Goal: Task Accomplishment & Management: Manage account settings

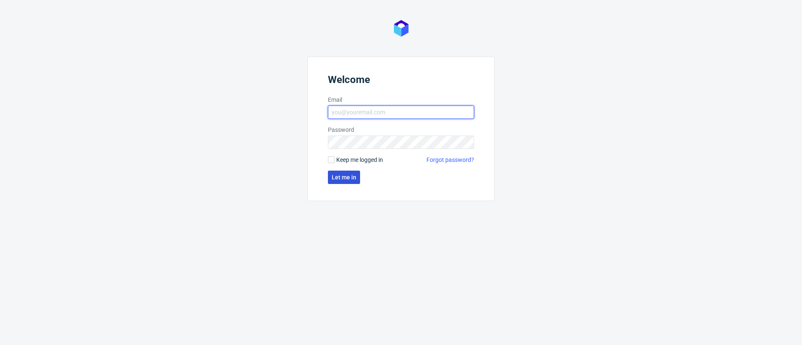
type input "[EMAIL_ADDRESS][DOMAIN_NAME]"
click at [345, 179] on span "Let me in" at bounding box center [344, 178] width 25 height 6
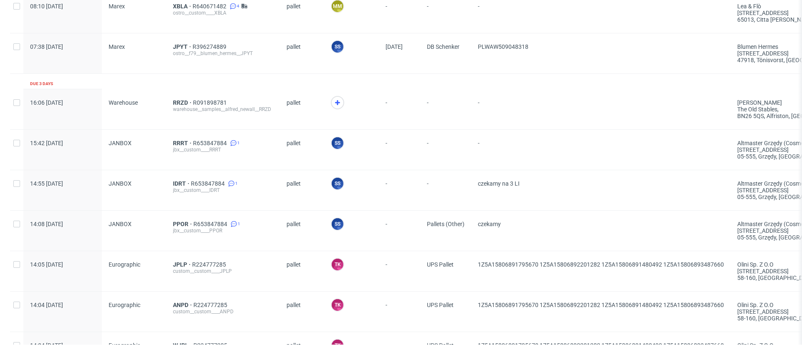
scroll to position [63, 0]
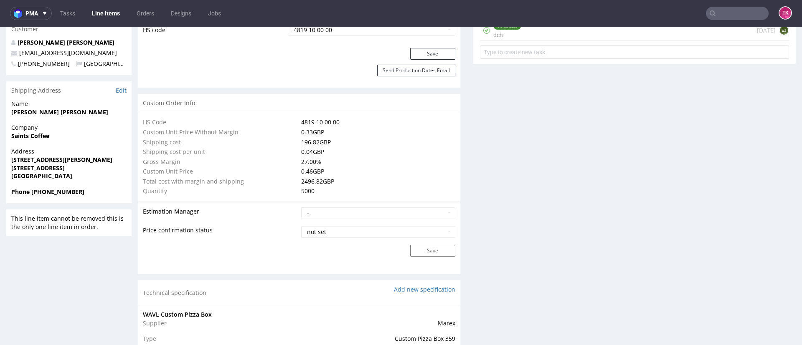
scroll to position [627, 0]
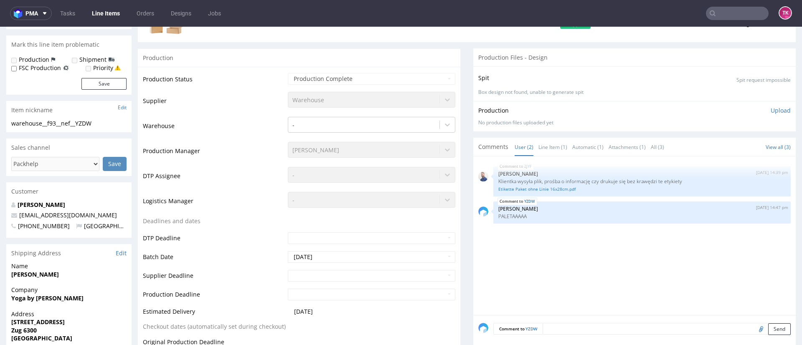
scroll to position [188, 0]
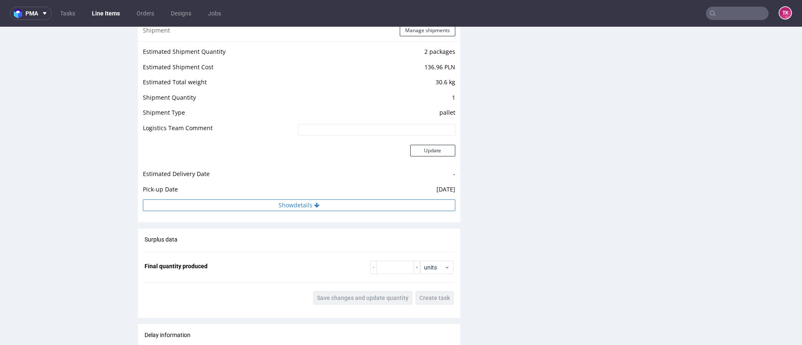
click at [287, 203] on button "Show details" at bounding box center [299, 206] width 312 height 12
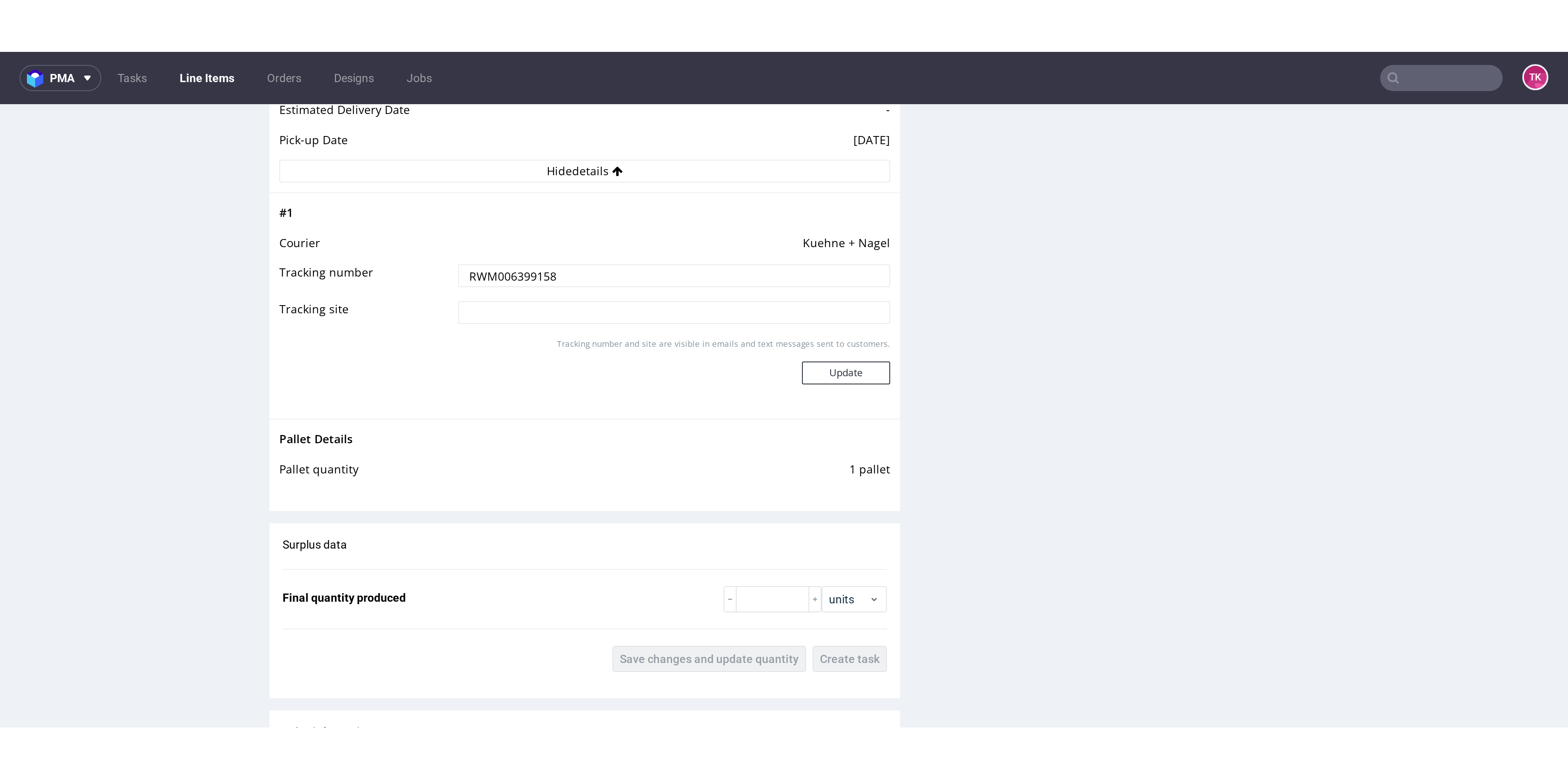
scroll to position [919, 0]
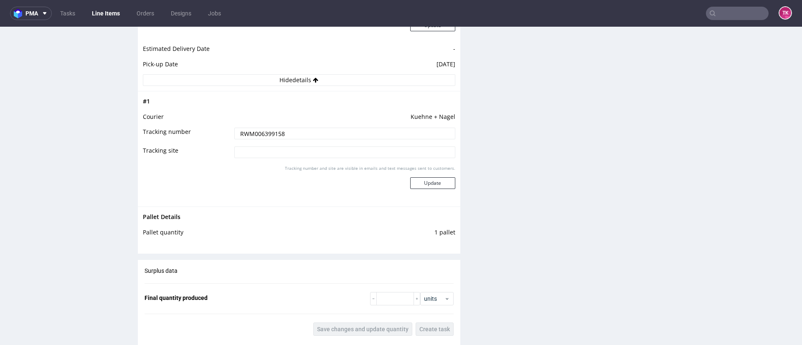
click at [264, 132] on input "RWM006399158" at bounding box center [344, 134] width 221 height 12
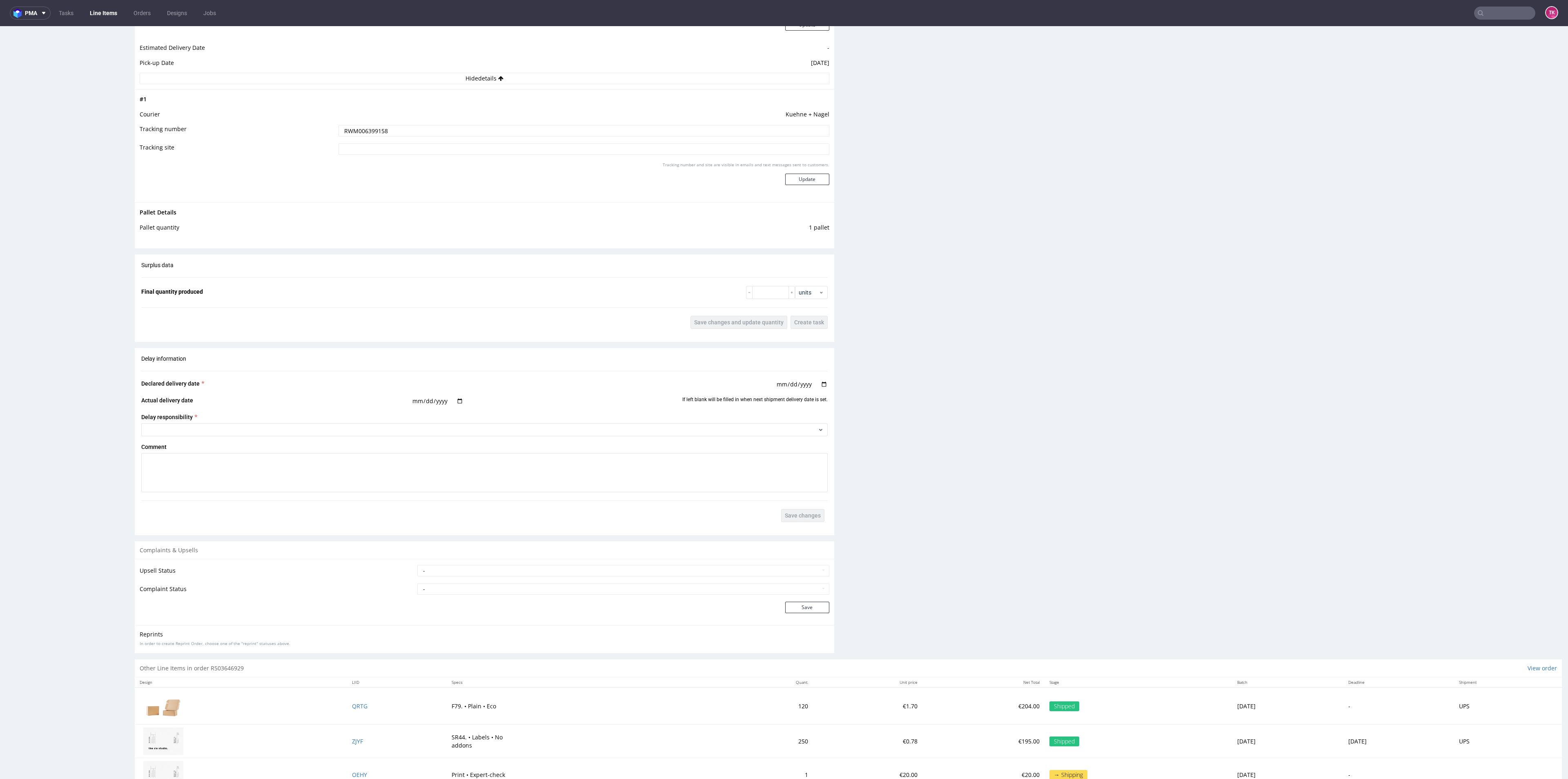
click at [108, 10] on link "Line Items" at bounding box center [104, 13] width 37 height 13
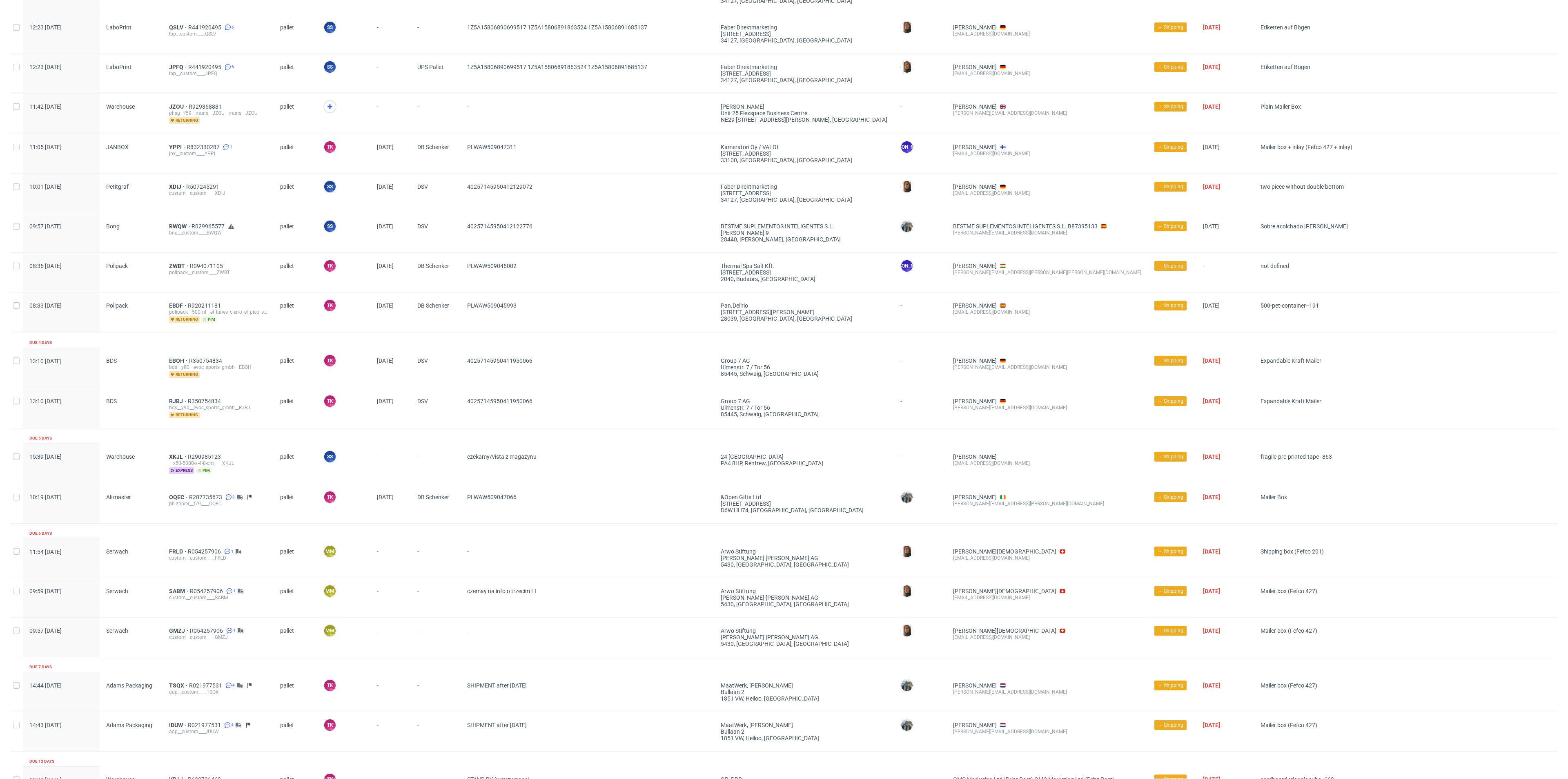
scroll to position [727, 0]
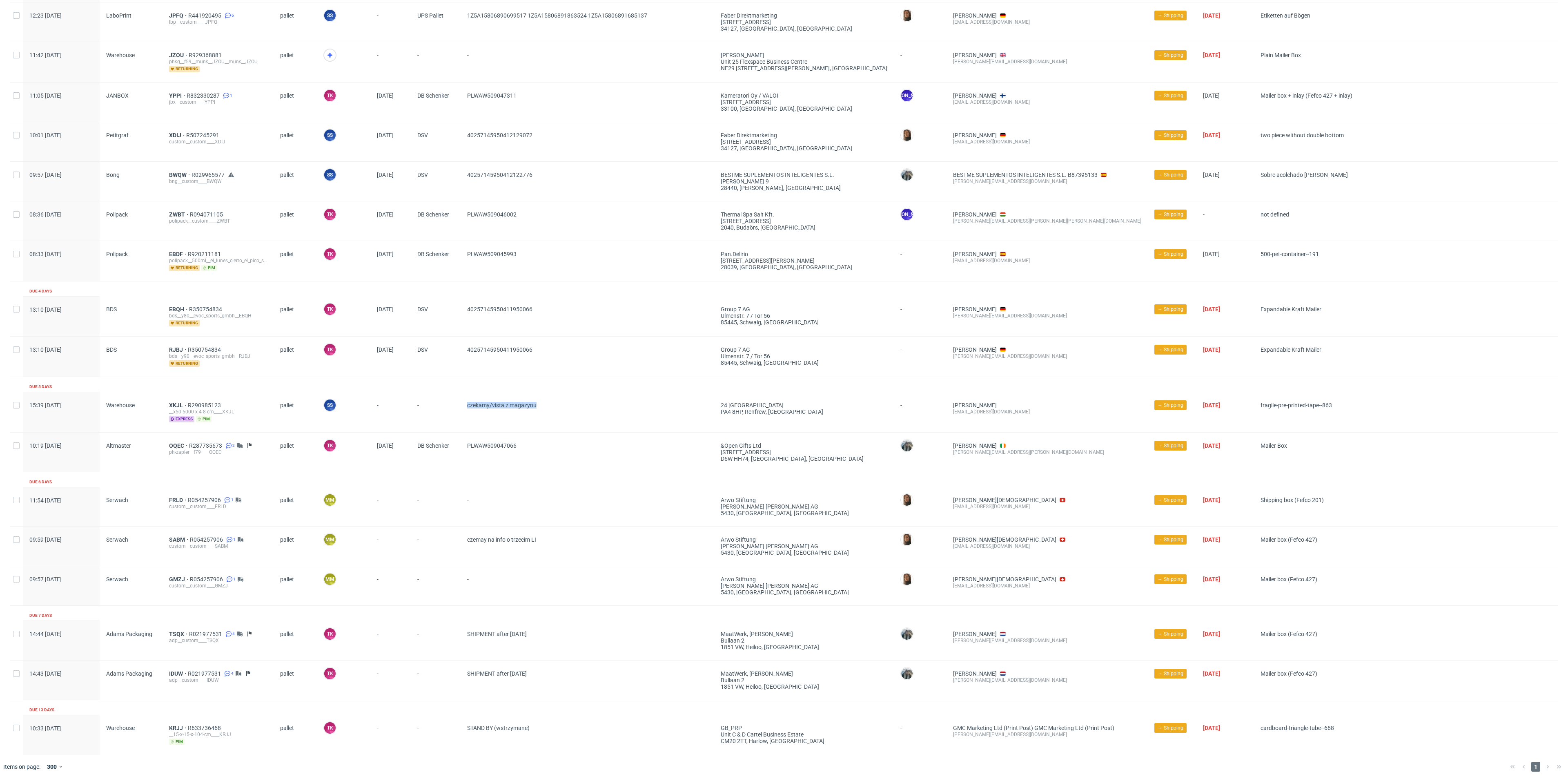
drag, startPoint x: 560, startPoint y: 408, endPoint x: 464, endPoint y: 408, distance: 96.0
click at [464, 337] on div "czekamy/vista z magazynu" at bounding box center [587, 411] width 253 height 40
click at [594, 337] on div "PLWAW509047066" at bounding box center [587, 452] width 253 height 39
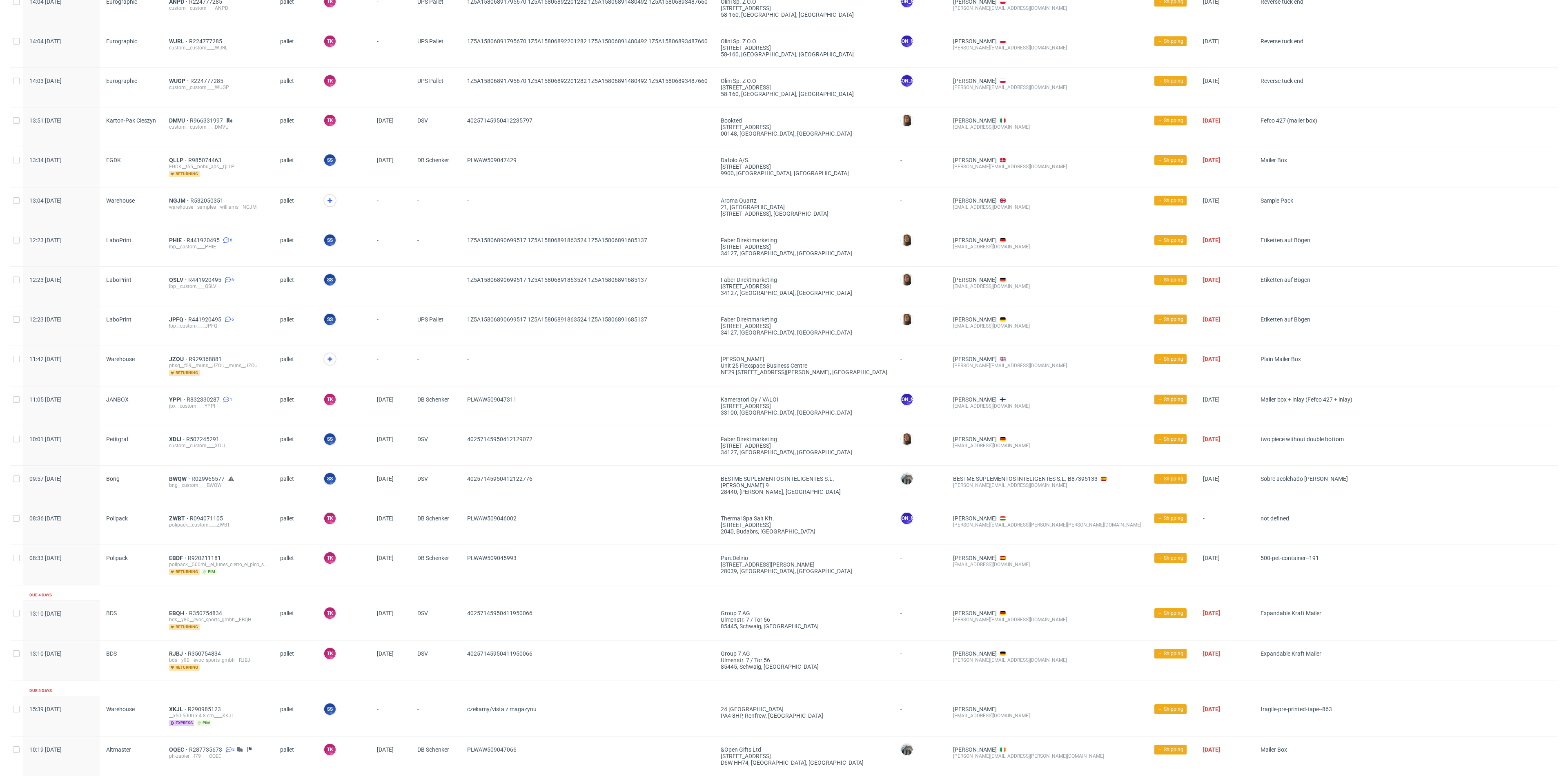
scroll to position [420, 0]
drag, startPoint x: 327, startPoint y: 362, endPoint x: 276, endPoint y: 371, distance: 51.8
click at [327, 337] on icon at bounding box center [329, 362] width 10 height 10
click at [175, 337] on span "JZOU" at bounding box center [179, 361] width 20 height 7
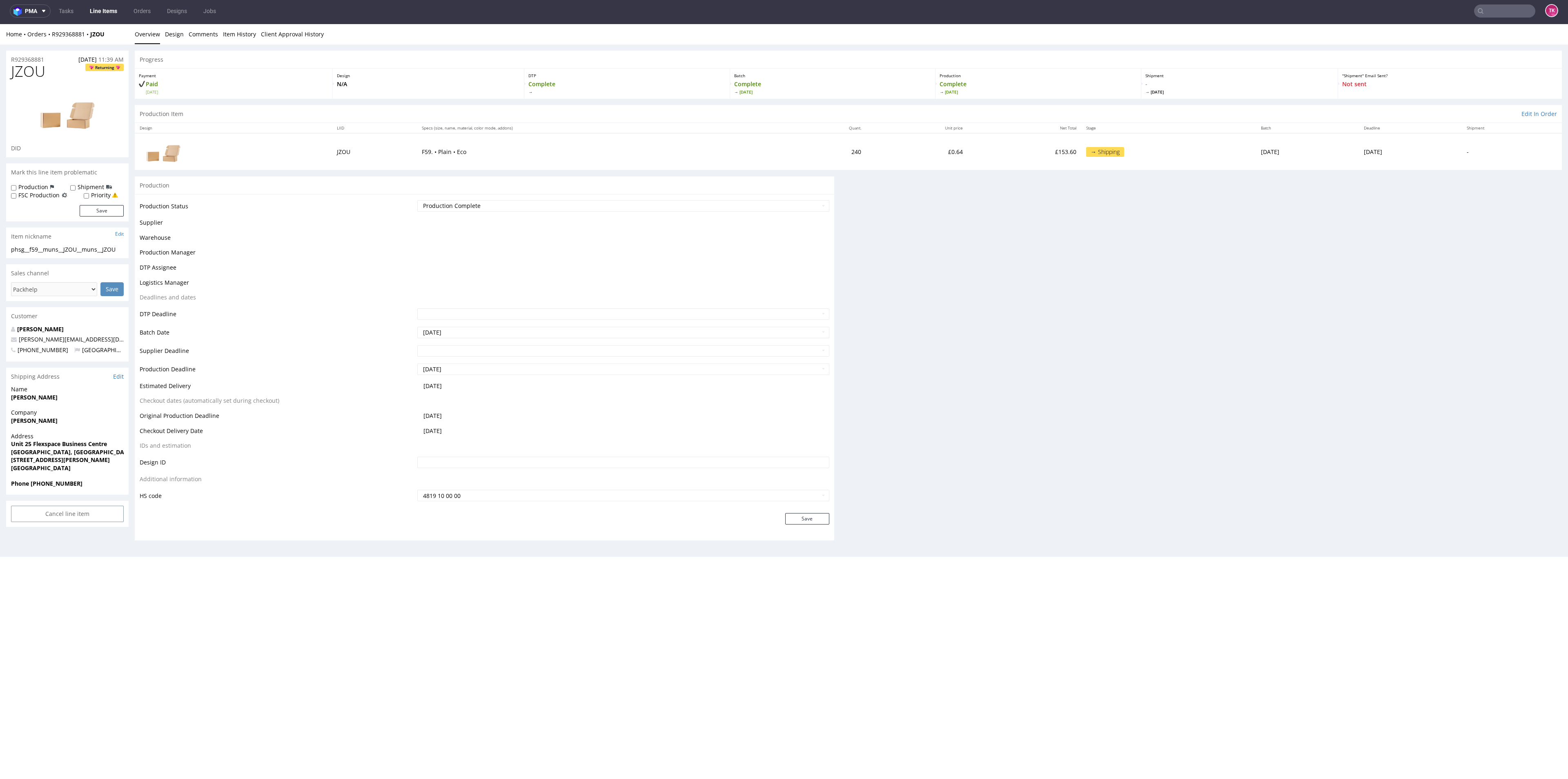
scroll to position [3, 0]
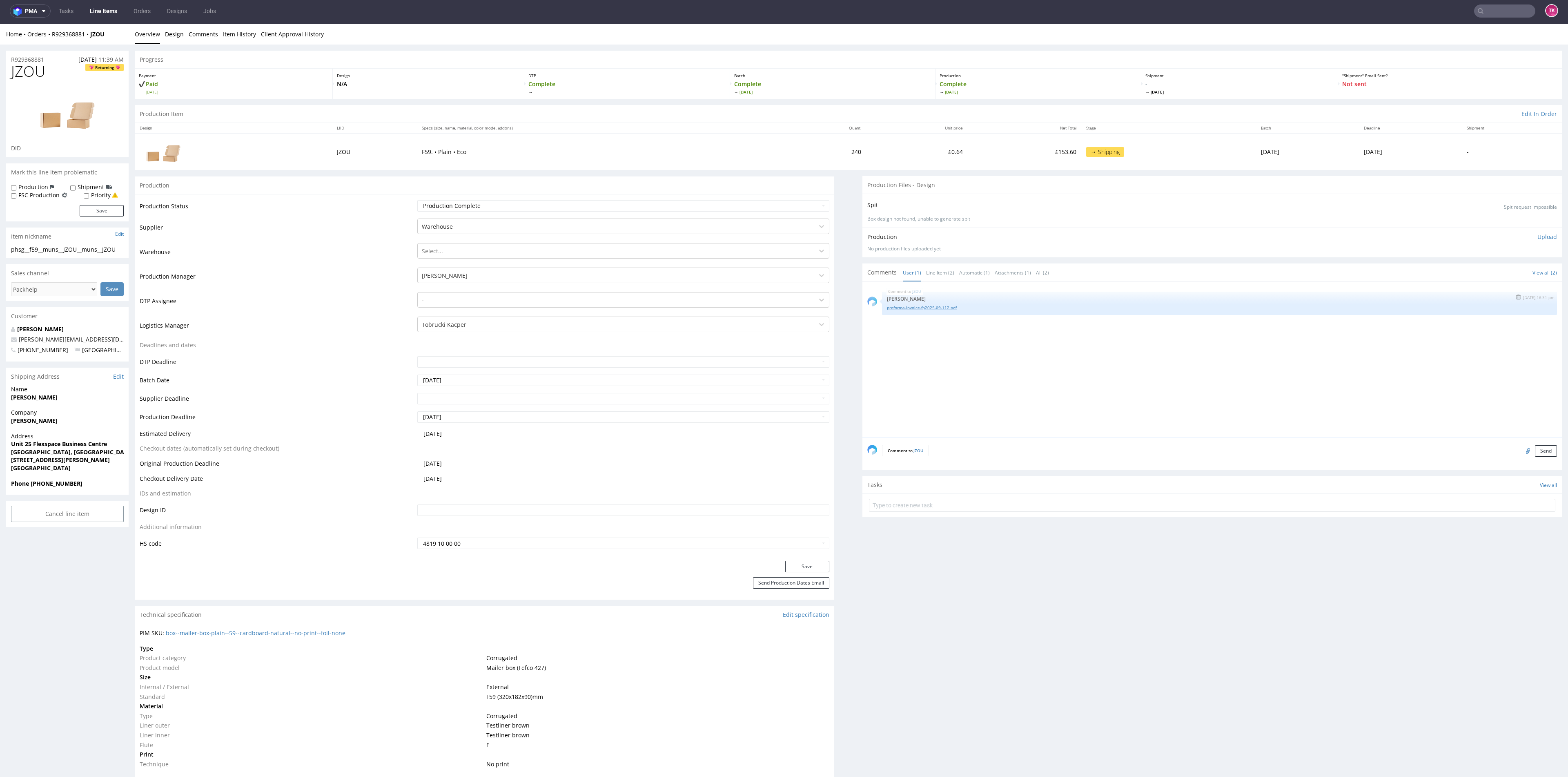
click at [784, 308] on link "proforma-invoice-fp2025-09-112.pdf" at bounding box center [1219, 308] width 665 height 6
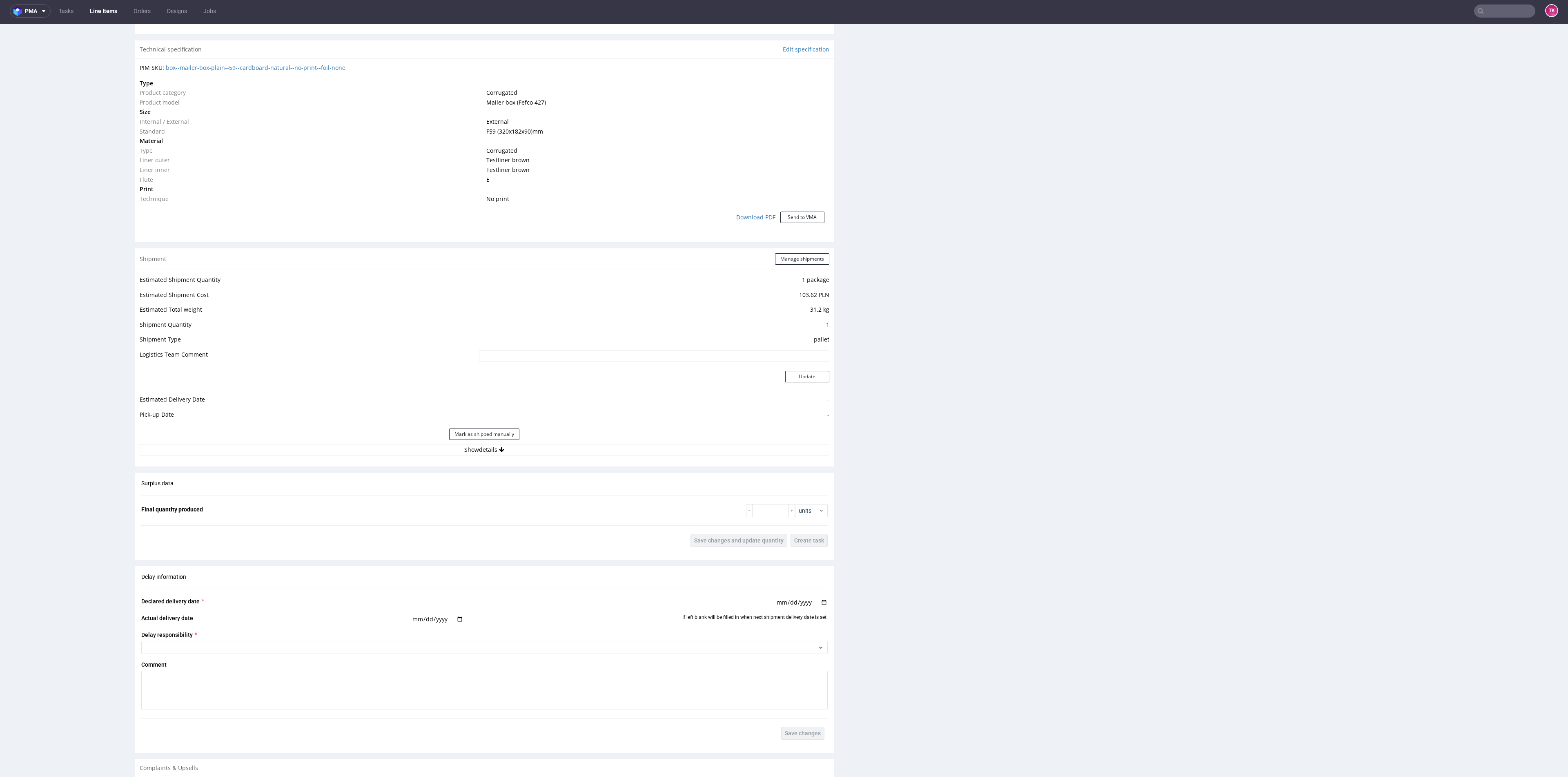
scroll to position [613, 0]
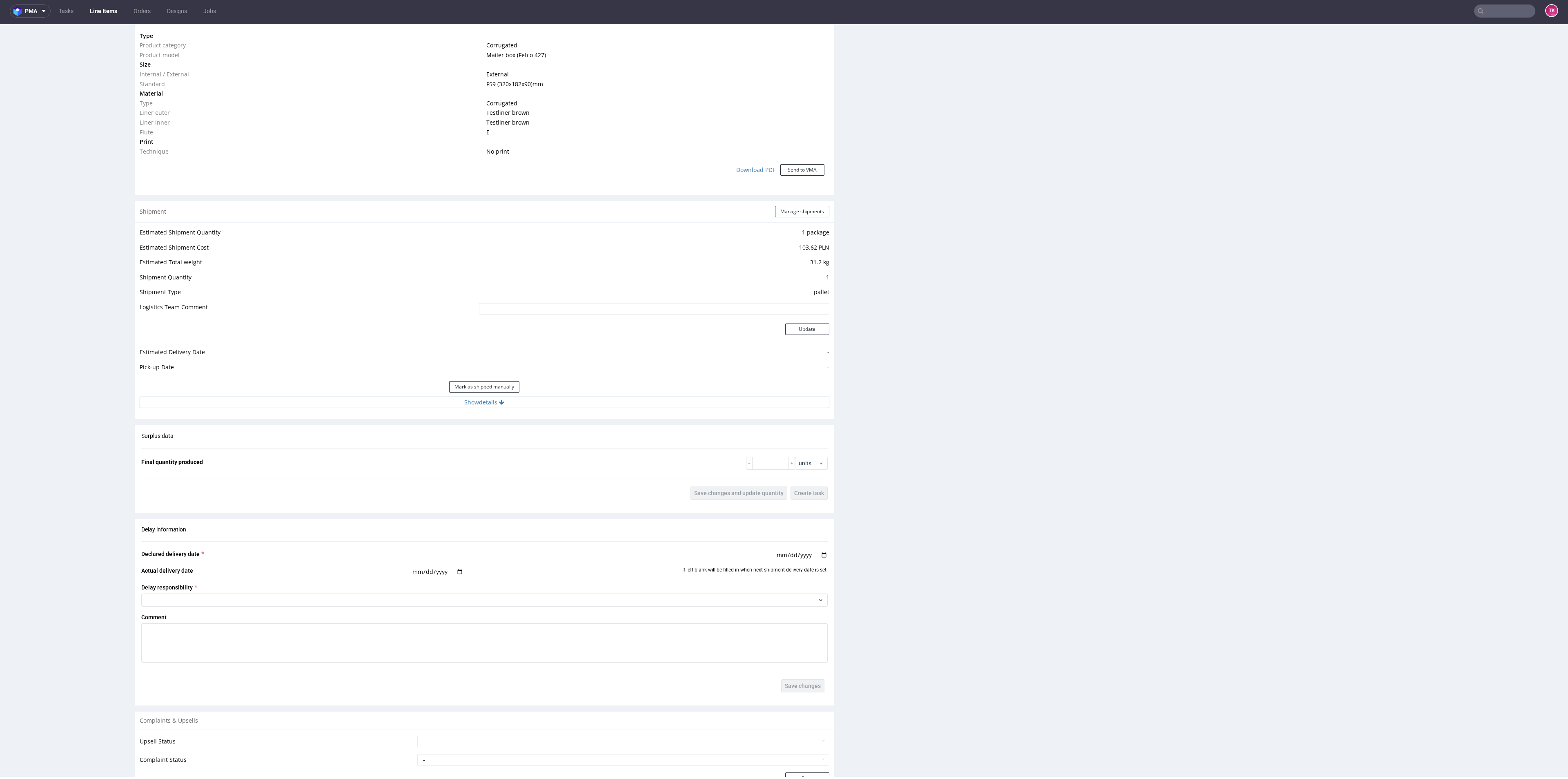
click at [621, 337] on button "Show details" at bounding box center [485, 403] width 690 height 12
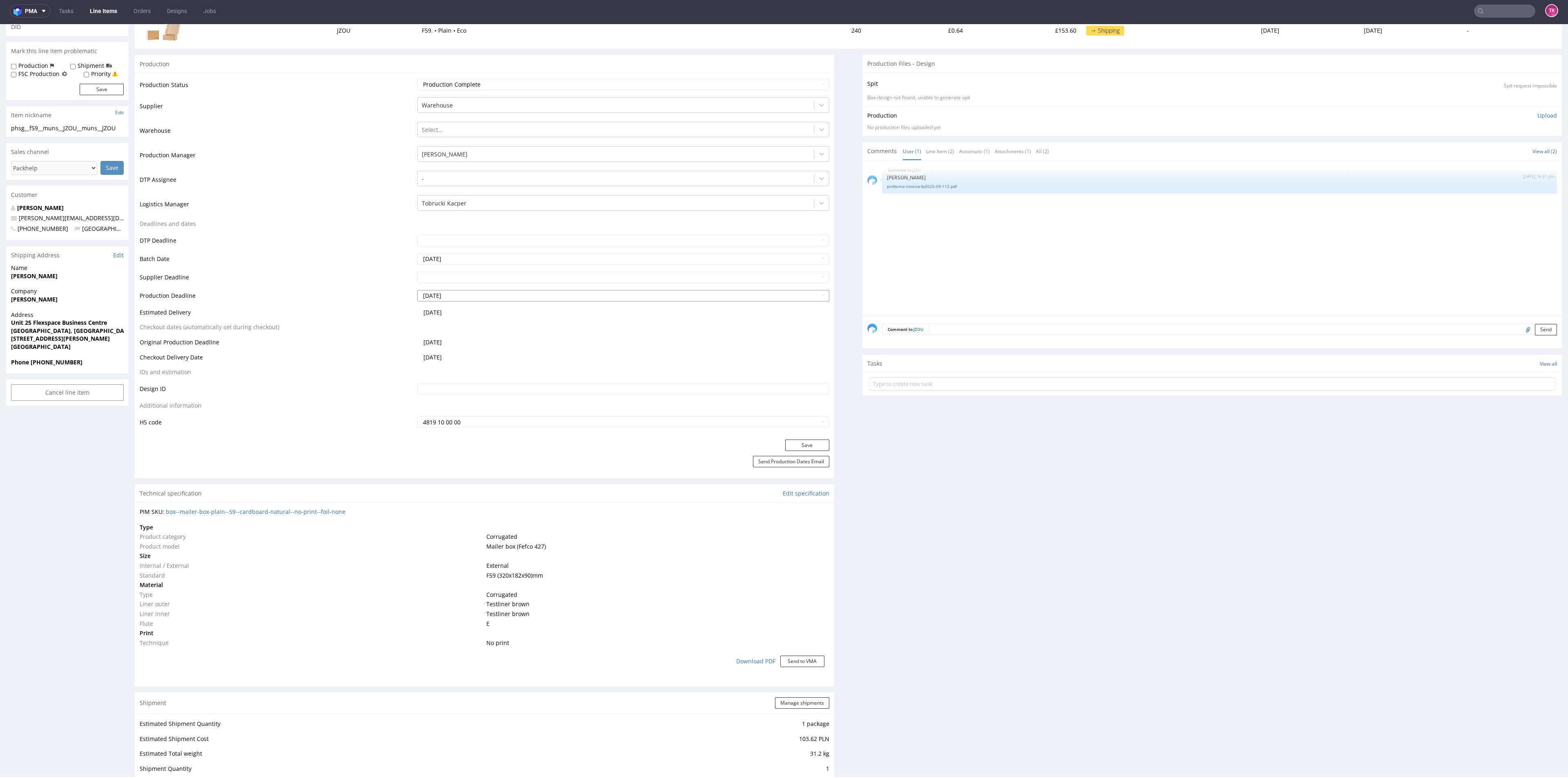
scroll to position [0, 0]
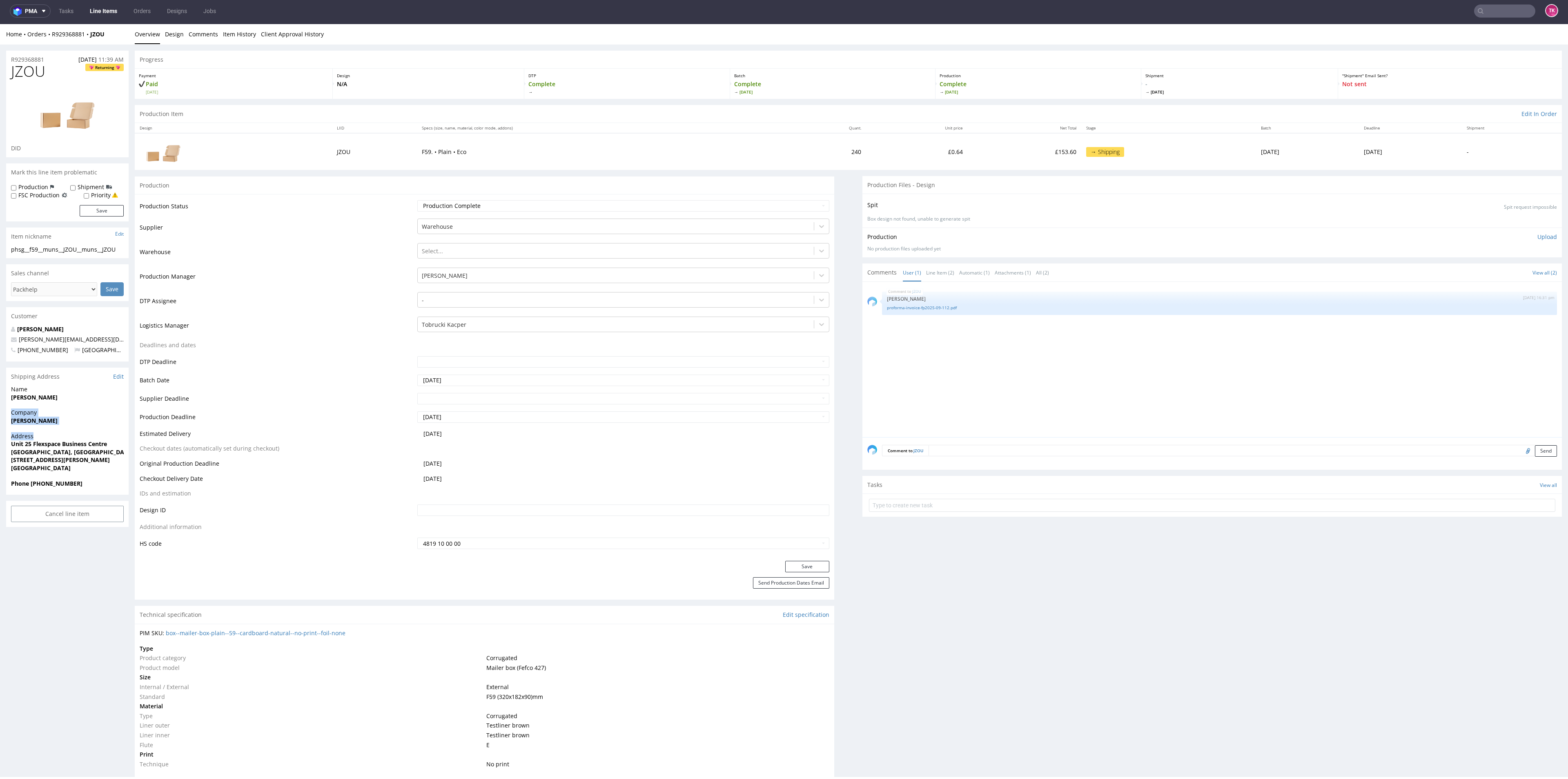
drag, startPoint x: 14, startPoint y: 422, endPoint x: 41, endPoint y: 432, distance: 28.8
drag, startPoint x: 40, startPoint y: 434, endPoint x: 22, endPoint y: 419, distance: 23.4
click at [40, 337] on span "Address" at bounding box center [66, 436] width 112 height 8
drag, startPoint x: 7, startPoint y: 418, endPoint x: 5, endPoint y: 423, distance: 5.4
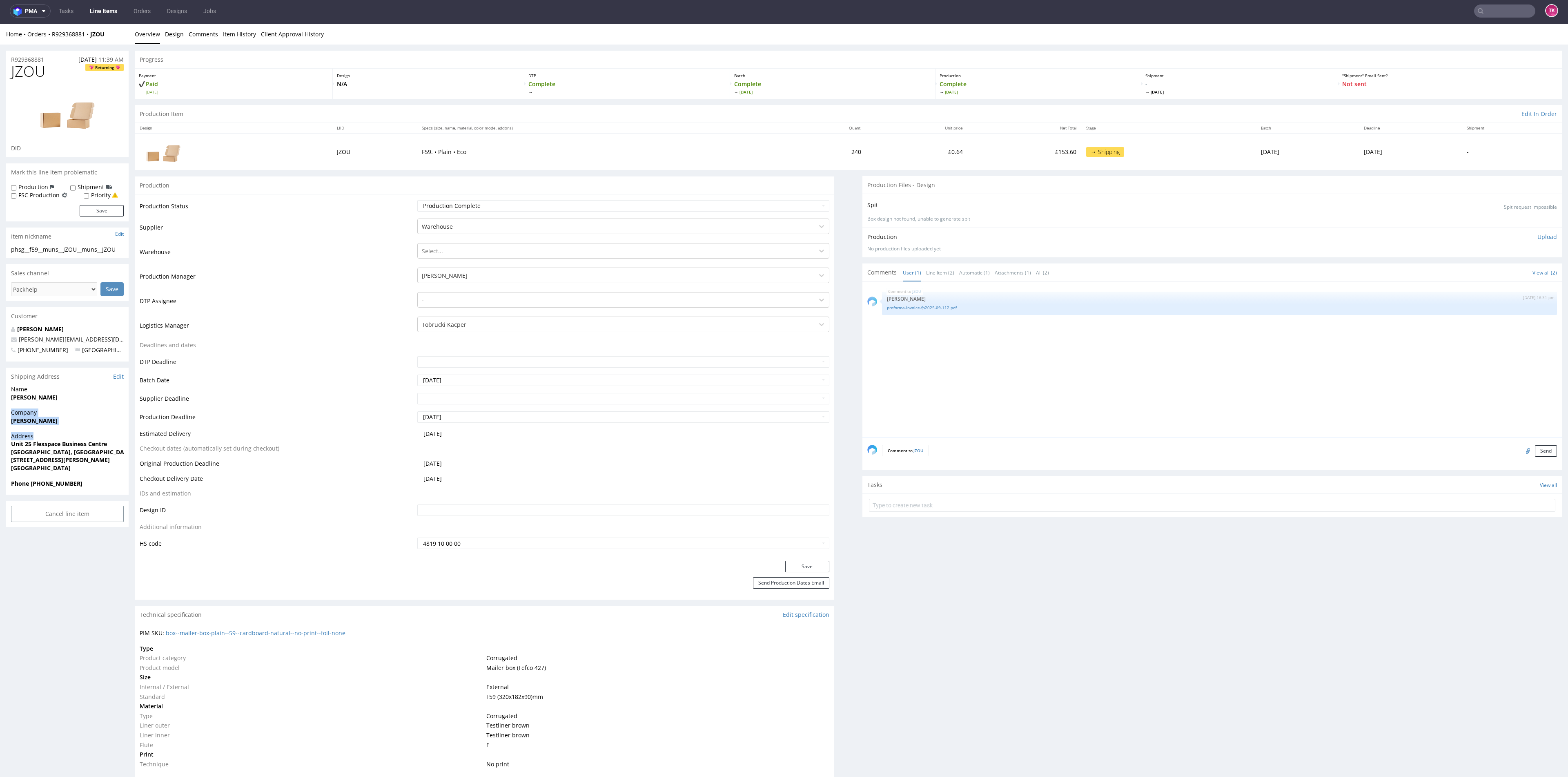
click at [6, 337] on div "Company Alan Brown" at bounding box center [66, 420] width 122 height 23
click at [8, 337] on div "Company Alan Brown" at bounding box center [66, 420] width 122 height 23
click at [14, 337] on div "Company Alan Brown" at bounding box center [66, 420] width 122 height 23
drag, startPoint x: 5, startPoint y: 422, endPoint x: 45, endPoint y: 432, distance: 41.2
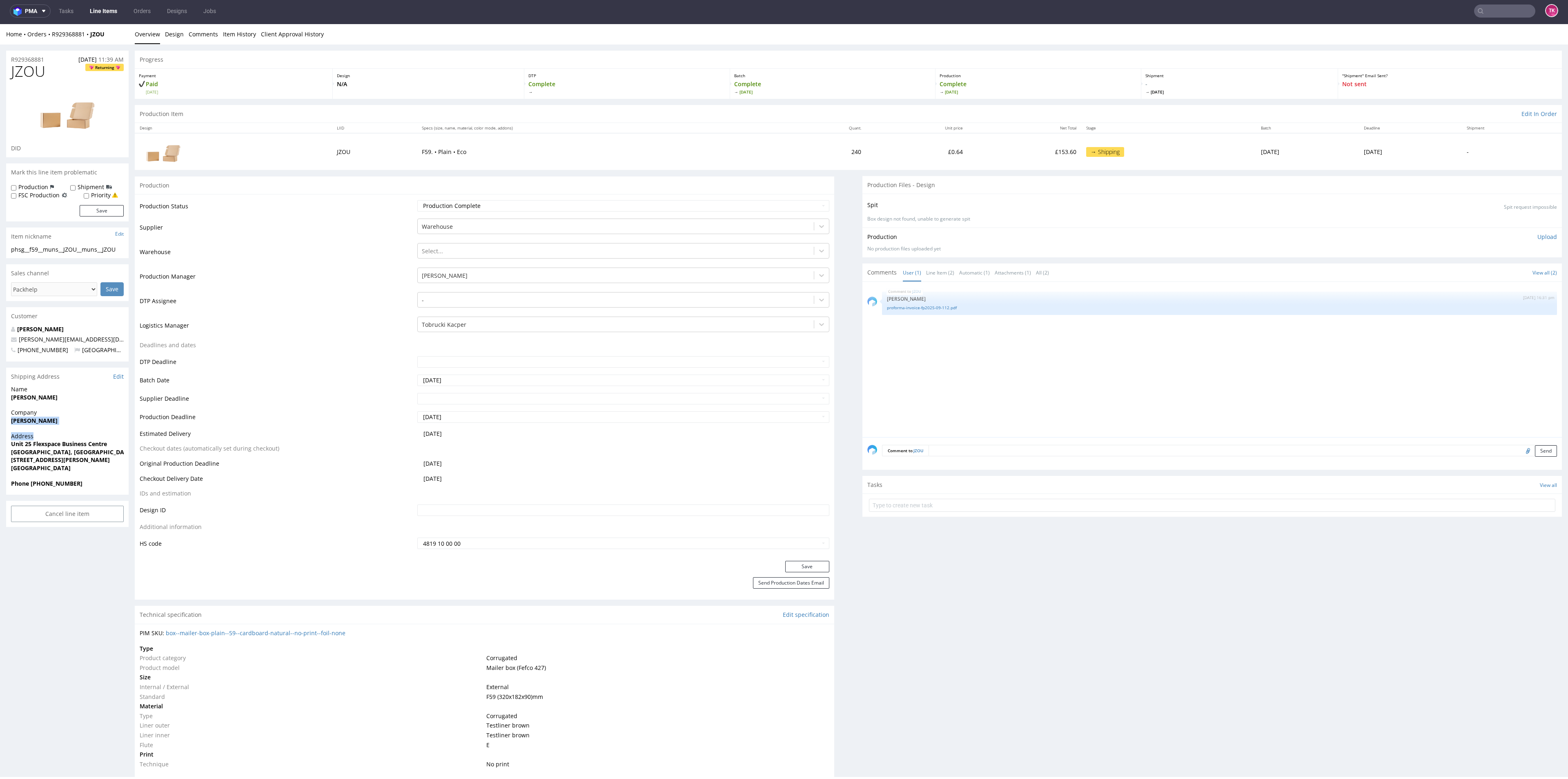
copy section "Alan Brown Address"
click at [51, 337] on div "Company Alan Brown" at bounding box center [66, 420] width 122 height 23
click at [49, 337] on span "Alan Brown" at bounding box center [66, 420] width 112 height 8
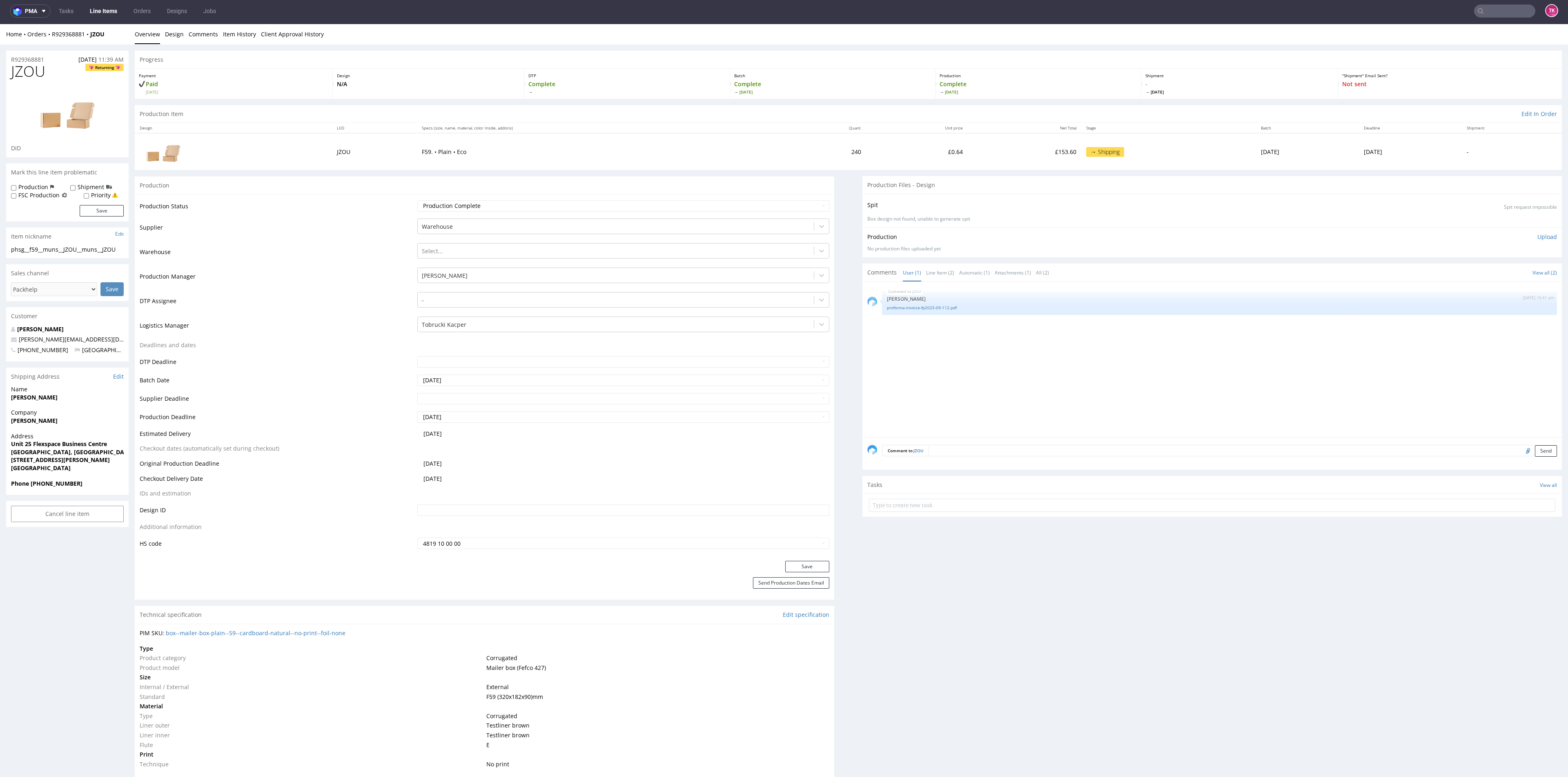
click at [37, 337] on strong "Orion Way, North Shields NE29 7SN" at bounding box center [60, 459] width 99 height 8
drag, startPoint x: 16, startPoint y: 423, endPoint x: 75, endPoint y: 424, distance: 59.0
copy strong "Alan Brown"
drag, startPoint x: 50, startPoint y: 397, endPoint x: 0, endPoint y: 402, distance: 50.2
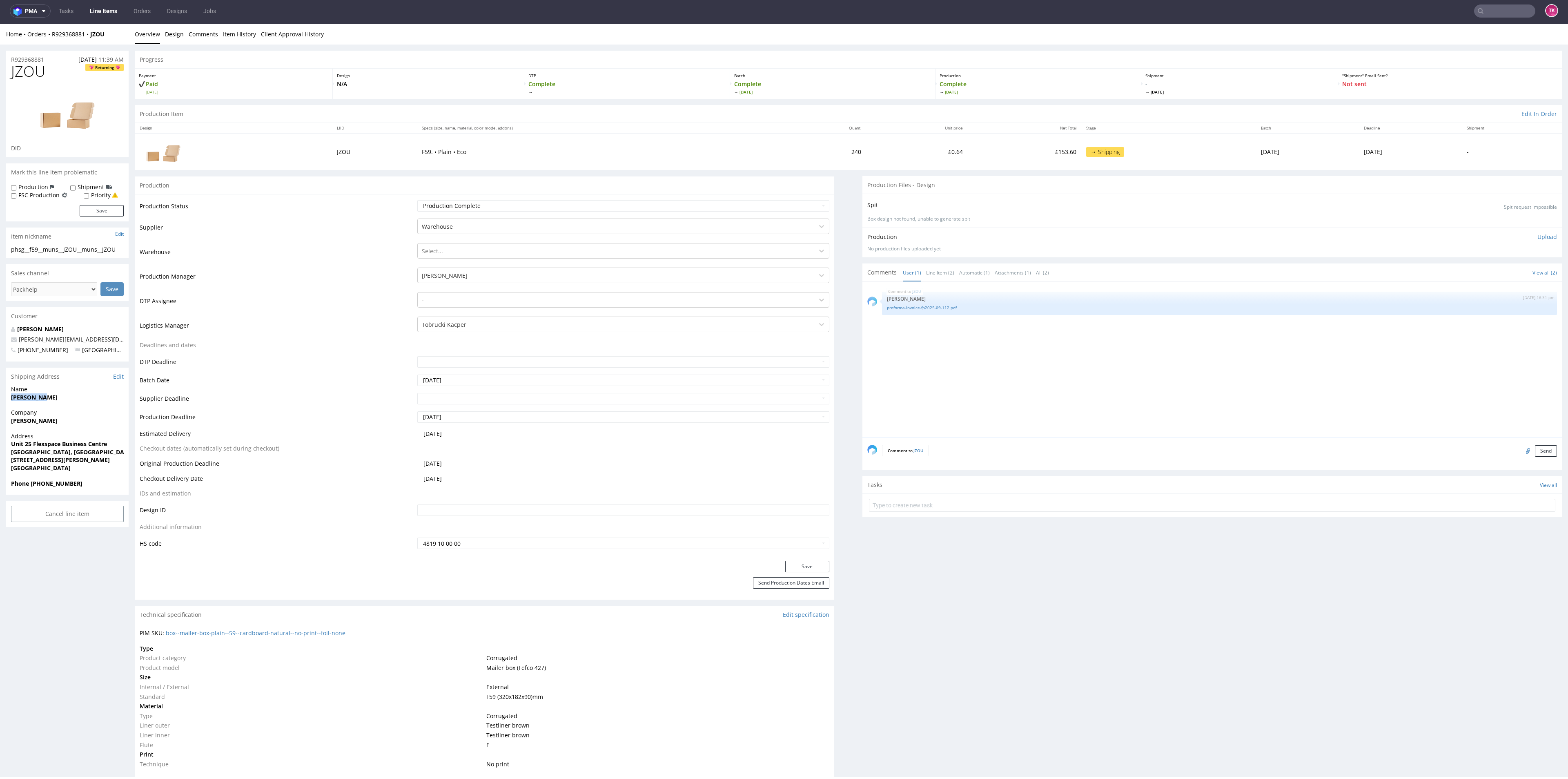
copy strong "Emily Muns"
drag, startPoint x: 7, startPoint y: 442, endPoint x: 131, endPoint y: 451, distance: 124.3
click at [128, 337] on div "Address Unit 25 Flexspace Business Centre Orion Way, Tyne Tunnel Trading Estate…" at bounding box center [66, 455] width 122 height 47
copy p "Unit 25 Flexspace Business Centre Orion Way, Tyne Tunnel Trading Estate"
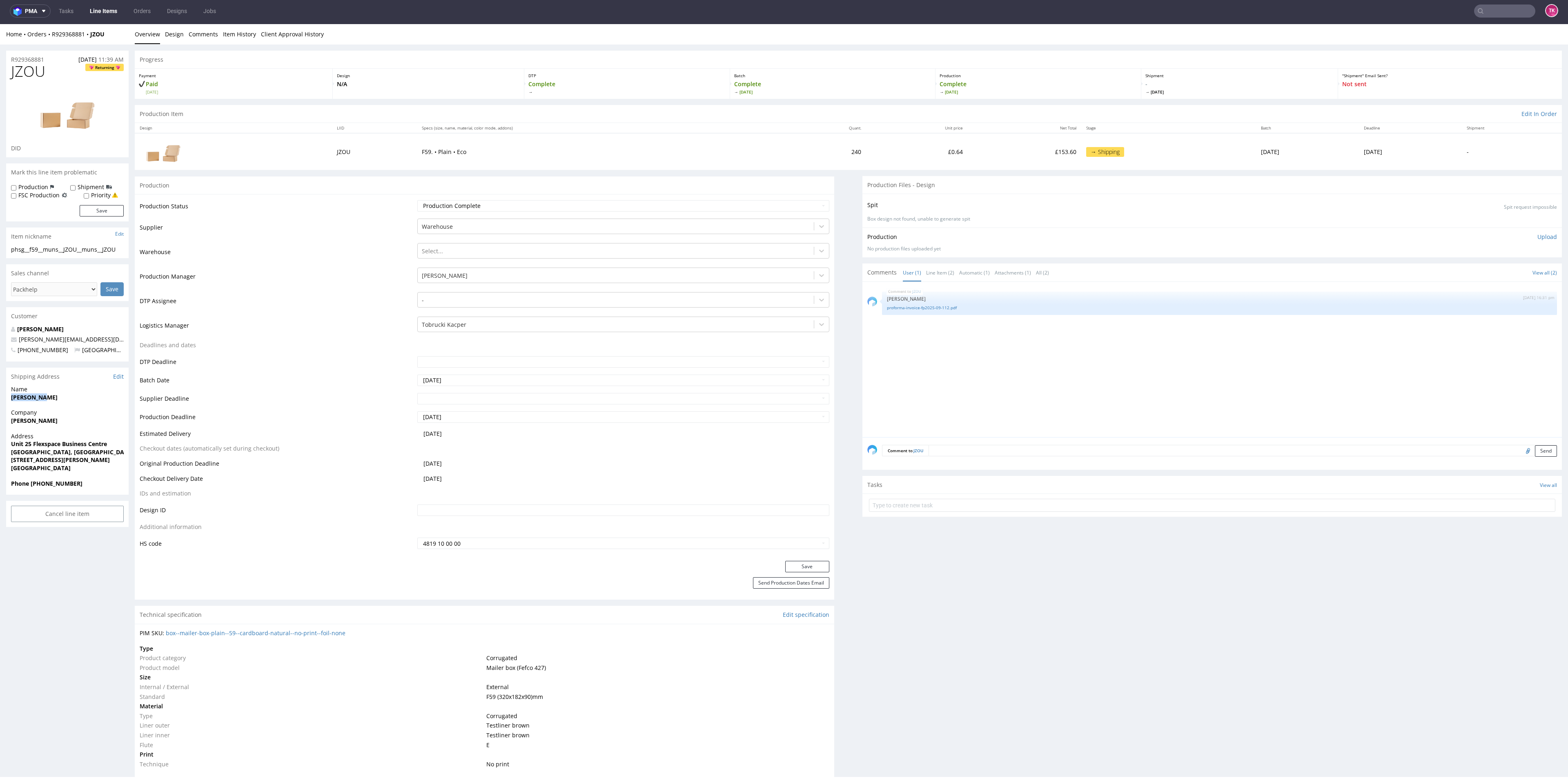
drag, startPoint x: 115, startPoint y: 462, endPoint x: 46, endPoint y: 462, distance: 69.0
click at [46, 337] on span "Orion Way, North Shields NE29 7SN" at bounding box center [66, 459] width 112 height 8
copy strong "North Shields NE29 7SN"
drag, startPoint x: 77, startPoint y: 332, endPoint x: 80, endPoint y: 340, distance: 8.5
click at [79, 337] on div "Emily Muns emily@chewbz.com +447900186808 United Kingdom" at bounding box center [66, 342] width 122 height 36
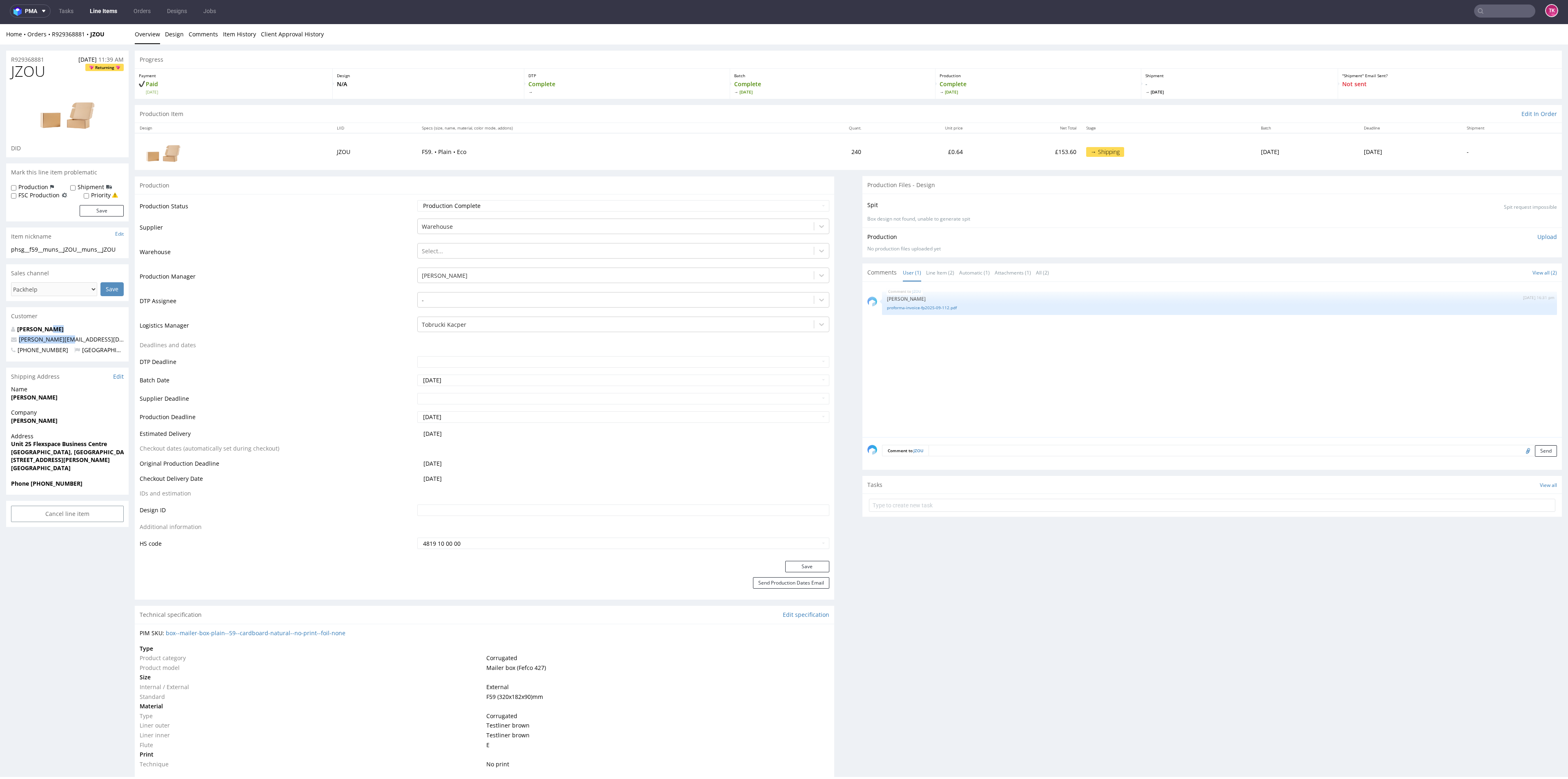
copy div "emily@chewbz.com"
drag, startPoint x: 30, startPoint y: 486, endPoint x: 102, endPoint y: 488, distance: 72.0
click at [100, 337] on div "Phone +447900186808" at bounding box center [66, 487] width 122 height 16
copy strong "+447900186808"
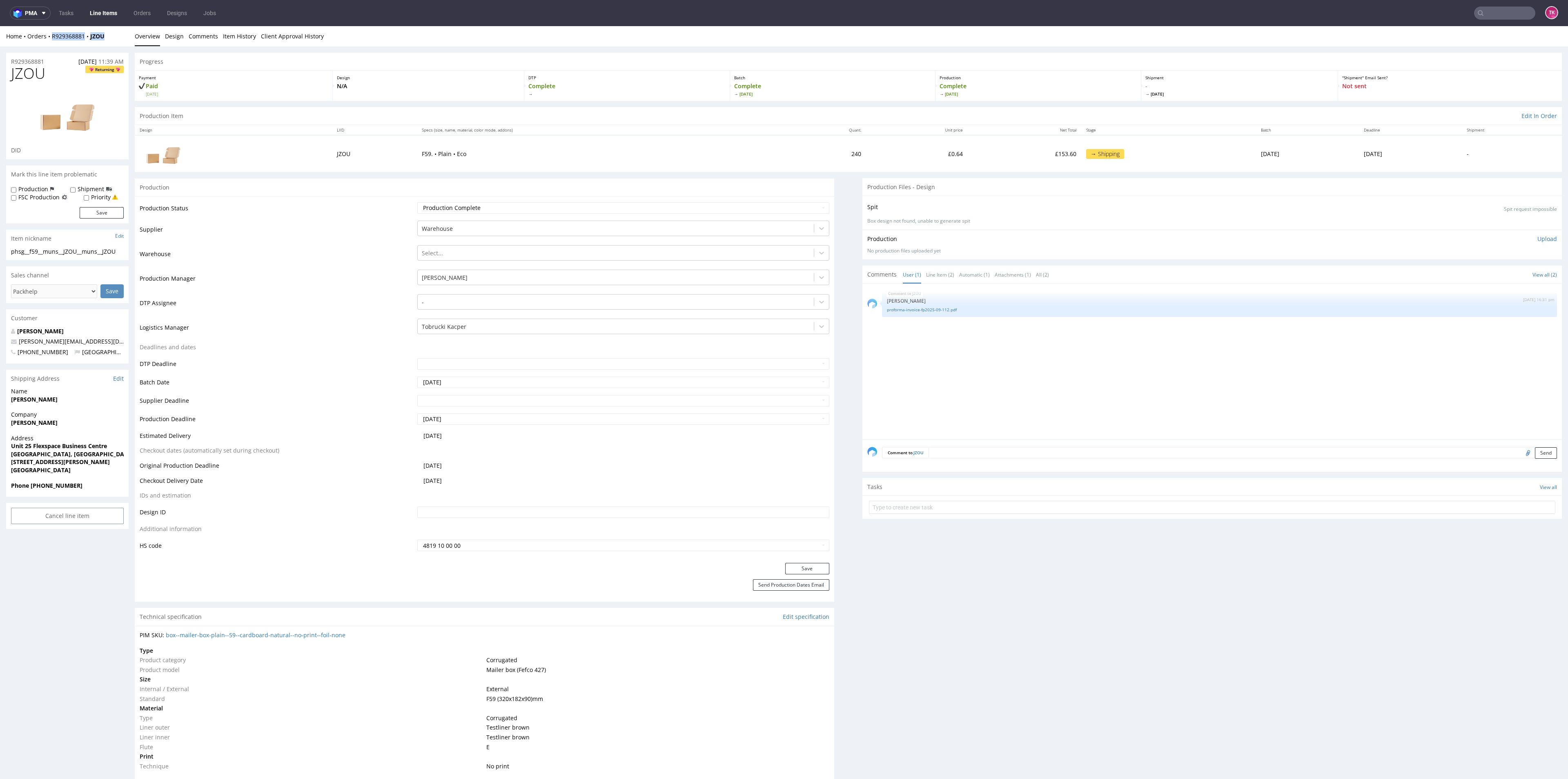
drag, startPoint x: 107, startPoint y: 37, endPoint x: 49, endPoint y: 40, distance: 58.1
click at [49, 40] on div "Home Orders R929368881 JZOU Overview Design Comments Item History Client Approv…" at bounding box center [784, 36] width 1568 height 21
copy div "R929368881 JZOU"
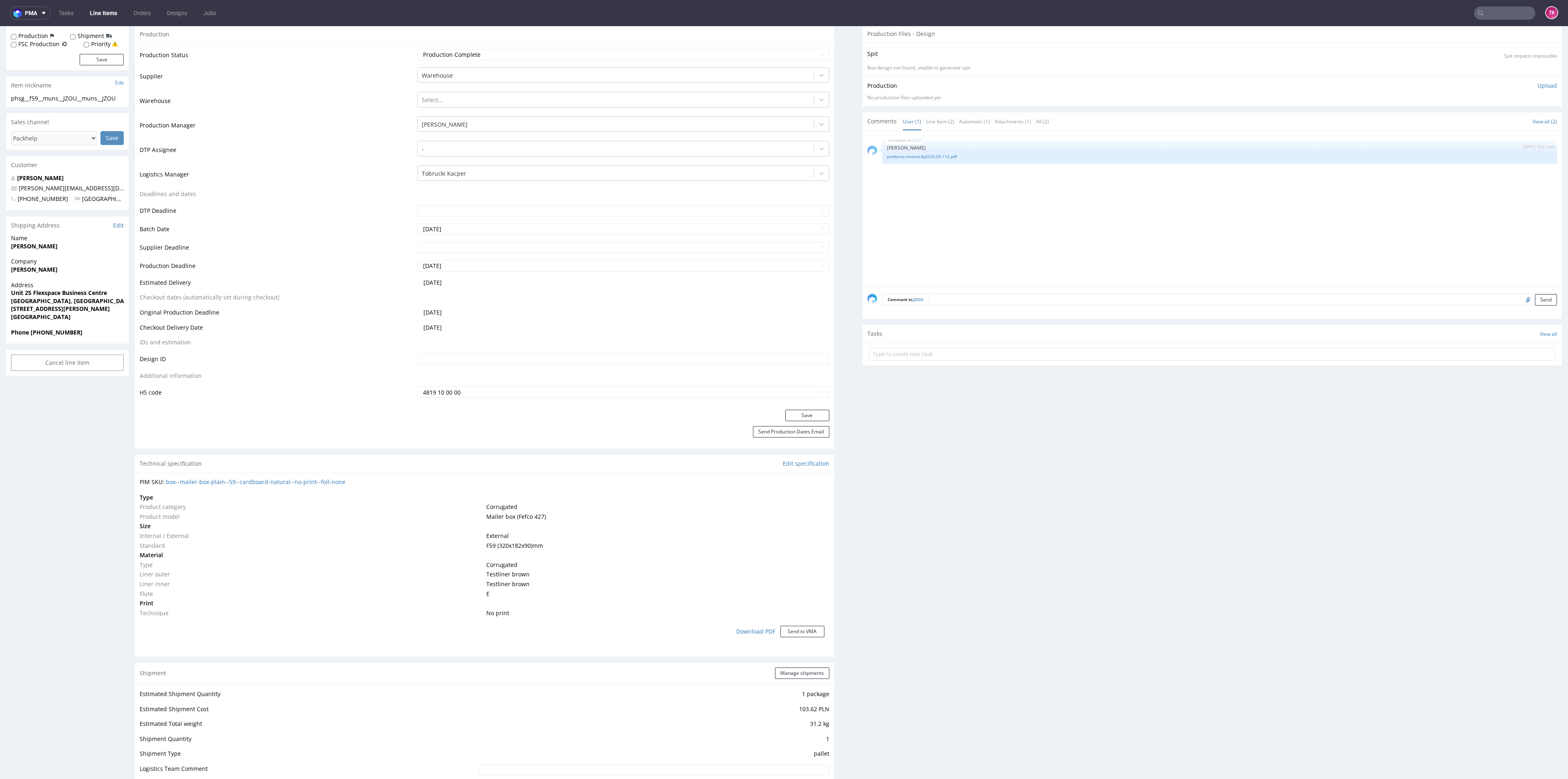
scroll to position [245, 0]
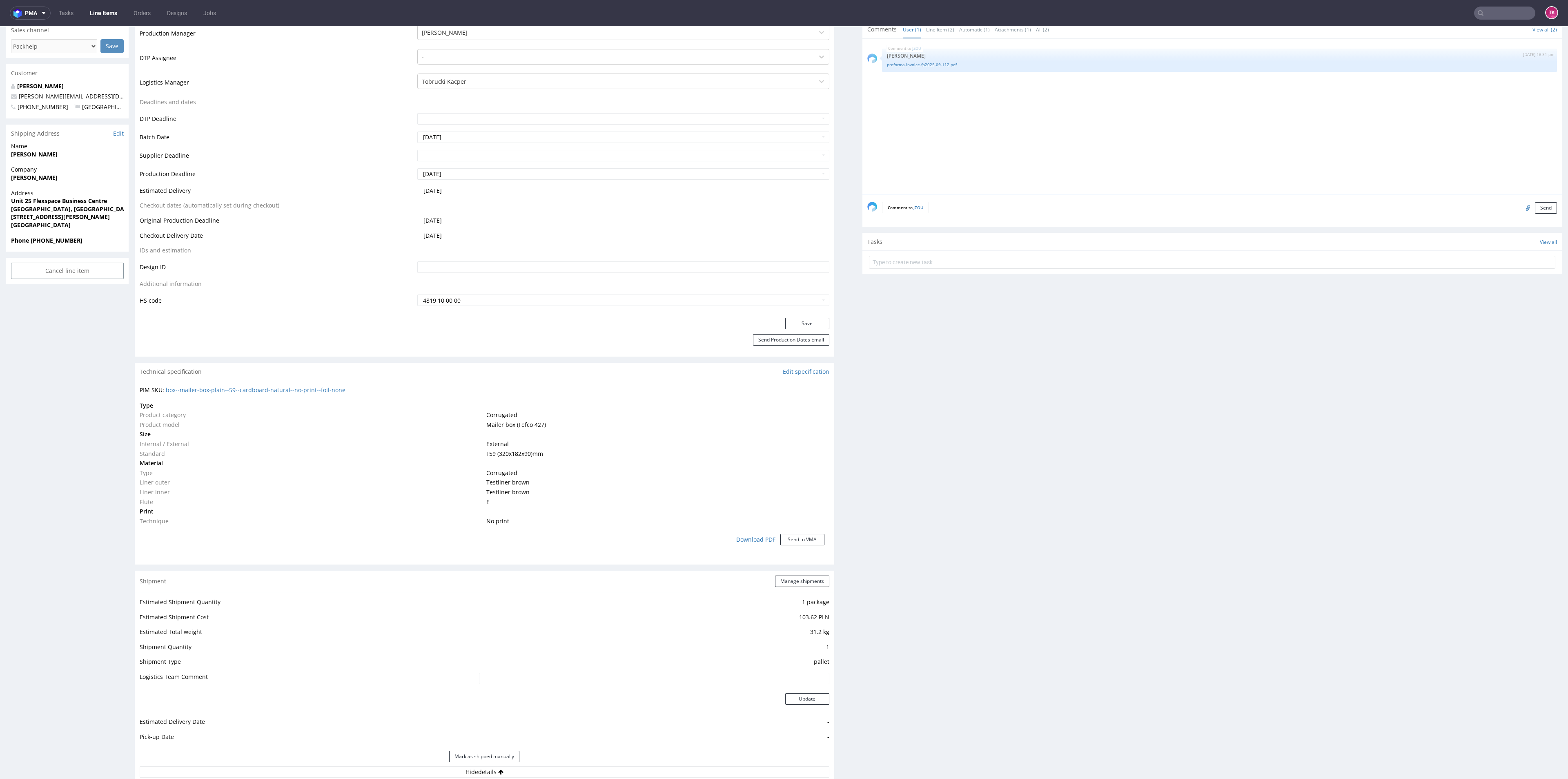
click at [37, 241] on strong "Phone +447900186808" at bounding box center [46, 240] width 71 height 8
drag, startPoint x: 57, startPoint y: 245, endPoint x: 46, endPoint y: 248, distance: 11.4
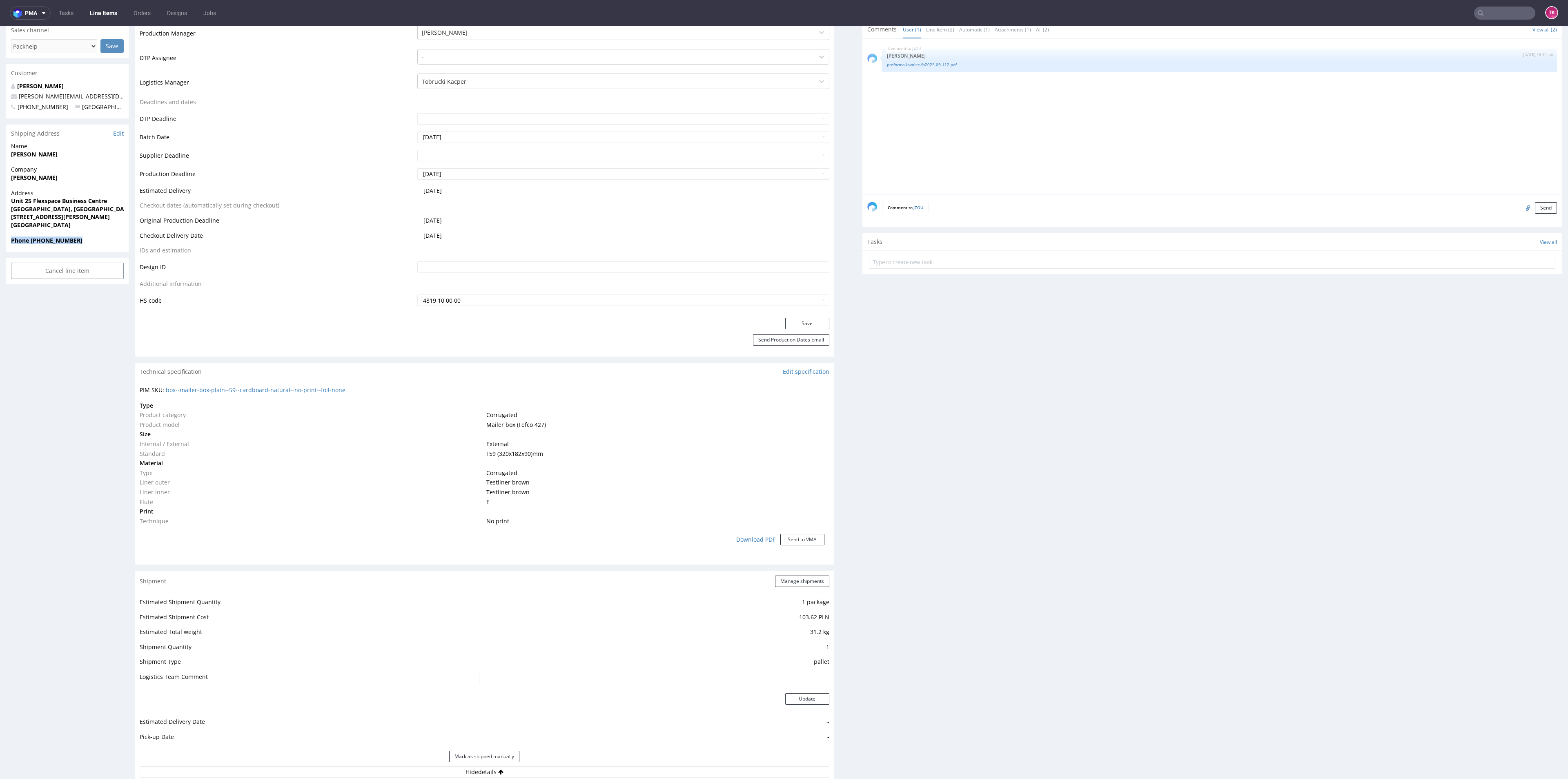
click at [57, 246] on div "Phone +447900186808" at bounding box center [66, 244] width 122 height 16
click at [33, 240] on strong "Phone +447900186808" at bounding box center [46, 240] width 71 height 8
drag, startPoint x: 36, startPoint y: 239, endPoint x: 71, endPoint y: 240, distance: 35.0
click at [71, 240] on strong "Phone +447900186808" at bounding box center [46, 240] width 71 height 8
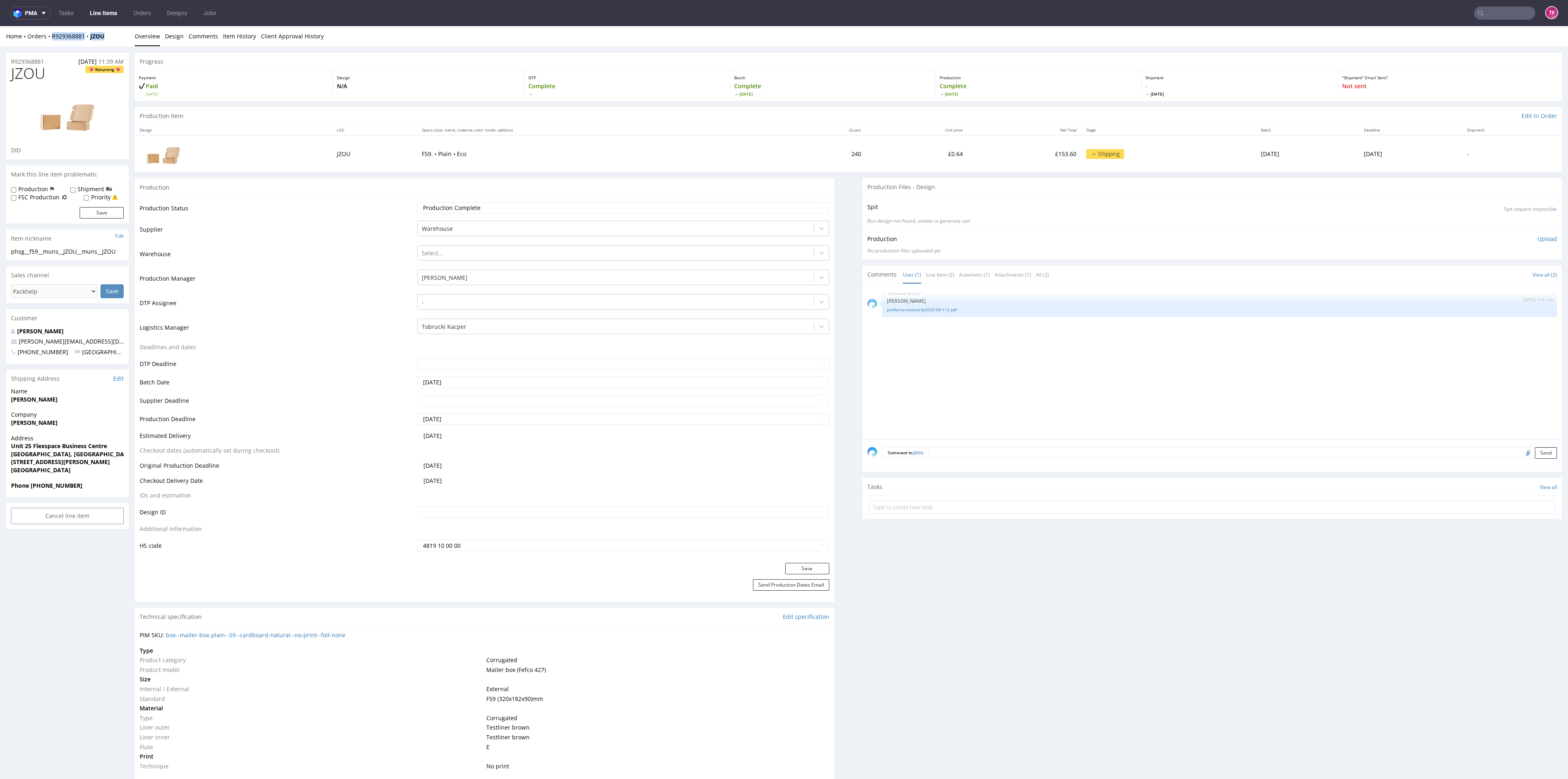
drag, startPoint x: 118, startPoint y: 37, endPoint x: 45, endPoint y: 40, distance: 73.1
click at [47, 38] on div "Home Orders R929368881 JZOU" at bounding box center [66, 36] width 122 height 8
copy div "R929368881 JZOU"
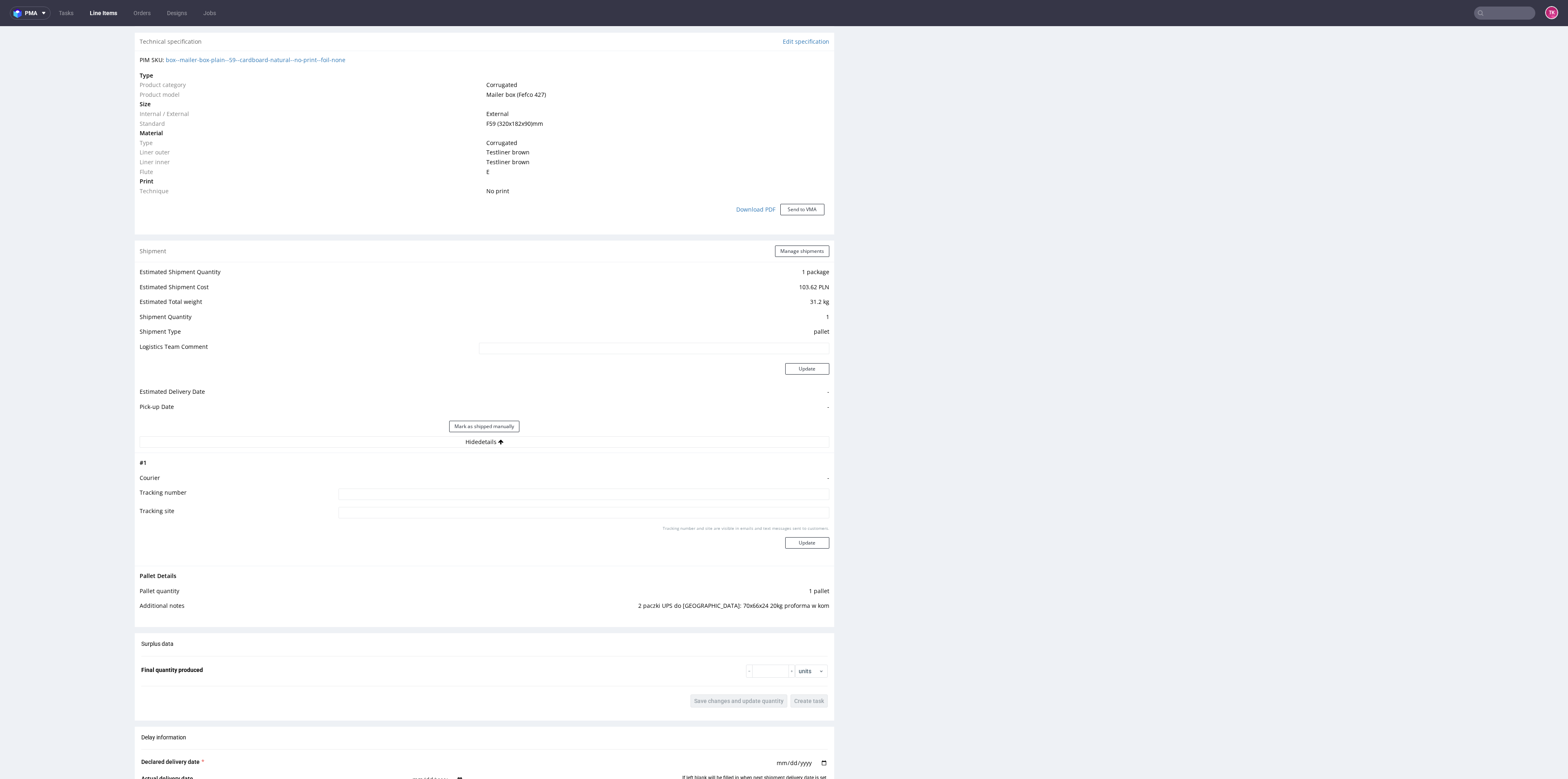
scroll to position [673, 0]
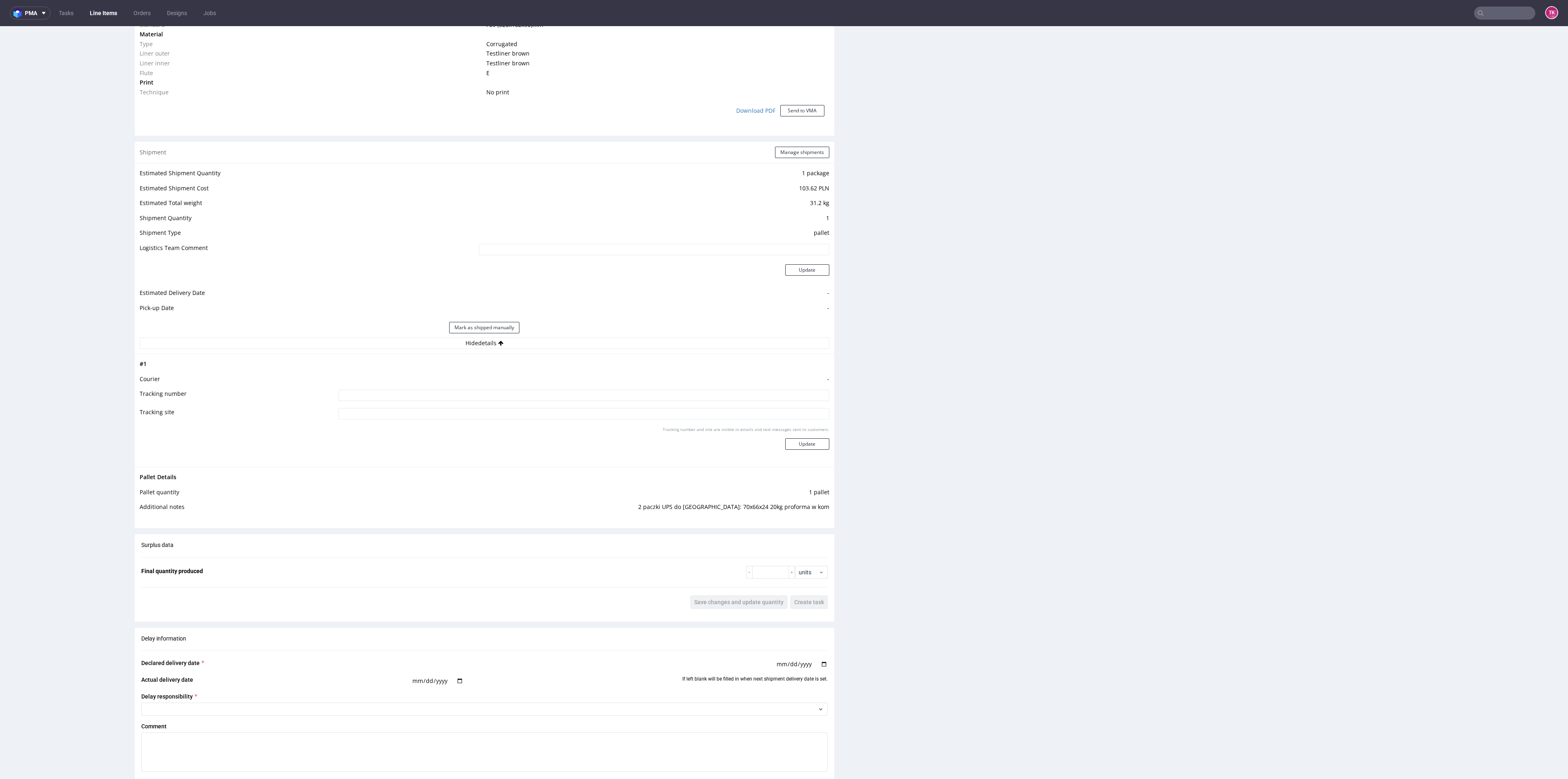
drag, startPoint x: 568, startPoint y: 379, endPoint x: 576, endPoint y: 389, distance: 12.8
click at [568, 337] on td "-" at bounding box center [583, 381] width 493 height 15
click at [576, 337] on tbody "# 1 Courier - Tracking number Tracking site Tracking number and site are visibl…" at bounding box center [485, 410] width 690 height 103
click at [579, 337] on input at bounding box center [584, 395] width 491 height 12
paste input "1Z5A15806894124219"
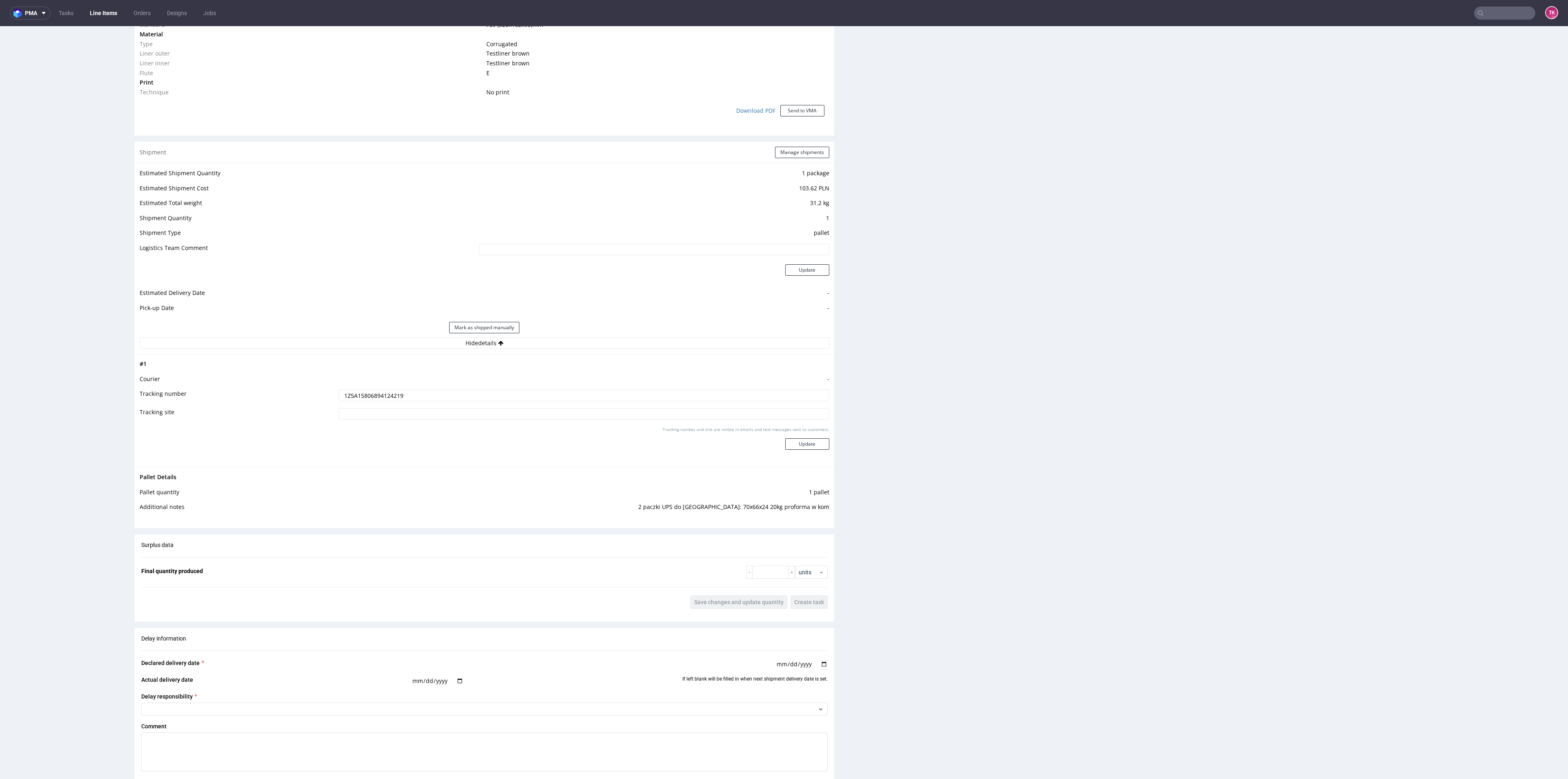
paste input "1Z5A15806892449800"
type input "1Z5A15806894124219 1Z5A15806892449800"
click at [784, 337] on button "Update" at bounding box center [806, 444] width 44 height 12
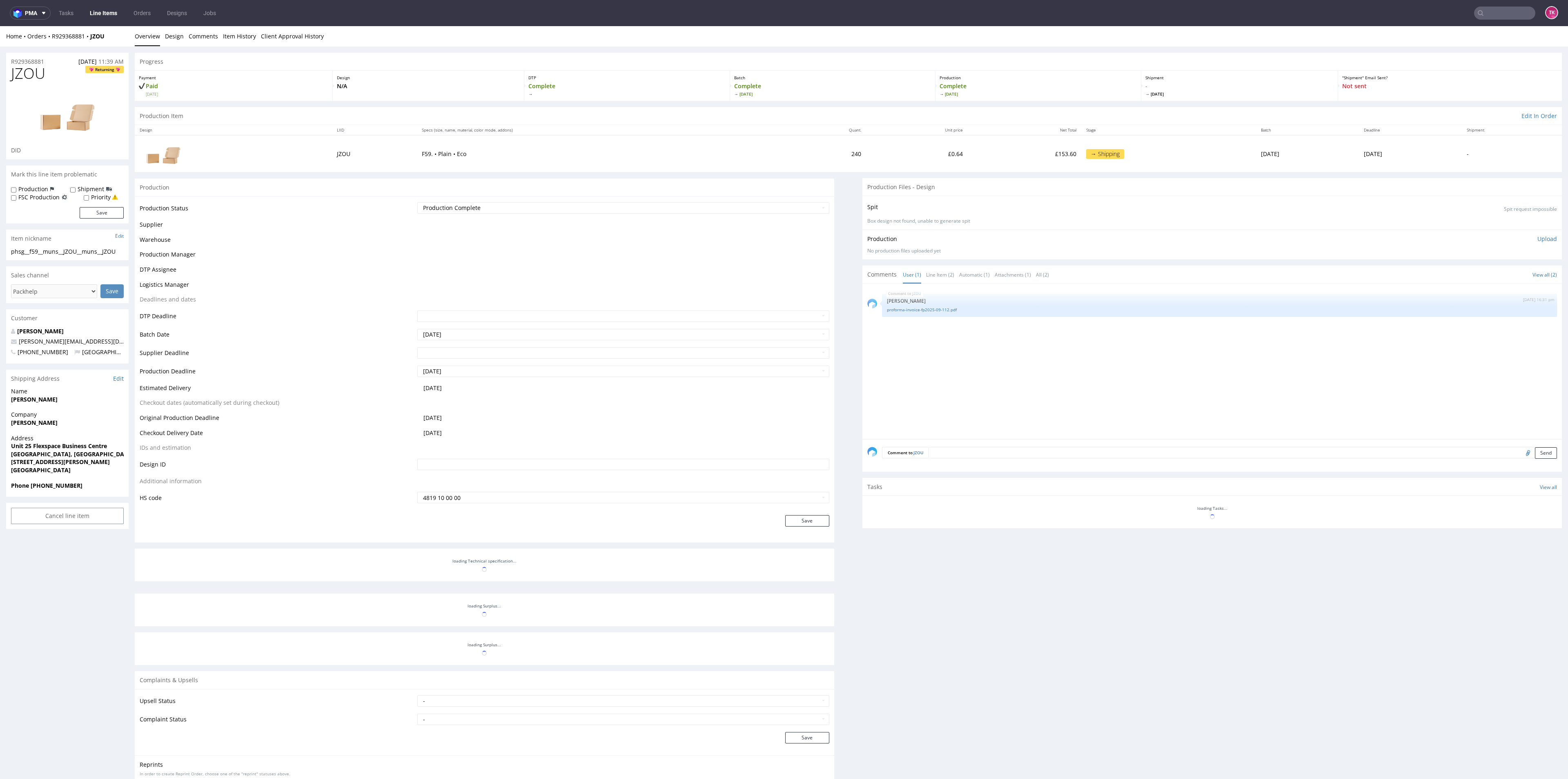
scroll to position [76, 0]
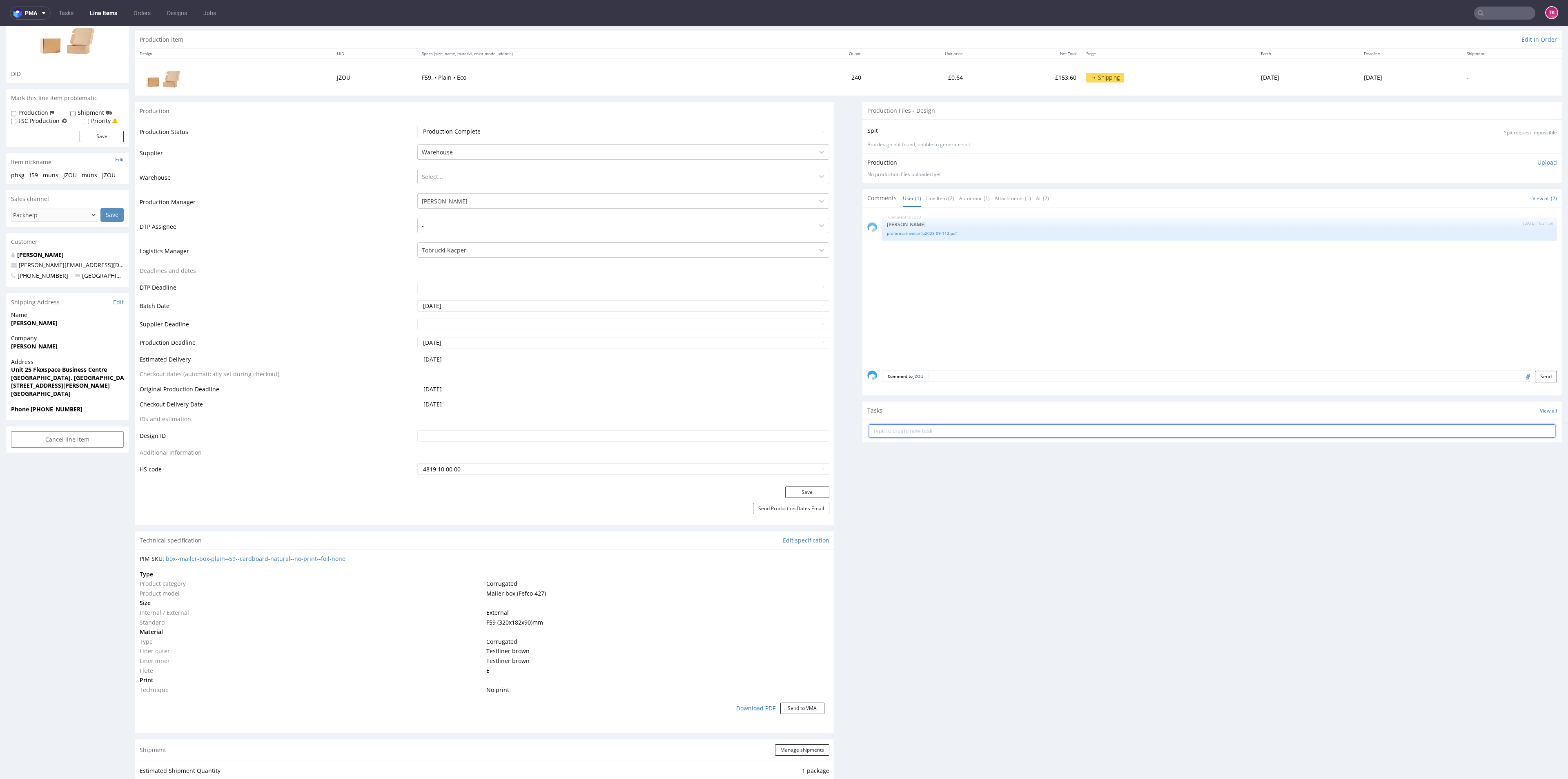
drag, startPoint x: 899, startPoint y: 435, endPoint x: 895, endPoint y: 433, distance: 4.5
click at [784, 337] on input "text" at bounding box center [1212, 430] width 686 height 13
type input "etykiety"
click at [784, 337] on div "etykiety Set due date" at bounding box center [1212, 427] width 686 height 17
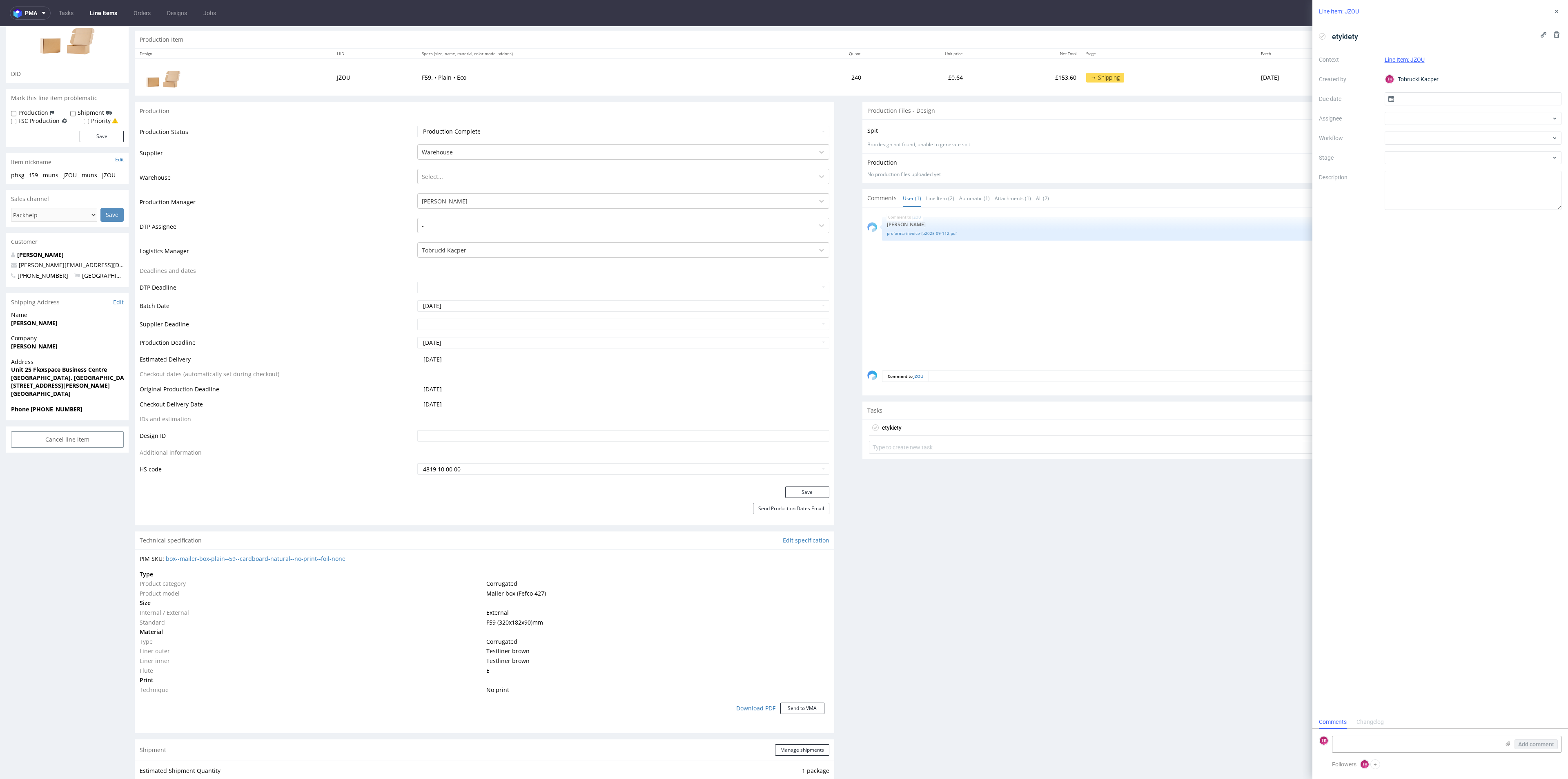
scroll to position [7, 0]
click at [784, 337] on div "Add comment" at bounding box center [1530, 744] width 62 height 17
click at [784, 337] on icon at bounding box center [1507, 743] width 7 height 7
click at [0, 0] on input "file" at bounding box center [0, 0] width 0 height 0
click at [784, 337] on textarea at bounding box center [1416, 701] width 167 height 17
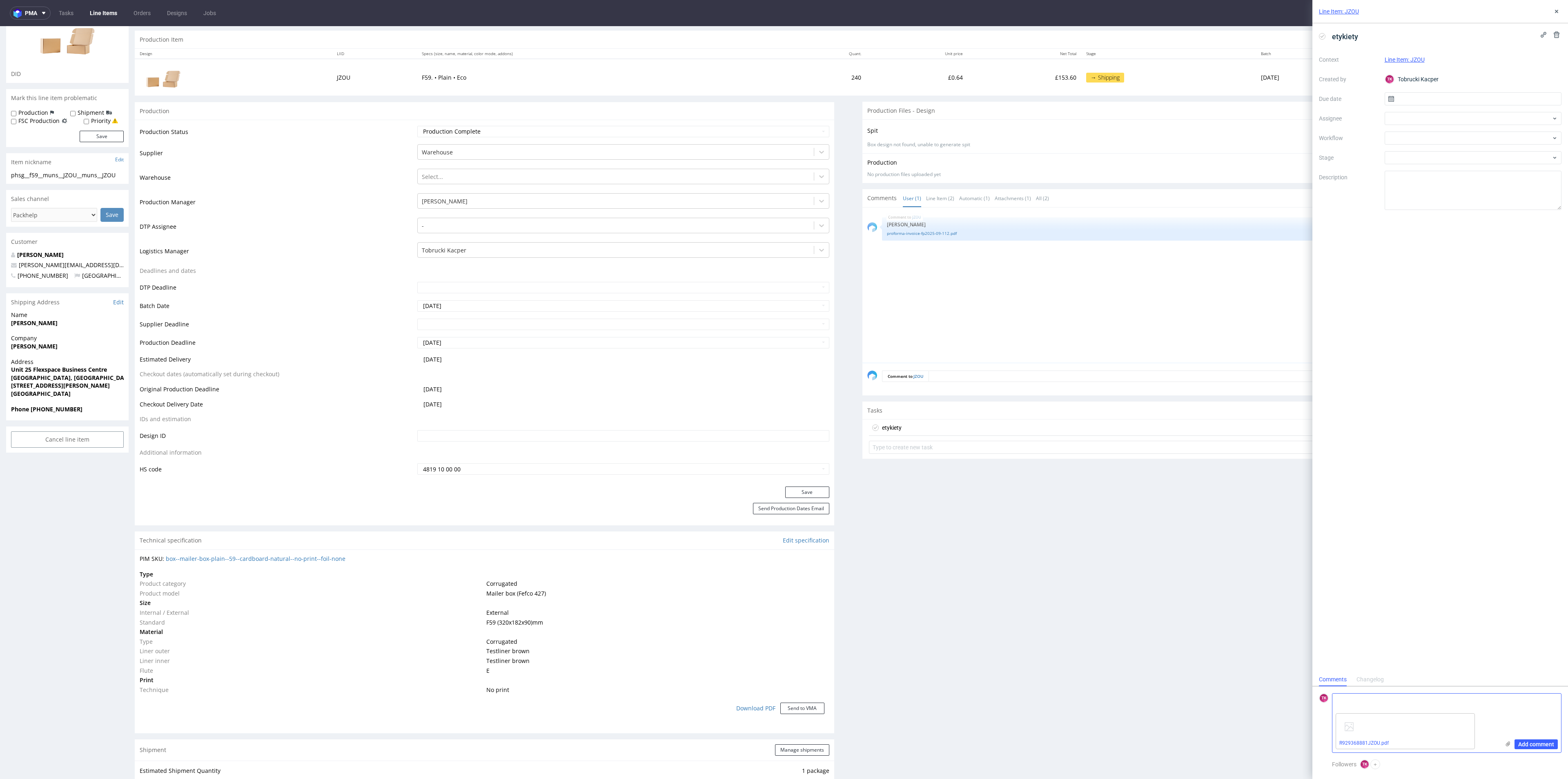
paste textarea "1Z5A15806892449800"
click at [784, 337] on div "Add comment" at bounding box center [1530, 722] width 62 height 59
drag, startPoint x: 1401, startPoint y: 724, endPoint x: 1291, endPoint y: 687, distance: 116.1
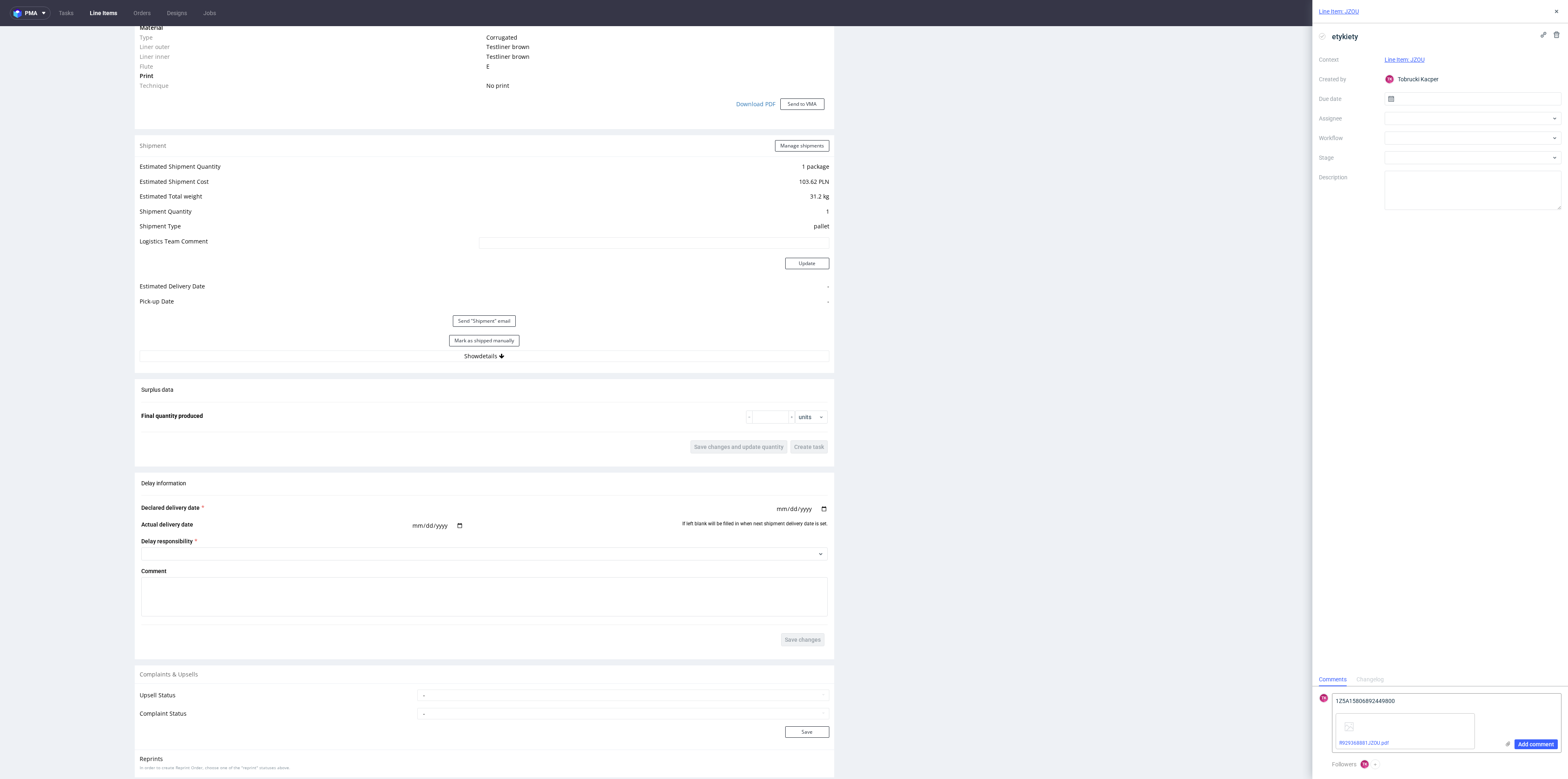
scroll to position [689, 0]
click at [510, 337] on button "Show details" at bounding box center [485, 348] width 690 height 12
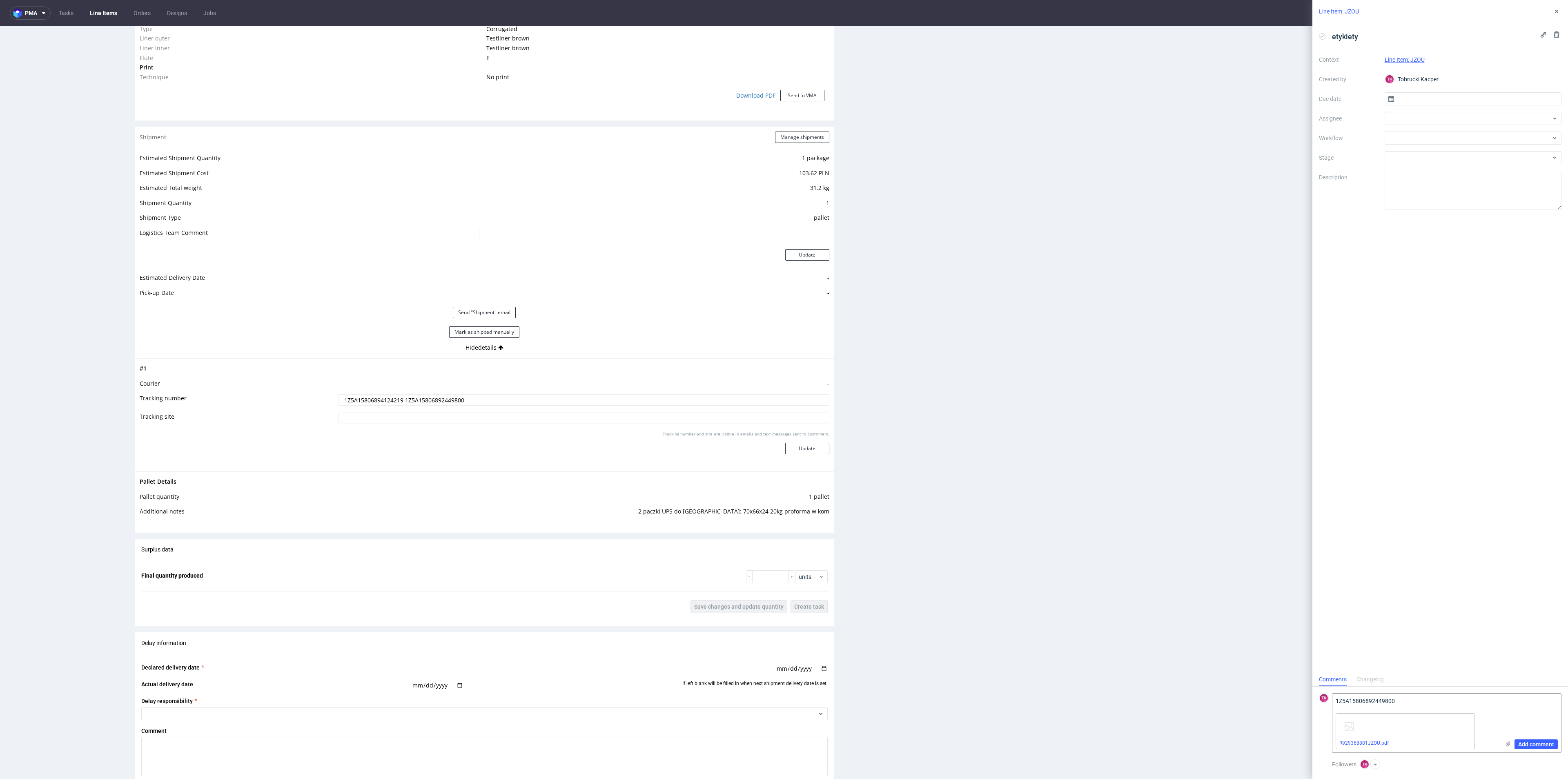
click at [494, 337] on input "1Z5A15806894124219 1Z5A15806892449800" at bounding box center [584, 400] width 491 height 12
type textarea "1Z5A15806894124219 1Z5A15806892449800"
click at [784, 337] on span "Add comment" at bounding box center [1536, 744] width 36 height 6
click at [784, 117] on div at bounding box center [1472, 117] width 177 height 13
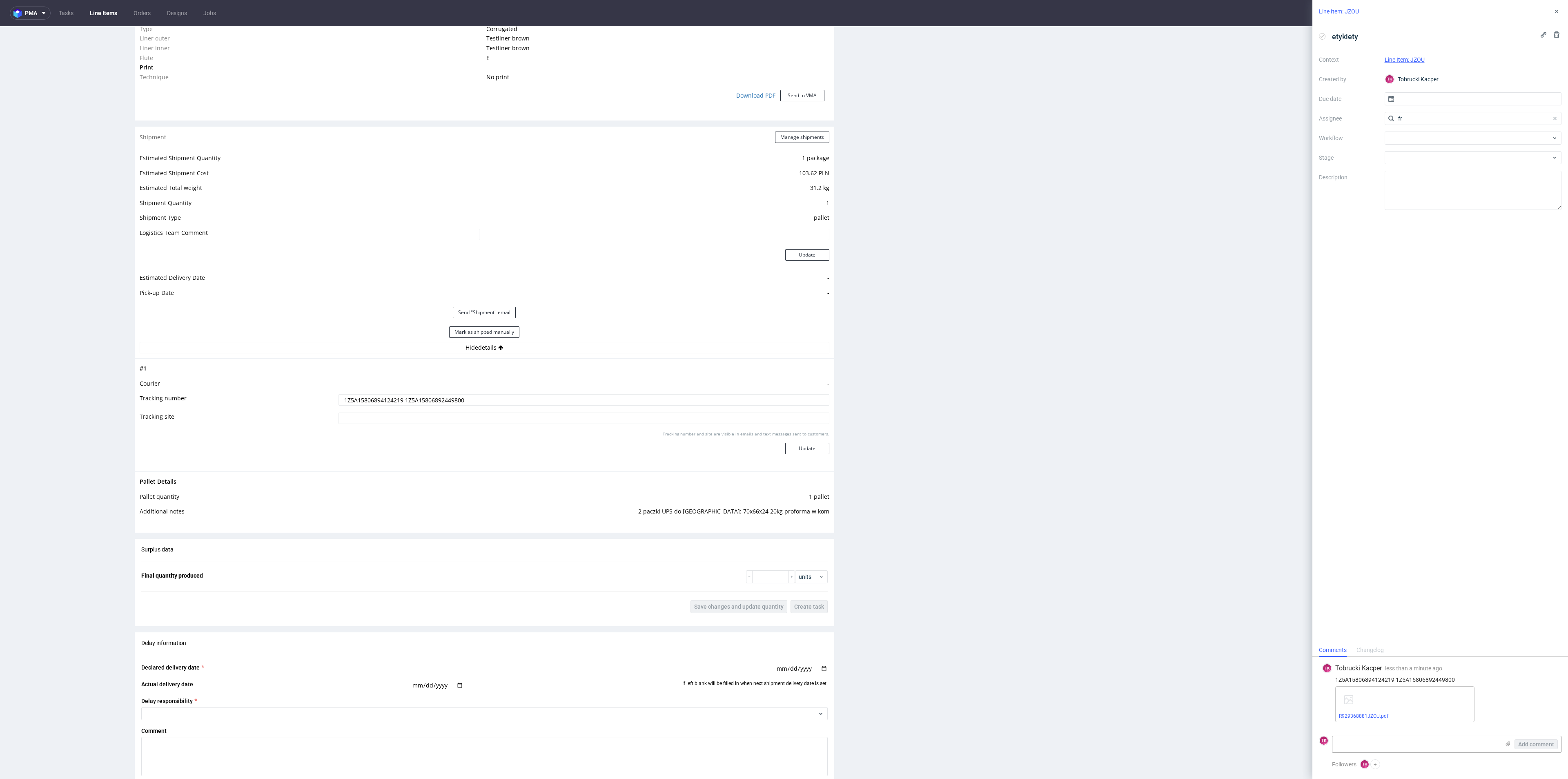
drag, startPoint x: 1412, startPoint y: 116, endPoint x: 1359, endPoint y: 114, distance: 53.0
click at [784, 114] on div "Context Line Item: JZOU Created by TK Tobrucki Kacper Due date Assignee fr Work…" at bounding box center [1440, 131] width 242 height 156
type input "fe"
click at [784, 130] on div "MF [PERSON_NAME]" at bounding box center [1473, 136] width 171 height 13
click at [784, 97] on input "text" at bounding box center [1472, 98] width 177 height 13
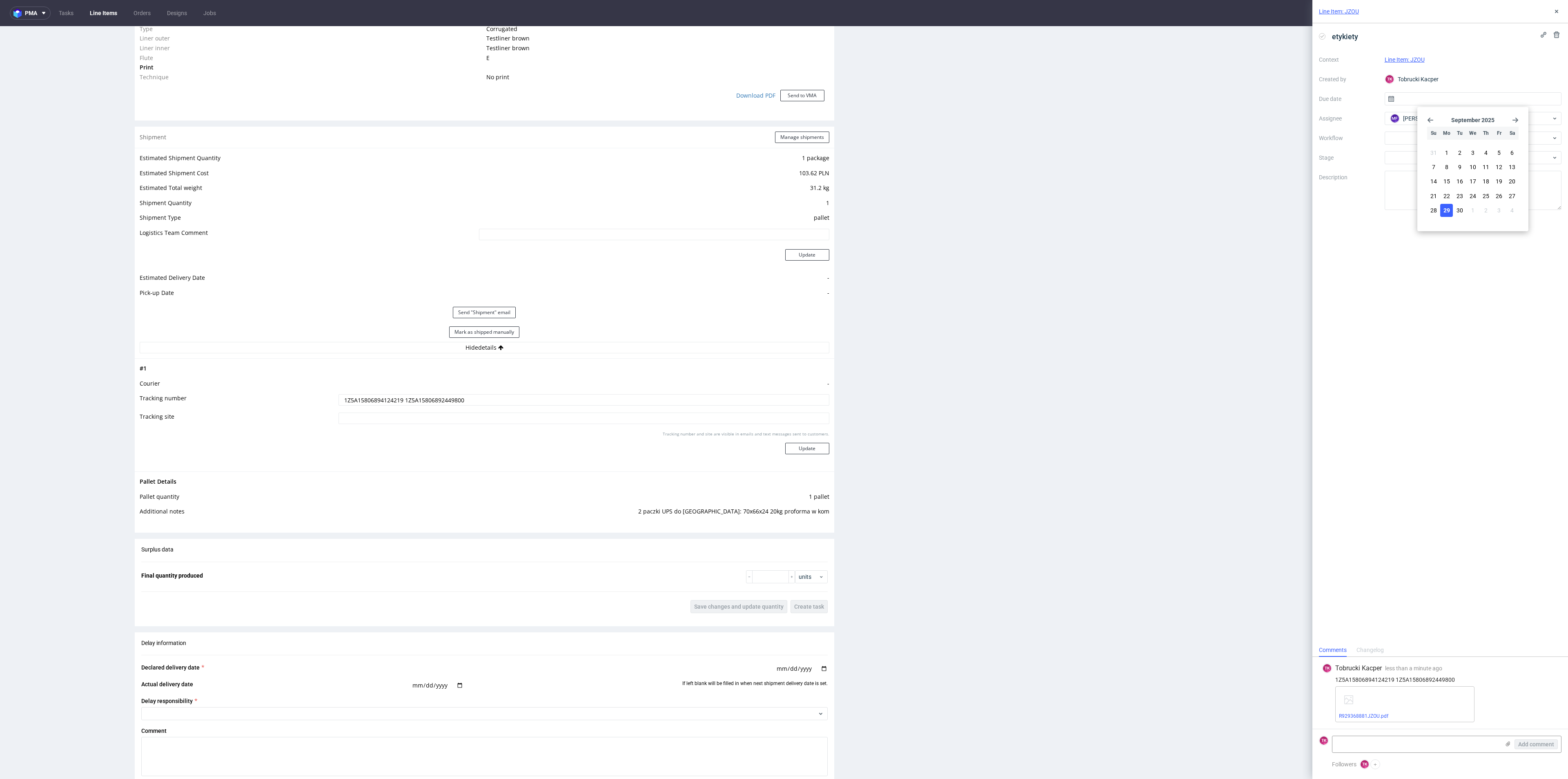
drag, startPoint x: 1447, startPoint y: 215, endPoint x: 1073, endPoint y: 131, distance: 383.3
click at [784, 215] on button "29" at bounding box center [1446, 209] width 13 height 13
type input "[DATE]"
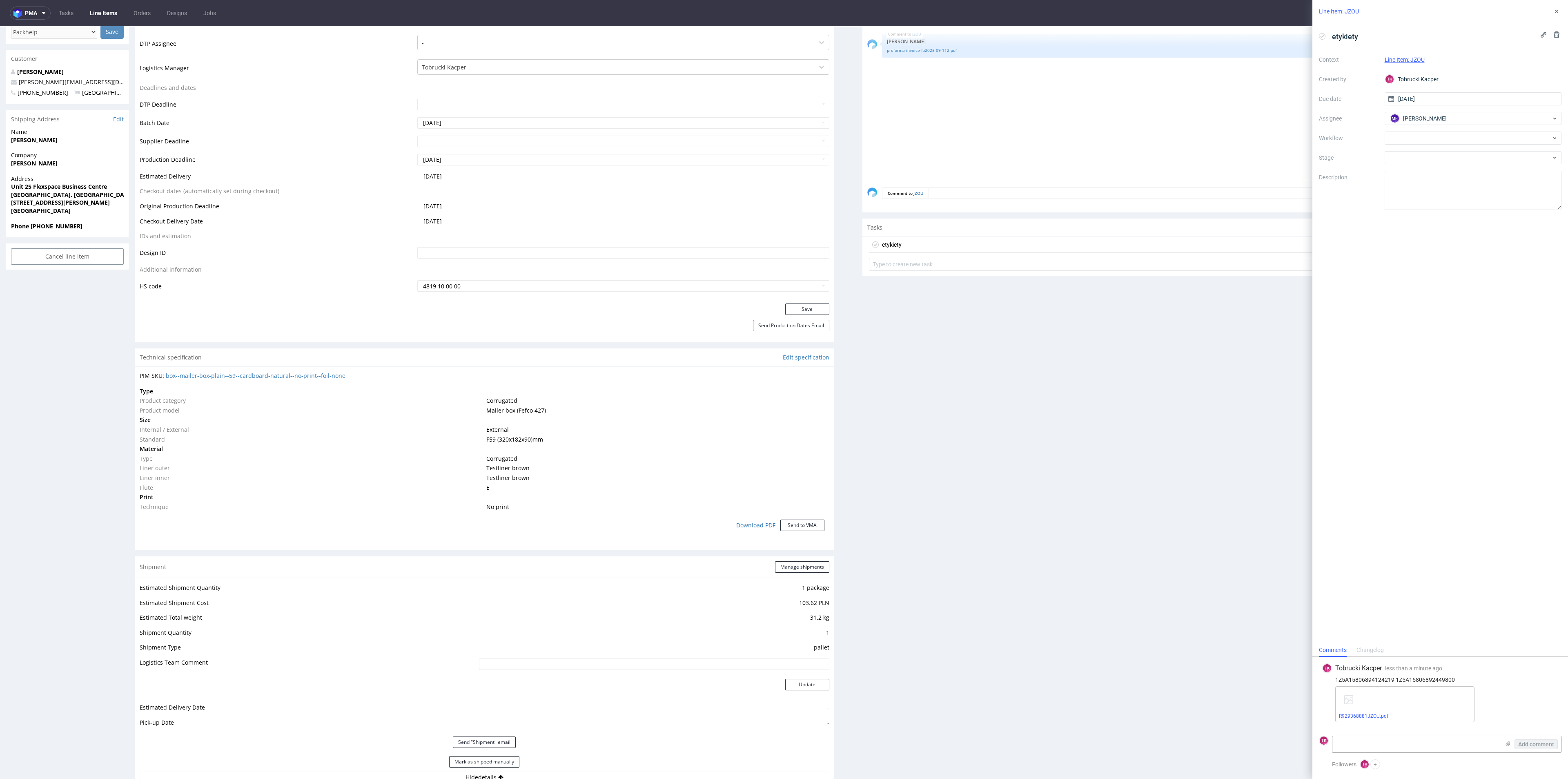
scroll to position [15, 0]
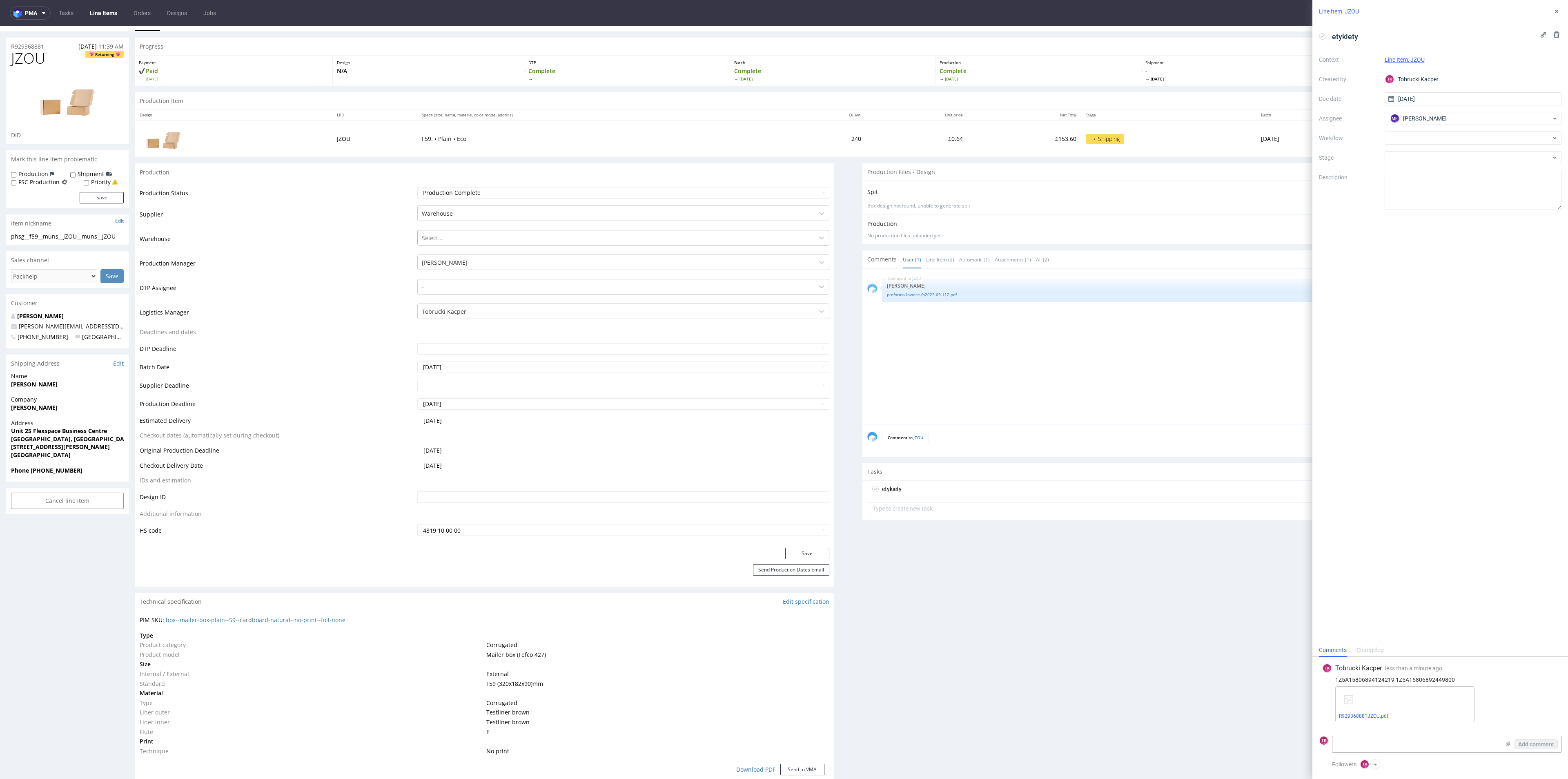
click at [540, 241] on div "Select..." at bounding box center [623, 236] width 412 height 12
drag, startPoint x: 532, startPoint y: 395, endPoint x: 538, endPoint y: 398, distance: 6.7
click at [532, 337] on td at bounding box center [622, 388] width 414 height 19
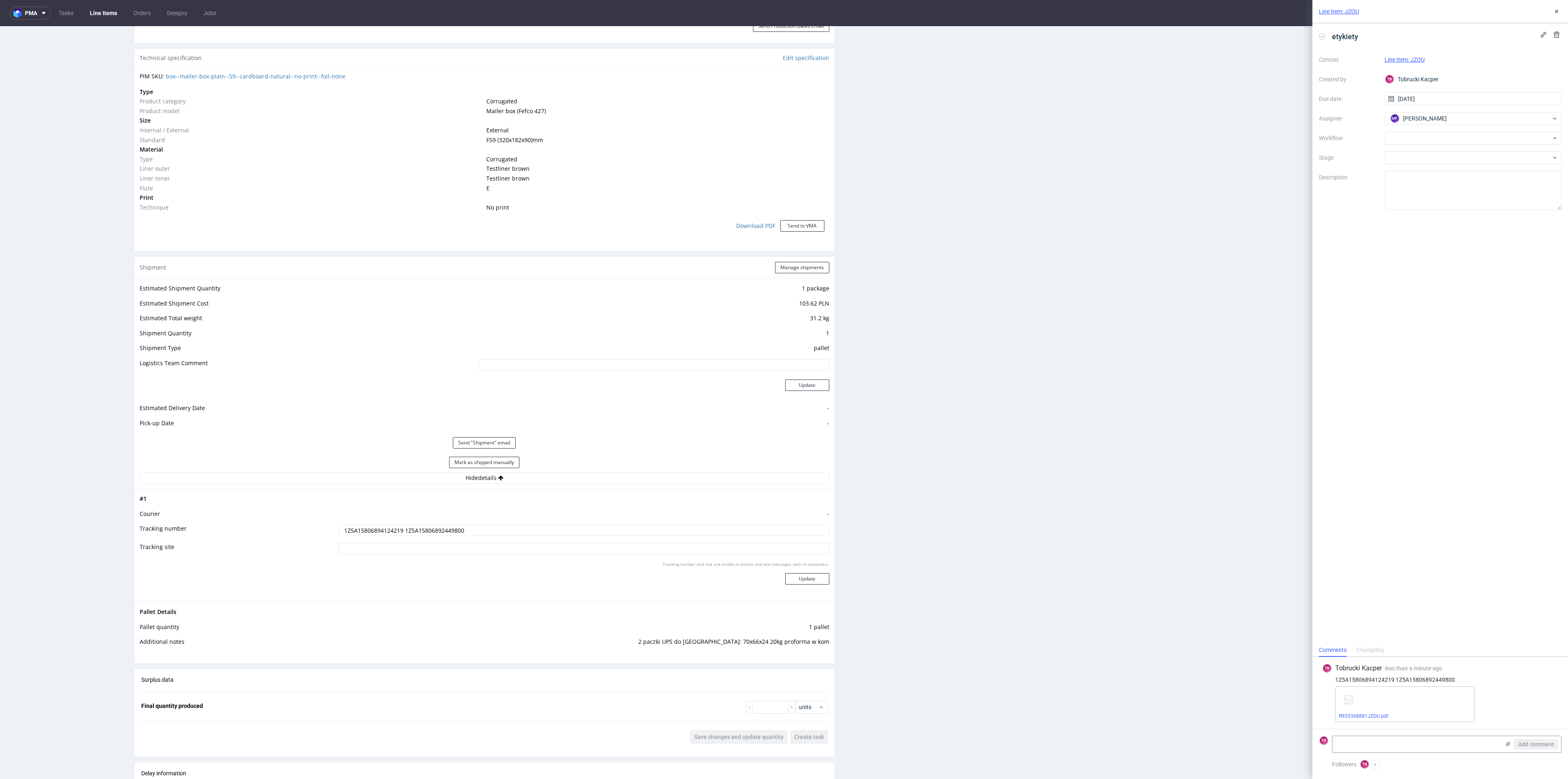
scroll to position [628, 0]
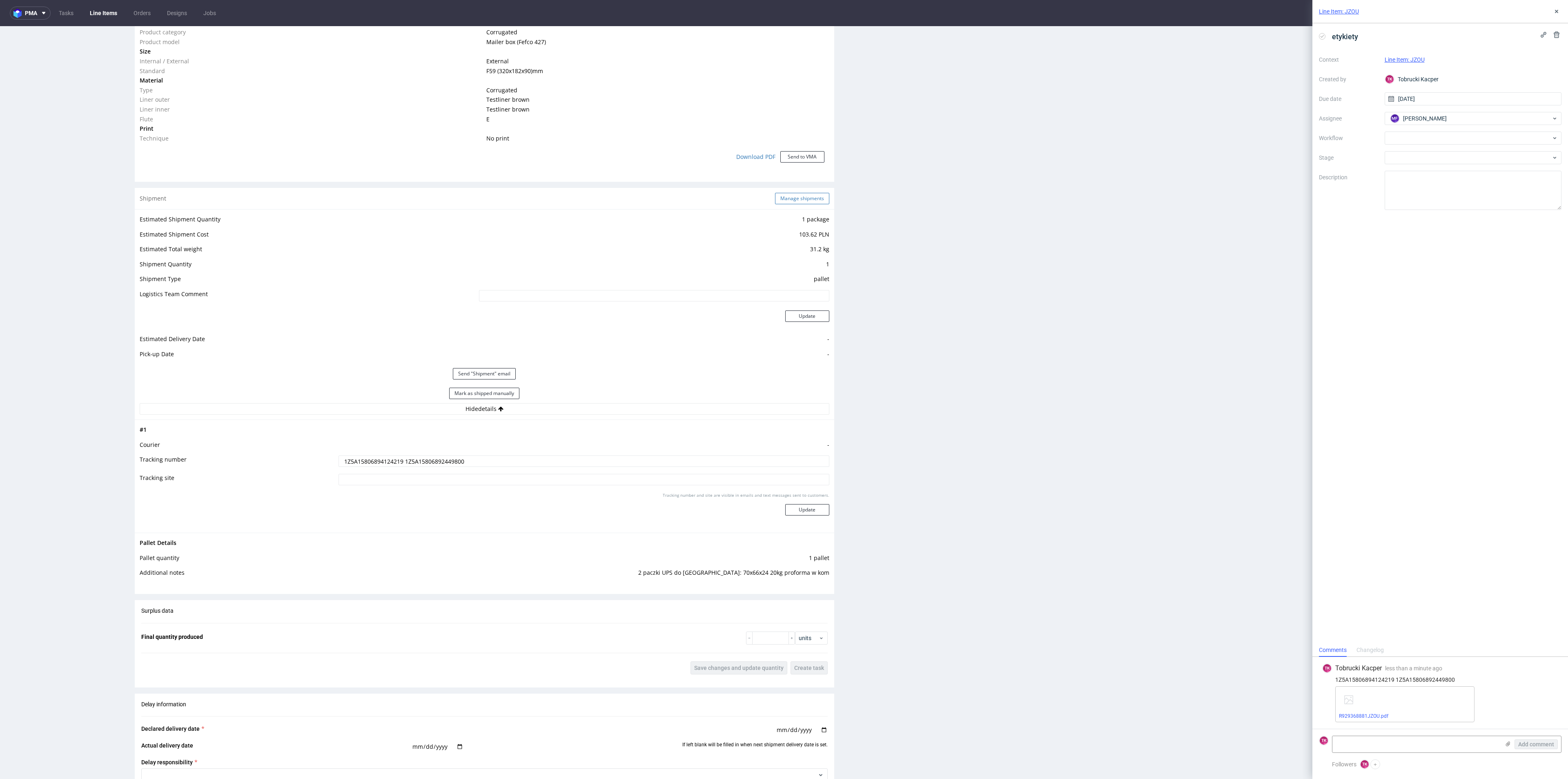
click at [784, 200] on button "Manage shipments" at bounding box center [803, 198] width 55 height 12
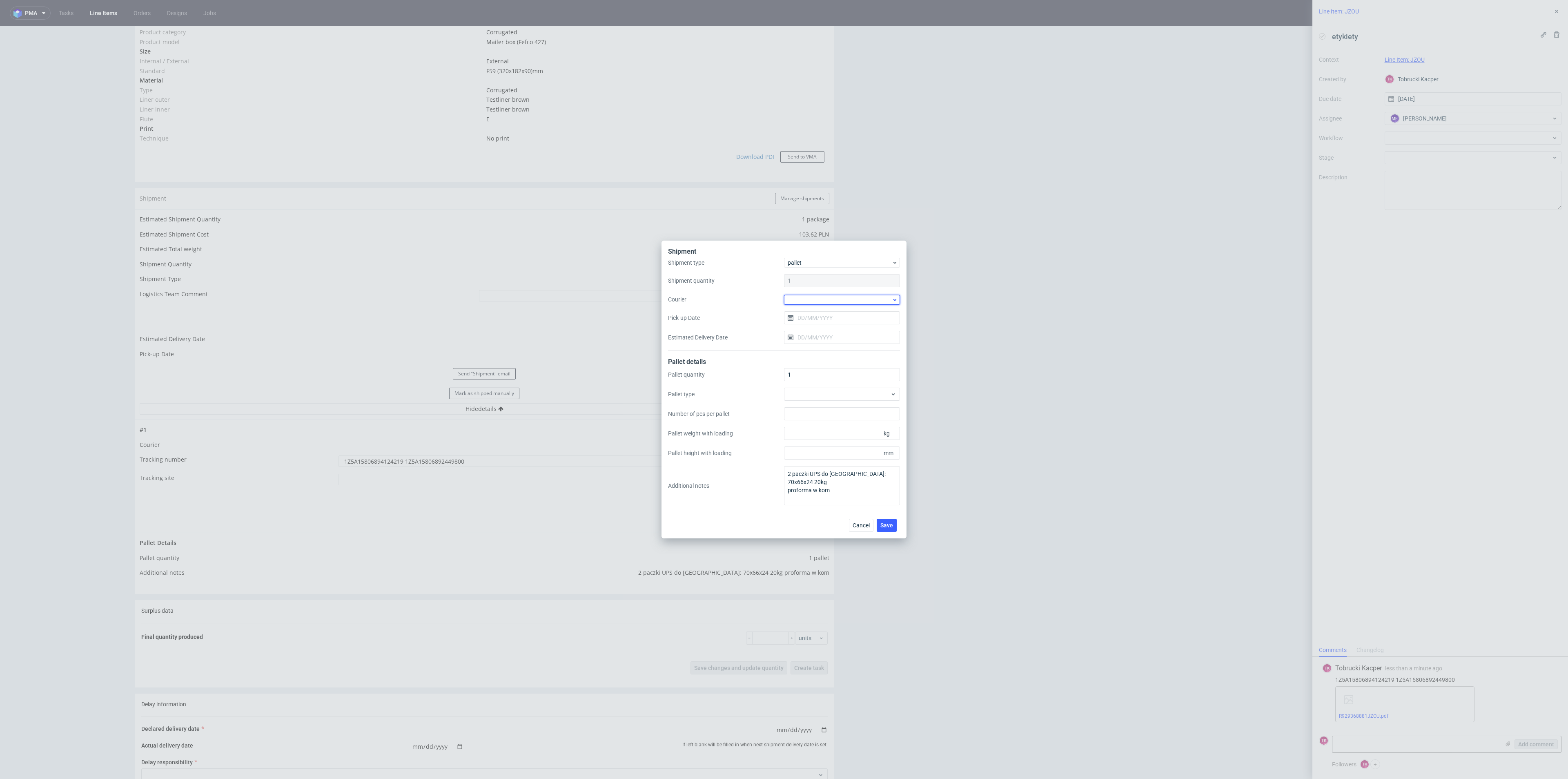
click at [784, 303] on div at bounding box center [842, 300] width 116 height 10
drag, startPoint x: 826, startPoint y: 358, endPoint x: 826, endPoint y: 349, distance: 9.0
click at [784, 337] on div "UPS Pallets" at bounding box center [842, 357] width 109 height 15
click at [784, 323] on input "Pick-up Date" at bounding box center [842, 317] width 116 height 13
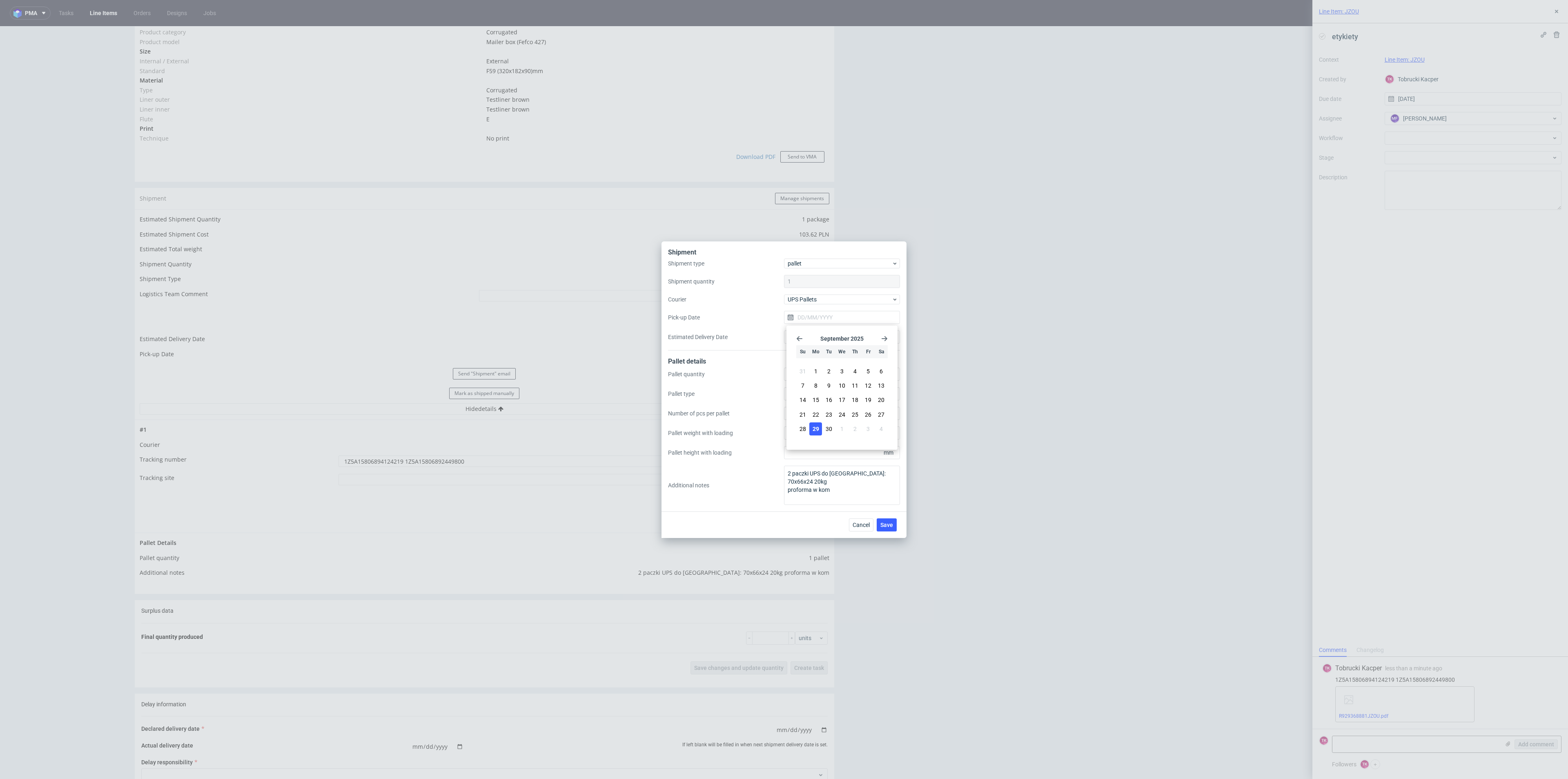
click at [784, 337] on button "29" at bounding box center [815, 428] width 13 height 13
type input "[DATE]"
click at [784, 337] on button "Save" at bounding box center [887, 524] width 20 height 13
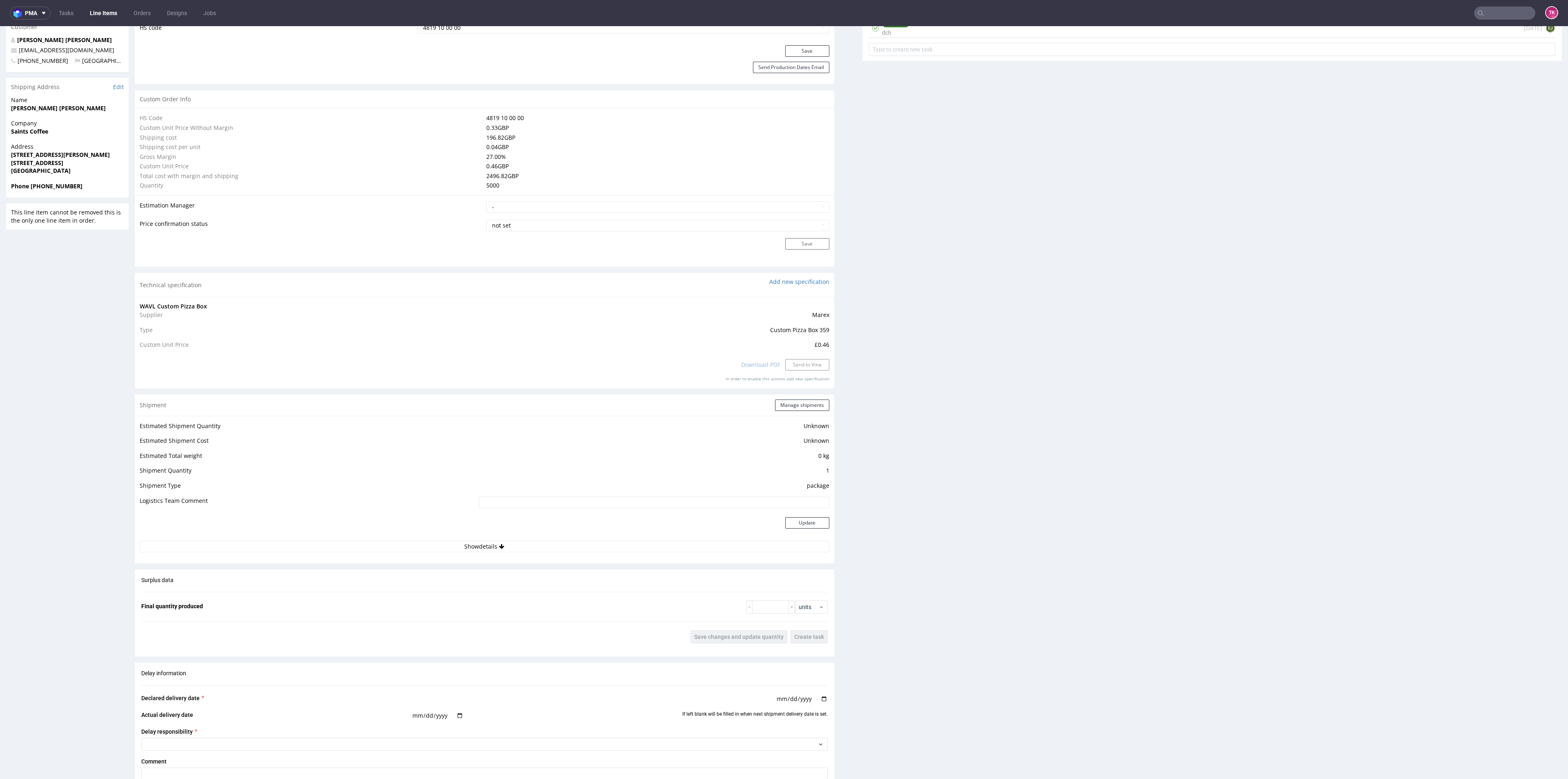
scroll to position [673, 0]
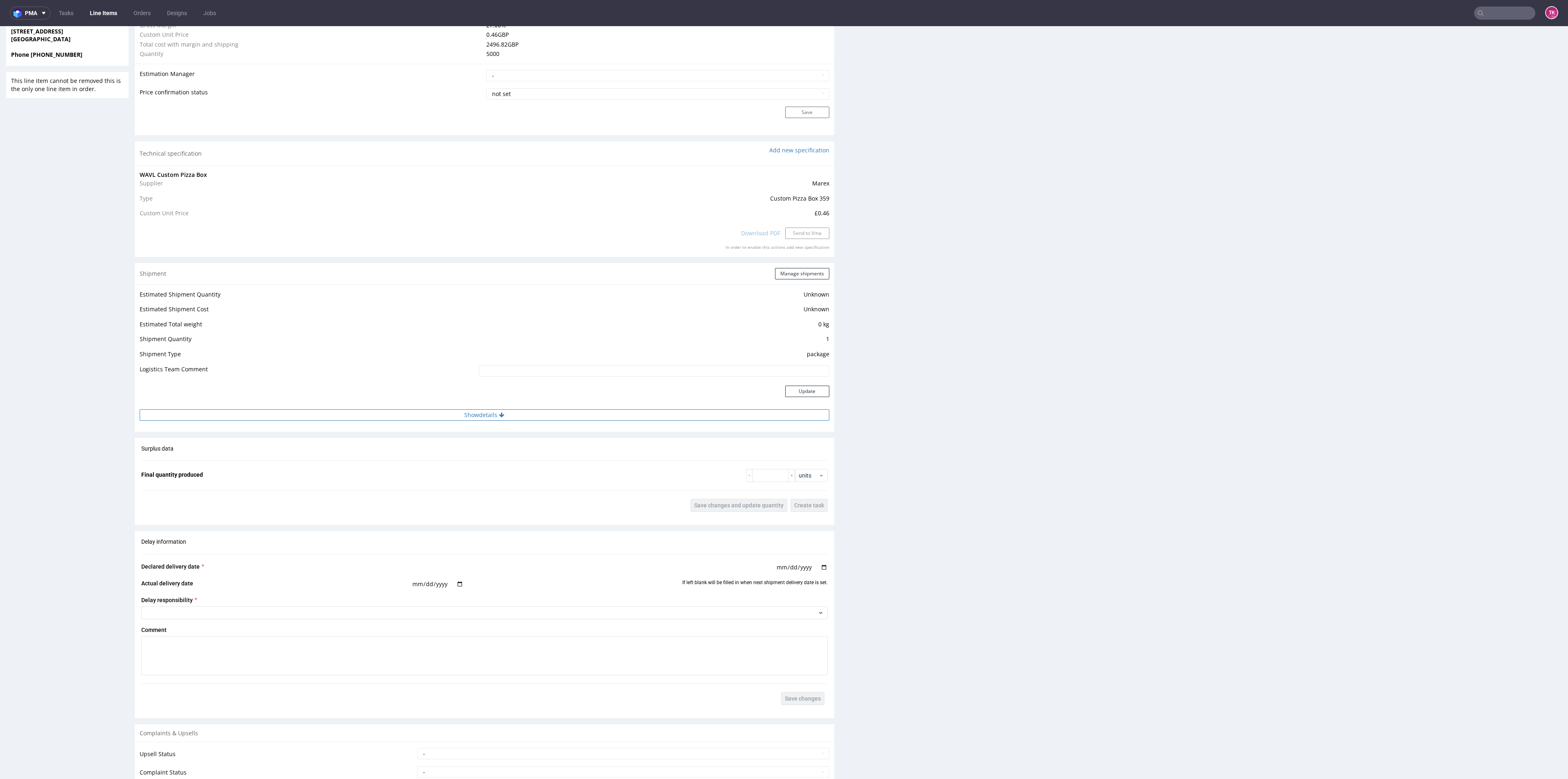
click at [466, 415] on button "Show details" at bounding box center [485, 415] width 690 height 12
click at [466, 417] on button "Hide details" at bounding box center [485, 415] width 690 height 12
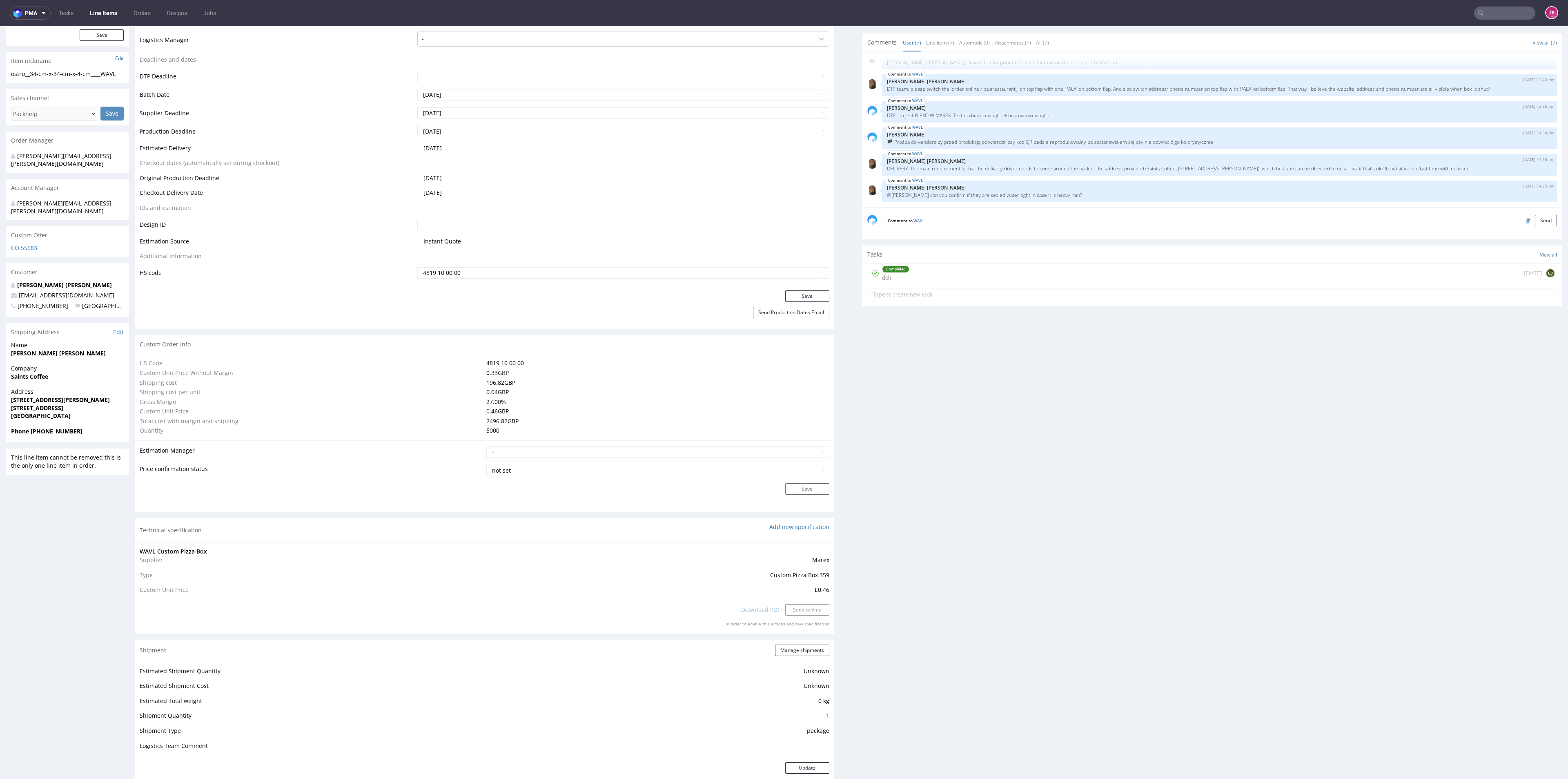
scroll to position [245, 0]
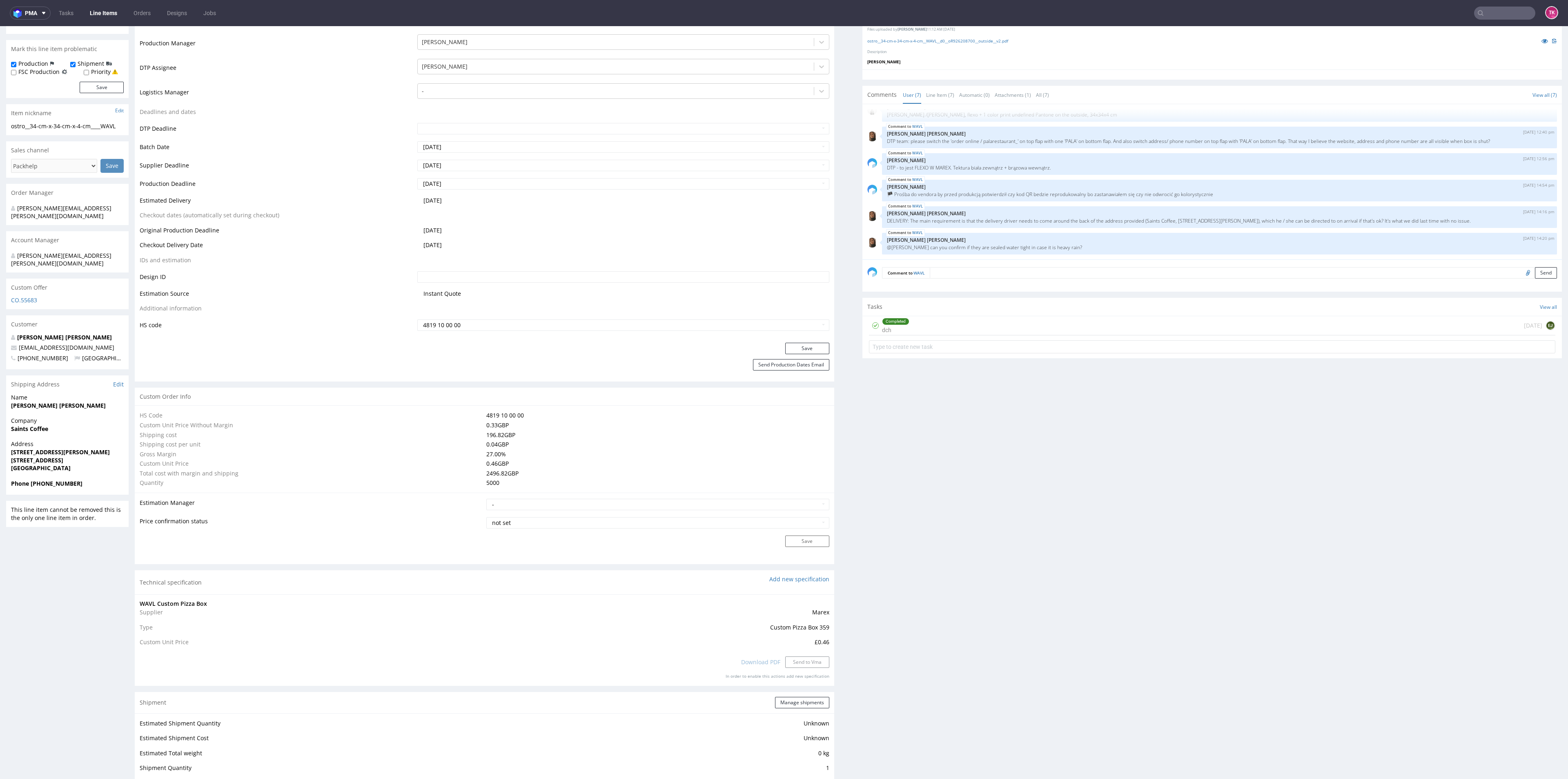
drag, startPoint x: 17, startPoint y: 444, endPoint x: 97, endPoint y: 442, distance: 80.0
click at [97, 442] on div "Address 62 St Giles Street Northampton NN1 1JW United Kingdom" at bounding box center [66, 459] width 122 height 39
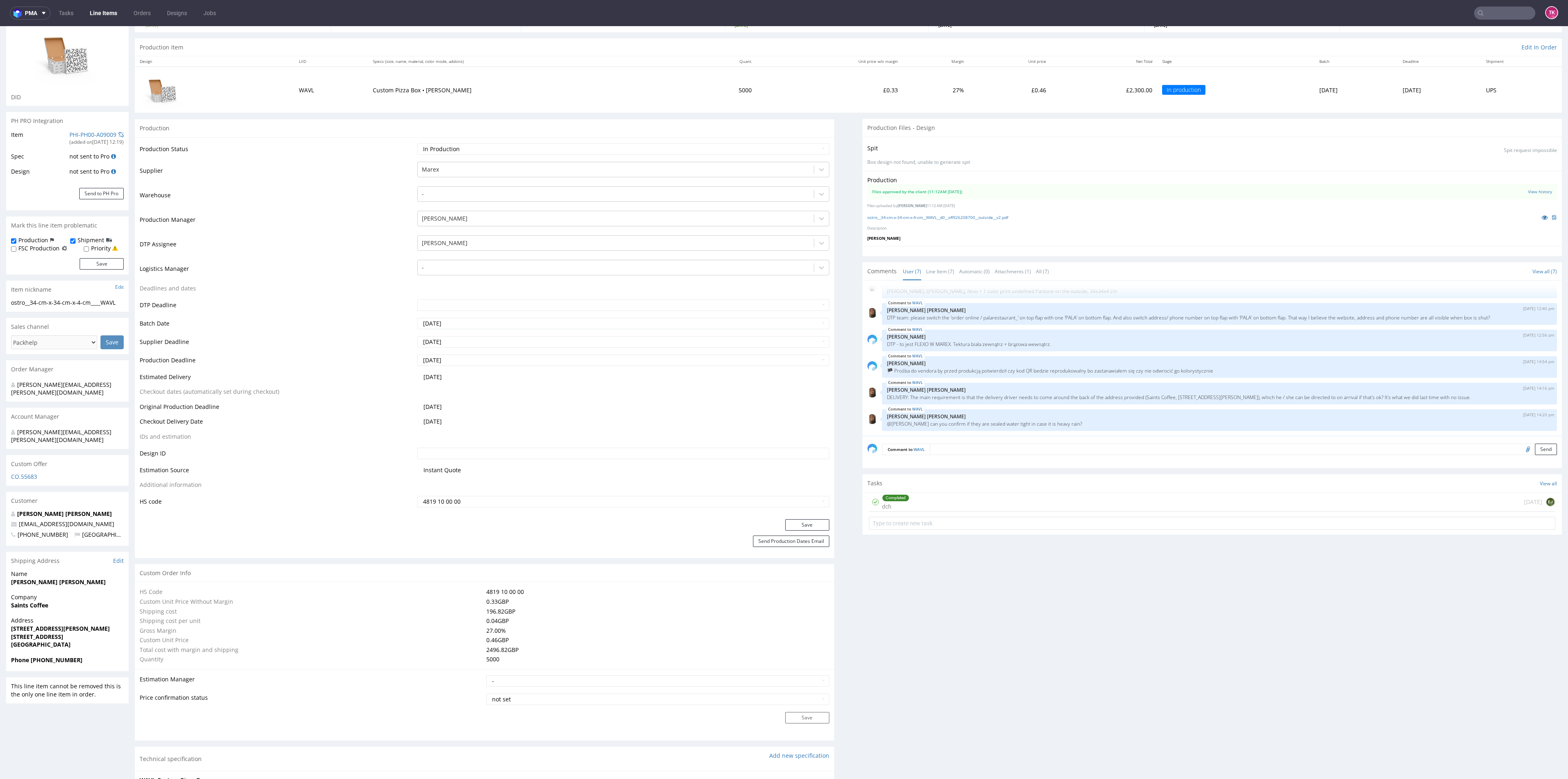
scroll to position [62, 0]
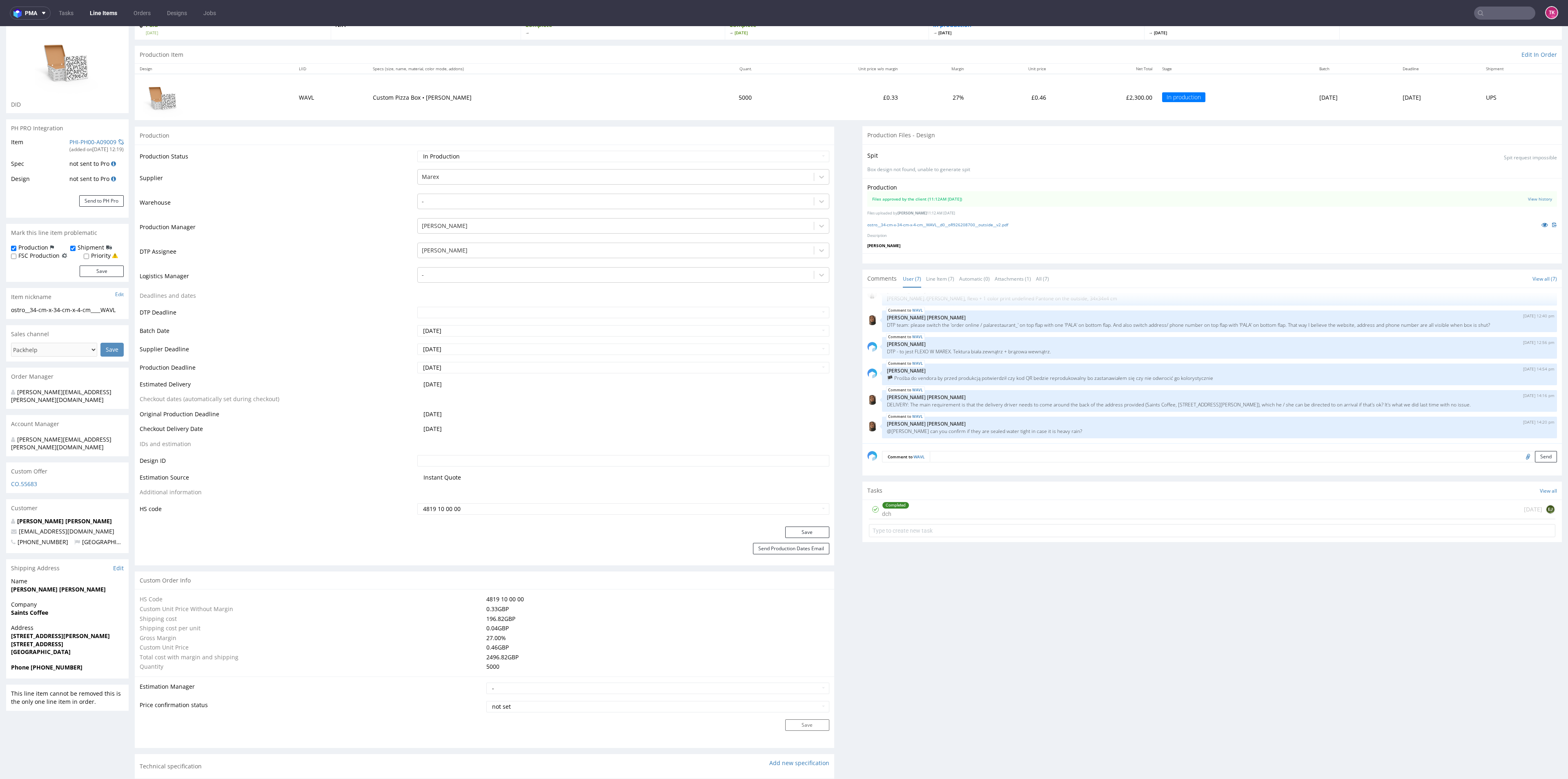
click at [102, 10] on link "Line Items" at bounding box center [104, 13] width 37 height 13
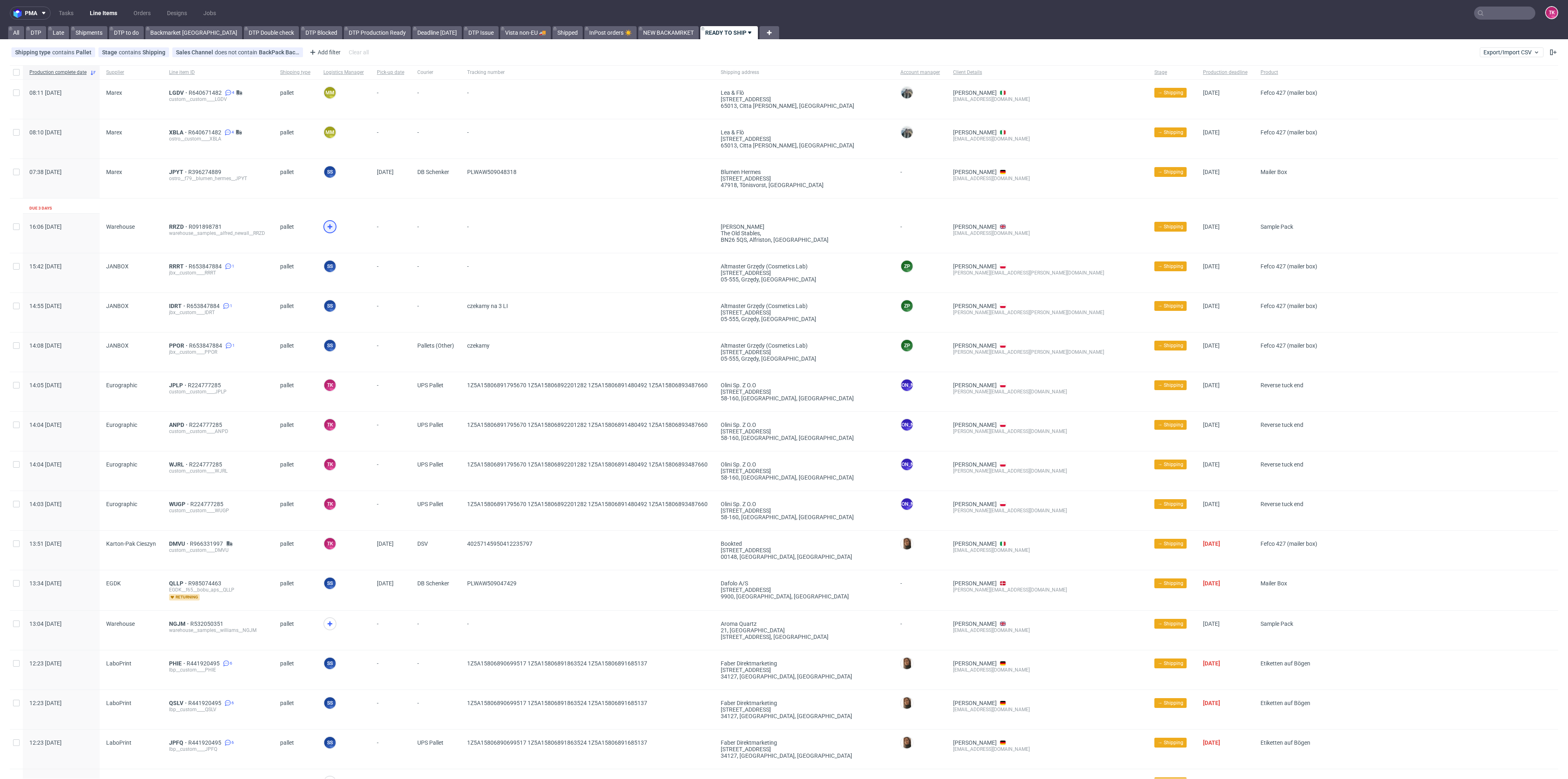
click at [332, 224] on div at bounding box center [329, 226] width 13 height 13
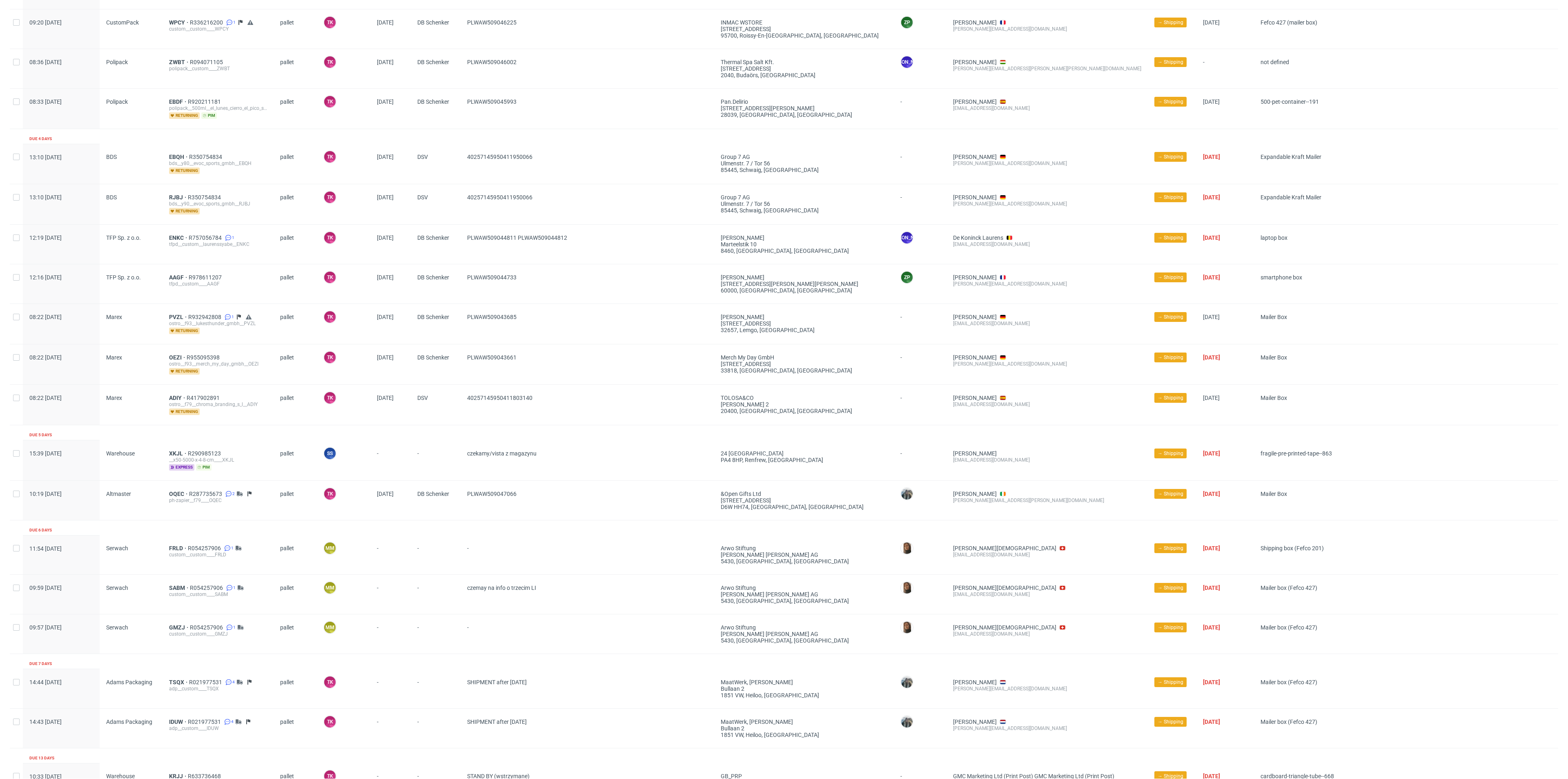
scroll to position [966, 0]
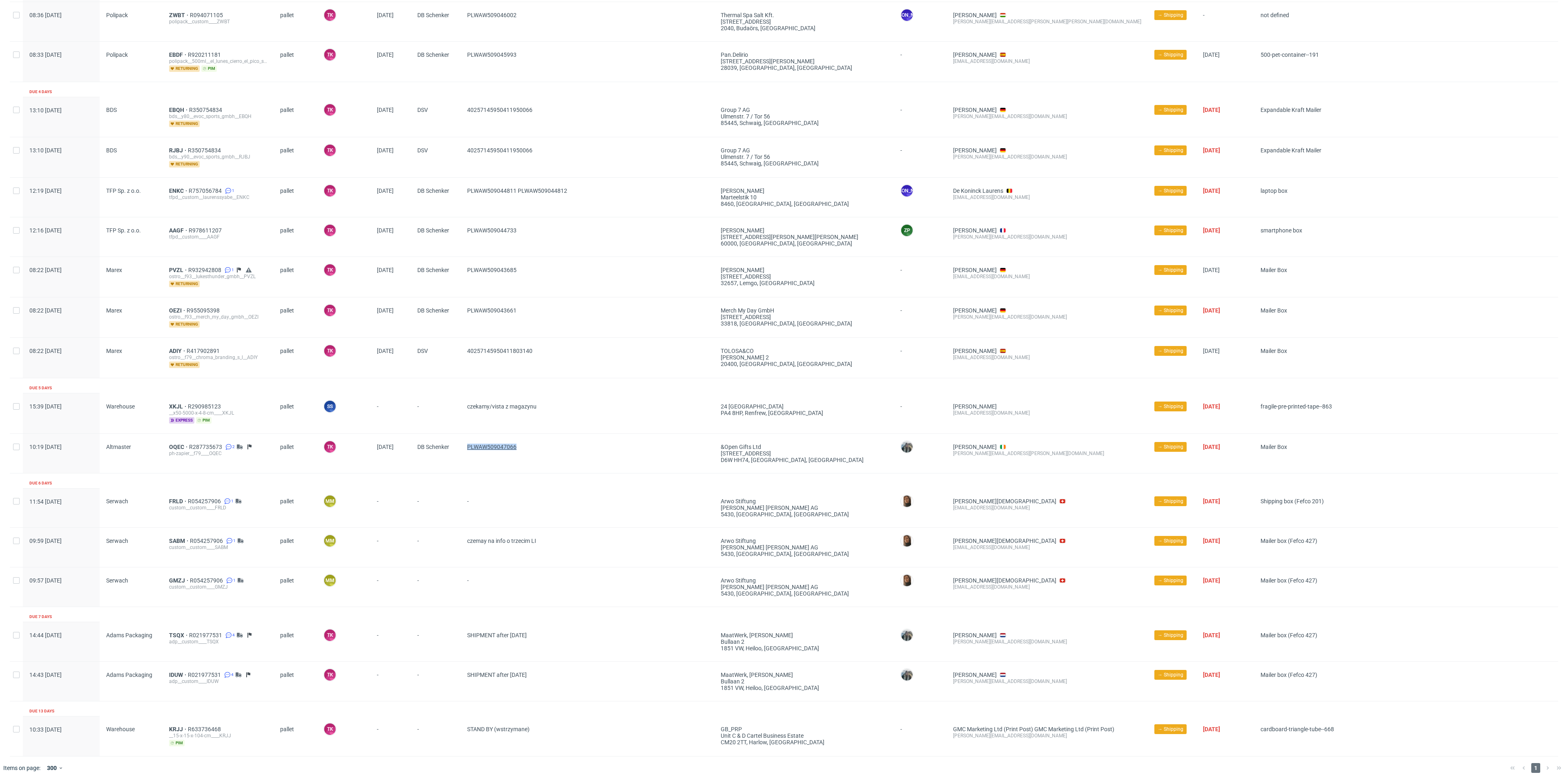
drag, startPoint x: 568, startPoint y: 446, endPoint x: 467, endPoint y: 442, distance: 101.1
click at [467, 444] on span "PLWAW509047066" at bounding box center [588, 454] width 240 height 20
copy div "40257145950411803140"
drag, startPoint x: 564, startPoint y: 352, endPoint x: 449, endPoint y: 352, distance: 115.0
click at [449, 352] on div "08:22 Thu 25.09.2025 Marex ADIY R417902891 ostro__f79__chroma_branding_s_l__ADI…" at bounding box center [784, 357] width 1548 height 40
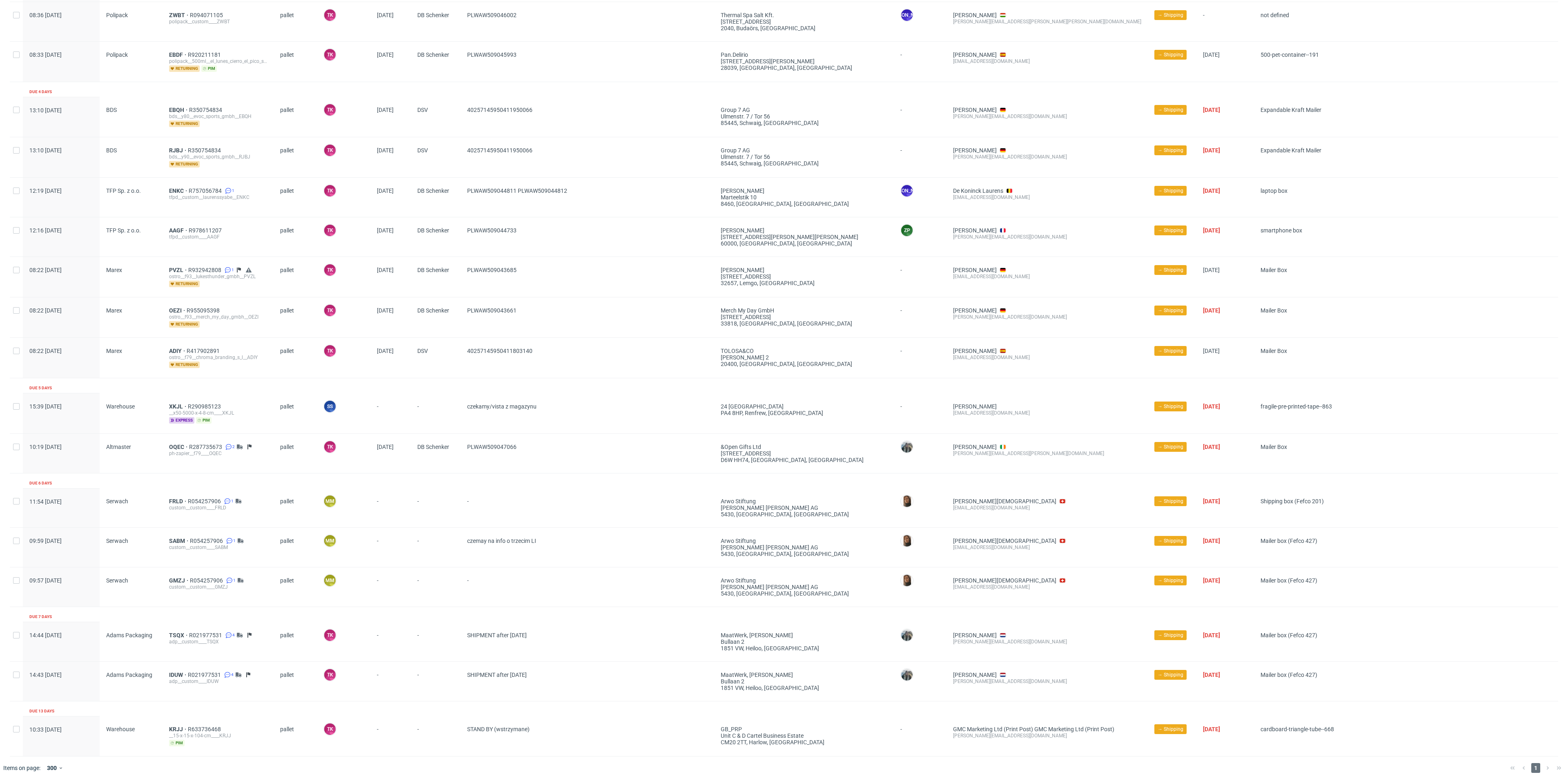
drag, startPoint x: 551, startPoint y: 391, endPoint x: 541, endPoint y: 399, distance: 12.8
click at [545, 396] on div "czekamy/vista z magazynu" at bounding box center [587, 412] width 253 height 40
drag, startPoint x: 546, startPoint y: 353, endPoint x: 453, endPoint y: 351, distance: 93.0
click at [453, 351] on div "08:22 Thu 25.09.2025 Marex ADIY R417902891 ostro__f79__chroma_branding_s_l__ADI…" at bounding box center [784, 357] width 1548 height 40
copy div "40257145950411803140"
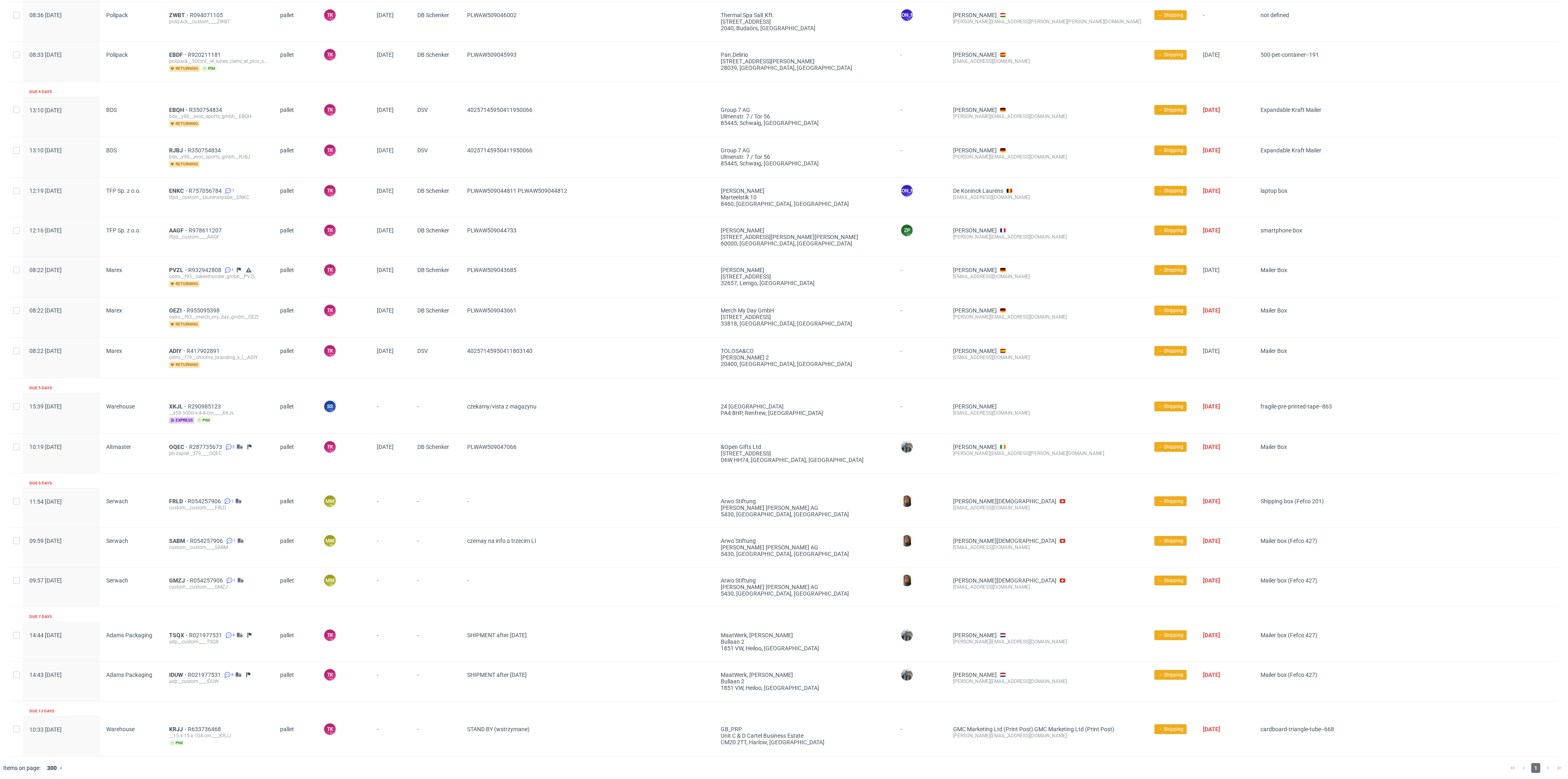
drag, startPoint x: 169, startPoint y: 343, endPoint x: 164, endPoint y: 347, distance: 6.4
drag, startPoint x: 164, startPoint y: 347, endPoint x: 166, endPoint y: 341, distance: 6.3
click at [166, 341] on div "ADIY R417902891 ostro__f79__chroma_branding_s_l__ADIY returning" at bounding box center [218, 357] width 111 height 40
drag, startPoint x: 438, startPoint y: 328, endPoint x: 463, endPoint y: 320, distance: 26.2
click at [463, 320] on div "PLWAW509043661" at bounding box center [587, 317] width 253 height 40
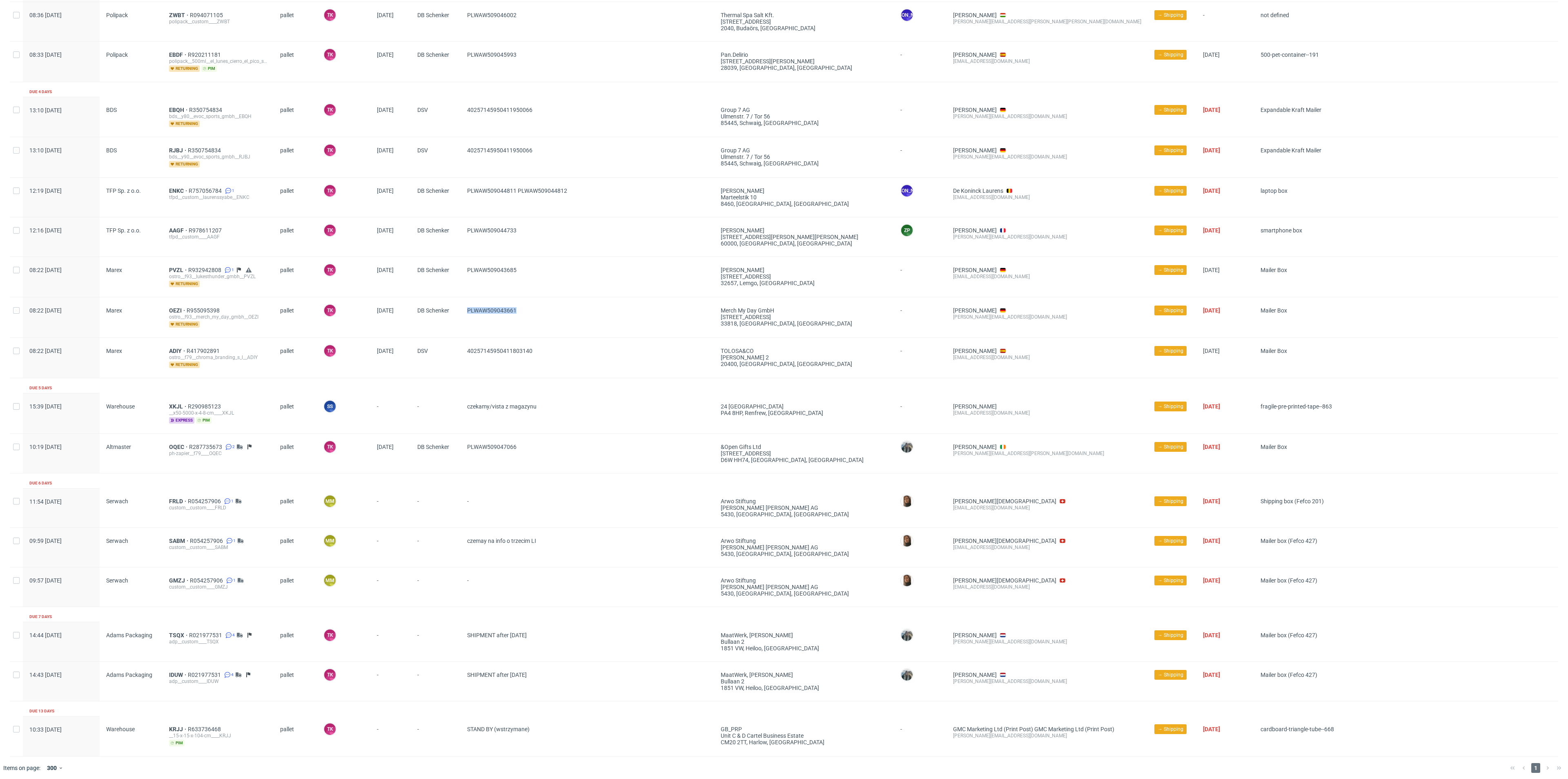
copy span "PLWAW509043661"
drag, startPoint x: 530, startPoint y: 279, endPoint x: 461, endPoint y: 276, distance: 69.1
click at [461, 276] on div "PLWAW509043685" at bounding box center [587, 277] width 253 height 40
copy span "PLWAW509043685"
drag, startPoint x: 471, startPoint y: 238, endPoint x: 466, endPoint y: 239, distance: 5.1
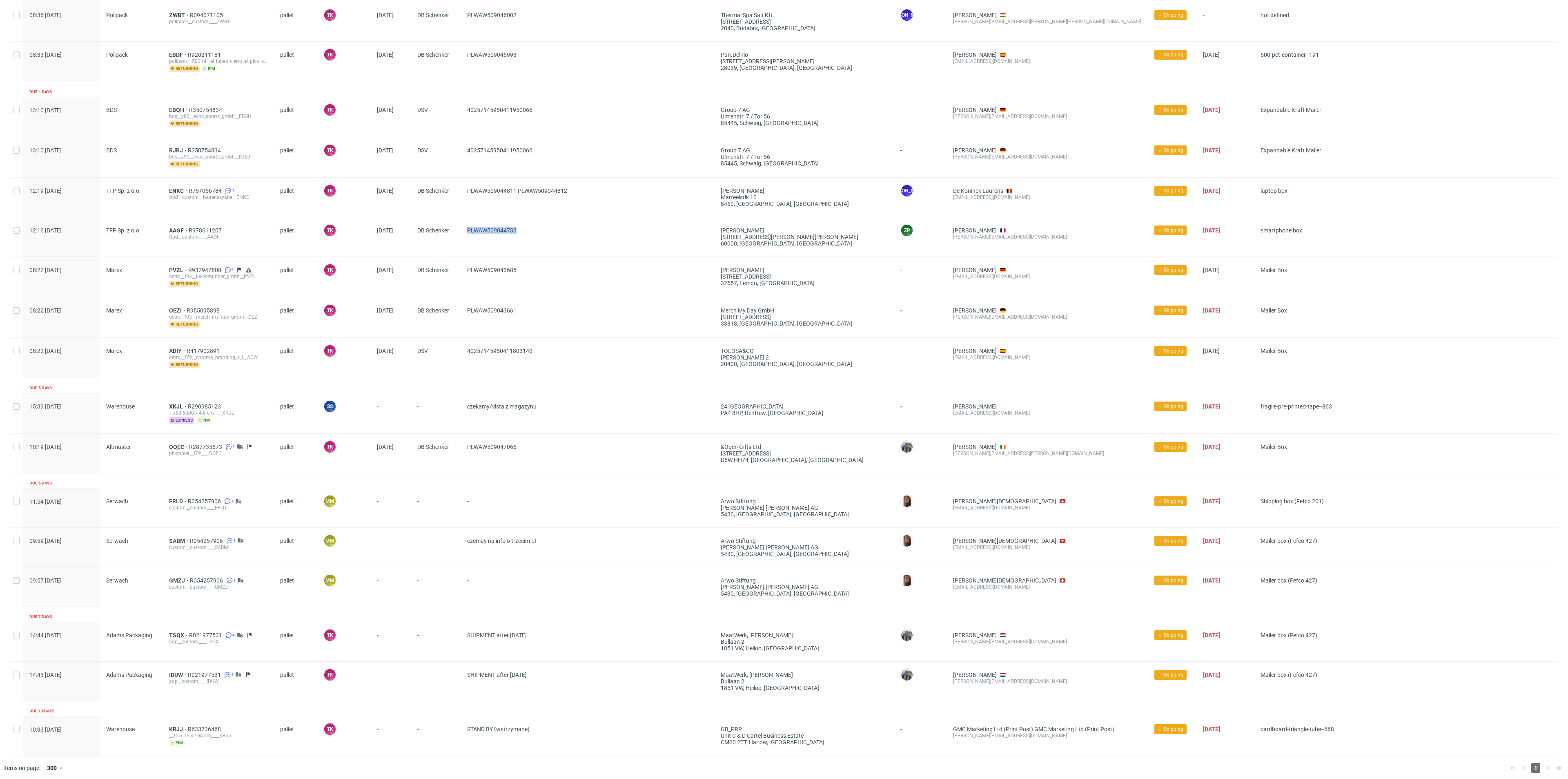
click at [466, 239] on div "PLWAW509044733" at bounding box center [587, 237] width 253 height 39
copy span "PLWAW509044733"
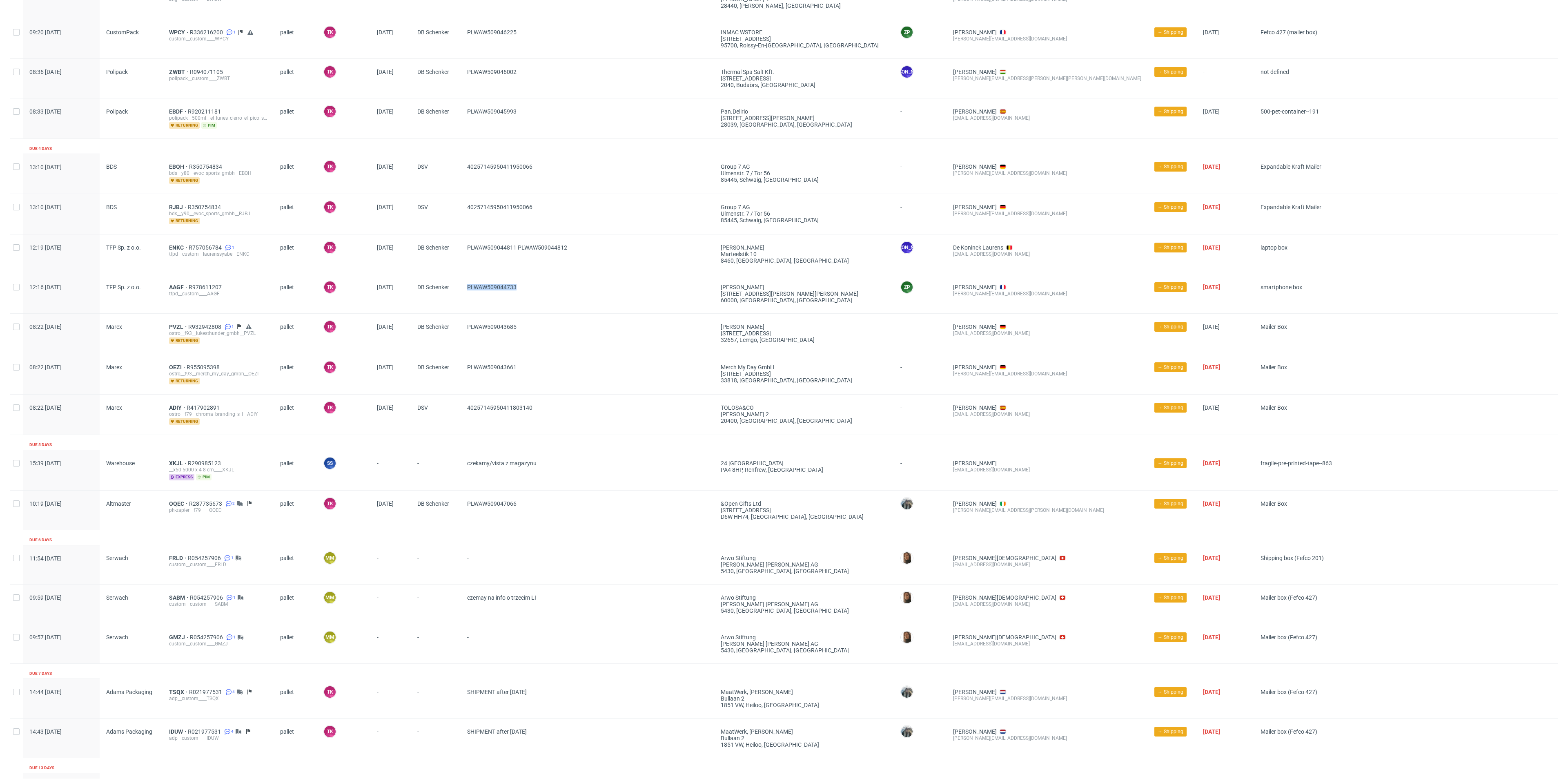
scroll to position [844, 0]
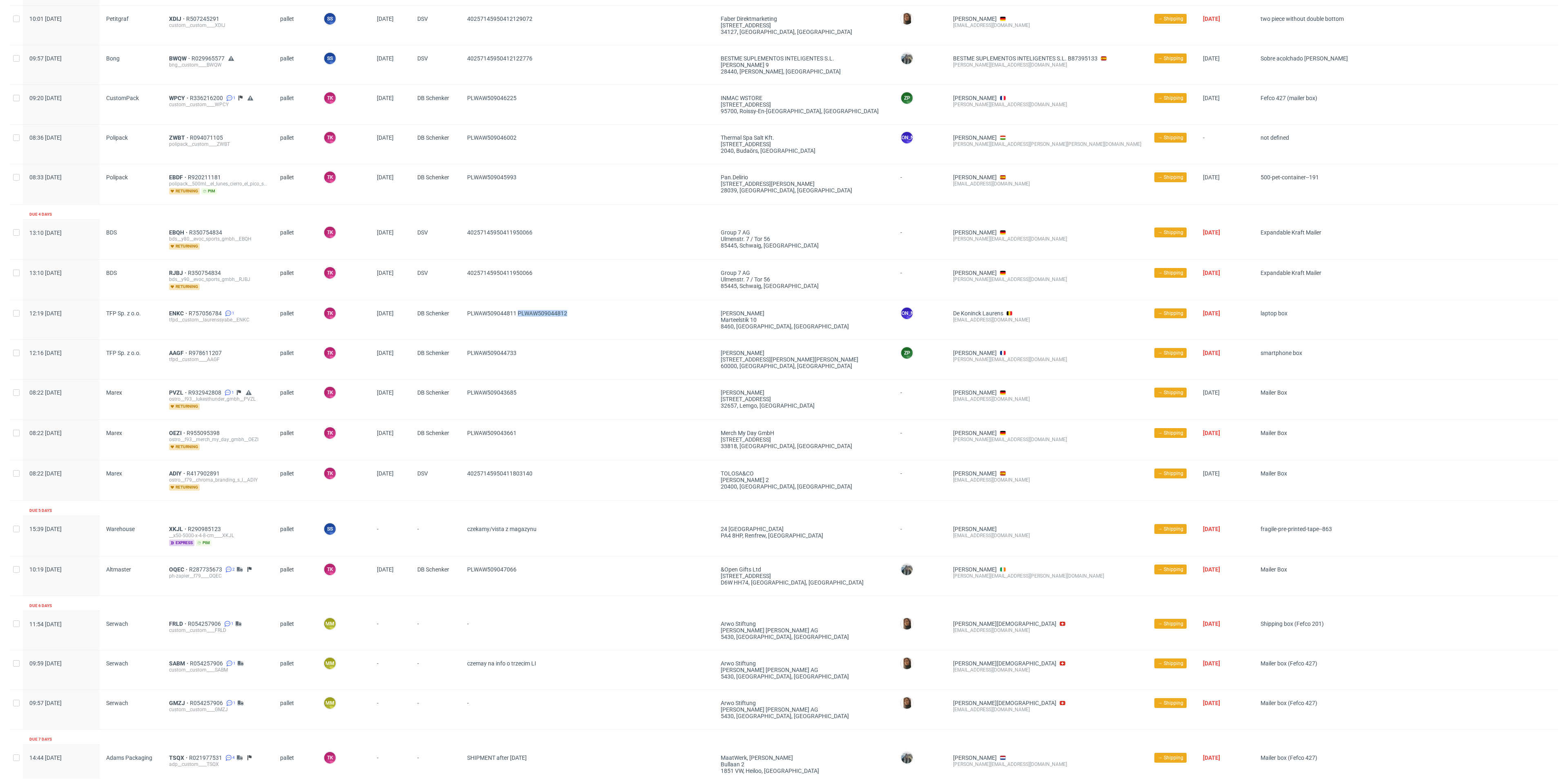
drag, startPoint x: 585, startPoint y: 307, endPoint x: 518, endPoint y: 319, distance: 68.1
click at [518, 319] on div "PLWAW509044811 PLWAW509044812" at bounding box center [587, 320] width 253 height 39
copy span "PLWAW509044812"
drag, startPoint x: 177, startPoint y: 308, endPoint x: 174, endPoint y: 312, distance: 5.0
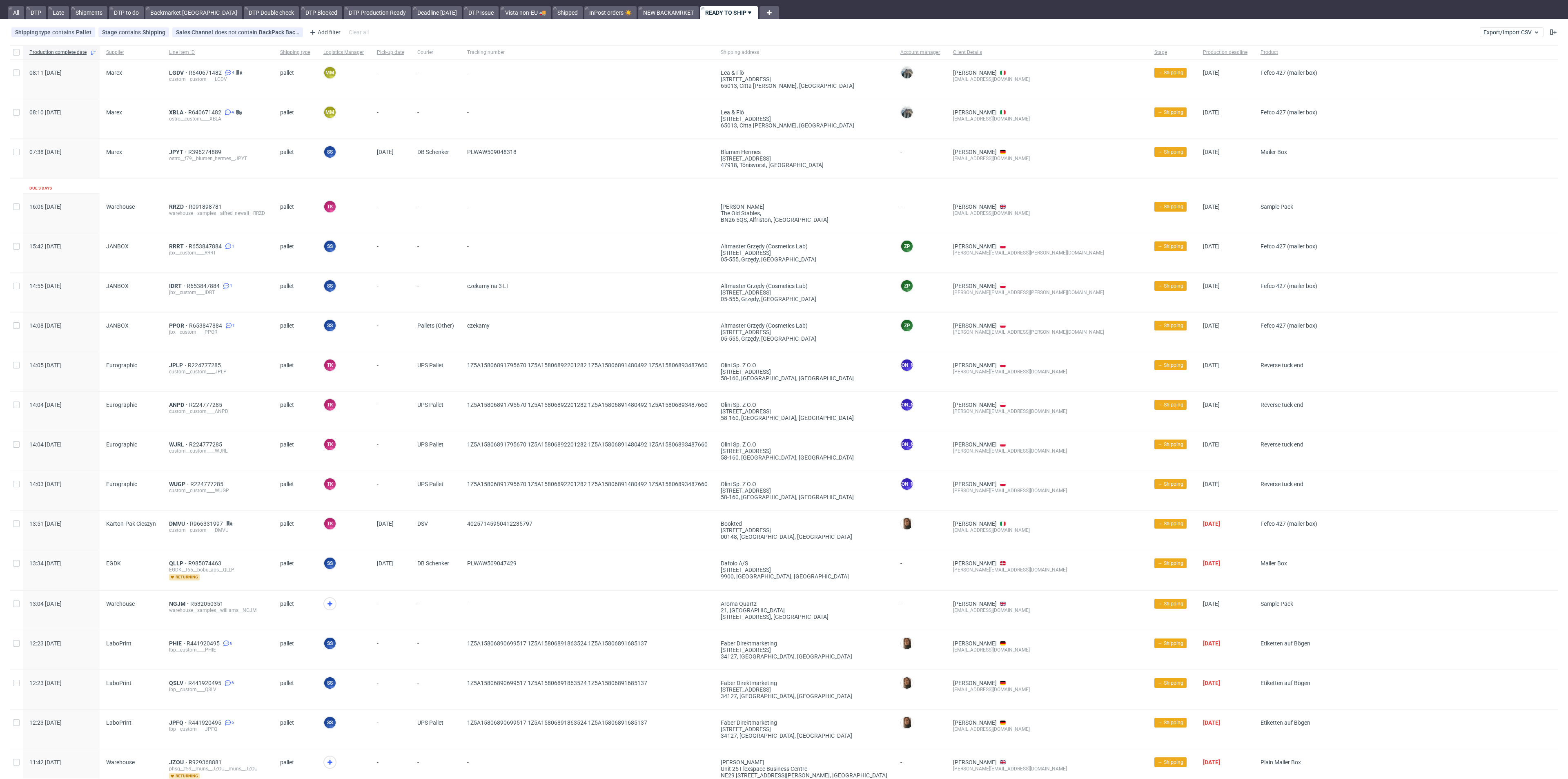
scroll to position [0, 0]
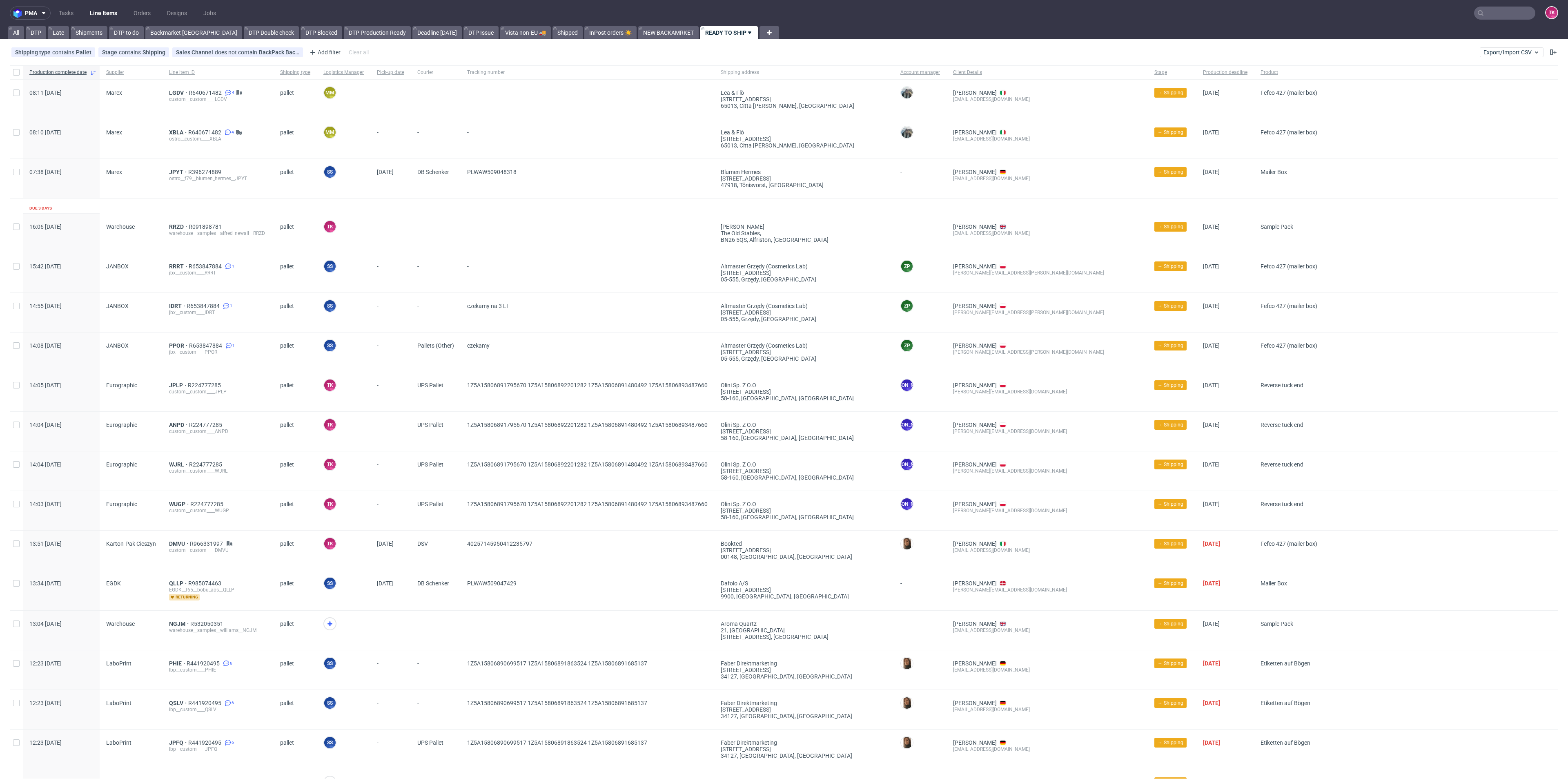
click at [104, 10] on link "Line Items" at bounding box center [104, 13] width 37 height 13
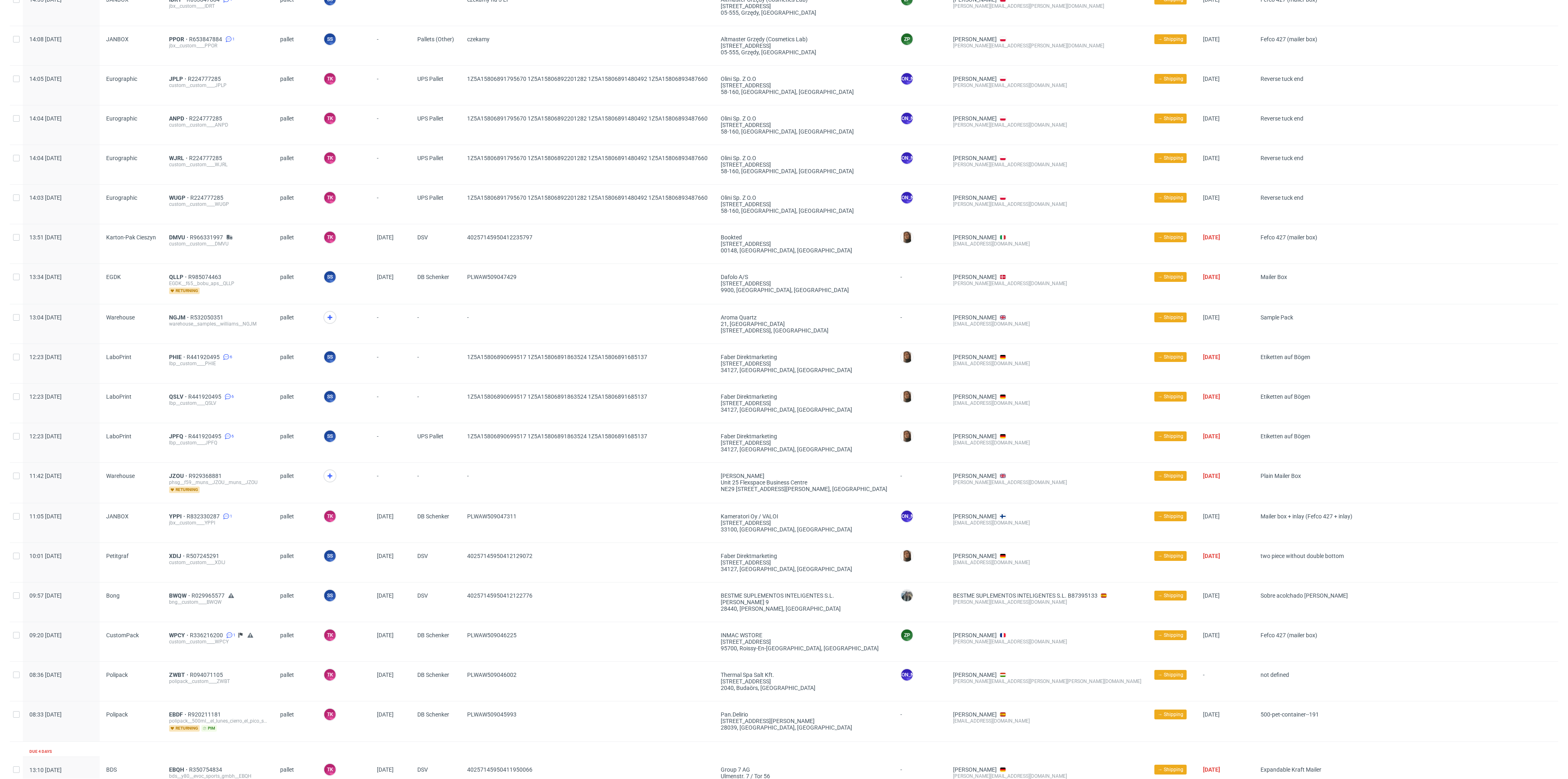
scroll to position [490, 0]
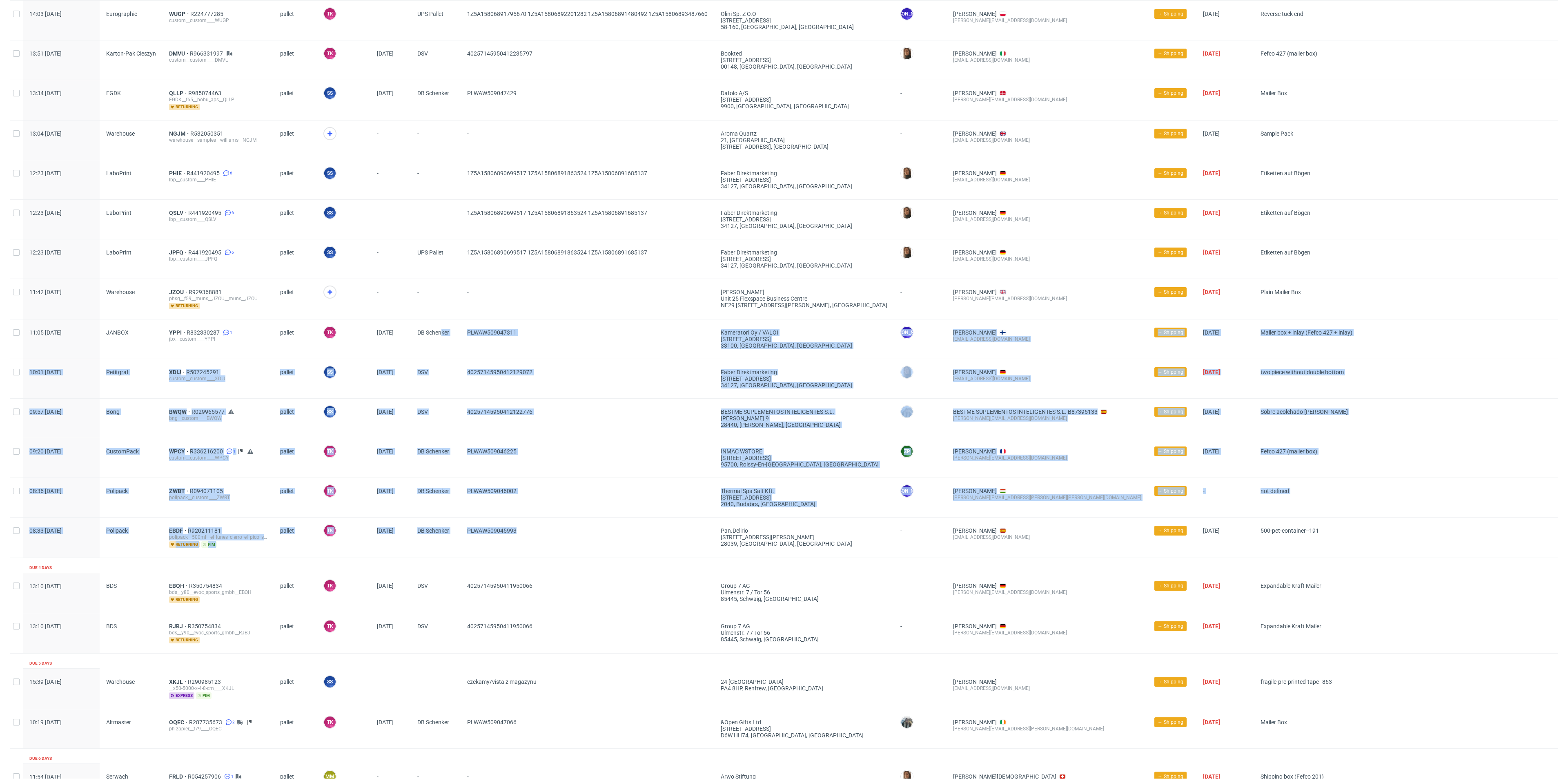
drag, startPoint x: 560, startPoint y: 552, endPoint x: 443, endPoint y: 333, distance: 248.3
click at [442, 332] on div "Production complete date Supplier Line item ID Shipping type Logistics Manager …" at bounding box center [784, 304] width 1548 height 1456
click at [554, 456] on span "PLWAW509046225" at bounding box center [588, 457] width 240 height 20
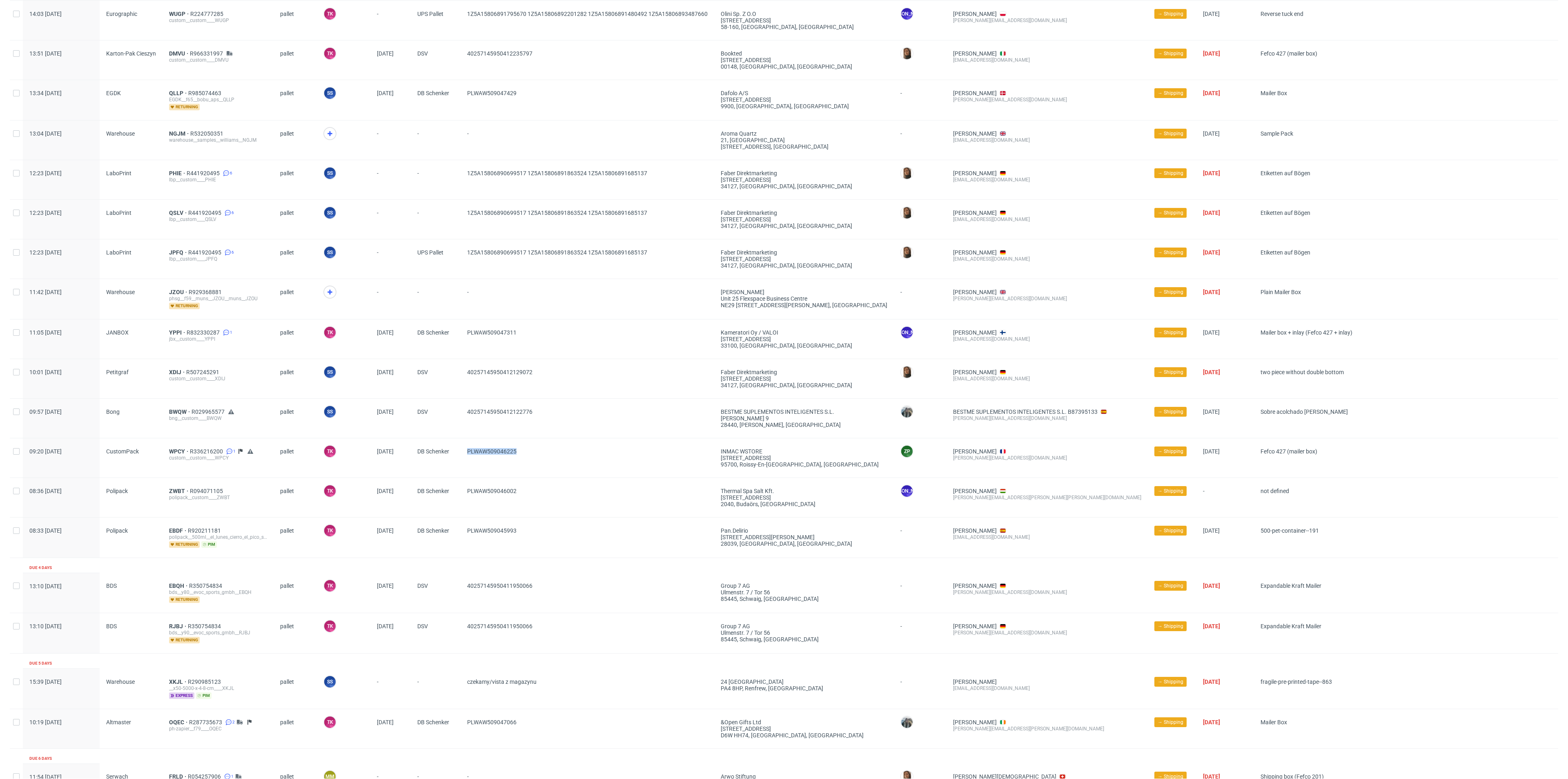
drag, startPoint x: 528, startPoint y: 454, endPoint x: 462, endPoint y: 465, distance: 66.9
click at [462, 464] on div "PLWAW509046225" at bounding box center [587, 457] width 253 height 39
copy span "PLWAW509046225"
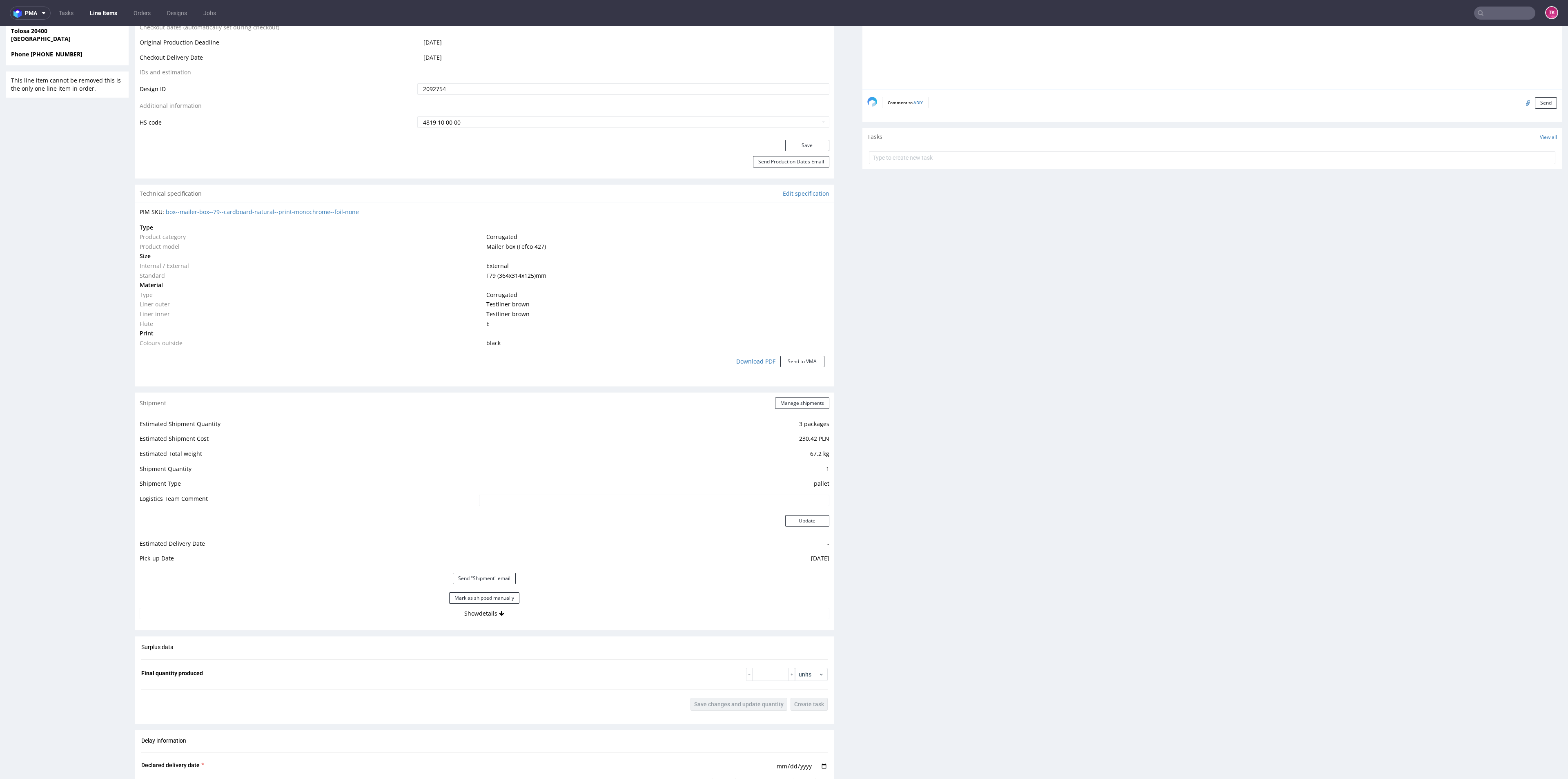
scroll to position [429, 0]
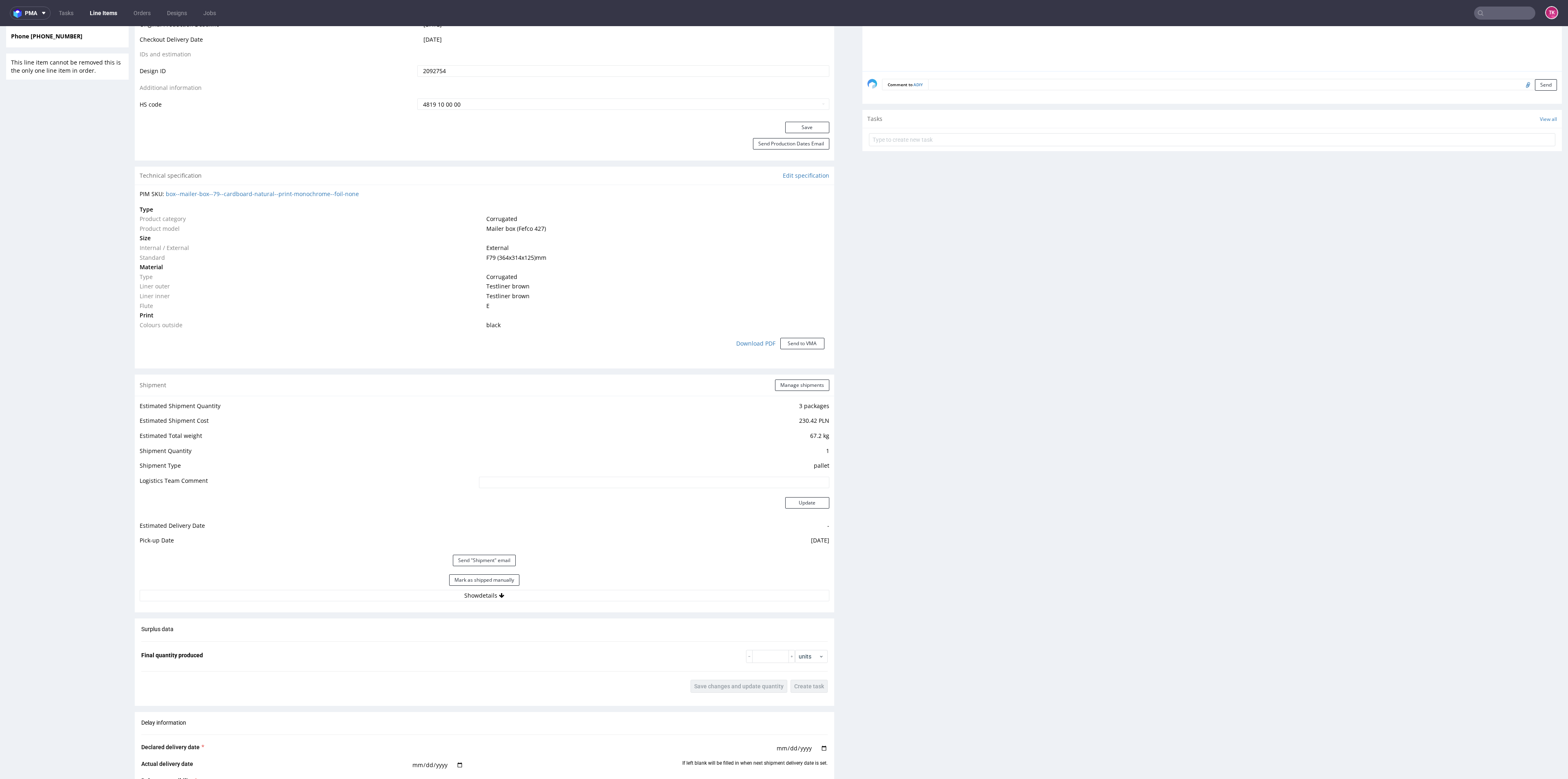
drag, startPoint x: 486, startPoint y: 578, endPoint x: 591, endPoint y: 414, distance: 194.7
click at [487, 578] on button "Mark as shipped manually" at bounding box center [484, 580] width 70 height 12
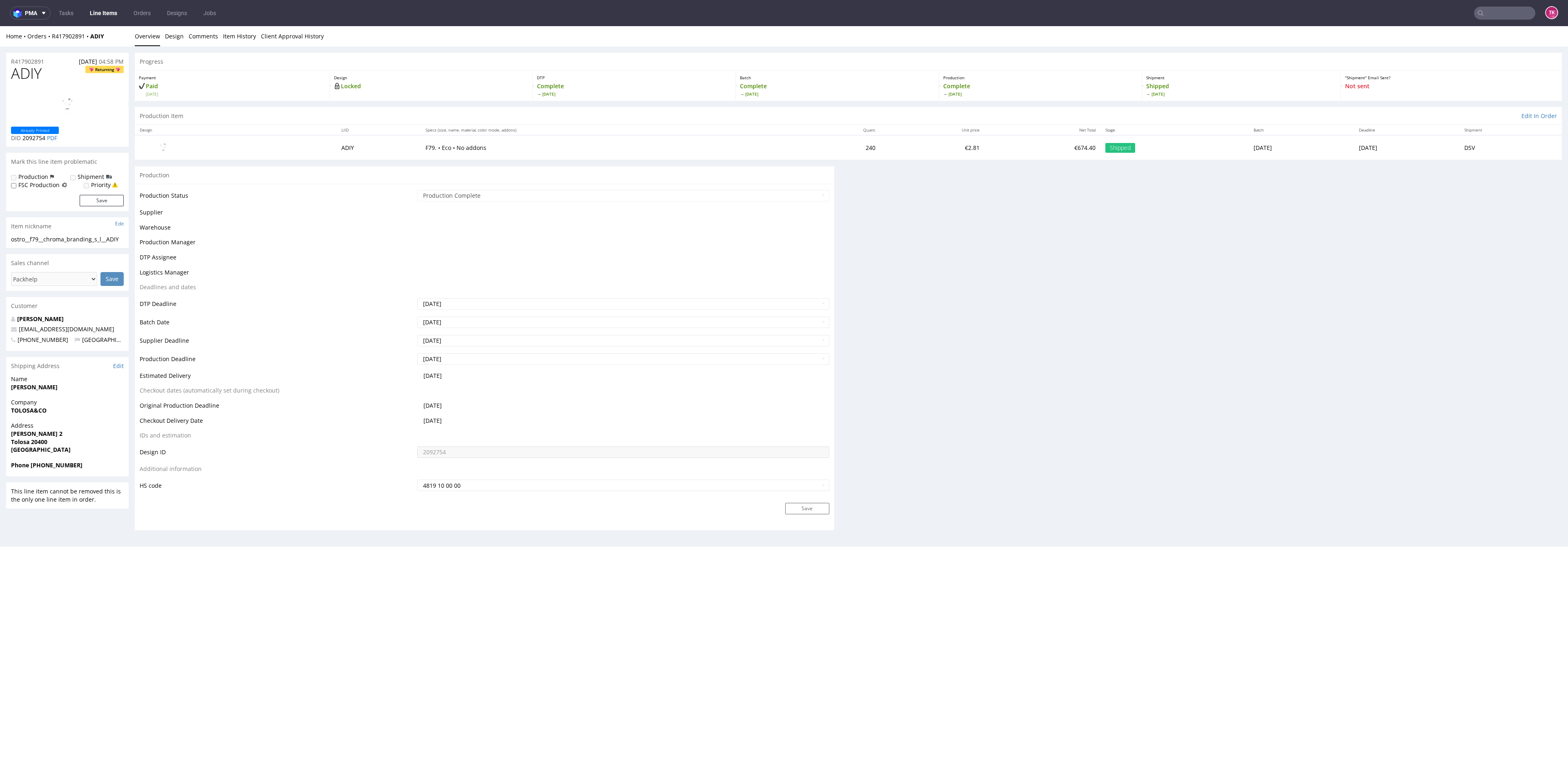
scroll to position [0, 0]
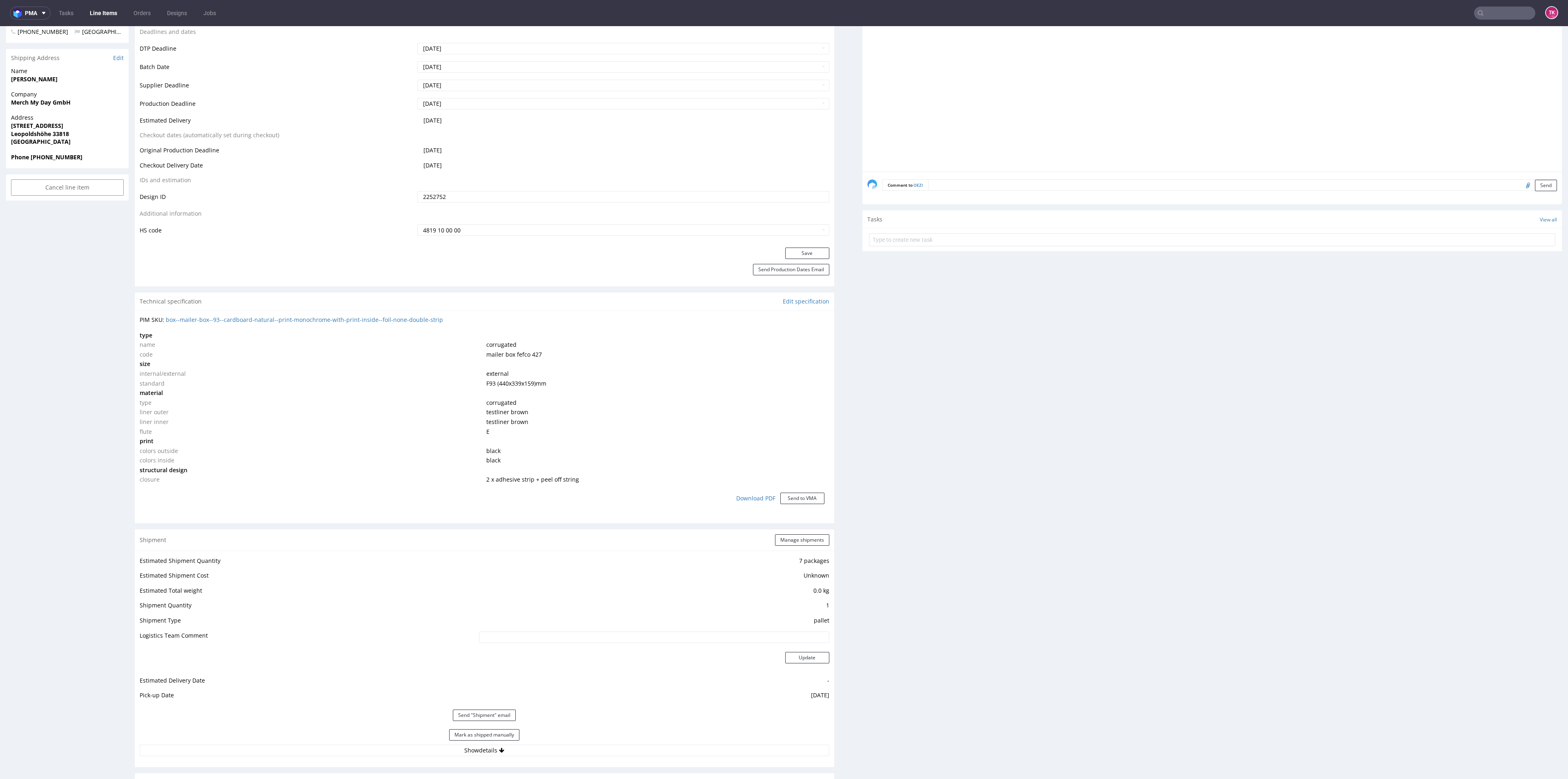
scroll to position [613, 0]
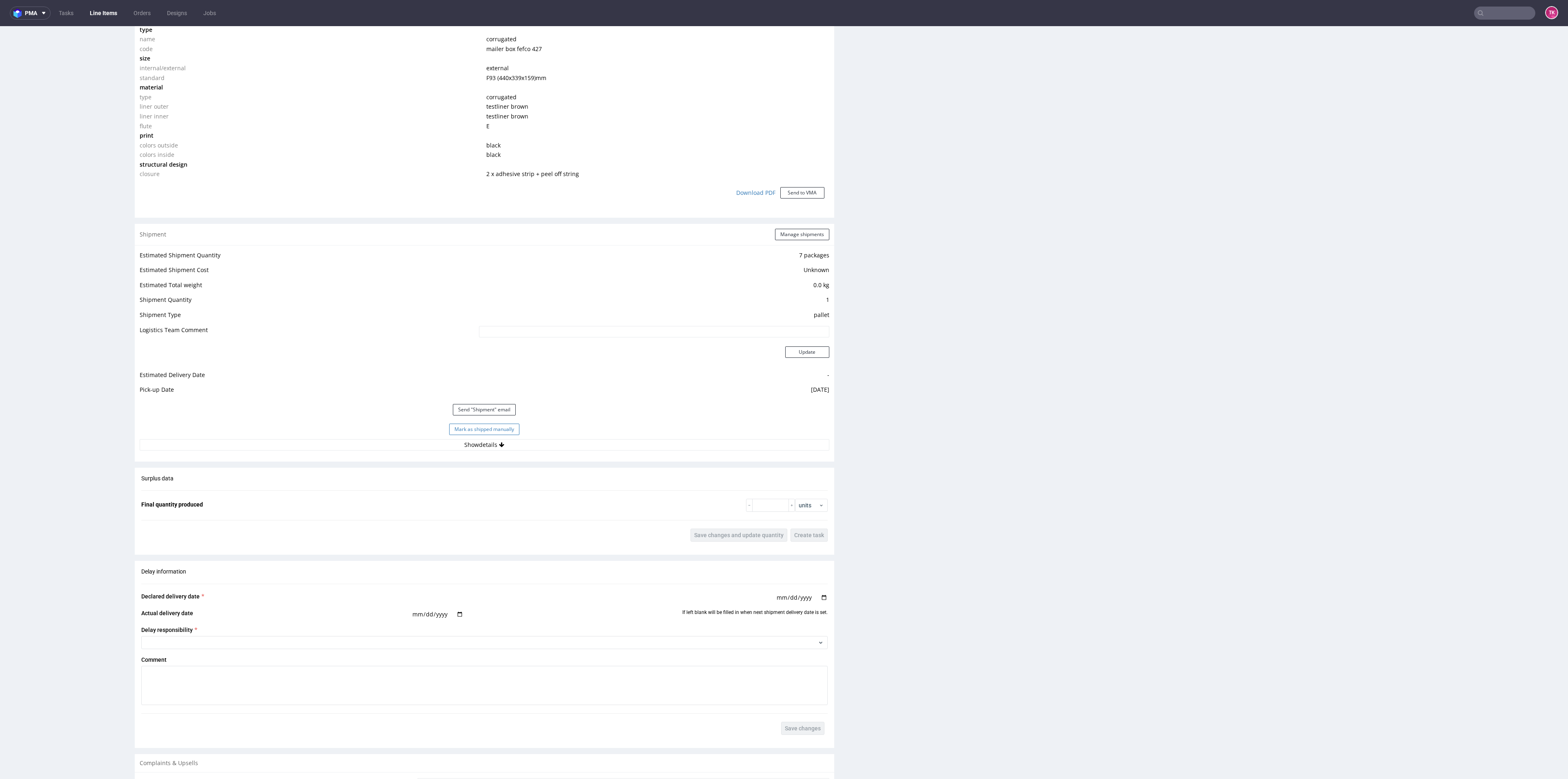
click at [485, 427] on button "Mark as shipped manually" at bounding box center [484, 429] width 70 height 12
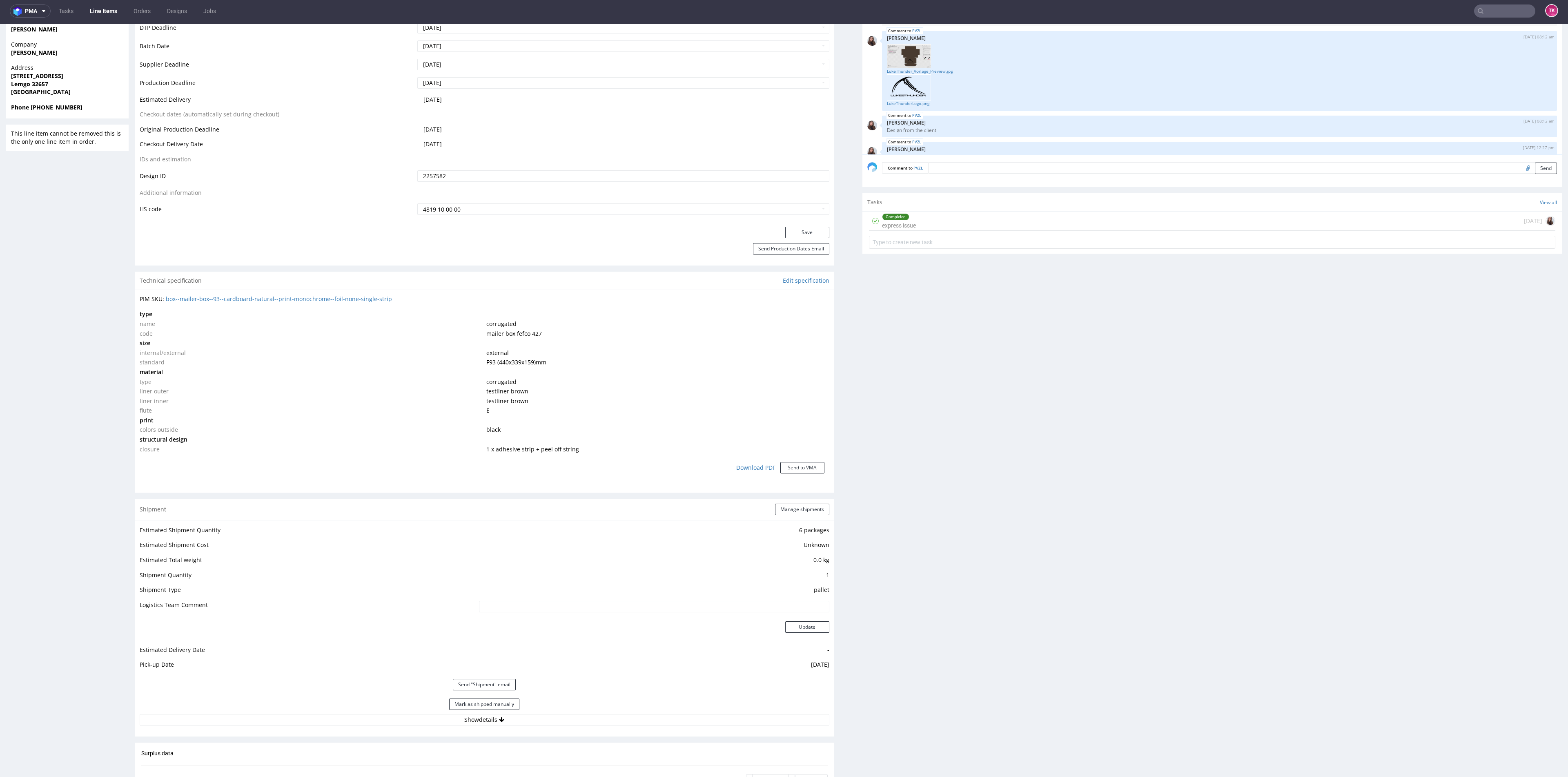
scroll to position [429, 0]
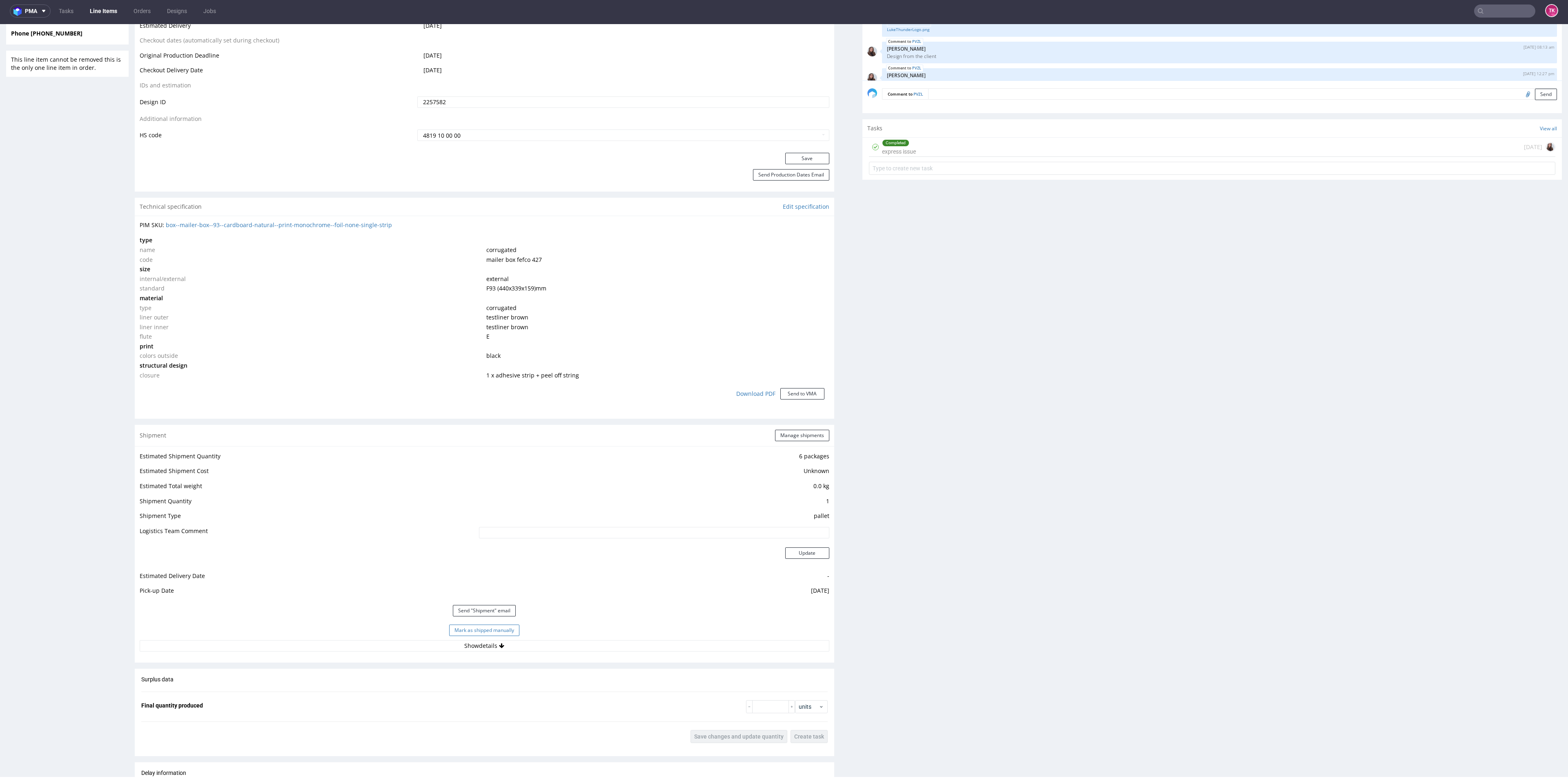
click at [473, 627] on button "Mark as shipped manually" at bounding box center [484, 630] width 70 height 12
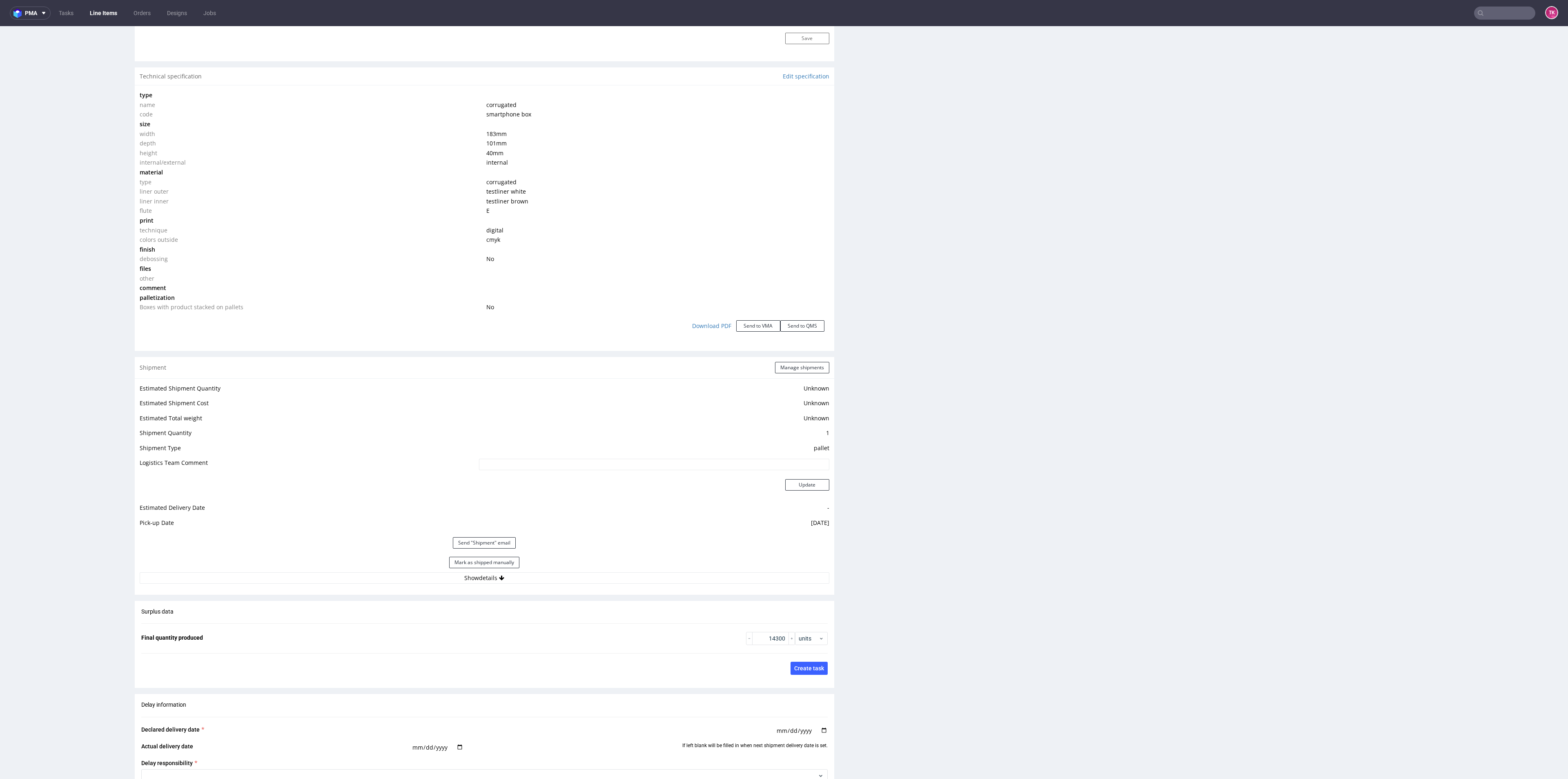
scroll to position [857, 0]
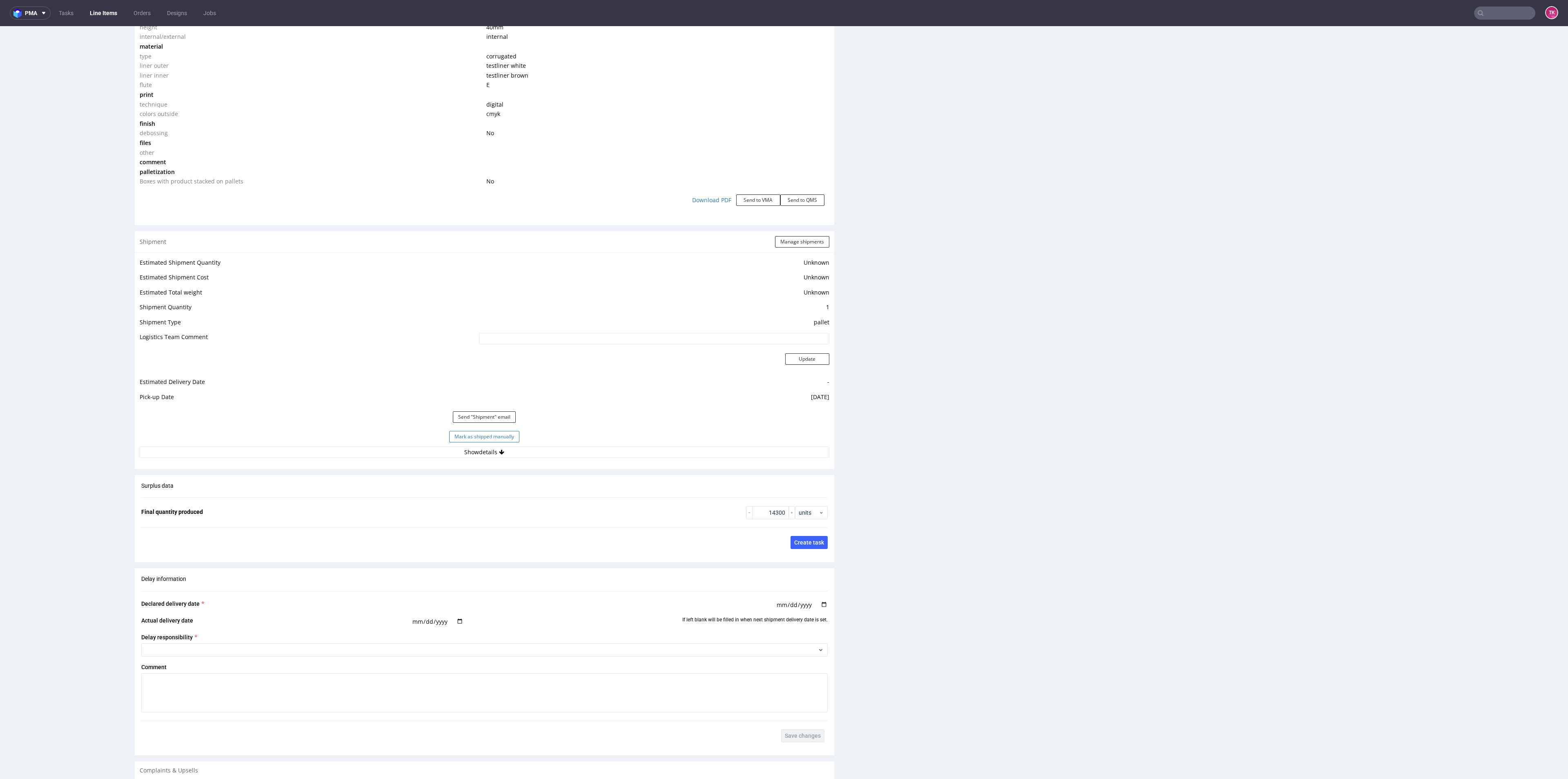
click at [477, 433] on button "Mark as shipped manually" at bounding box center [484, 437] width 70 height 12
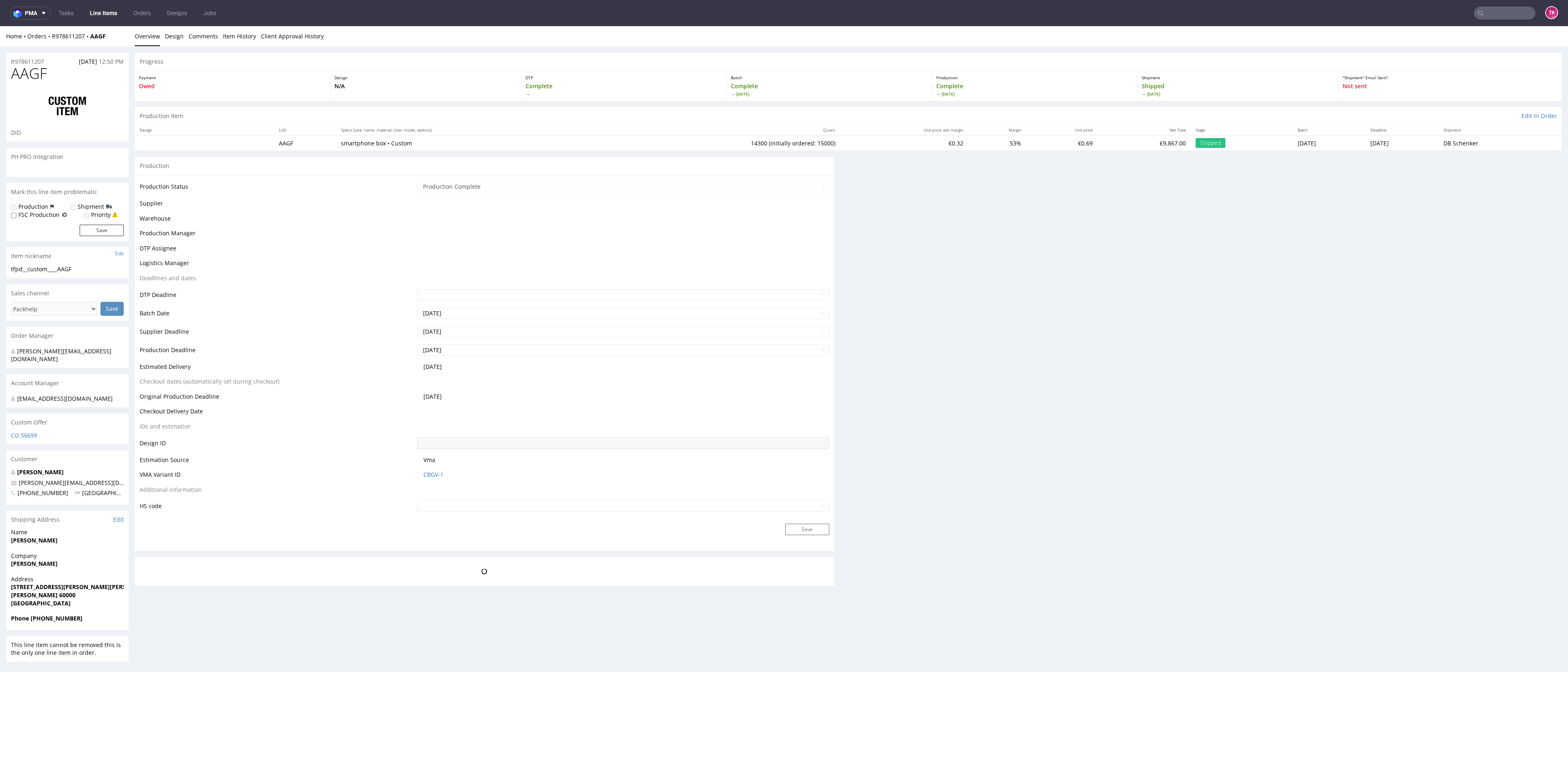
scroll to position [0, 0]
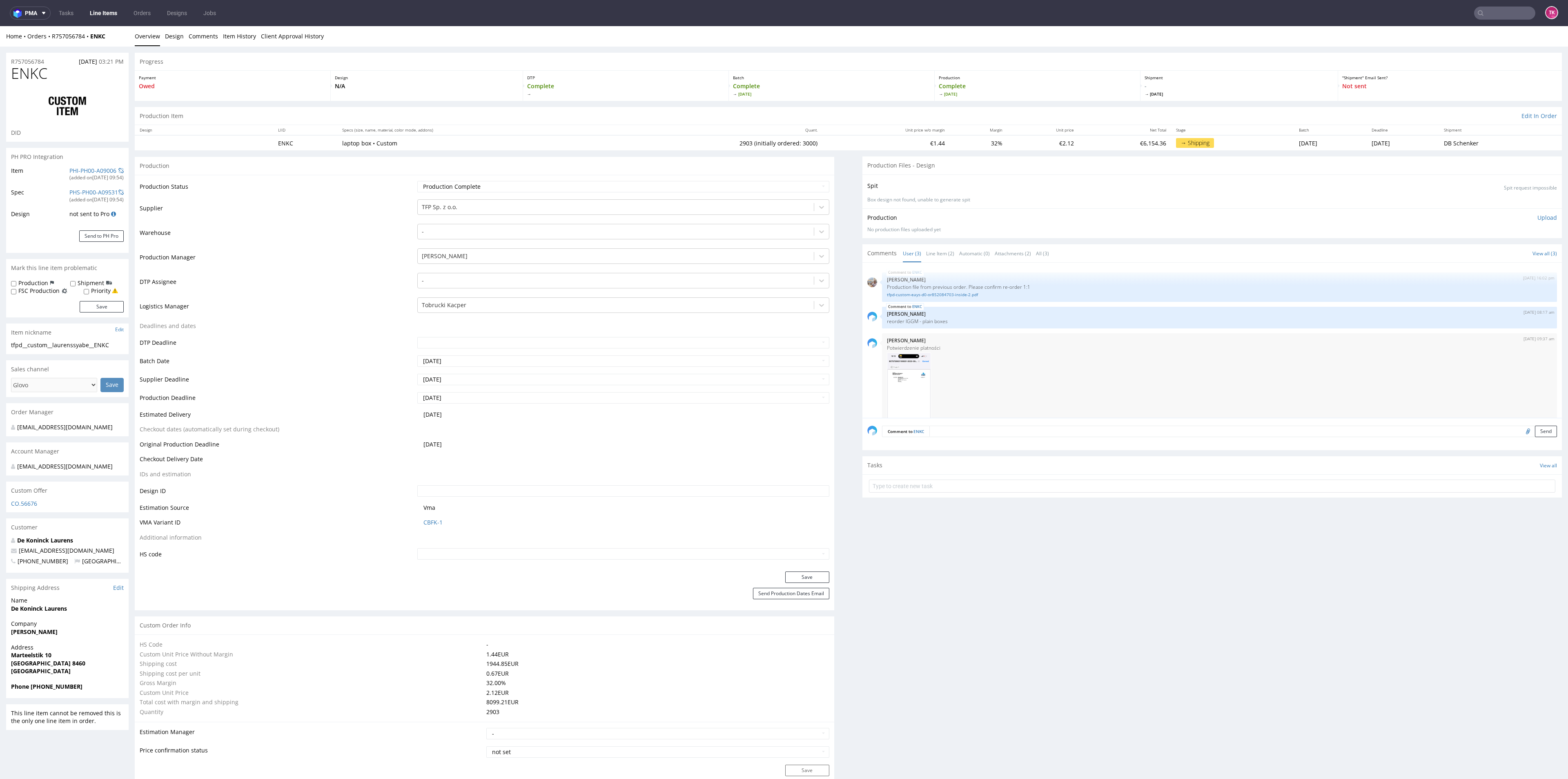
type input "2903"
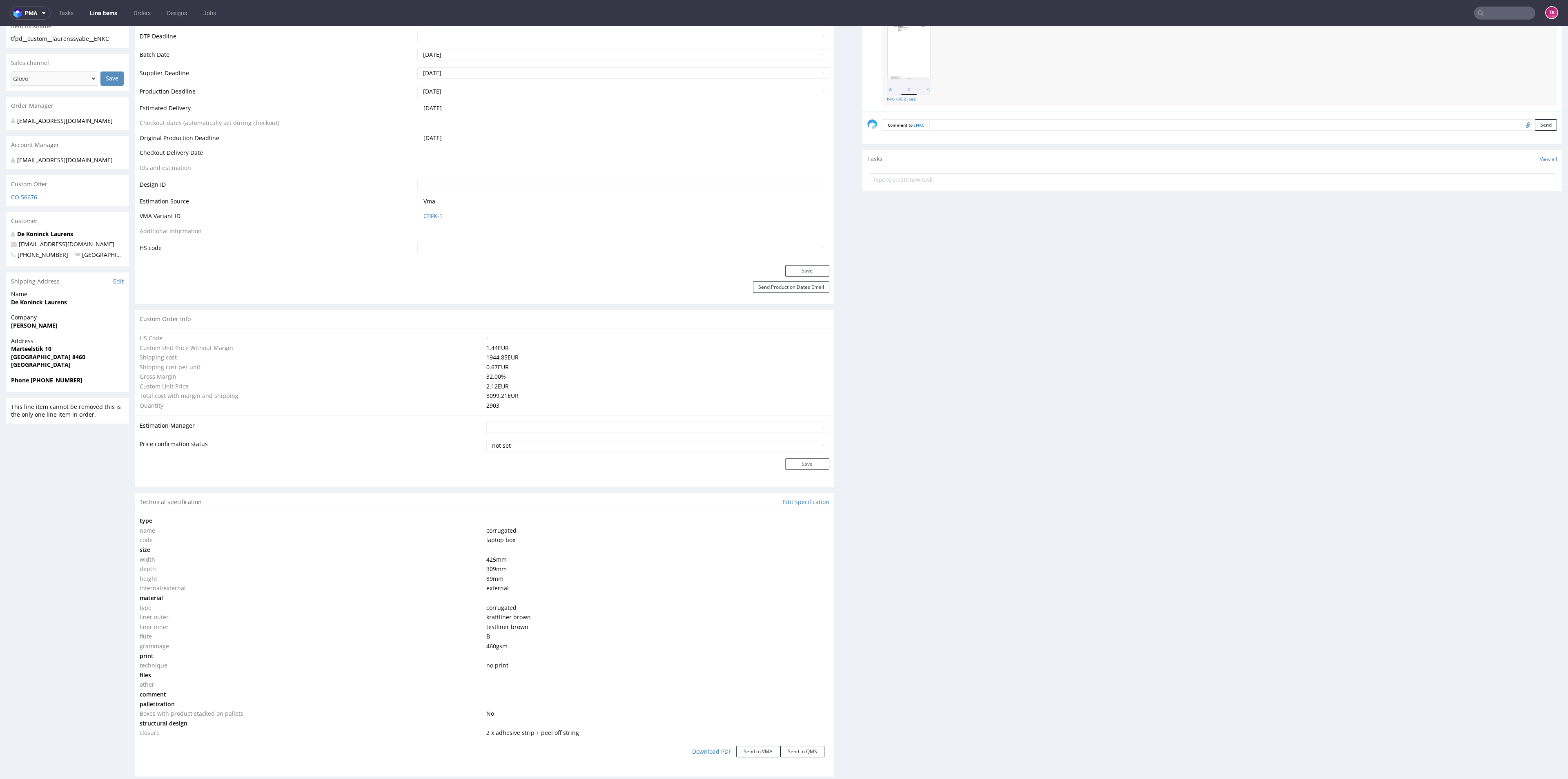
scroll to position [613, 0]
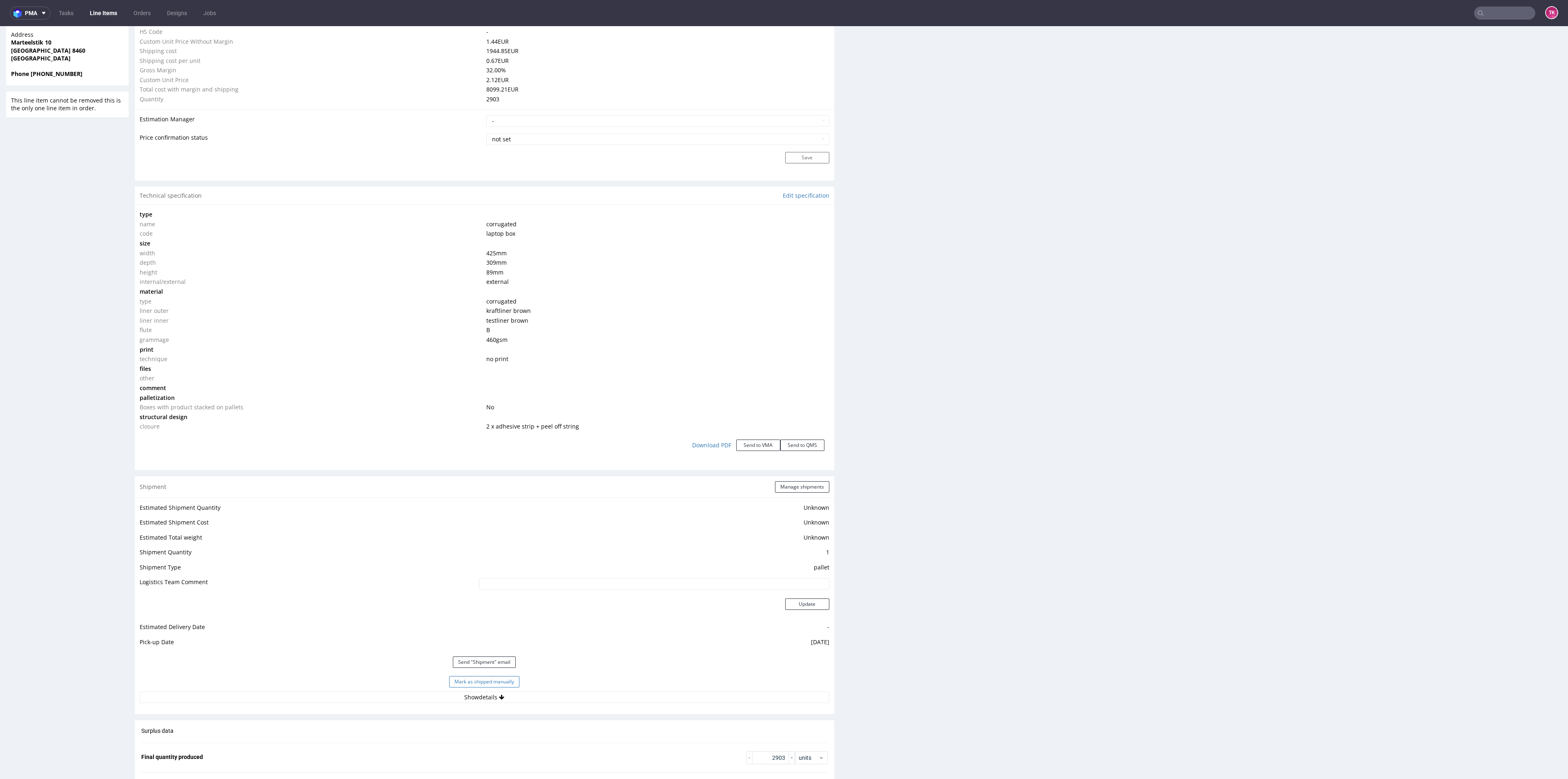
click at [491, 679] on button "Mark as shipped manually" at bounding box center [484, 681] width 70 height 12
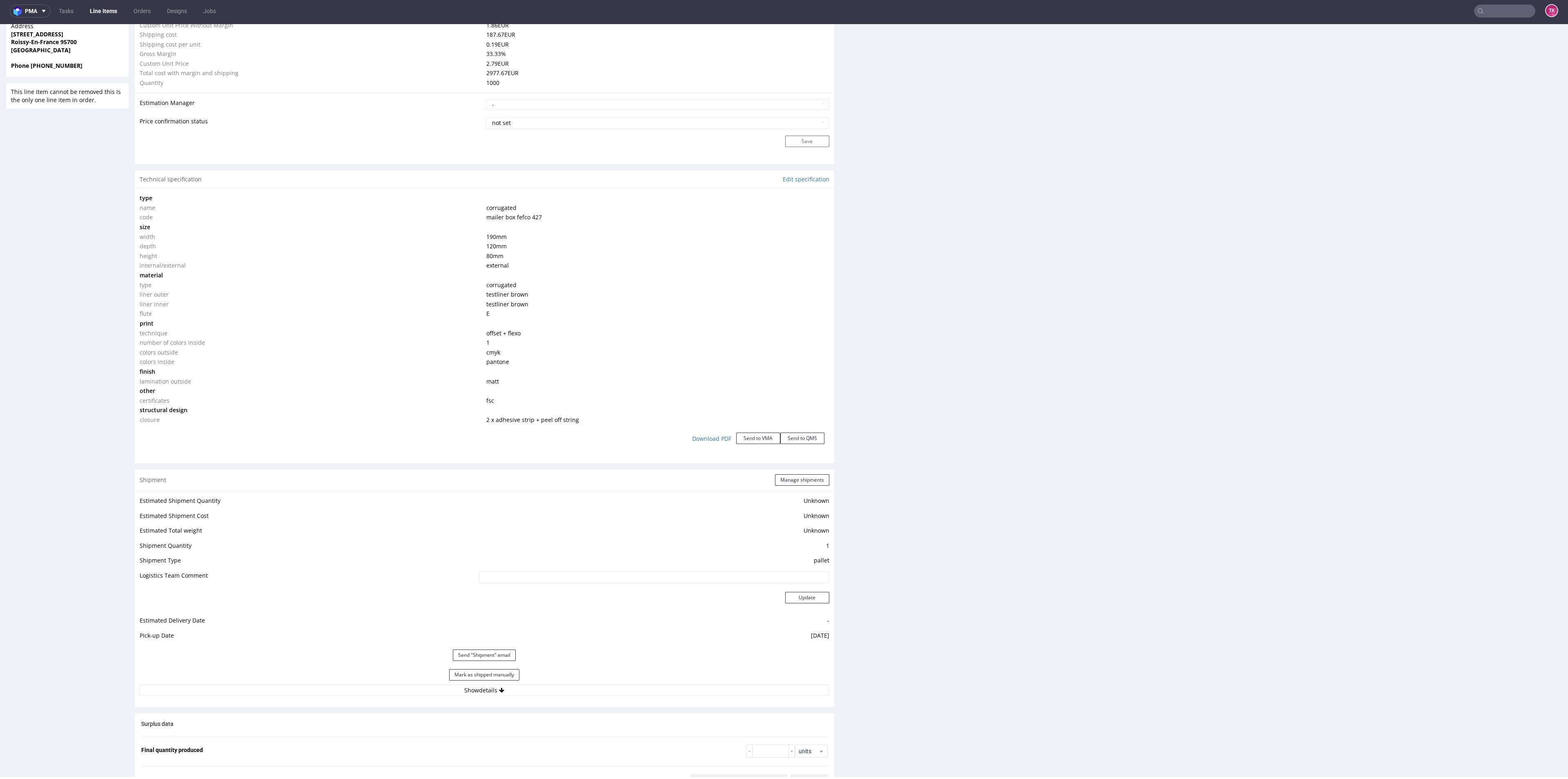
scroll to position [683, 0]
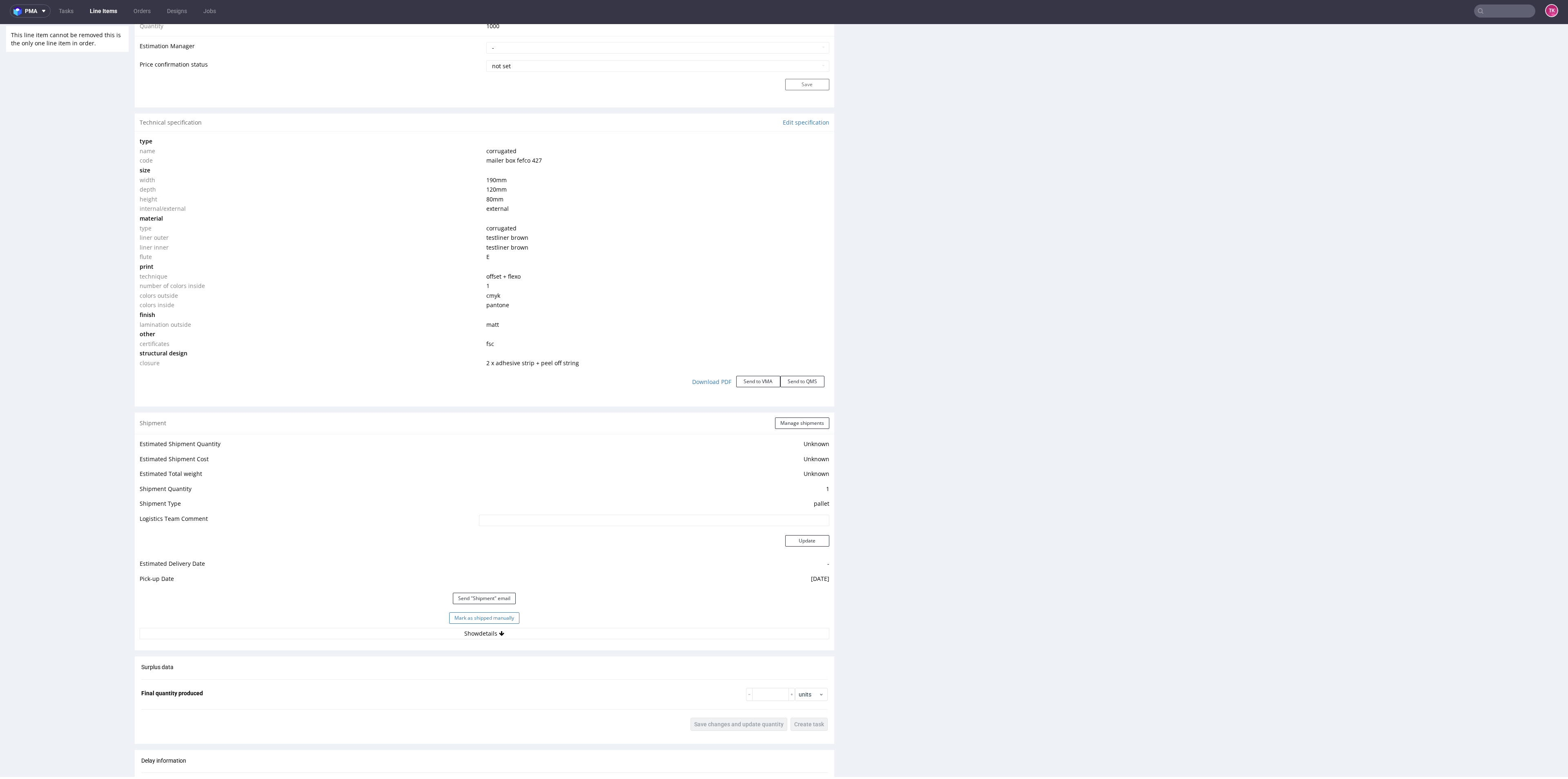
click at [501, 618] on button "Mark as shipped manually" at bounding box center [484, 618] width 70 height 12
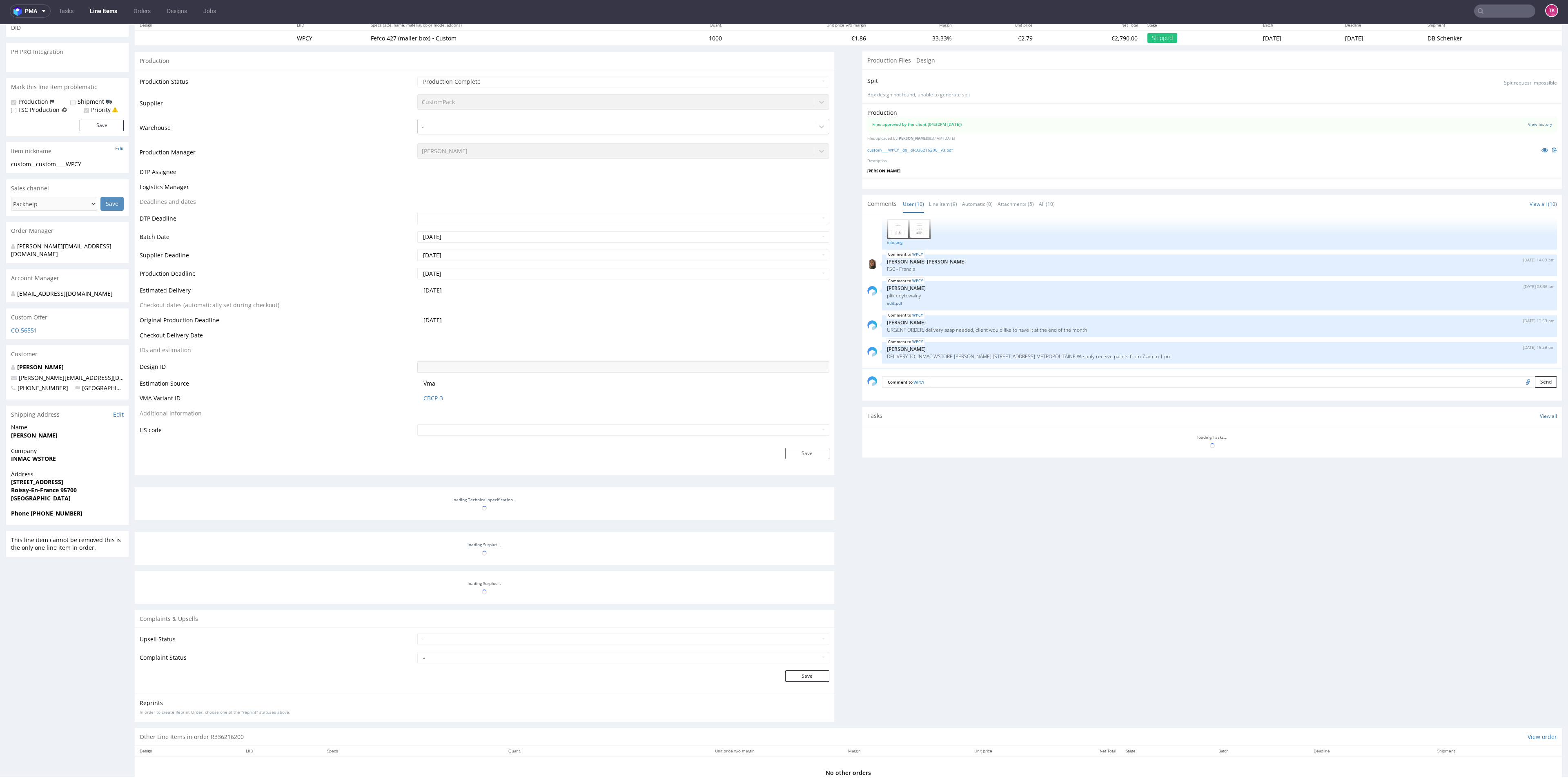
scroll to position [132, 0]
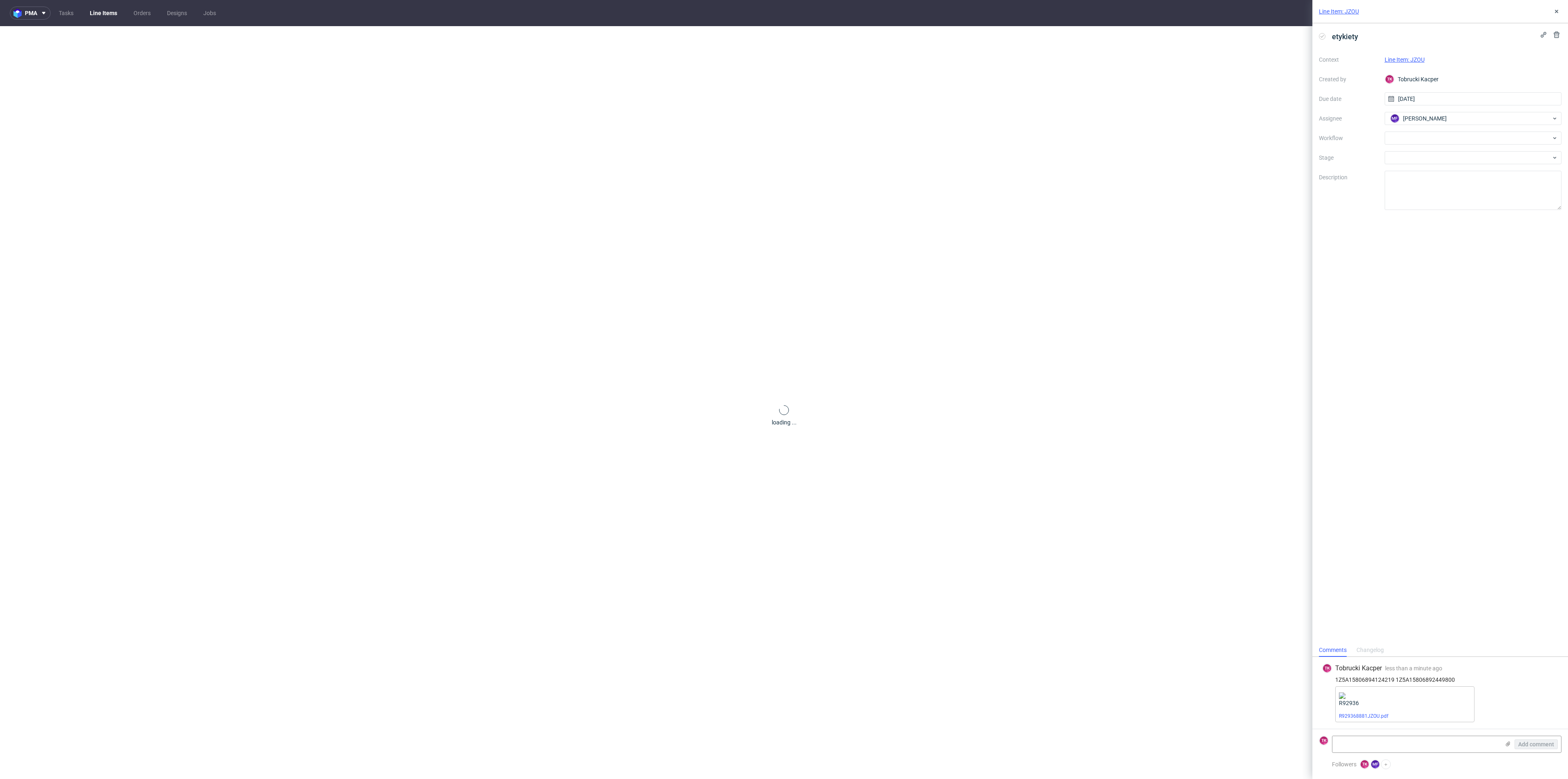
drag, startPoint x: 0, startPoint y: 0, endPoint x: 105, endPoint y: 15, distance: 106.1
click at [105, 15] on link "Line Items" at bounding box center [104, 13] width 37 height 13
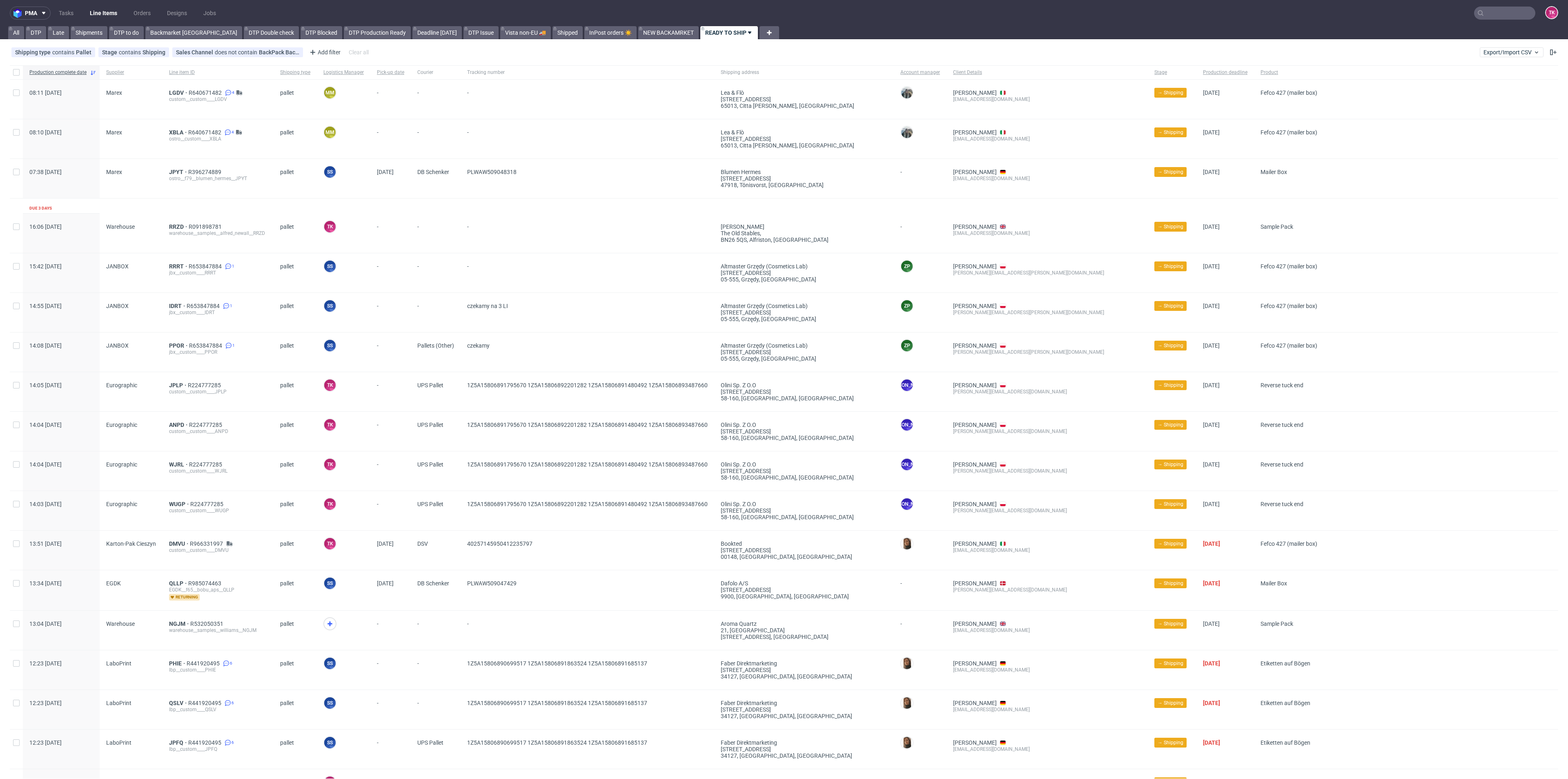
click at [103, 13] on link "Line Items" at bounding box center [104, 13] width 37 height 13
click at [108, 14] on link "Line Items" at bounding box center [104, 13] width 37 height 13
drag, startPoint x: 175, startPoint y: 270, endPoint x: 172, endPoint y: 266, distance: 5.0
click at [98, 8] on link "Line Items" at bounding box center [104, 13] width 37 height 13
click at [109, 13] on link "Line Items" at bounding box center [104, 13] width 37 height 13
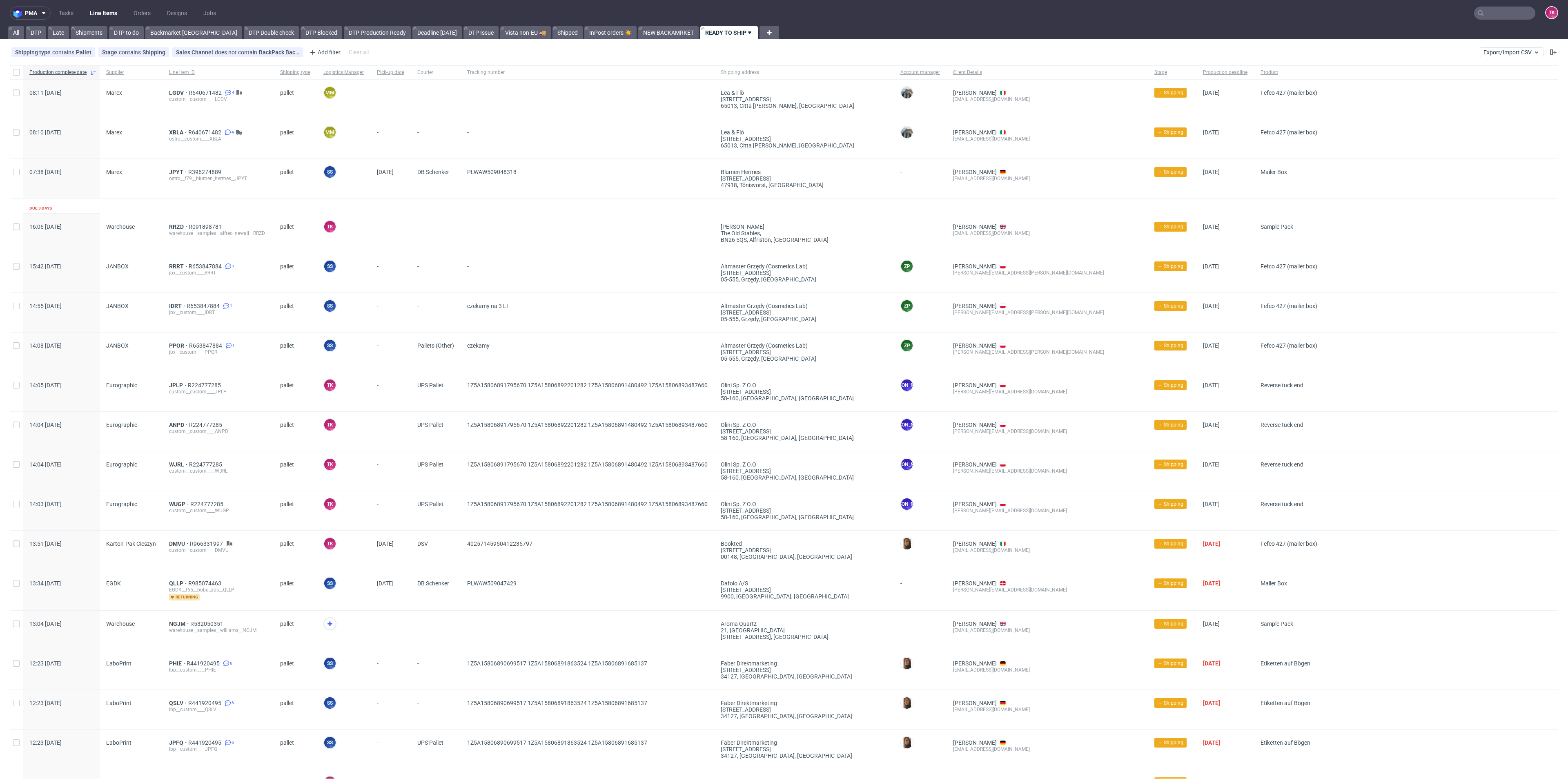
click at [106, 4] on nav "pma Tasks Line Items Orders Designs Jobs TK" at bounding box center [784, 13] width 1568 height 26
click at [107, 10] on link "Line Items" at bounding box center [104, 13] width 37 height 13
click at [109, 14] on link "Line Items" at bounding box center [104, 13] width 37 height 13
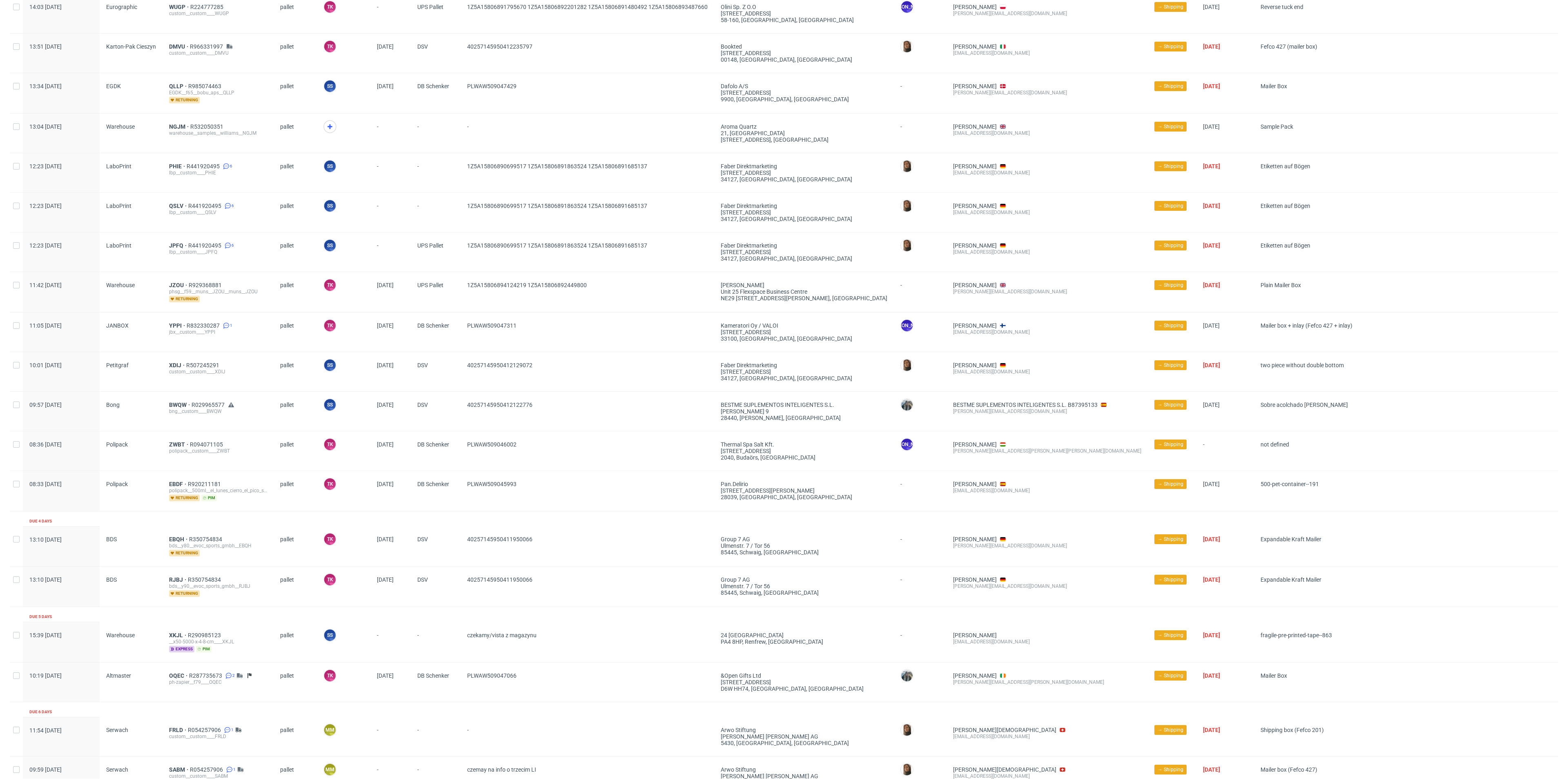
scroll to position [306, 0]
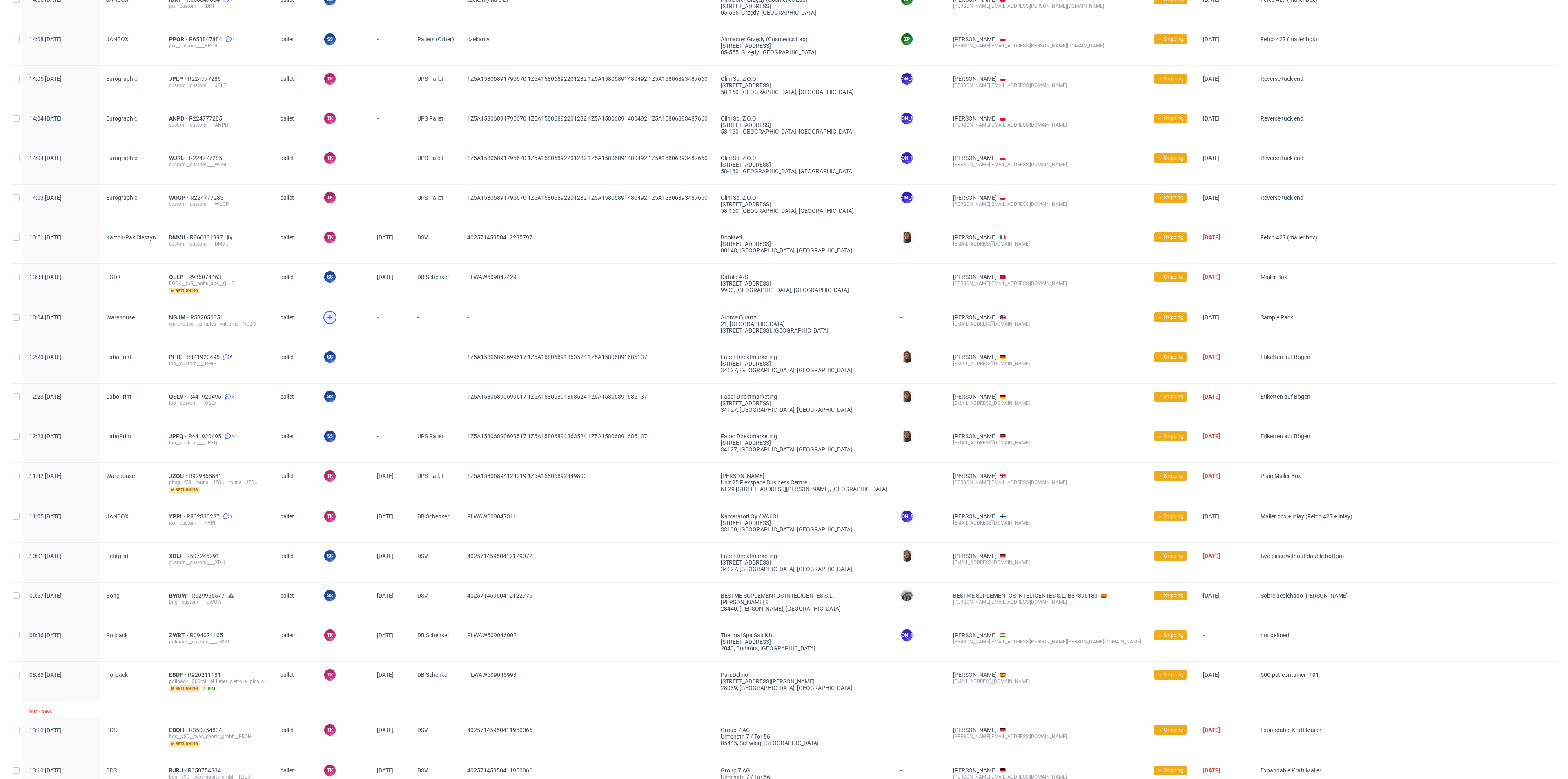
click at [327, 317] on icon at bounding box center [329, 318] width 10 height 10
click at [174, 317] on span "NGJM" at bounding box center [180, 317] width 22 height 7
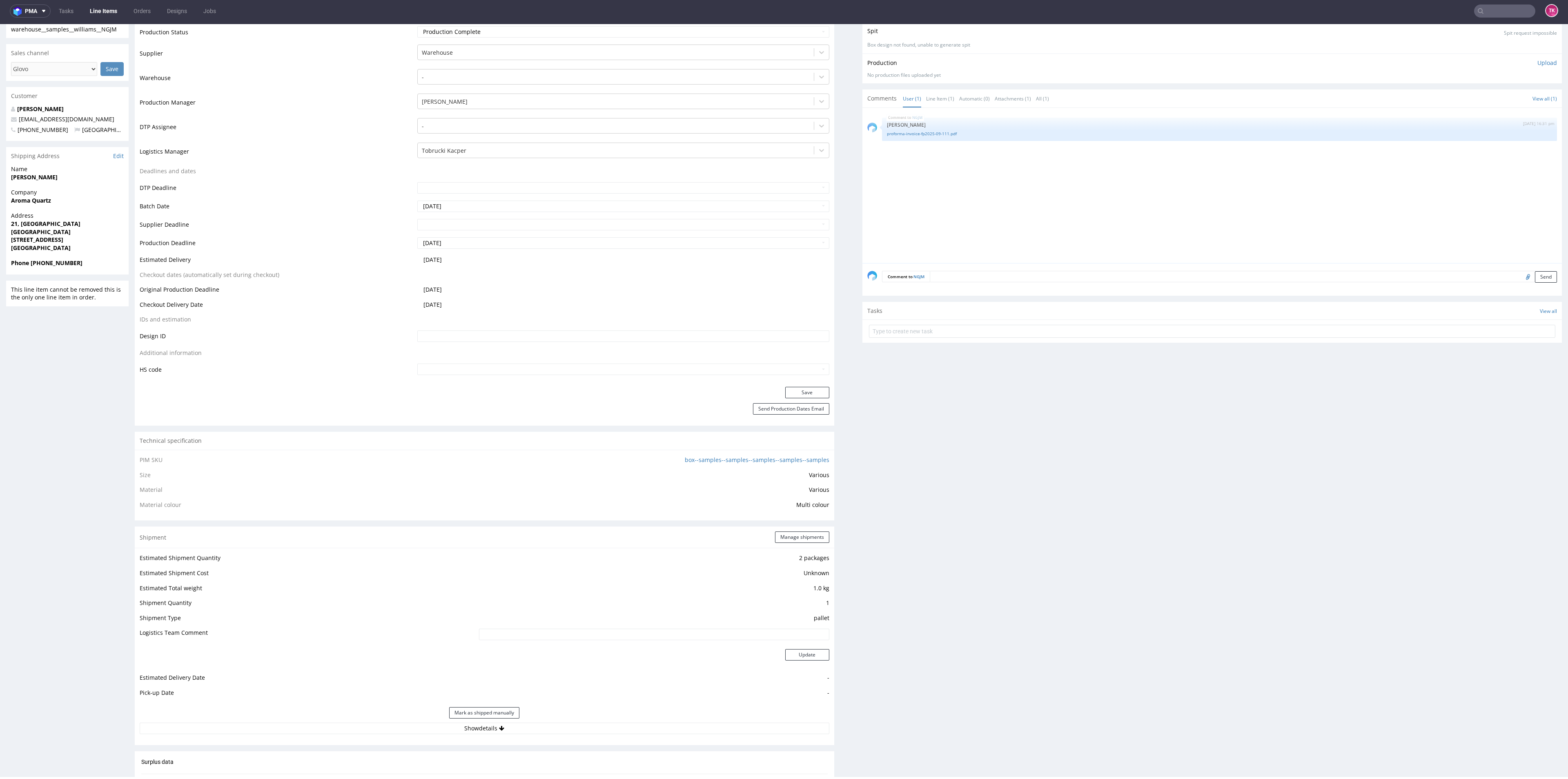
scroll to position [306, 0]
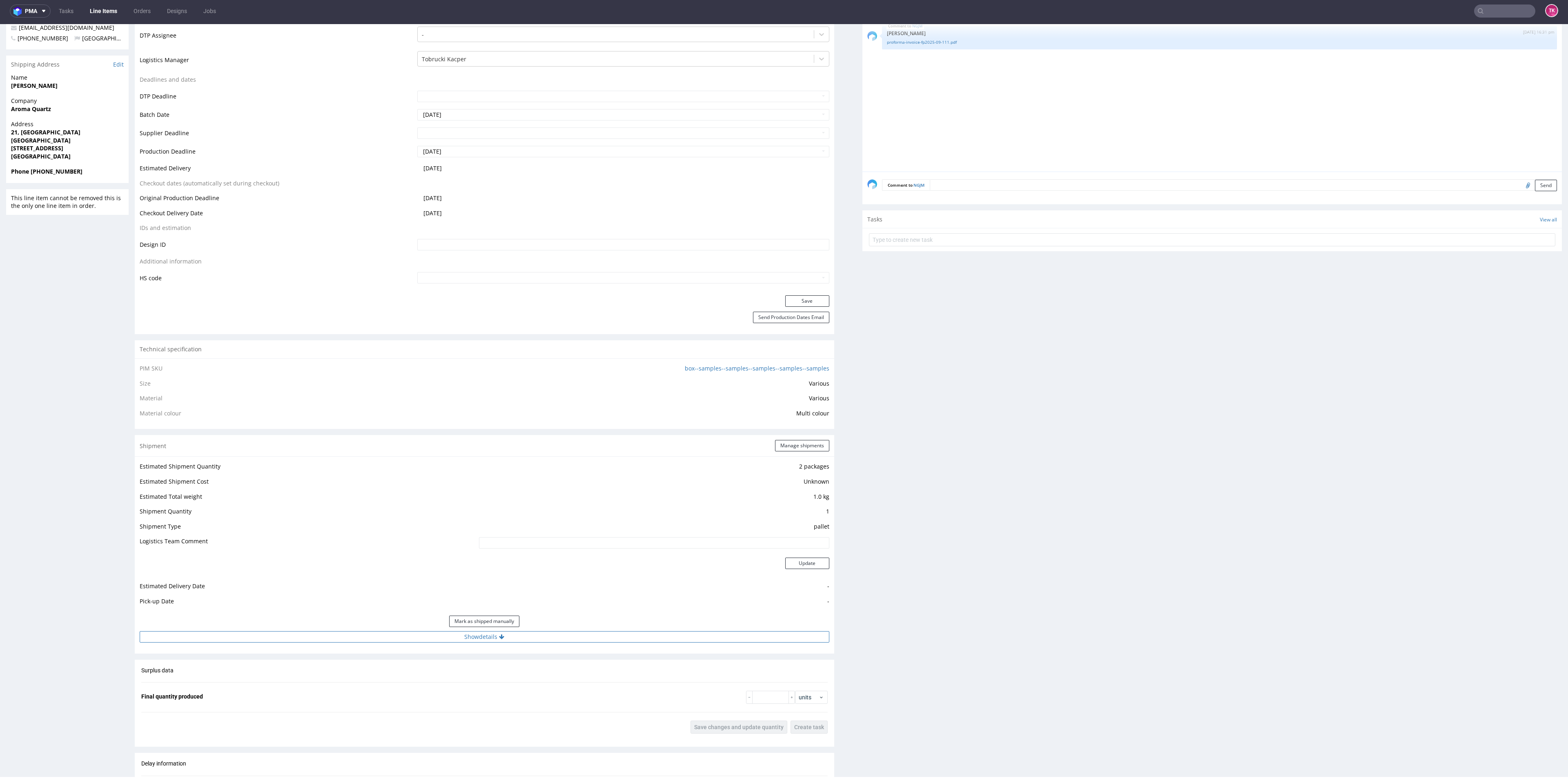
click at [575, 640] on button "Show details" at bounding box center [485, 636] width 690 height 12
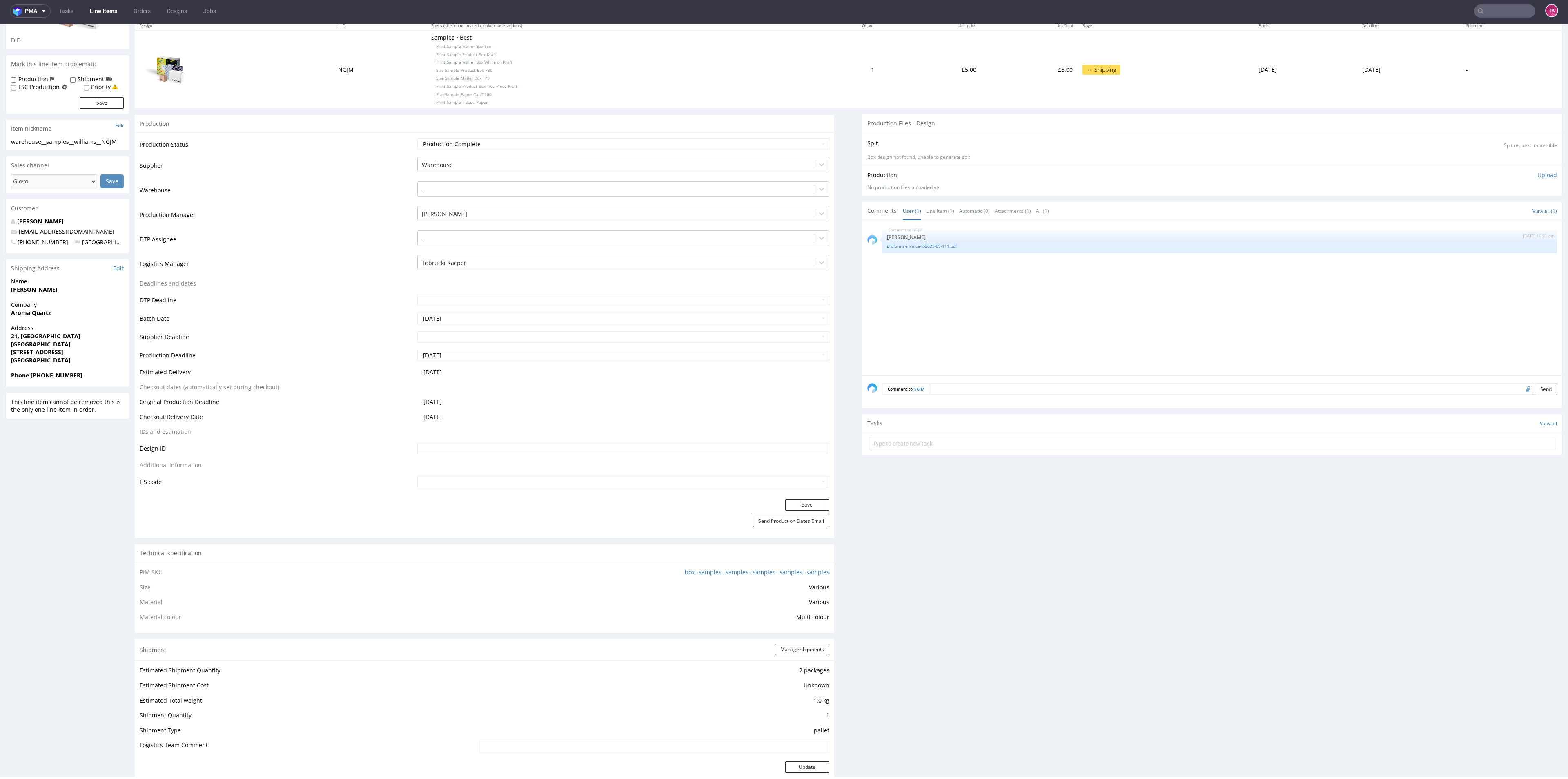
scroll to position [0, 0]
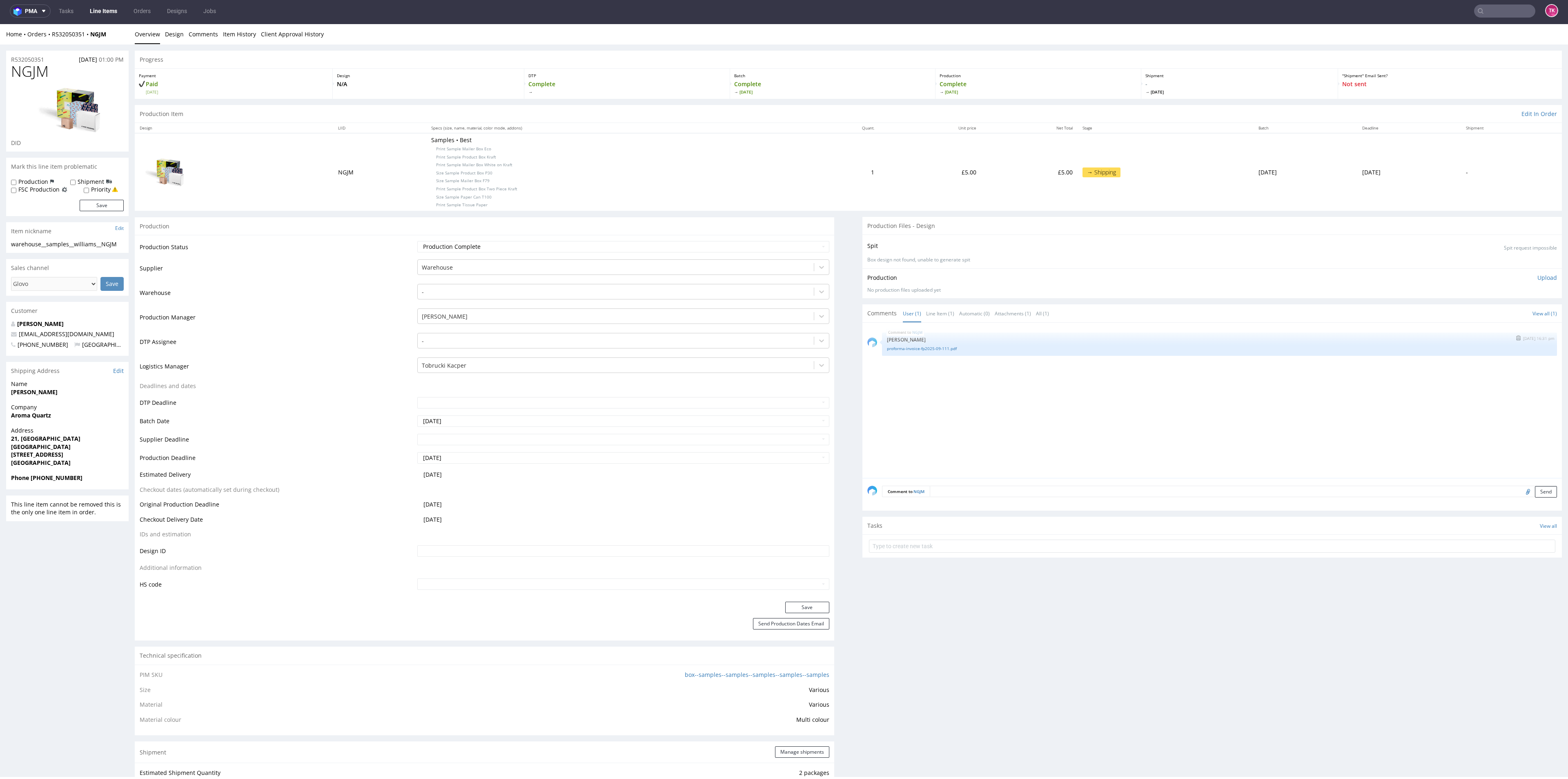
click at [885, 353] on div "NGJM 26th Sep 25 | 16:31 pm Michał Fedorowicz proforma-invoice-fp2025-09-111.pdf" at bounding box center [1219, 344] width 675 height 23
click at [887, 349] on link "proforma-invoice-fp2025-09-111.pdf" at bounding box center [1219, 348] width 665 height 6
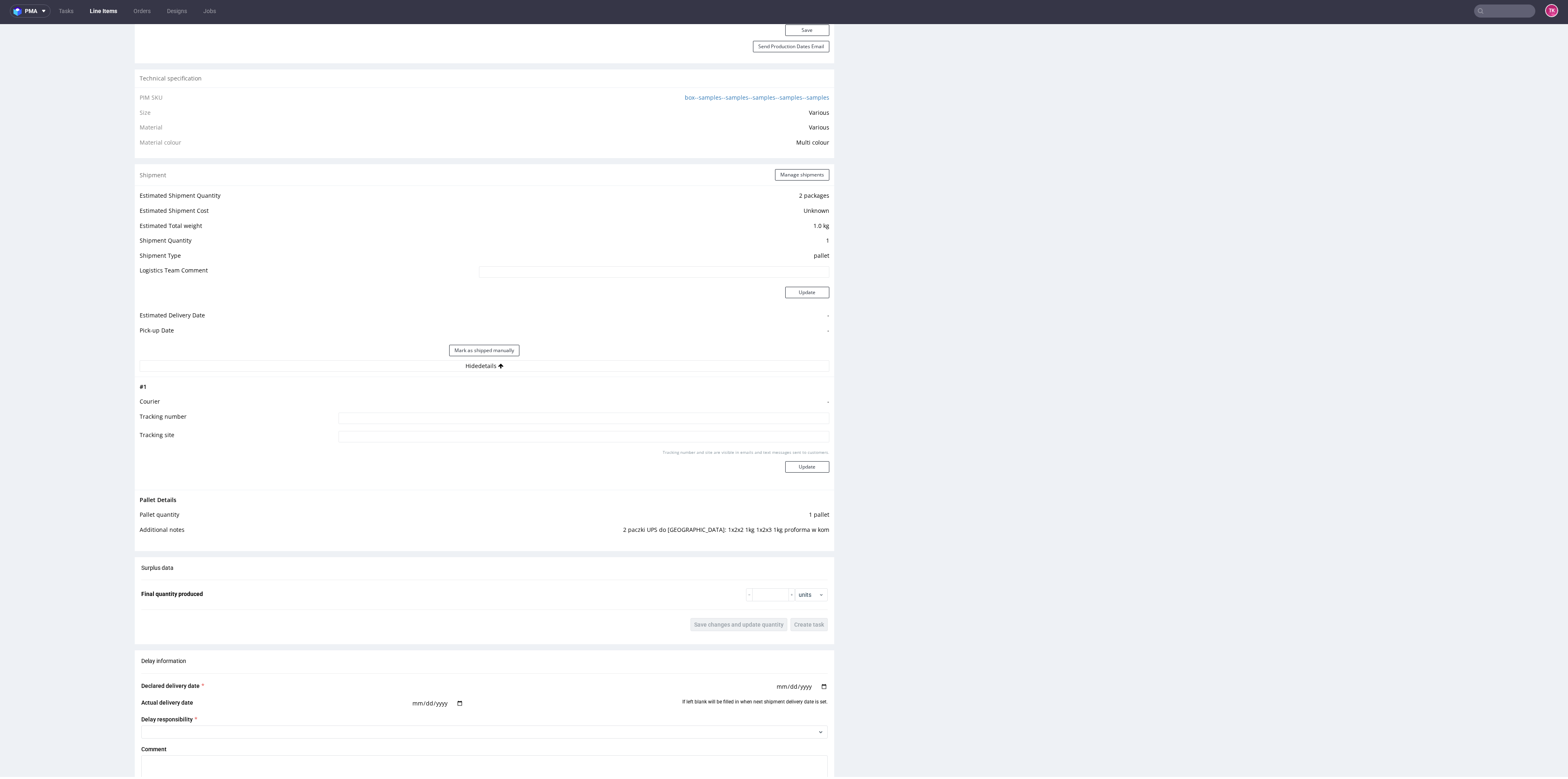
scroll to position [673, 0]
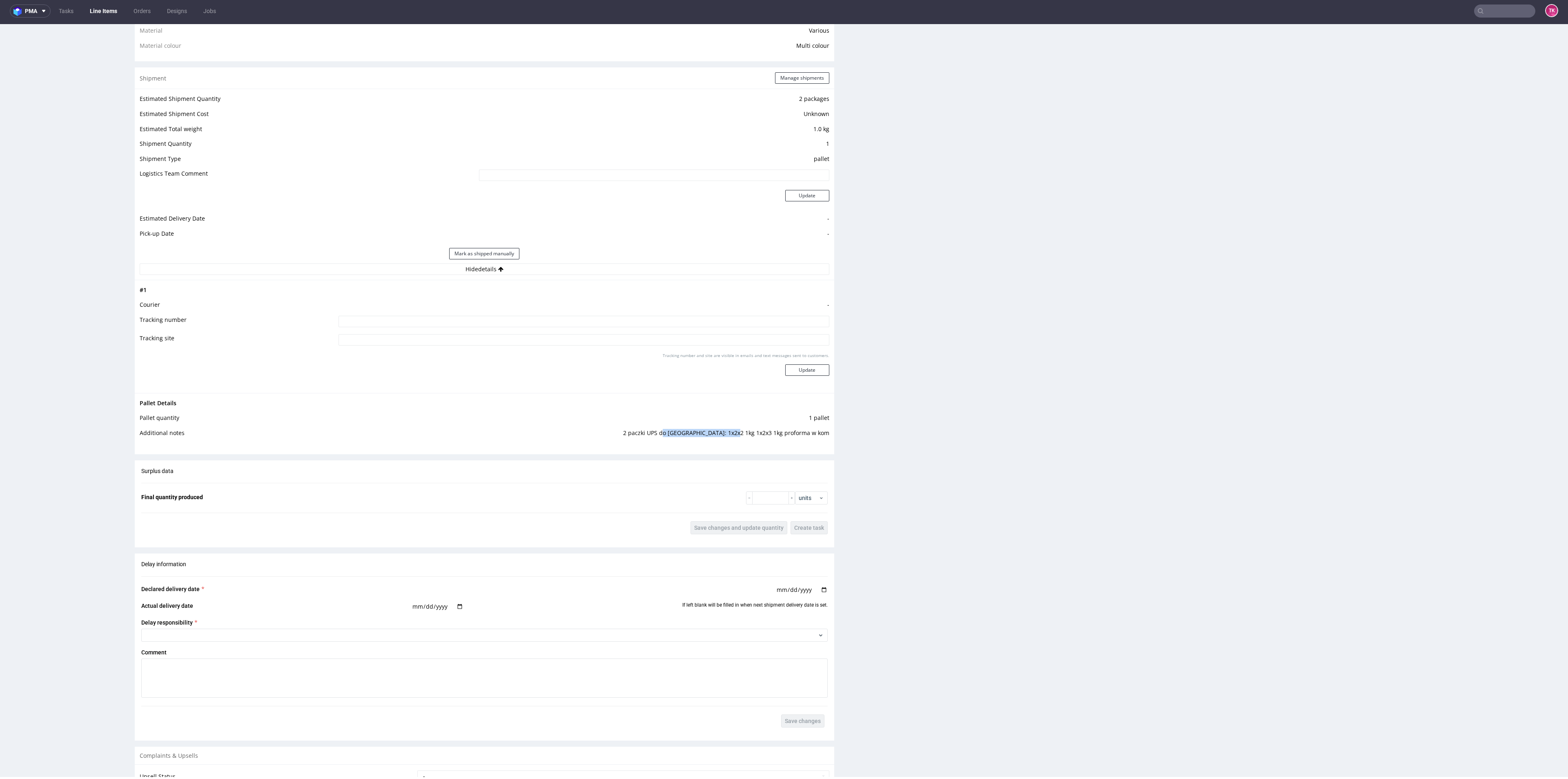
drag, startPoint x: 705, startPoint y: 433, endPoint x: 771, endPoint y: 434, distance: 66.0
click at [771, 434] on td "2 paczki UPS do UK: 1x2x2 1kg 1x2x3 1kg proforma w kom" at bounding box center [580, 435] width 499 height 15
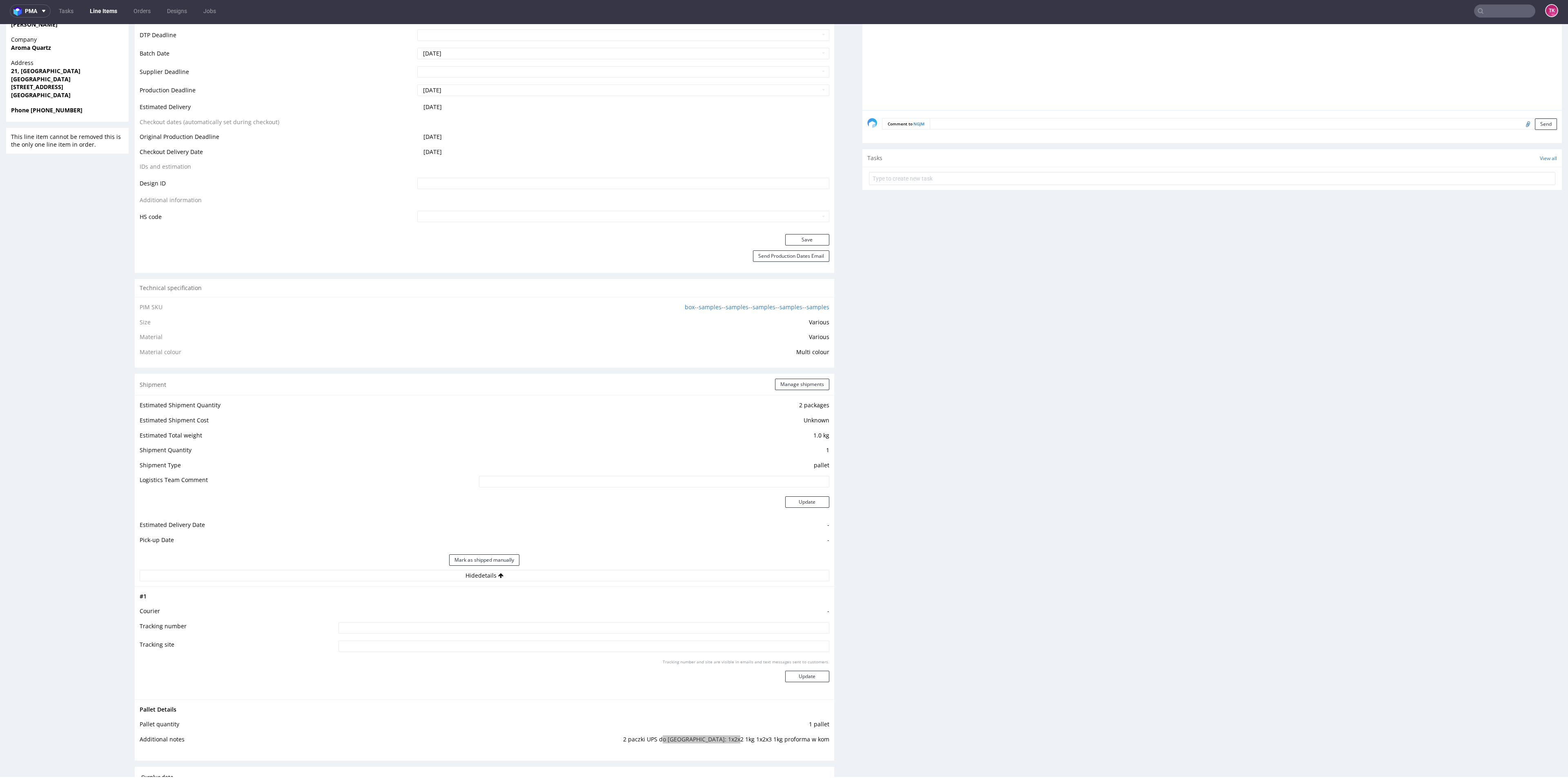
scroll to position [551, 0]
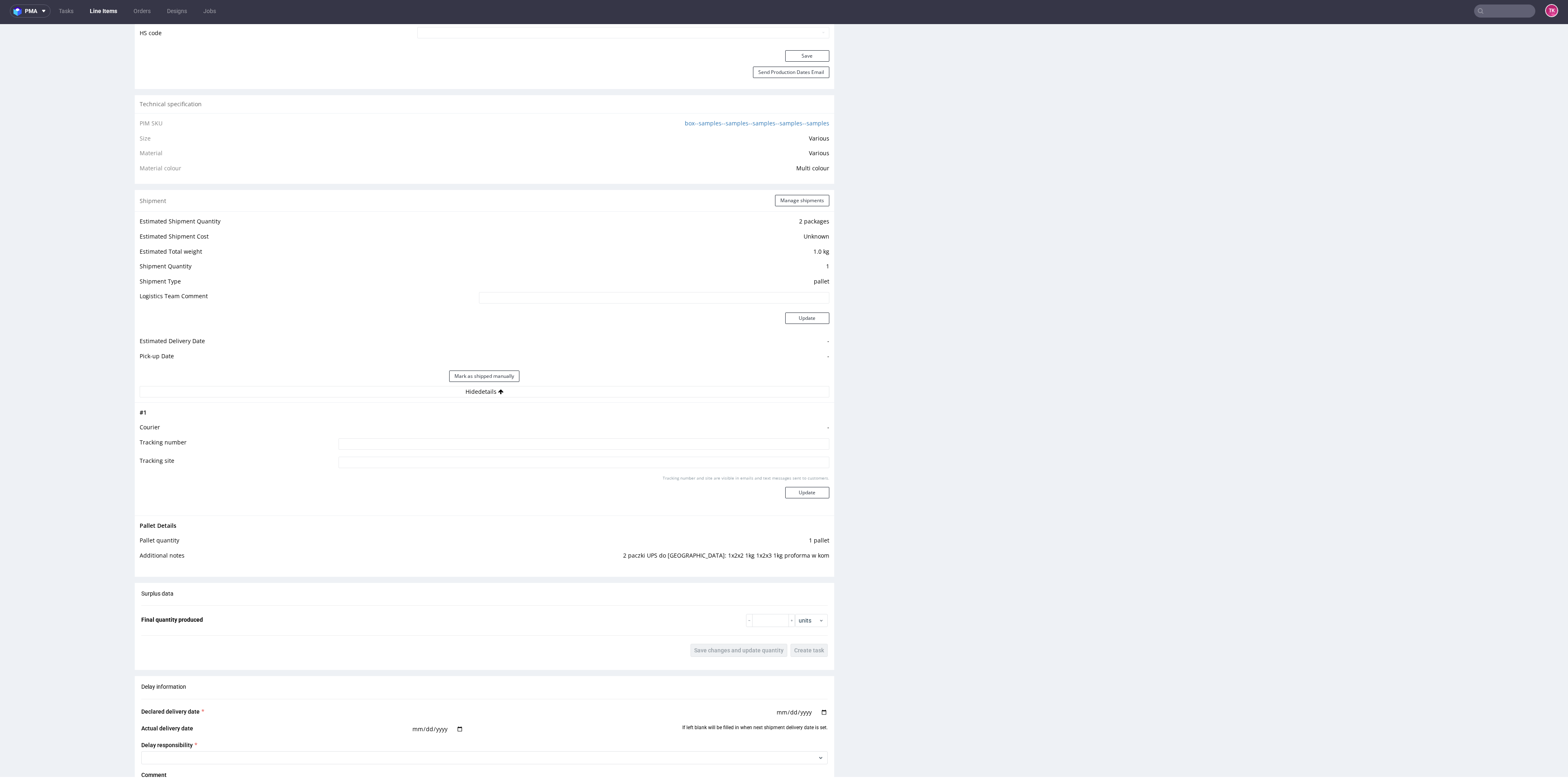
click at [702, 575] on div "Shipment Manage shipments Estimated Shipment Quantity 2 packages Estimated Ship…" at bounding box center [485, 382] width 700 height 386
drag, startPoint x: 672, startPoint y: 562, endPoint x: 886, endPoint y: 565, distance: 214.0
click at [822, 558] on div "Pallet Details Pallet quantity 1 pallet Additional notes 2 paczki UPS do UK: 1x…" at bounding box center [485, 542] width 700 height 55
drag, startPoint x: 886, startPoint y: 565, endPoint x: 933, endPoint y: 583, distance: 50.3
click at [890, 565] on div "Production Files - Design Spit Spit request impossible Box design not found, un…" at bounding box center [1212, 326] width 700 height 1321
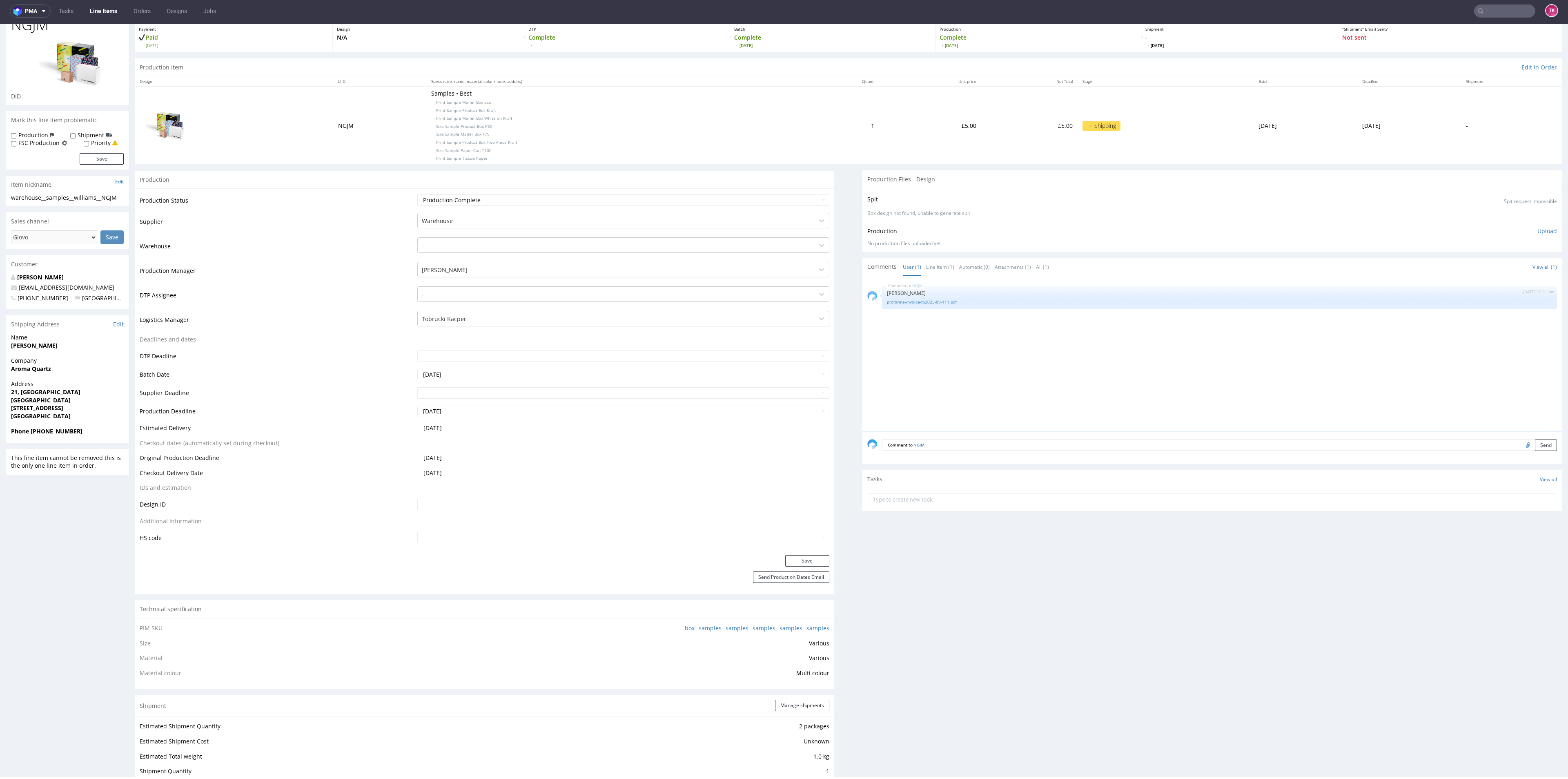
scroll to position [0, 0]
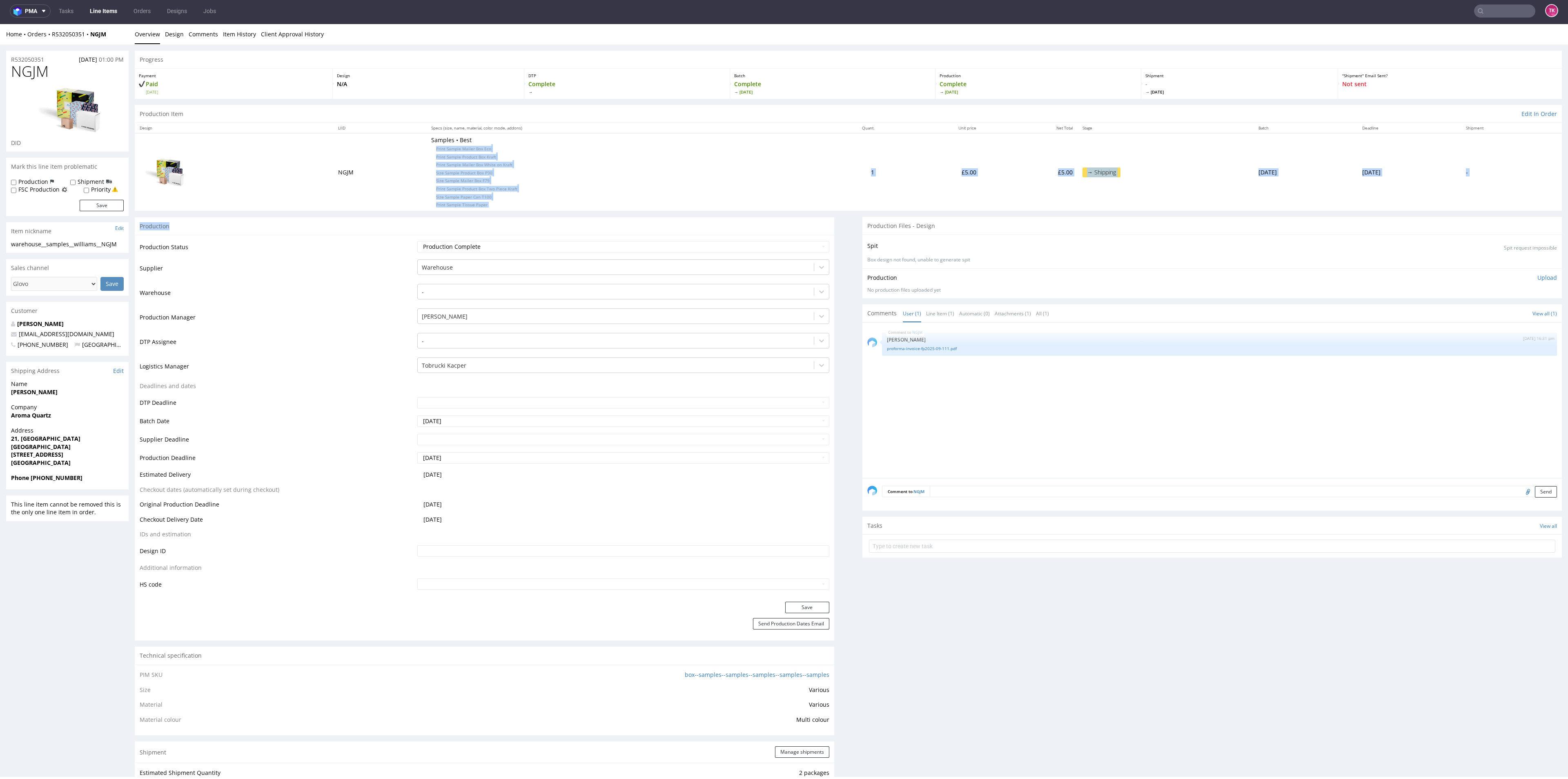
drag, startPoint x: 410, startPoint y: 151, endPoint x: 543, endPoint y: 217, distance: 148.5
click at [754, 376] on td "Tobrucki Kacper" at bounding box center [622, 368] width 414 height 24
drag, startPoint x: 479, startPoint y: 203, endPoint x: 410, endPoint y: 216, distance: 70.2
click at [432, 152] on p "Samples • Best Print Sample Mailer Box Eco Print Sample Product Box Kraft Print…" at bounding box center [612, 172] width 362 height 72
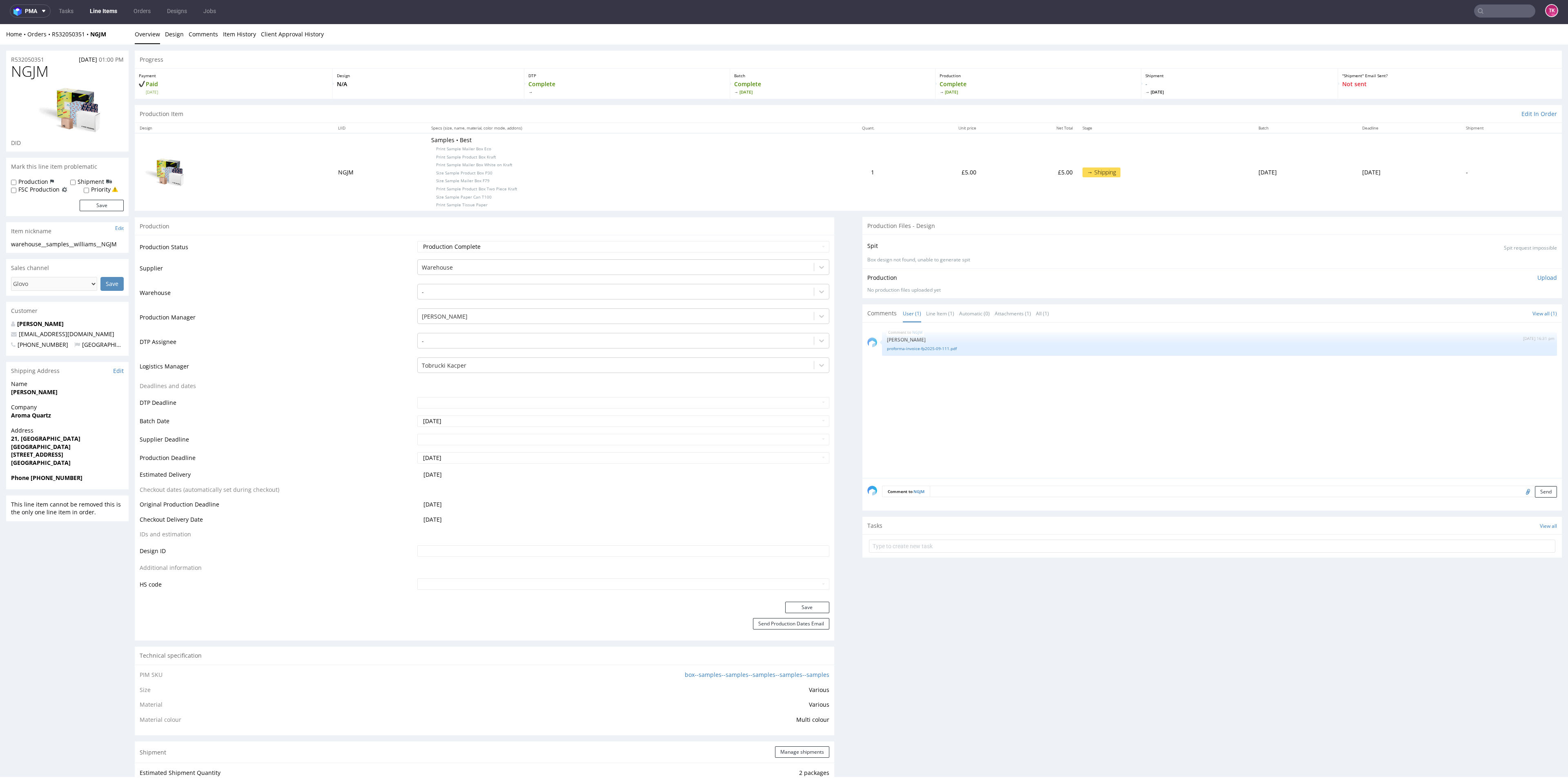
click at [407, 223] on div "Production" at bounding box center [485, 226] width 700 height 19
drag, startPoint x: 0, startPoint y: 412, endPoint x: 65, endPoint y: 415, distance: 65.1
copy strong "Aroma Quartz"
copy strong "Danny Williams"
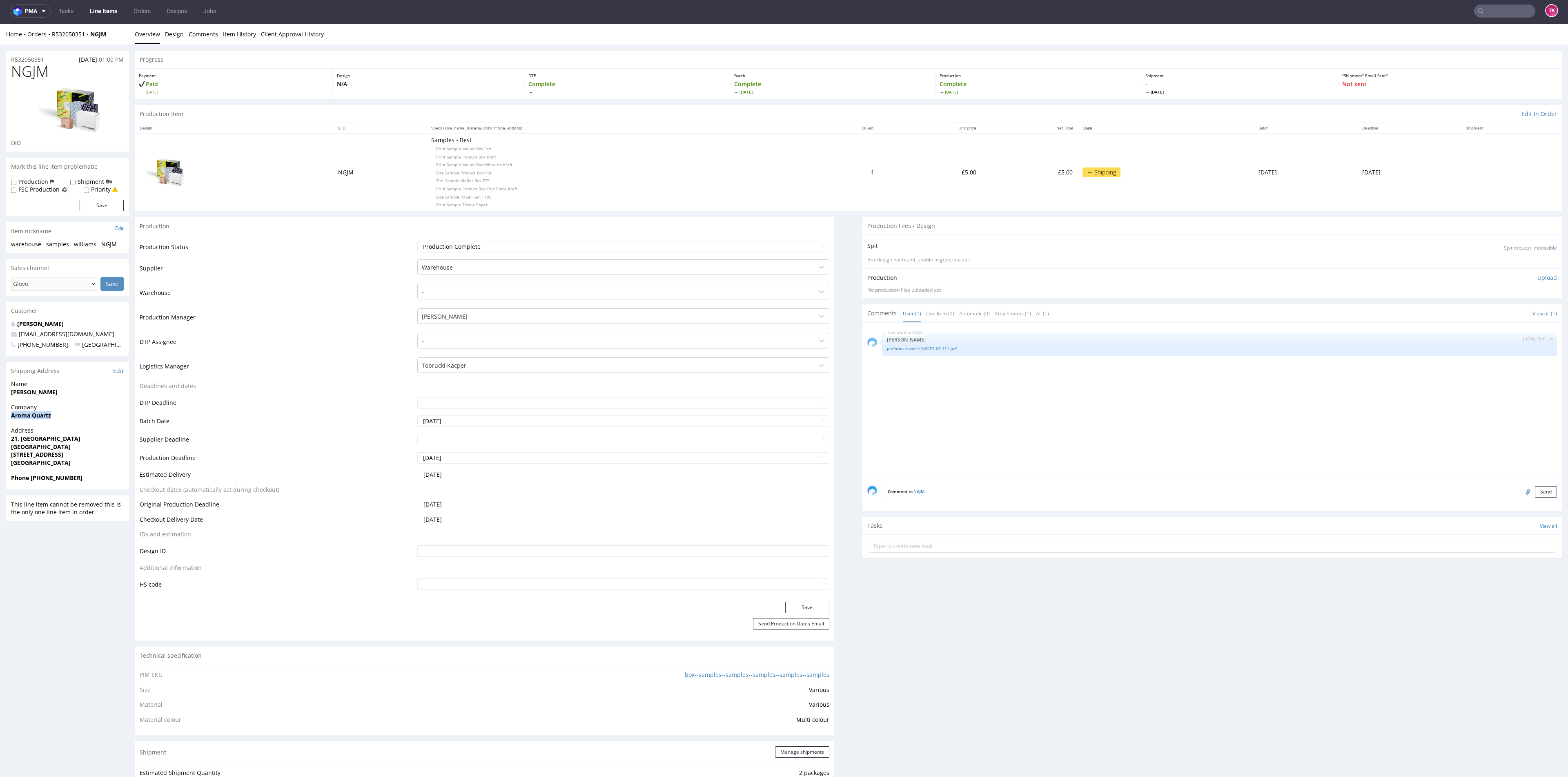
drag, startPoint x: 64, startPoint y: 401, endPoint x: 1, endPoint y: 390, distance: 64.0
drag, startPoint x: 5, startPoint y: 438, endPoint x: 105, endPoint y: 454, distance: 101.3
copy p "21, Farran Grove Farran Grove Shrewsbury SY1 4YB"
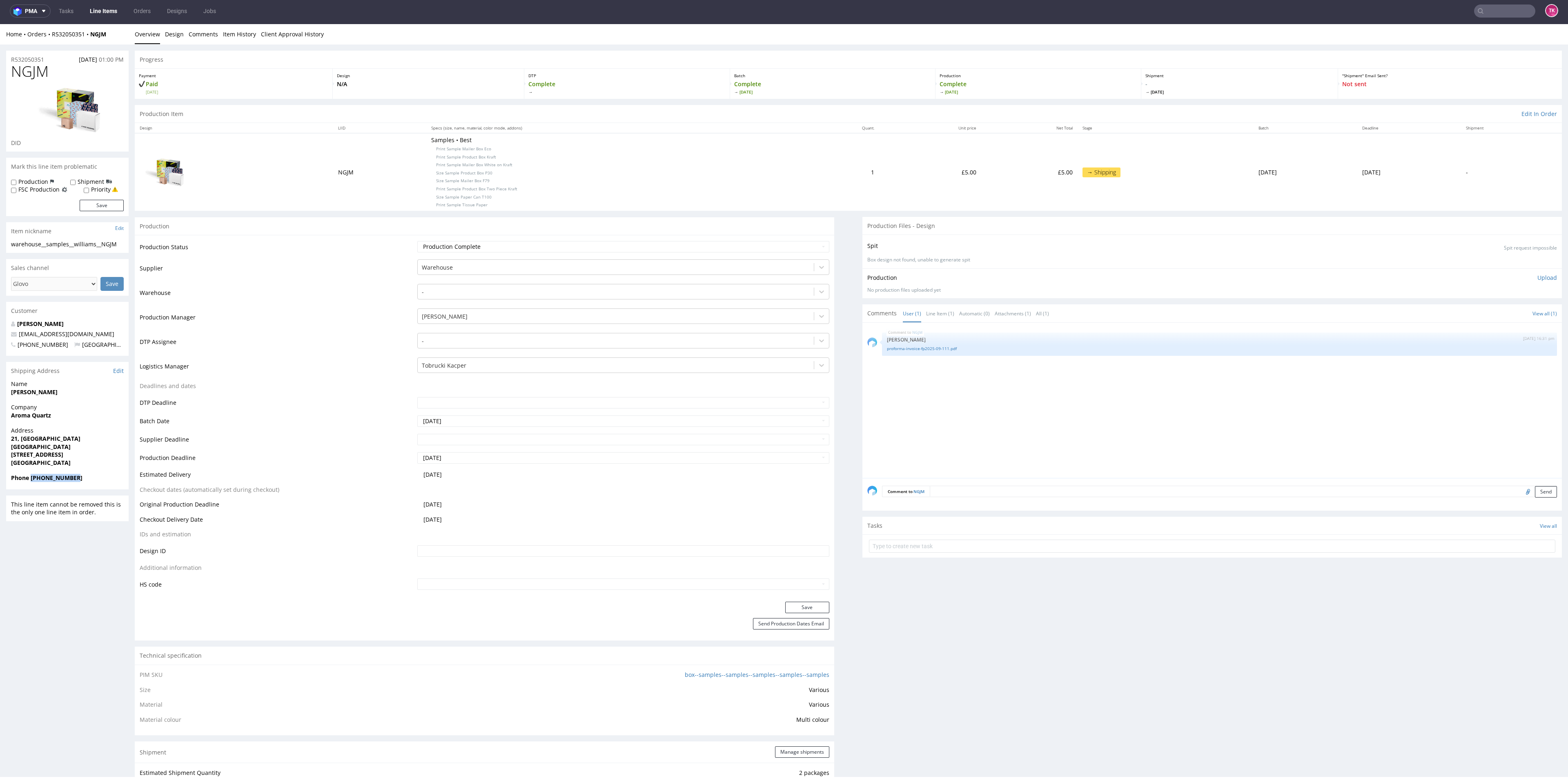
copy strong "+447376435860"
drag, startPoint x: 73, startPoint y: 480, endPoint x: 31, endPoint y: 487, distance: 42.6
click at [31, 487] on div "Phone +447376435860" at bounding box center [66, 482] width 122 height 16
drag, startPoint x: 94, startPoint y: 334, endPoint x: 0, endPoint y: 337, distance: 94.0
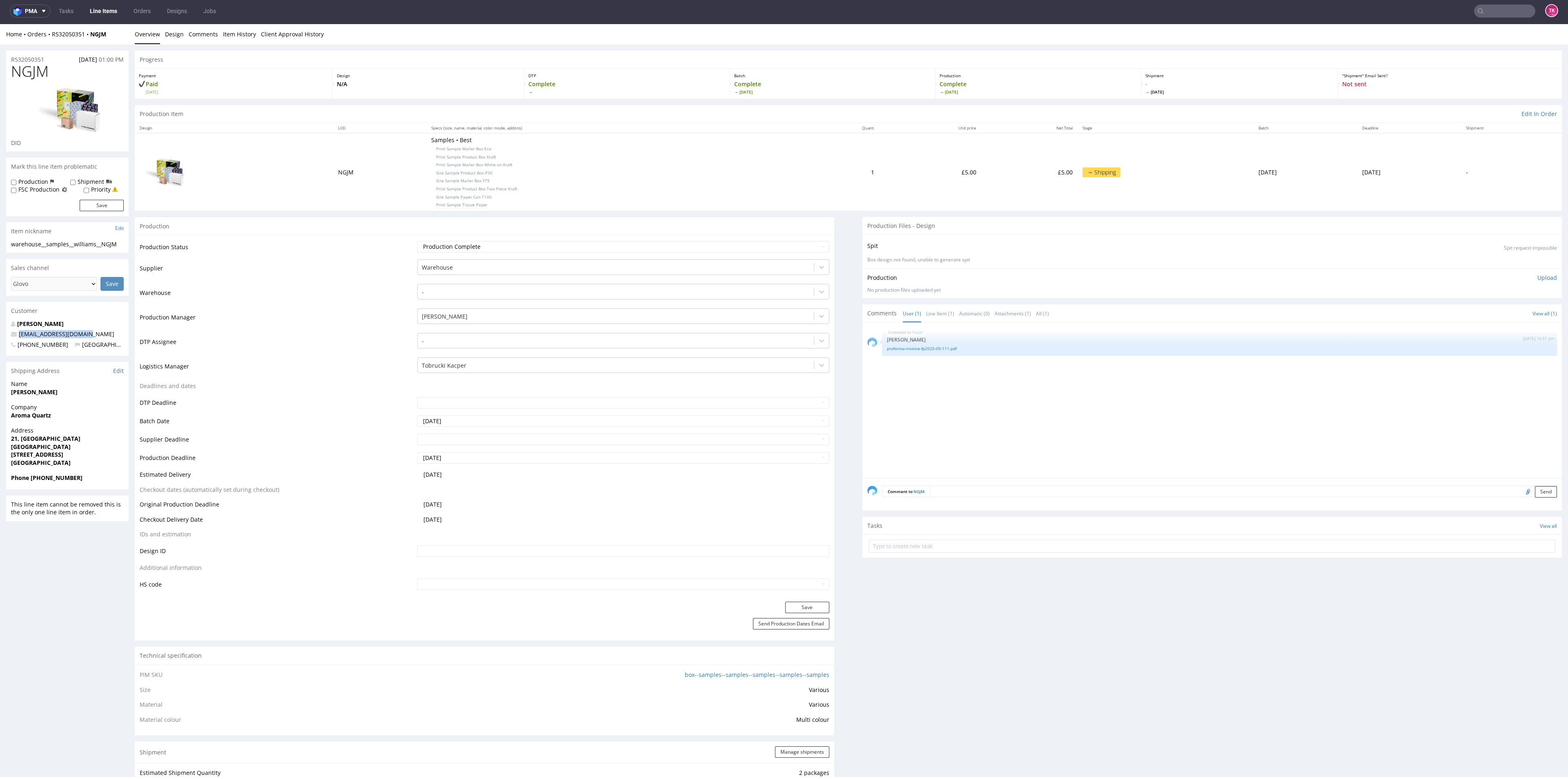
copy span "hello@aroma-quartz.com"
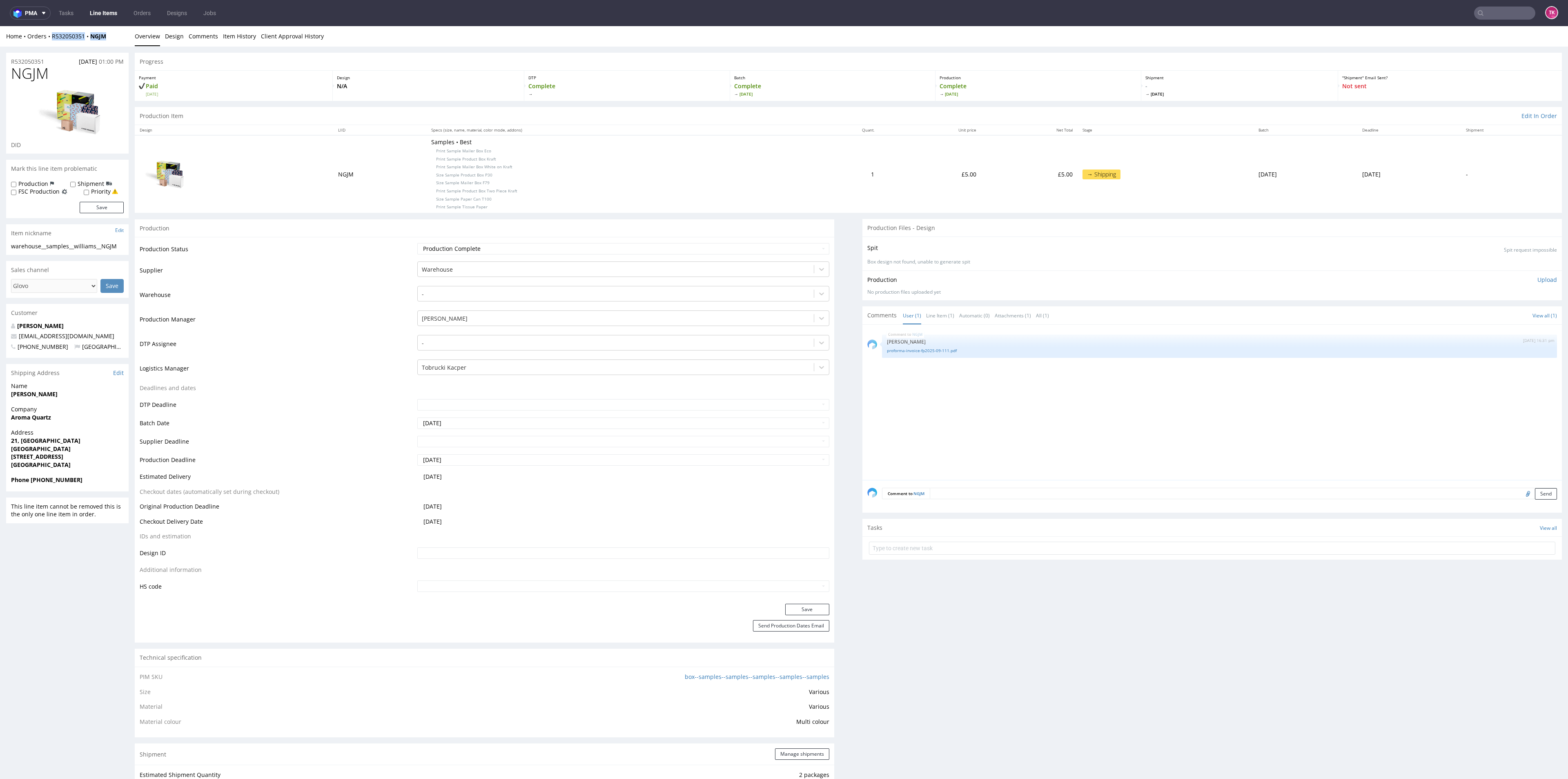
drag, startPoint x: 113, startPoint y: 35, endPoint x: 51, endPoint y: 43, distance: 62.5
click at [51, 43] on div "Home Orders R532050351 NGJM Overview Design Comments Item History Client Approv…" at bounding box center [784, 36] width 1568 height 21
copy div "R532050351 NGJM"
drag, startPoint x: 92, startPoint y: 331, endPoint x: 0, endPoint y: 330, distance: 92.0
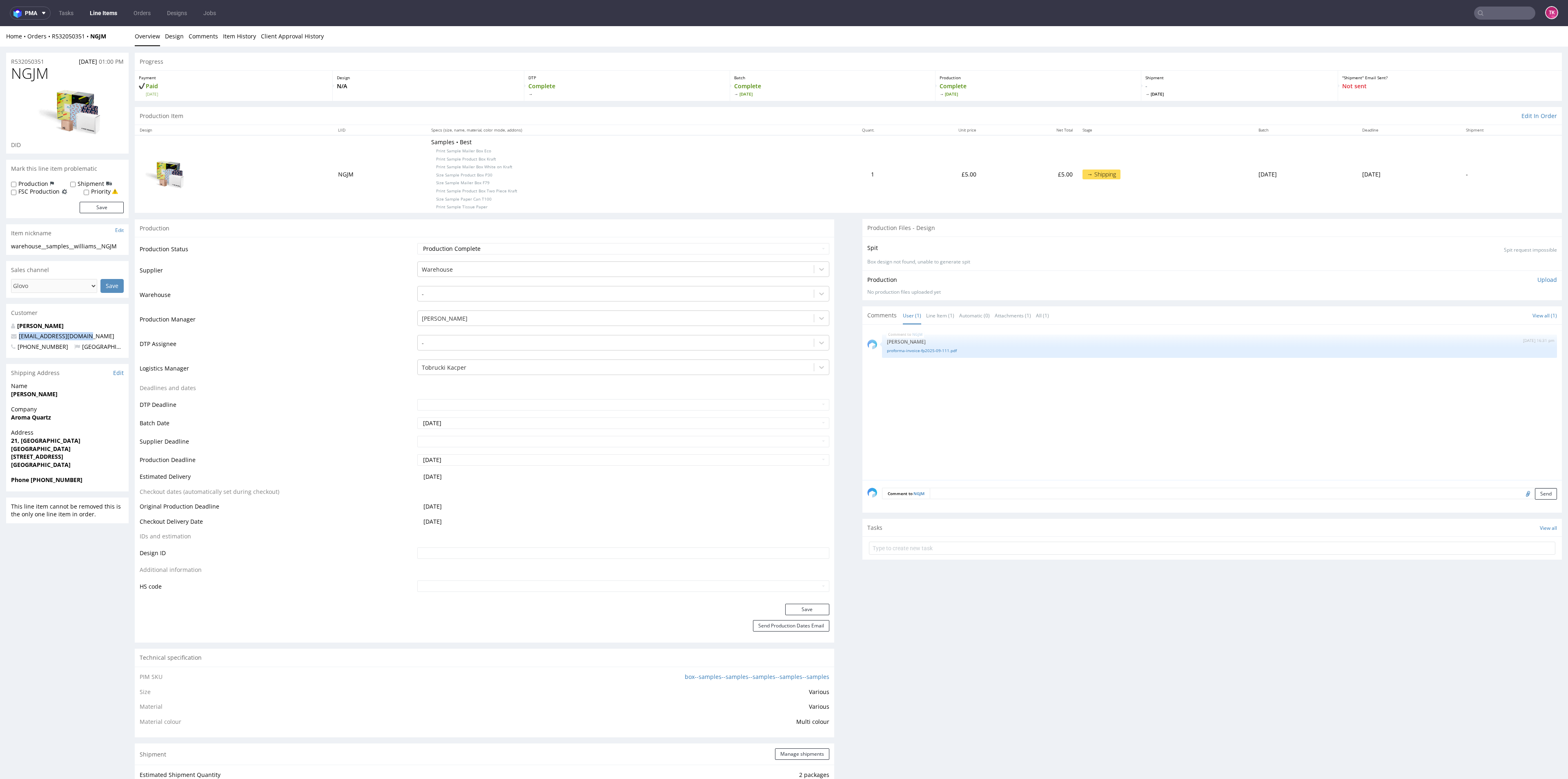
copy span "hello@aroma-quartz.com"
click at [924, 534] on div "Tasks View all" at bounding box center [1212, 527] width 700 height 18
click at [924, 548] on input "text" at bounding box center [1212, 547] width 686 height 13
type input "etykiety"
click at [899, 548] on div "etykiety Set due date" at bounding box center [1212, 544] width 686 height 17
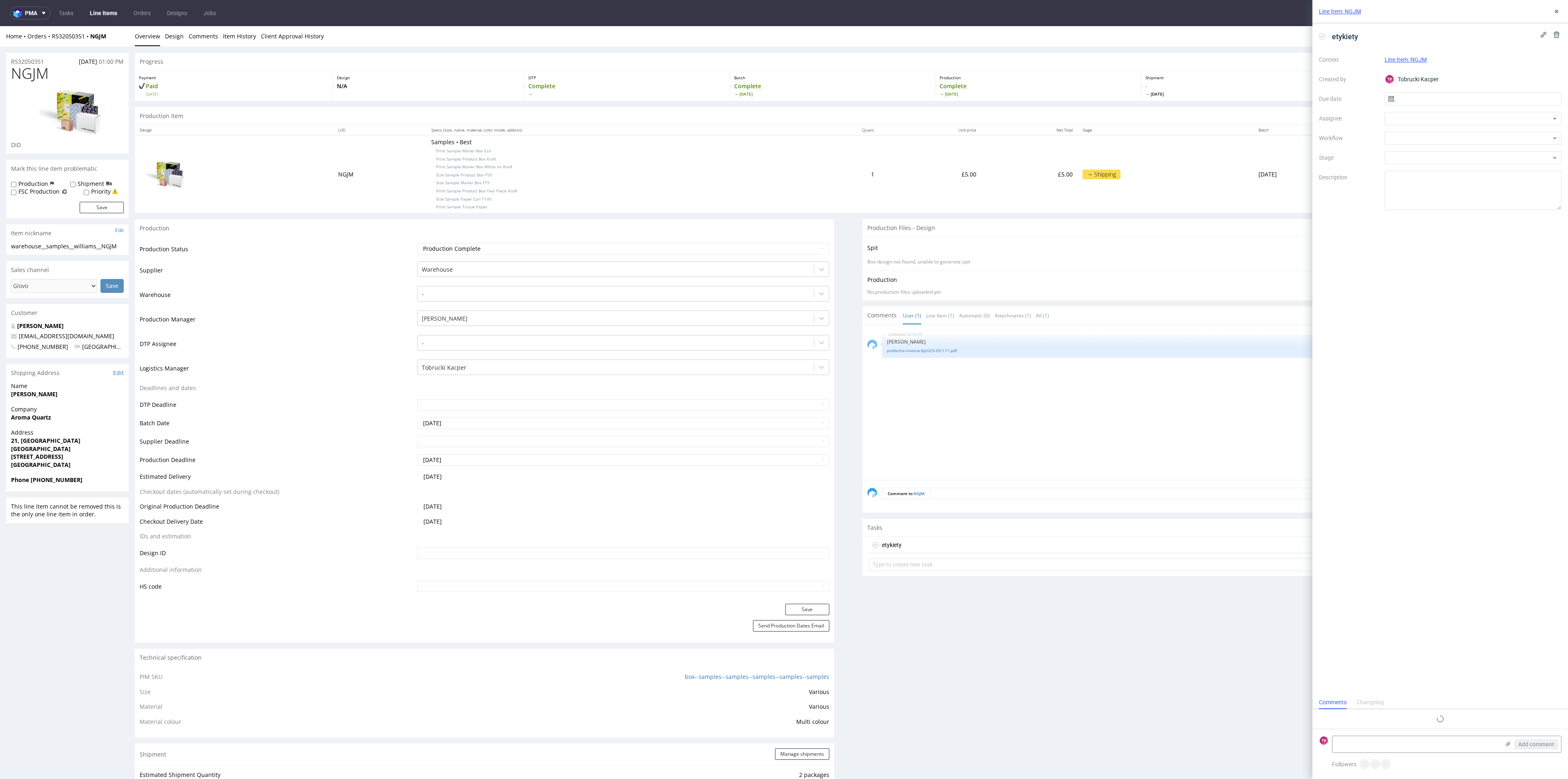
scroll to position [7, 0]
drag, startPoint x: 1443, startPoint y: 741, endPoint x: 1481, endPoint y: 747, distance: 38.5
click at [1442, 741] on textarea at bounding box center [1416, 744] width 167 height 17
paste textarea "1Z5A15806892828418 1Z5A15806894482001"
type textarea "1Z5A15806892828418 1Z5A15806894482001"
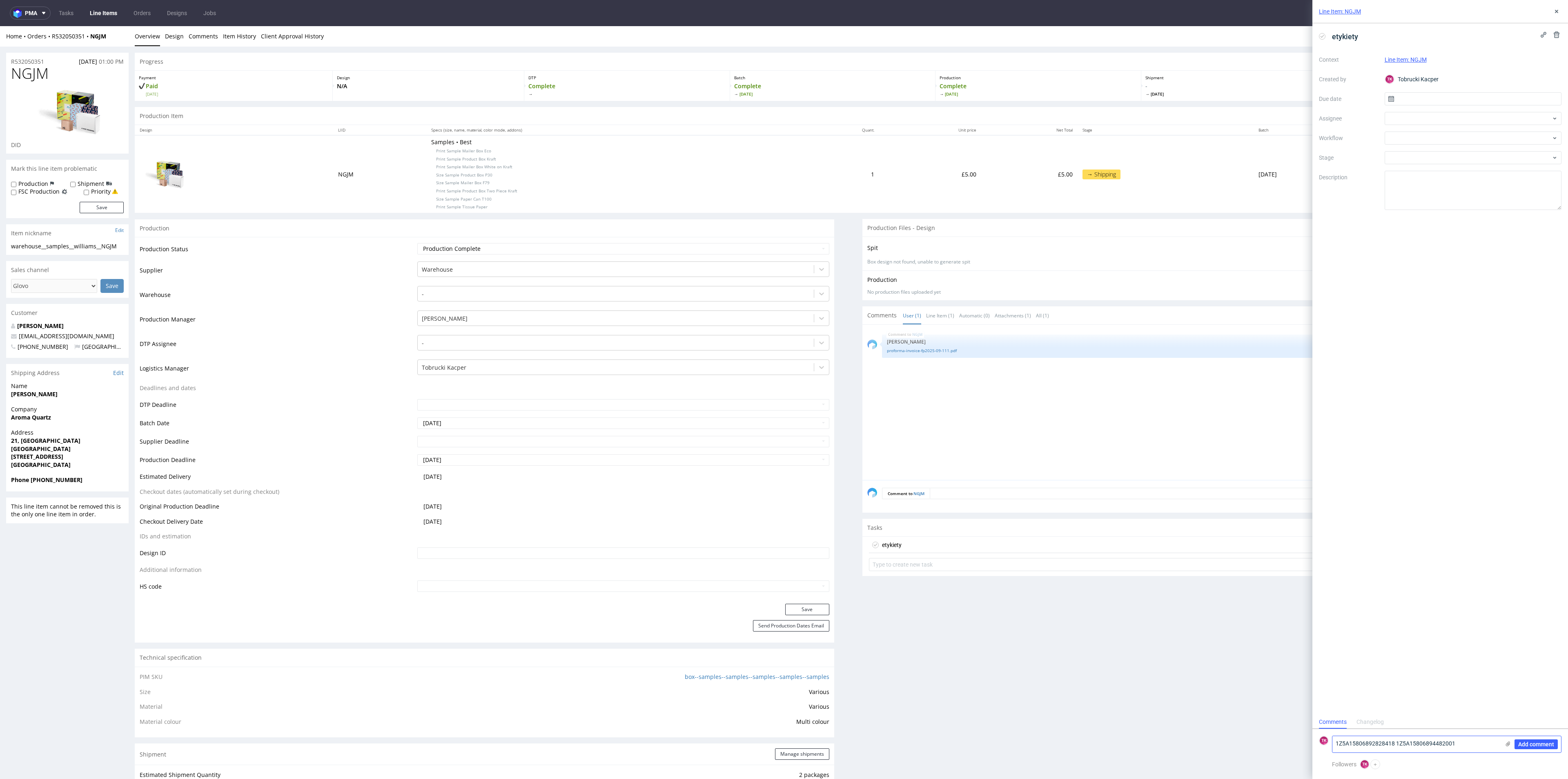
click at [1509, 744] on icon at bounding box center [1507, 743] width 7 height 7
click at [0, 0] on input "file" at bounding box center [0, 0] width 0 height 0
click at [1542, 744] on span "Add comment" at bounding box center [1536, 744] width 36 height 6
click at [1416, 128] on div "Context Line Item: NGJM Created by TK Tobrucki Kacper Due date Assignee Workflo…" at bounding box center [1440, 131] width 242 height 156
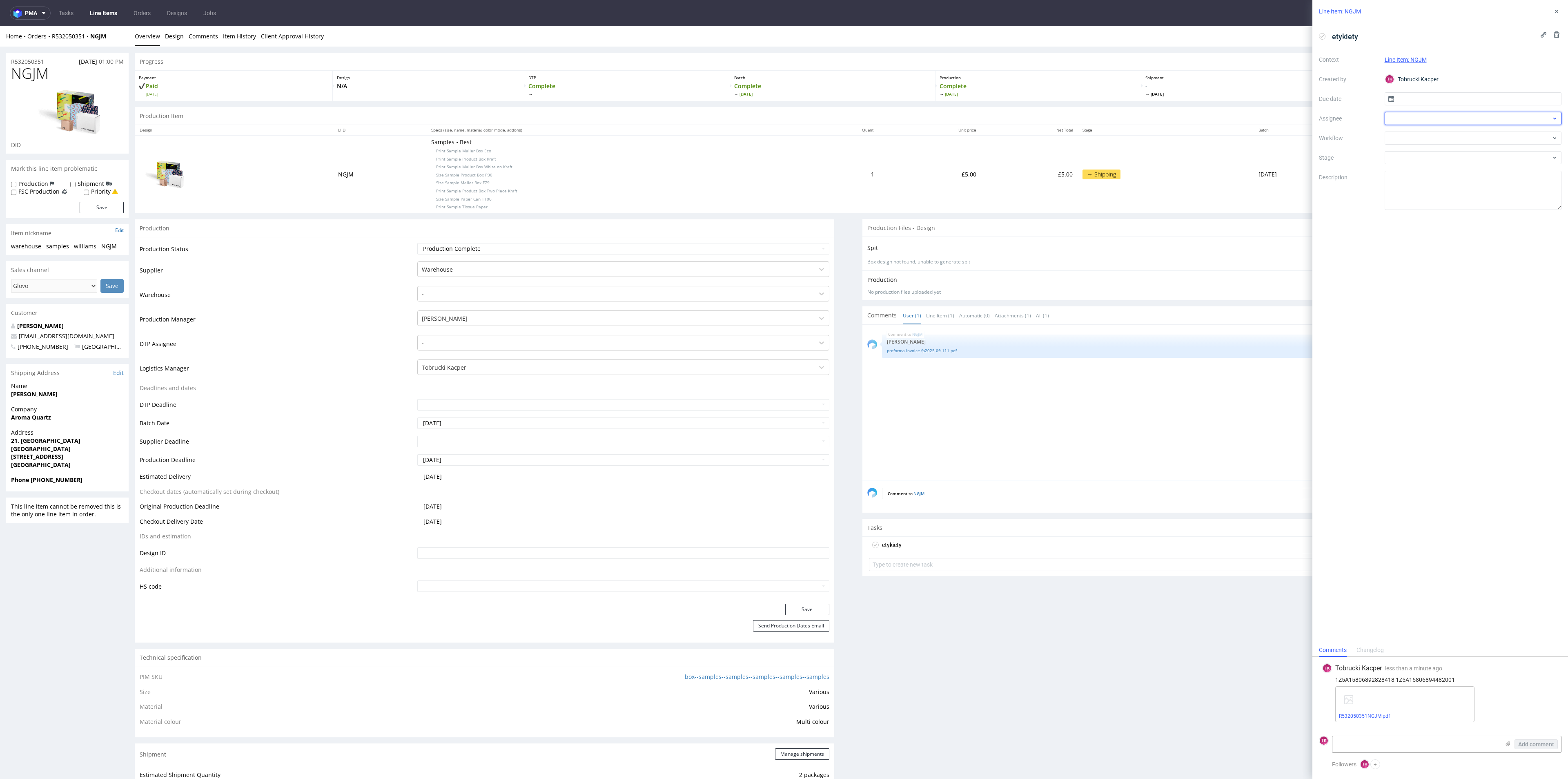
click at [1416, 124] on div at bounding box center [1472, 117] width 177 height 13
drag, startPoint x: 1349, startPoint y: 147, endPoint x: 1309, endPoint y: 144, distance: 40.1
type input "fe"
click at [1454, 140] on div "MF Michał Fedorowicz" at bounding box center [1473, 136] width 171 height 13
click at [1429, 100] on input "text" at bounding box center [1472, 98] width 177 height 13
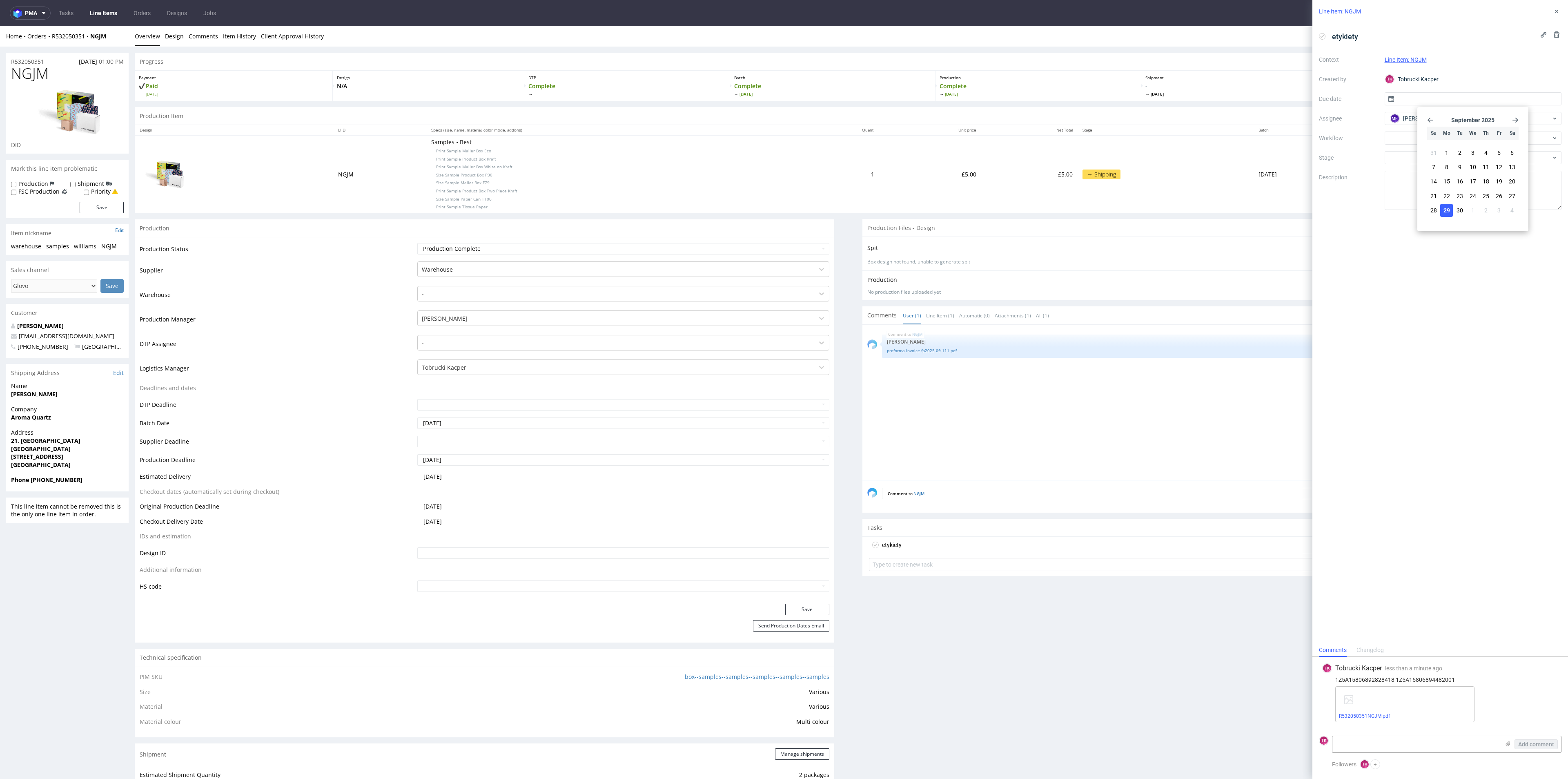
click at [1447, 208] on span "29" at bounding box center [1447, 210] width 7 height 8
type input "29/09/2025"
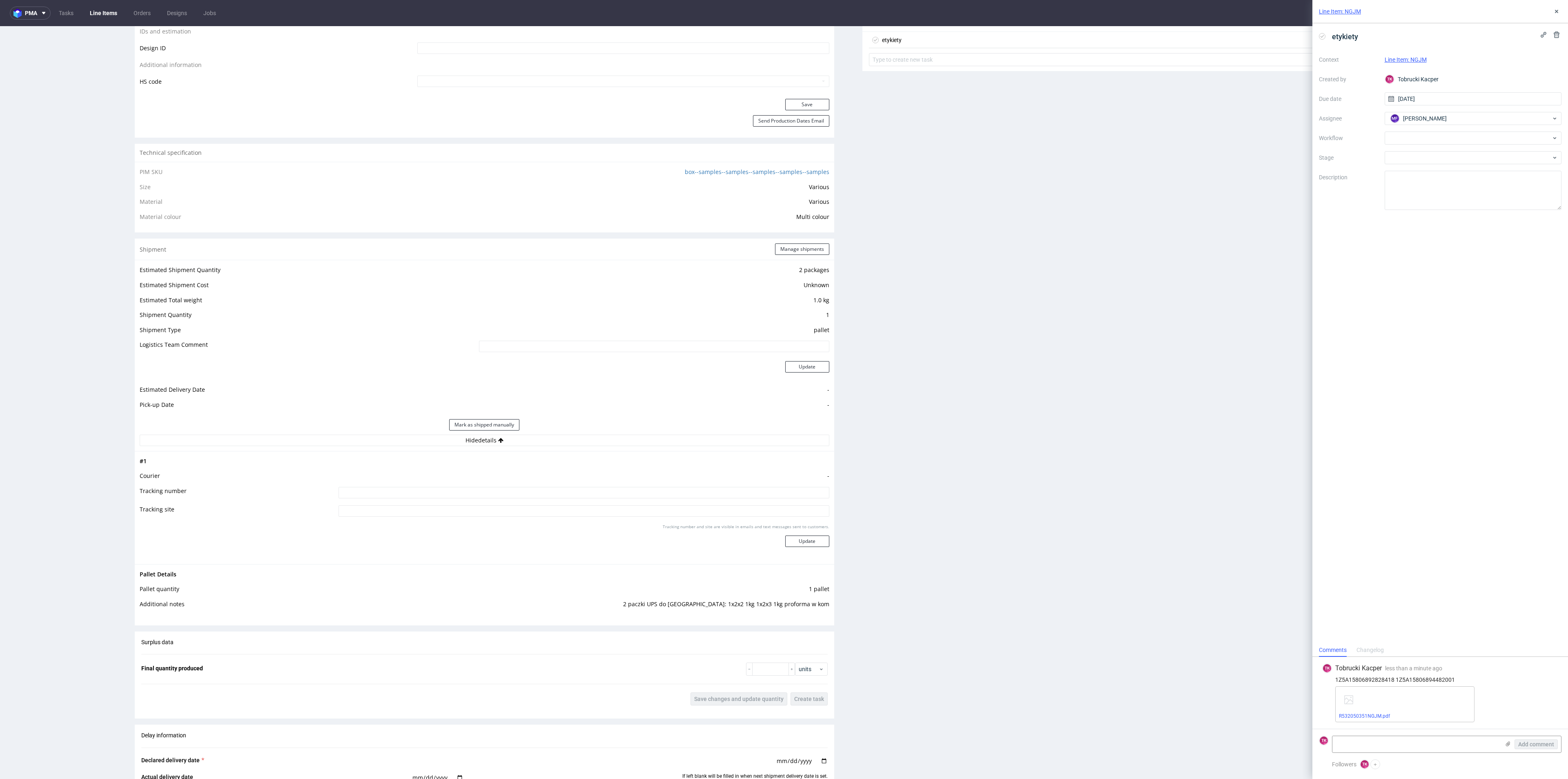
scroll to position [673, 0]
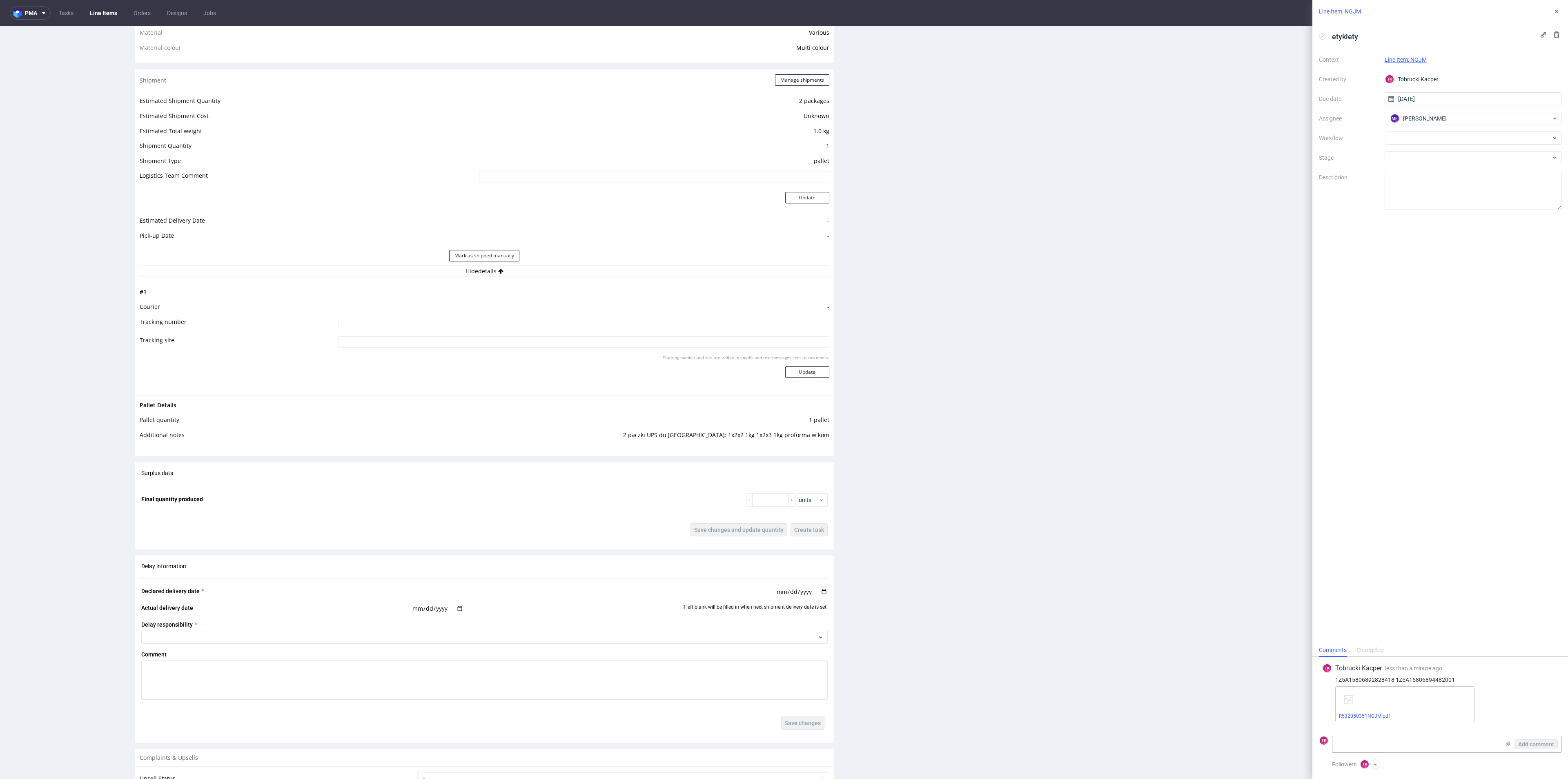
drag, startPoint x: 651, startPoint y: 330, endPoint x: 647, endPoint y: 325, distance: 6.4
click at [650, 330] on td at bounding box center [583, 325] width 493 height 19
drag, startPoint x: 647, startPoint y: 325, endPoint x: 658, endPoint y: 325, distance: 11.0
click at [647, 325] on input at bounding box center [584, 324] width 491 height 12
paste input "1Z5A15806892828418 1Z5A15806894482001"
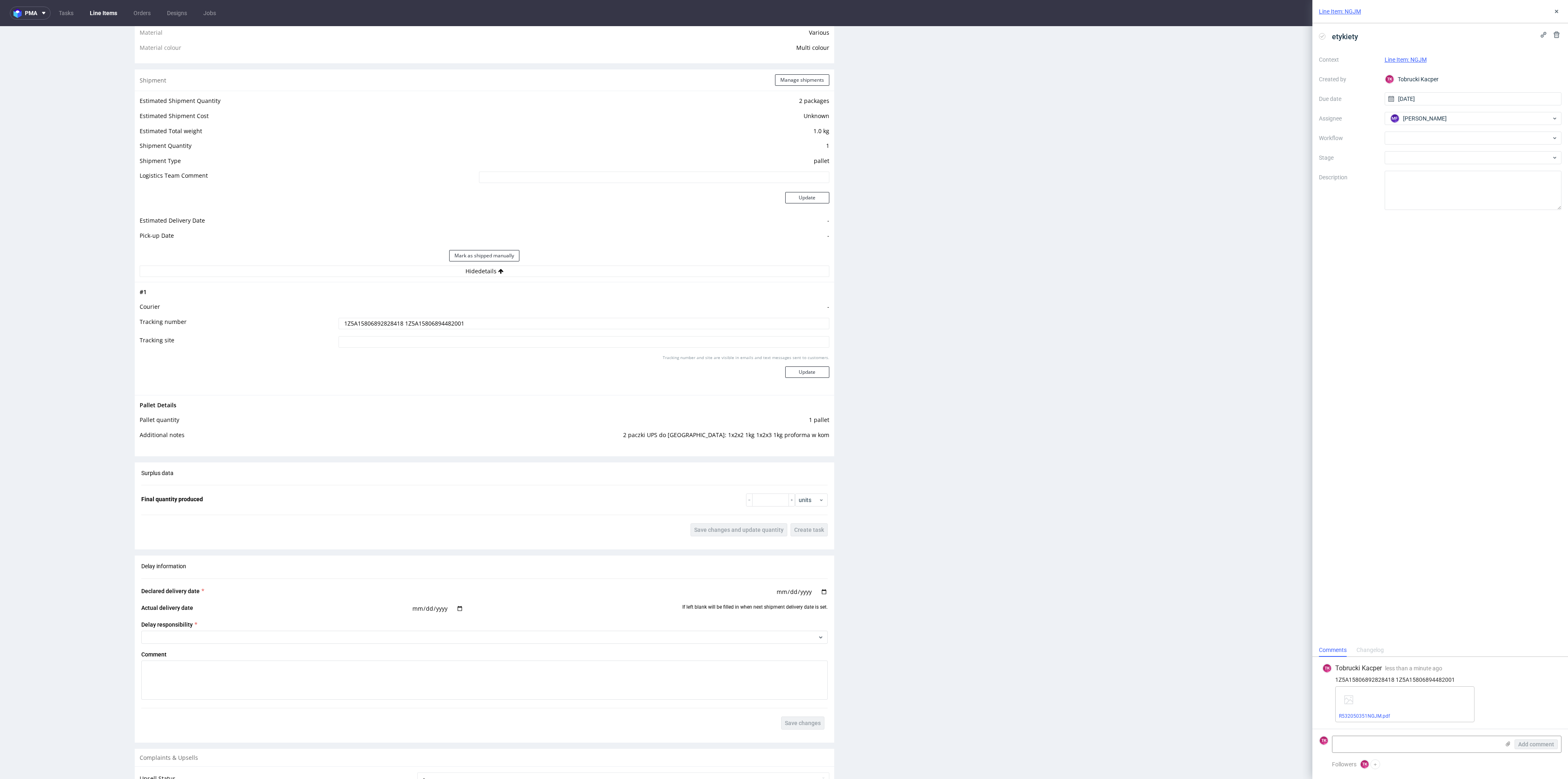
type input "1Z5A15806892828418 1Z5A15806894482001"
click at [808, 379] on div "Tracking number and site are visible in emails and text messages sent to custom…" at bounding box center [584, 369] width 491 height 29
click at [807, 377] on button "Update" at bounding box center [806, 372] width 44 height 12
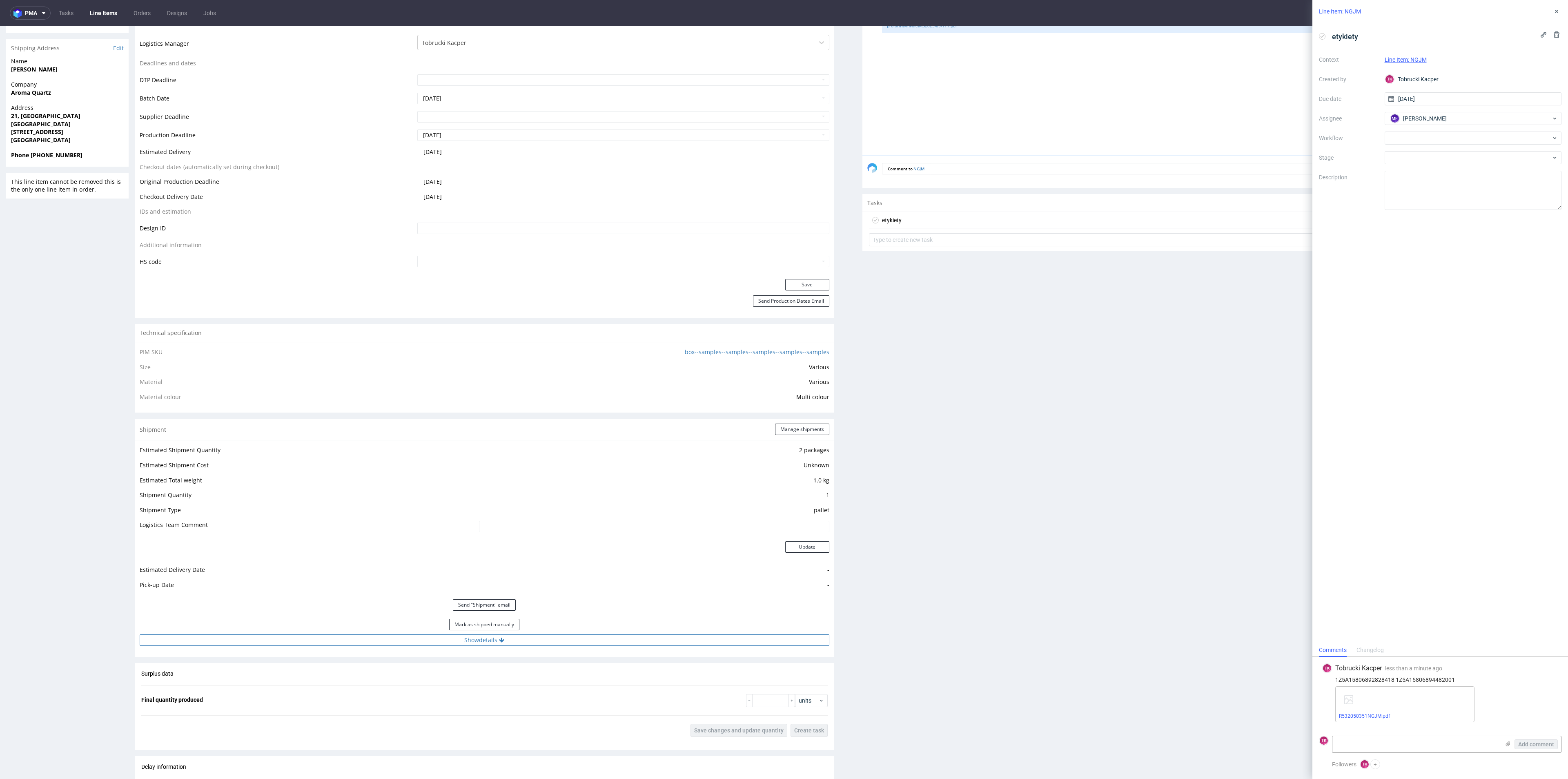
scroll to position [492, 0]
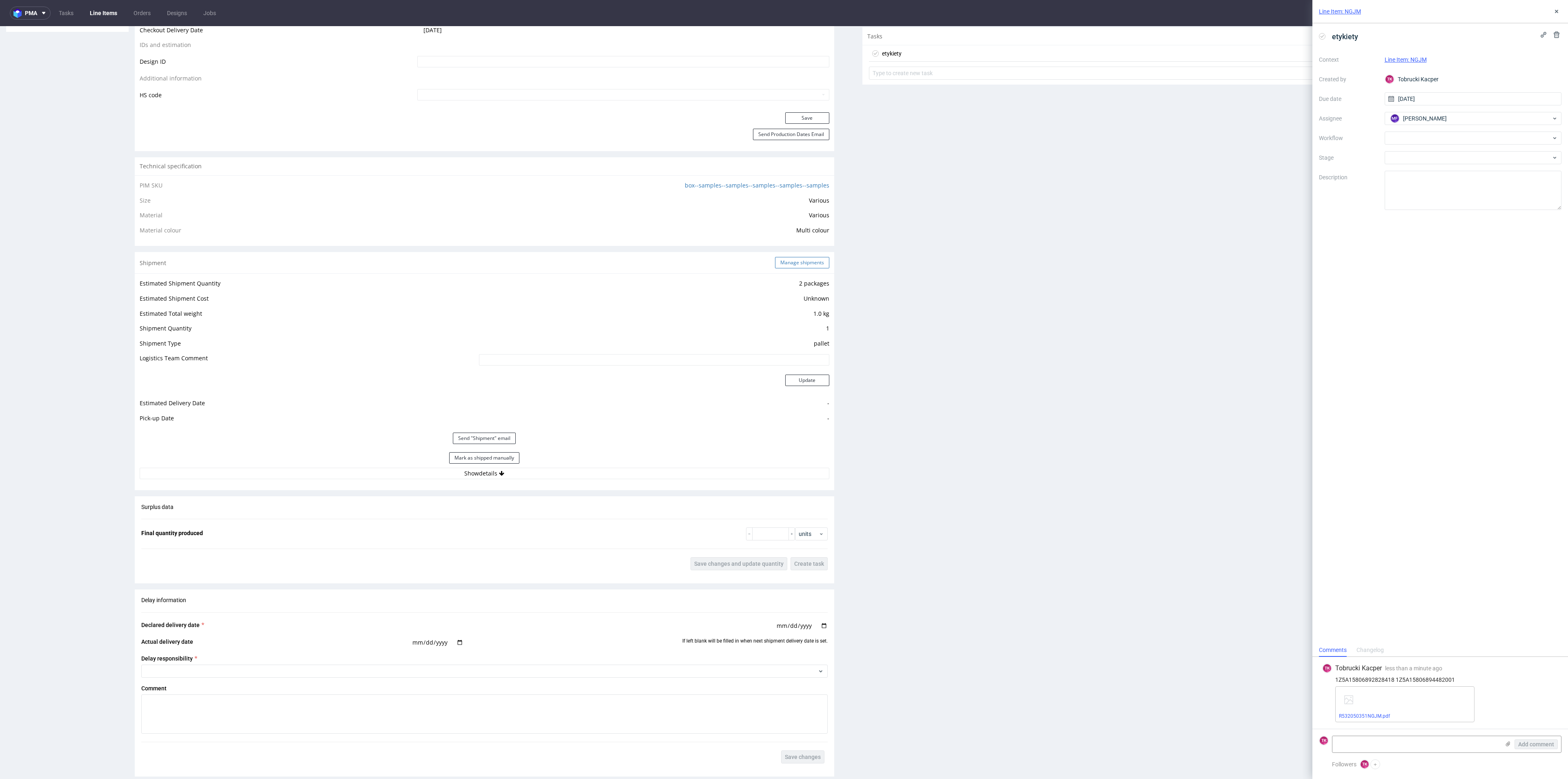
click at [781, 257] on button "Manage shipments" at bounding box center [803, 263] width 55 height 12
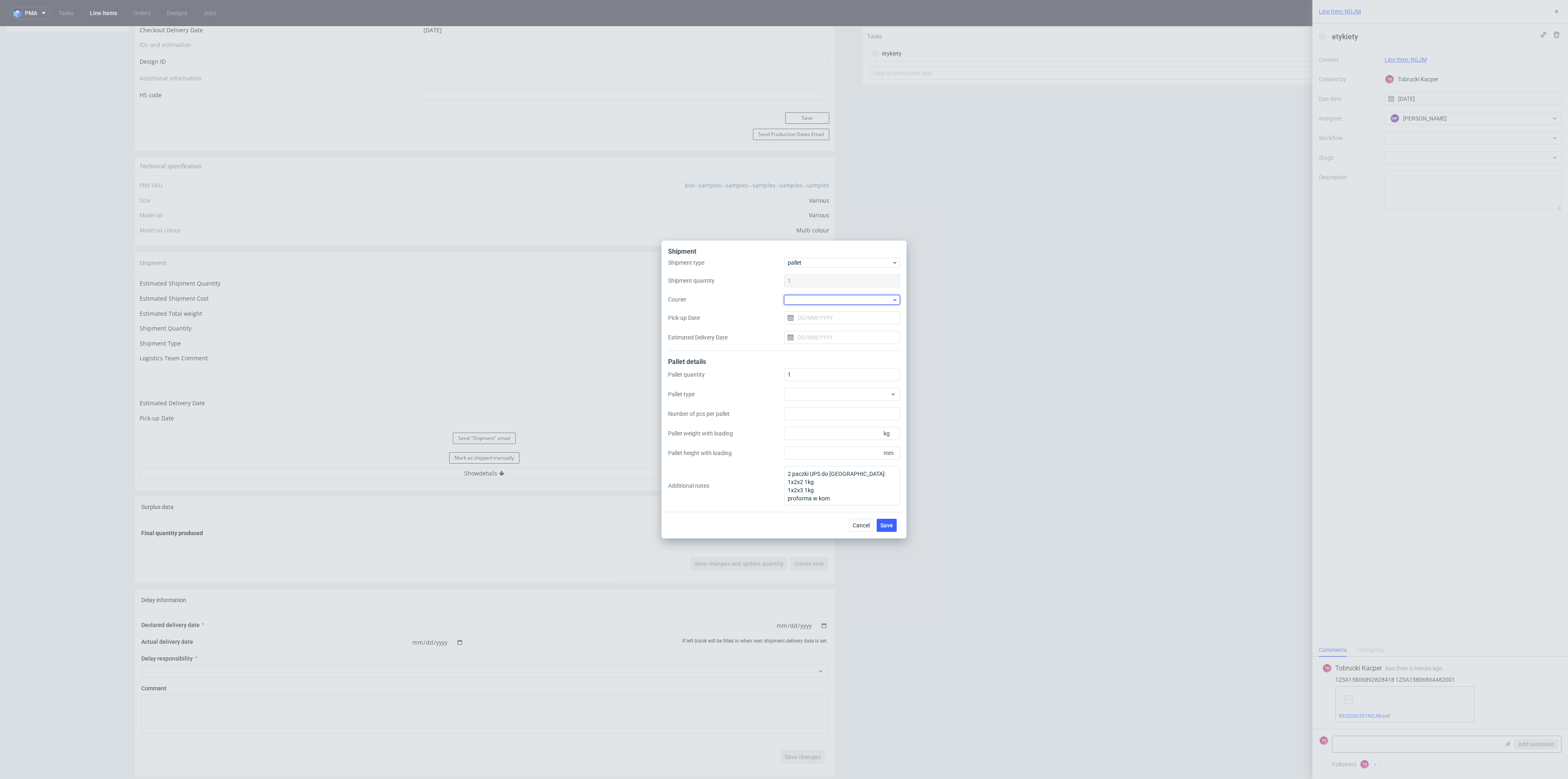
click at [829, 298] on div at bounding box center [842, 300] width 116 height 10
click at [834, 359] on div "UPS Pallets" at bounding box center [842, 357] width 109 height 15
click at [890, 531] on button "Save" at bounding box center [887, 524] width 20 height 13
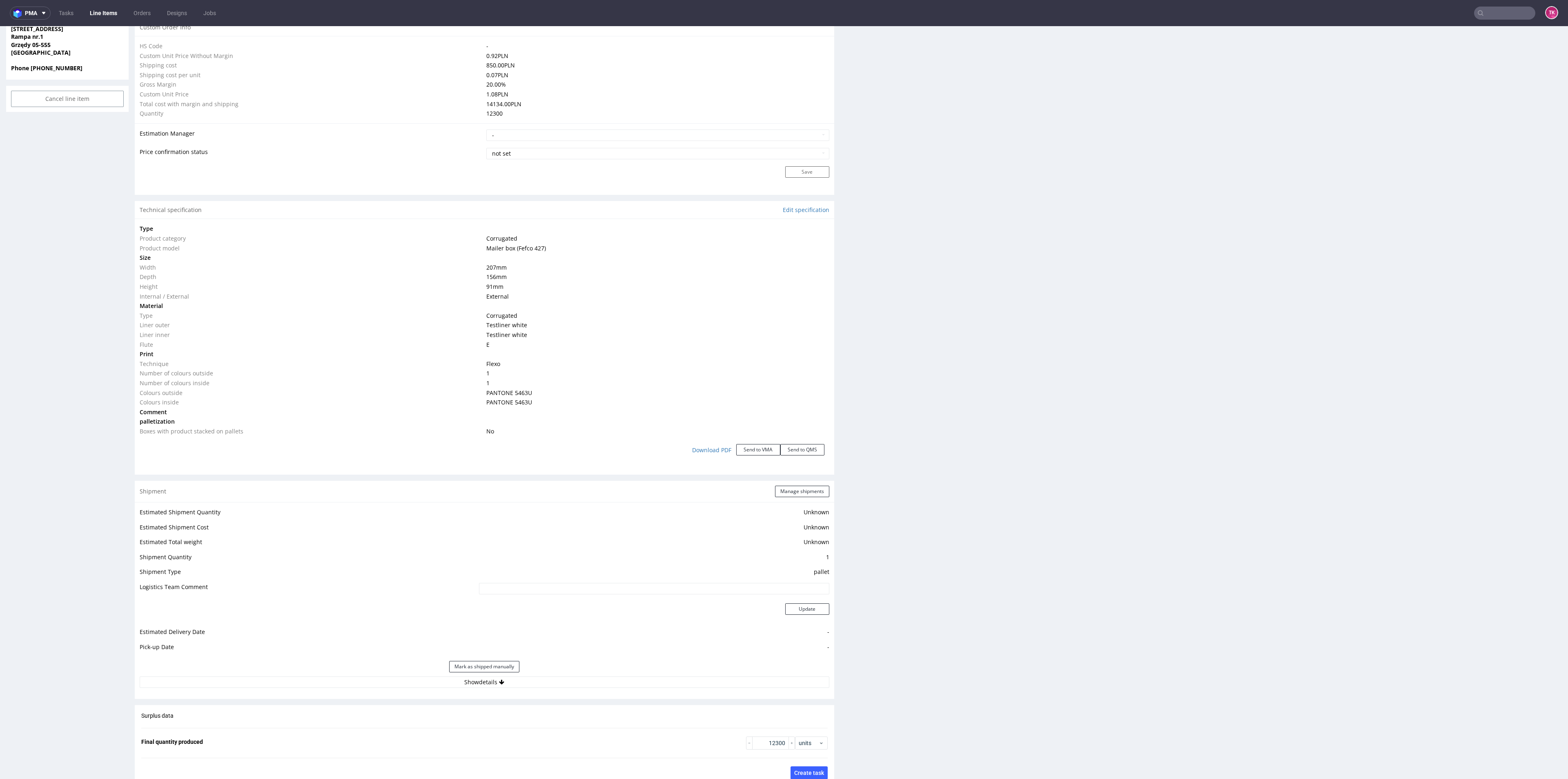
scroll to position [919, 0]
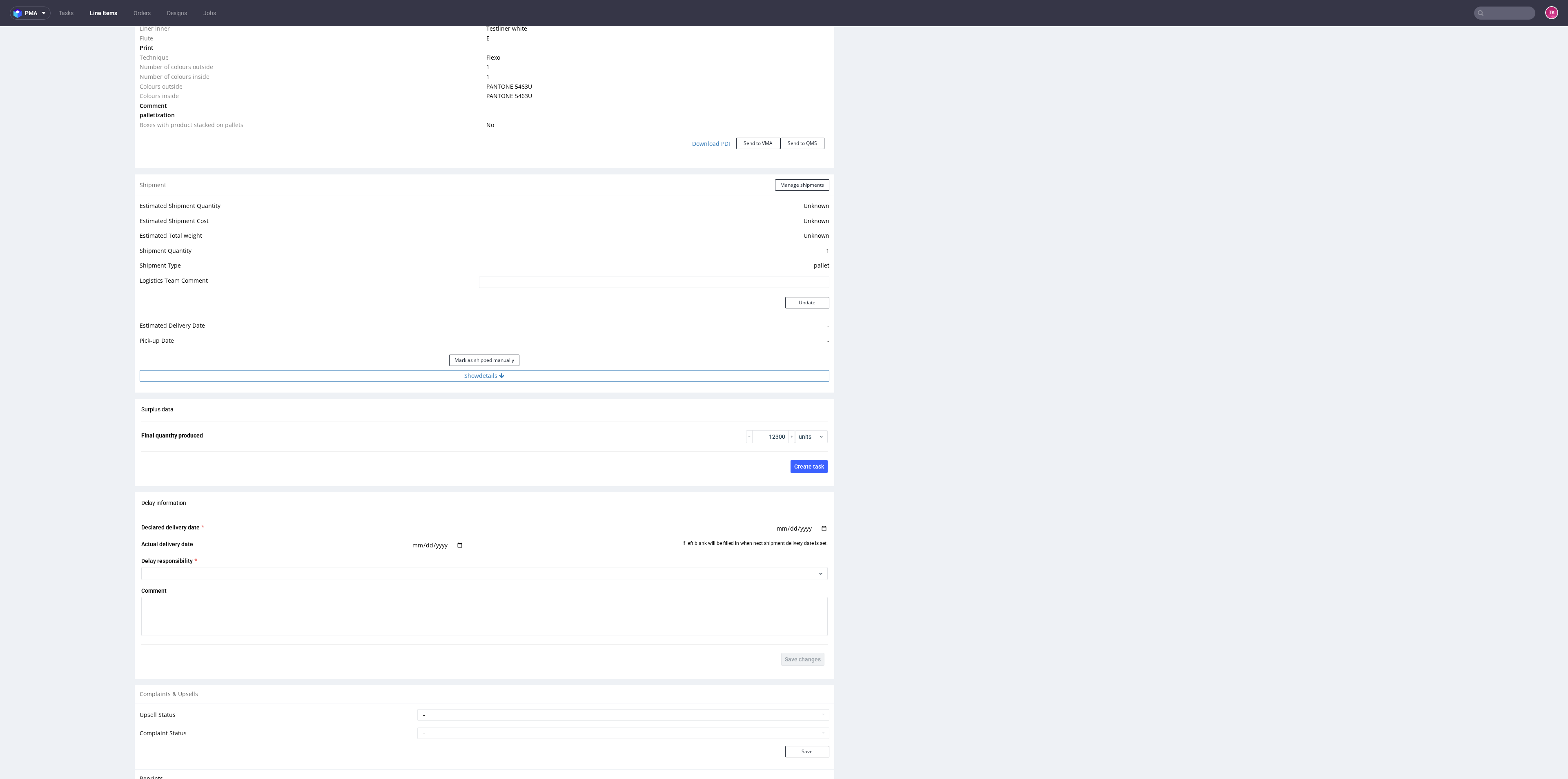
drag, startPoint x: 452, startPoint y: 382, endPoint x: 447, endPoint y: 374, distance: 9.4
click at [451, 379] on div "Estimated Shipment Quantity Unknown Estimated Shipment Cost Unknown Estimated T…" at bounding box center [485, 290] width 700 height 191
click at [445, 371] on button "Show details" at bounding box center [485, 375] width 690 height 12
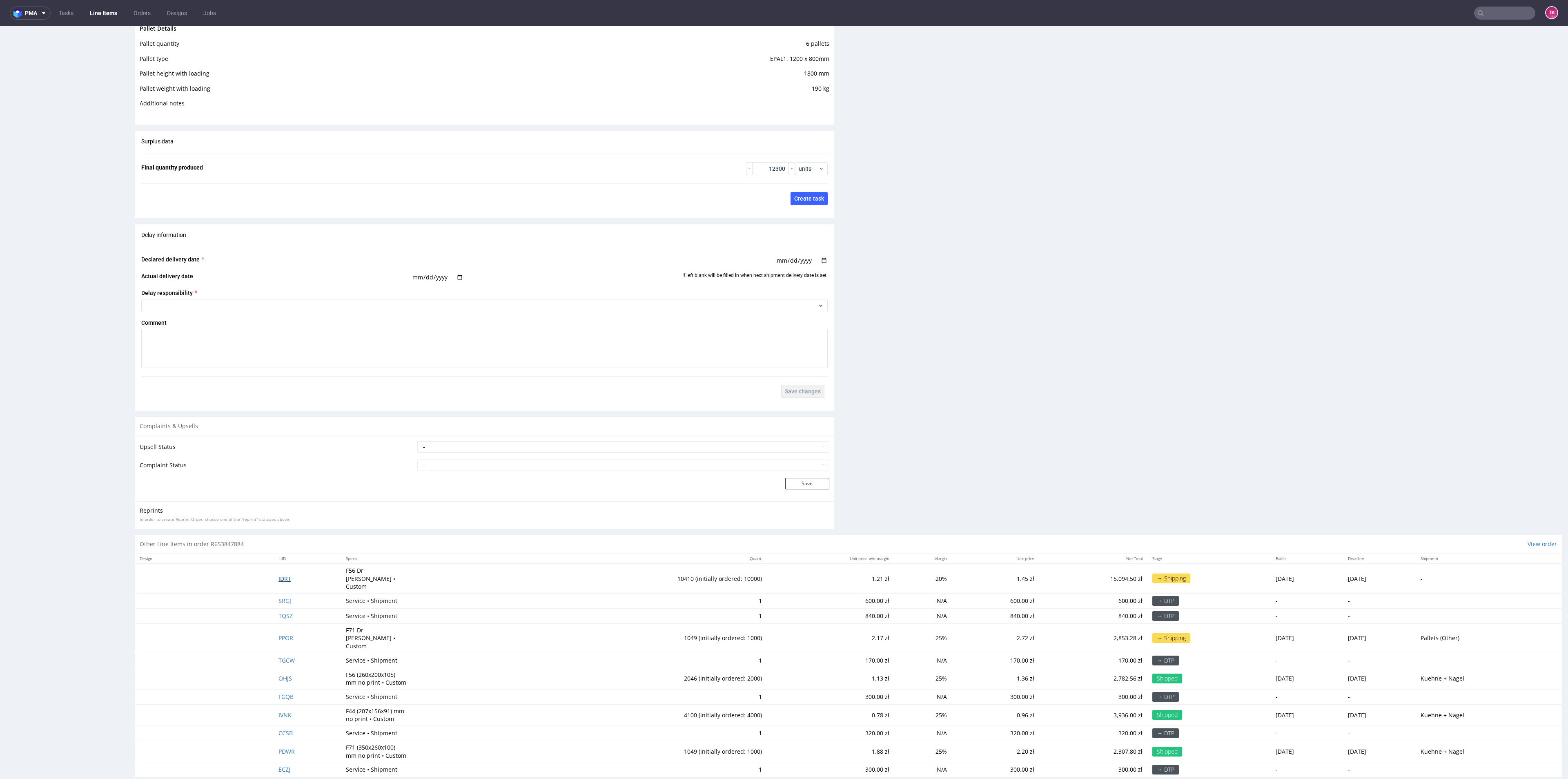
scroll to position [1094, 0]
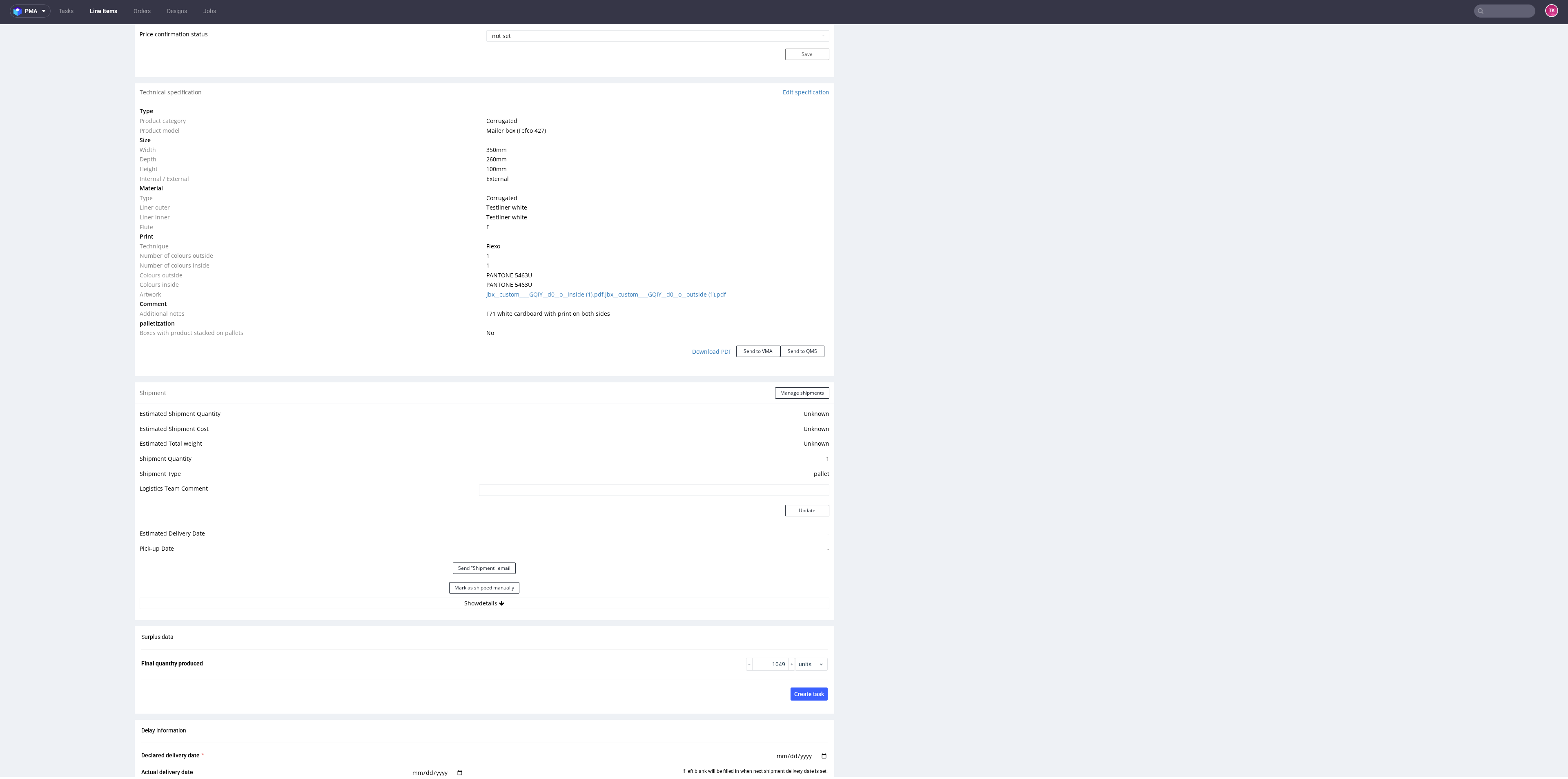
scroll to position [924, 0]
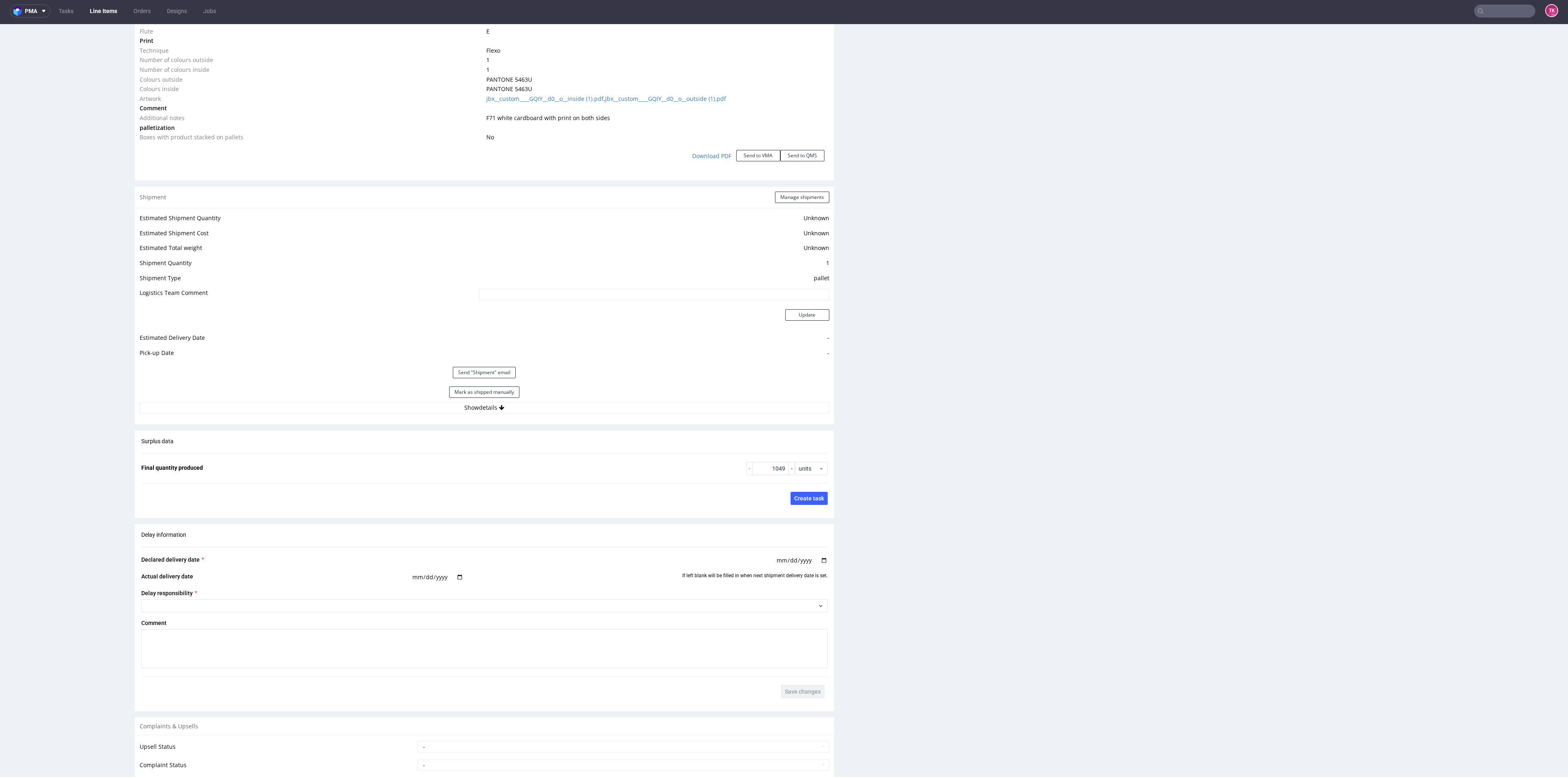
drag, startPoint x: 593, startPoint y: 428, endPoint x: 593, endPoint y: 423, distance: 5.0
click at [593, 426] on div "Production Production Status Waiting for Artwork Waiting for Diecut Waiting for…" at bounding box center [485, 40] width 700 height 1589
click at [596, 416] on div "Estimated Shipment Quantity Unknown Estimated Shipment Cost Unknown Estimated T…" at bounding box center [485, 313] width 700 height 210
click at [595, 410] on button "Show details" at bounding box center [485, 408] width 690 height 12
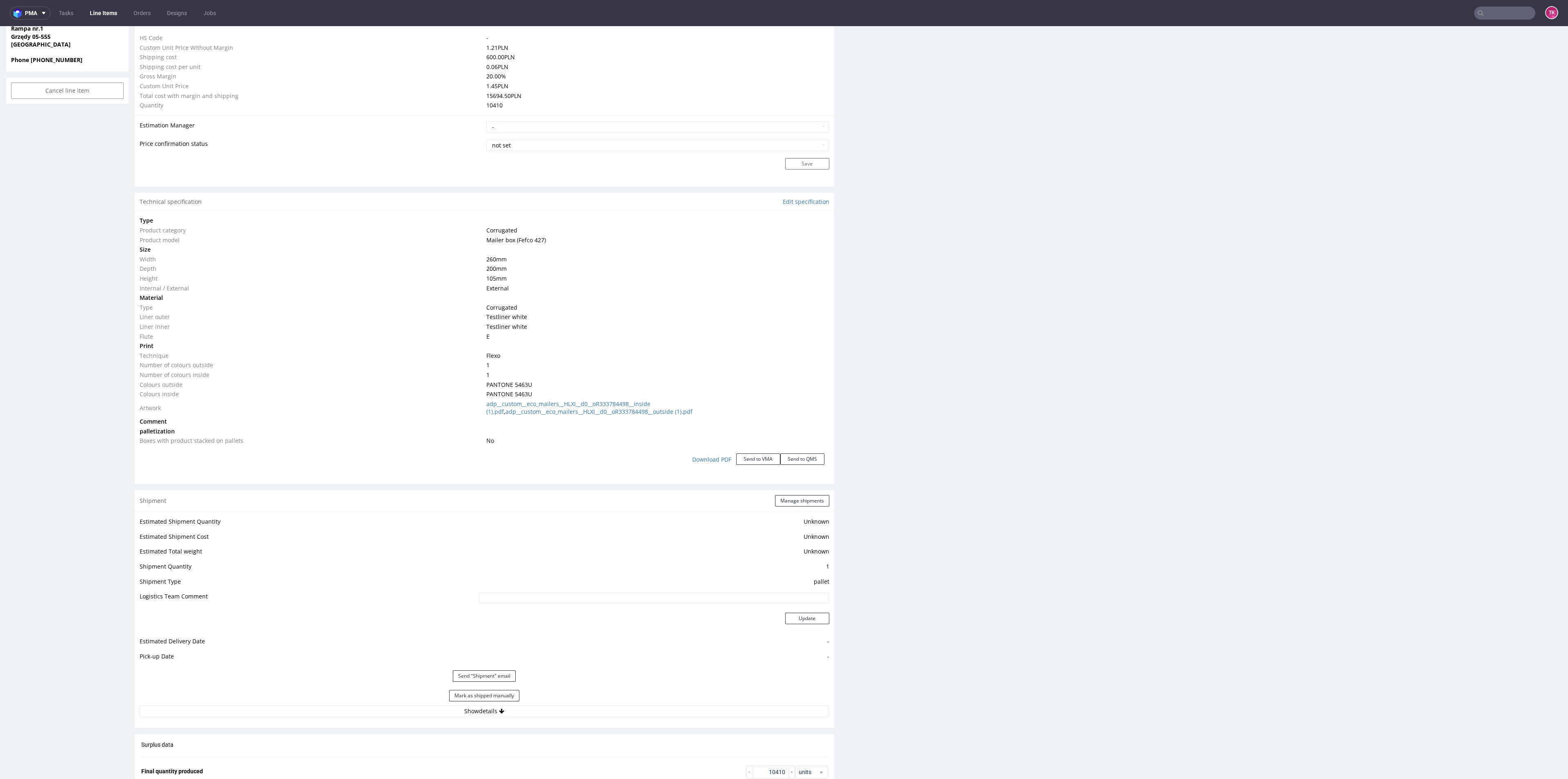
scroll to position [673, 0]
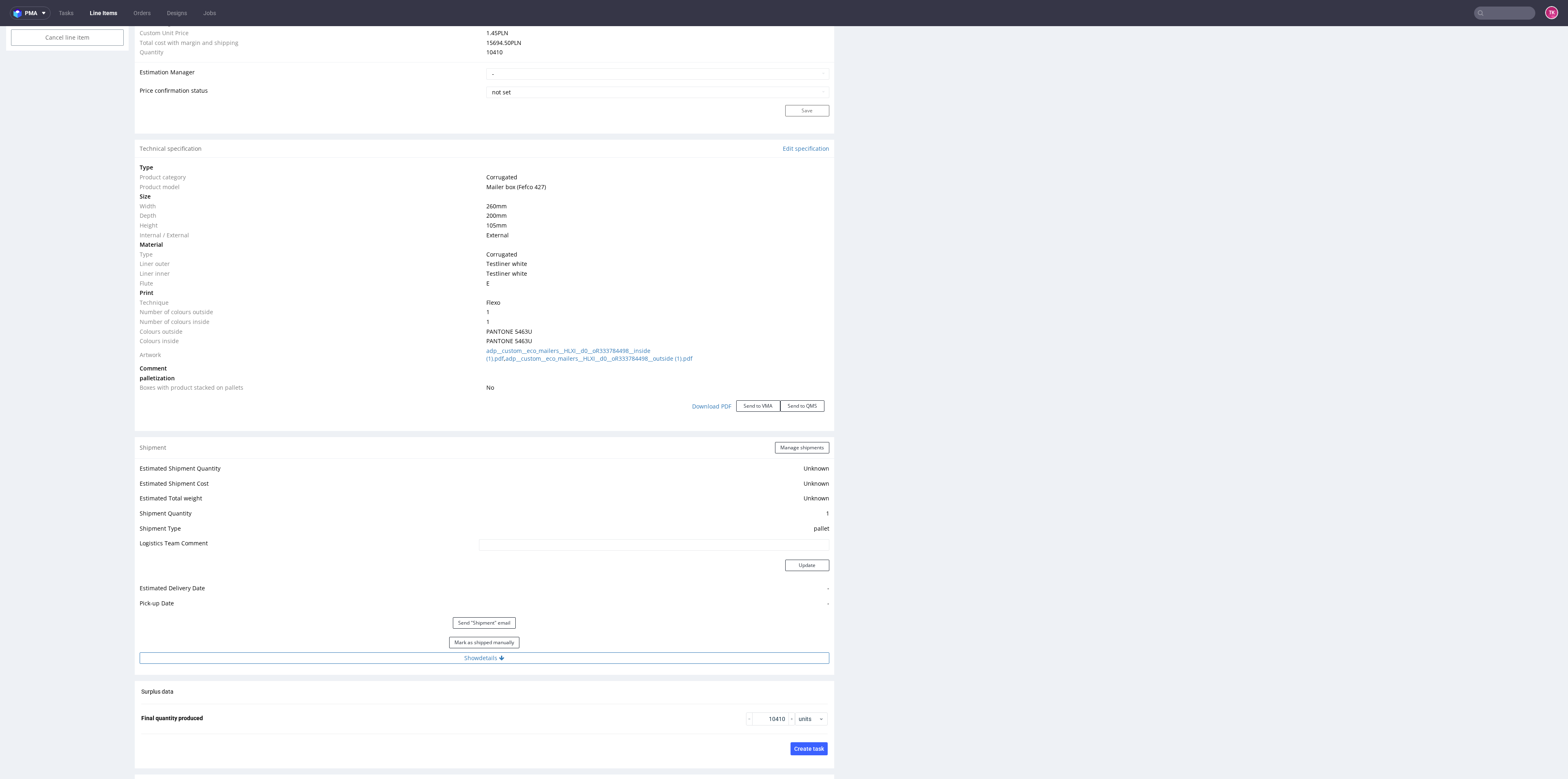
click at [591, 656] on button "Show details" at bounding box center [485, 658] width 690 height 12
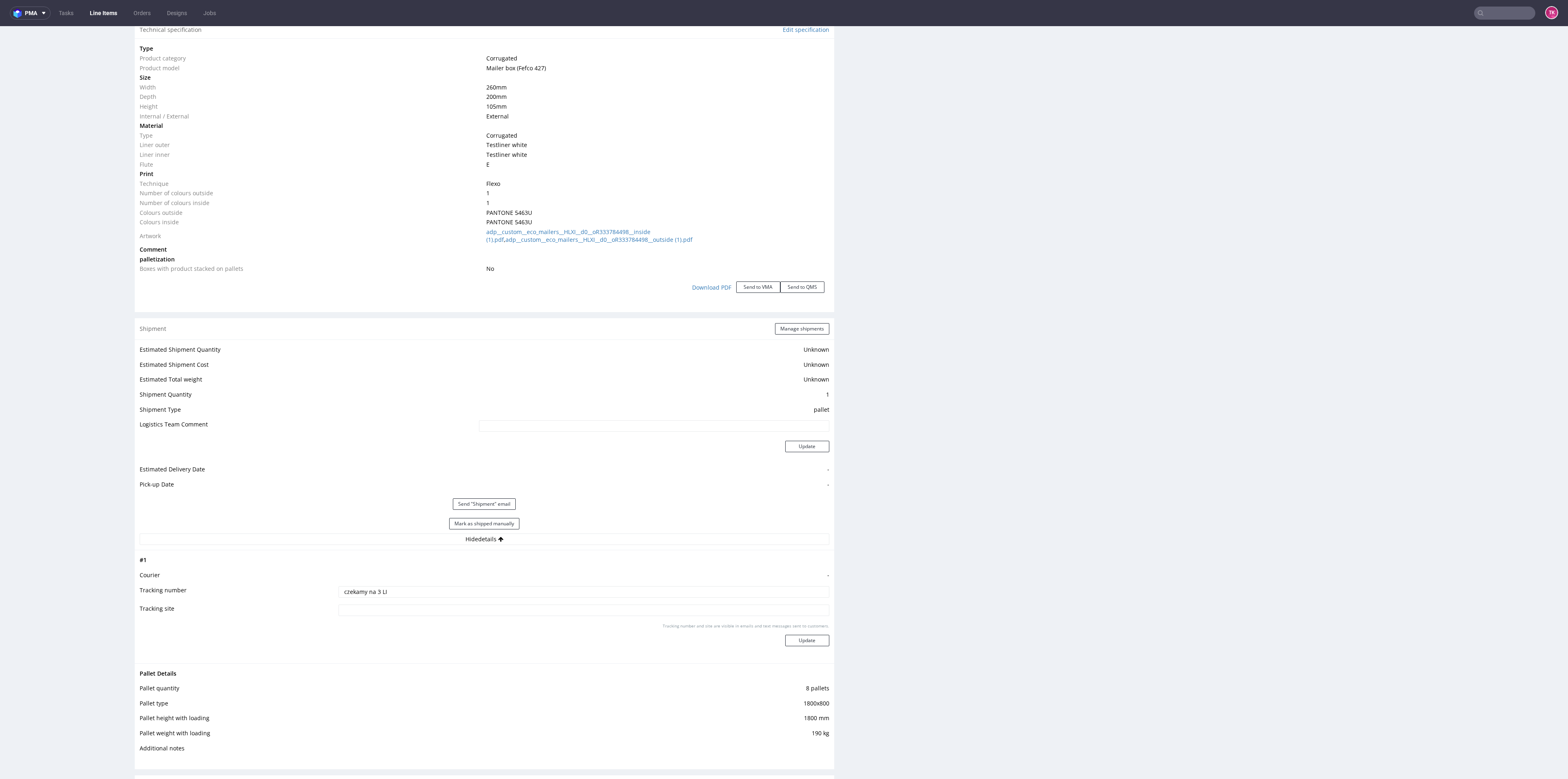
scroll to position [857, 0]
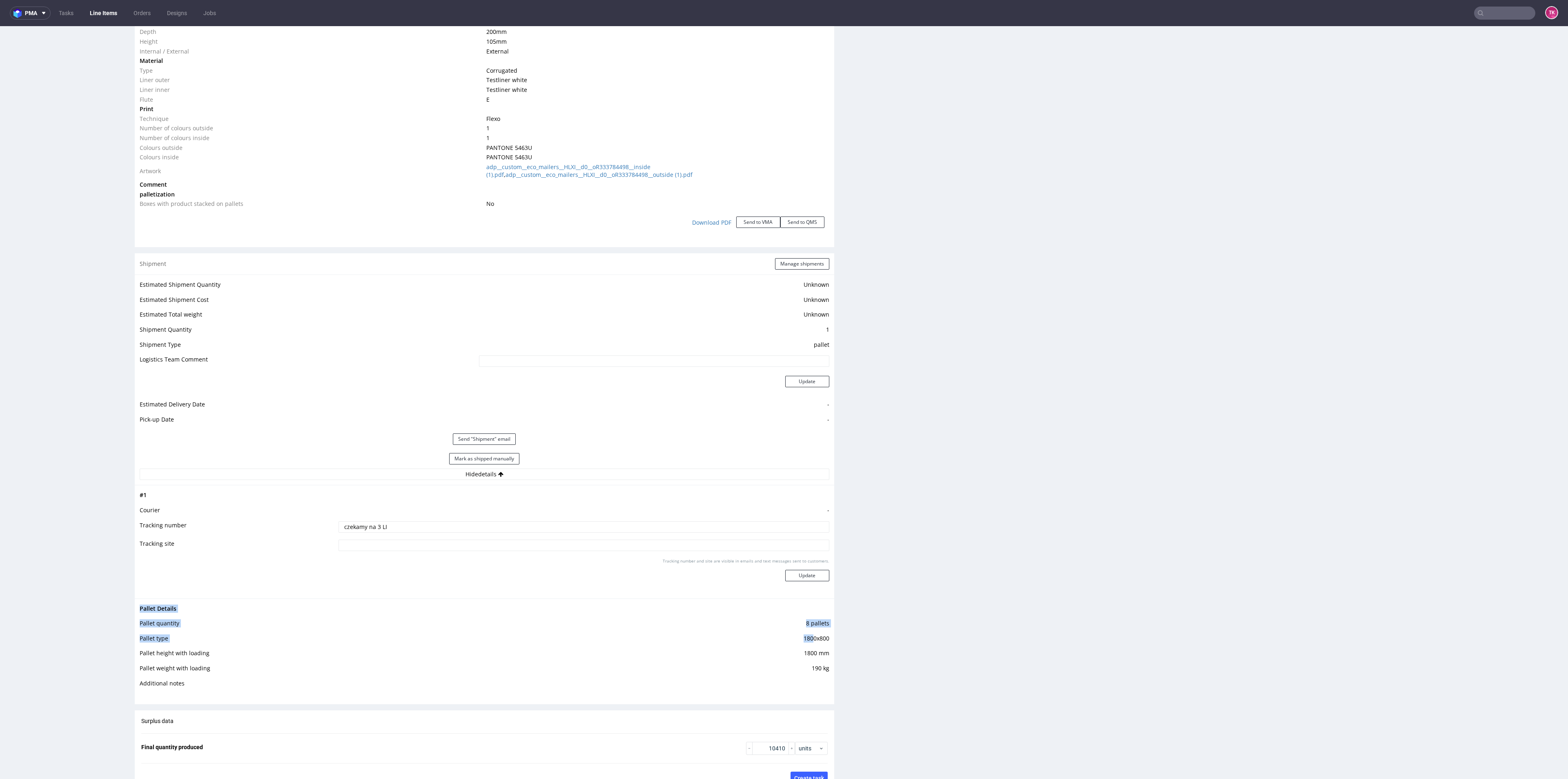
drag, startPoint x: 806, startPoint y: 636, endPoint x: 827, endPoint y: 659, distance: 31.1
click at [826, 657] on div "Progress Payment Due Design - DTP - Batch - Production - Waybill - Shipment - "…" at bounding box center [849, 279] width 1427 height 2167
click at [841, 670] on div "Progress Payment Due Design - DTP - Batch - Production - Waybill - Shipment - "…" at bounding box center [849, 279] width 1427 height 2167
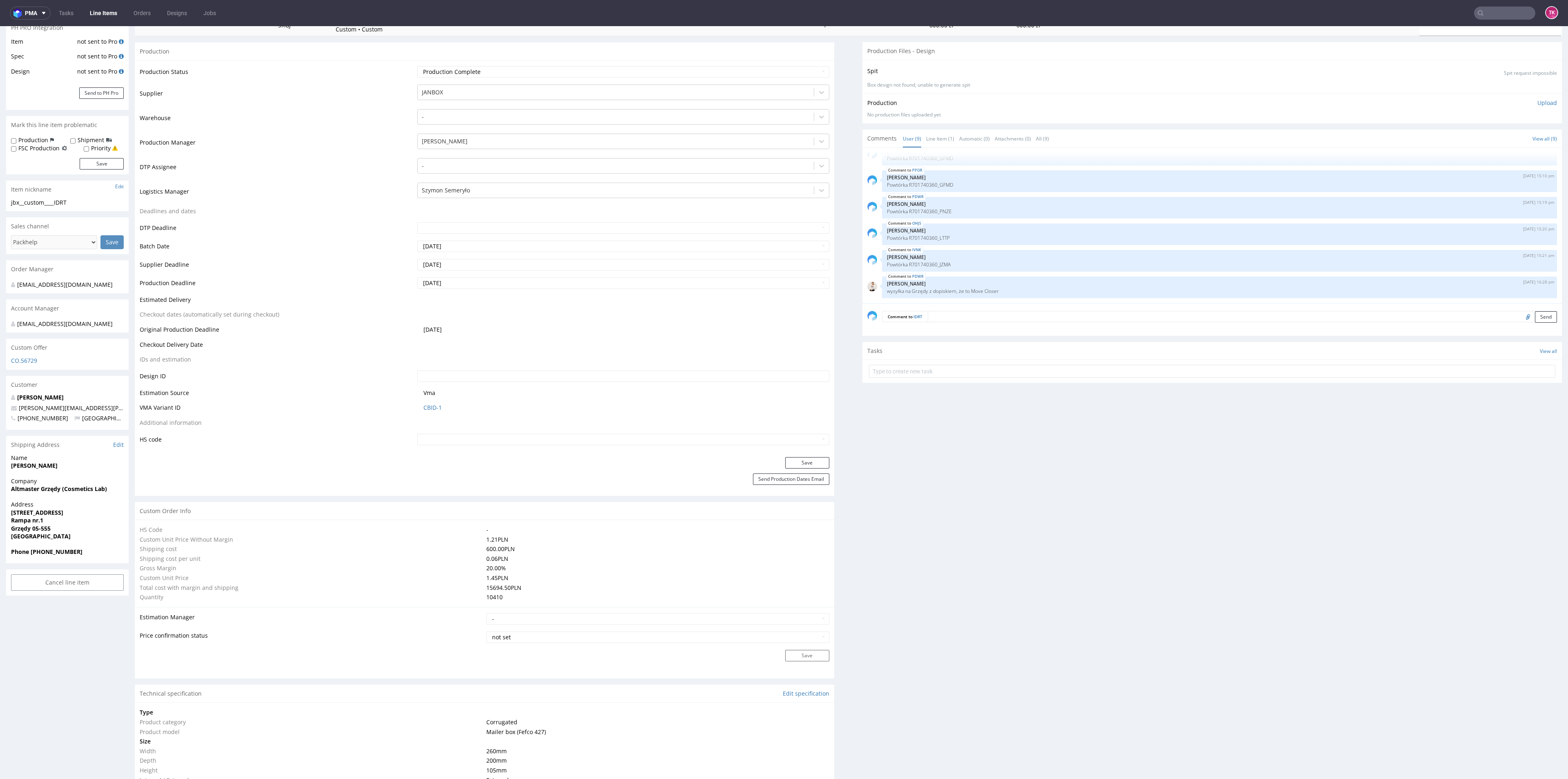
scroll to position [122, 0]
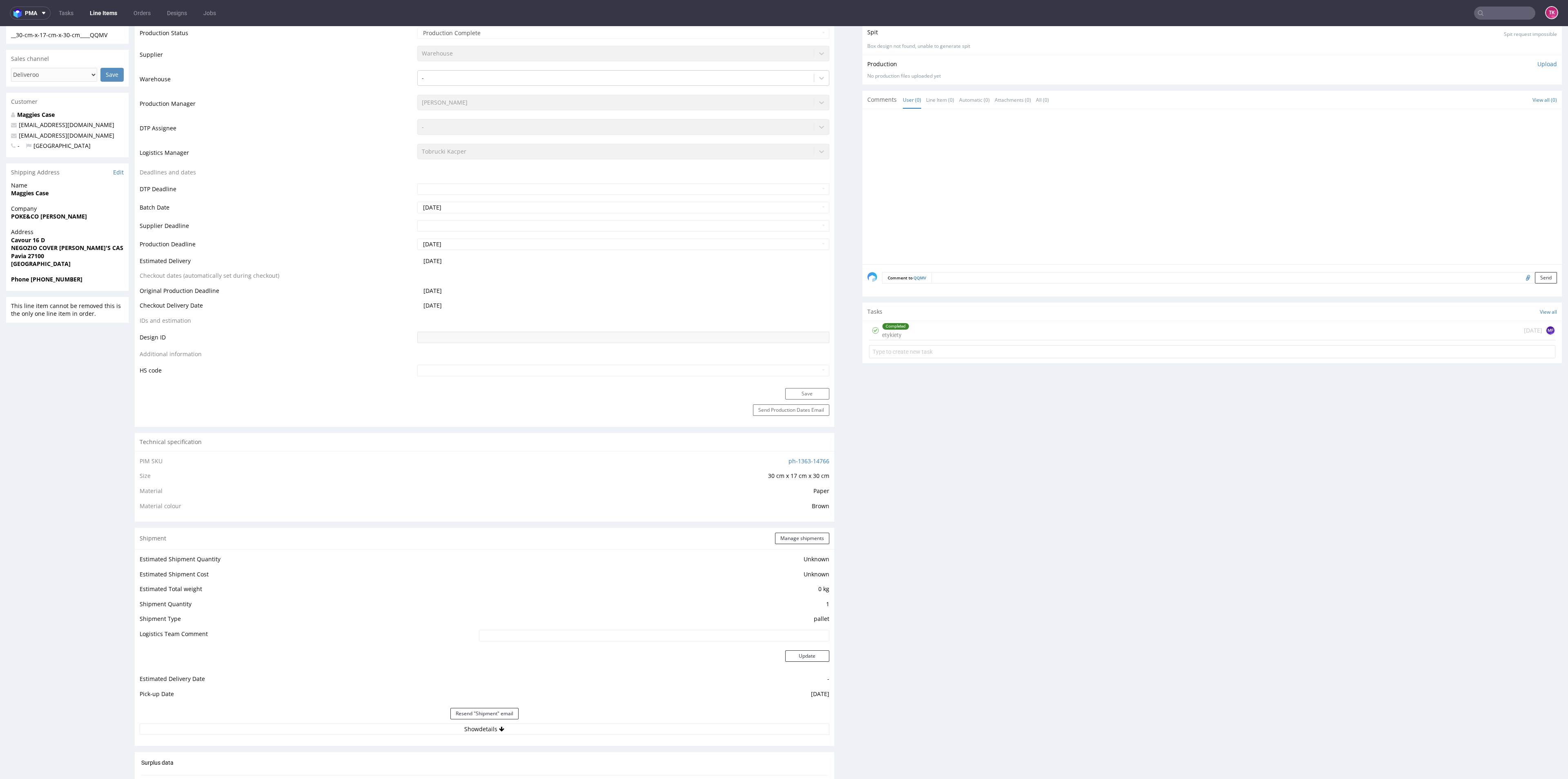
scroll to position [184, 0]
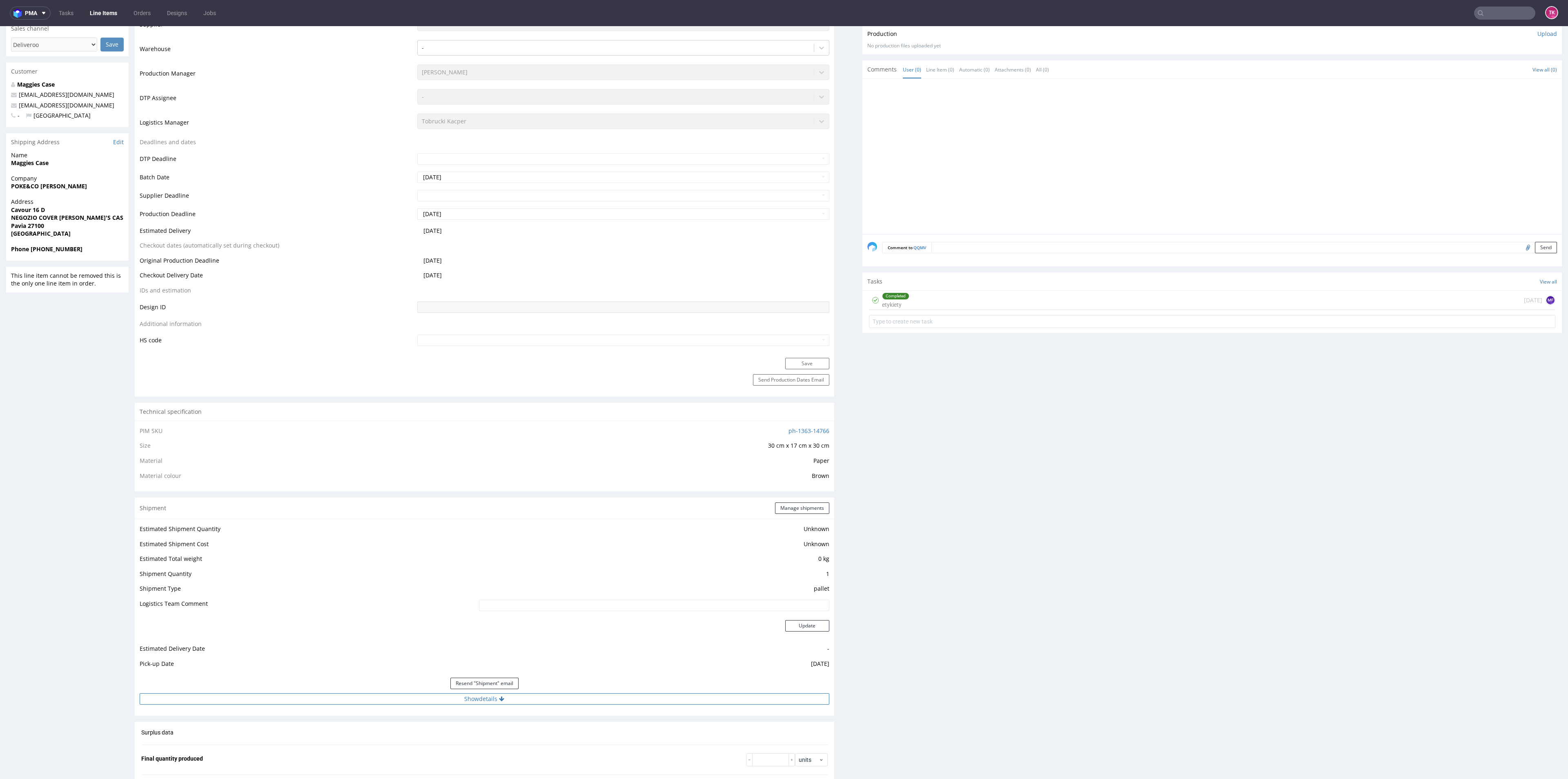
click at [551, 698] on button "Show details" at bounding box center [485, 699] width 690 height 12
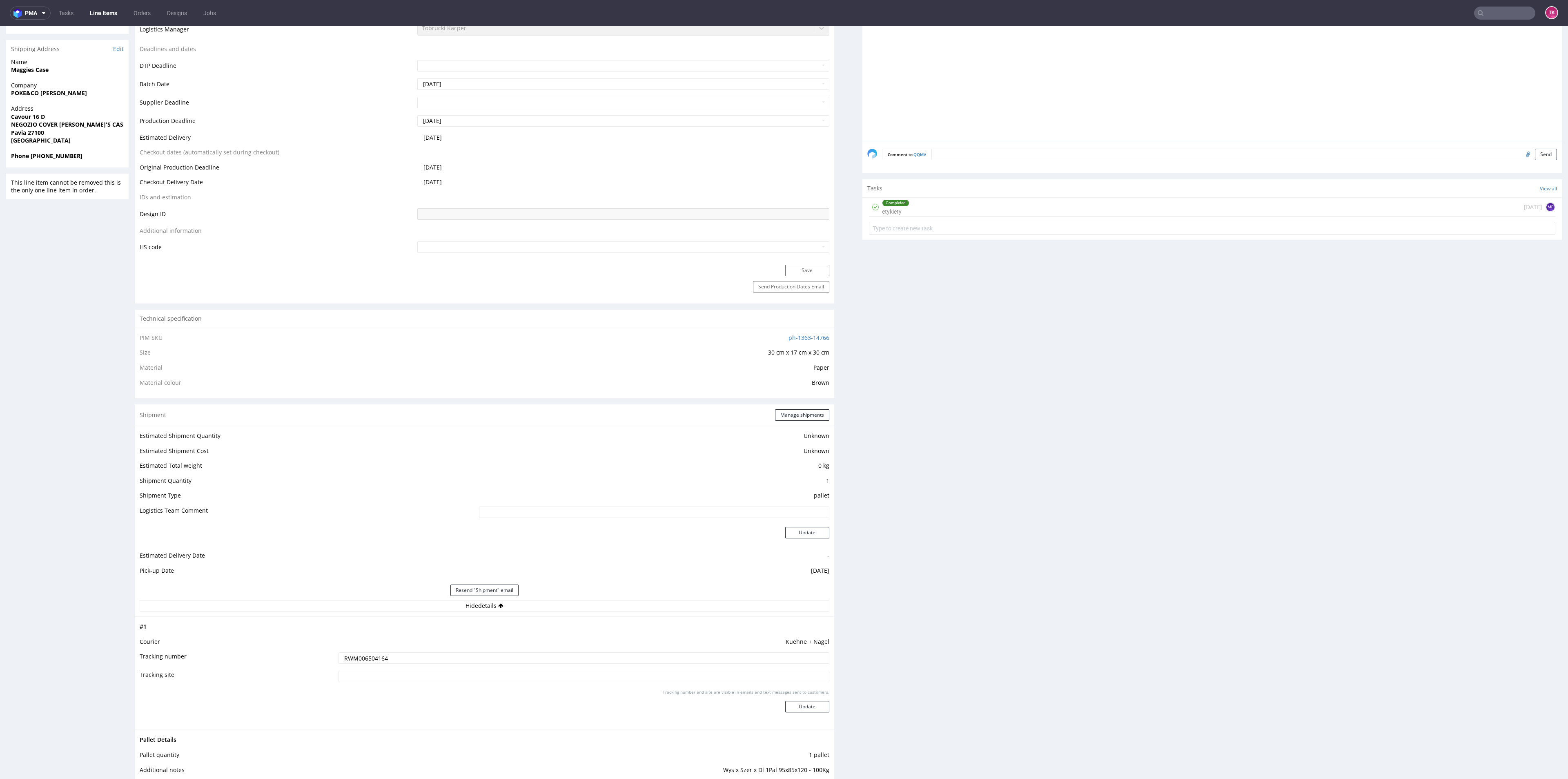
scroll to position [368, 0]
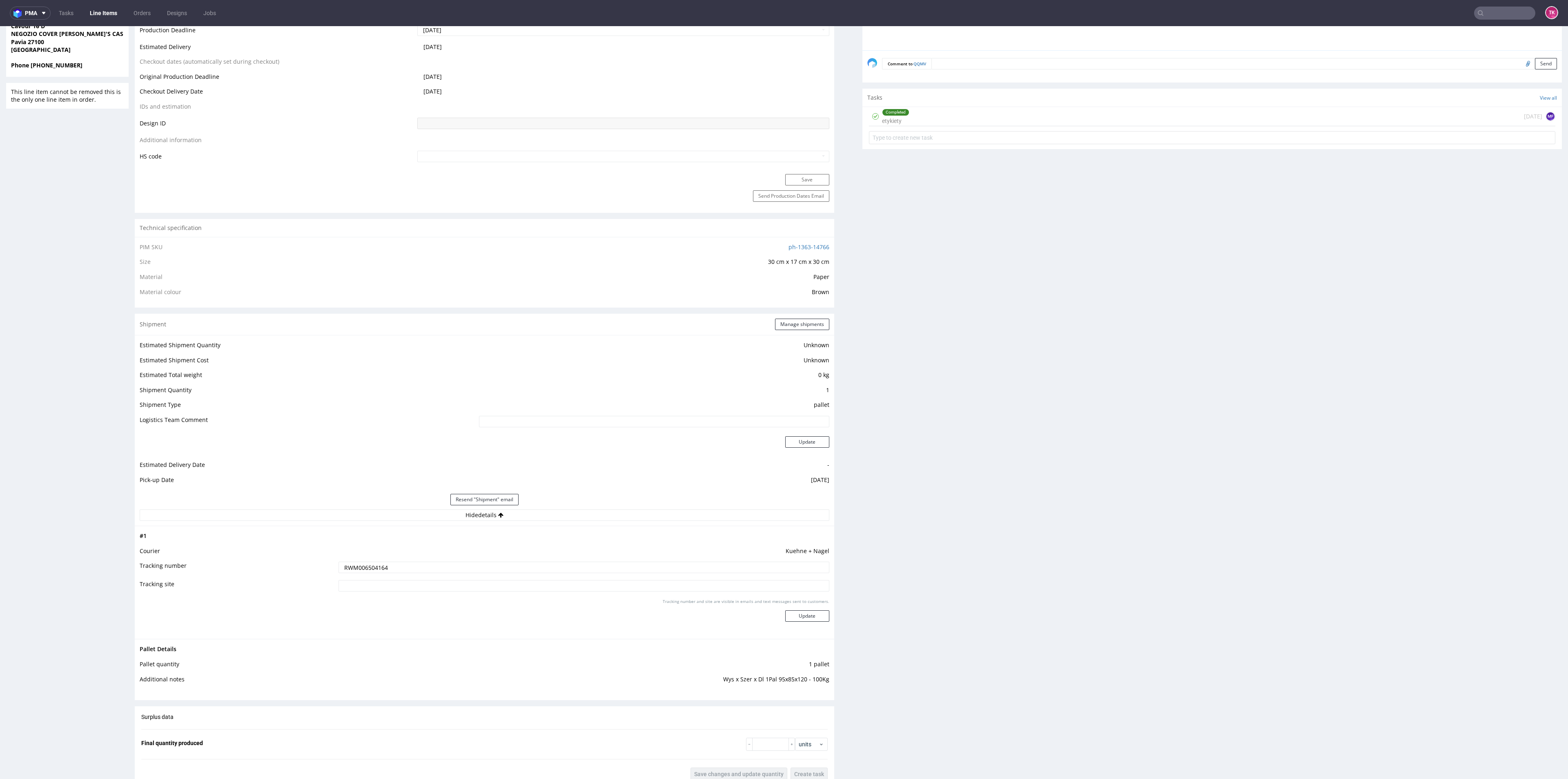
click at [382, 571] on input "RWM006504164" at bounding box center [584, 567] width 491 height 12
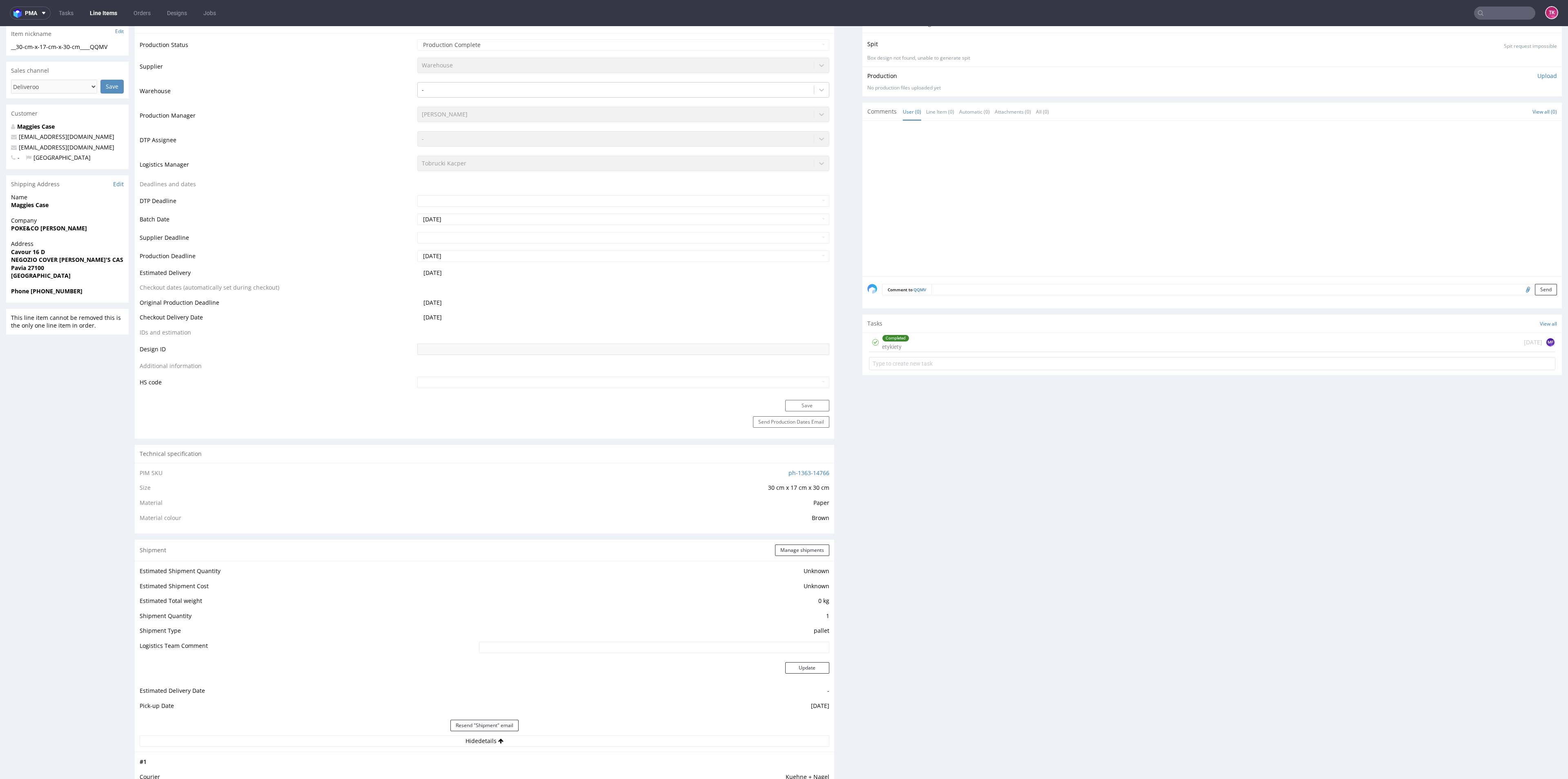
scroll to position [122, 0]
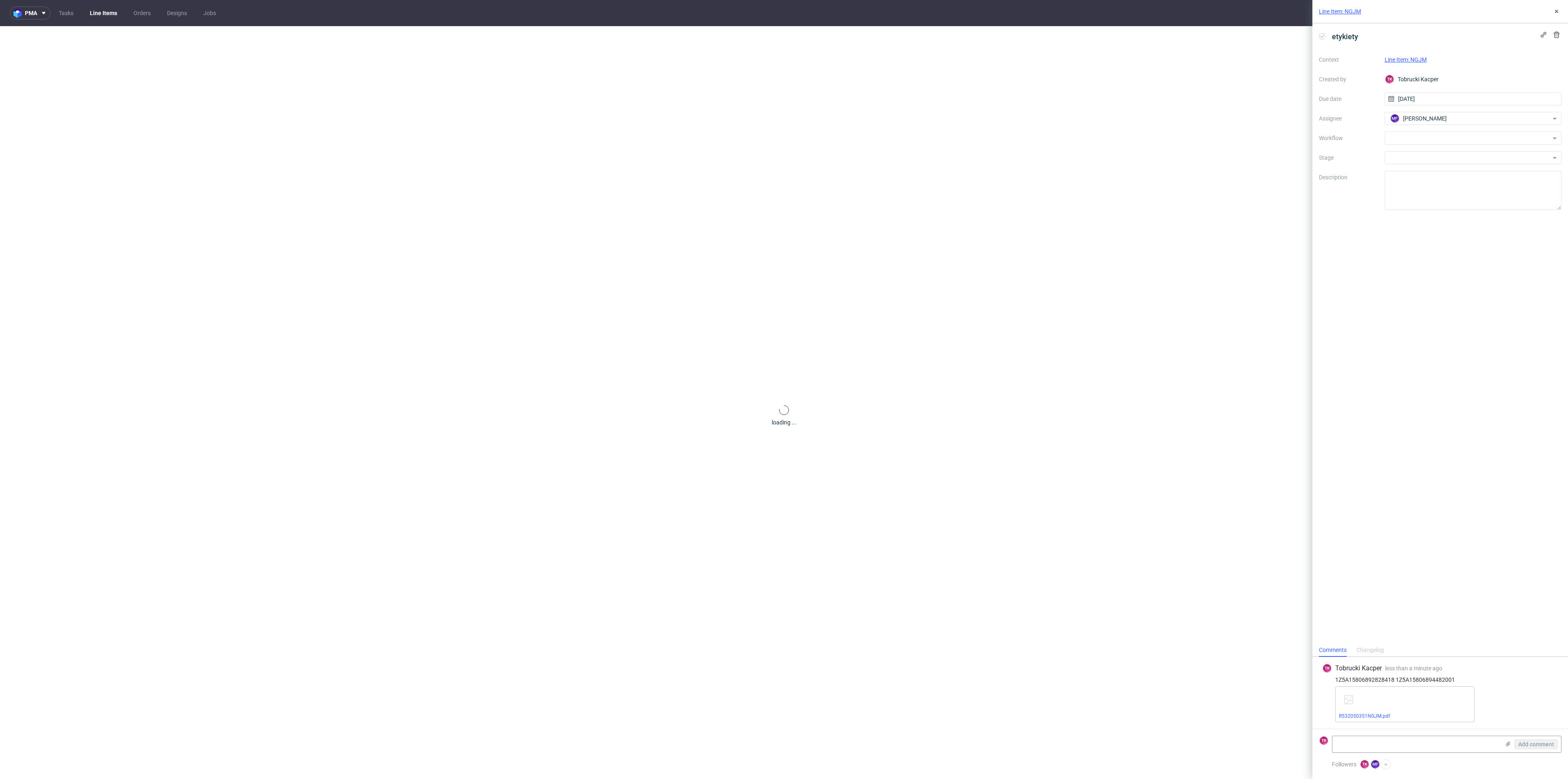
drag, startPoint x: 0, startPoint y: 0, endPoint x: 109, endPoint y: 13, distance: 109.8
click at [109, 13] on link "Line Items" at bounding box center [104, 13] width 37 height 13
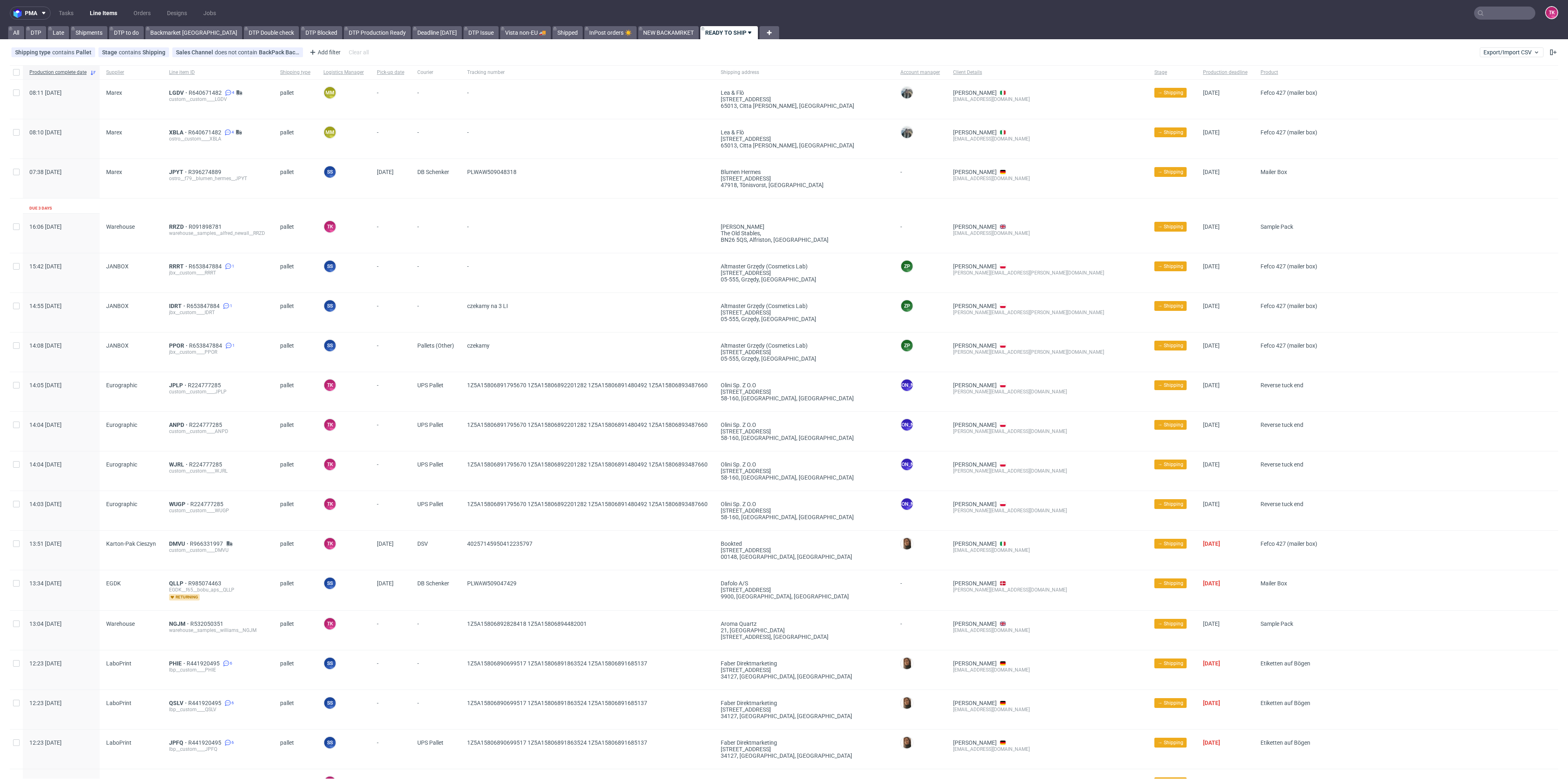
click at [94, 12] on link "Line Items" at bounding box center [104, 13] width 37 height 13
click at [89, 11] on link "Line Items" at bounding box center [104, 13] width 37 height 13
drag, startPoint x: 175, startPoint y: 232, endPoint x: 176, endPoint y: 228, distance: 4.1
click at [114, 21] on nav "pma Tasks Line Items Orders Designs Jobs TK" at bounding box center [784, 13] width 1568 height 26
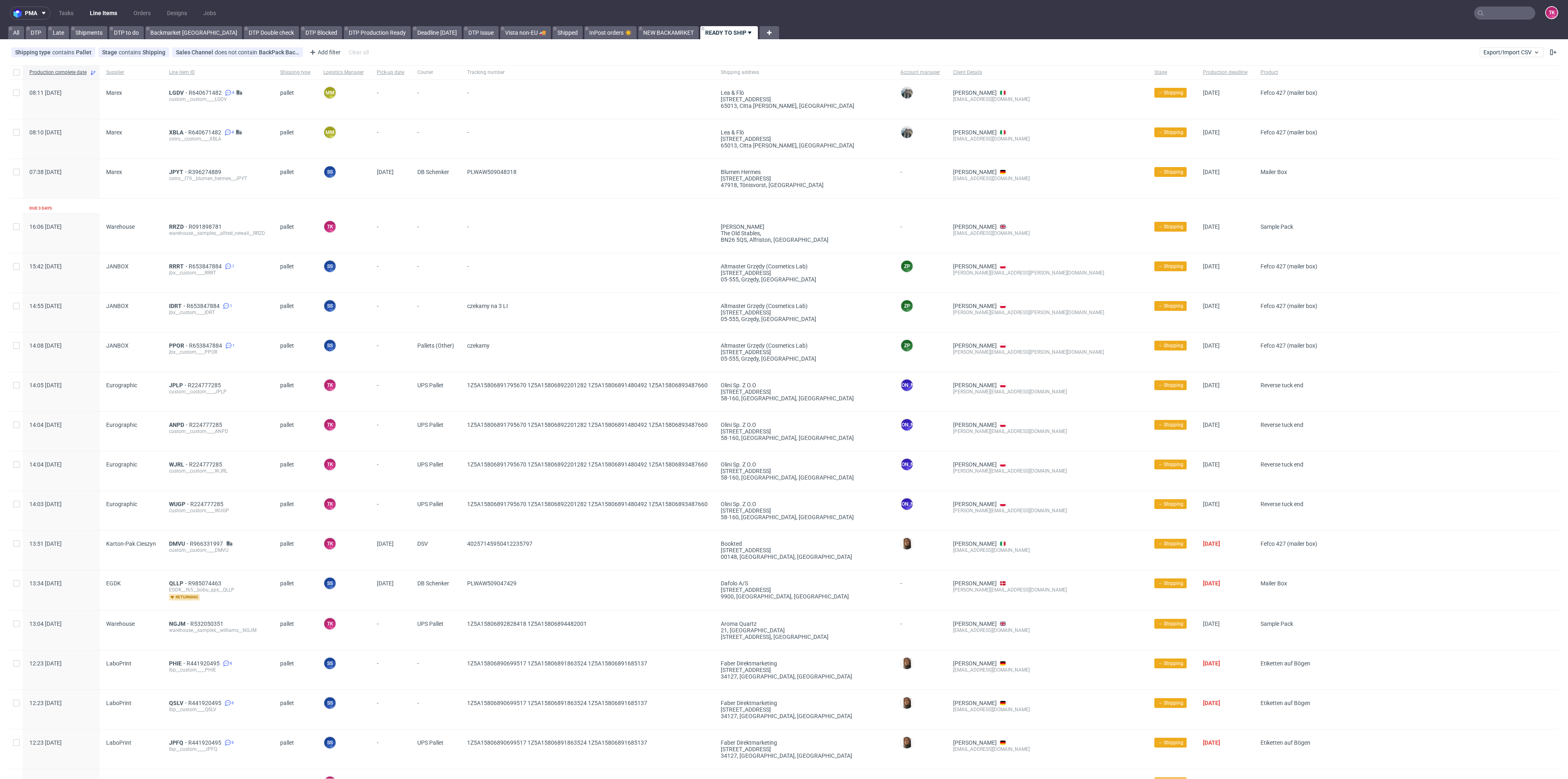
click at [106, 16] on link "Line Items" at bounding box center [104, 13] width 37 height 13
click at [94, 17] on link "Line Items" at bounding box center [104, 13] width 37 height 13
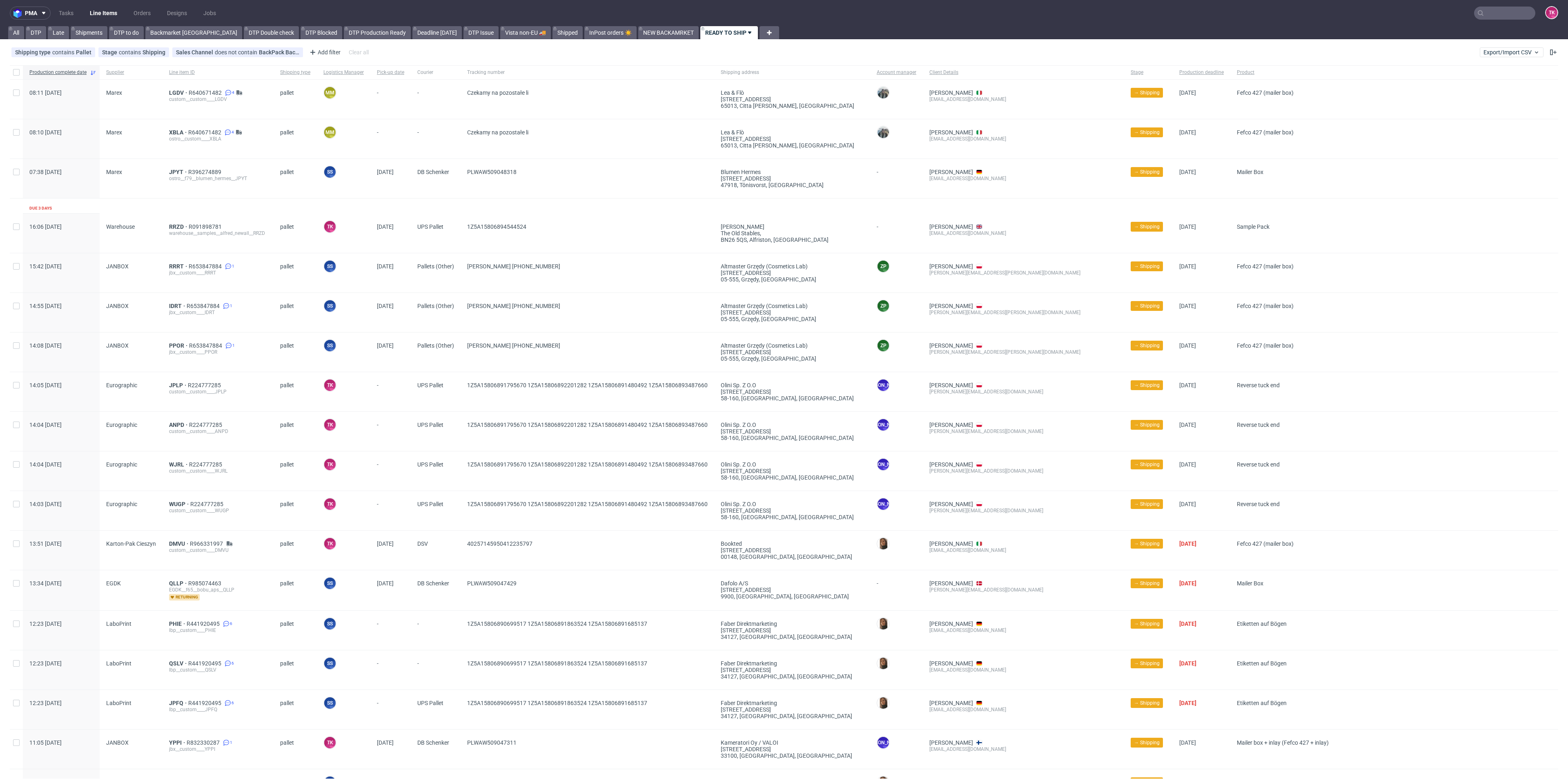
click at [99, 13] on link "Line Items" at bounding box center [104, 13] width 37 height 13
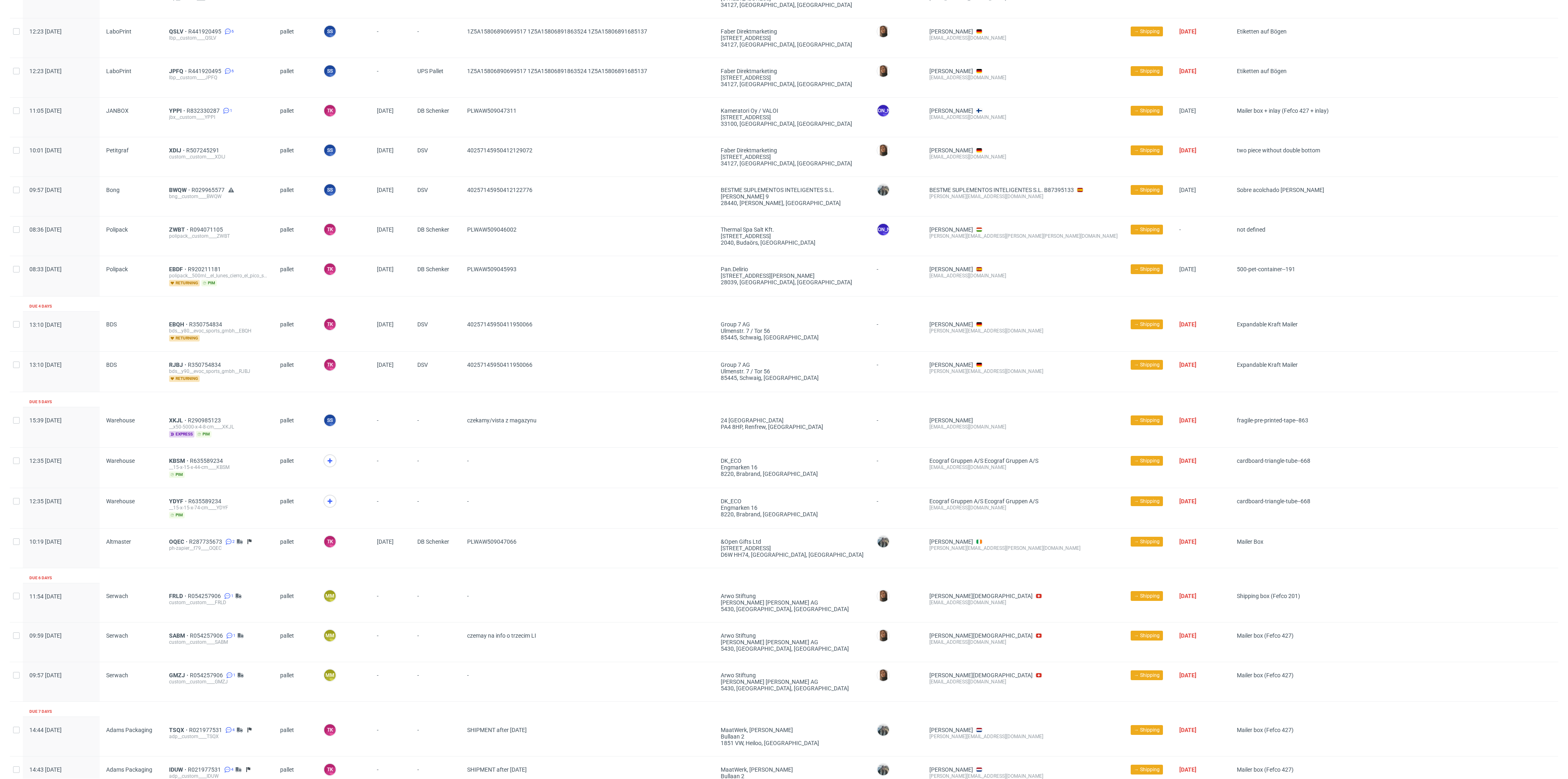
scroll to position [767, 0]
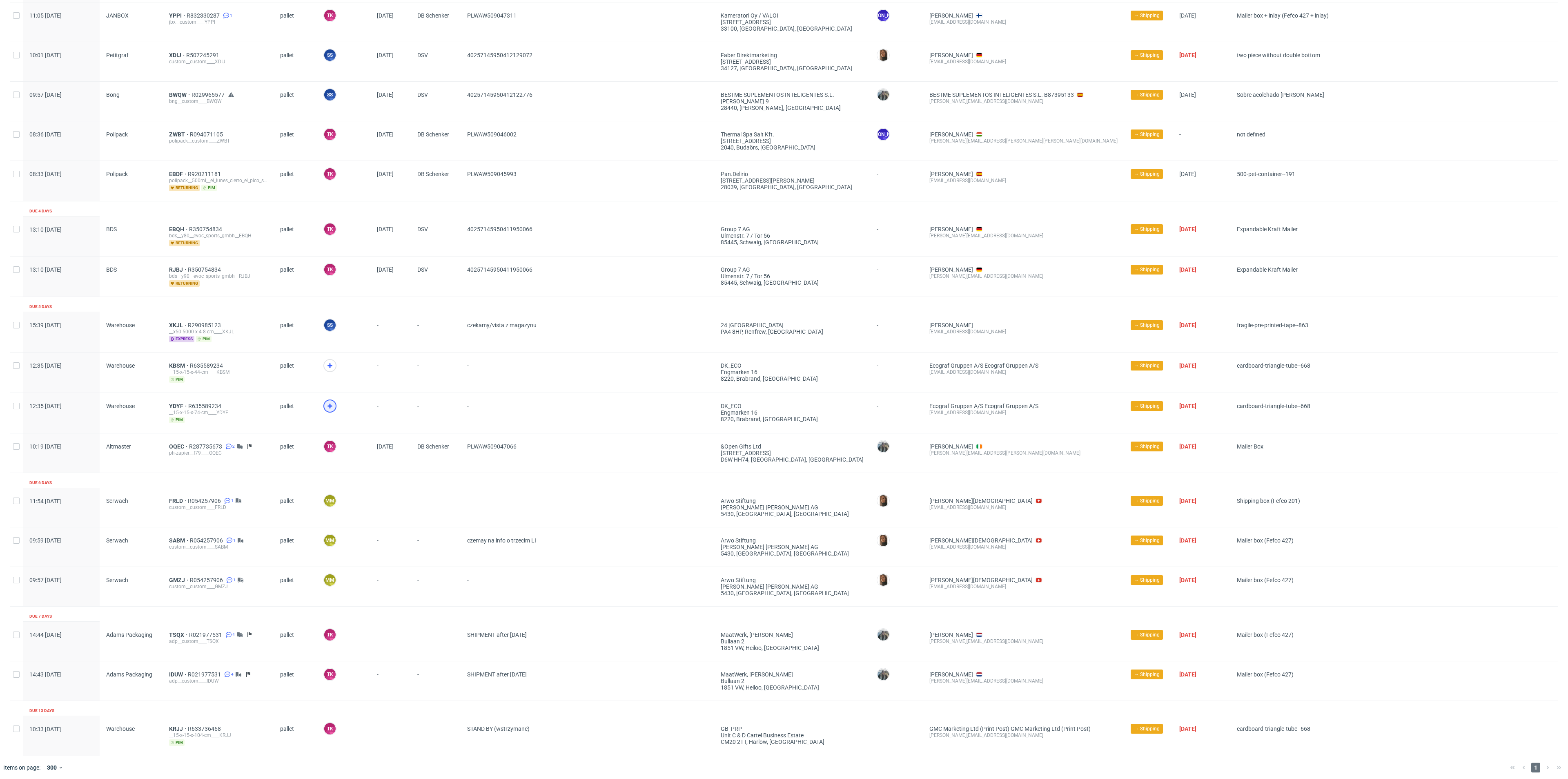
click at [327, 404] on use at bounding box center [329, 406] width 5 height 5
click at [327, 352] on div at bounding box center [343, 371] width 54 height 40
click at [331, 359] on div at bounding box center [329, 365] width 13 height 13
drag, startPoint x: 178, startPoint y: 366, endPoint x: 169, endPoint y: 362, distance: 9.8
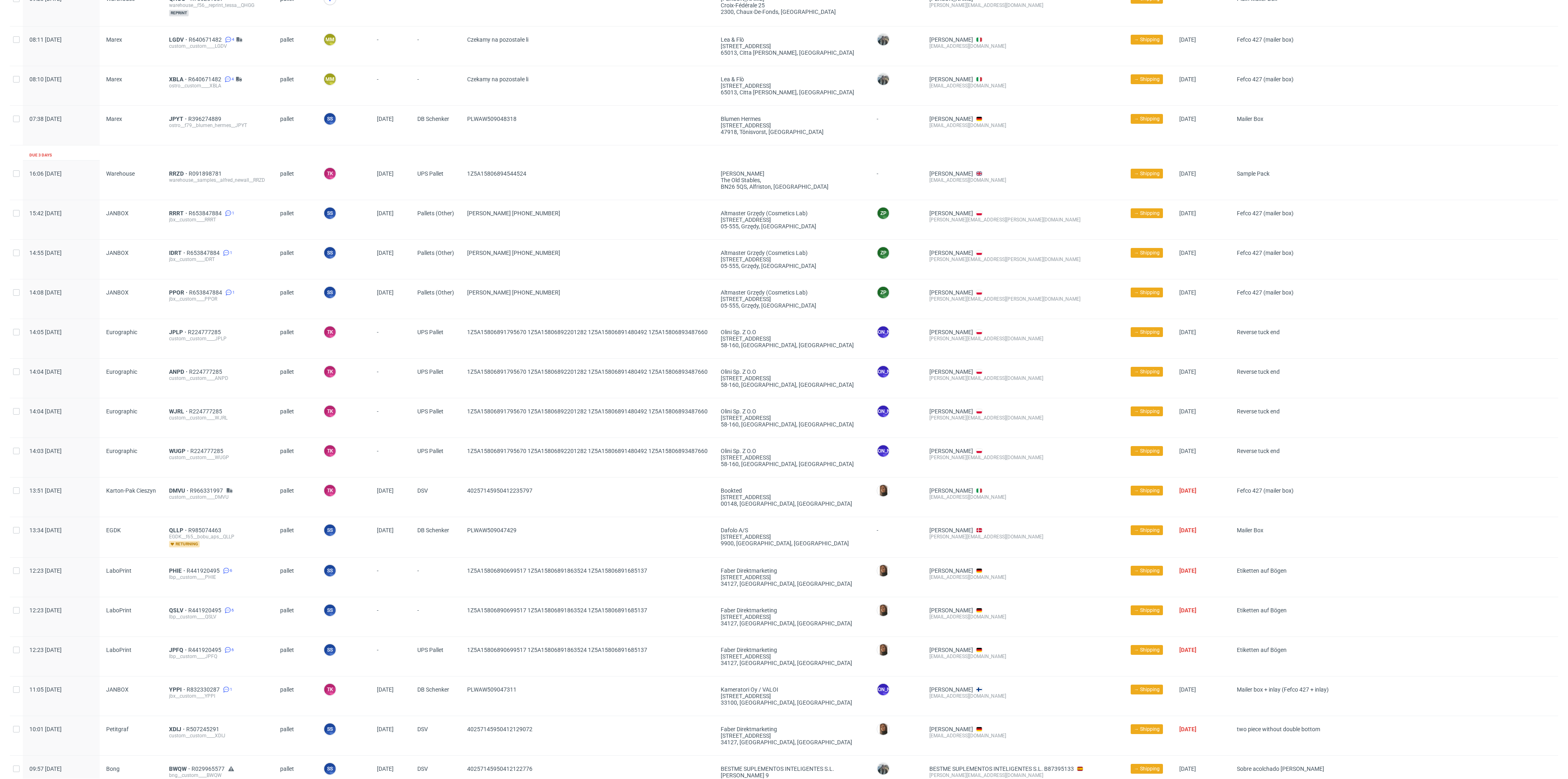
scroll to position [0, 0]
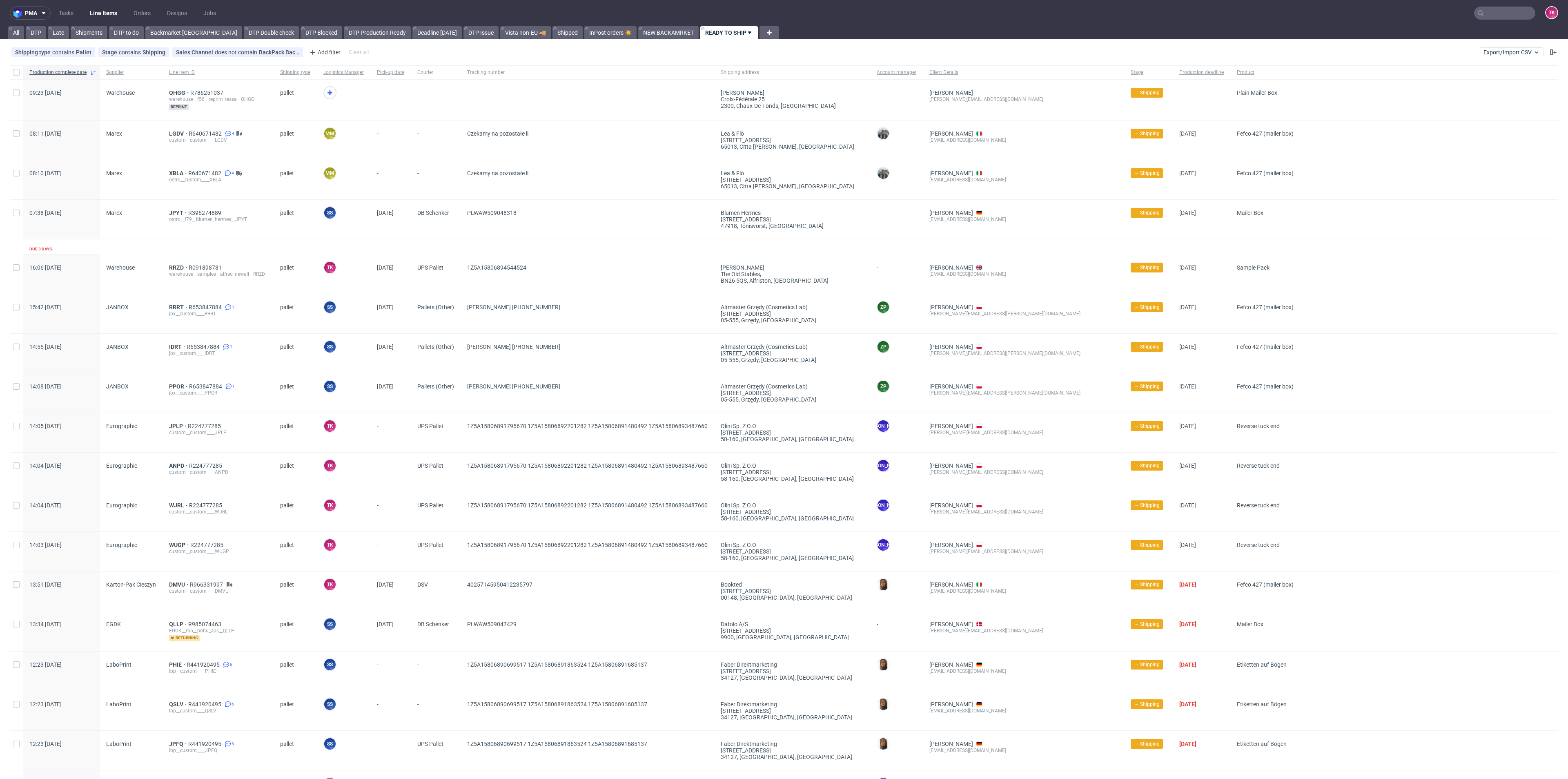
click at [109, 15] on link "Line Items" at bounding box center [104, 13] width 37 height 13
click at [99, 17] on link "Line Items" at bounding box center [104, 13] width 37 height 13
click at [110, 13] on link "Line Items" at bounding box center [104, 13] width 37 height 13
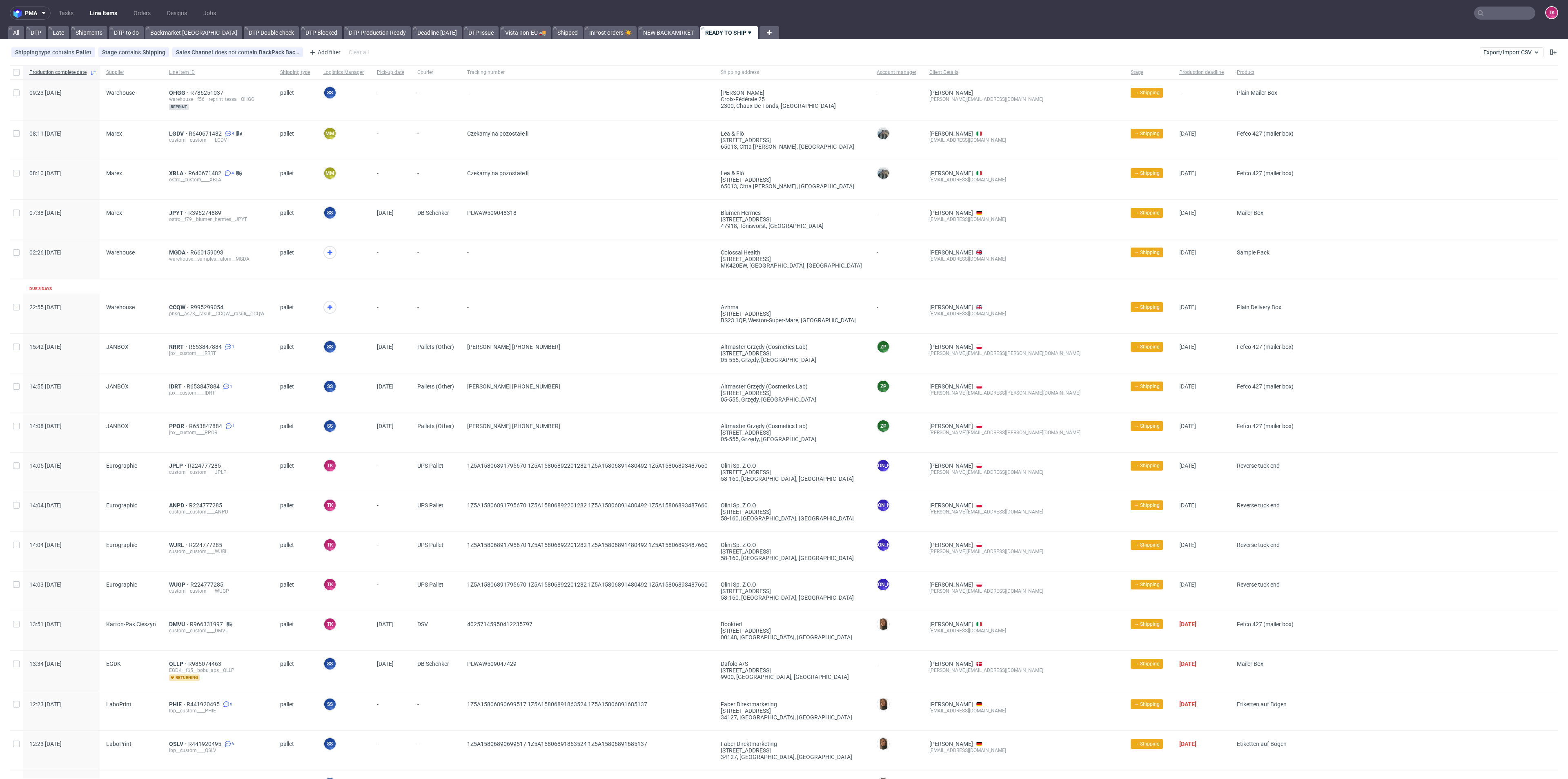
click at [96, 9] on link "Line Items" at bounding box center [104, 13] width 37 height 13
click at [327, 305] on use at bounding box center [329, 307] width 5 height 5
click at [329, 254] on icon at bounding box center [329, 252] width 10 height 10
click at [112, 16] on link "Line Items" at bounding box center [104, 13] width 37 height 13
click at [97, 7] on link "Line Items" at bounding box center [104, 13] width 37 height 13
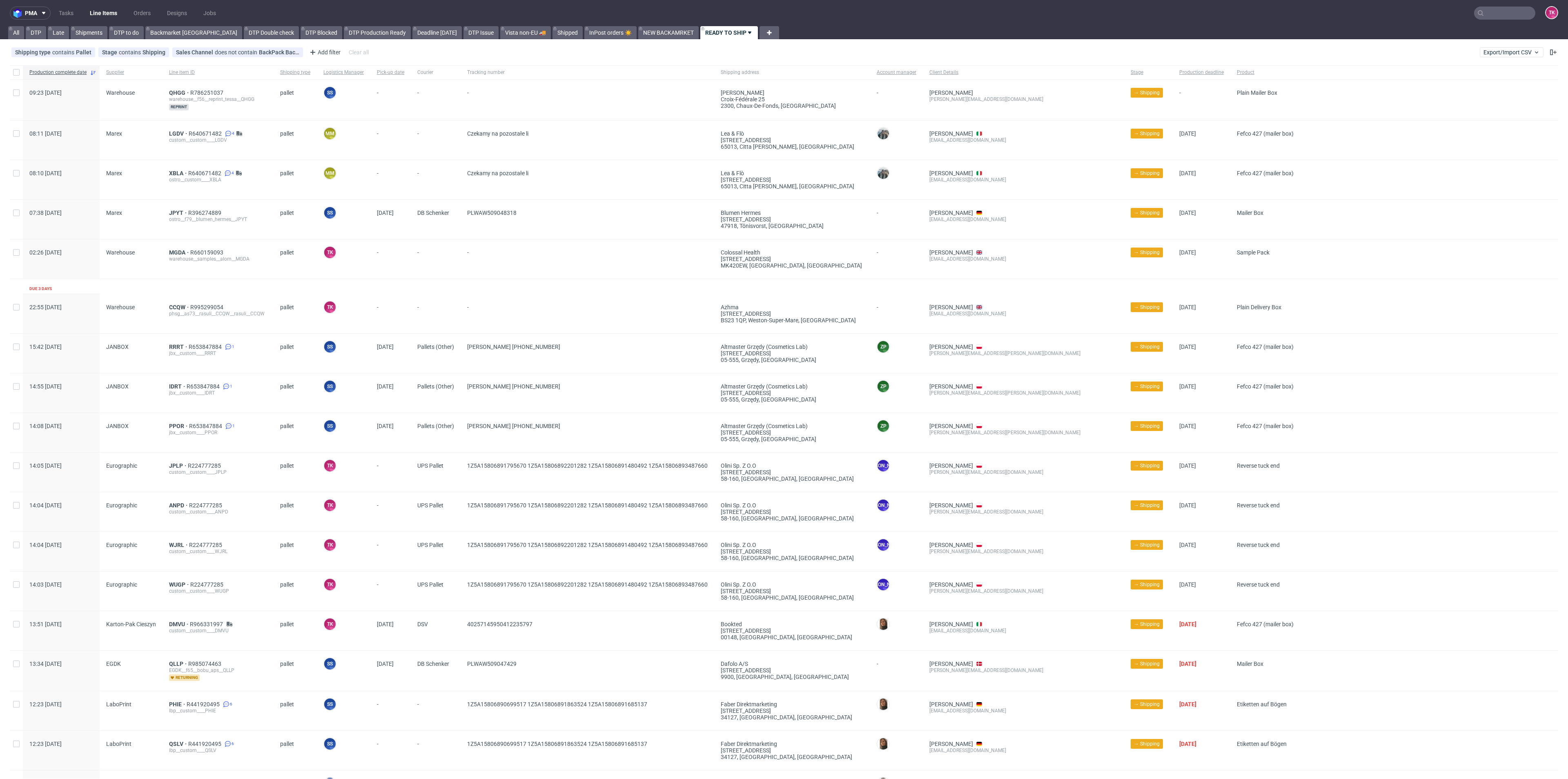
click at [89, 9] on link "Line Items" at bounding box center [104, 13] width 37 height 13
click at [173, 308] on span "CCQW" at bounding box center [180, 307] width 22 height 7
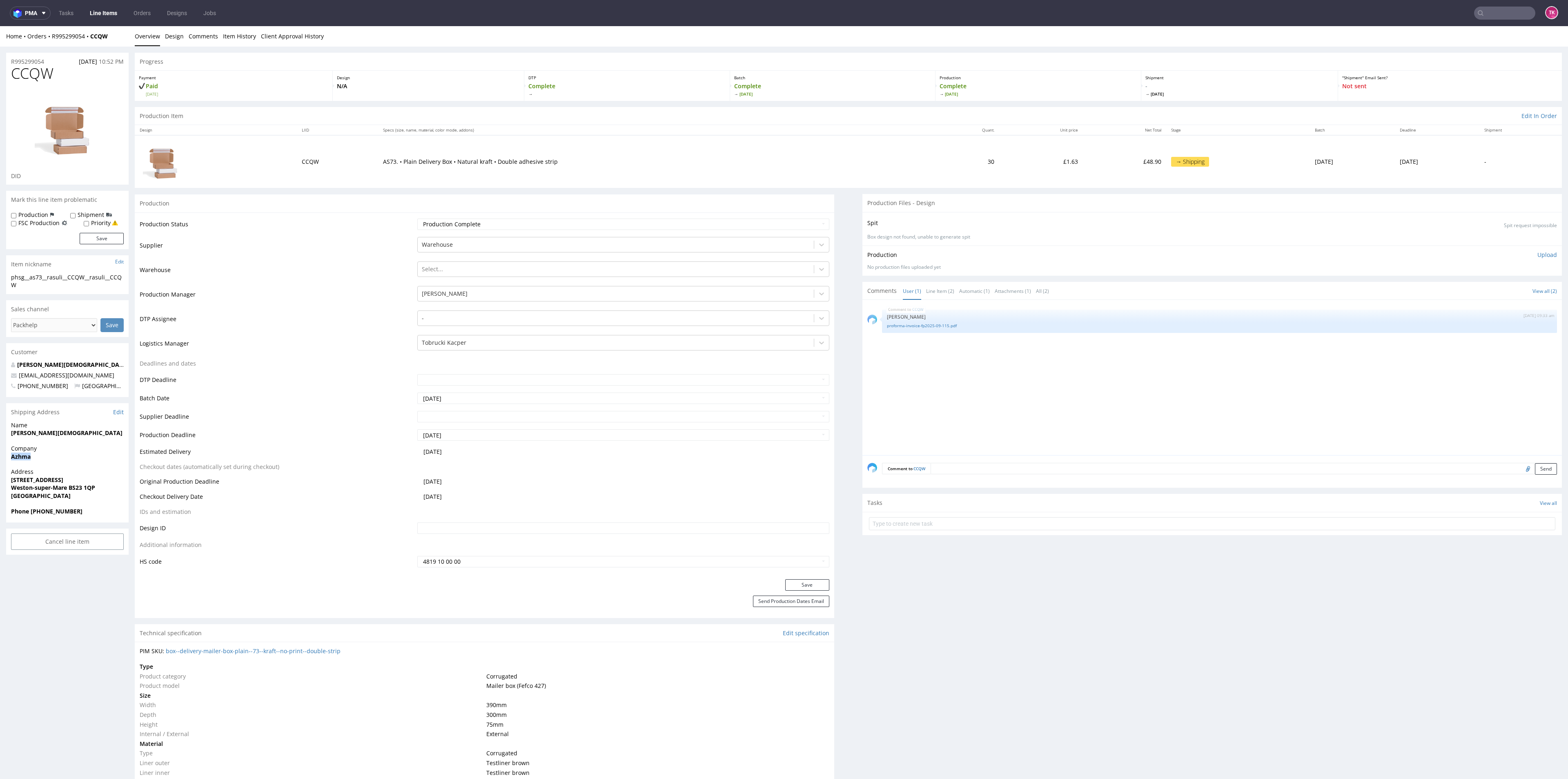
drag, startPoint x: 46, startPoint y: 455, endPoint x: 0, endPoint y: 460, distance: 46.3
copy strong "Azhma"
drag, startPoint x: 3, startPoint y: 430, endPoint x: 72, endPoint y: 442, distance: 70.0
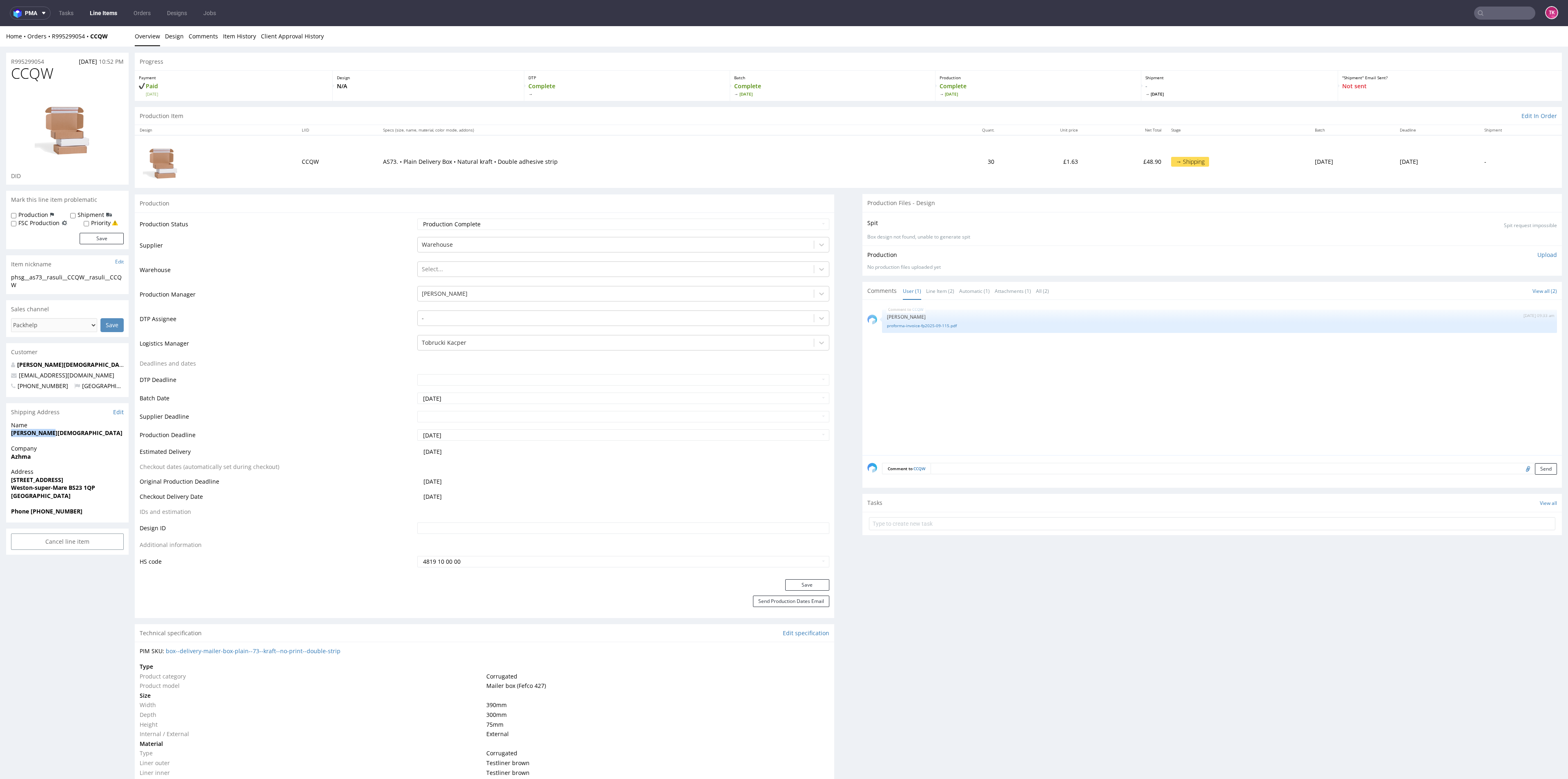
copy strong "azhma rasuli"
drag, startPoint x: 32, startPoint y: 485, endPoint x: 105, endPoint y: 491, distance: 73.2
copy p "20 Orchard Place Weston-super-Mare BS23 1QP"
drag, startPoint x: 38, startPoint y: 513, endPoint x: 87, endPoint y: 514, distance: 49.0
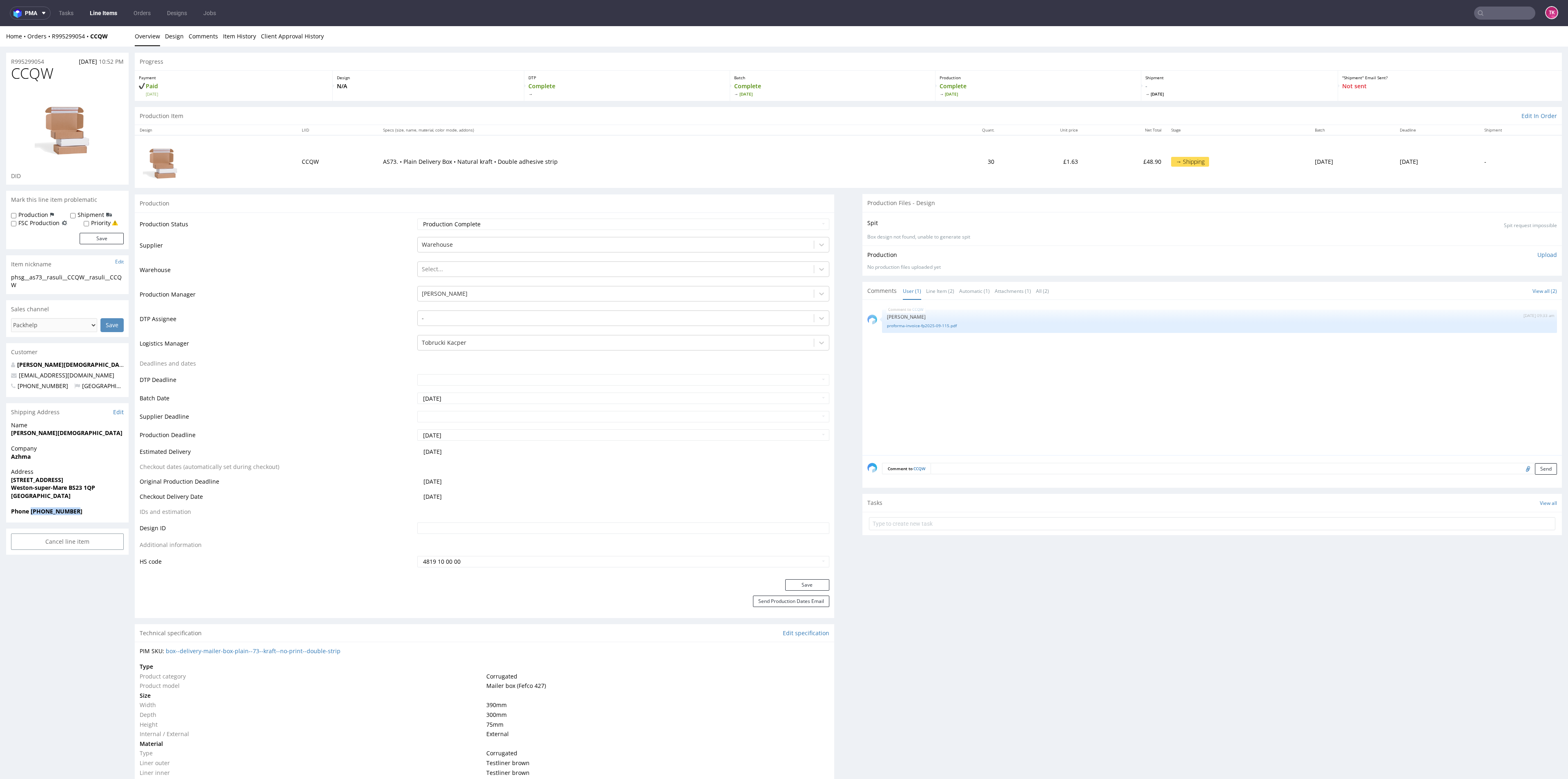
click at [87, 514] on span "Phone +447447486584" at bounding box center [66, 511] width 112 height 8
copy strong "+447447486584"
copy span "azhma06@icloud.com"
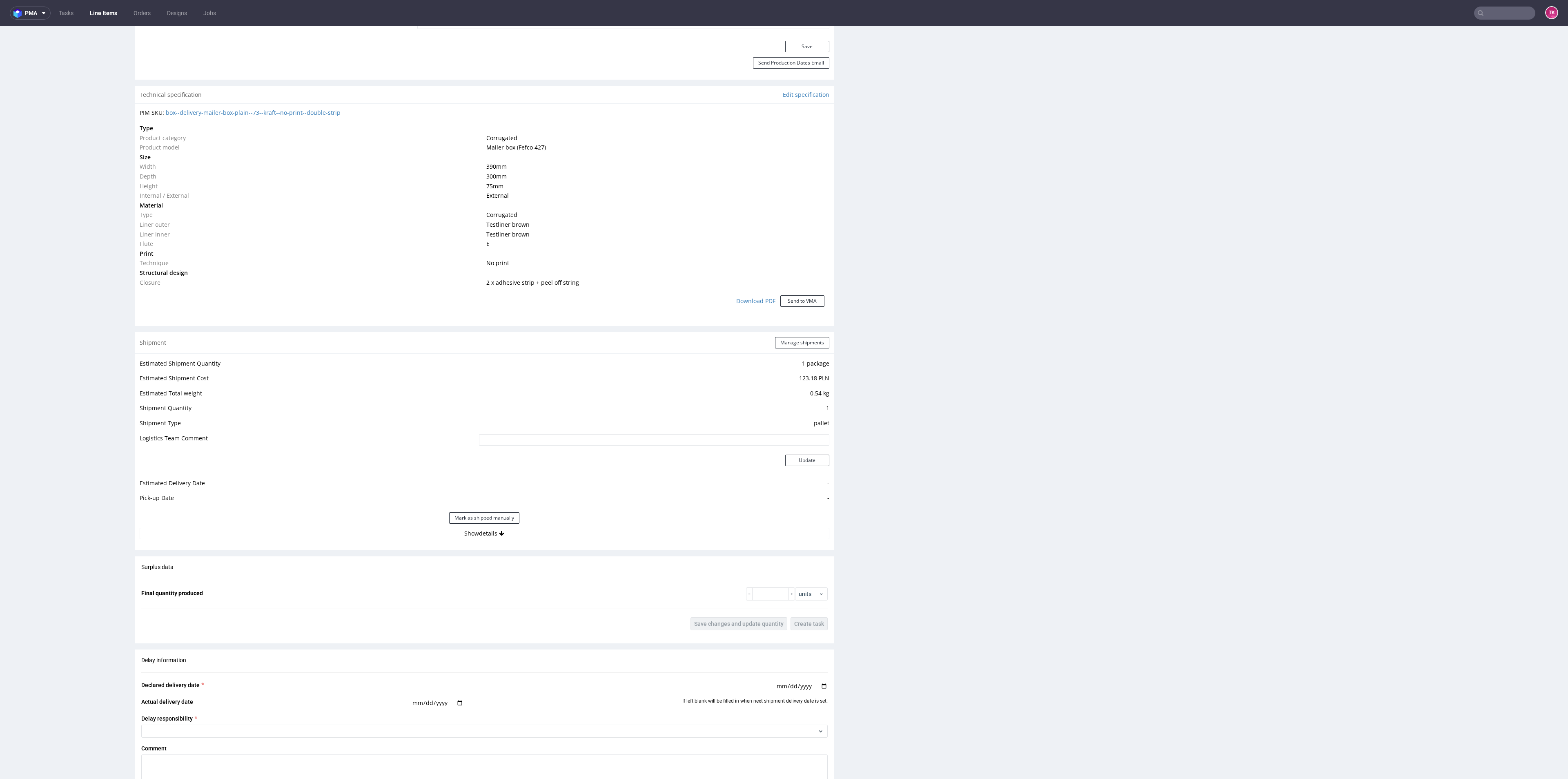
scroll to position [613, 0]
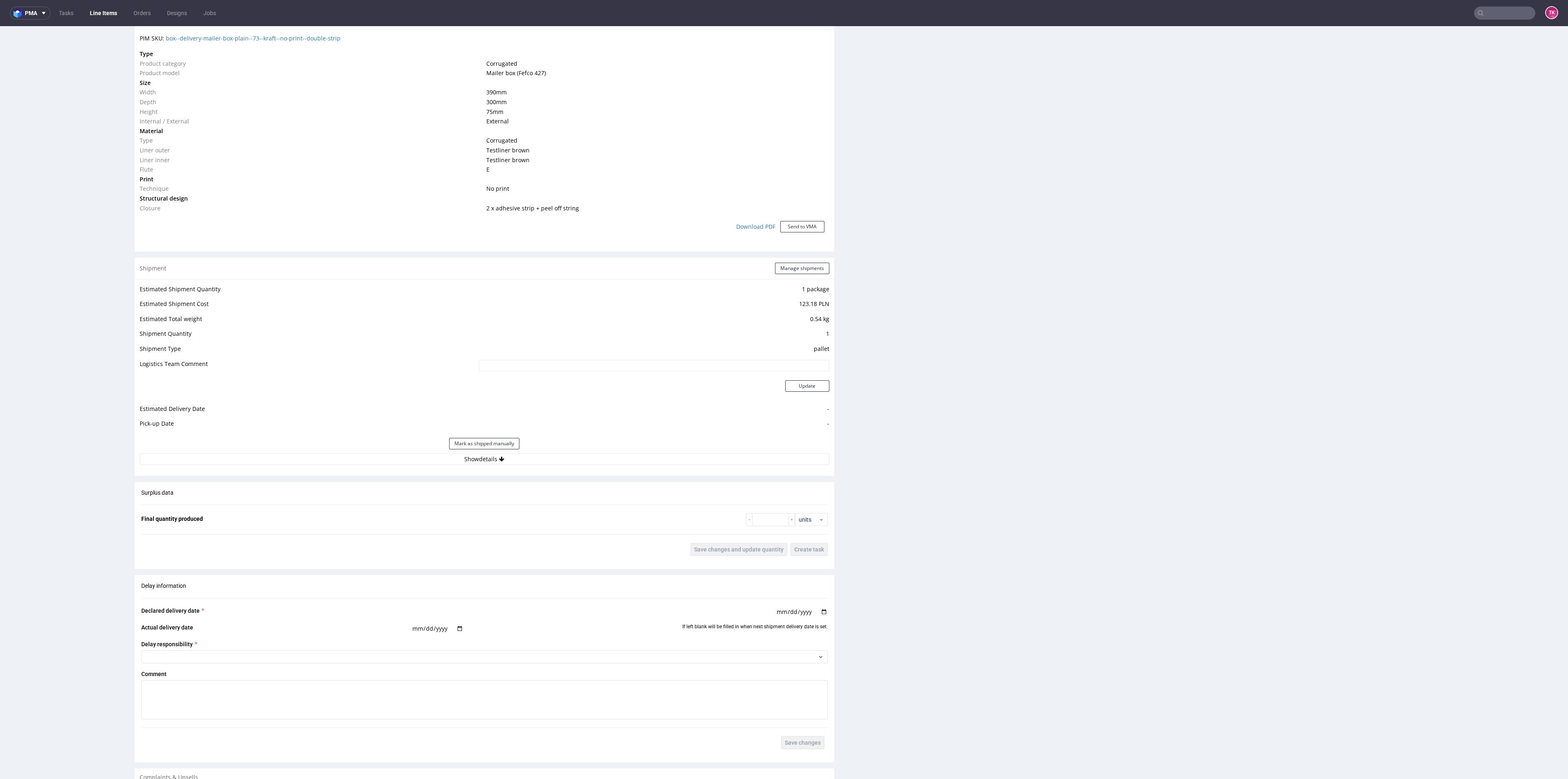
click at [602, 471] on div "Shipment Manage shipments Estimated Shipment Quantity 1 package Estimated Shipm…" at bounding box center [485, 367] width 700 height 218
click at [600, 462] on button "Show details" at bounding box center [485, 459] width 690 height 12
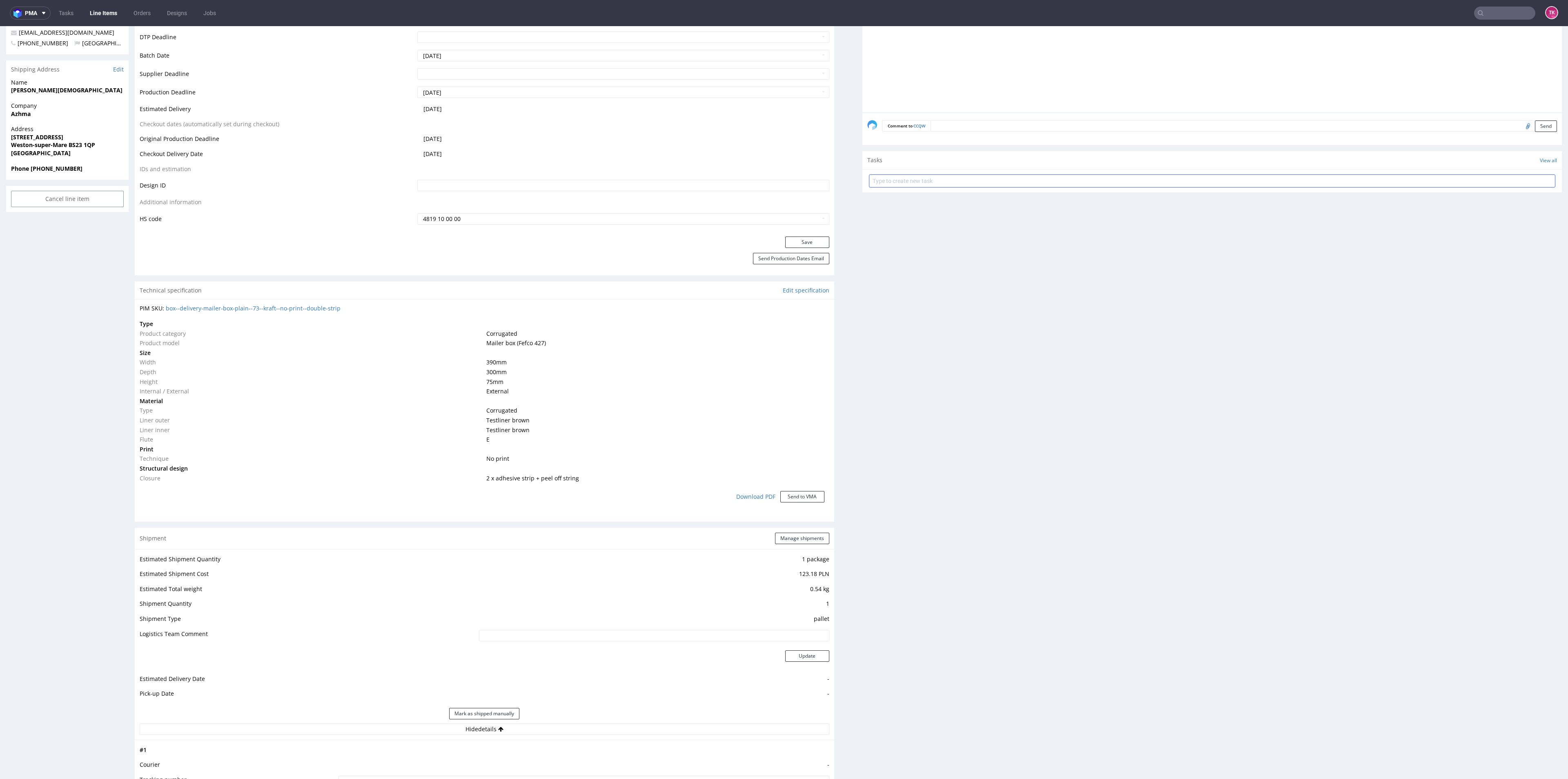
scroll to position [245, 0]
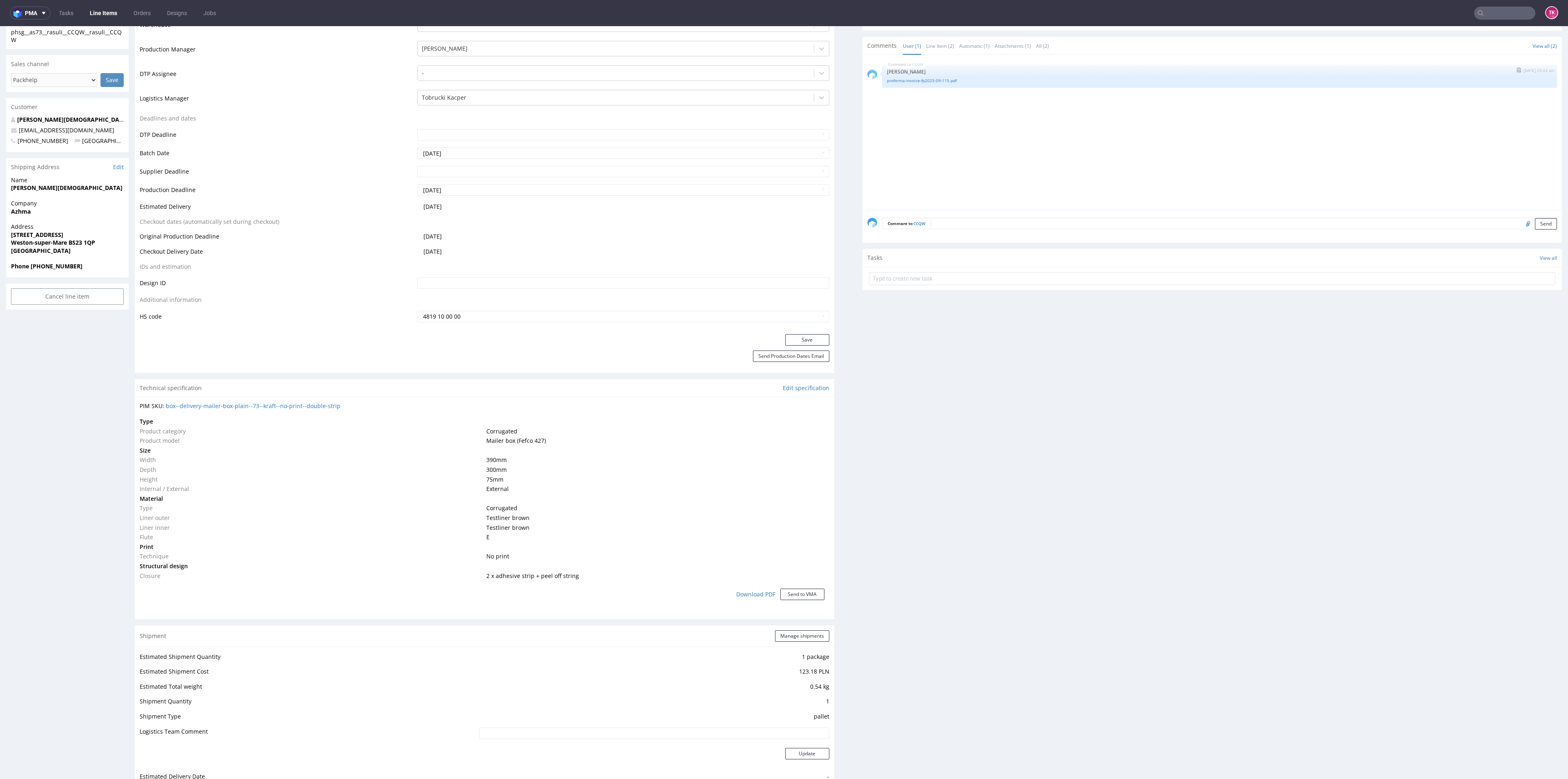
click at [904, 84] on div "CCQW 29th Sep 25 | 09:33 am Michał Fedorowicz proforma-invoice-fp2025-09-115.pdf" at bounding box center [1219, 76] width 675 height 23
click at [905, 79] on link "proforma-invoice-fp2025-09-115.pdf" at bounding box center [1219, 80] width 665 height 6
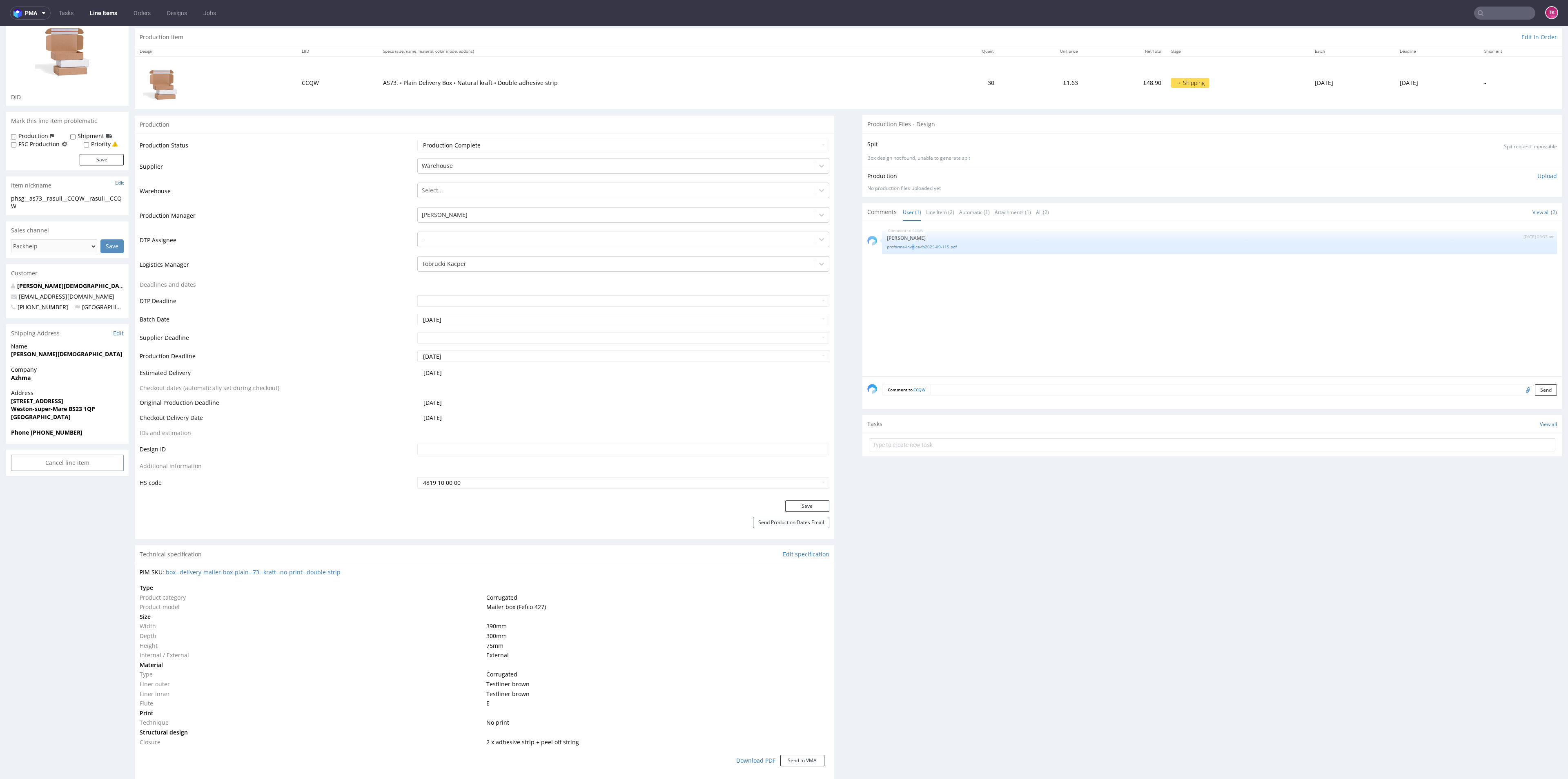
scroll to position [0, 0]
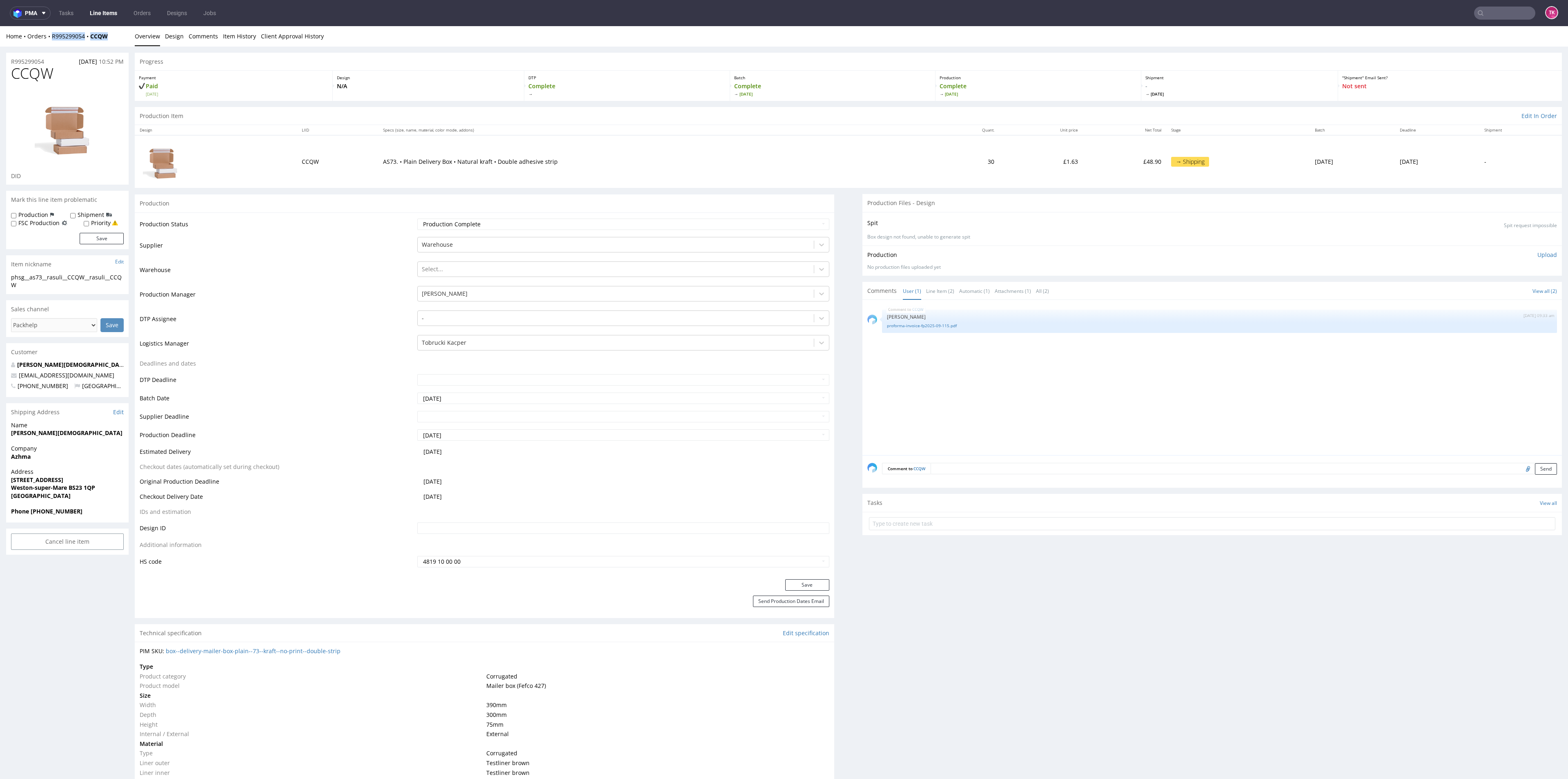
drag, startPoint x: 111, startPoint y: 45, endPoint x: 48, endPoint y: 45, distance: 63.0
click at [48, 45] on div "Home Orders R995299054 CCQW Overview Design Comments Item History Client Approv…" at bounding box center [784, 36] width 1568 height 21
copy div "R995299054 CCQW"
click at [930, 522] on input "text" at bounding box center [1212, 523] width 686 height 13
type input "etykiety"
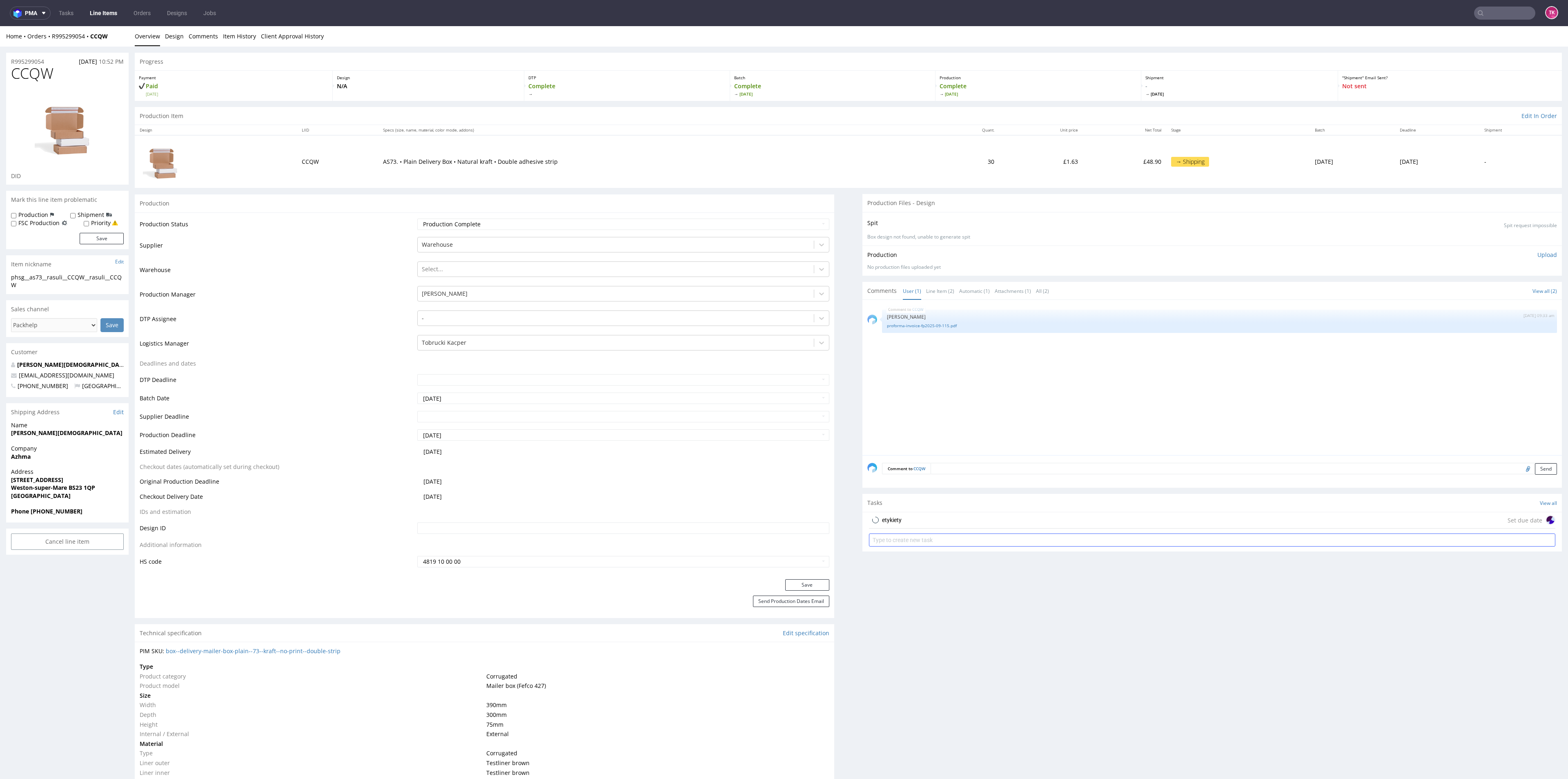
click at [928, 519] on div "etykiety Set due date" at bounding box center [1212, 520] width 686 height 17
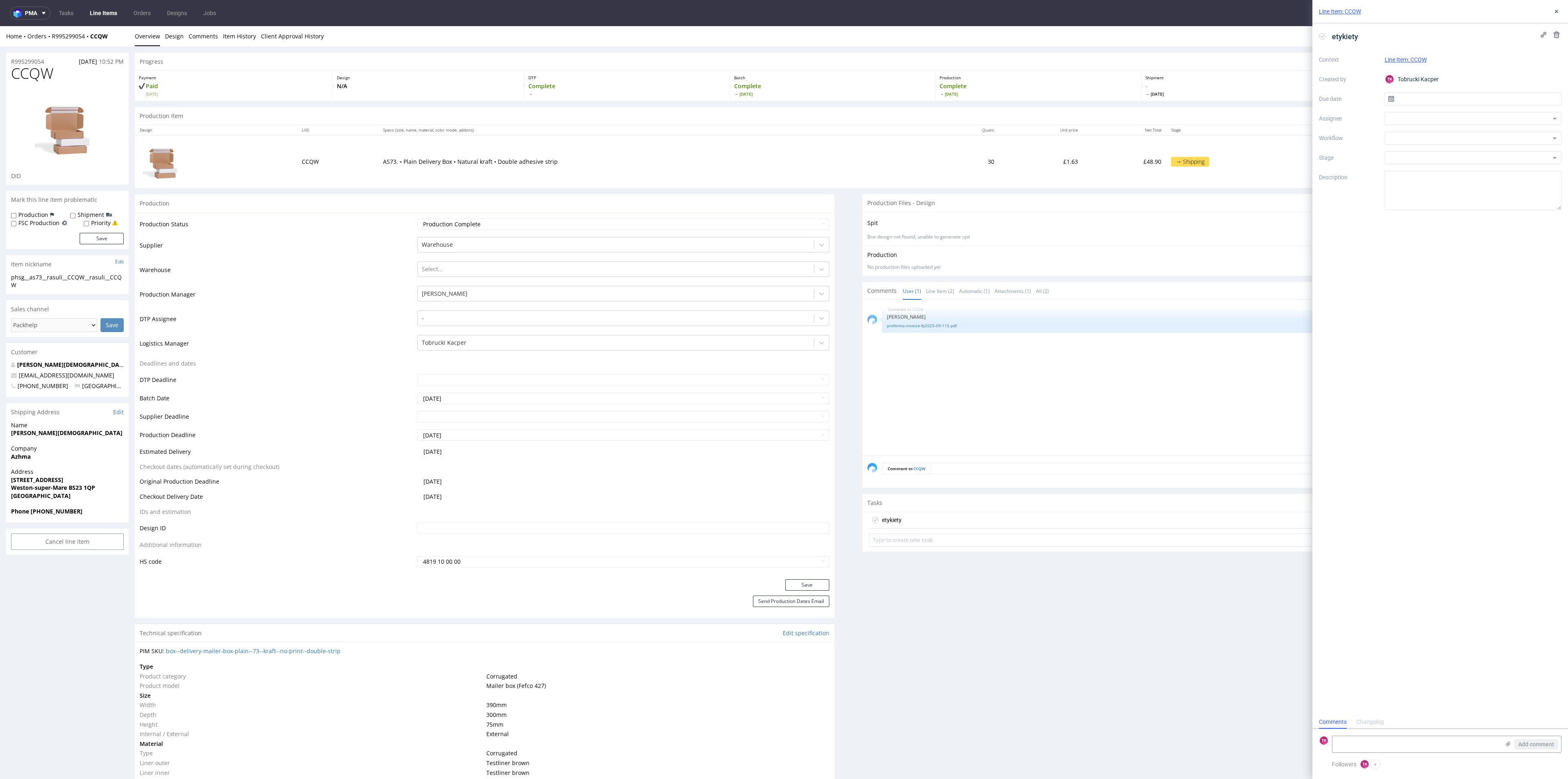
scroll to position [7, 0]
click at [1398, 742] on textarea at bounding box center [1416, 744] width 167 height 17
paste textarea "R995299054CCQW"
click at [1508, 742] on icon at bounding box center [1507, 743] width 7 height 7
click at [0, 0] on input "file" at bounding box center [0, 0] width 0 height 0
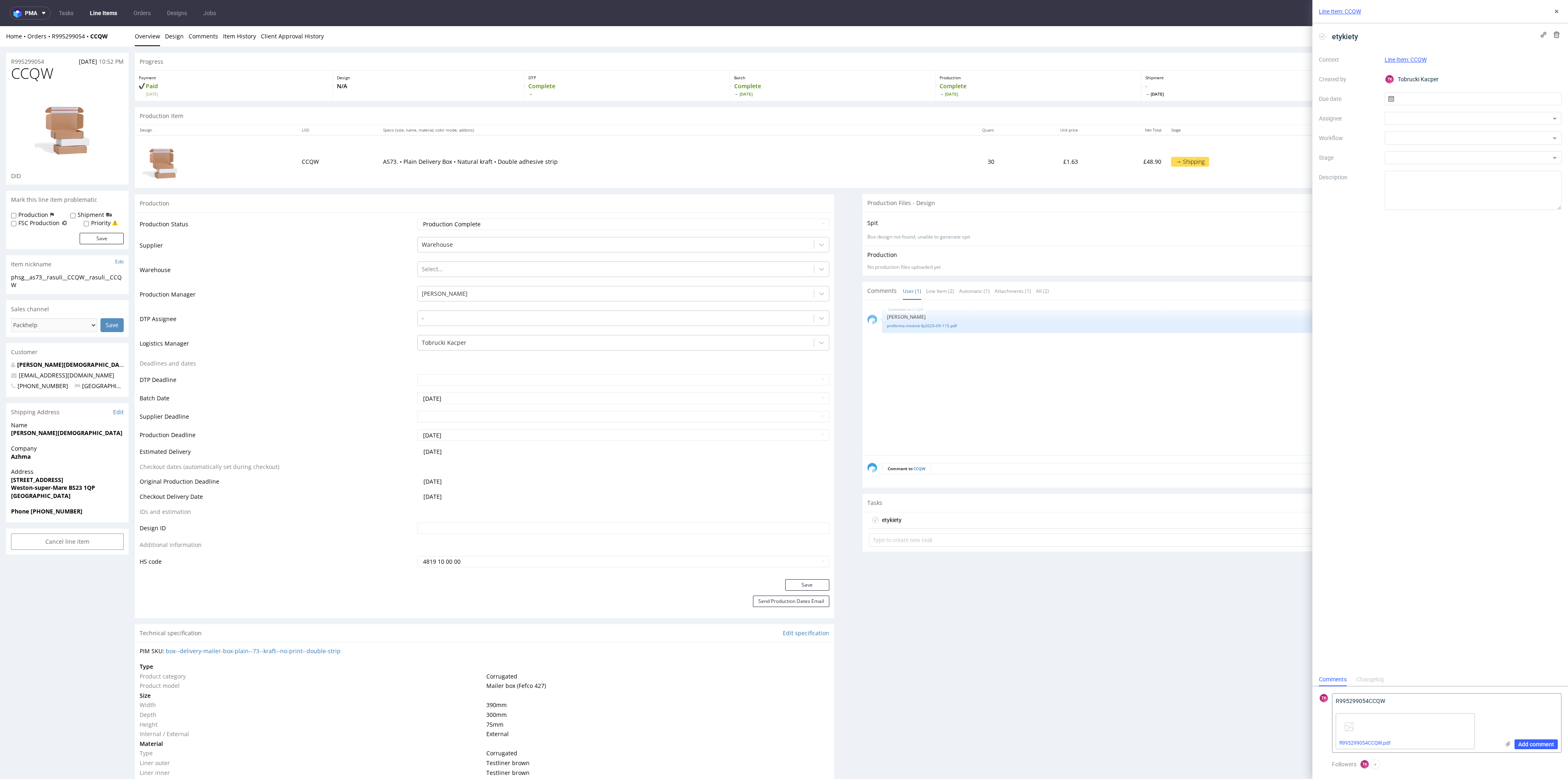
drag, startPoint x: 1396, startPoint y: 722, endPoint x: 1220, endPoint y: 697, distance: 177.8
paste textarea "1Z5A15806895300213"
type textarea "1Z5A15806895300213"
click at [1535, 741] on span "Add comment" at bounding box center [1536, 744] width 36 height 6
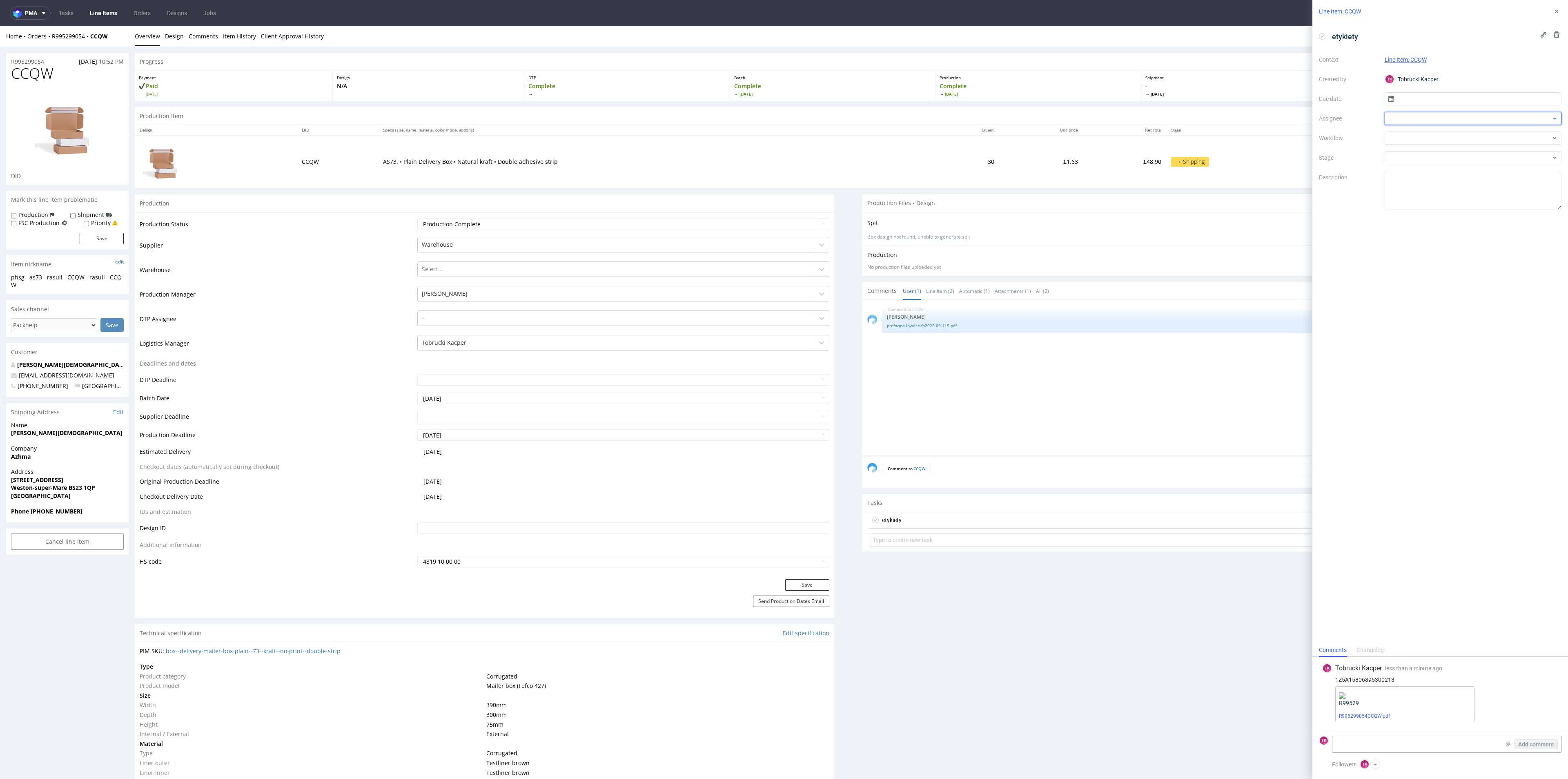
click at [1412, 121] on div at bounding box center [1472, 117] width 177 height 13
type input "r"
drag, startPoint x: 1401, startPoint y: 120, endPoint x: 1346, endPoint y: 123, distance: 55.1
click at [1346, 123] on div "Context Line Item: CCQW Created by TK Tobrucki Kacper Due date Assignee f Workf…" at bounding box center [1440, 131] width 242 height 156
click at [1424, 112] on div at bounding box center [1472, 117] width 177 height 13
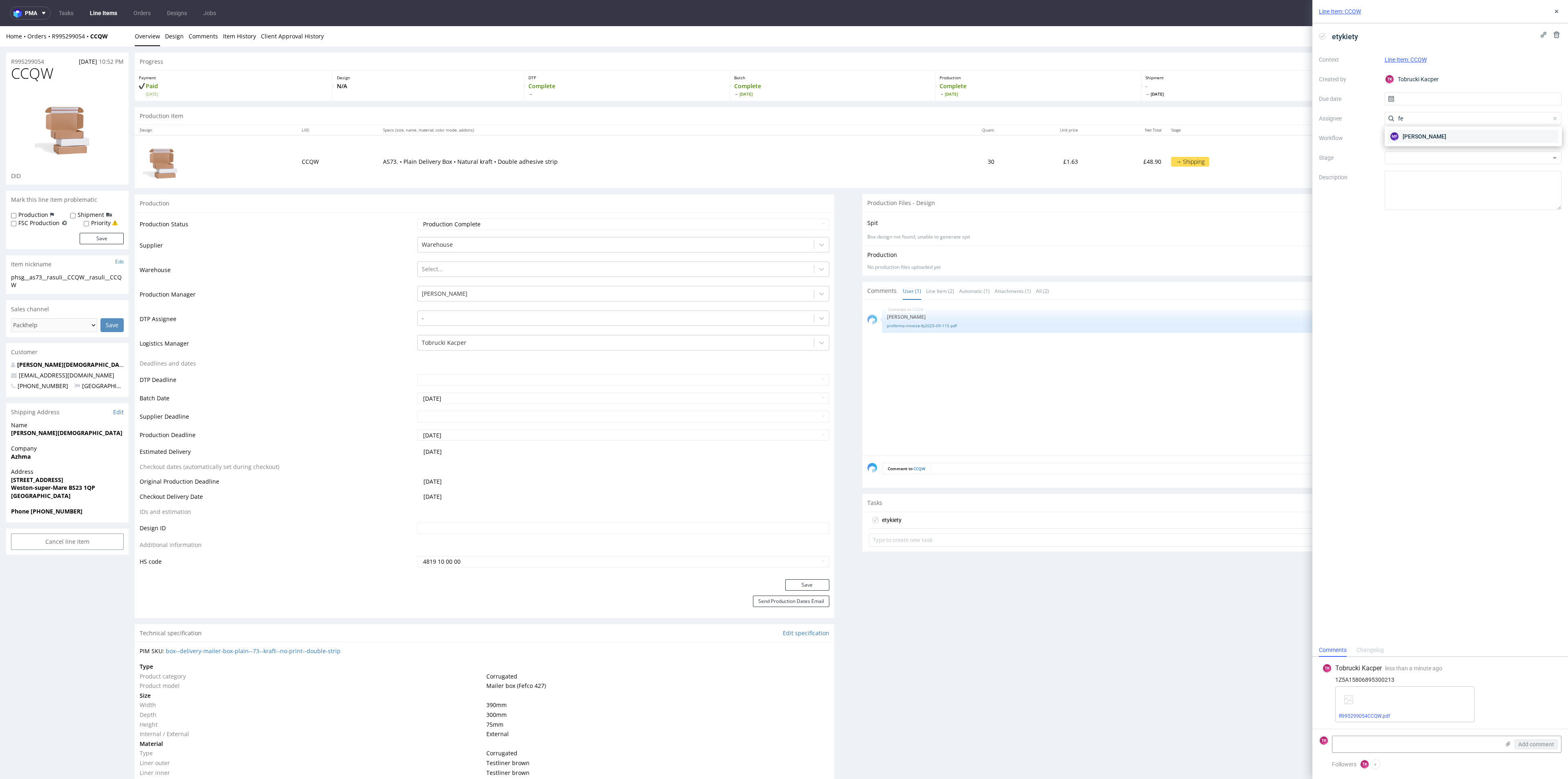
type input "fe"
click at [1415, 132] on div "MF Michał Fedorowicz" at bounding box center [1473, 136] width 171 height 13
click at [1412, 98] on input "text" at bounding box center [1472, 98] width 177 height 13
click at [1461, 208] on span "30" at bounding box center [1459, 210] width 7 height 8
drag, startPoint x: 1408, startPoint y: 95, endPoint x: 1419, endPoint y: 106, distance: 15.6
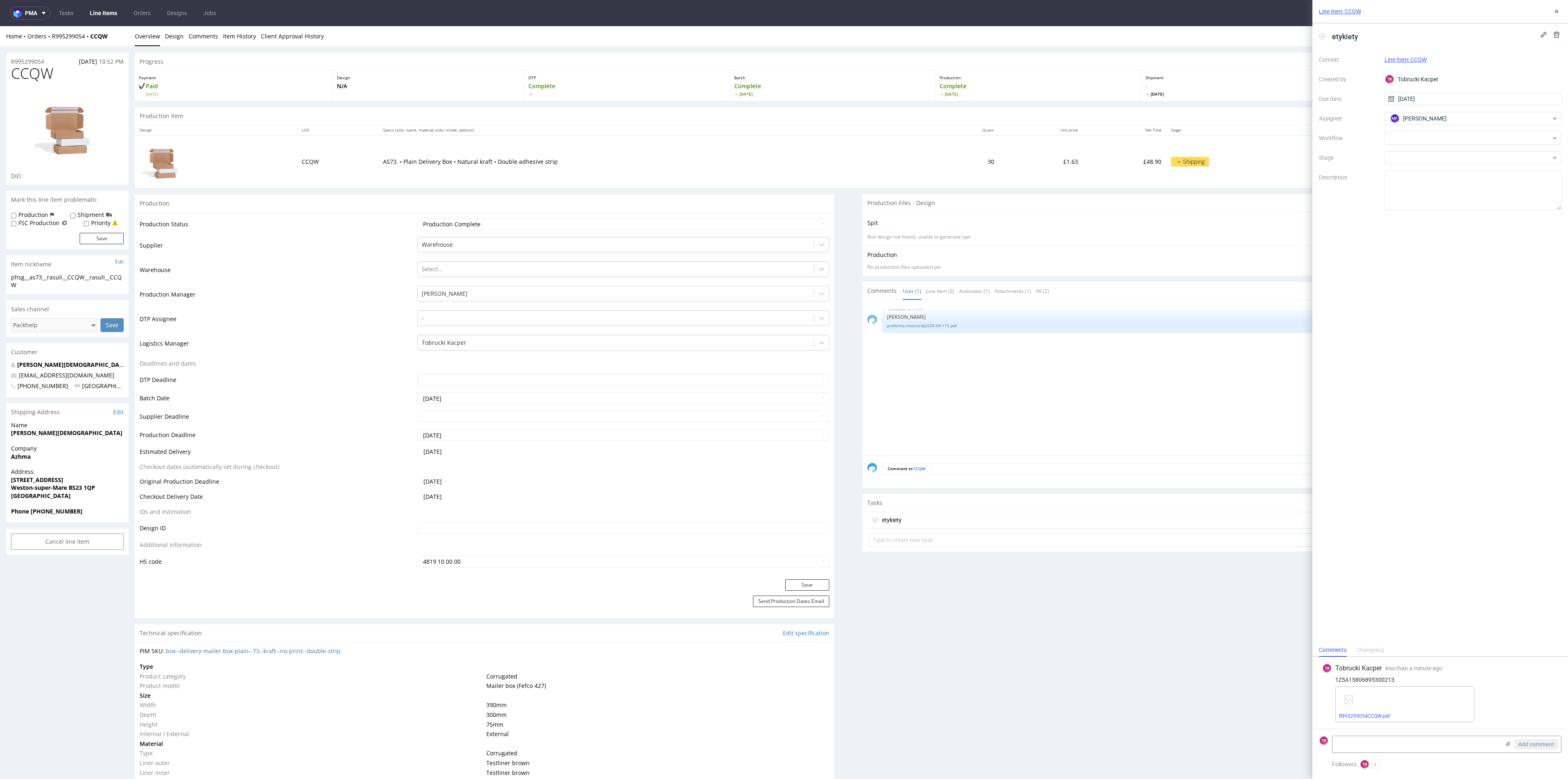
click at [1409, 95] on input "[DATE]" at bounding box center [1472, 98] width 177 height 13
drag, startPoint x: 1446, startPoint y: 208, endPoint x: 1442, endPoint y: 212, distance: 5.7
click at [1446, 209] on span "29" at bounding box center [1447, 210] width 7 height 8
type input "[DATE]"
click at [1552, 12] on button at bounding box center [1556, 12] width 10 height 10
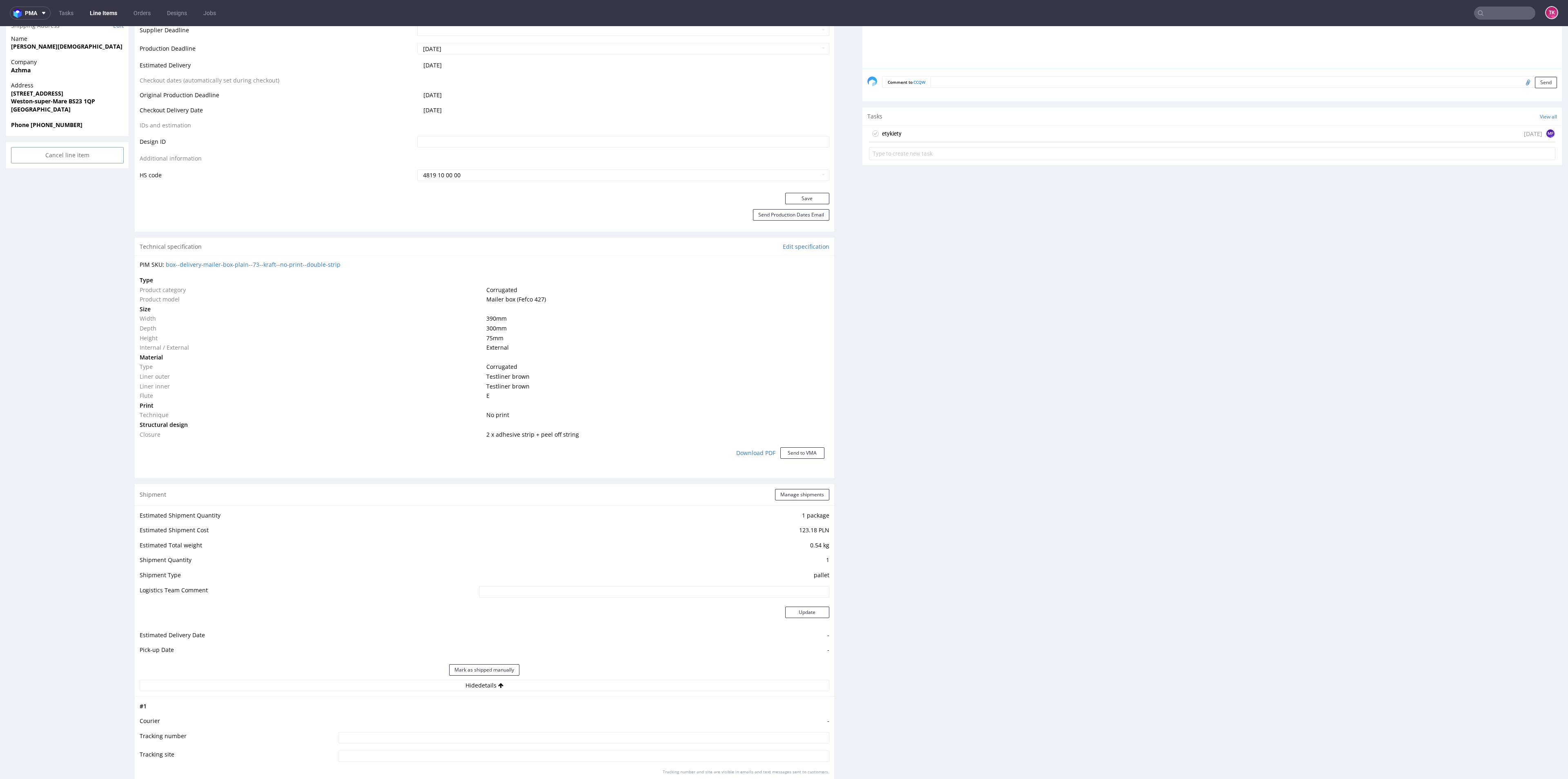
scroll to position [490, 0]
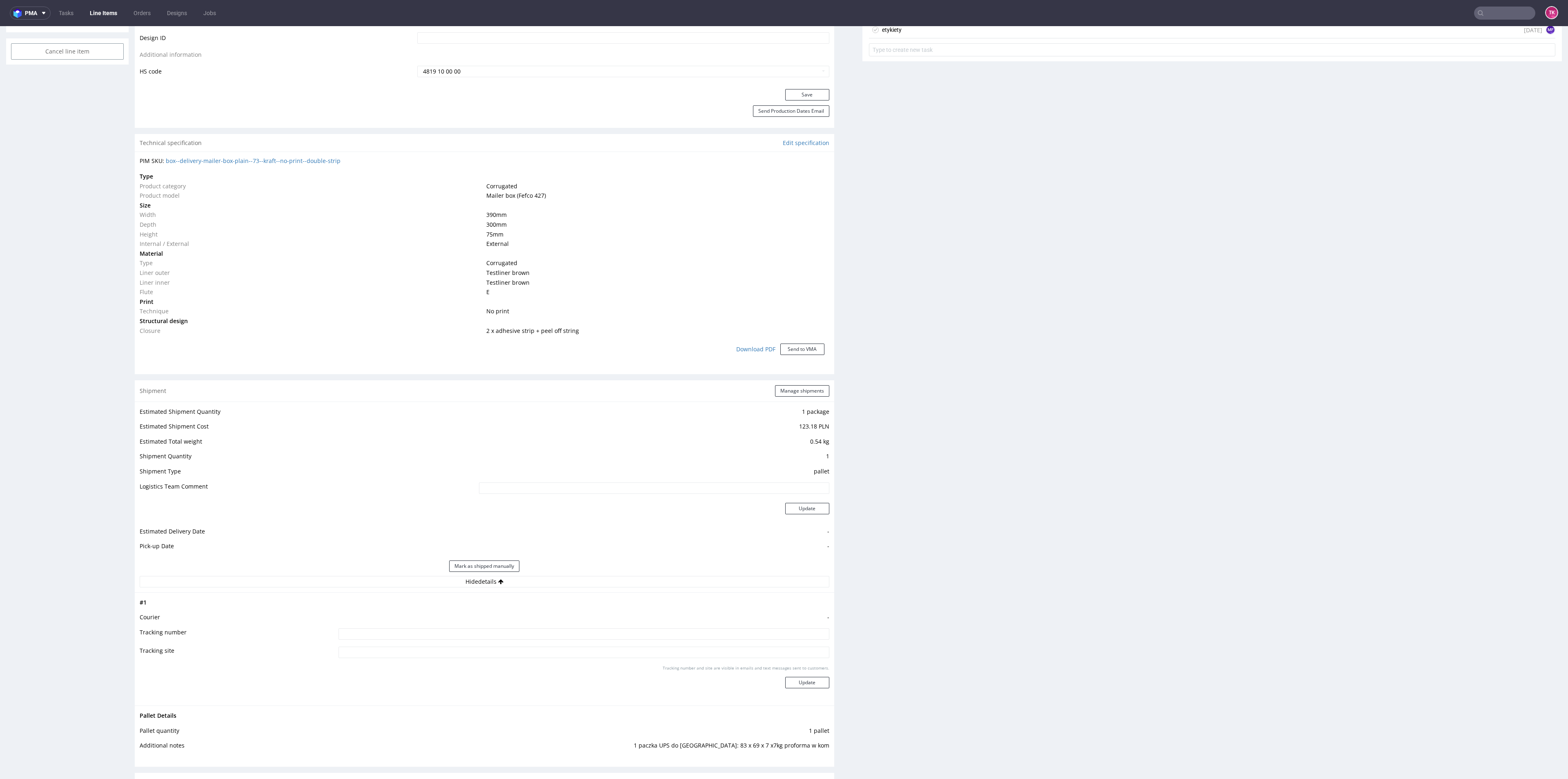
click at [548, 638] on input at bounding box center [584, 633] width 491 height 12
type input "1Z5A15806895300213"
click at [806, 677] on button "Update" at bounding box center [806, 682] width 44 height 12
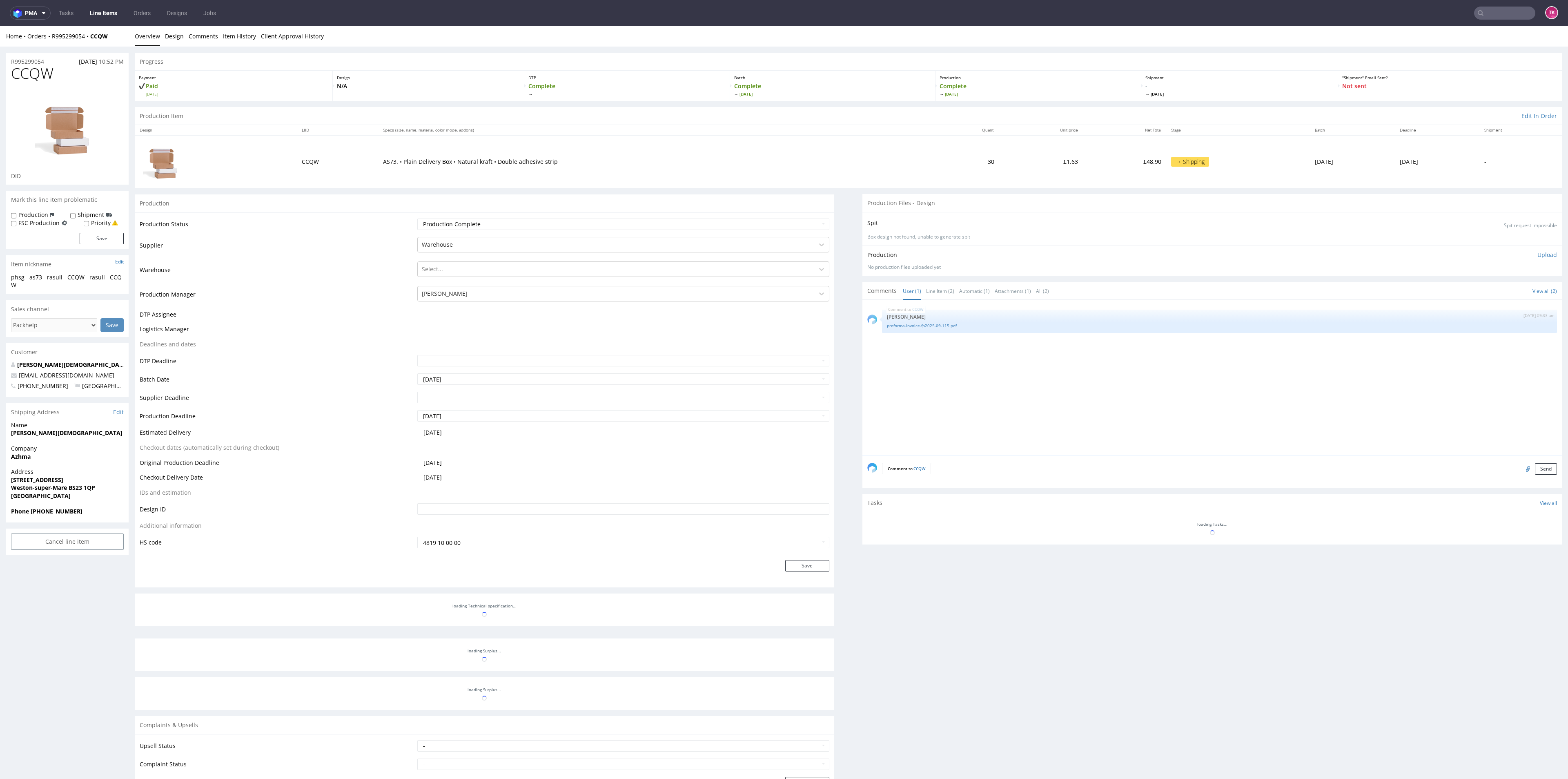
scroll to position [102, 0]
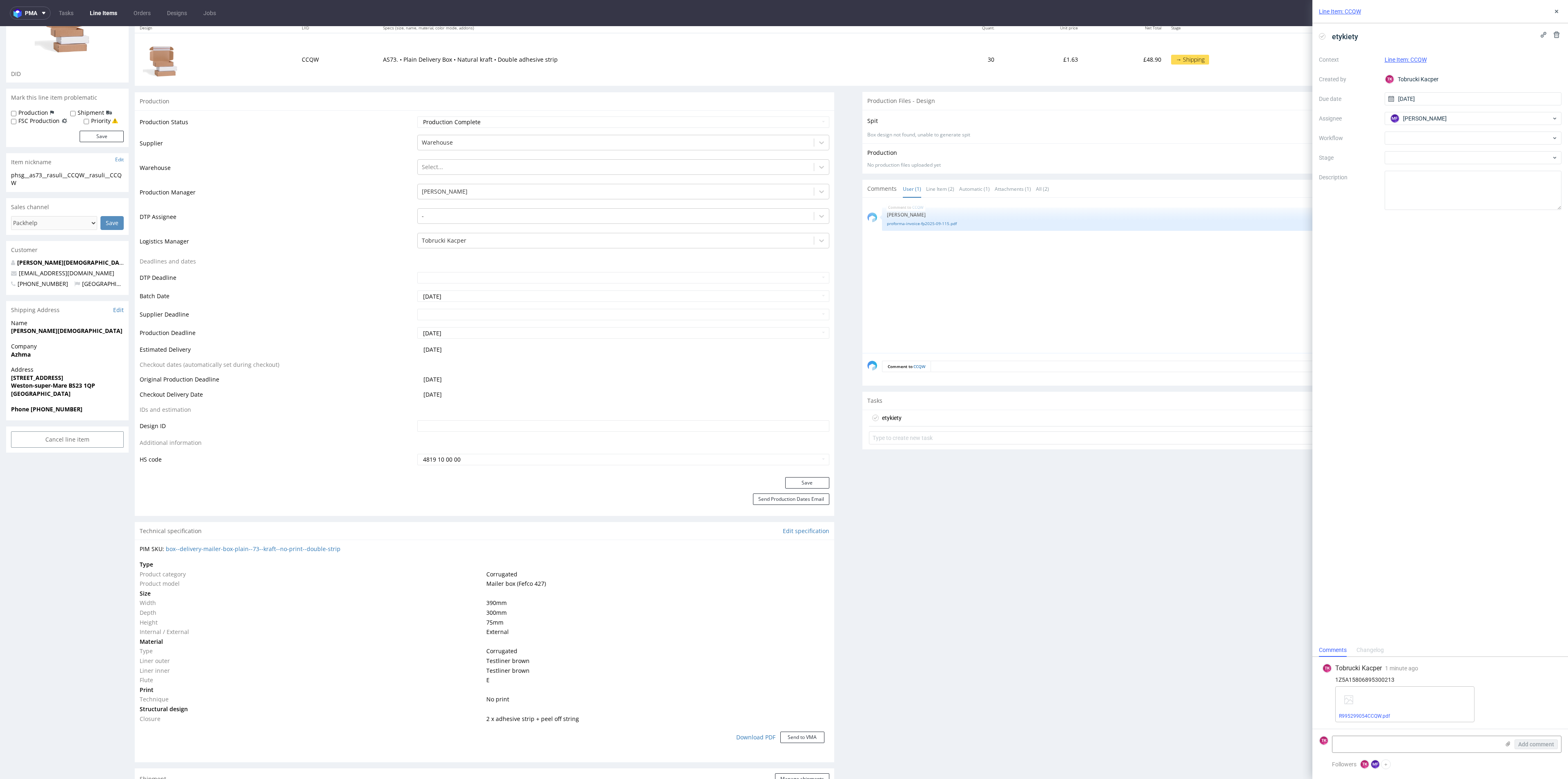
click at [107, 18] on link "Line Items" at bounding box center [104, 13] width 37 height 13
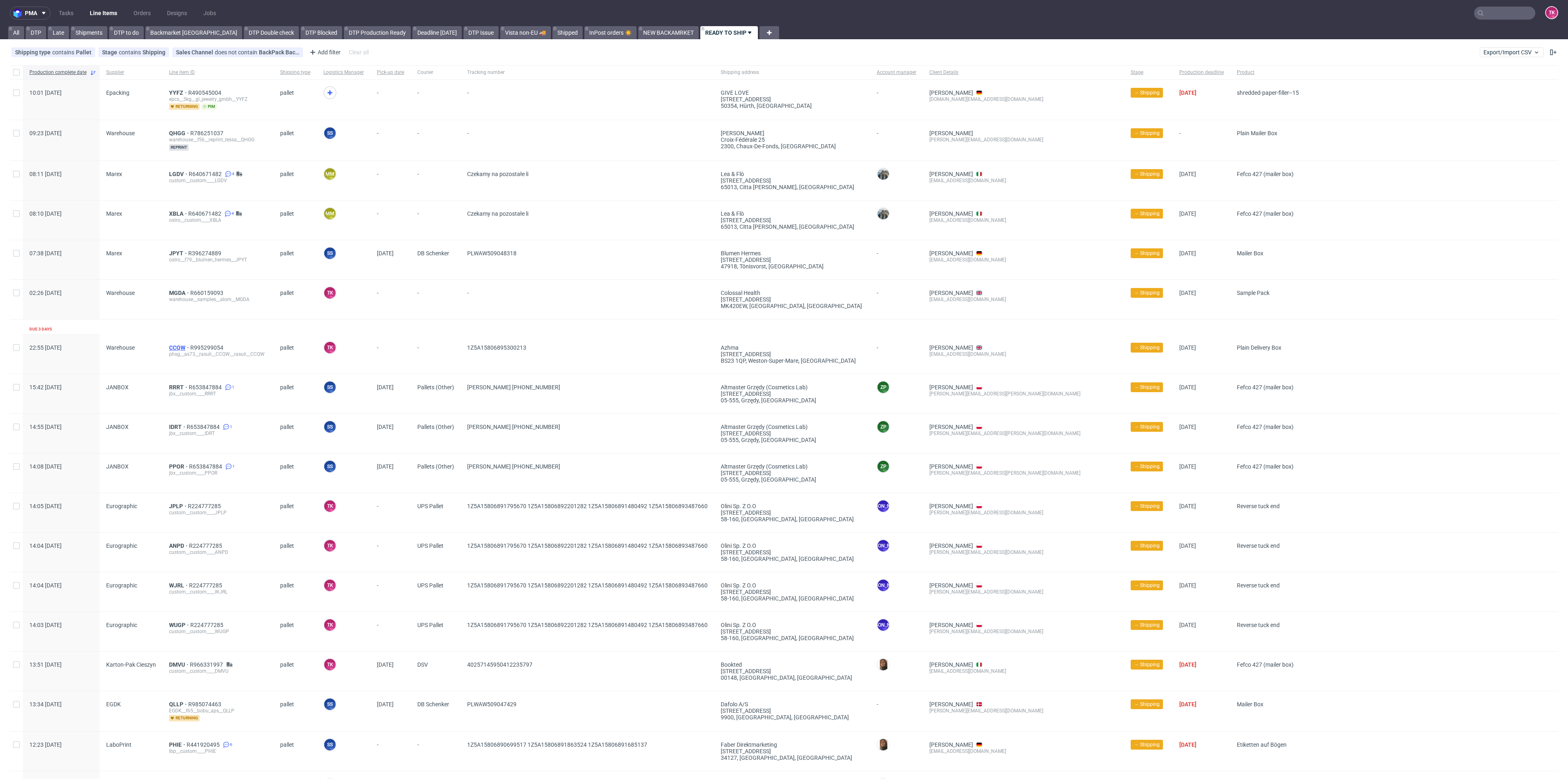
click at [169, 345] on span "CCQW" at bounding box center [180, 347] width 22 height 7
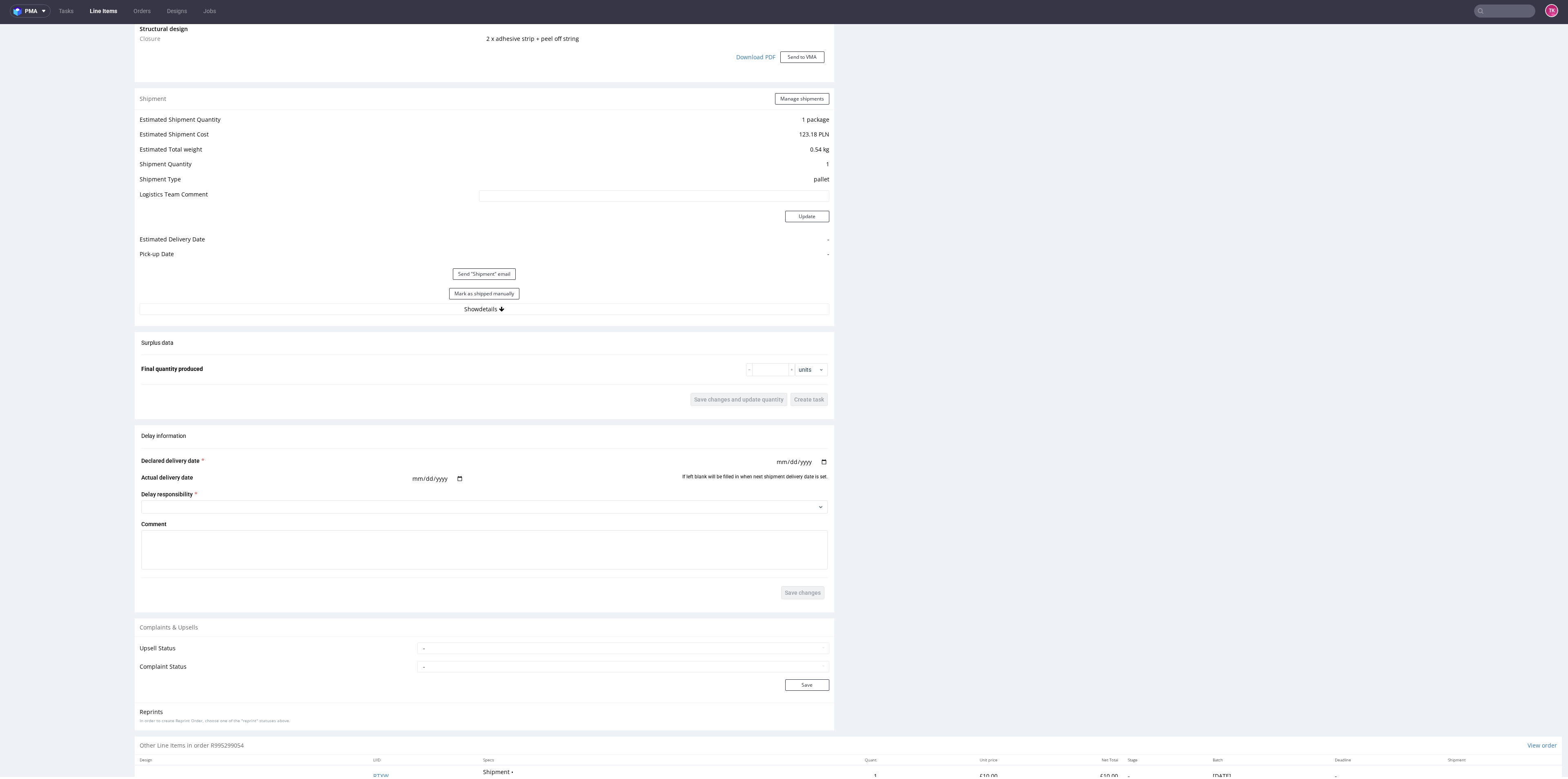
scroll to position [807, 0]
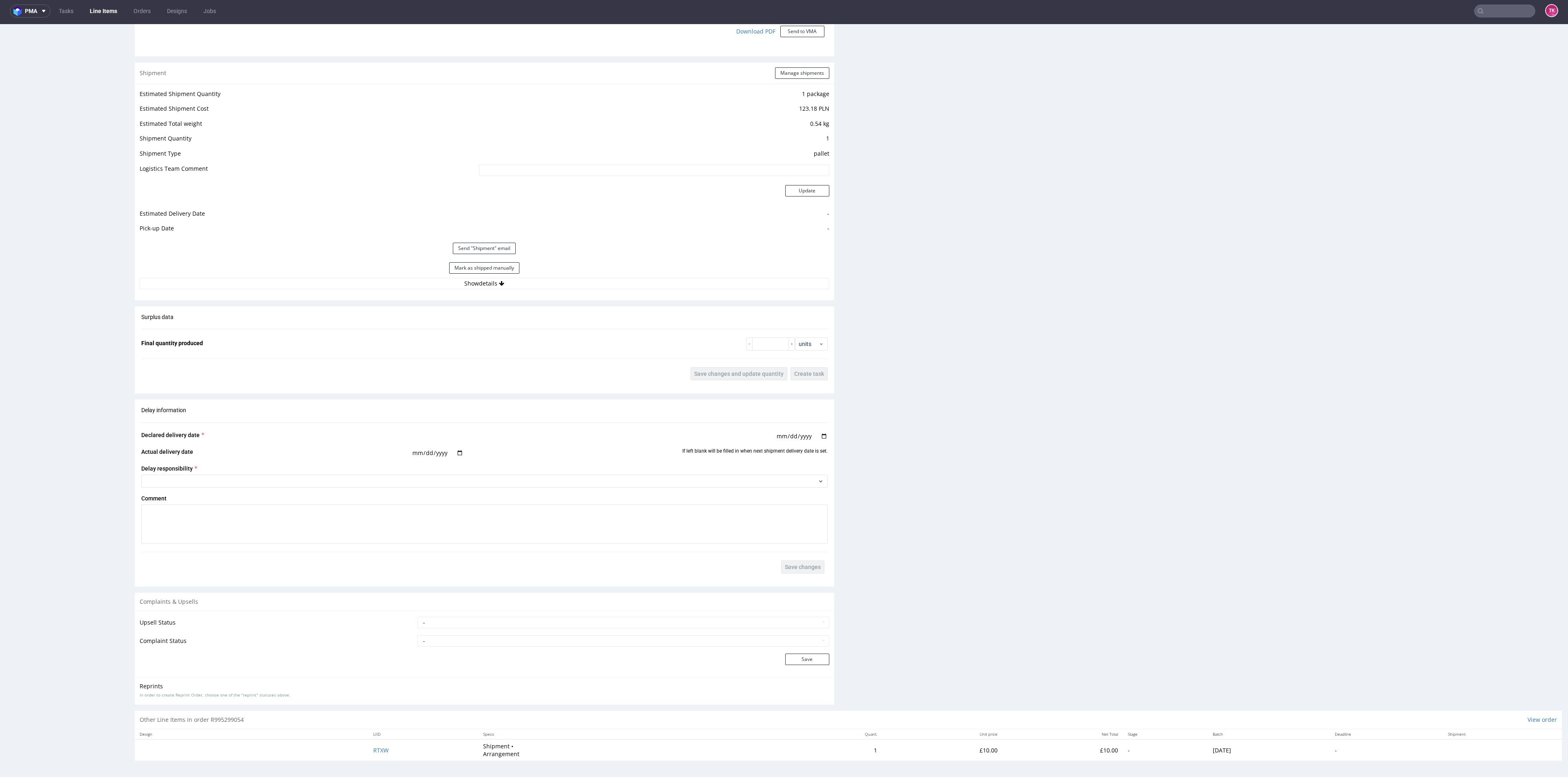
click at [516, 289] on div "Estimated Shipment Quantity 1 package Estimated Shipment Cost 123.18 PLN Estima…" at bounding box center [485, 189] width 700 height 210
click at [515, 288] on div "Estimated Shipment Quantity 1 package Estimated Shipment Cost 123.18 PLN Estima…" at bounding box center [485, 189] width 700 height 210
click at [514, 285] on button "Show details" at bounding box center [485, 283] width 690 height 12
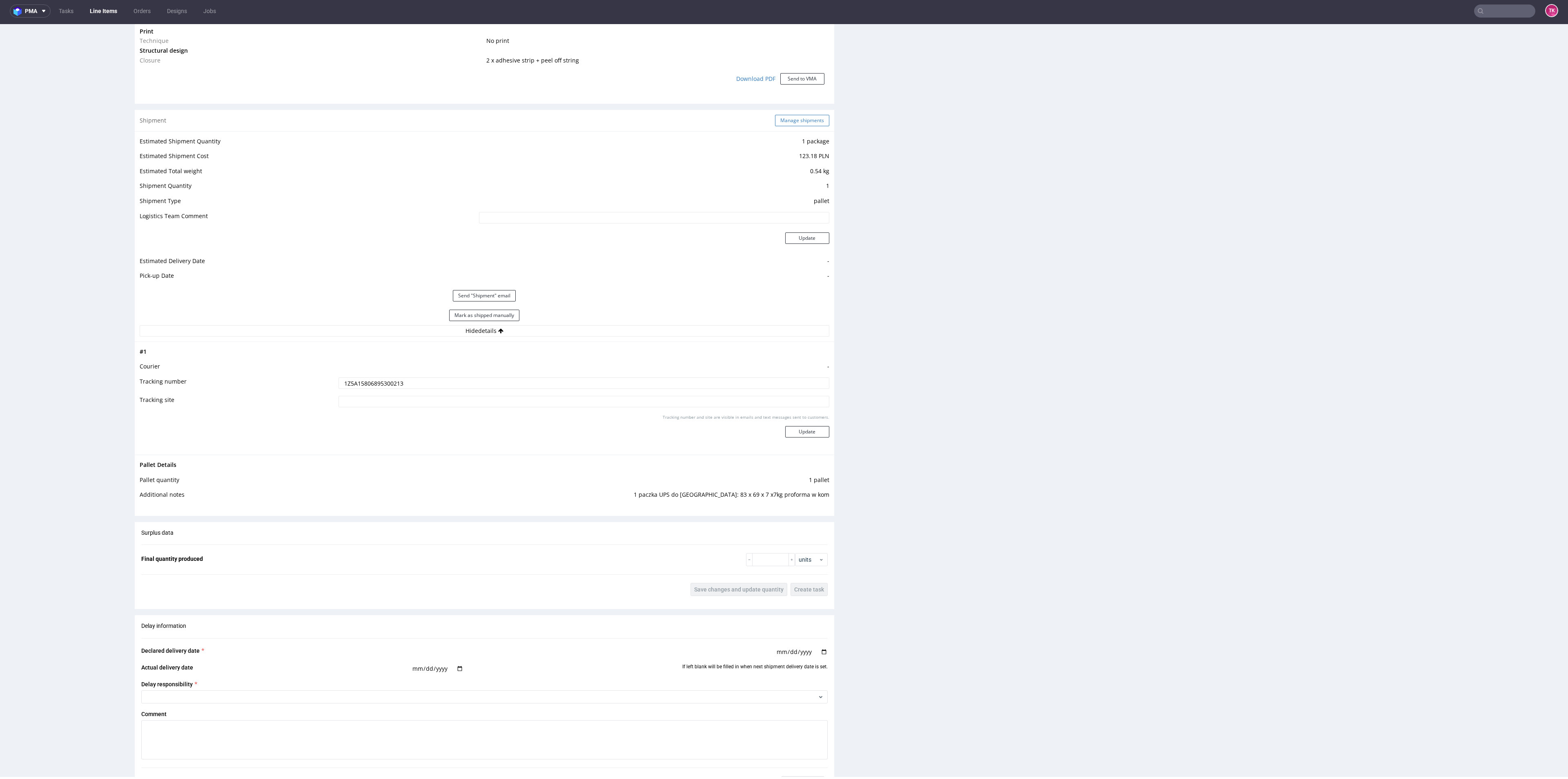
scroll to position [624, 0]
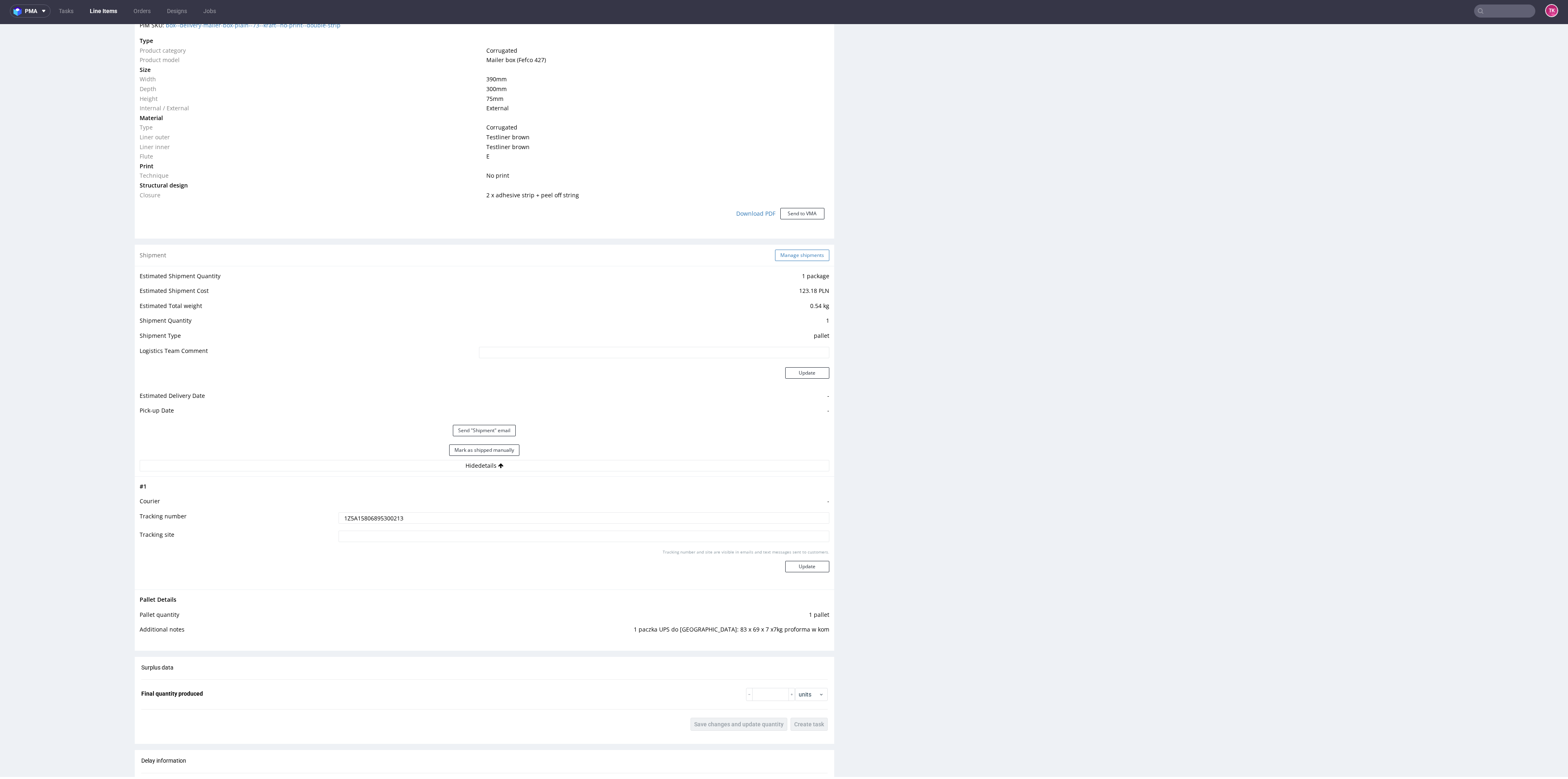
click at [787, 250] on button "Manage shipments" at bounding box center [803, 255] width 55 height 12
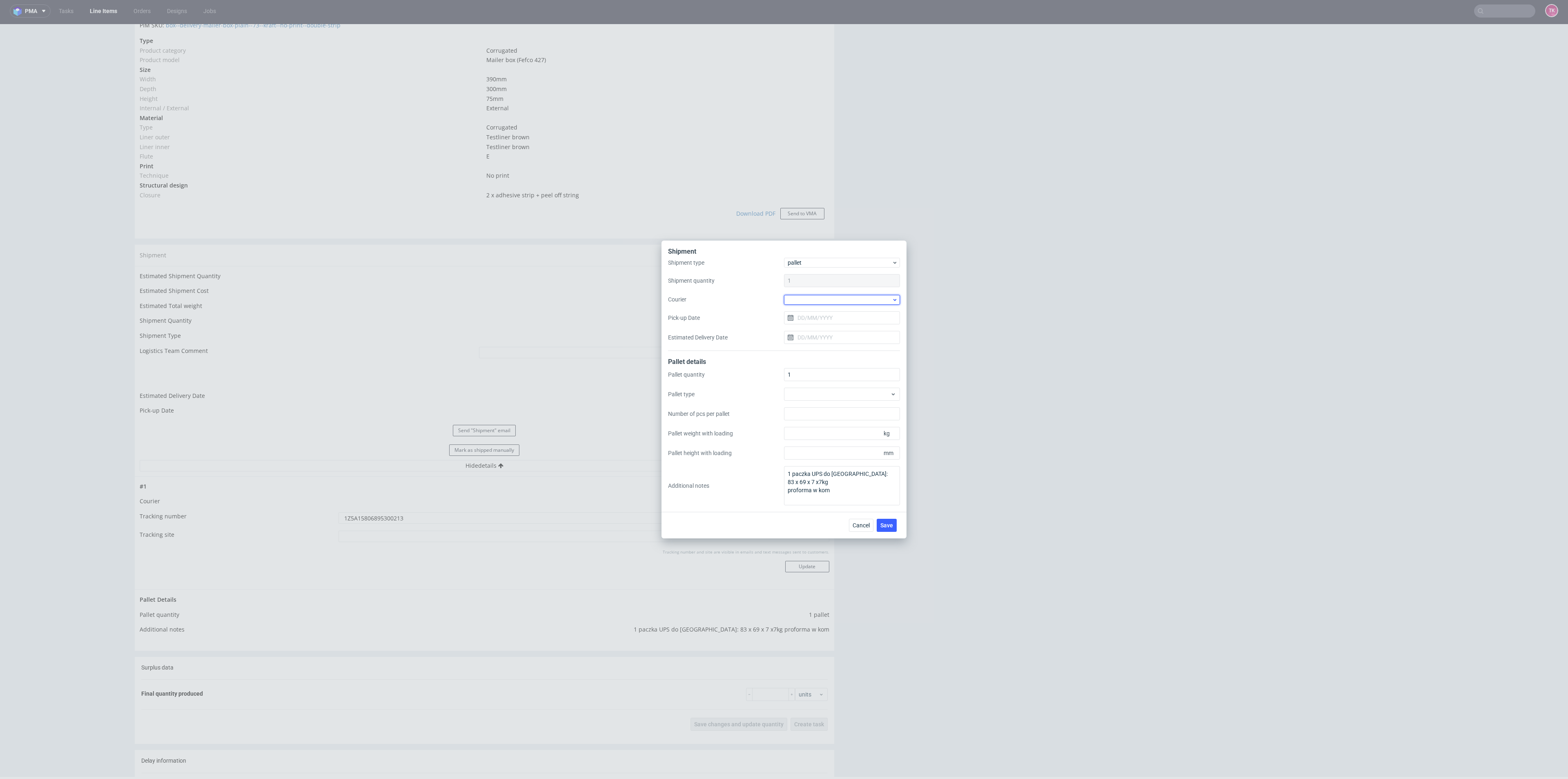
click at [822, 301] on div at bounding box center [842, 300] width 116 height 10
click at [831, 359] on div "UPS Pallets" at bounding box center [842, 357] width 109 height 15
click at [833, 320] on input "Pick-up Date" at bounding box center [842, 317] width 116 height 13
click at [810, 424] on button "29" at bounding box center [815, 428] width 13 height 13
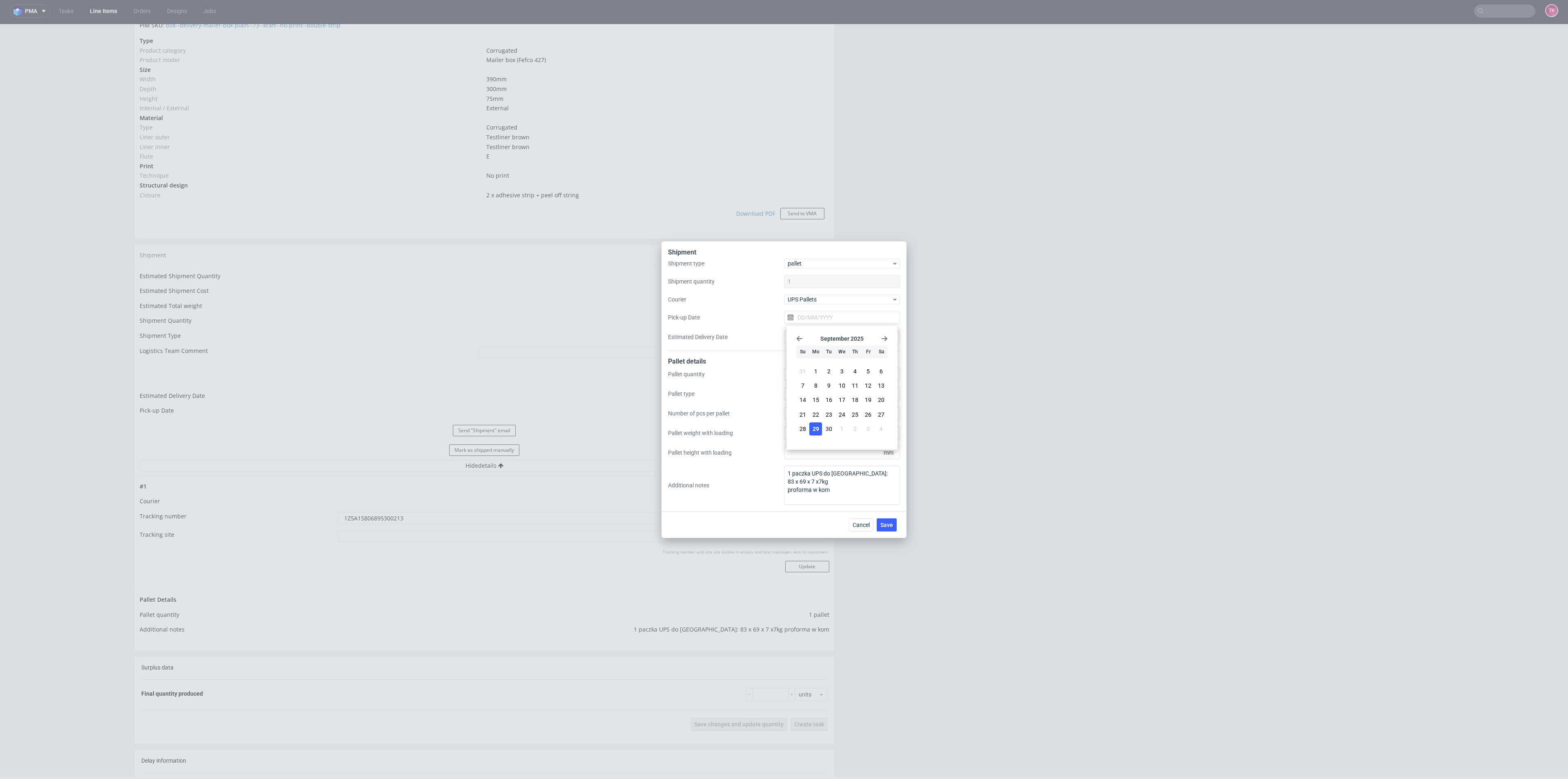
type input "29/09/2025"
click at [879, 525] on button "Save" at bounding box center [887, 524] width 20 height 13
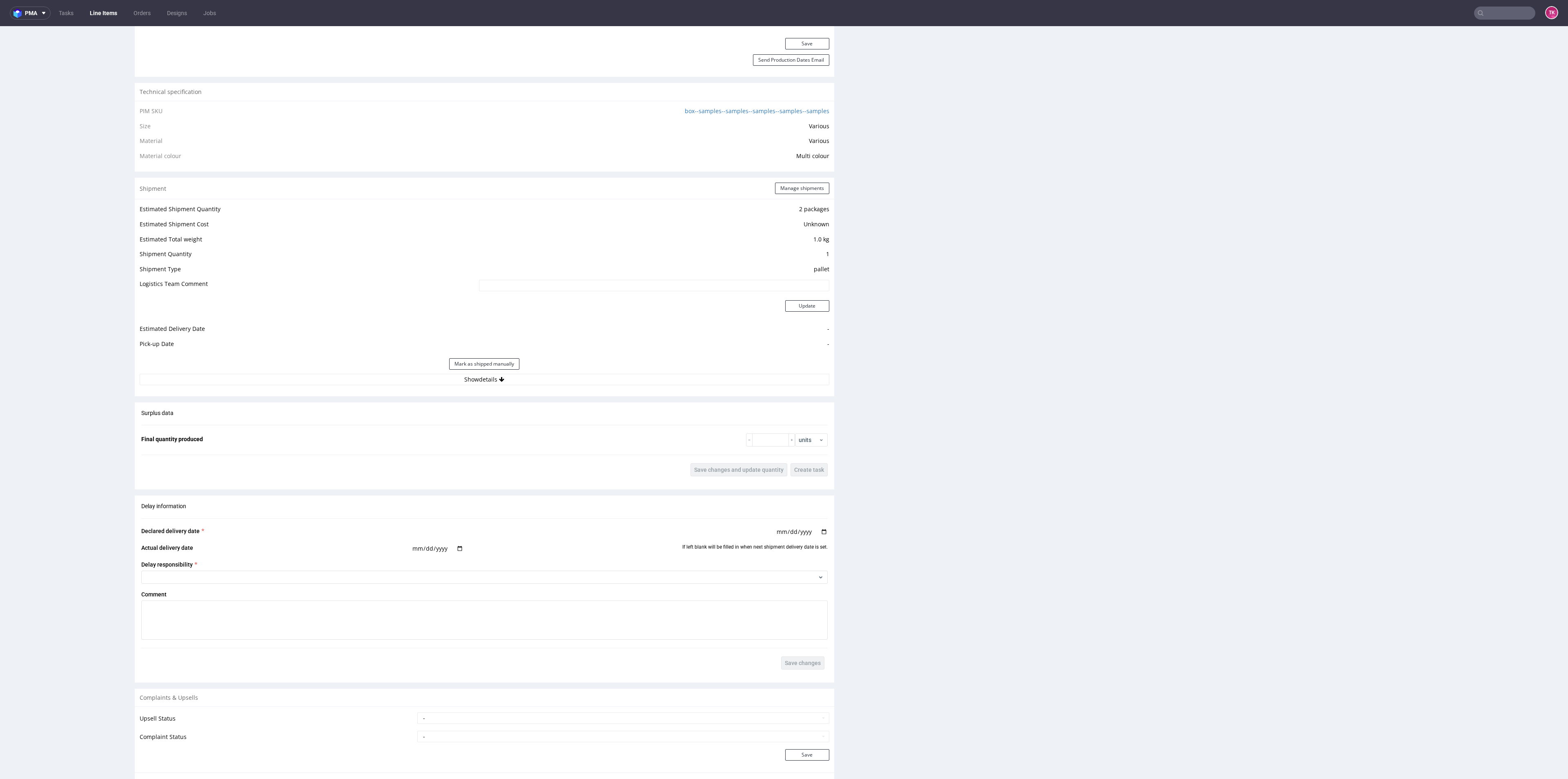
scroll to position [613, 0]
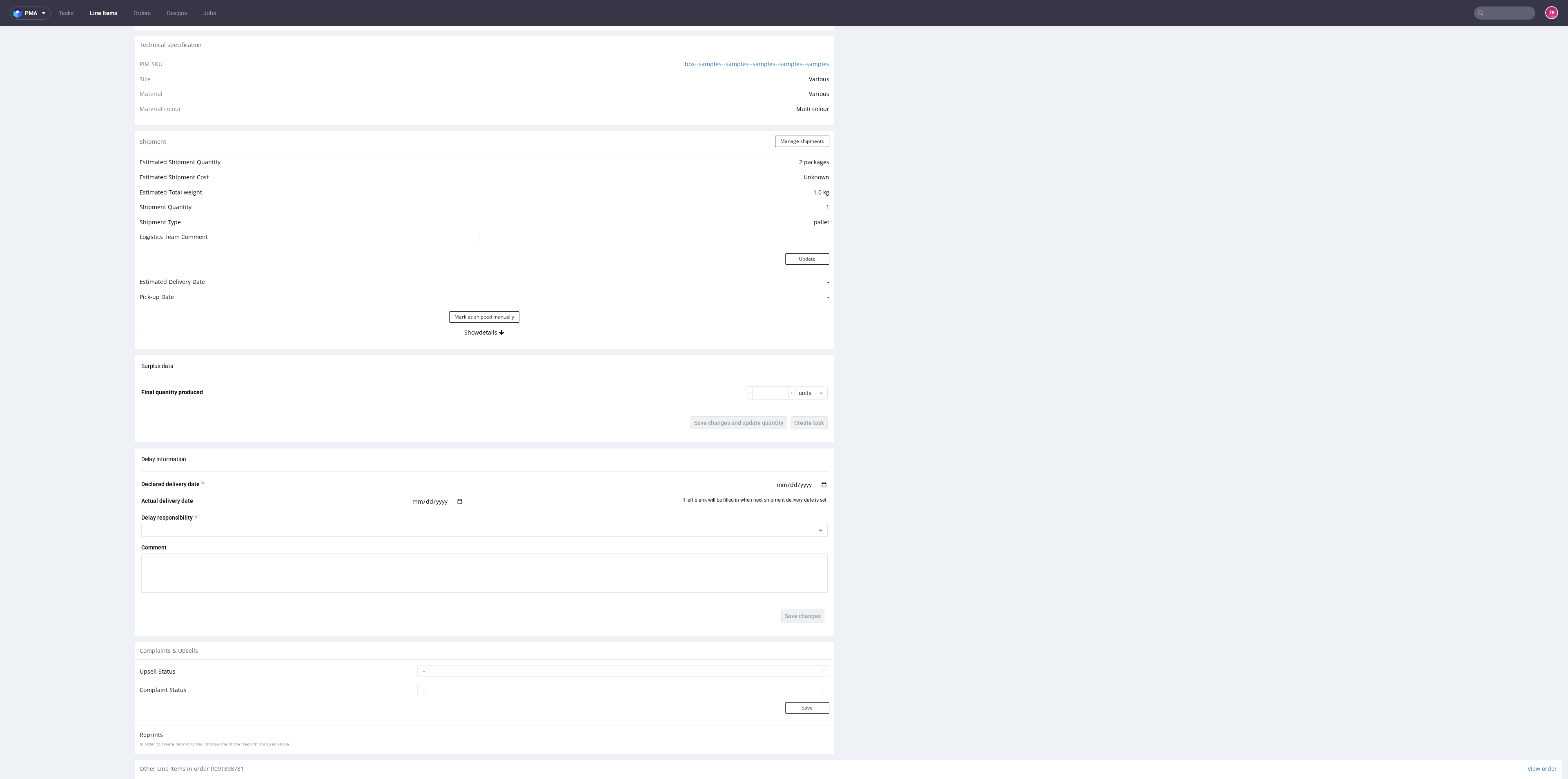
click at [586, 322] on div "Mark as shipped manually" at bounding box center [485, 317] width 690 height 20
click at [589, 331] on button "Show details" at bounding box center [485, 332] width 690 height 12
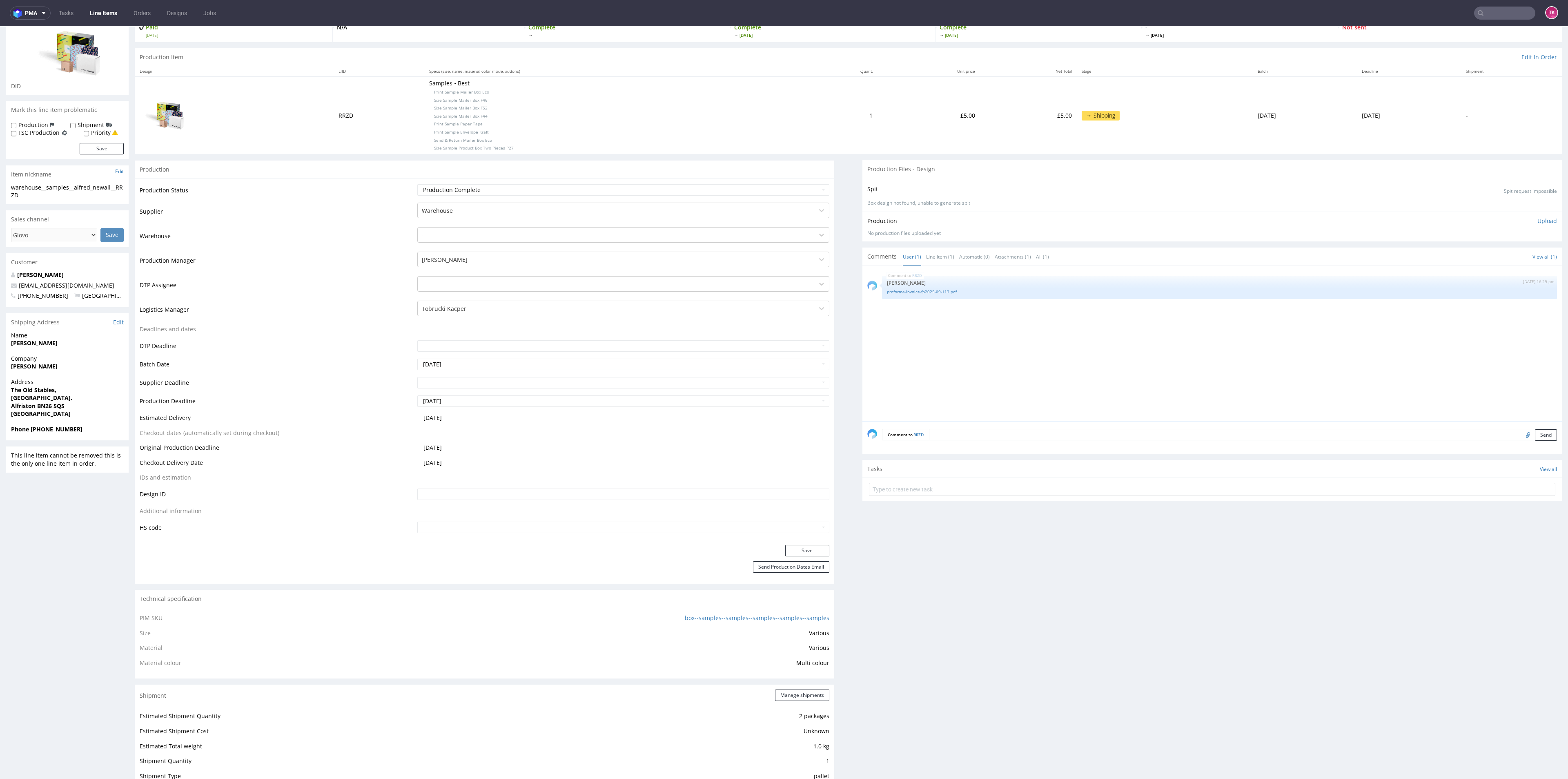
scroll to position [0, 0]
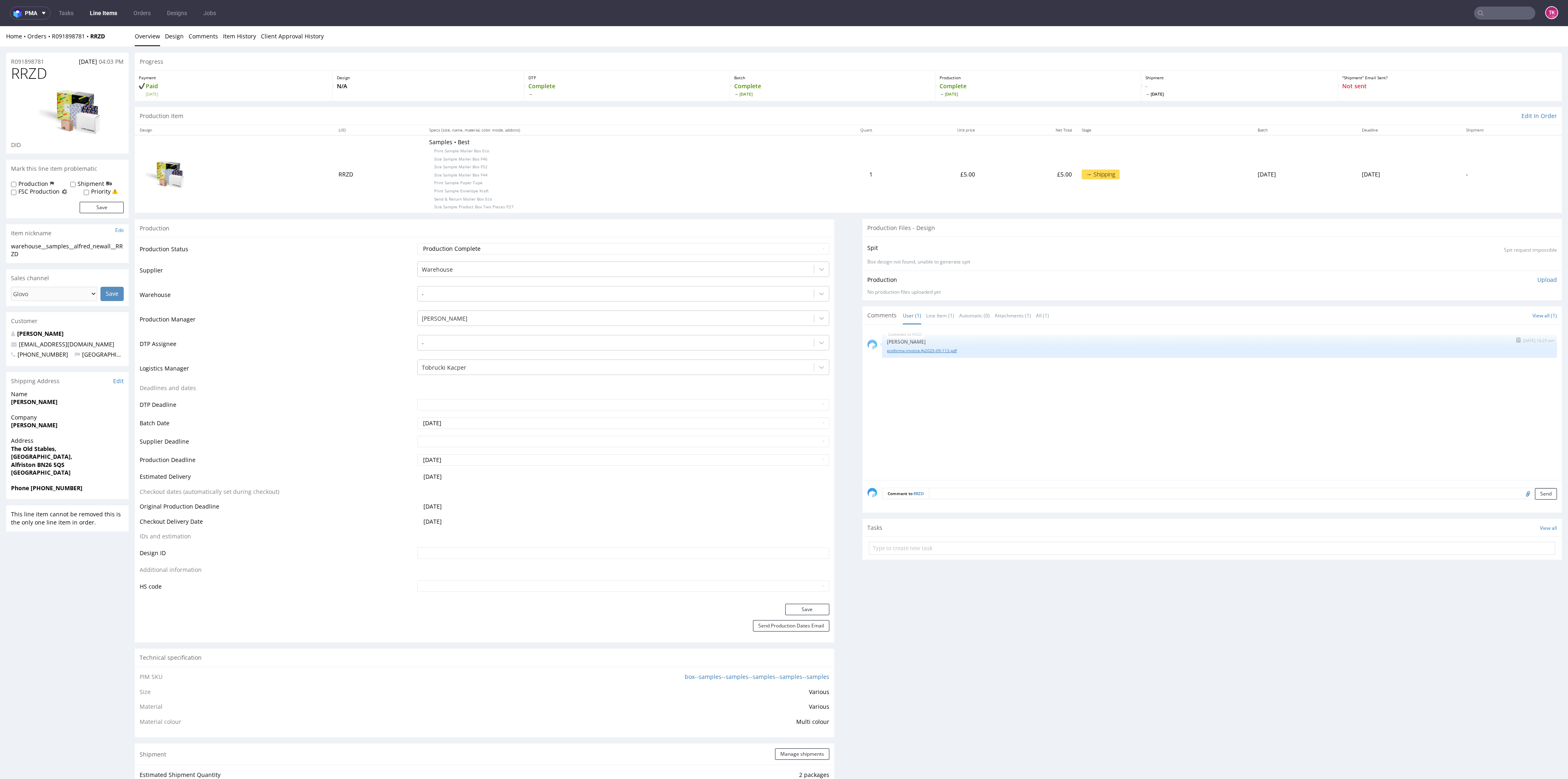
click at [902, 350] on link "proforma-invoice-fp2025-09-113.pdf" at bounding box center [1219, 350] width 665 height 6
drag, startPoint x: 0, startPoint y: 432, endPoint x: 61, endPoint y: 434, distance: 61.0
copy strong "[PERSON_NAME]"
drag, startPoint x: 18, startPoint y: 455, endPoint x: 100, endPoint y: 464, distance: 82.5
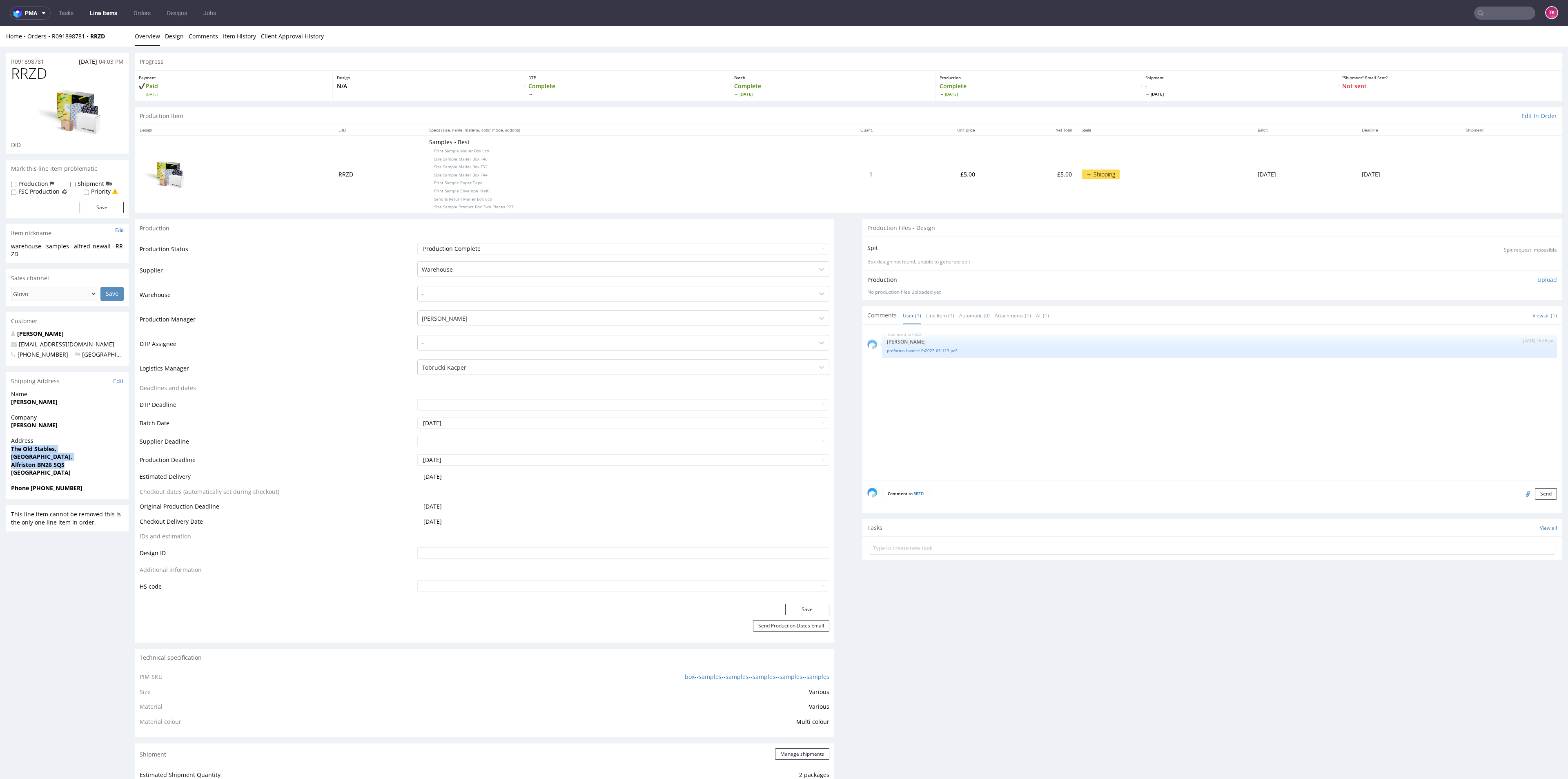
copy p "[STREET_ADDRESS]"
drag, startPoint x: 31, startPoint y: 487, endPoint x: 100, endPoint y: 487, distance: 69.0
click at [100, 487] on span "Phone [PHONE_NUMBER]" at bounding box center [66, 488] width 112 height 8
copy strong "[PHONE_NUMBER]"
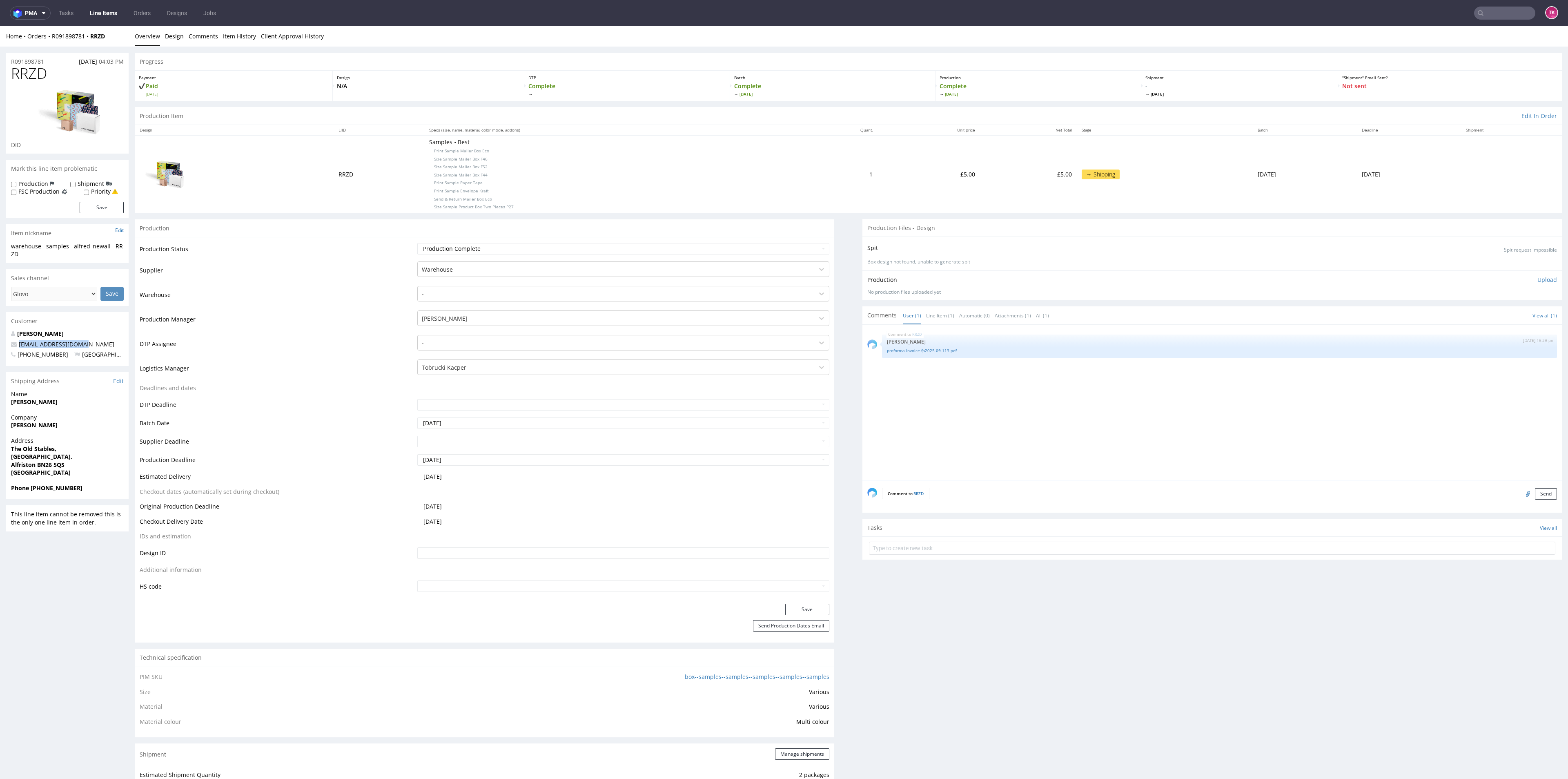
drag, startPoint x: 93, startPoint y: 340, endPoint x: 0, endPoint y: 345, distance: 93.1
copy span "[EMAIL_ADDRESS][DOMAIN_NAME]"
drag, startPoint x: 109, startPoint y: 43, endPoint x: 49, endPoint y: 40, distance: 60.1
click at [49, 40] on div "Home Orders R091898781 RRZD Overview Design Comments Item History Client Approv…" at bounding box center [784, 36] width 1568 height 21
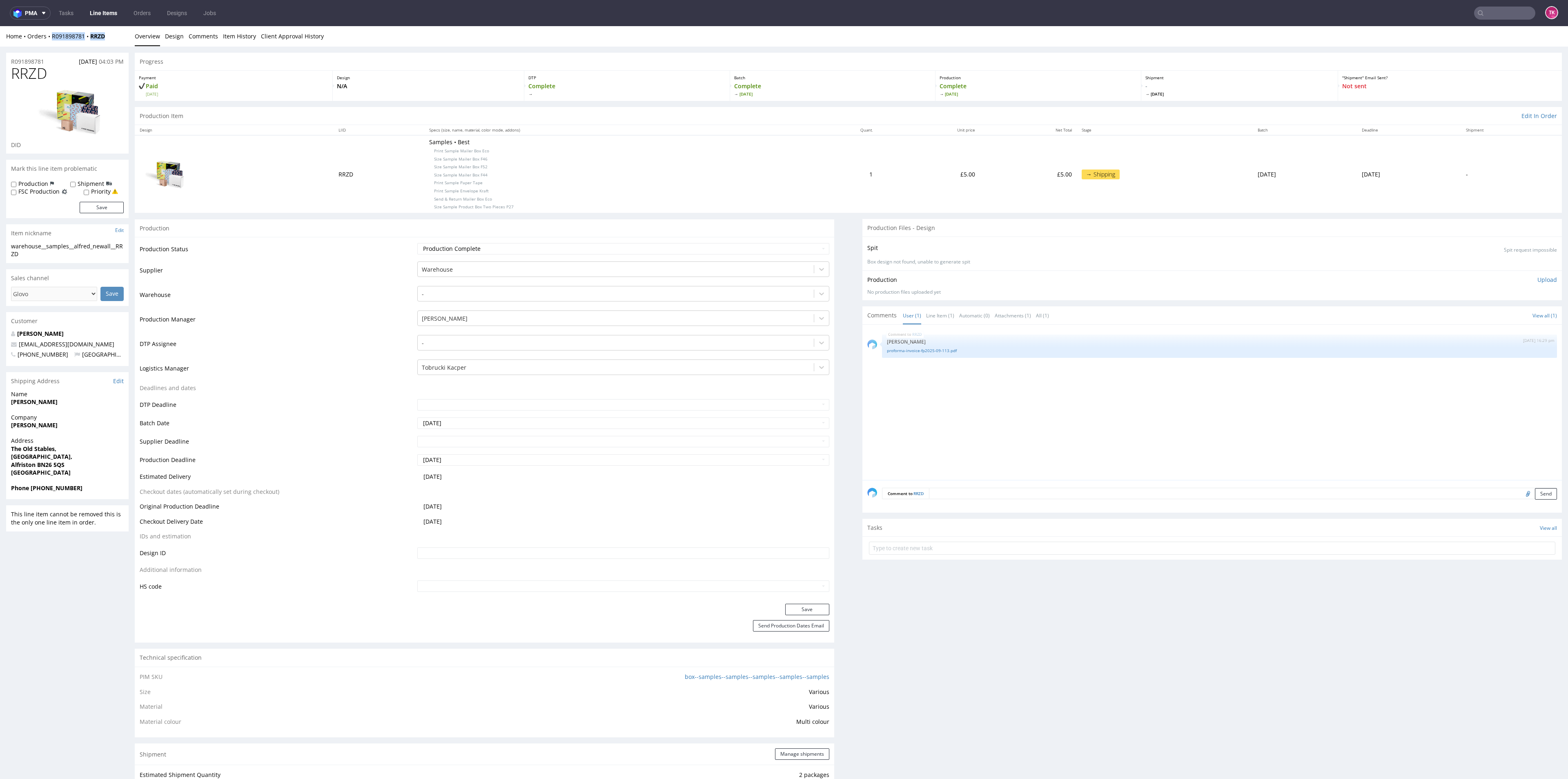
copy div "R091898781 RRZD"
drag, startPoint x: 893, startPoint y: 556, endPoint x: 890, endPoint y: 550, distance: 6.7
click at [893, 554] on form at bounding box center [1212, 548] width 686 height 20
click at [889, 553] on input "text" at bounding box center [1212, 547] width 686 height 13
type input "etykiety"
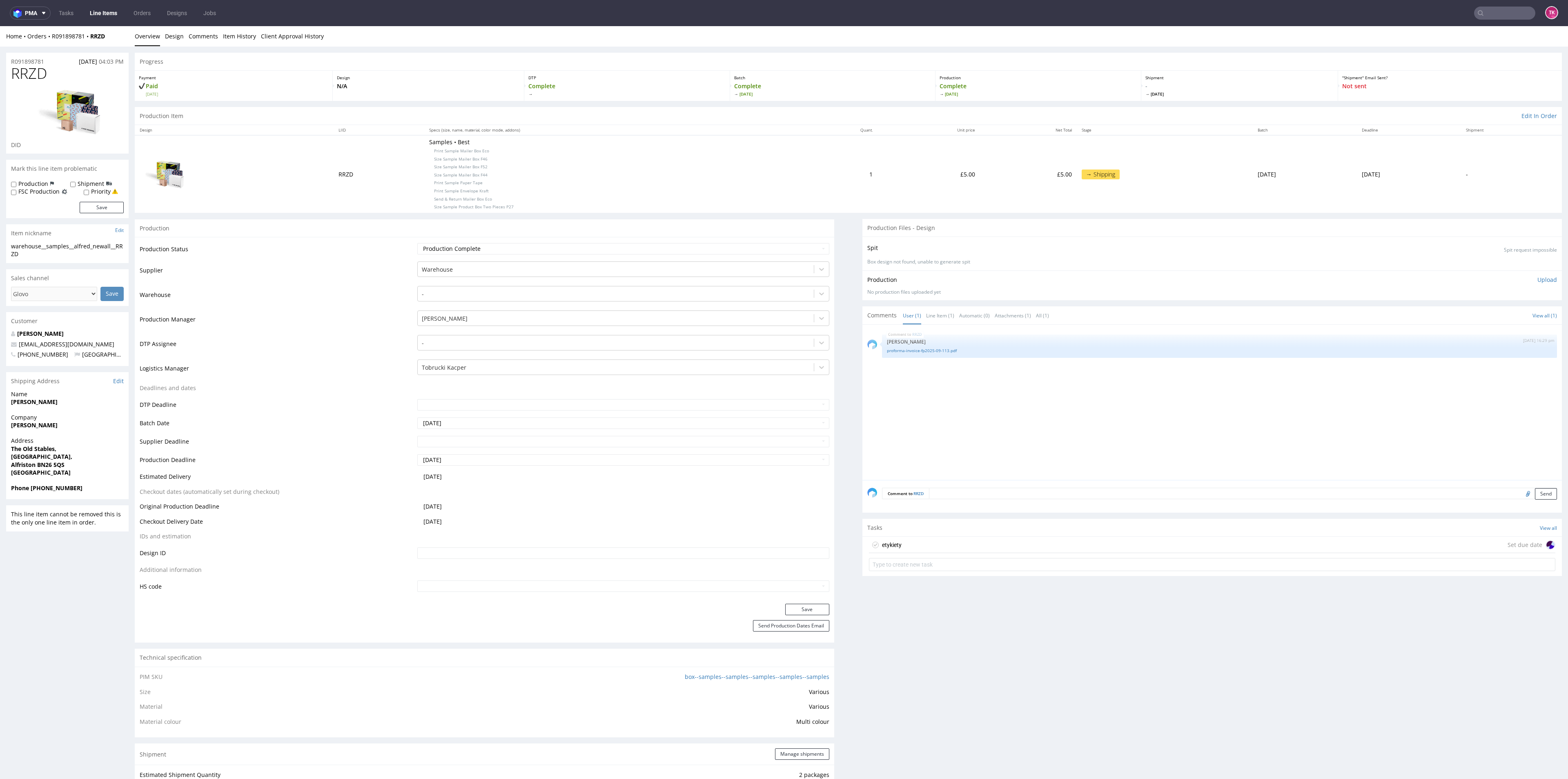
click at [958, 543] on div "etykiety Set due date" at bounding box center [1212, 544] width 686 height 17
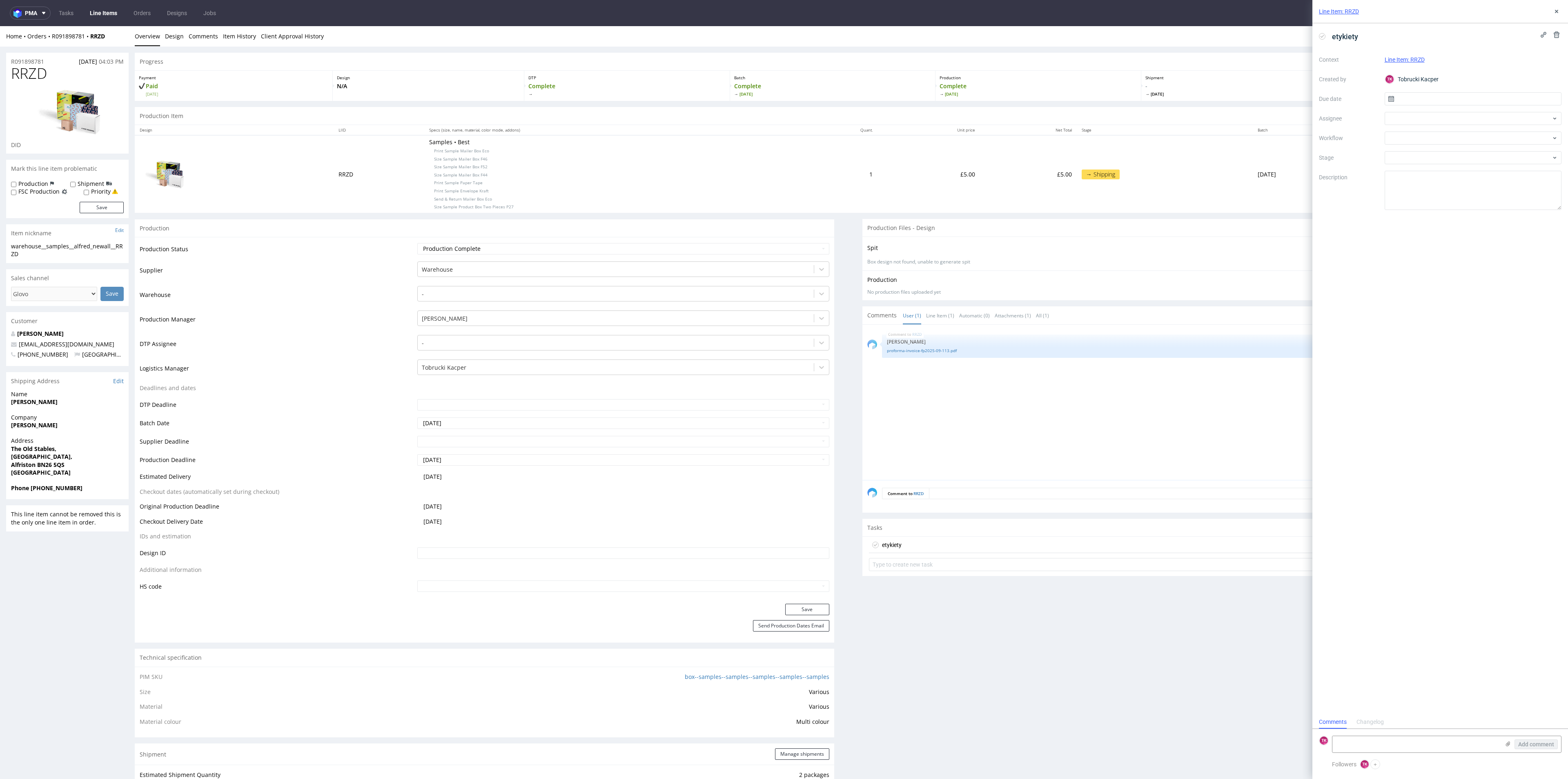
scroll to position [7, 0]
click at [1505, 739] on div "Add comment" at bounding box center [1530, 744] width 62 height 17
click at [1505, 744] on icon at bounding box center [1507, 743] width 7 height 7
click at [0, 0] on input "file" at bounding box center [0, 0] width 0 height 0
click at [1385, 695] on textarea at bounding box center [1416, 701] width 167 height 17
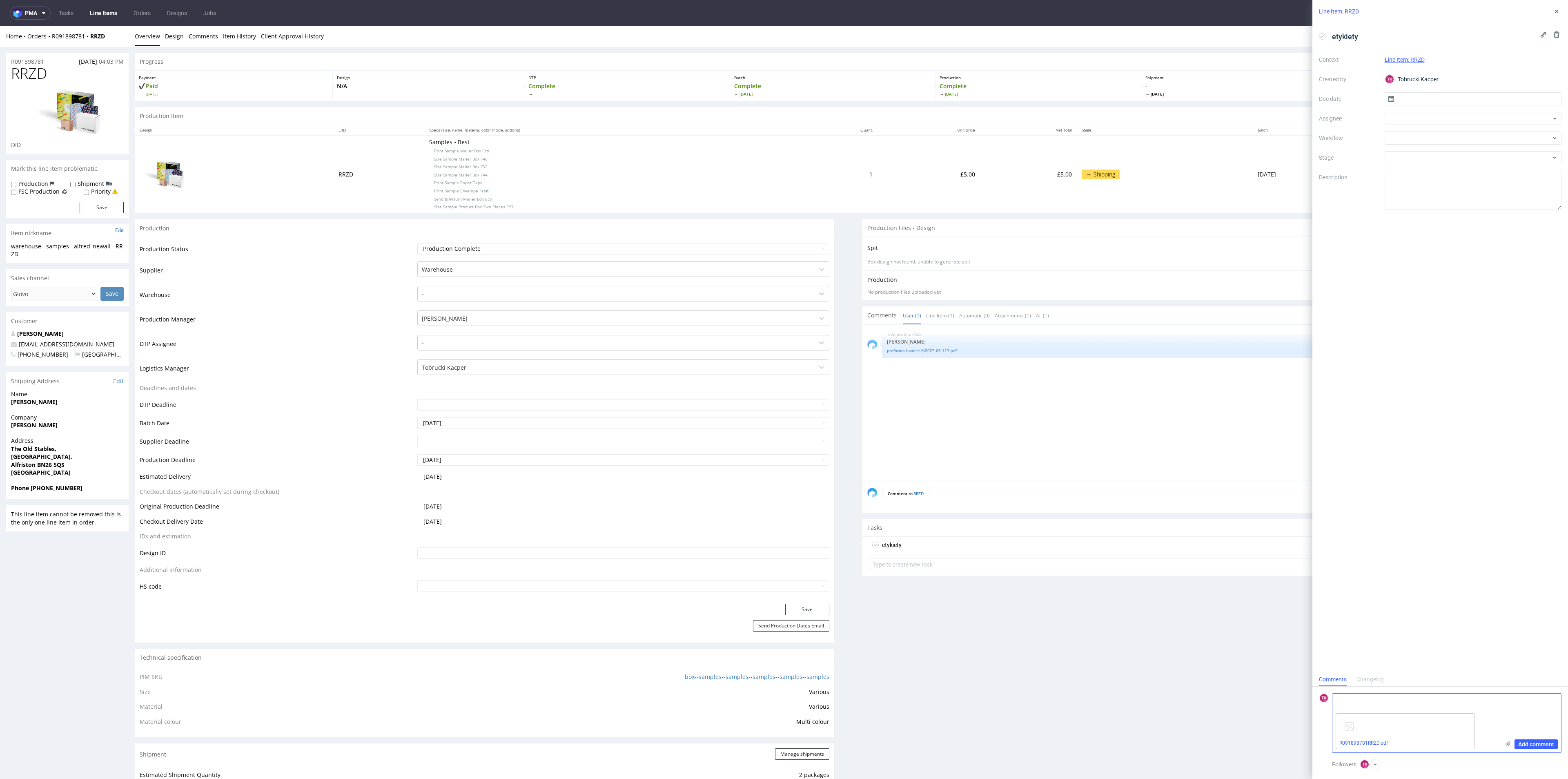
paste textarea "1Z5A15806894544524"
type textarea "1Z5A15806894544524"
click at [1547, 741] on span "Add comment" at bounding box center [1536, 744] width 36 height 6
click at [1403, 120] on div at bounding box center [1472, 117] width 177 height 13
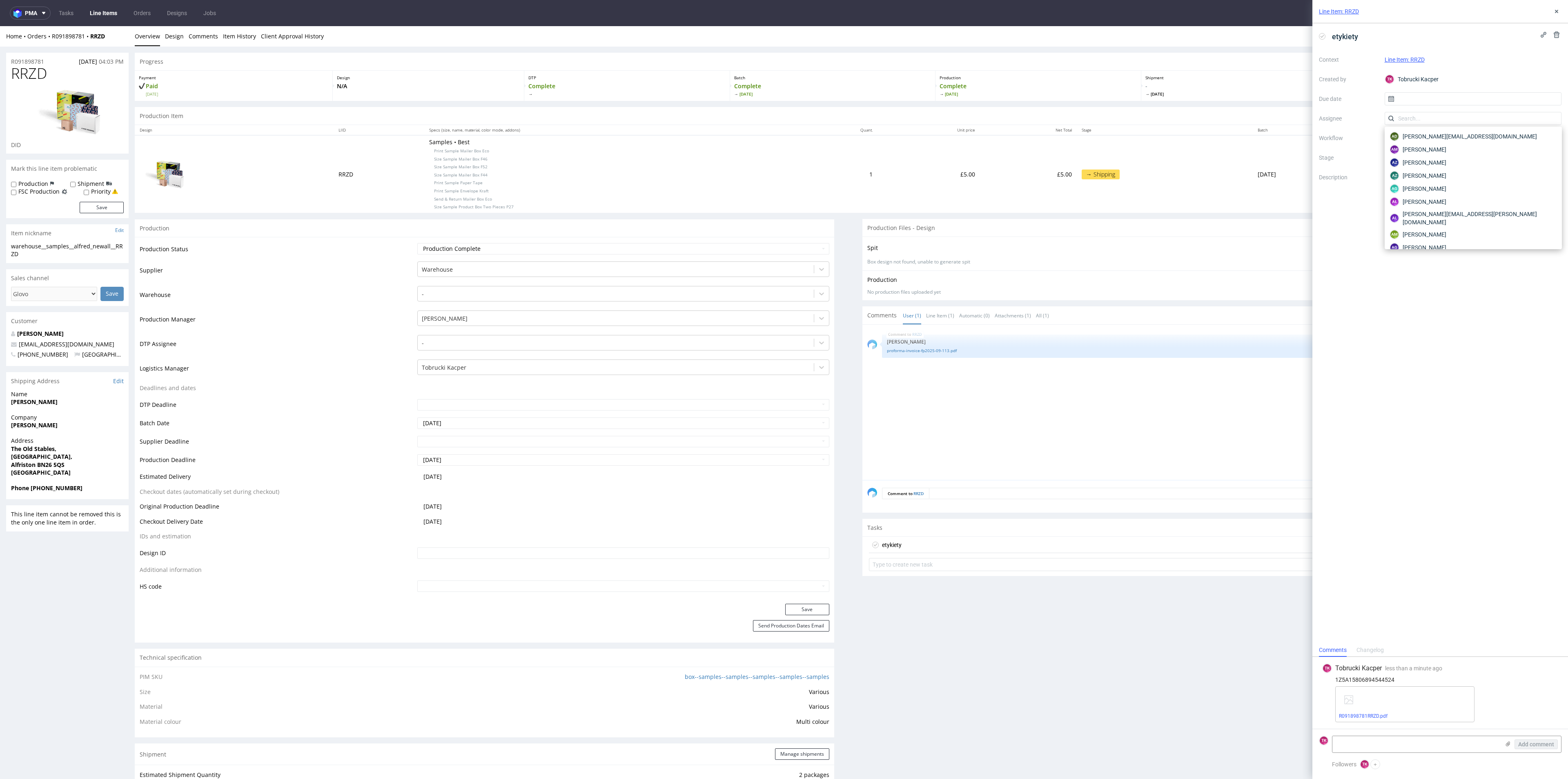
type input "e"
drag, startPoint x: 1409, startPoint y: 119, endPoint x: 1359, endPoint y: 117, distance: 50.0
click at [1359, 117] on div "Context Line Item: RRZD Created by TK Tobrucki Kacper Due date Assignee e Workf…" at bounding box center [1440, 131] width 242 height 156
click at [1419, 116] on div at bounding box center [1472, 117] width 177 height 13
type input "fe"
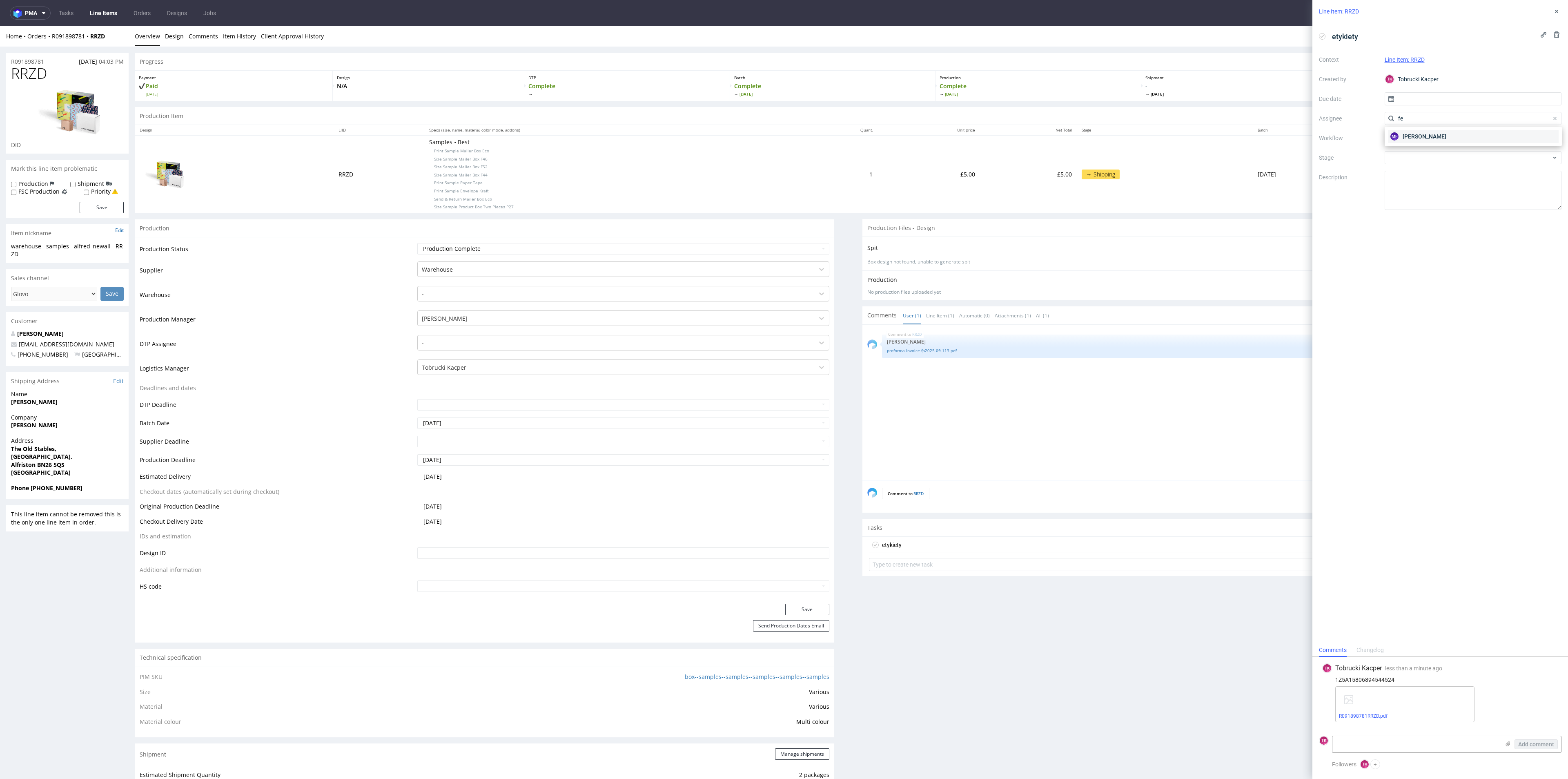
click at [1423, 134] on span "Michał Fedorowicz" at bounding box center [1424, 136] width 44 height 8
click at [1421, 94] on input "text" at bounding box center [1472, 98] width 177 height 13
click at [1449, 210] on button "29" at bounding box center [1446, 209] width 13 height 13
type input "29/09/2025"
click at [1551, 10] on button at bounding box center [1556, 12] width 10 height 10
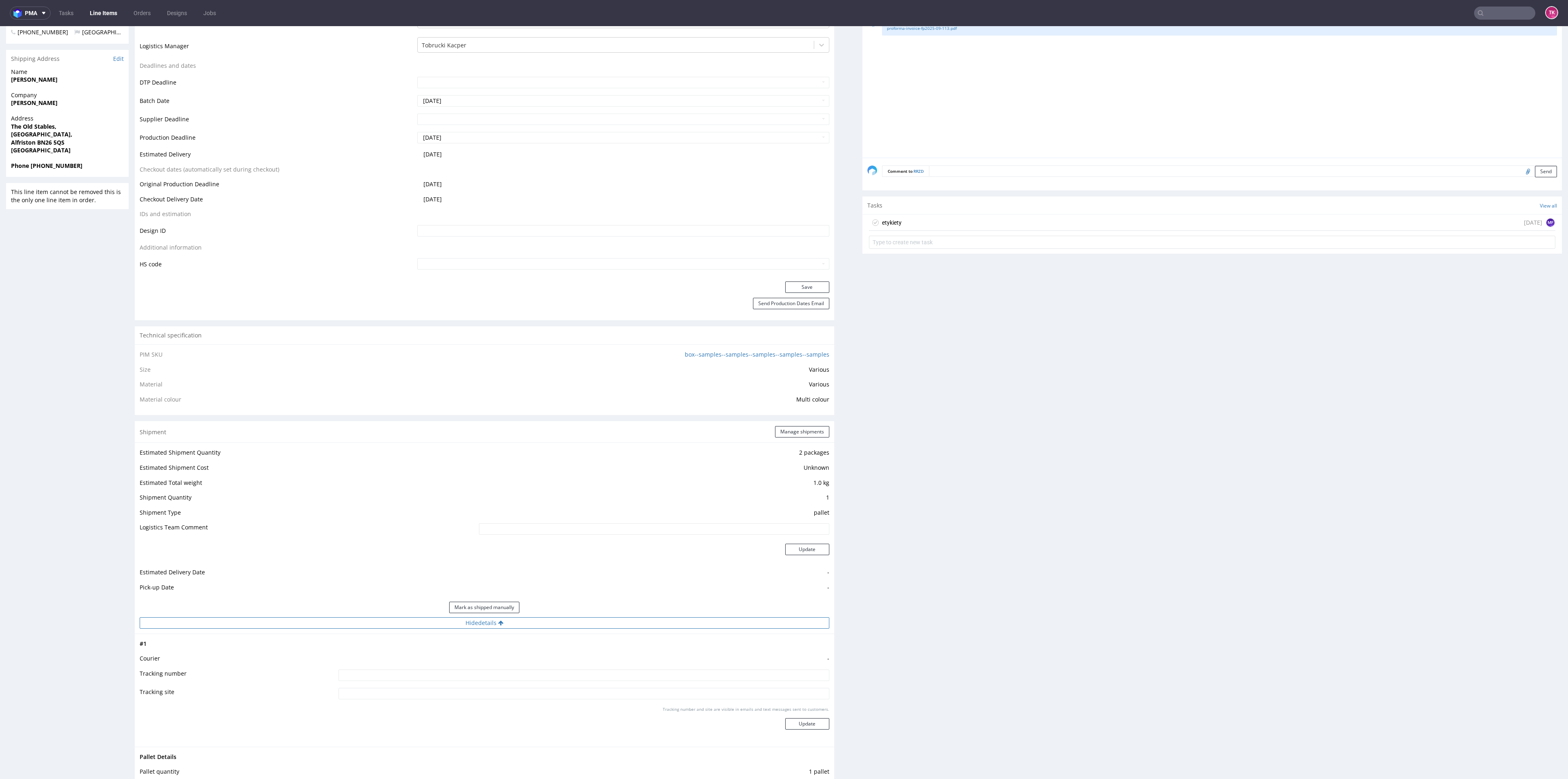
scroll to position [368, 0]
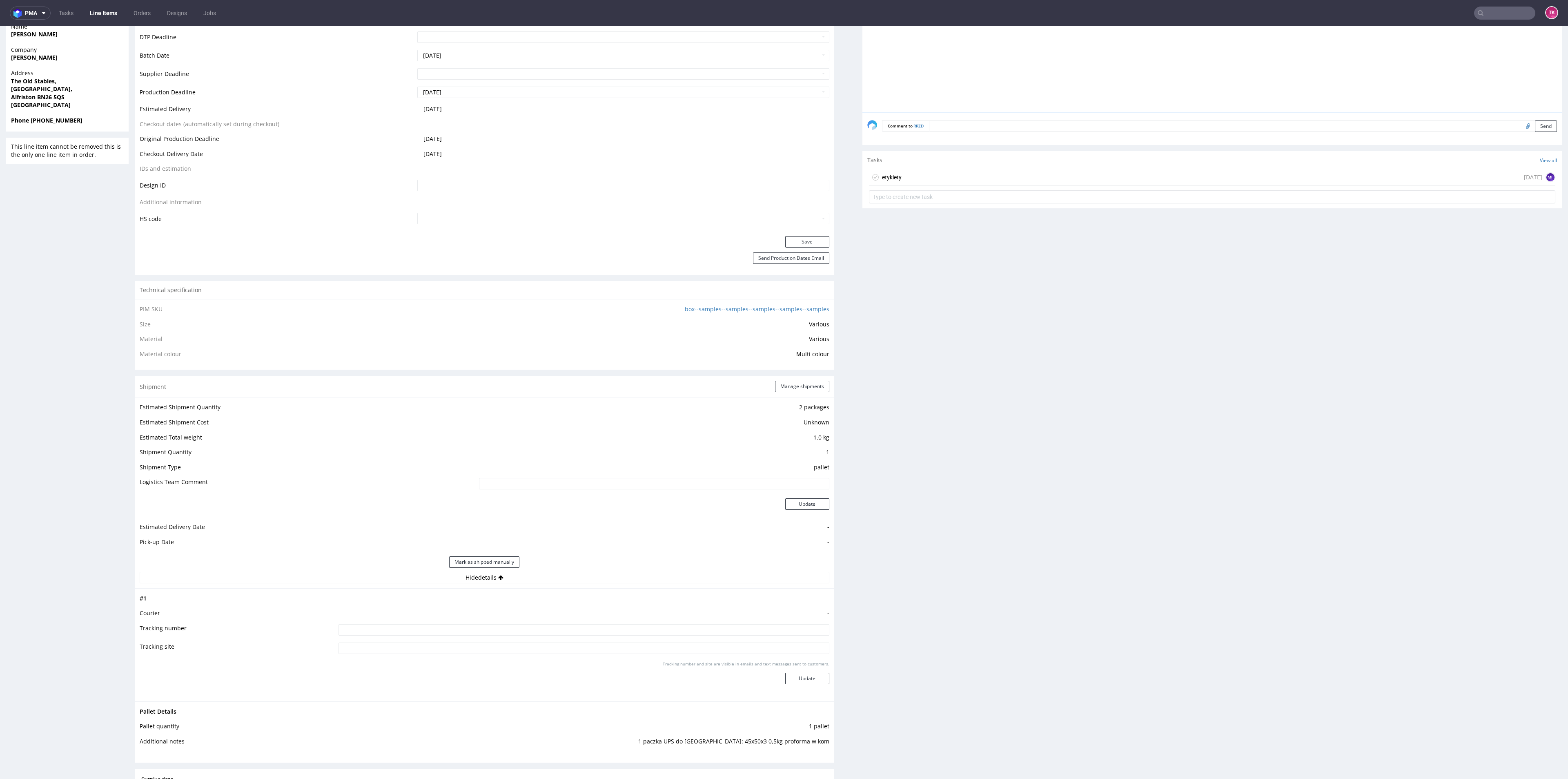
click at [567, 630] on input at bounding box center [584, 629] width 491 height 12
type input "1Z5A15806894544524"
click at [780, 670] on div "Tracking number and site are visible in emails and text messages sent to custom…" at bounding box center [584, 675] width 491 height 29
click at [785, 672] on button "Update" at bounding box center [806, 678] width 44 height 12
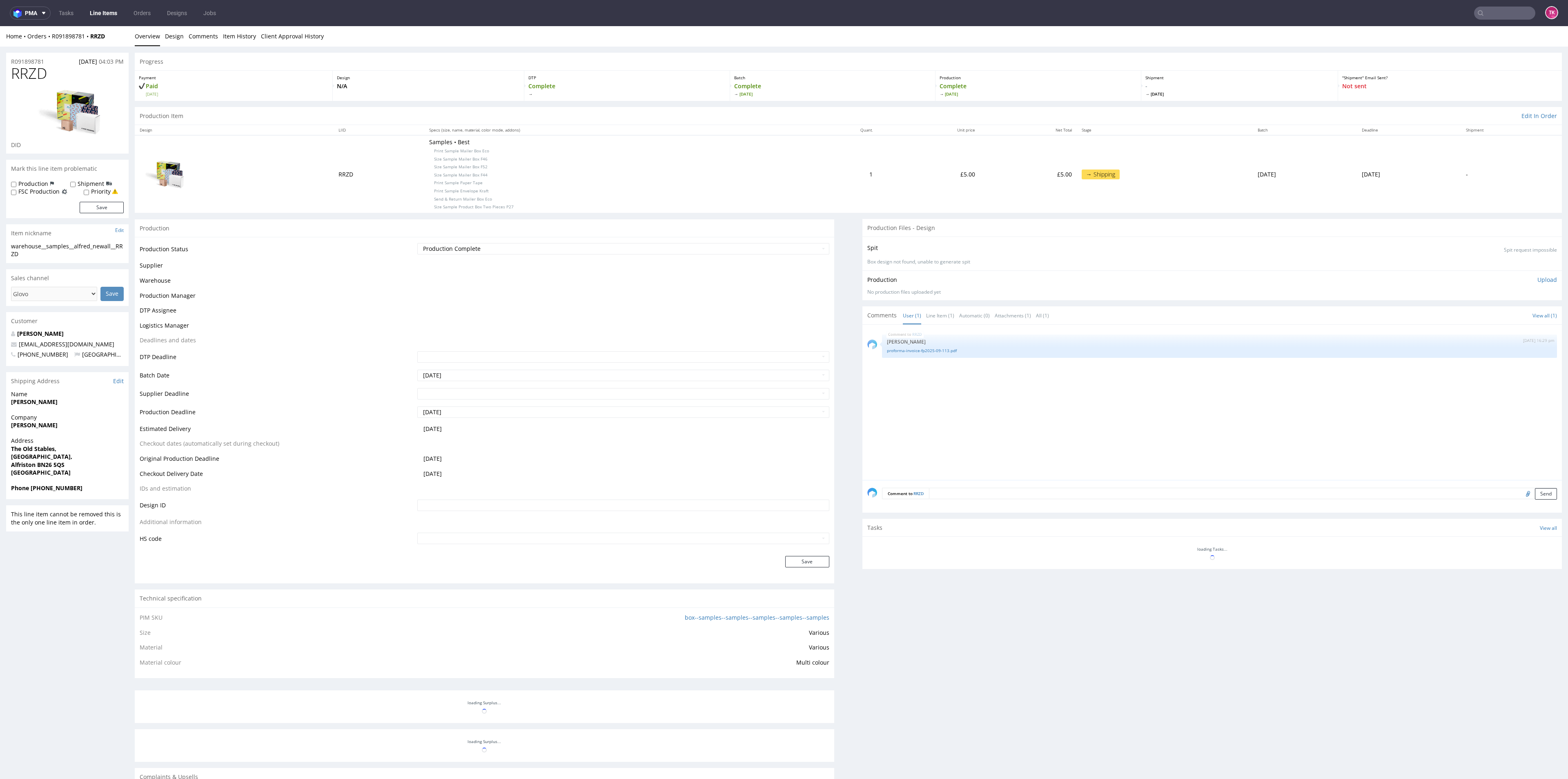
scroll to position [185, 0]
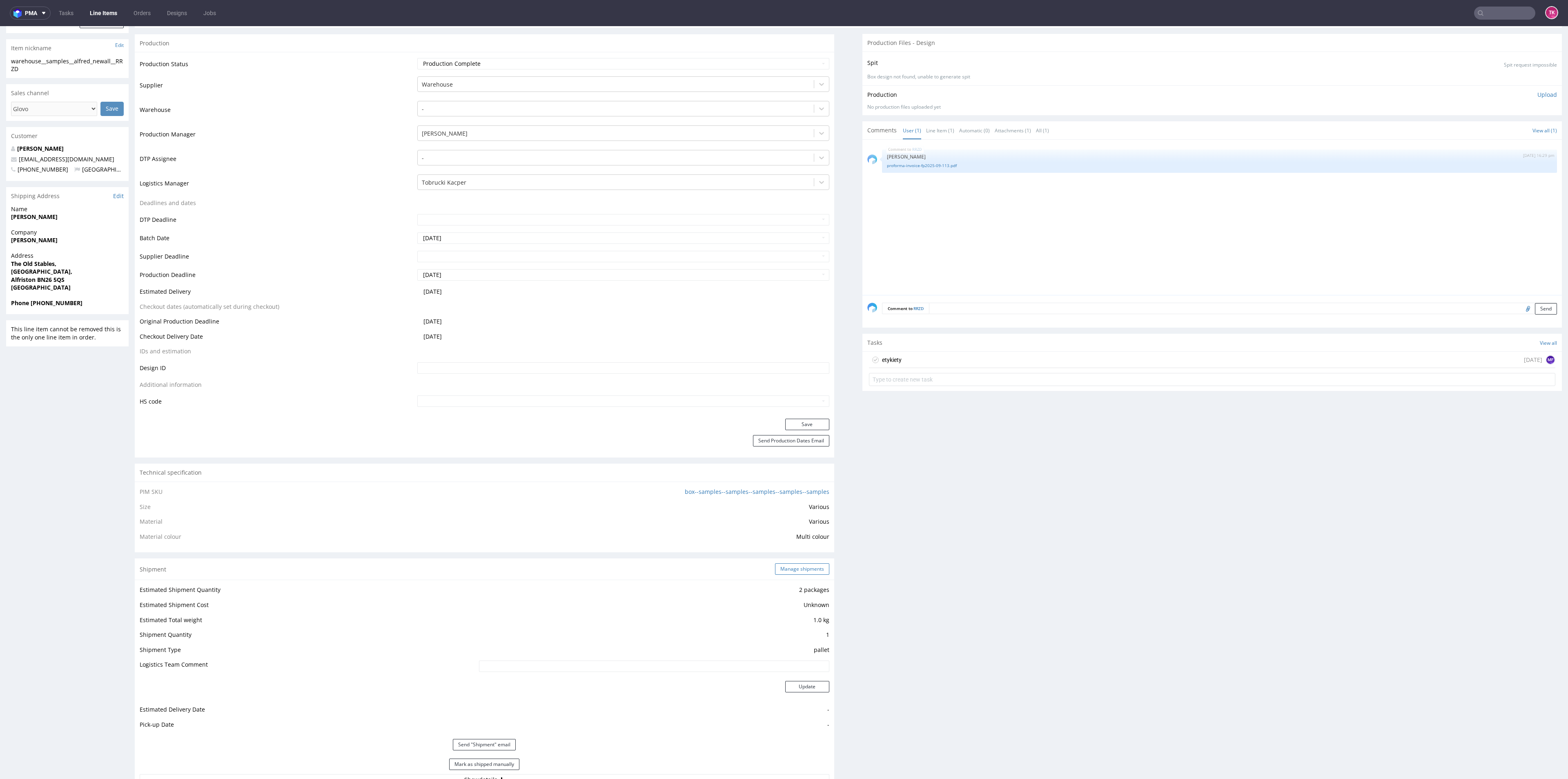
drag, startPoint x: 794, startPoint y: 575, endPoint x: 792, endPoint y: 567, distance: 8.2
click at [792, 569] on div "Shipment Manage shipments" at bounding box center [485, 569] width 700 height 22
click at [793, 565] on button "Manage shipments" at bounding box center [803, 569] width 55 height 12
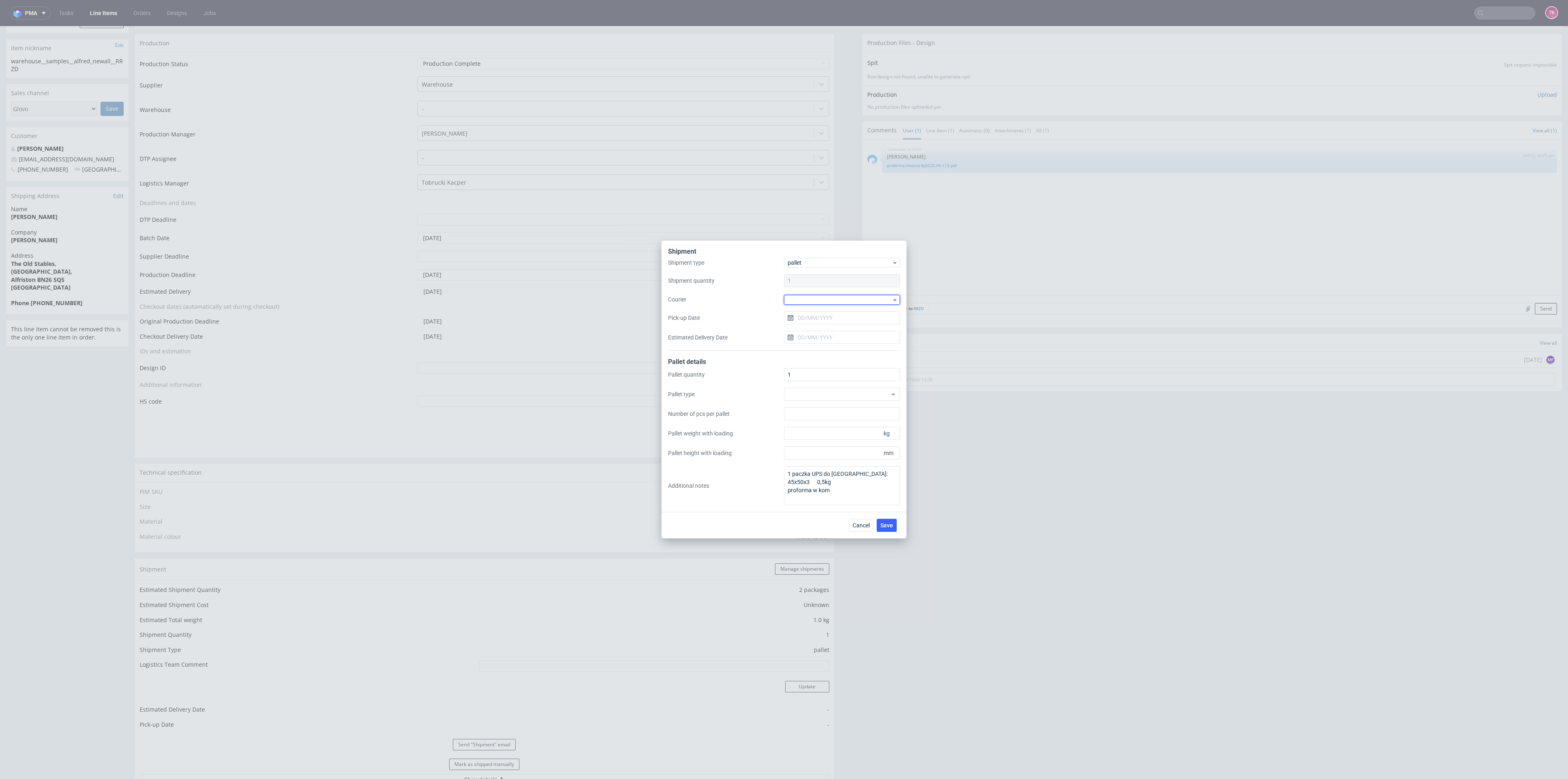
click at [832, 300] on div at bounding box center [842, 300] width 116 height 10
drag, startPoint x: 816, startPoint y: 366, endPoint x: 816, endPoint y: 362, distance: 4.0
click at [816, 365] on div "APC Overnight Freight Coyote DB Schenker DHL UK DSV GO Logis KSK Kuehne + Nagel…" at bounding box center [842, 336] width 116 height 62
click at [816, 362] on div "UPS Pallets" at bounding box center [842, 357] width 109 height 15
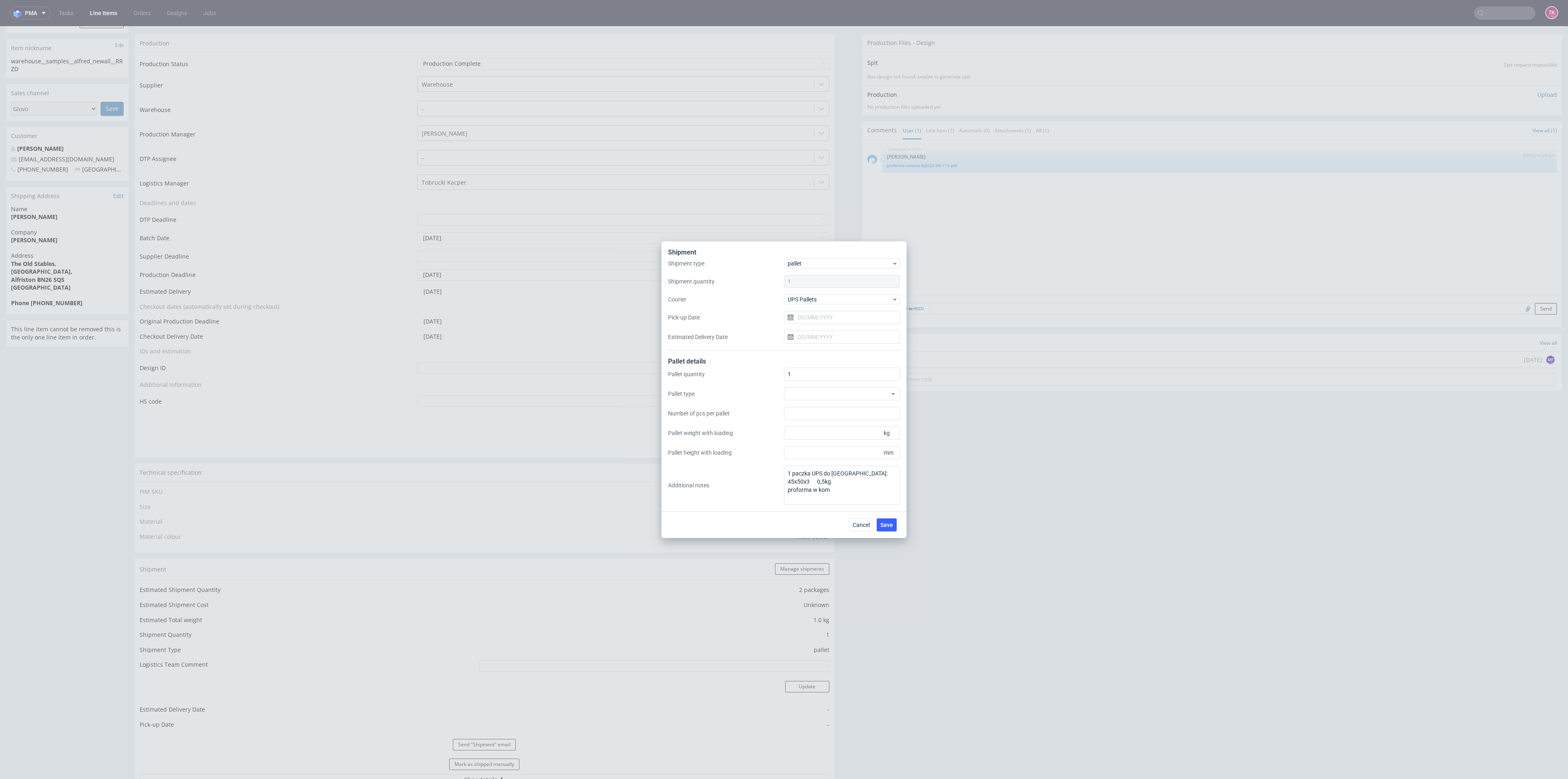
click at [814, 325] on div "Shipment type pallet Shipment quantity 1 Courier UPS Pallets Pick-up Date Estim…" at bounding box center [783, 304] width 232 height 92
click at [815, 322] on input "Pick-up Date" at bounding box center [842, 317] width 116 height 13
click at [819, 434] on button "29" at bounding box center [815, 428] width 13 height 13
type input "29/09/2025"
click at [895, 529] on button "Save" at bounding box center [887, 524] width 20 height 13
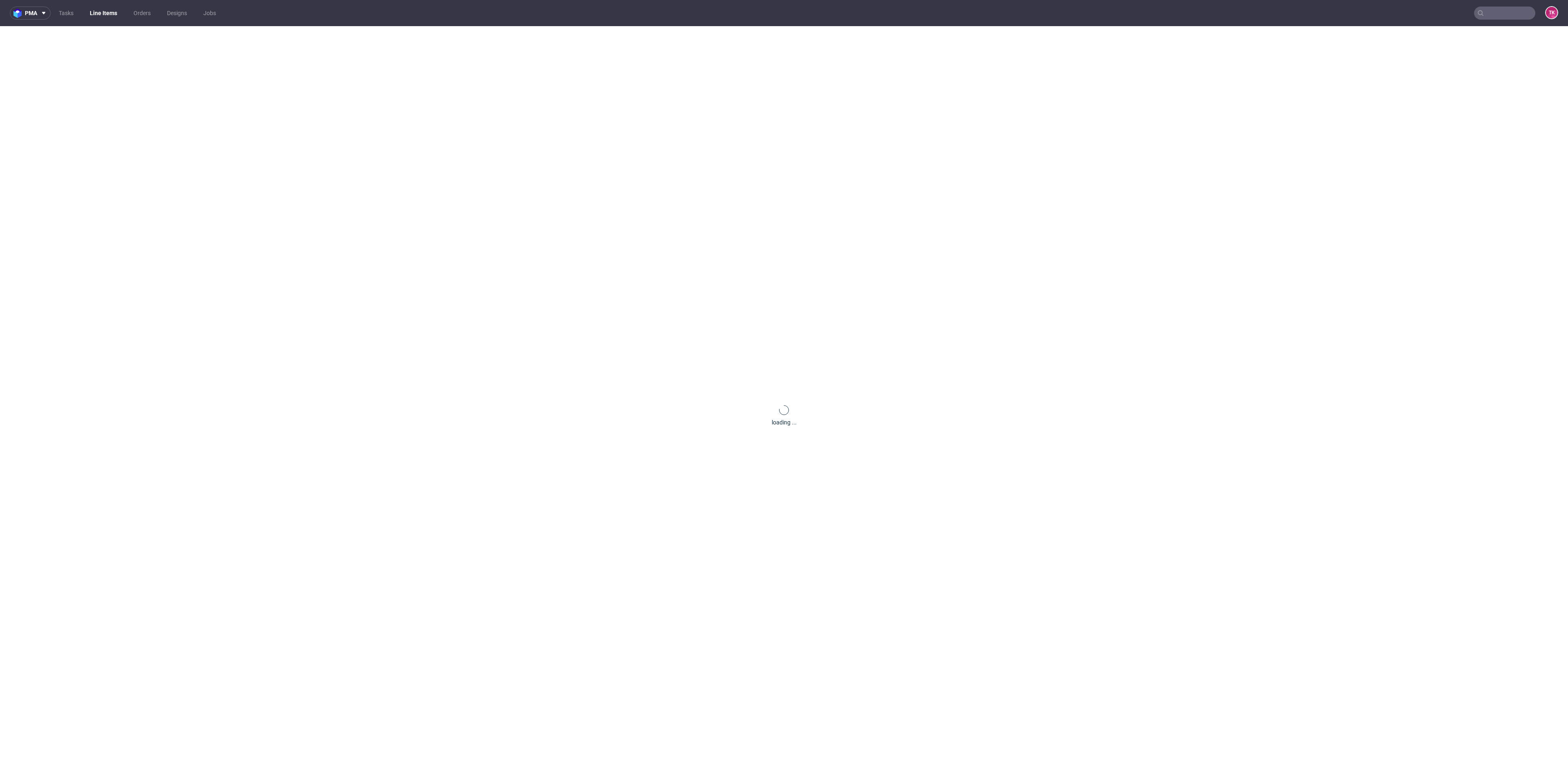
click at [102, 18] on link "Line Items" at bounding box center [104, 13] width 37 height 13
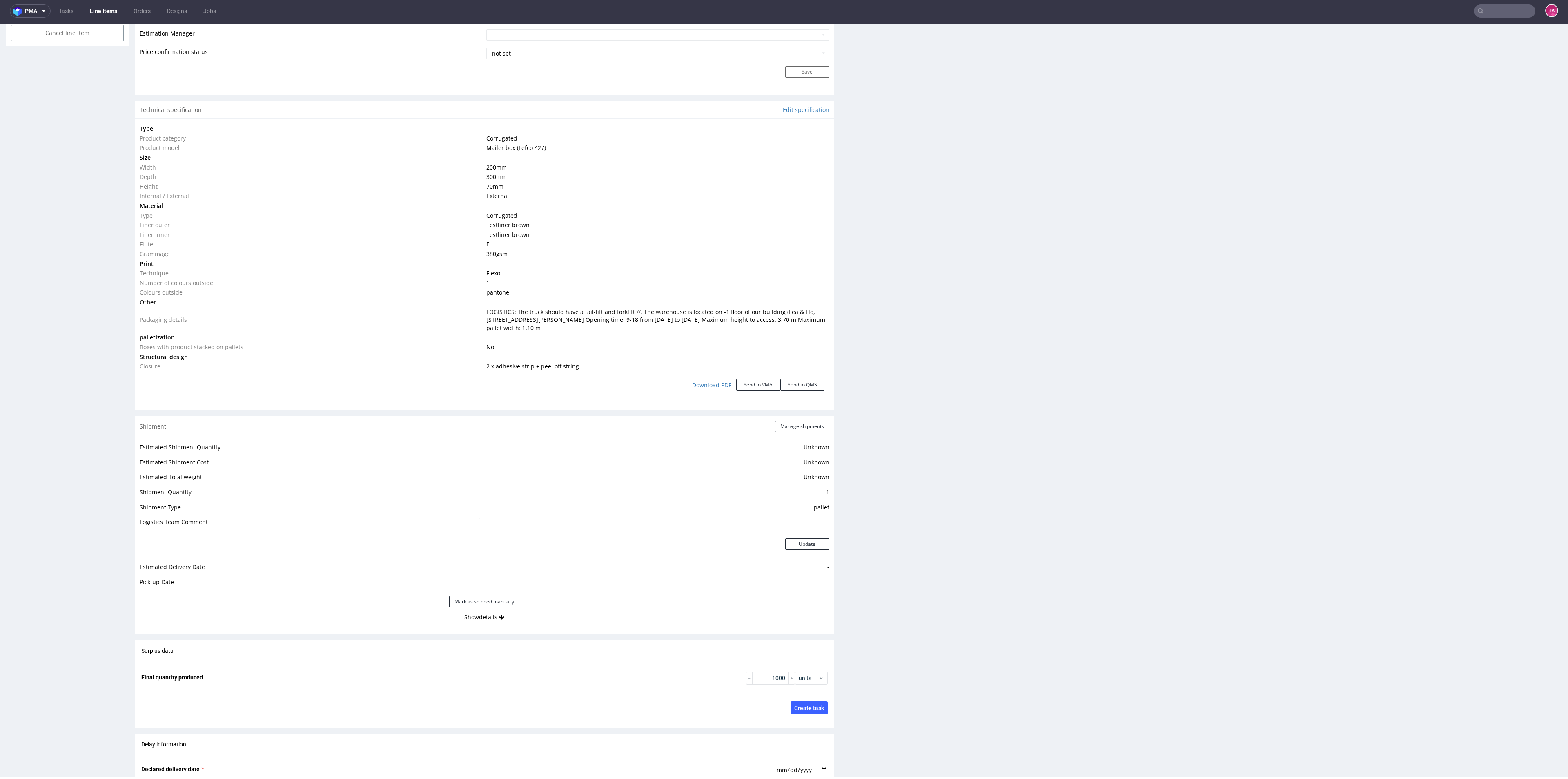
scroll to position [775, 0]
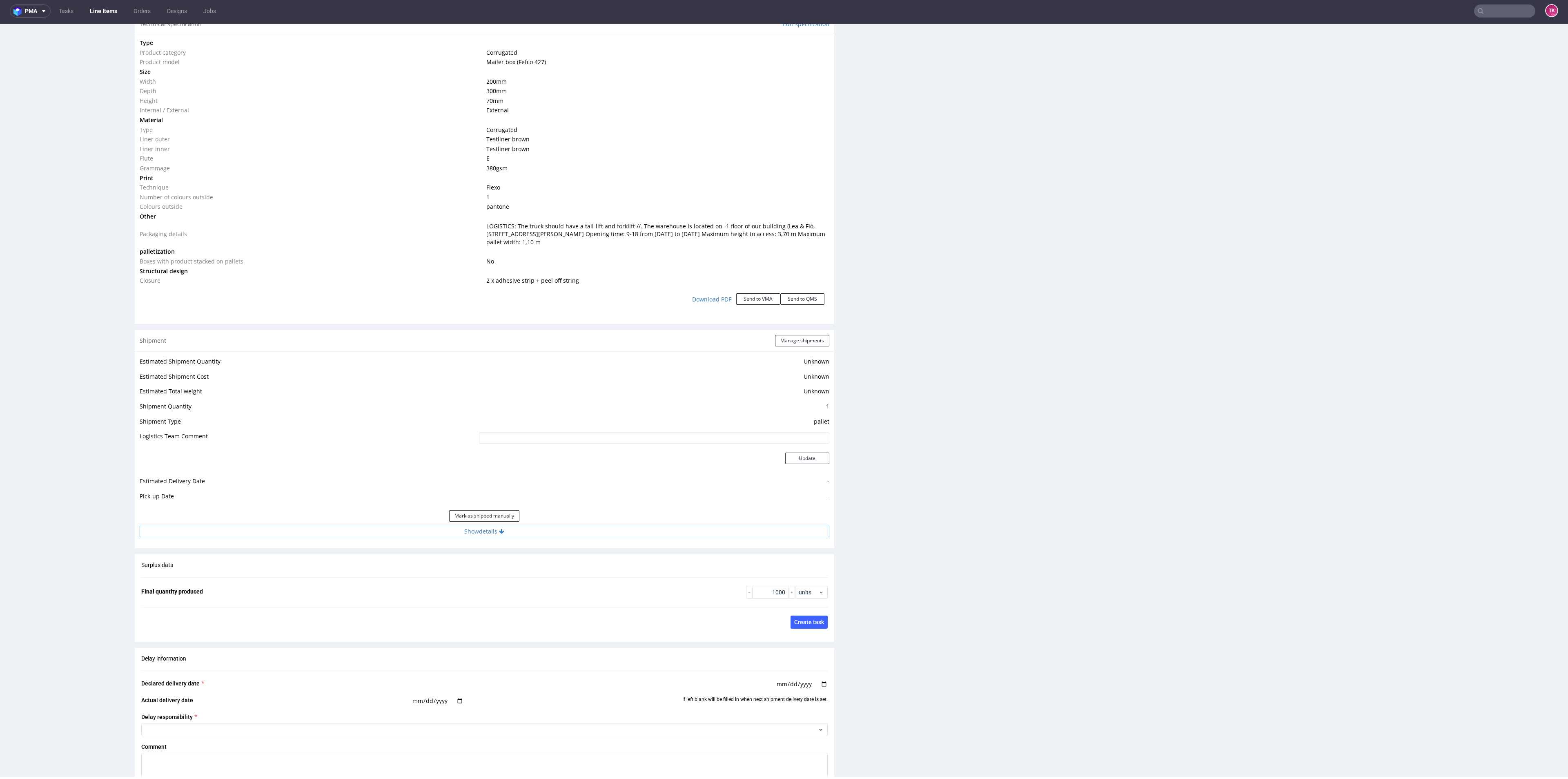
click at [553, 527] on button "Show details" at bounding box center [485, 532] width 690 height 12
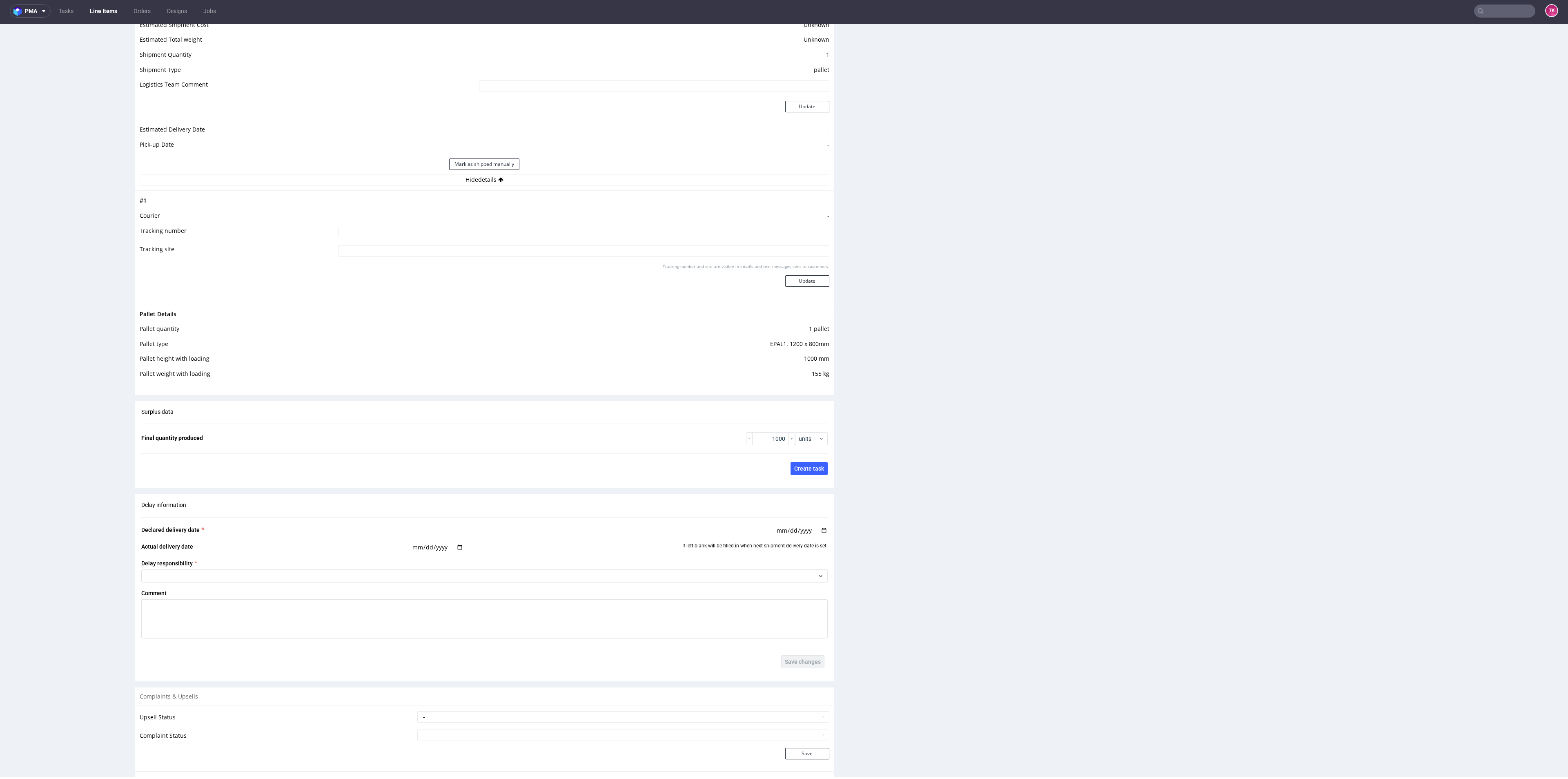
scroll to position [1143, 0]
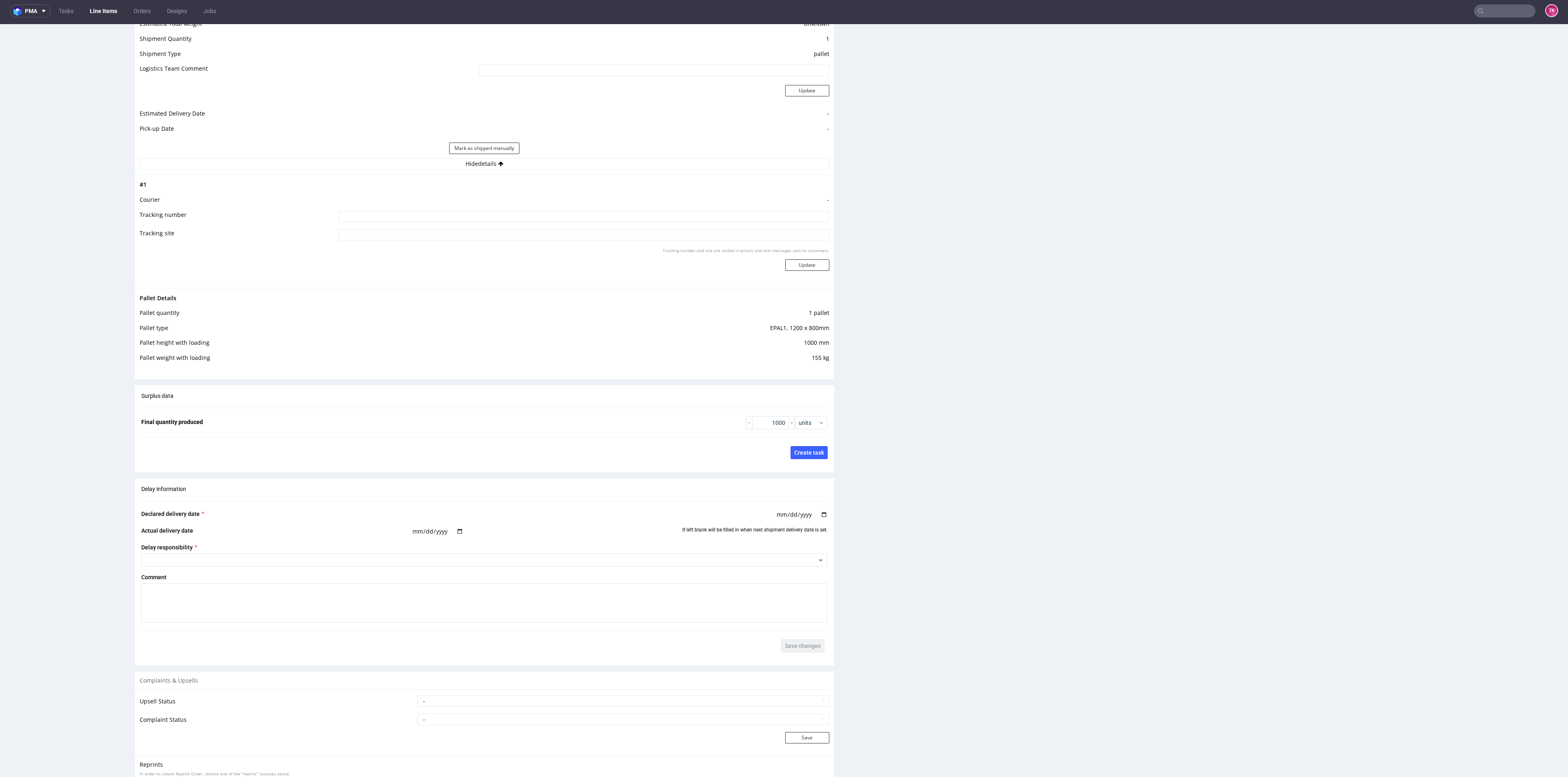
click at [546, 216] on input at bounding box center [584, 217] width 491 height 12
paste input "Czekamy na pozostałe li"
type input "Czekamy na pozostałe li"
click at [788, 264] on button "Update" at bounding box center [806, 265] width 44 height 12
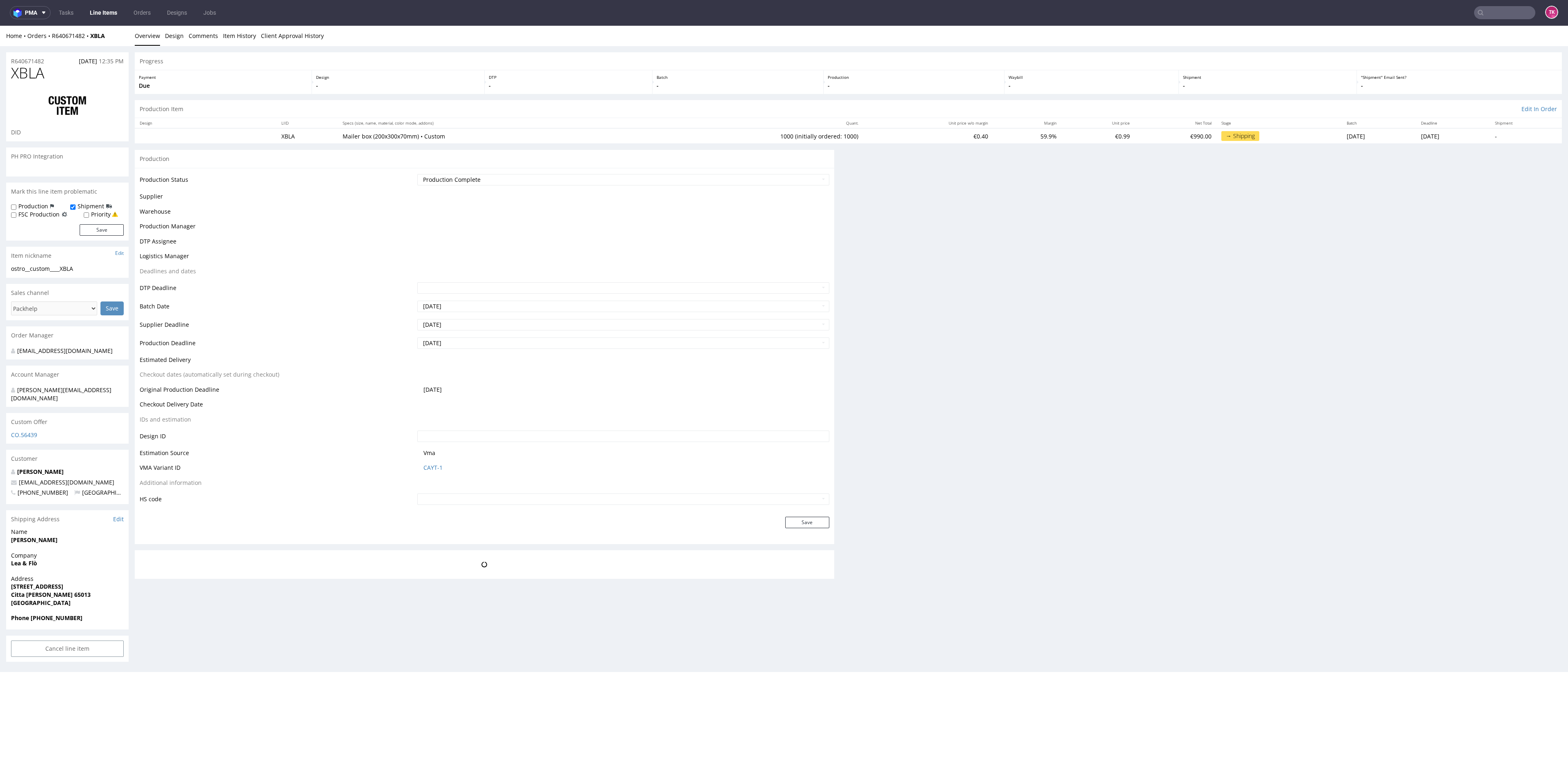
scroll to position [0, 0]
drag, startPoint x: 99, startPoint y: 1, endPoint x: 99, endPoint y: 13, distance: 12.0
click at [99, 13] on link "Line Items" at bounding box center [104, 13] width 37 height 13
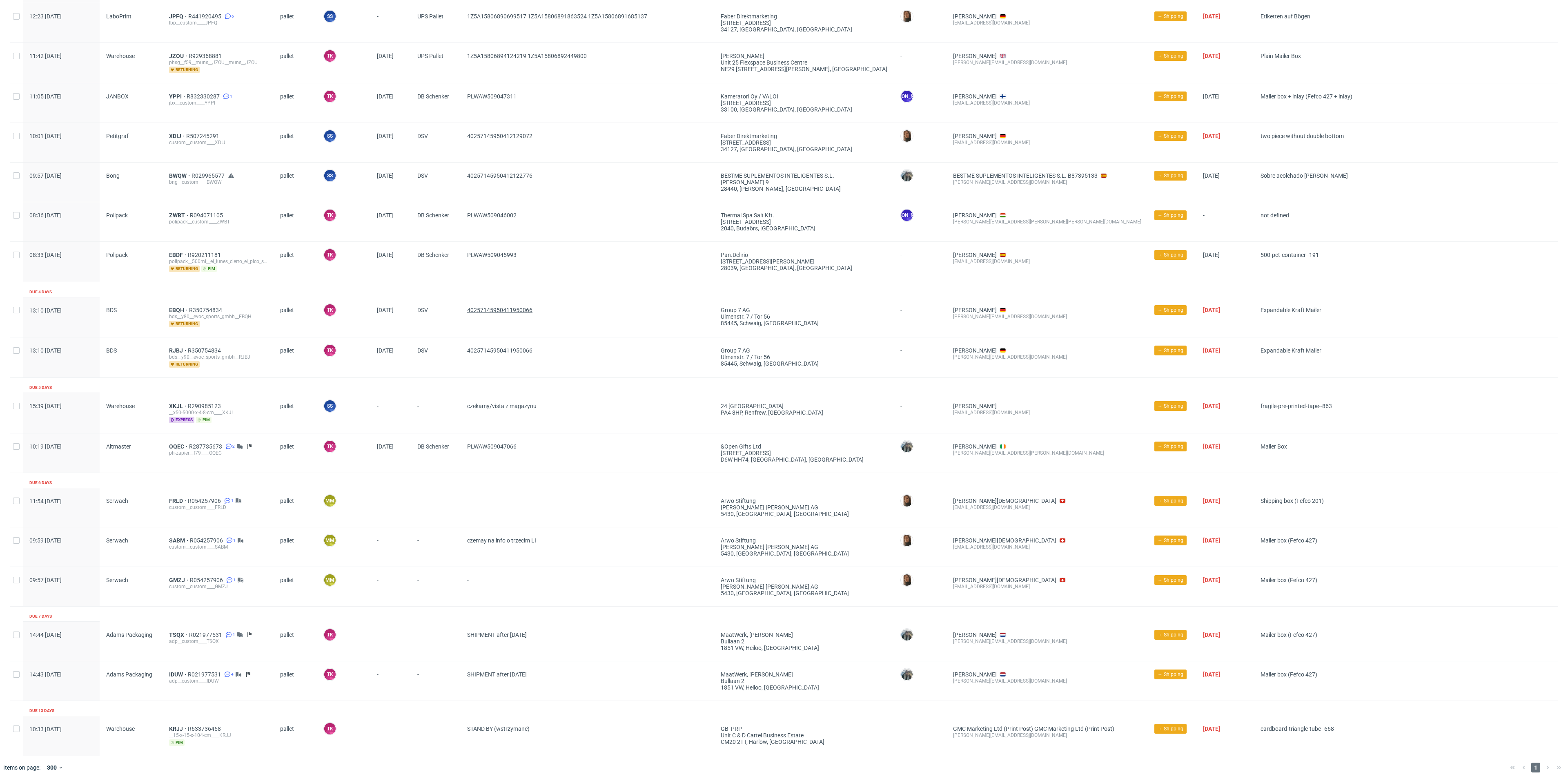
scroll to position [727, 0]
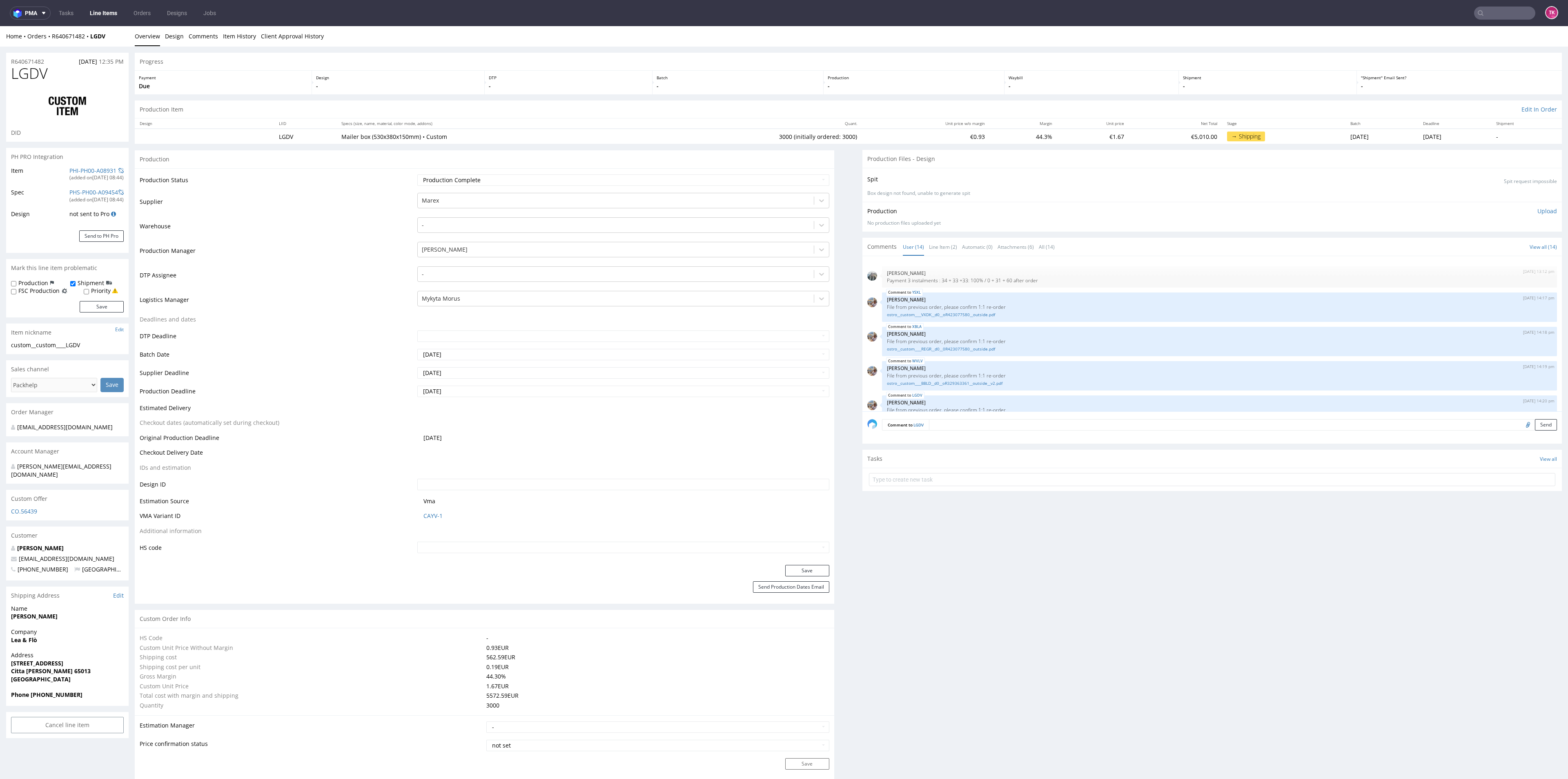
scroll to position [273, 0]
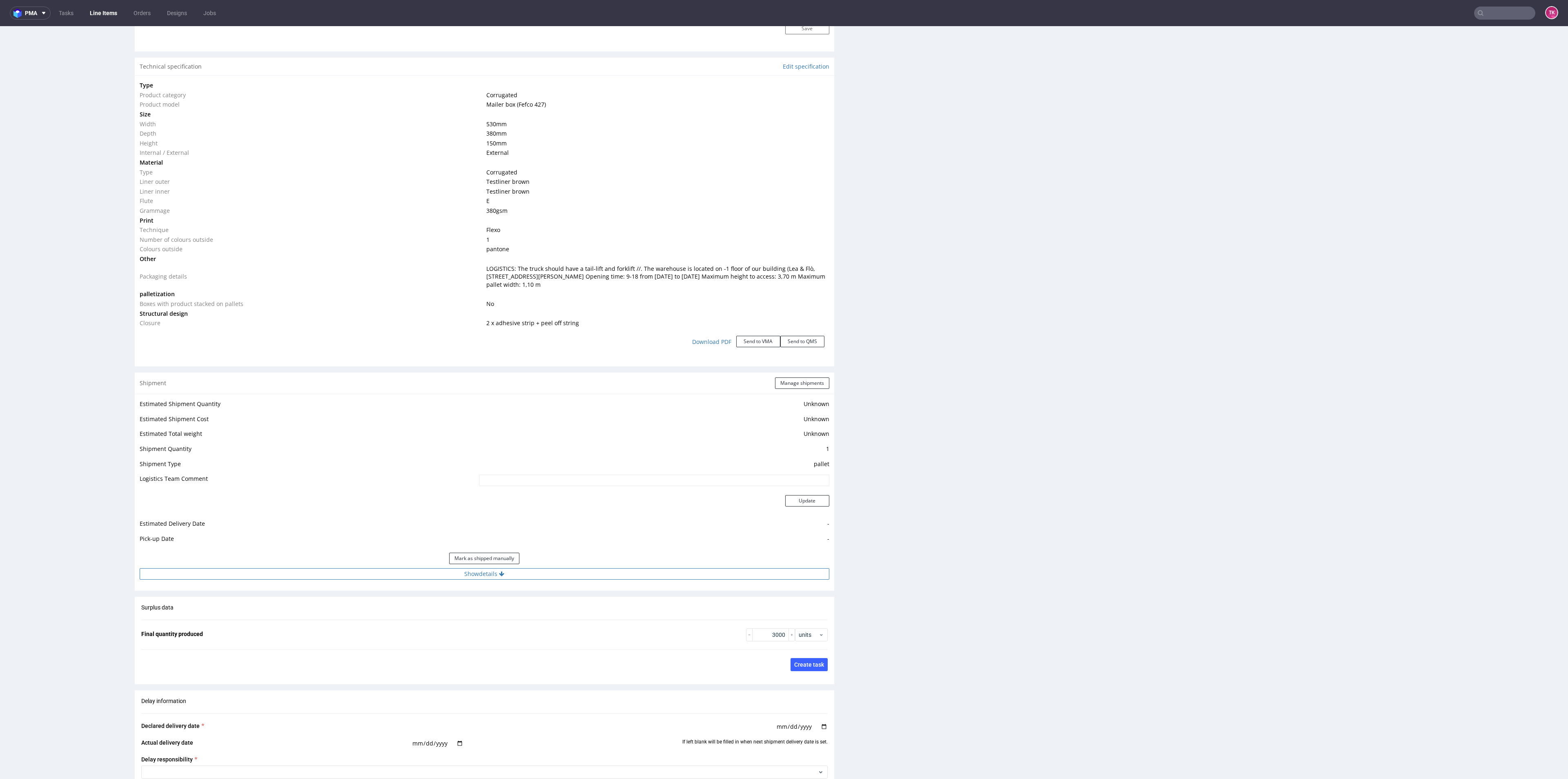
click at [569, 569] on button "Show details" at bounding box center [485, 574] width 690 height 12
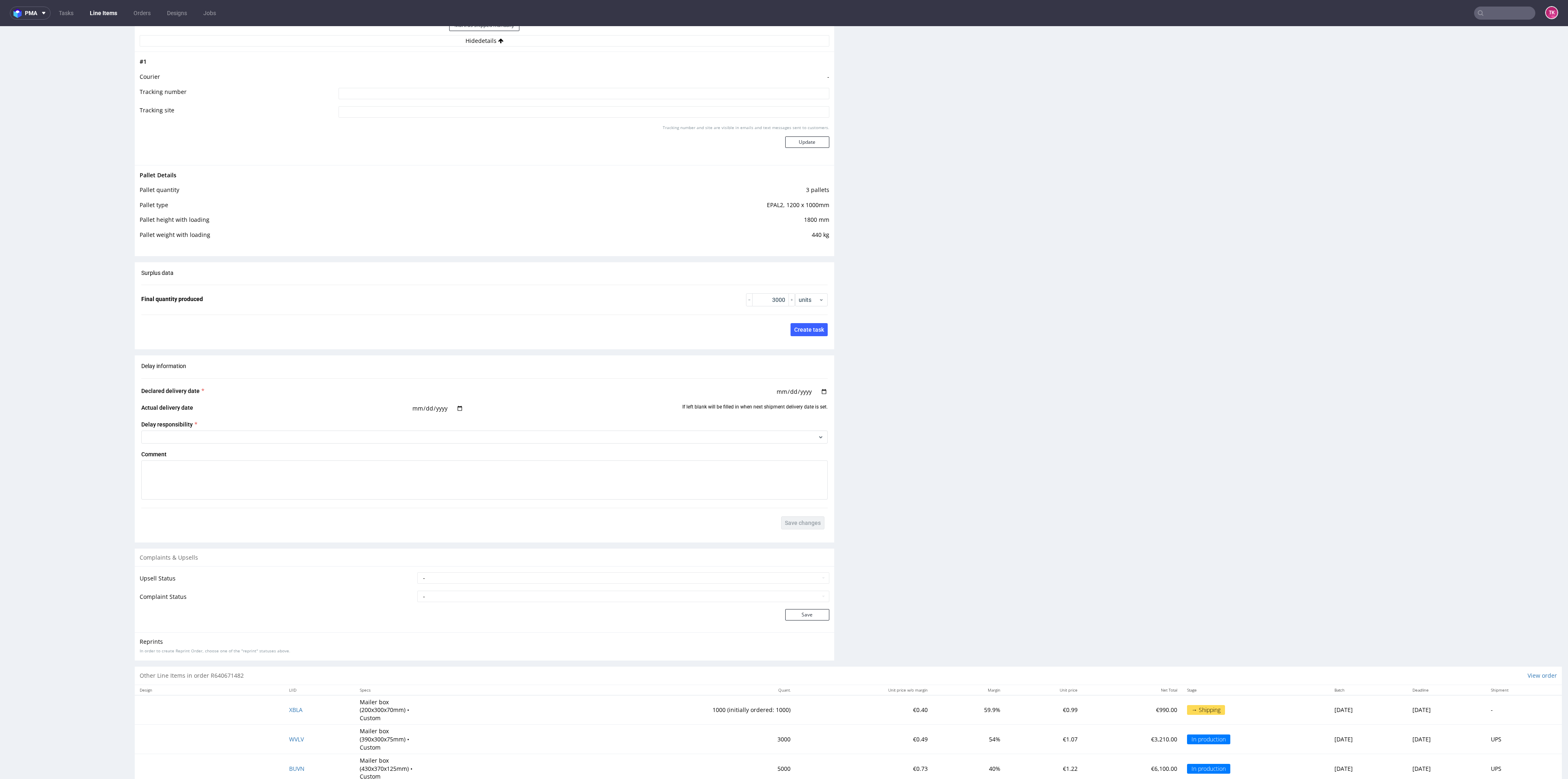
scroll to position [1320, 0]
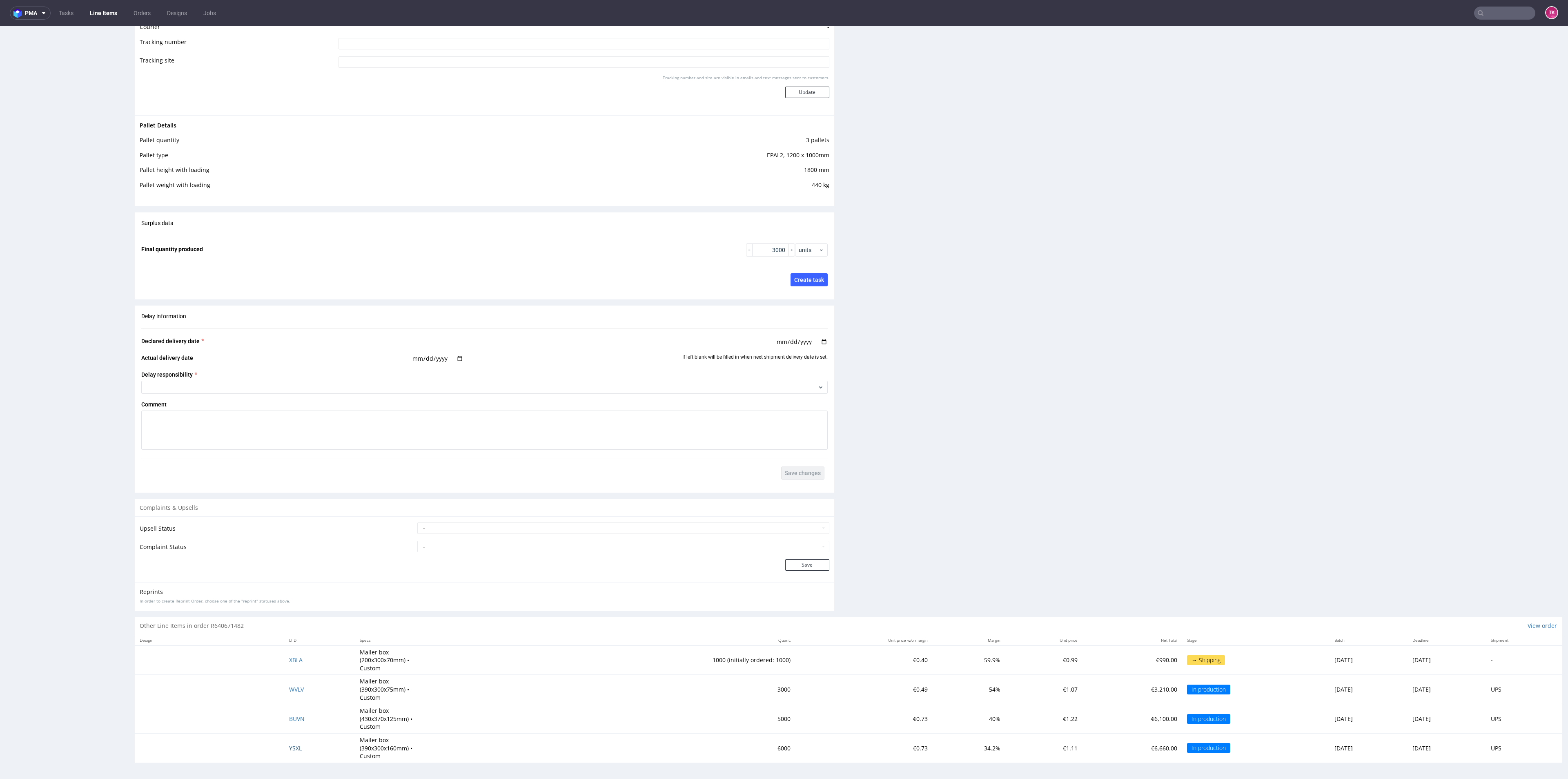
drag, startPoint x: 282, startPoint y: 754, endPoint x: 283, endPoint y: 749, distance: 5.1
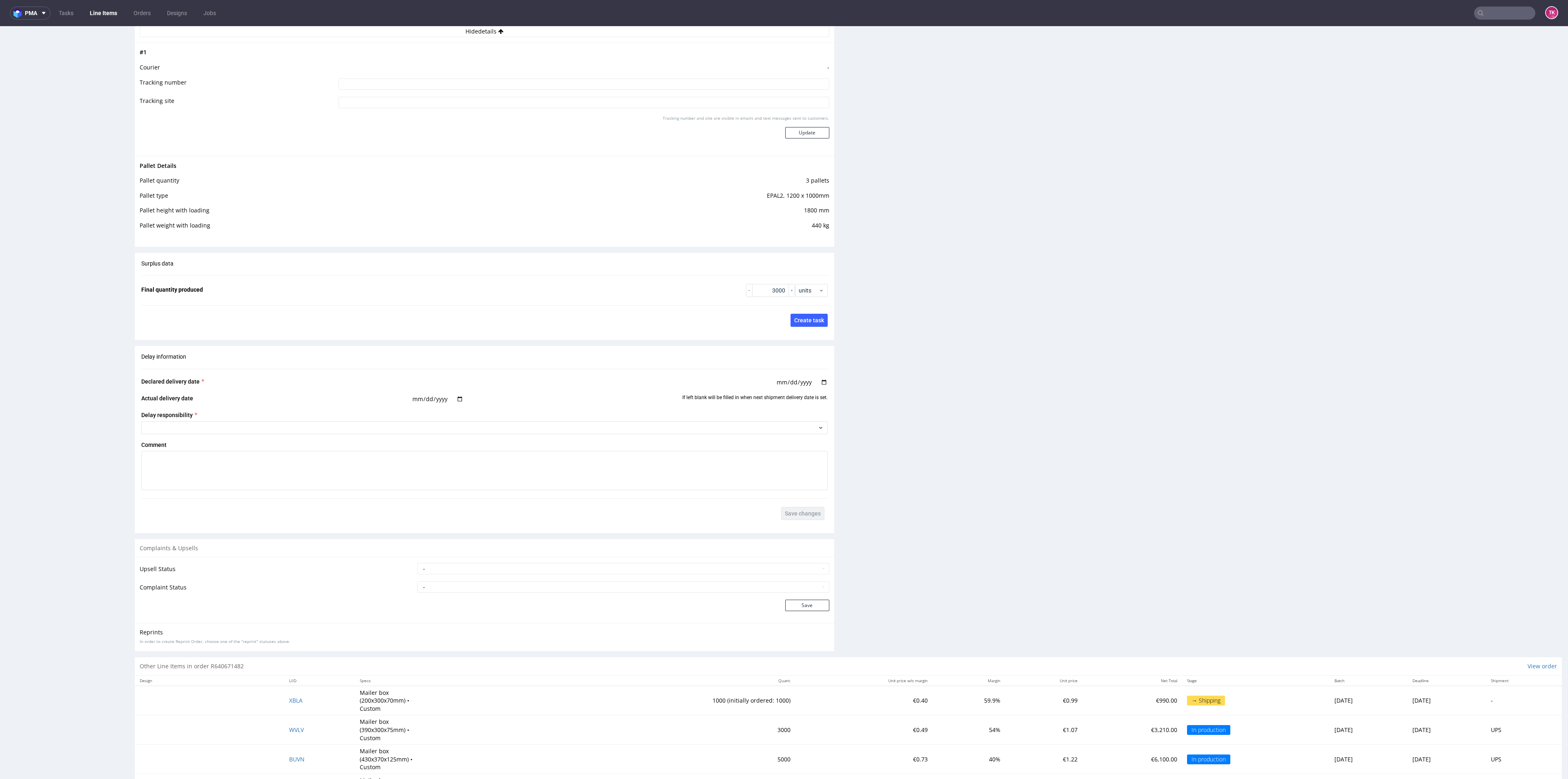
scroll to position [1258, 0]
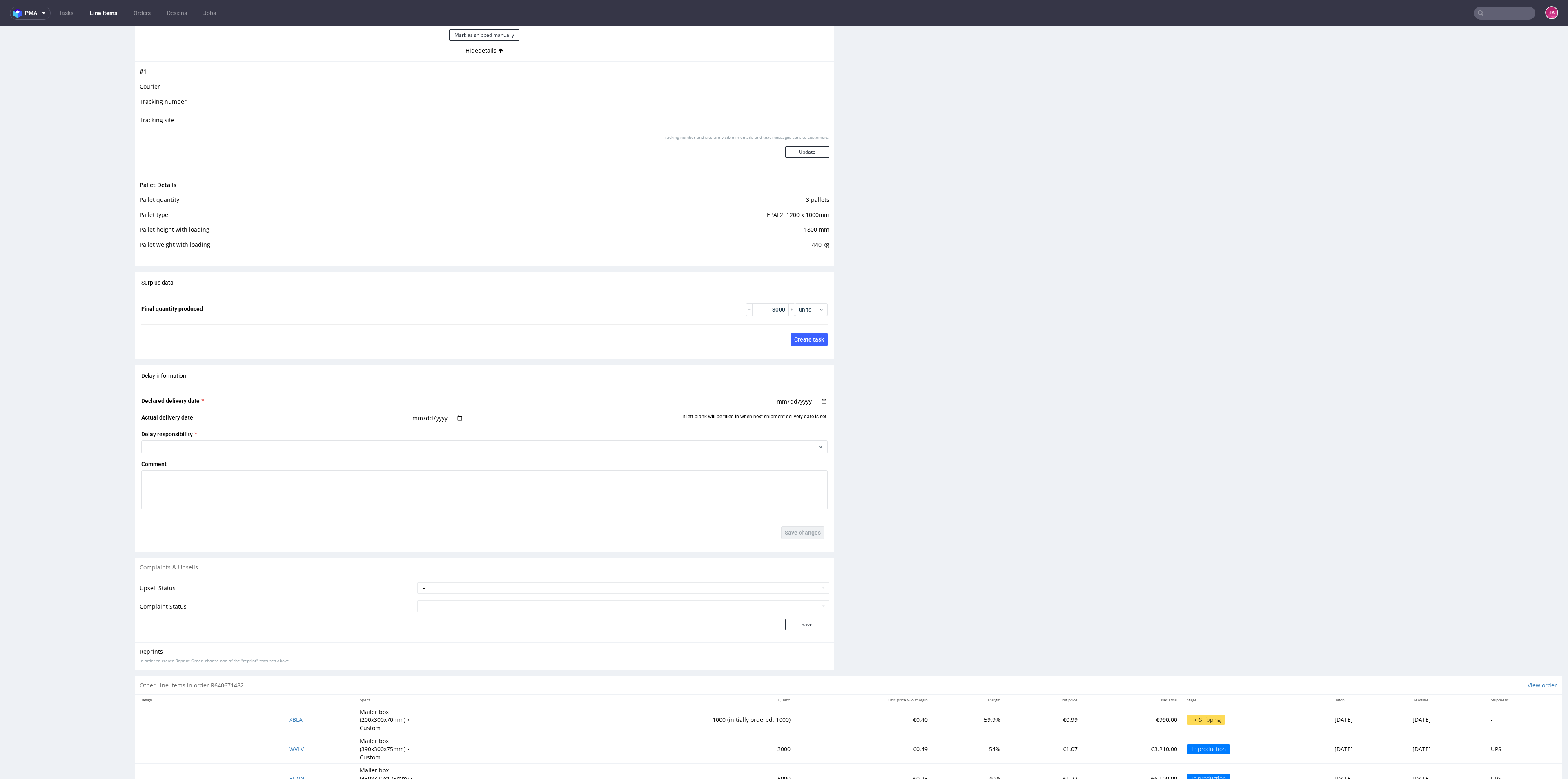
click at [466, 95] on td "-" at bounding box center [583, 89] width 493 height 15
click at [464, 100] on input at bounding box center [584, 104] width 491 height 12
type input "Czekamy na pozostałe li"
drag, startPoint x: 794, startPoint y: 143, endPoint x: 808, endPoint y: 153, distance: 17.2
click at [796, 144] on div "Tracking number and site are visible in emails and text messages sent to custom…" at bounding box center [584, 149] width 491 height 29
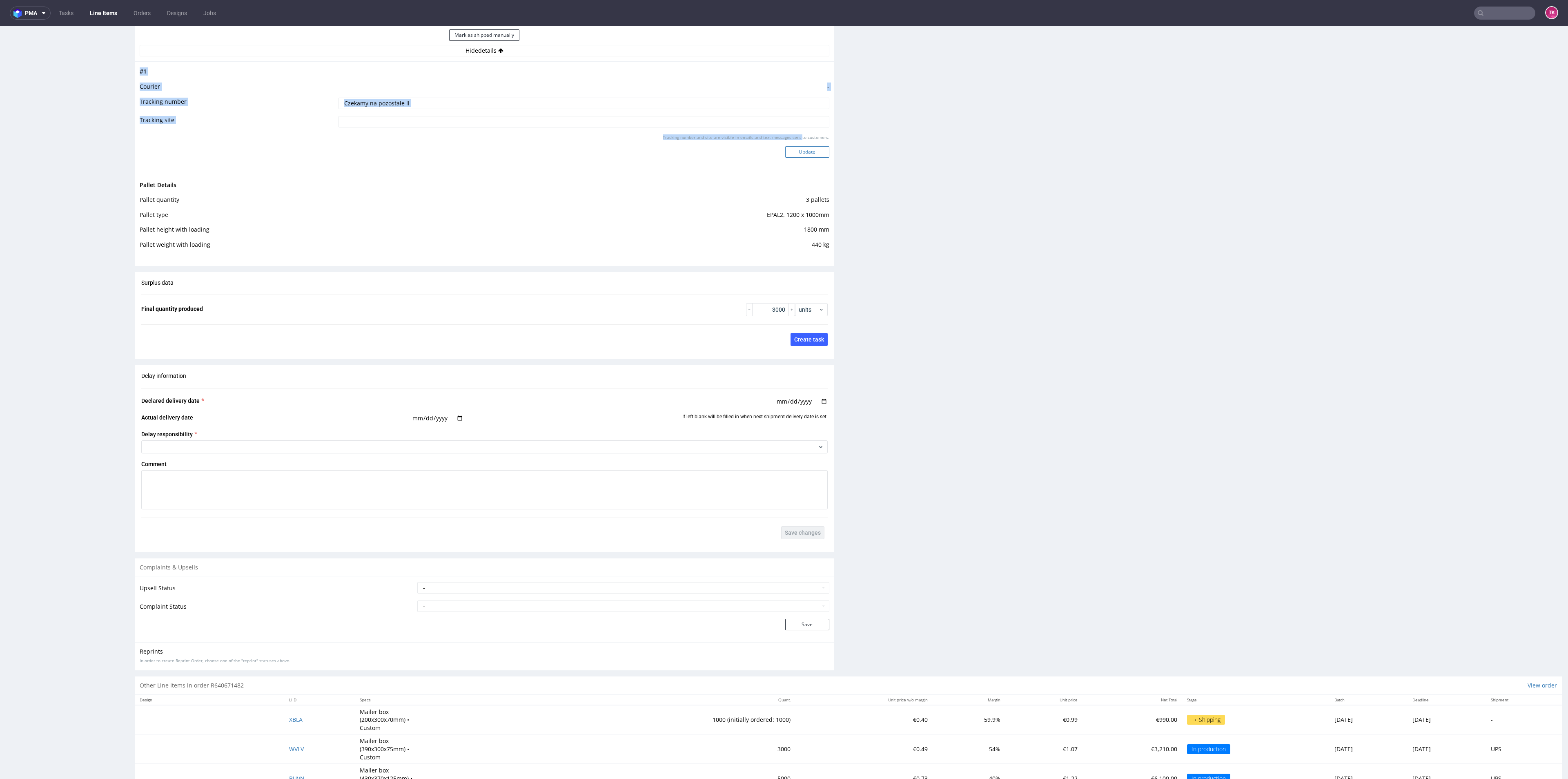
click at [792, 153] on button "Update" at bounding box center [806, 152] width 44 height 12
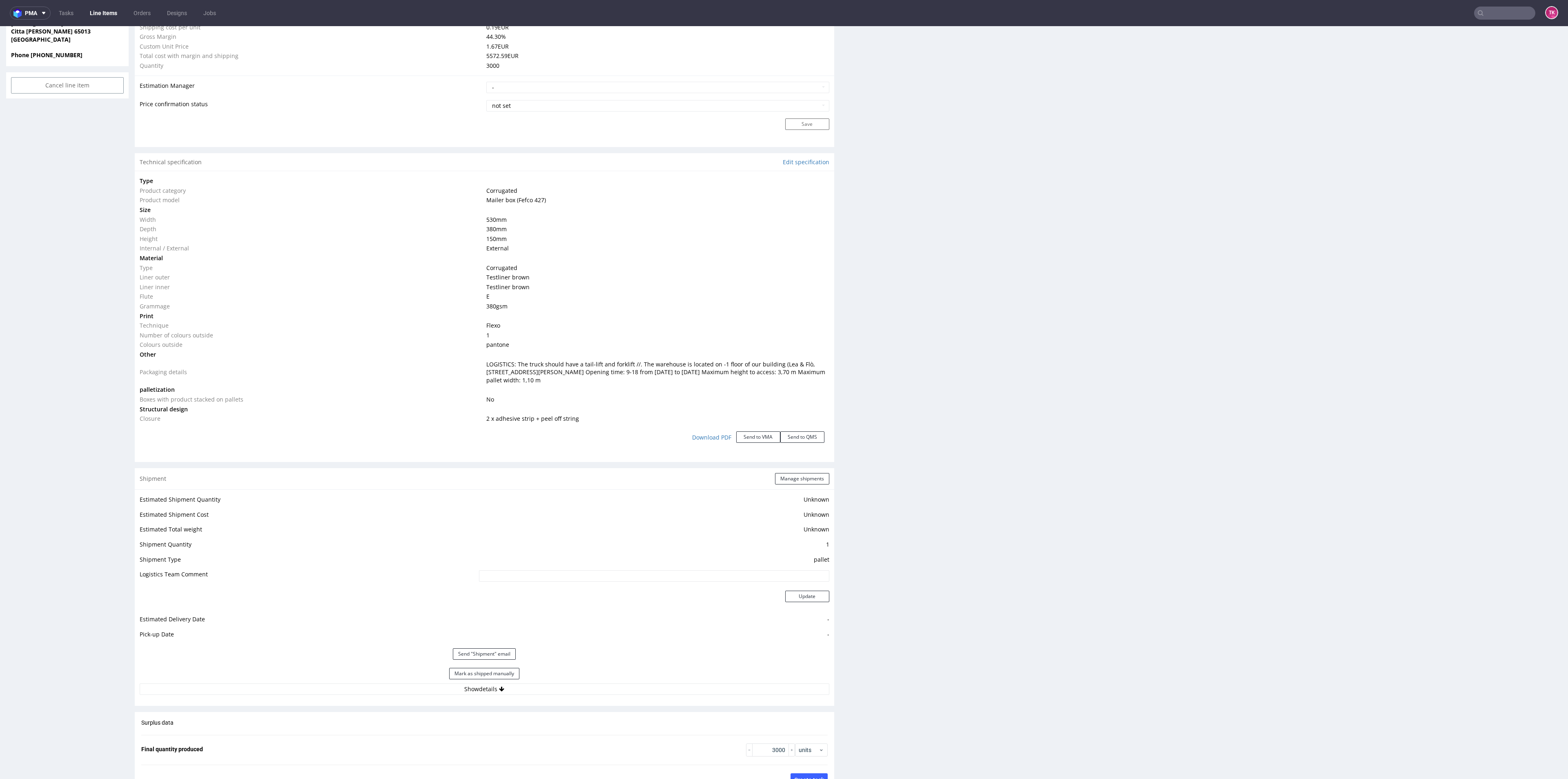
scroll to position [273, 0]
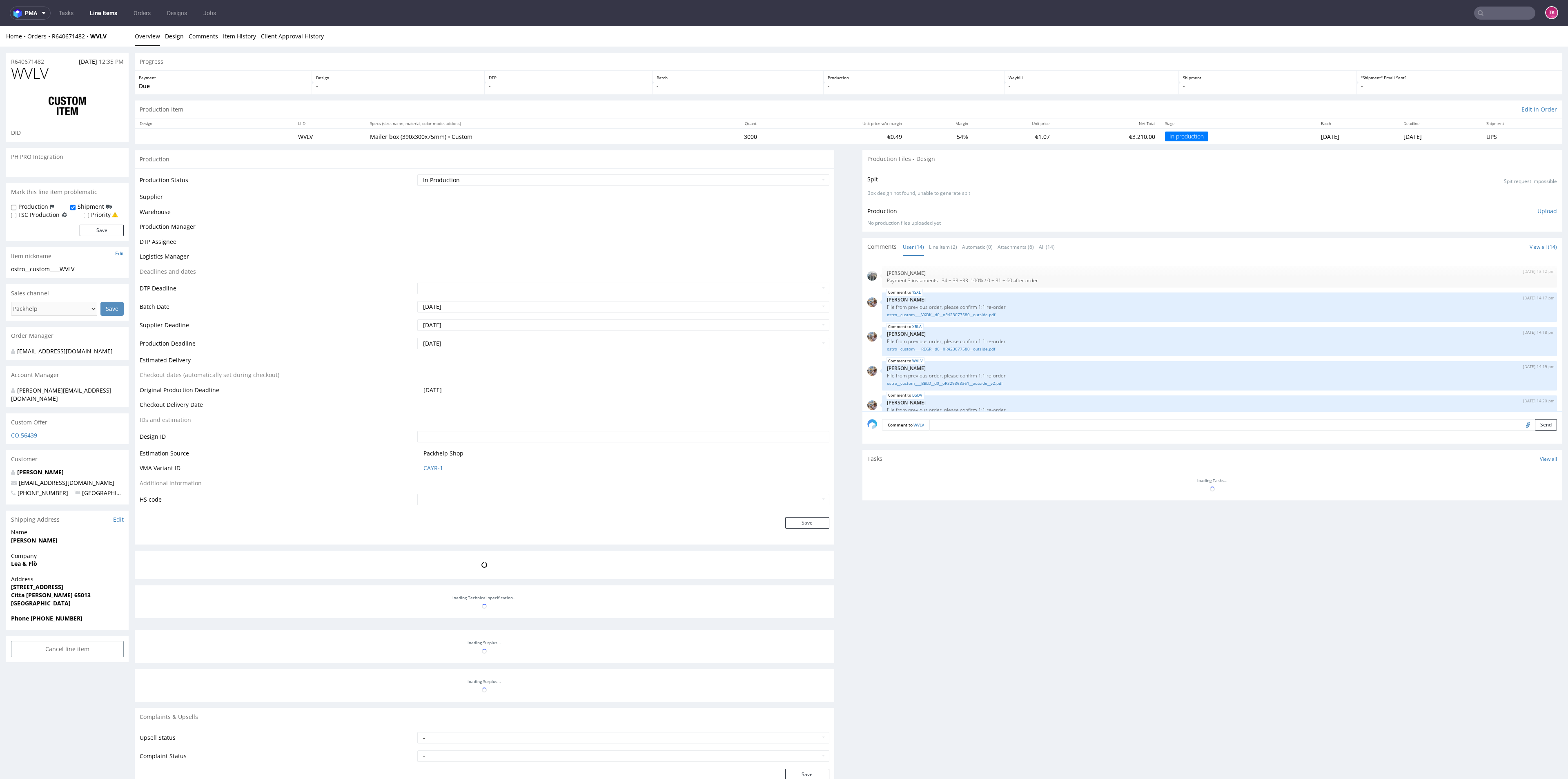
scroll to position [273, 0]
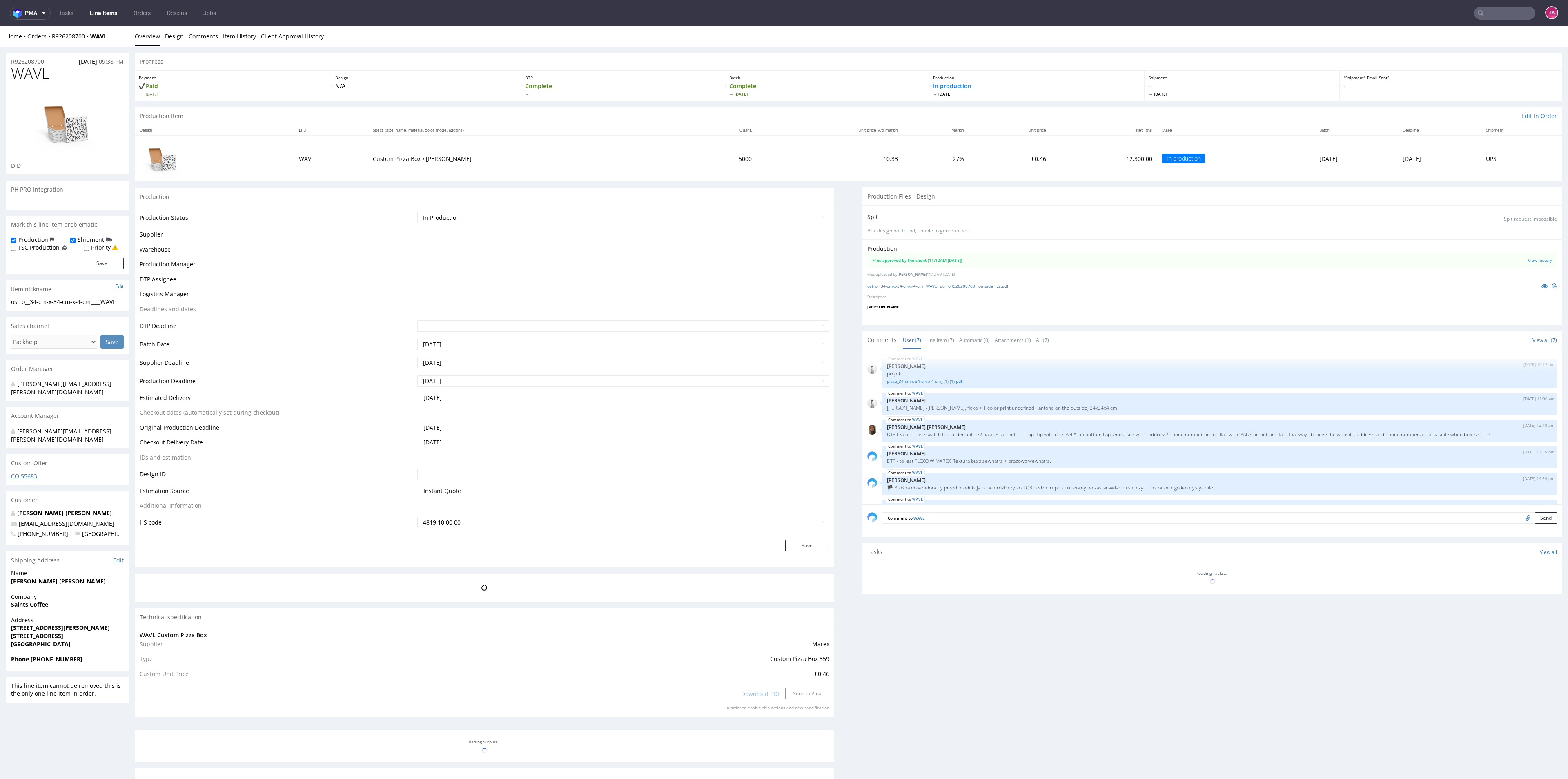
scroll to position [48, 0]
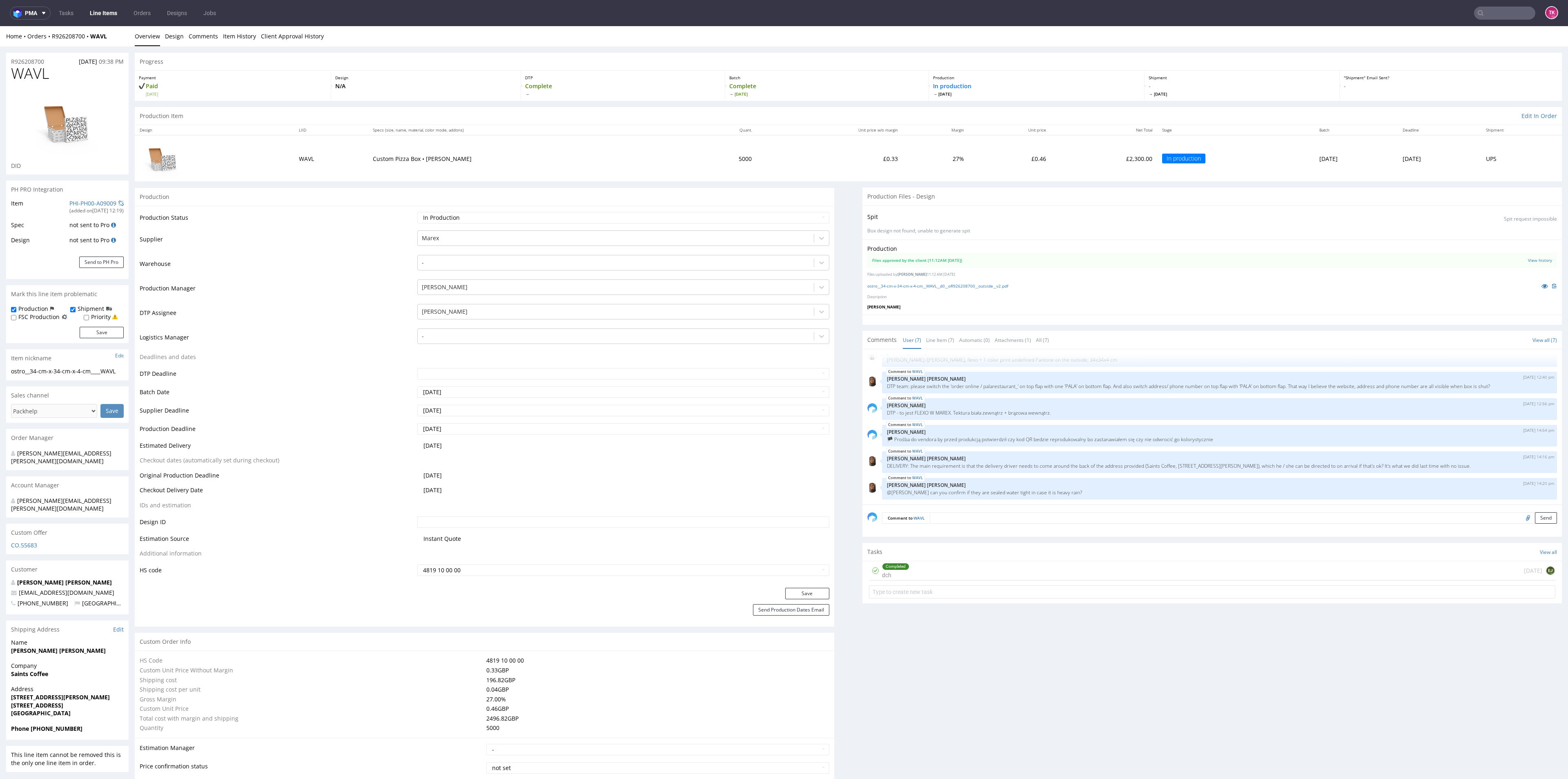
drag, startPoint x: 7, startPoint y: 687, endPoint x: 106, endPoint y: 684, distance: 99.0
click at [106, 684] on div "Address [STREET_ADDRESS][PERSON_NAME]" at bounding box center [66, 704] width 122 height 39
copy strong "[STREET_ADDRESS]"
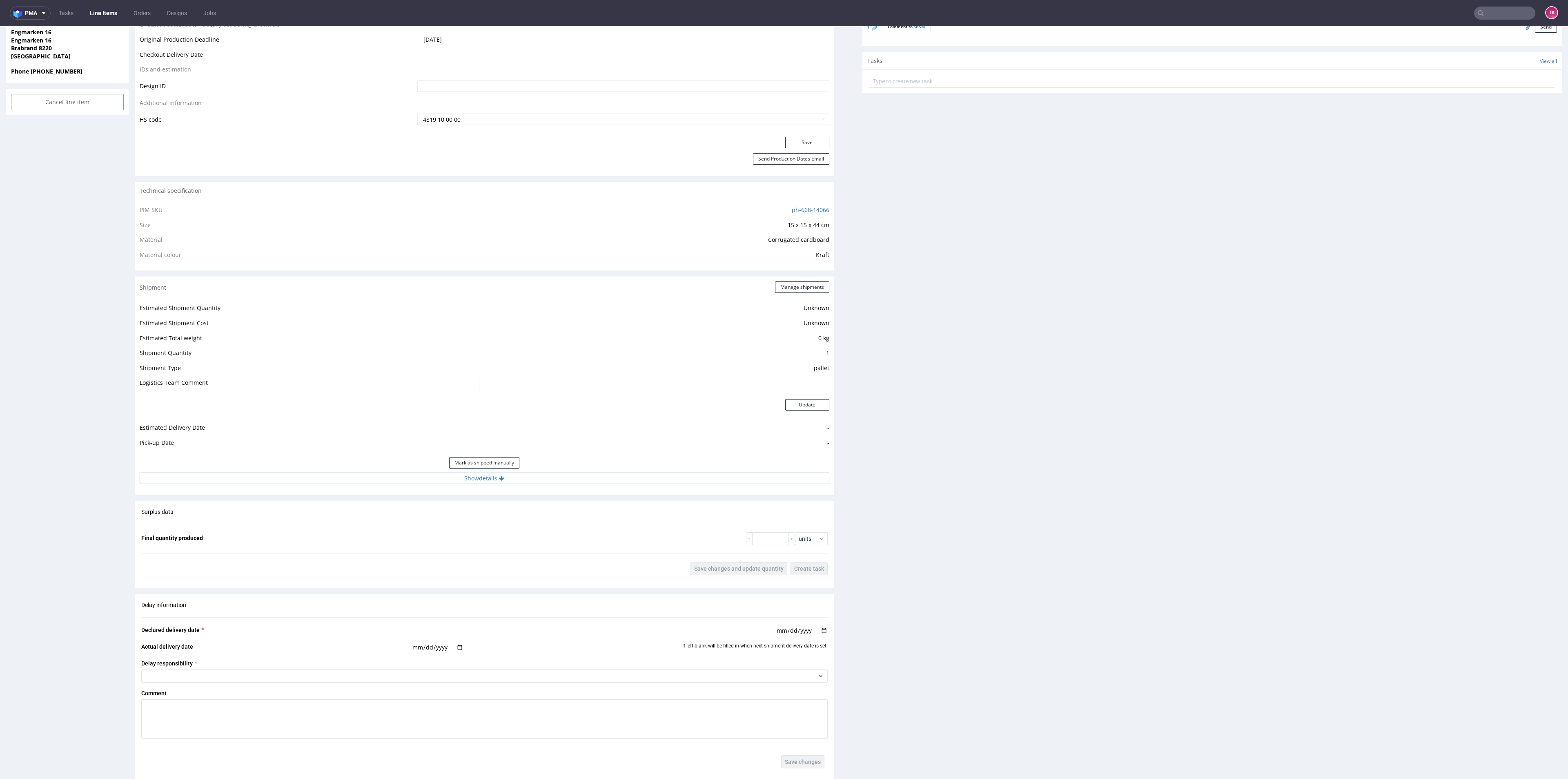
click at [645, 477] on button "Show details" at bounding box center [485, 478] width 690 height 12
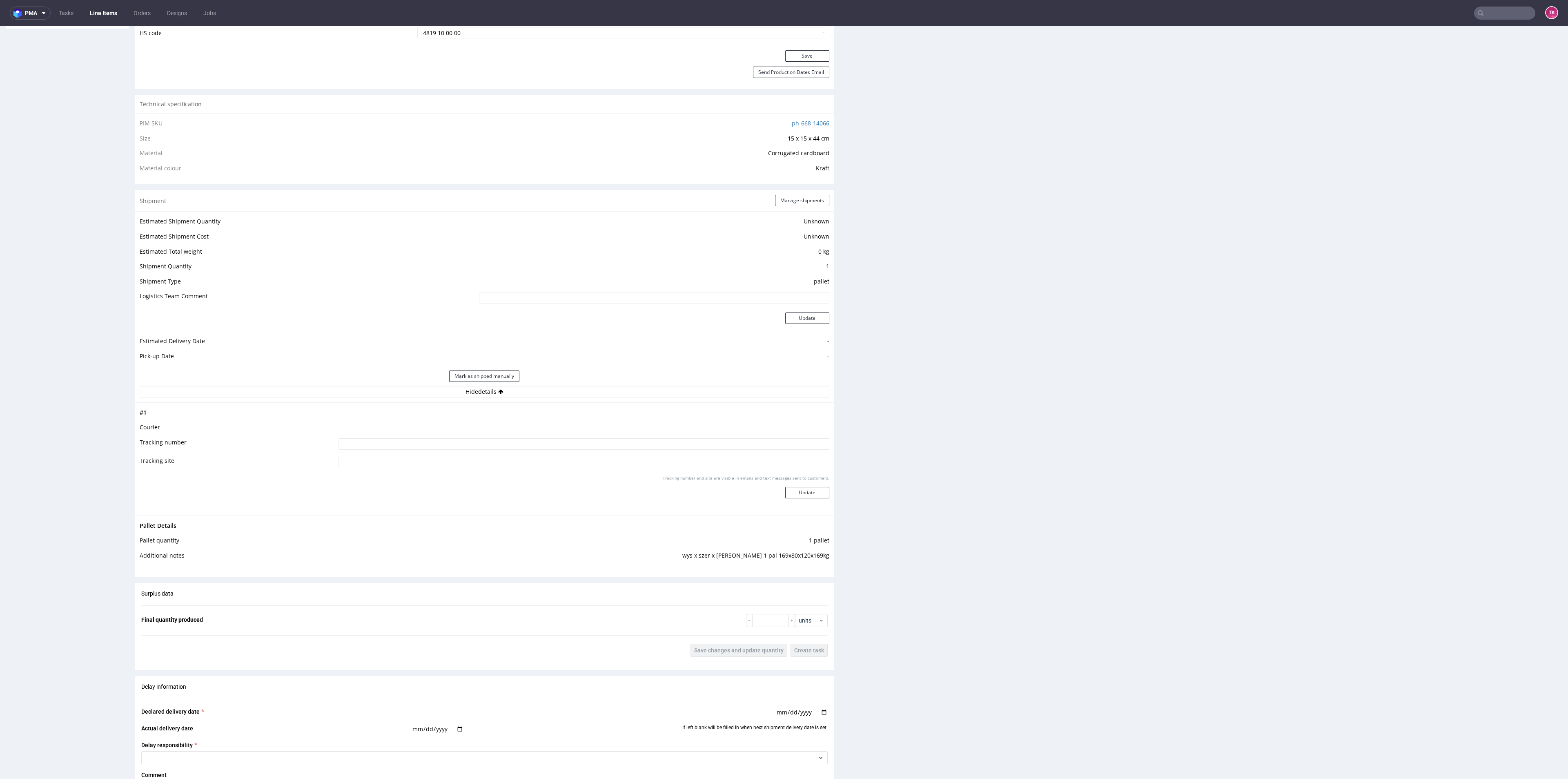
scroll to position [490, 0]
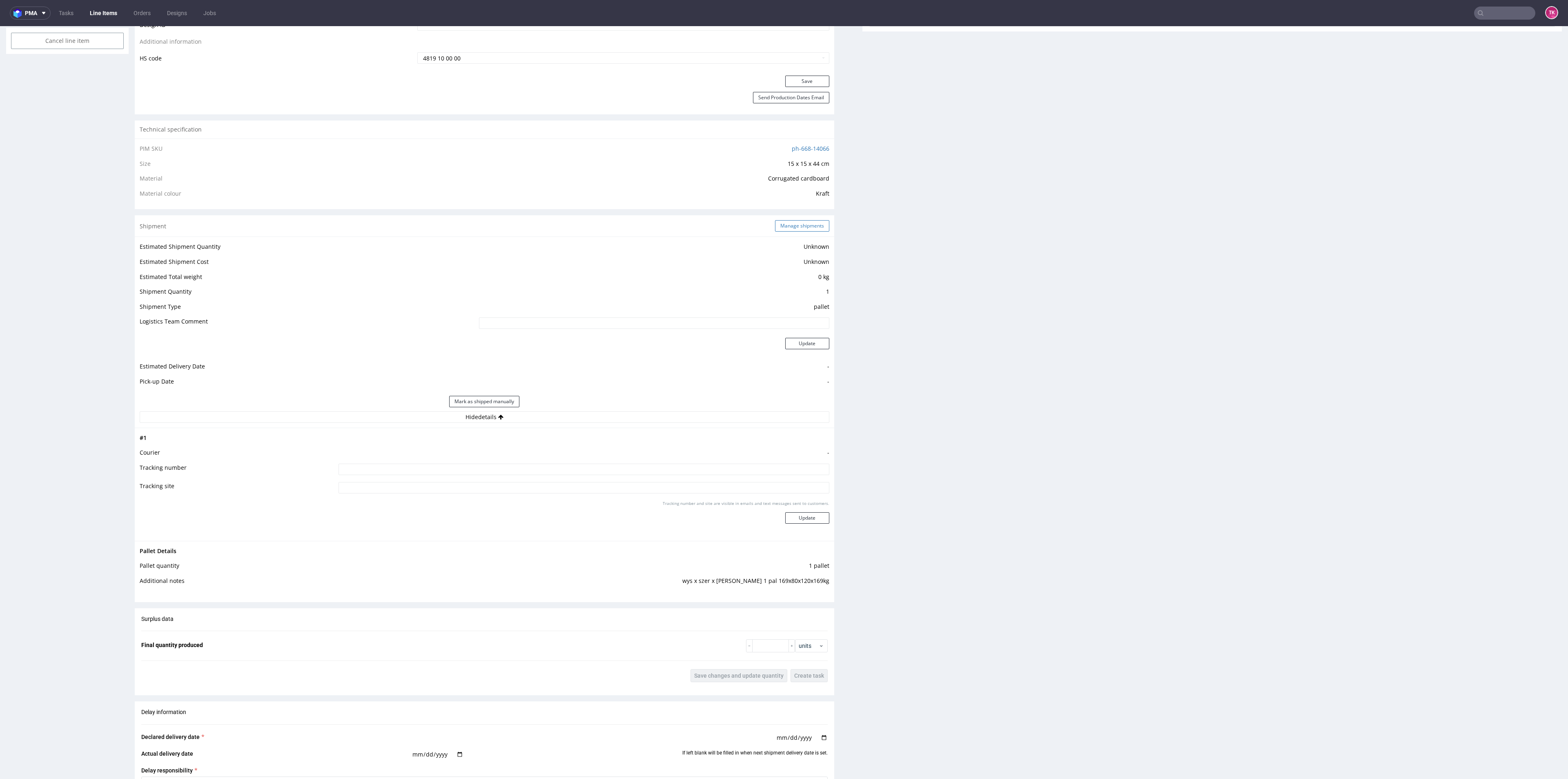
click at [789, 226] on button "Manage shipments" at bounding box center [803, 226] width 55 height 12
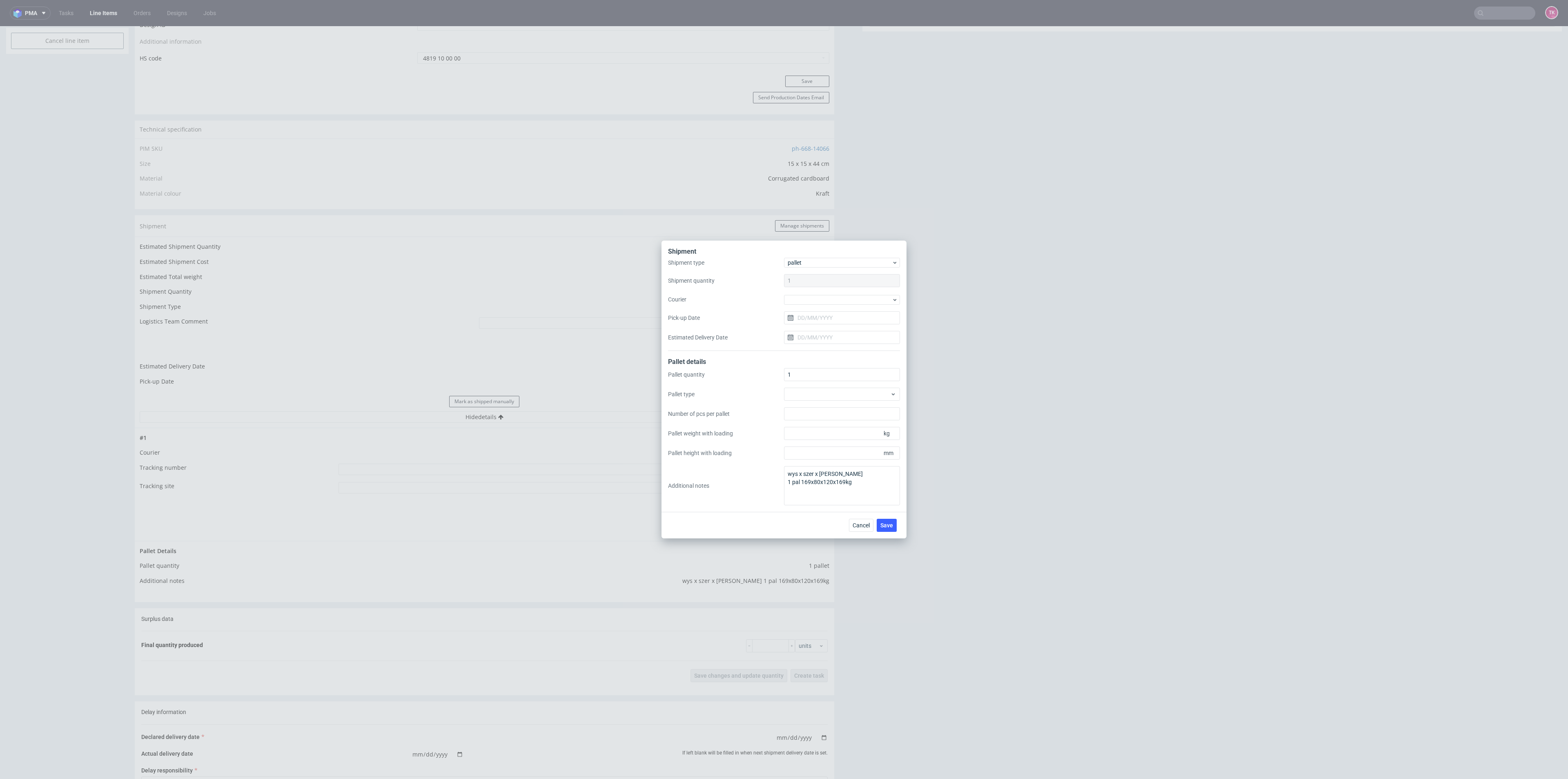
click at [823, 306] on div "Shipment type pallet Shipment quantity 1 Courier Pick-up Date Estimated Deliver…" at bounding box center [783, 304] width 232 height 93
click at [826, 303] on div at bounding box center [842, 300] width 116 height 10
click at [835, 350] on div "DB Schenker" at bounding box center [842, 346] width 109 height 15
click at [830, 329] on div "Shipment type pallet Shipment quantity 1 Courier DB Schenker Pick-up Date Estim…" at bounding box center [783, 304] width 232 height 92
click at [828, 321] on input "Pick-up Date" at bounding box center [842, 317] width 116 height 13
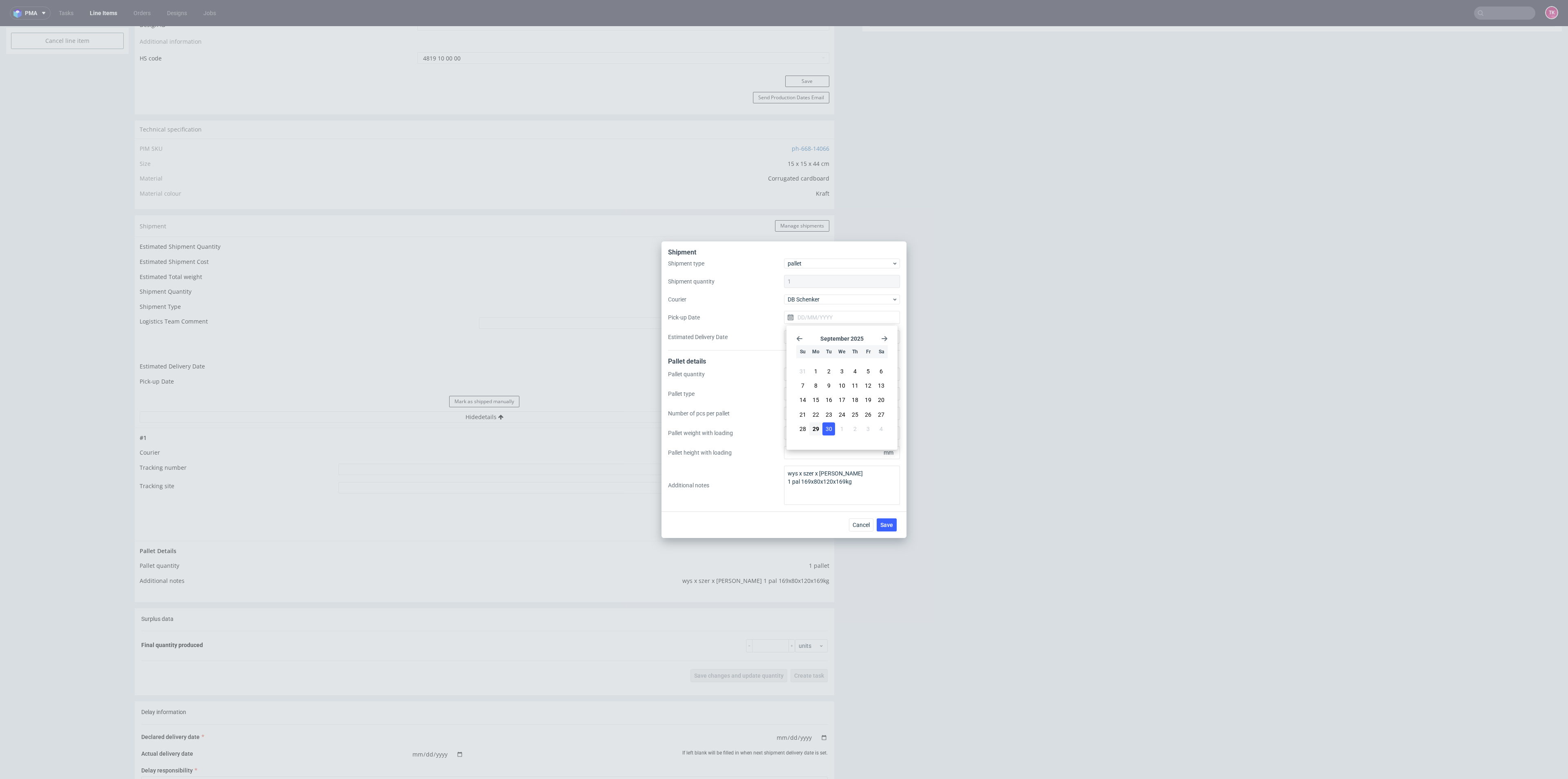
click at [832, 429] on span "30" at bounding box center [829, 428] width 7 height 8
type input "[DATE]"
click at [888, 525] on span "Save" at bounding box center [887, 525] width 13 height 6
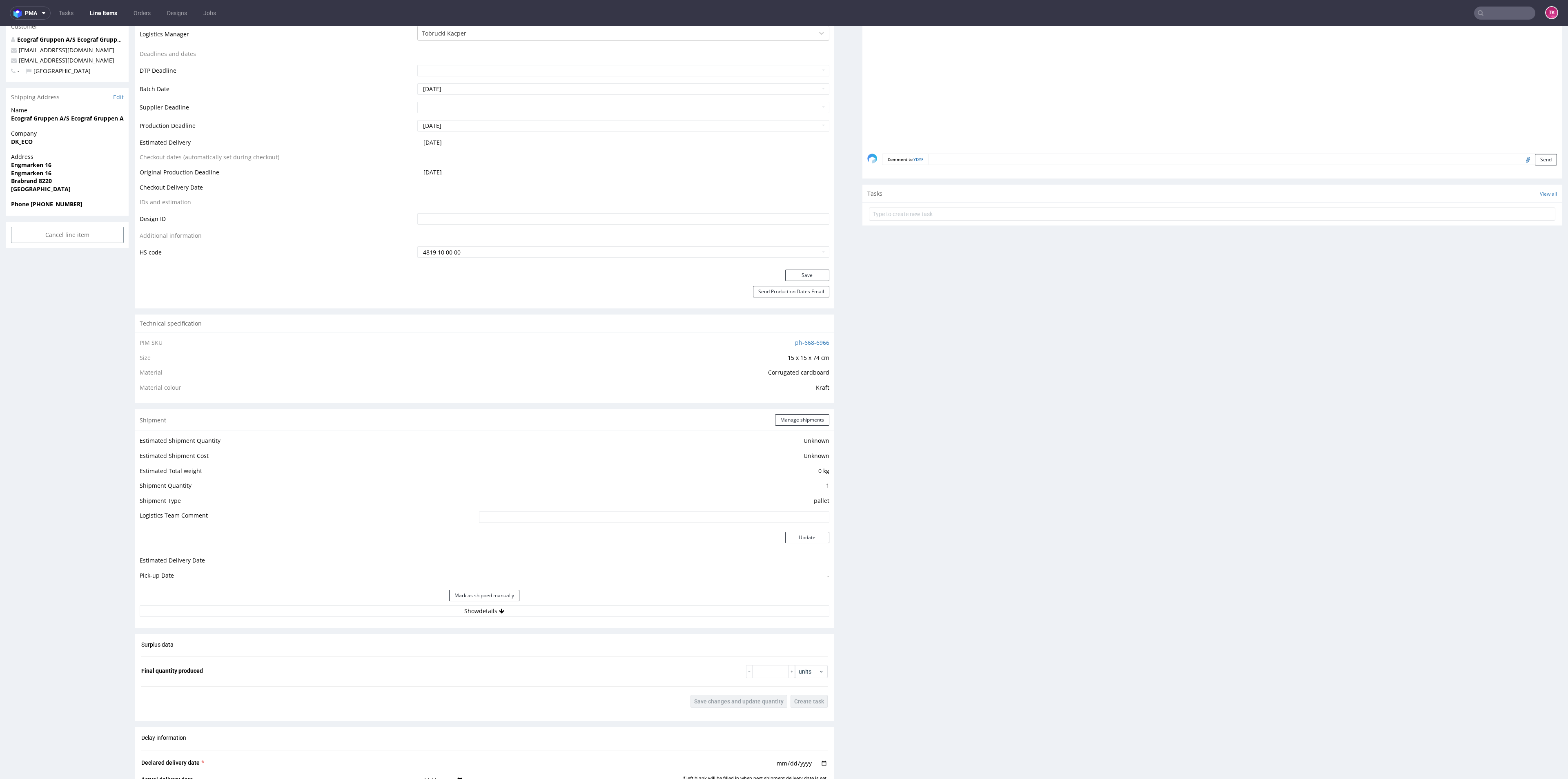
scroll to position [429, 0]
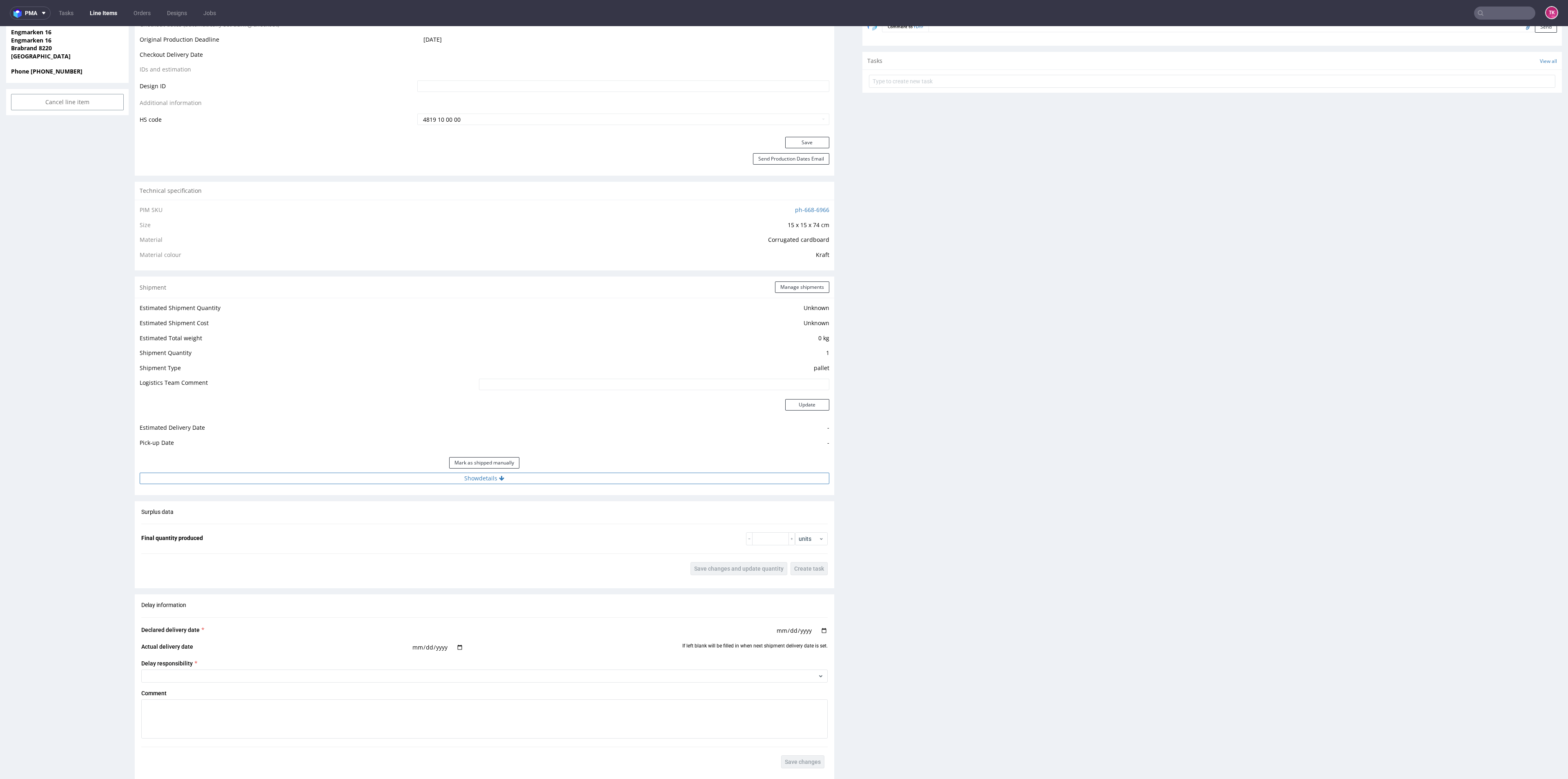
click at [545, 484] on button "Show details" at bounding box center [485, 478] width 690 height 12
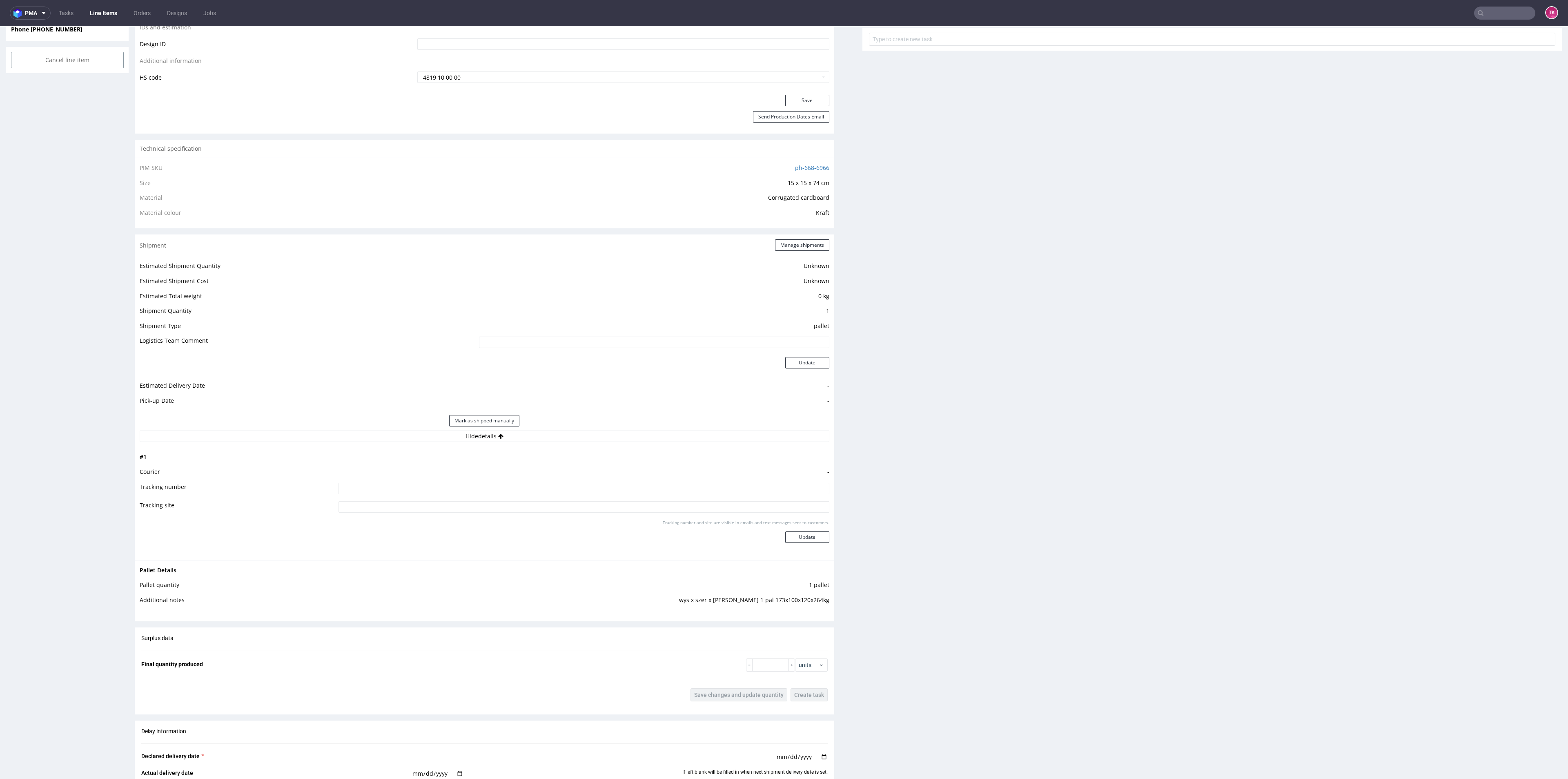
scroll to position [490, 0]
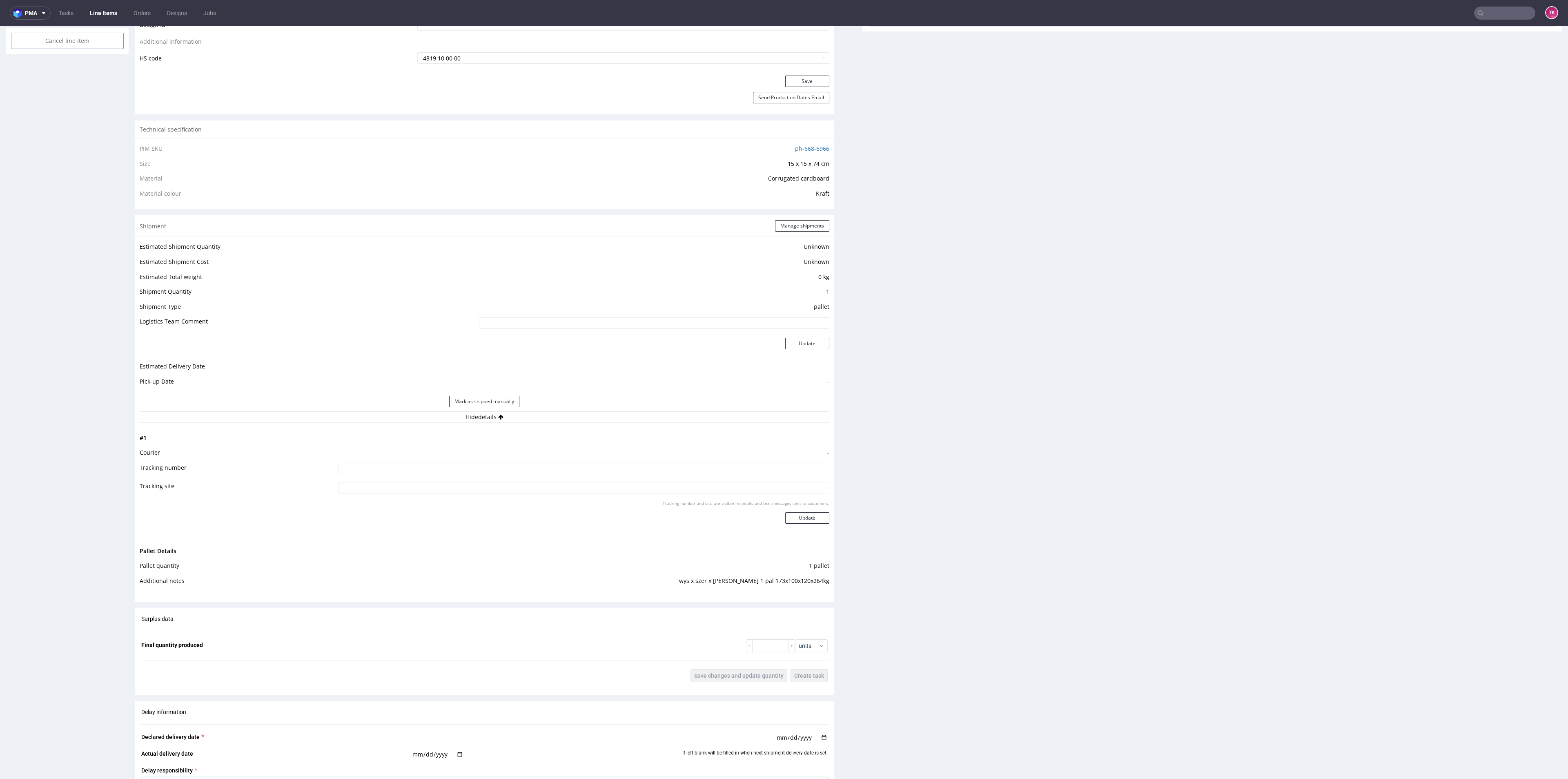
click at [715, 190] on td "Kraft" at bounding box center [622, 194] width 414 height 10
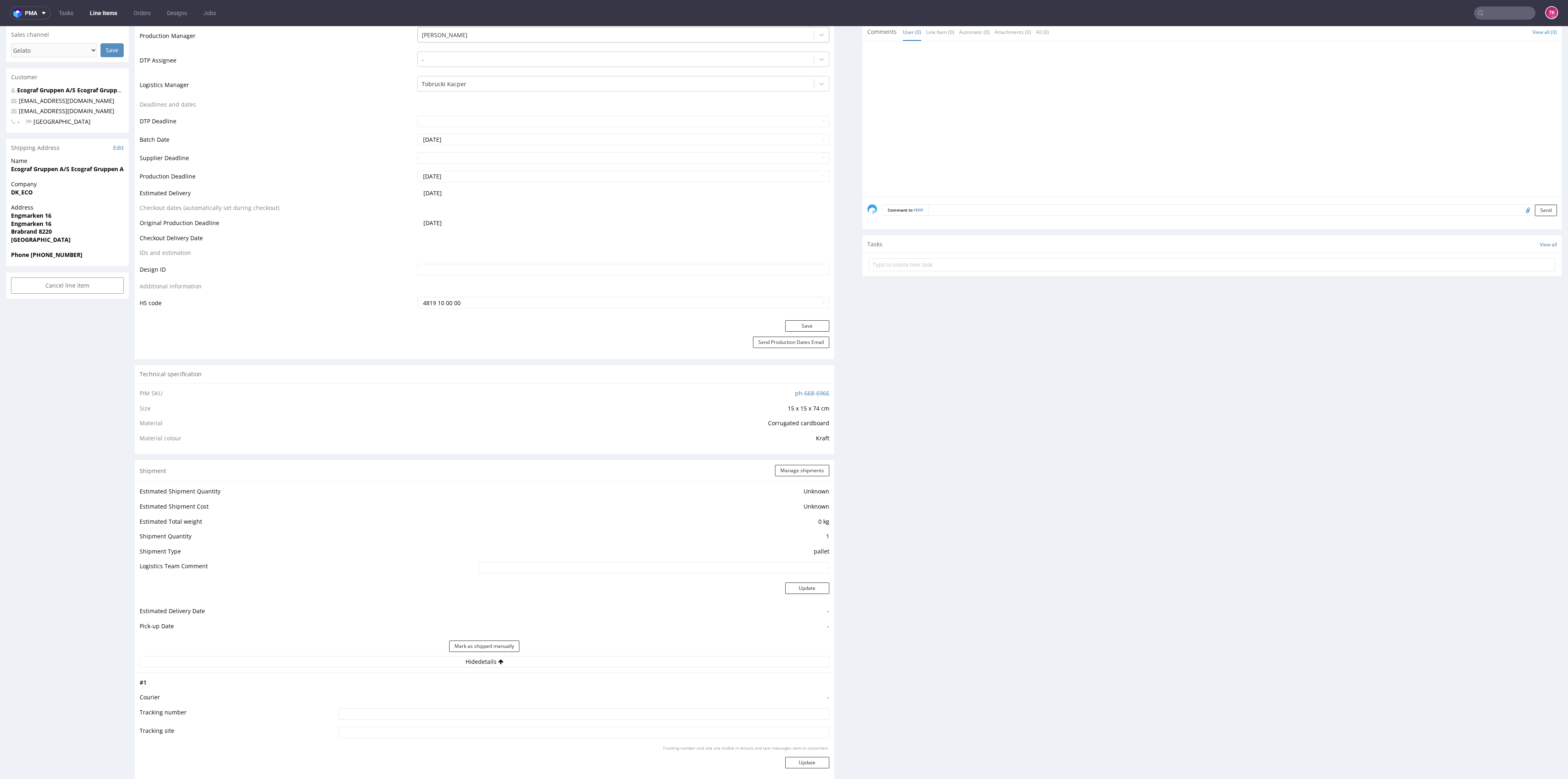
scroll to position [184, 0]
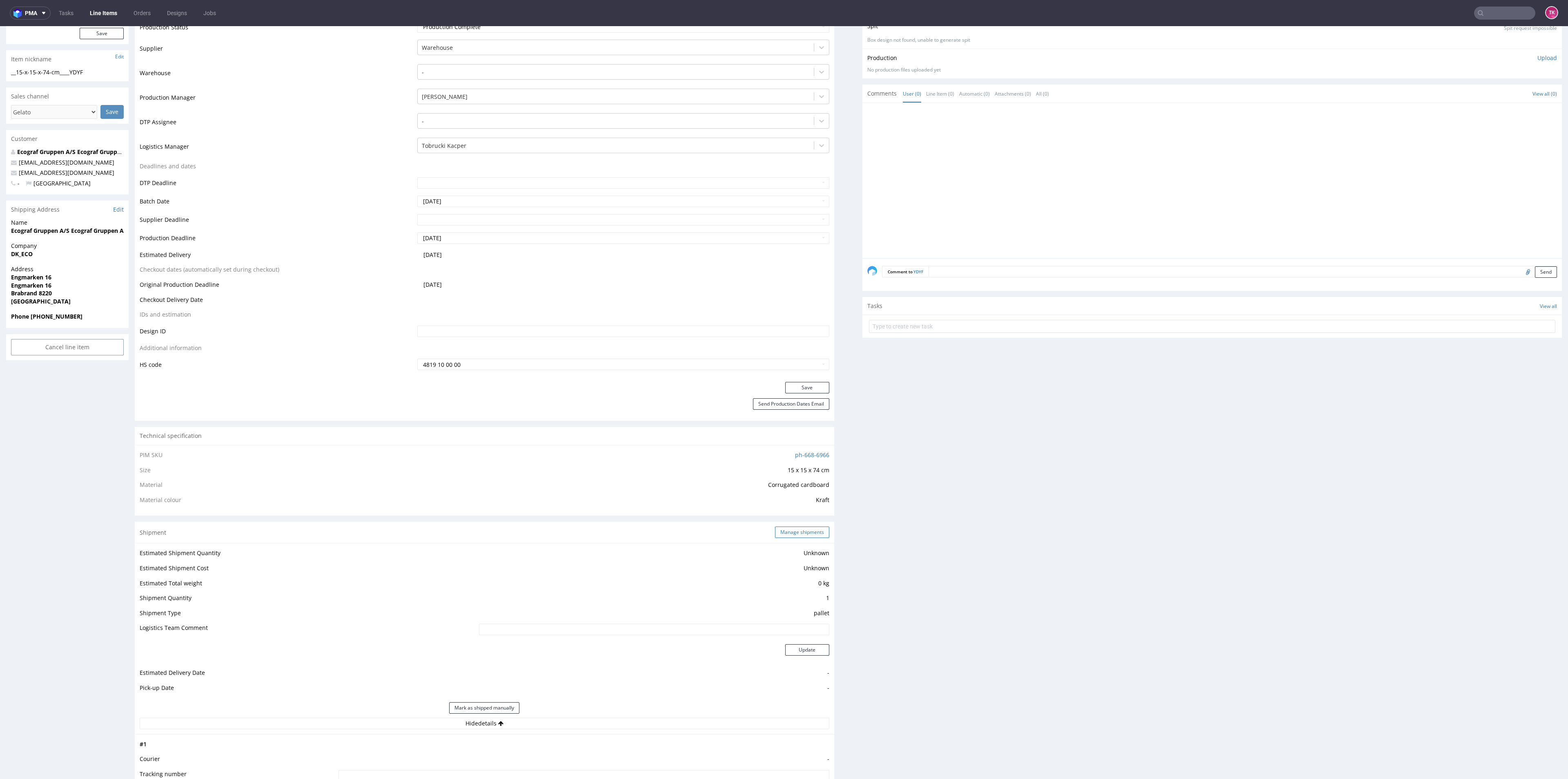
click at [803, 527] on button "Manage shipments" at bounding box center [803, 532] width 55 height 12
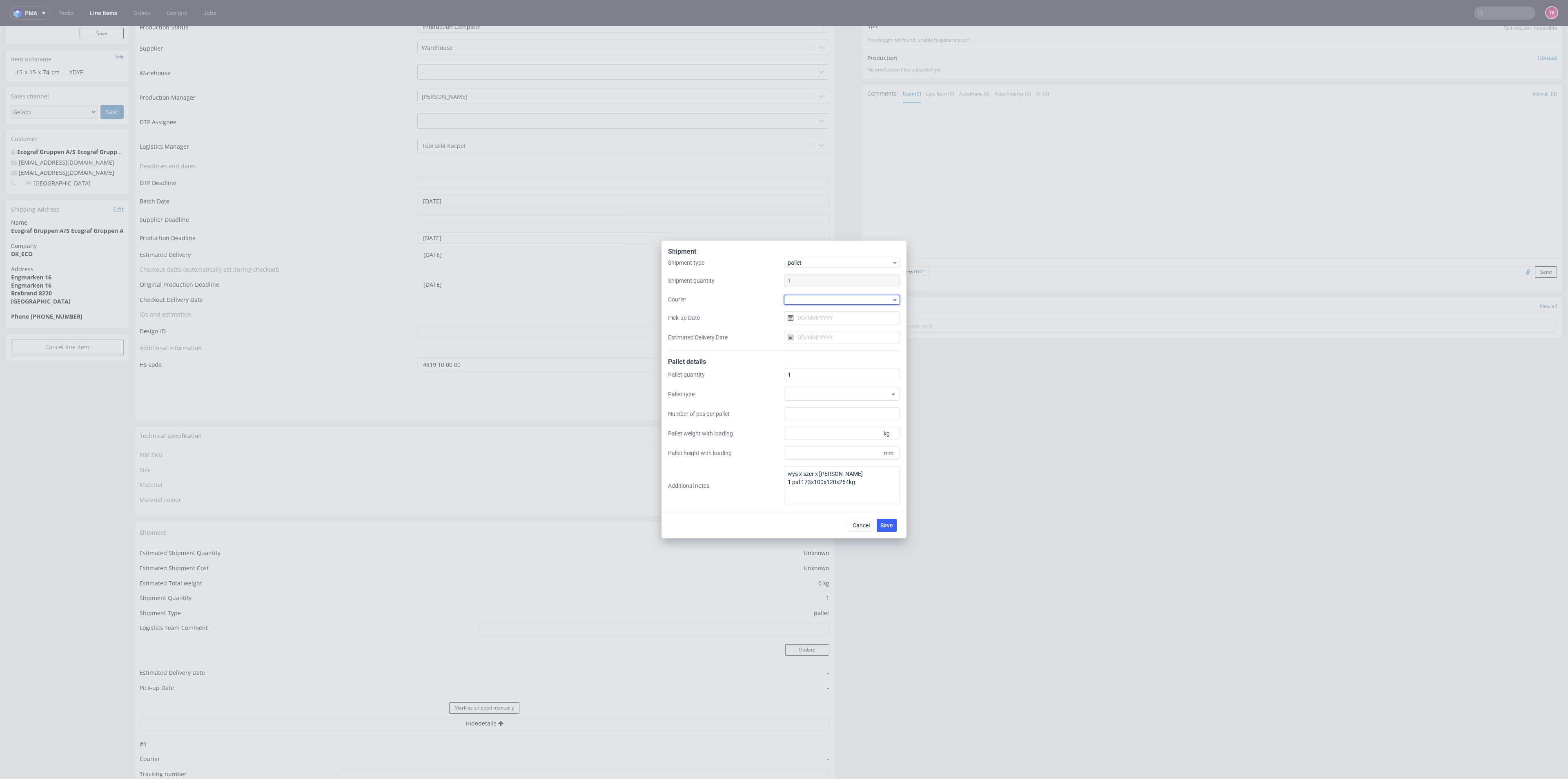
drag, startPoint x: 815, startPoint y: 300, endPoint x: 820, endPoint y: 303, distance: 5.8
click at [816, 300] on div at bounding box center [842, 300] width 116 height 10
click at [835, 351] on div "DB Schenker" at bounding box center [842, 346] width 109 height 15
drag, startPoint x: 835, startPoint y: 307, endPoint x: 836, endPoint y: 315, distance: 8.1
click at [835, 309] on div "Shipment type pallet Shipment quantity 1 Courier DB Schenker Pick-up Date Estim…" at bounding box center [783, 304] width 232 height 92
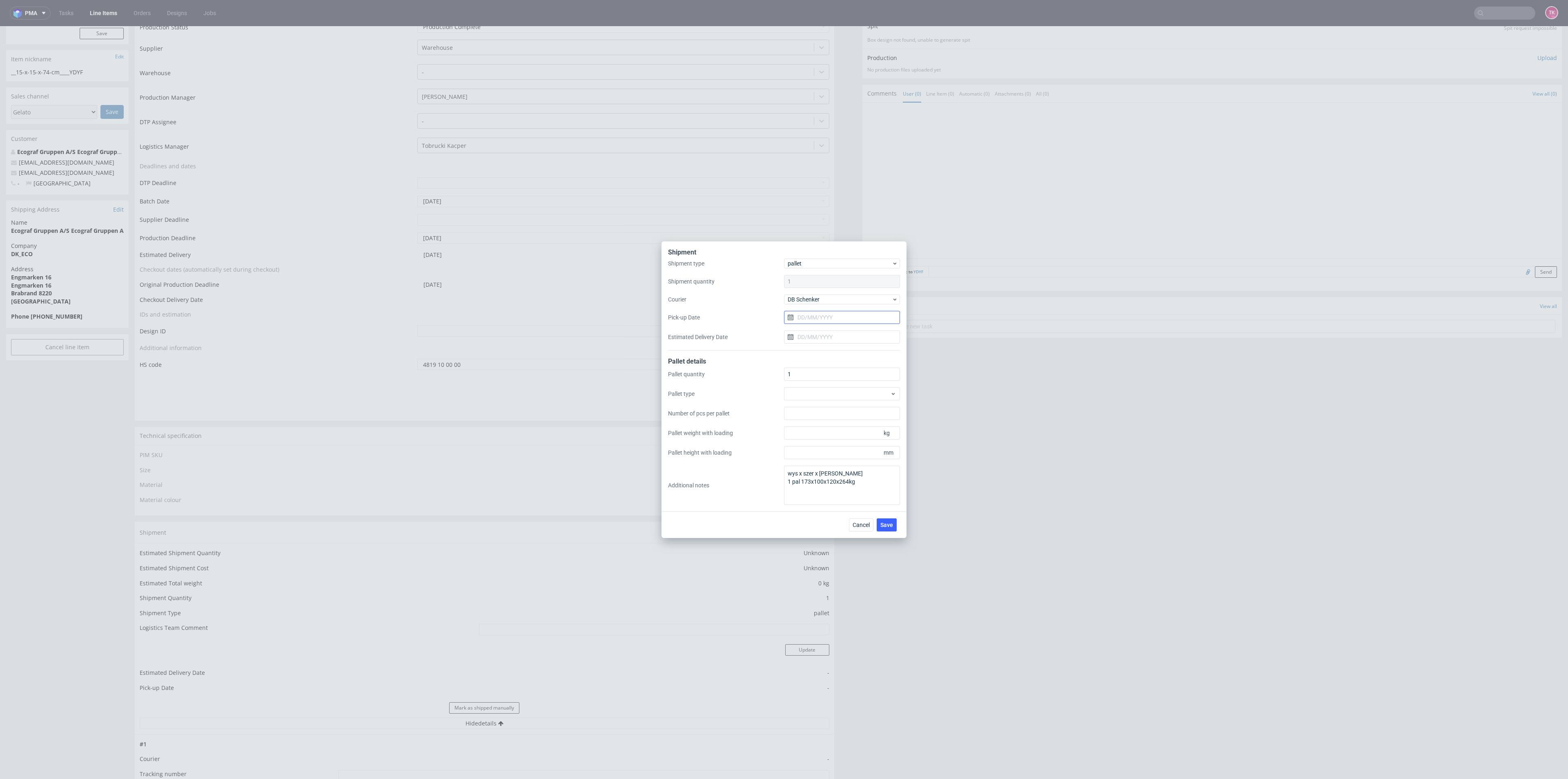
click at [836, 315] on input "Pick-up Date" at bounding box center [842, 317] width 116 height 13
click at [833, 425] on button "30" at bounding box center [828, 428] width 13 height 13
type input "[DATE]"
click at [886, 523] on span "Save" at bounding box center [887, 525] width 13 height 6
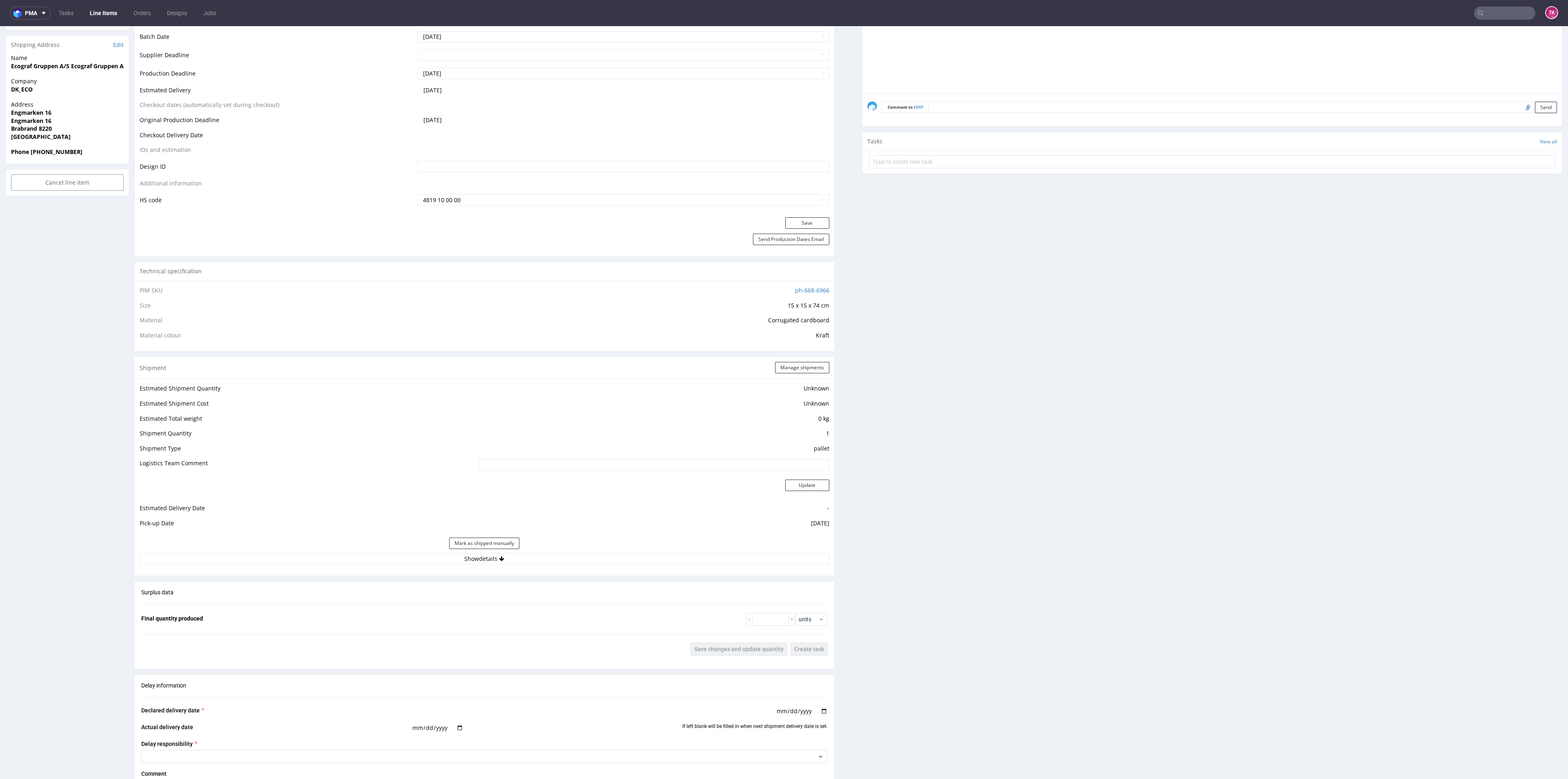
scroll to position [368, 0]
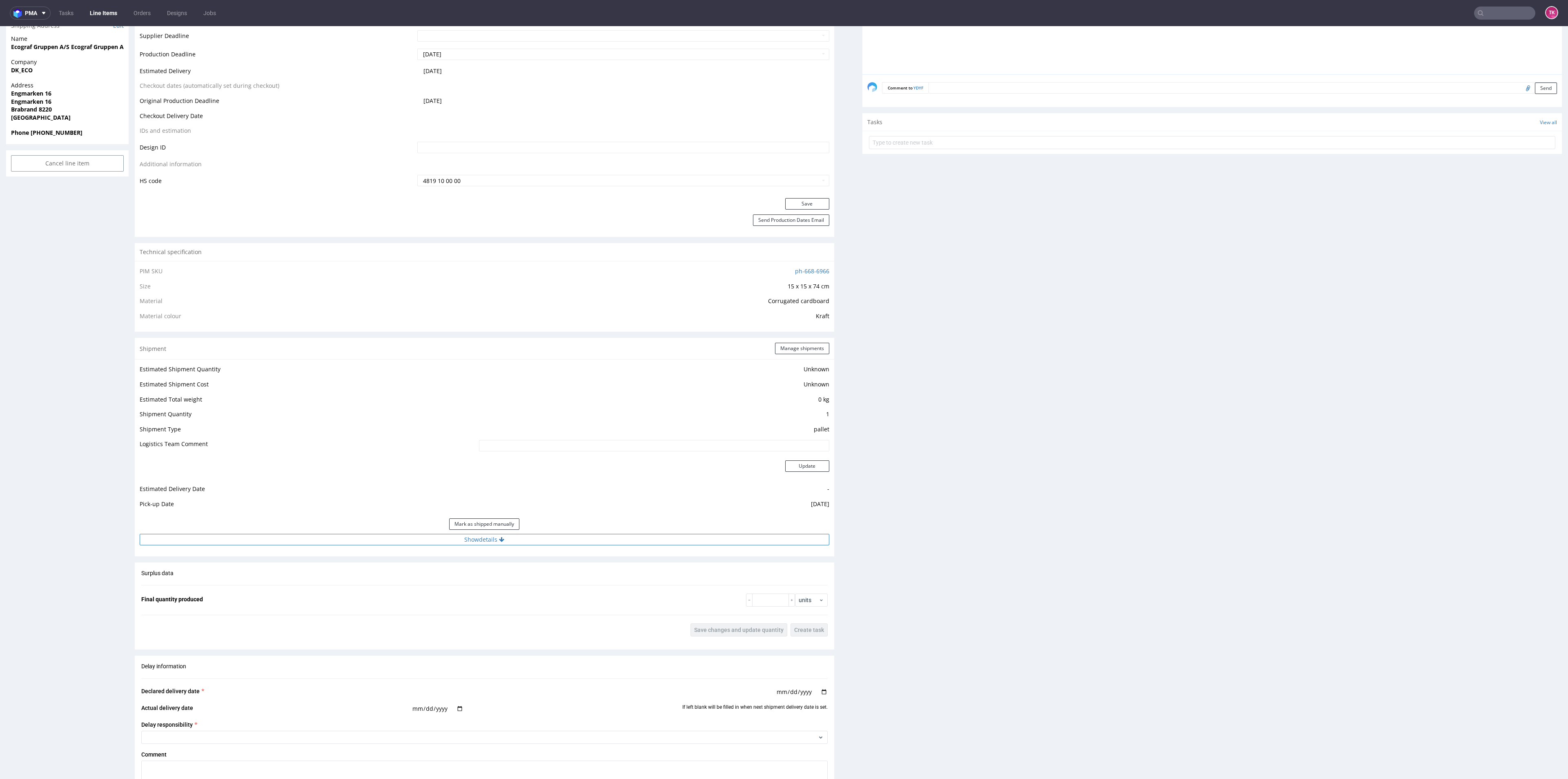
click at [610, 537] on button "Show details" at bounding box center [485, 540] width 690 height 12
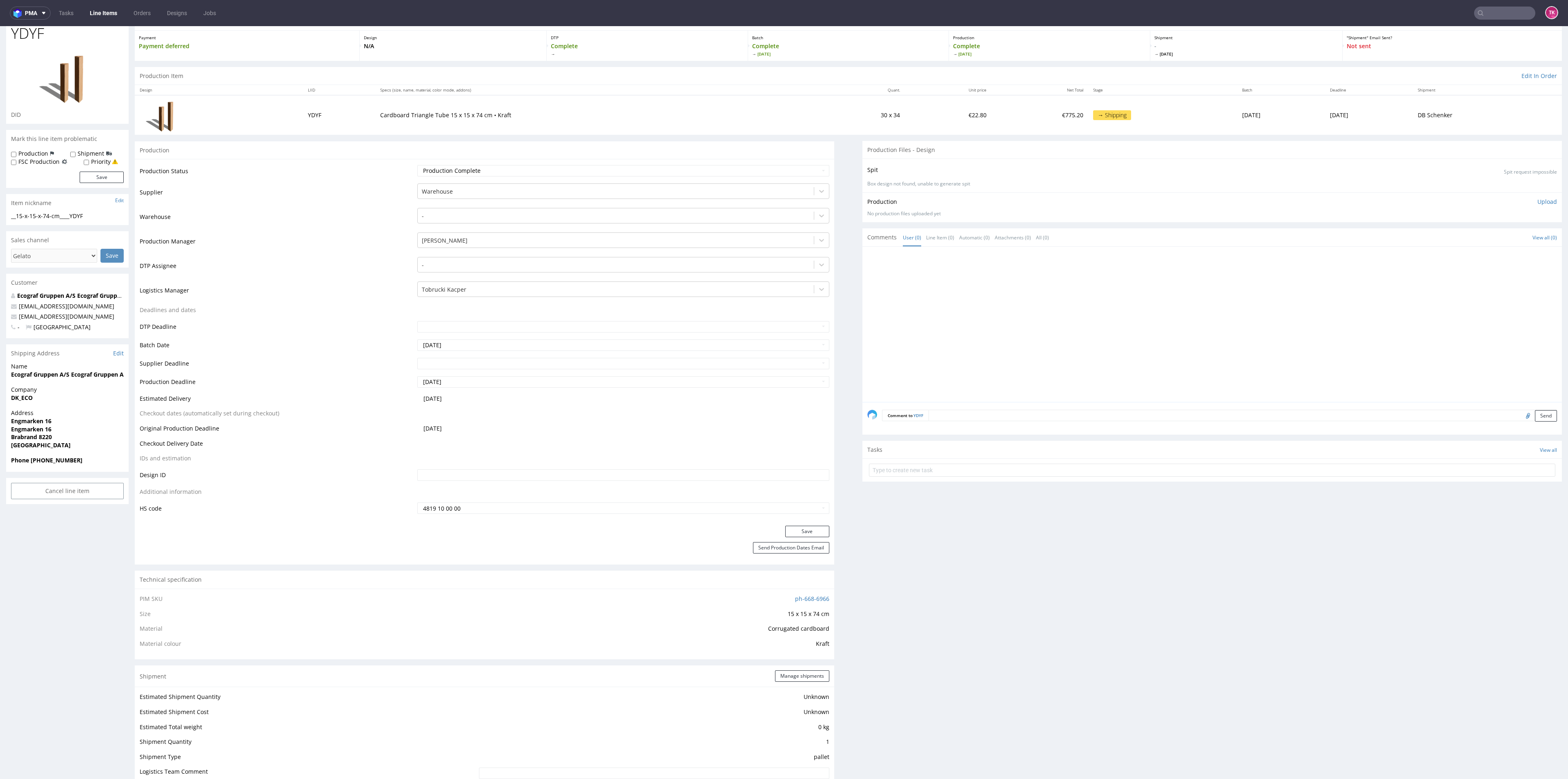
scroll to position [0, 0]
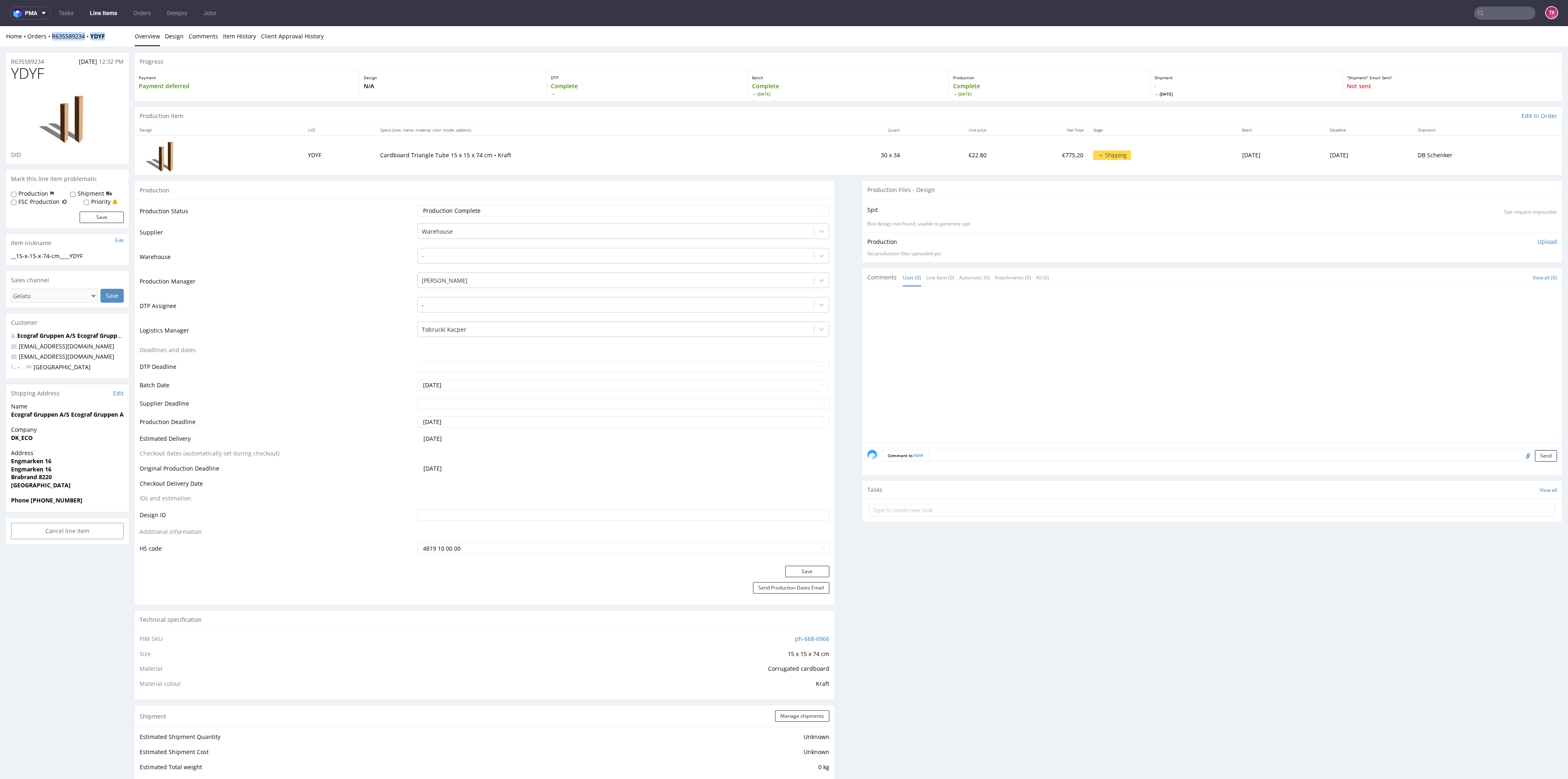
drag, startPoint x: 104, startPoint y: 42, endPoint x: 59, endPoint y: 45, distance: 45.1
click at [47, 39] on div "Home Orders R635589234 YDYF Overview Design Comments Item History Client Approv…" at bounding box center [784, 36] width 1568 height 21
copy div "R635589234 YDYF"
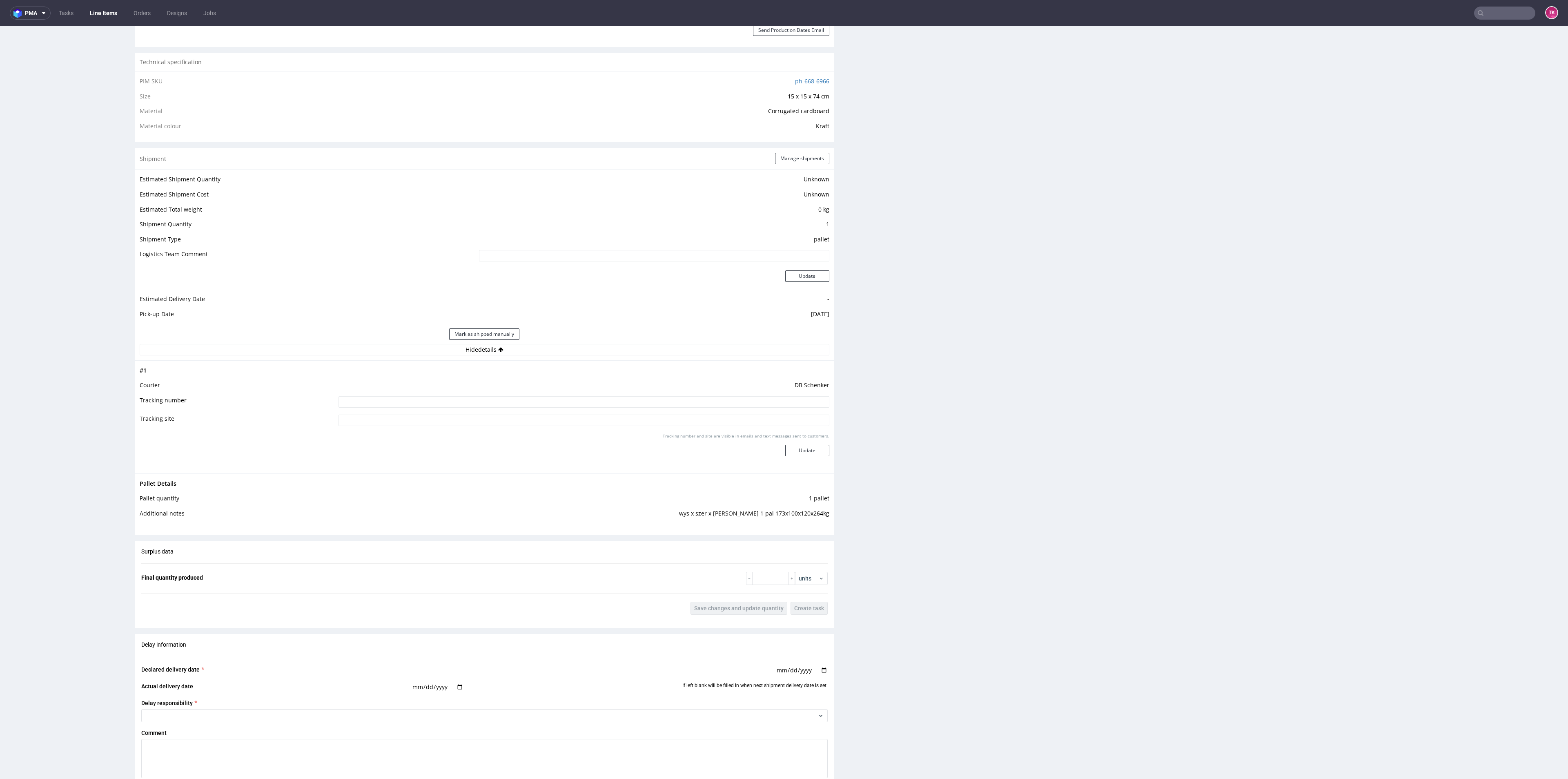
scroll to position [613, 0]
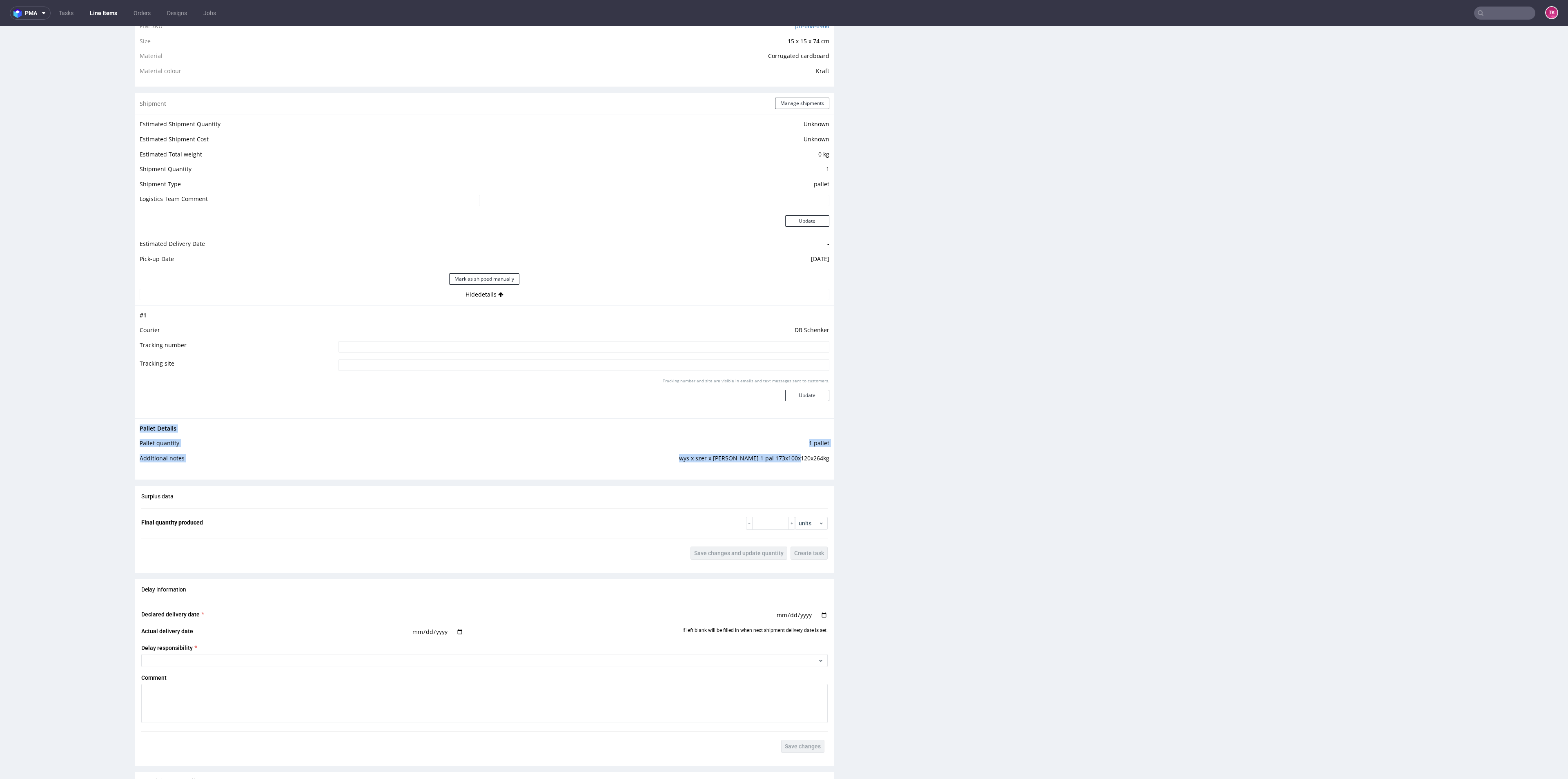
drag, startPoint x: 804, startPoint y: 454, endPoint x: 831, endPoint y: 466, distance: 29.5
click at [831, 466] on div "Progress Payment Payment deferred Design N/A DTP Complete Batch Complete Fri 26…" at bounding box center [849, 201] width 1427 height 1523
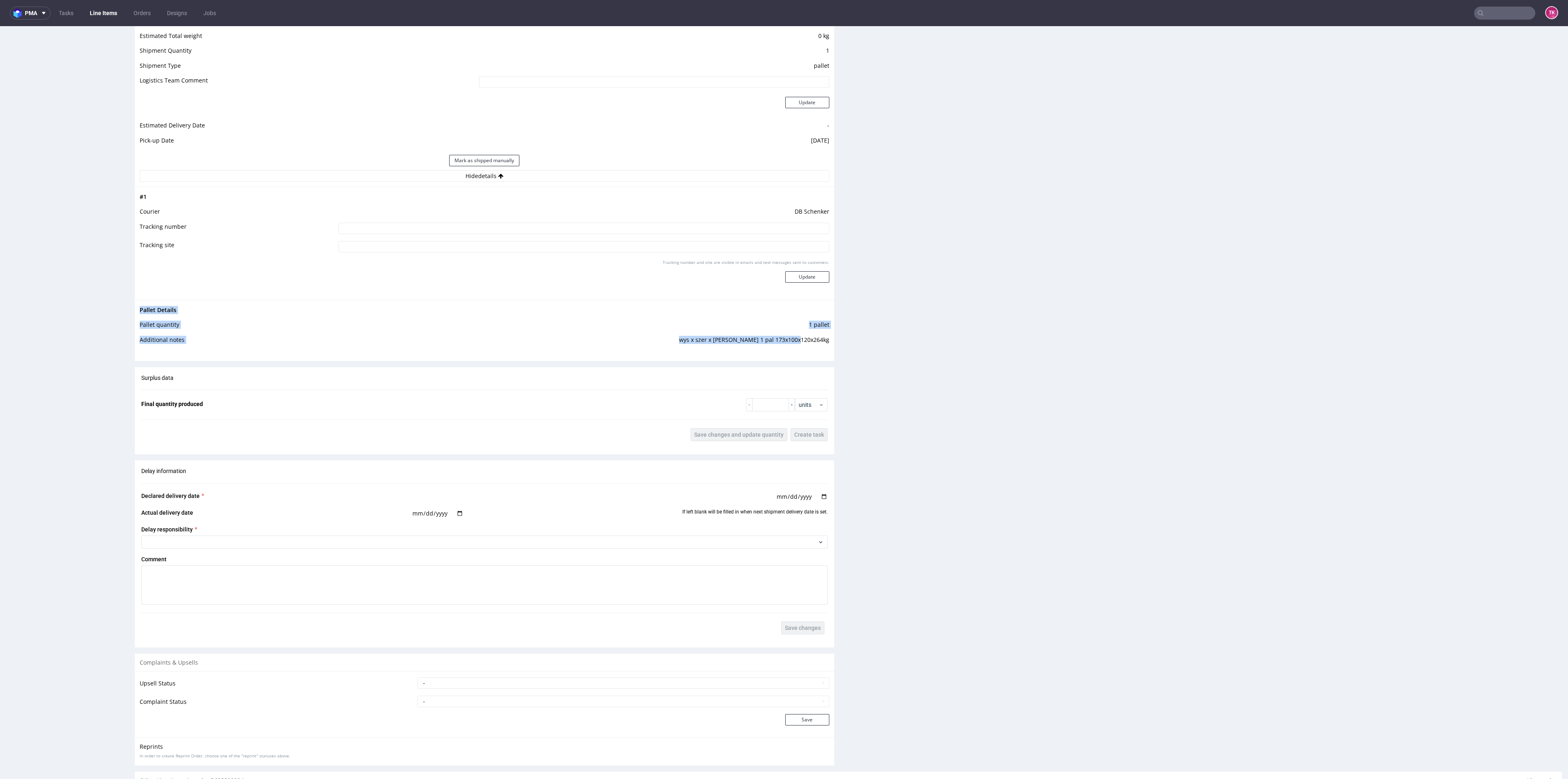
scroll to position [809, 0]
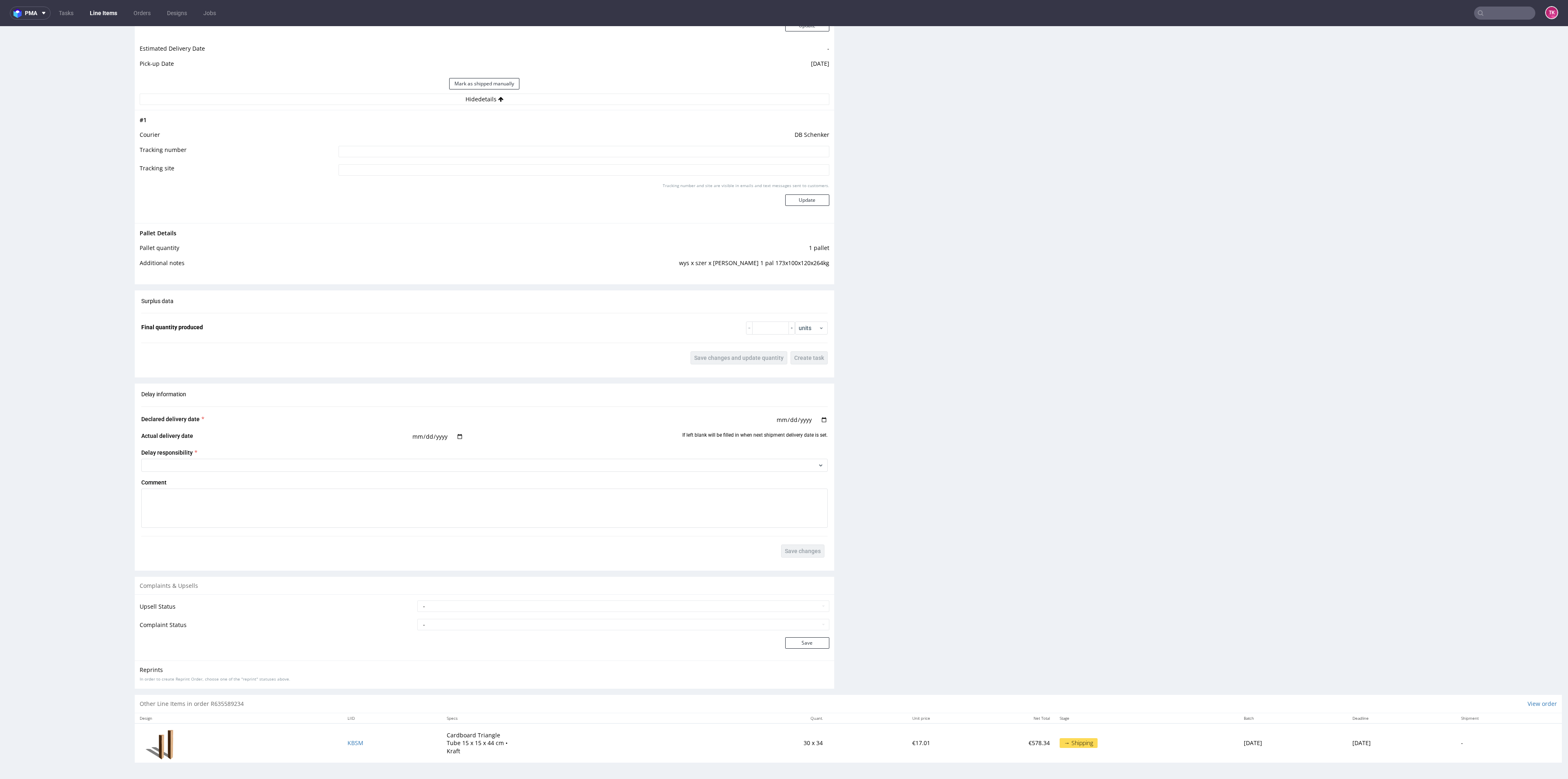
drag, startPoint x: 571, startPoint y: 143, endPoint x: 577, endPoint y: 149, distance: 8.5
click at [572, 146] on td at bounding box center [583, 153] width 493 height 19
drag, startPoint x: 578, startPoint y: 149, endPoint x: 589, endPoint y: 149, distance: 11.0
click at [578, 149] on input at bounding box center [584, 151] width 491 height 12
paste input "PLWAW509048531"
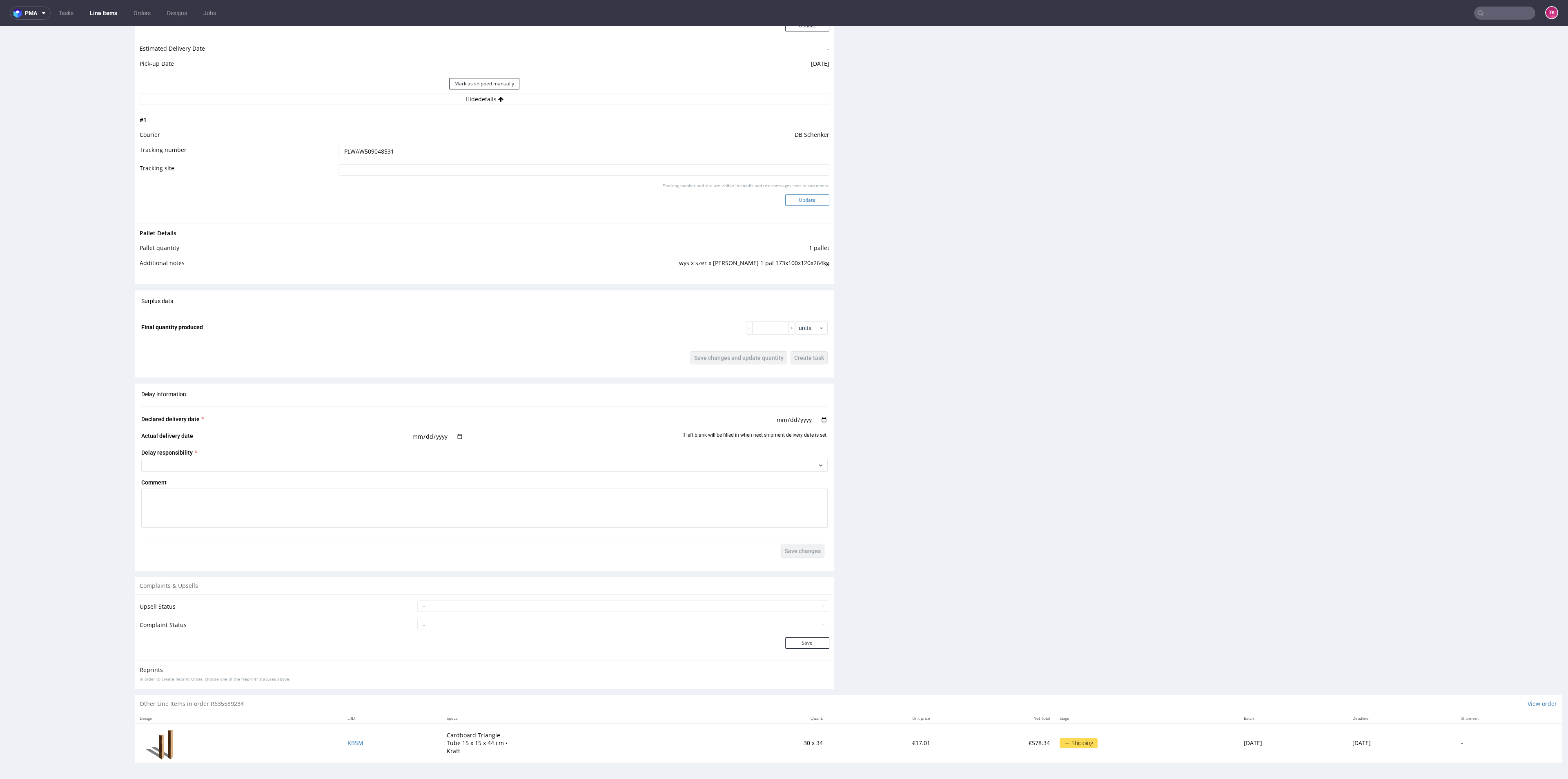
type input "PLWAW509048531"
click at [808, 199] on button "Update" at bounding box center [806, 200] width 44 height 12
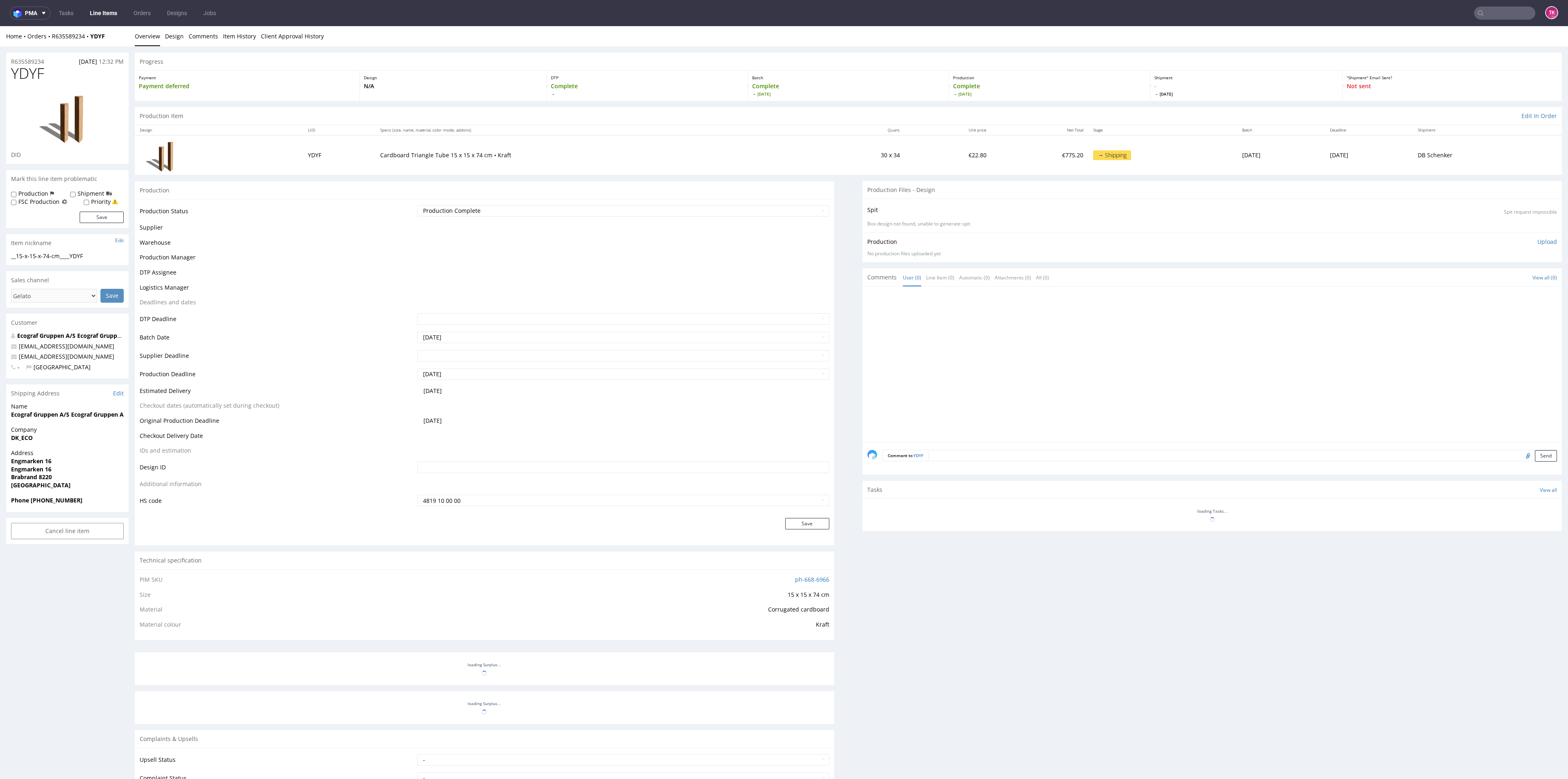
scroll to position [153, 0]
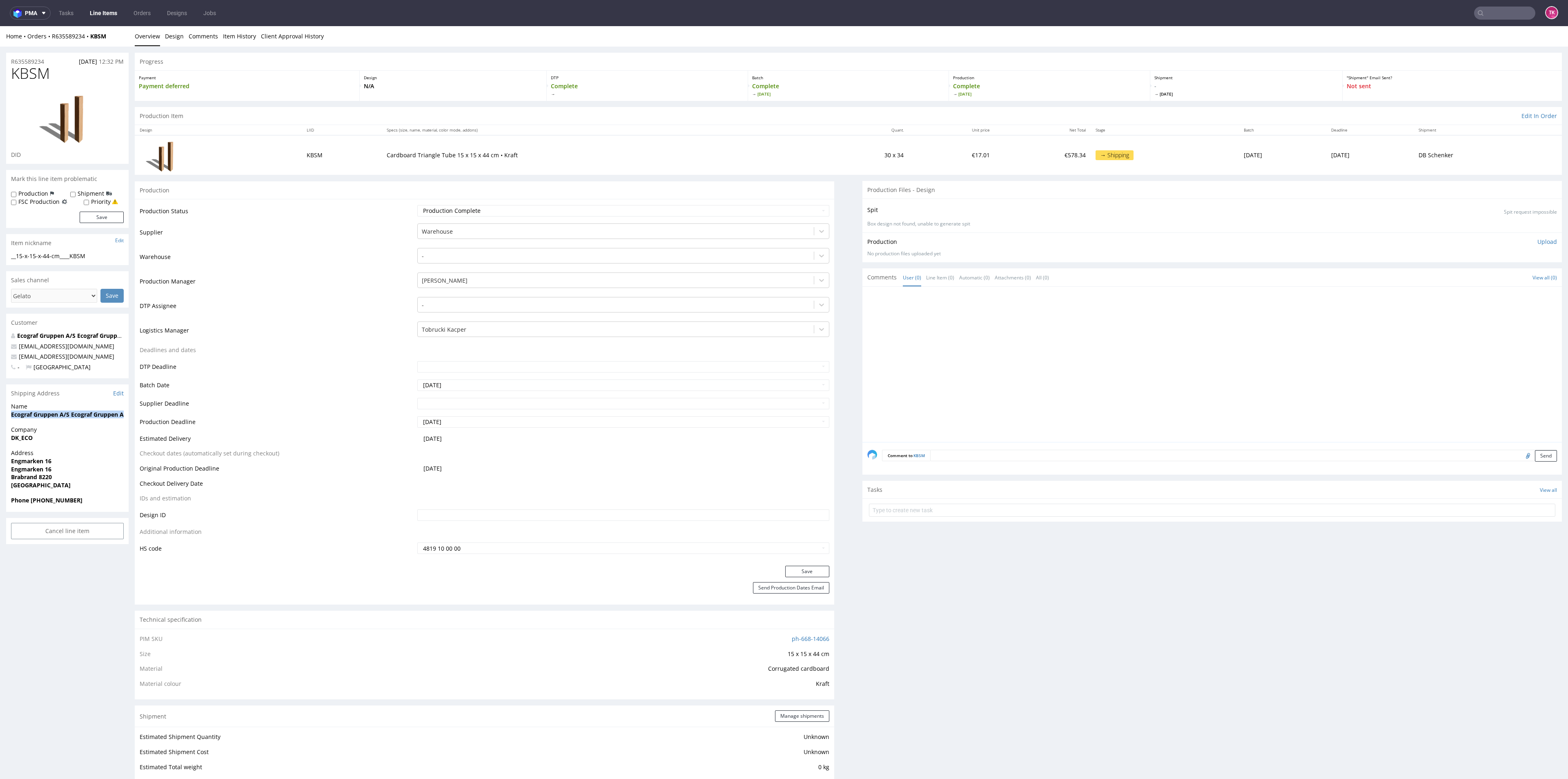
drag, startPoint x: 3, startPoint y: 416, endPoint x: 4, endPoint y: 430, distance: 14.0
click at [4, 430] on div "R635589234 [DATE] 12:32 PM KBSM DID Mark this line item problematic Production …" at bounding box center [784, 730] width 1568 height 1367
copy strong "Ecograf Gruppen A/S Ecograf Gruppen A/S"
drag, startPoint x: 5, startPoint y: 462, endPoint x: 56, endPoint y: 476, distance: 52.9
click at [52, 477] on div "R635589234 [DATE] 12:32 PM KBSM DID Mark this line item problematic Production …" at bounding box center [784, 730] width 1568 height 1367
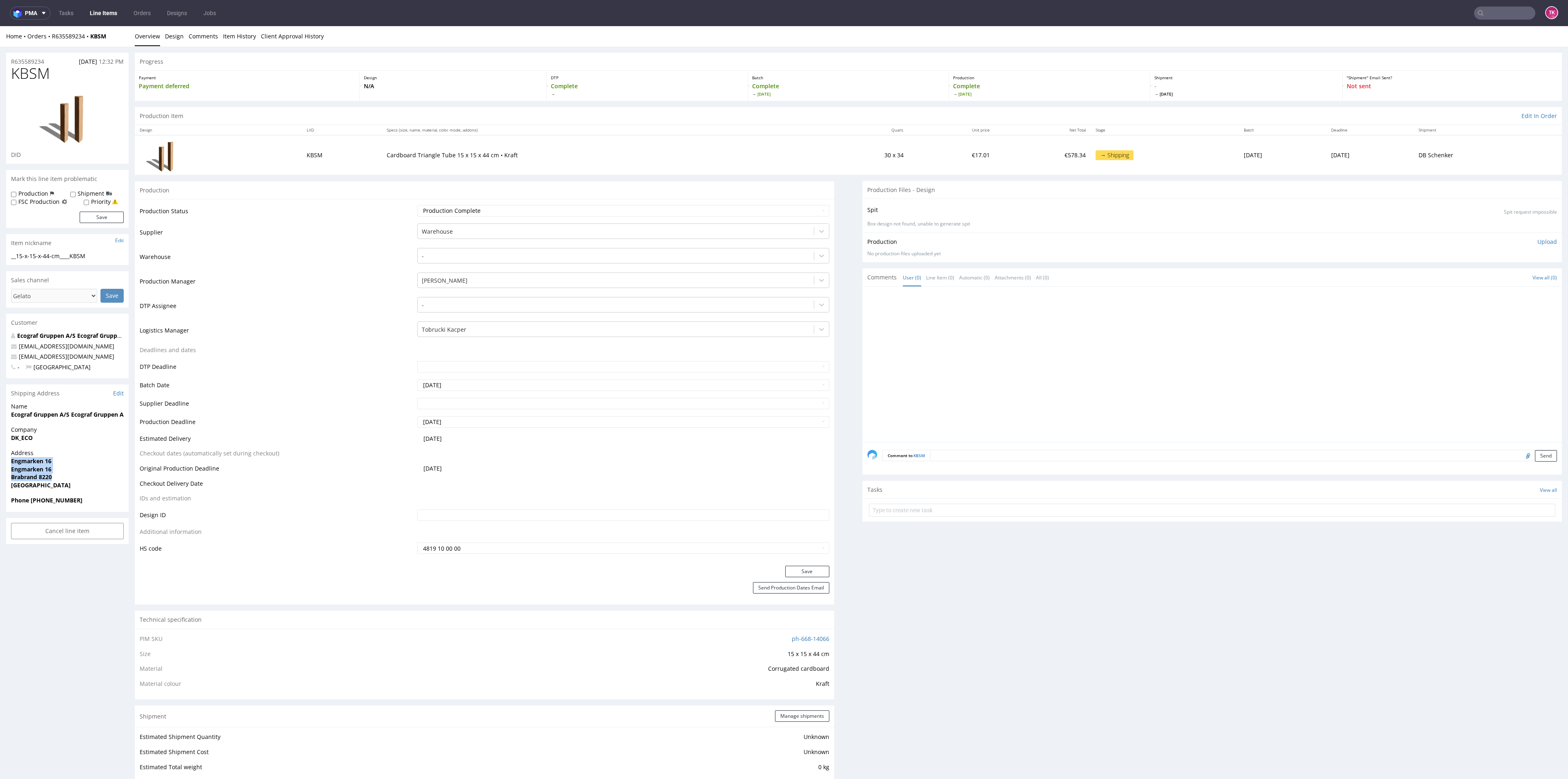
click at [60, 474] on span "Brabrand 8220" at bounding box center [66, 477] width 112 height 8
click at [58, 476] on span "Brabrand 8220" at bounding box center [66, 477] width 112 height 8
click at [0, 469] on div "R635589234 [DATE] 12:32 PM KBSM DID Mark this line item problematic Production …" at bounding box center [784, 730] width 1568 height 1367
drag, startPoint x: 8, startPoint y: 469, endPoint x: 99, endPoint y: 477, distance: 91.4
click at [99, 477] on div "Address [STREET_ADDRESS]" at bounding box center [66, 472] width 122 height 47
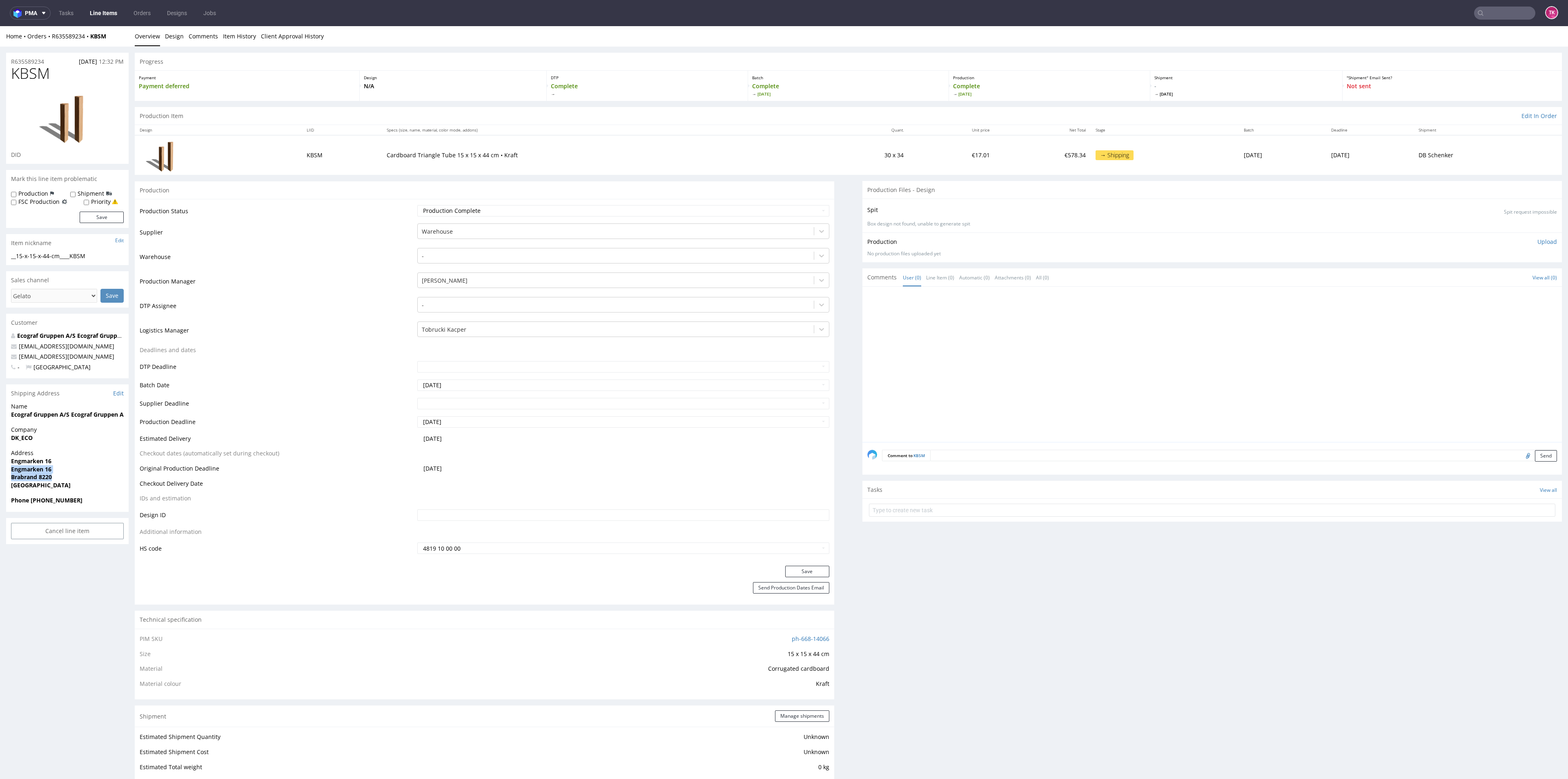
copy p "Engmarken 16 Brabrand 8220"
drag, startPoint x: 99, startPoint y: 345, endPoint x: 105, endPoint y: 359, distance: 15.2
click at [90, 349] on p "[EMAIL_ADDRESS][DOMAIN_NAME]" at bounding box center [66, 346] width 112 height 8
drag, startPoint x: 109, startPoint y: 358, endPoint x: 0, endPoint y: 351, distance: 109.2
click at [0, 351] on div "R635589234 [DATE] 12:32 PM KBSM DID Mark this line item problematic Production …" at bounding box center [784, 730] width 1568 height 1367
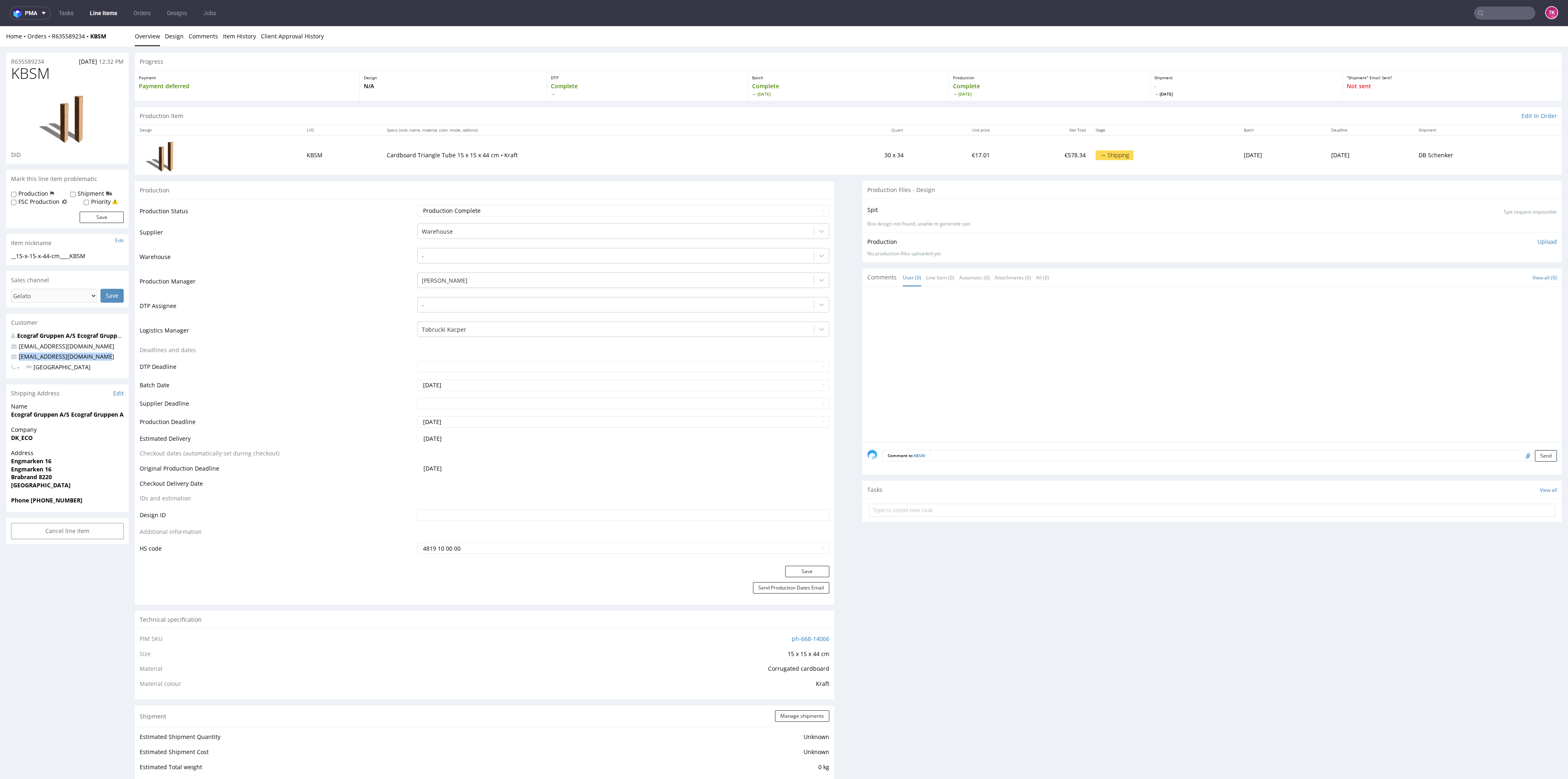
copy span "[EMAIL_ADDRESS][DOMAIN_NAME]"
click at [39, 497] on strong "Phone [PHONE_NUMBER]" at bounding box center [46, 500] width 71 height 8
copy strong "4570257788"
drag, startPoint x: 114, startPoint y: 40, endPoint x: 49, endPoint y: 42, distance: 65.0
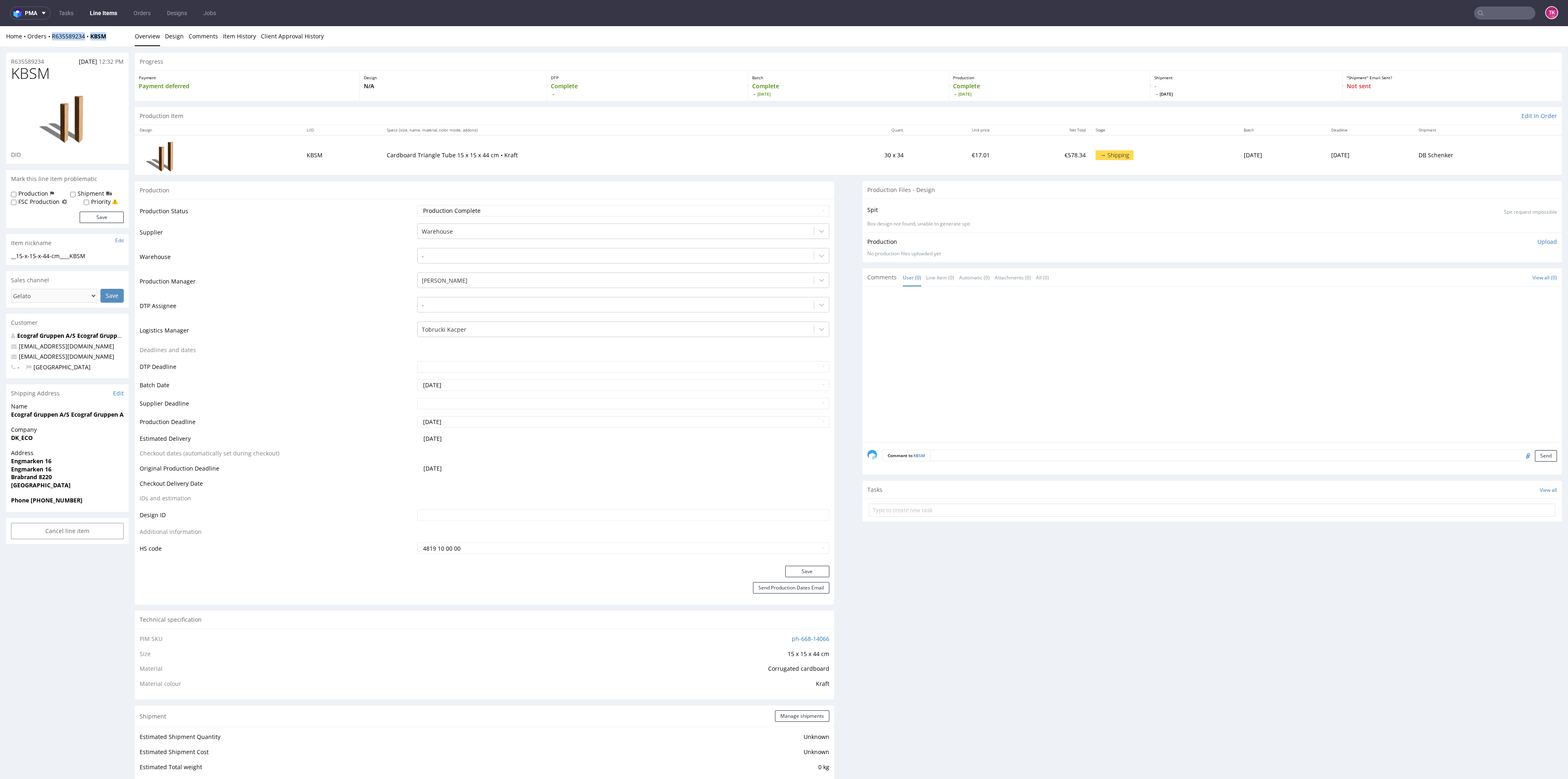
click at [49, 42] on div "Home Orders R635589234 KBSM Overview Design Comments Item History Client Approv…" at bounding box center [784, 36] width 1568 height 21
copy div "R635589234 KBSM"
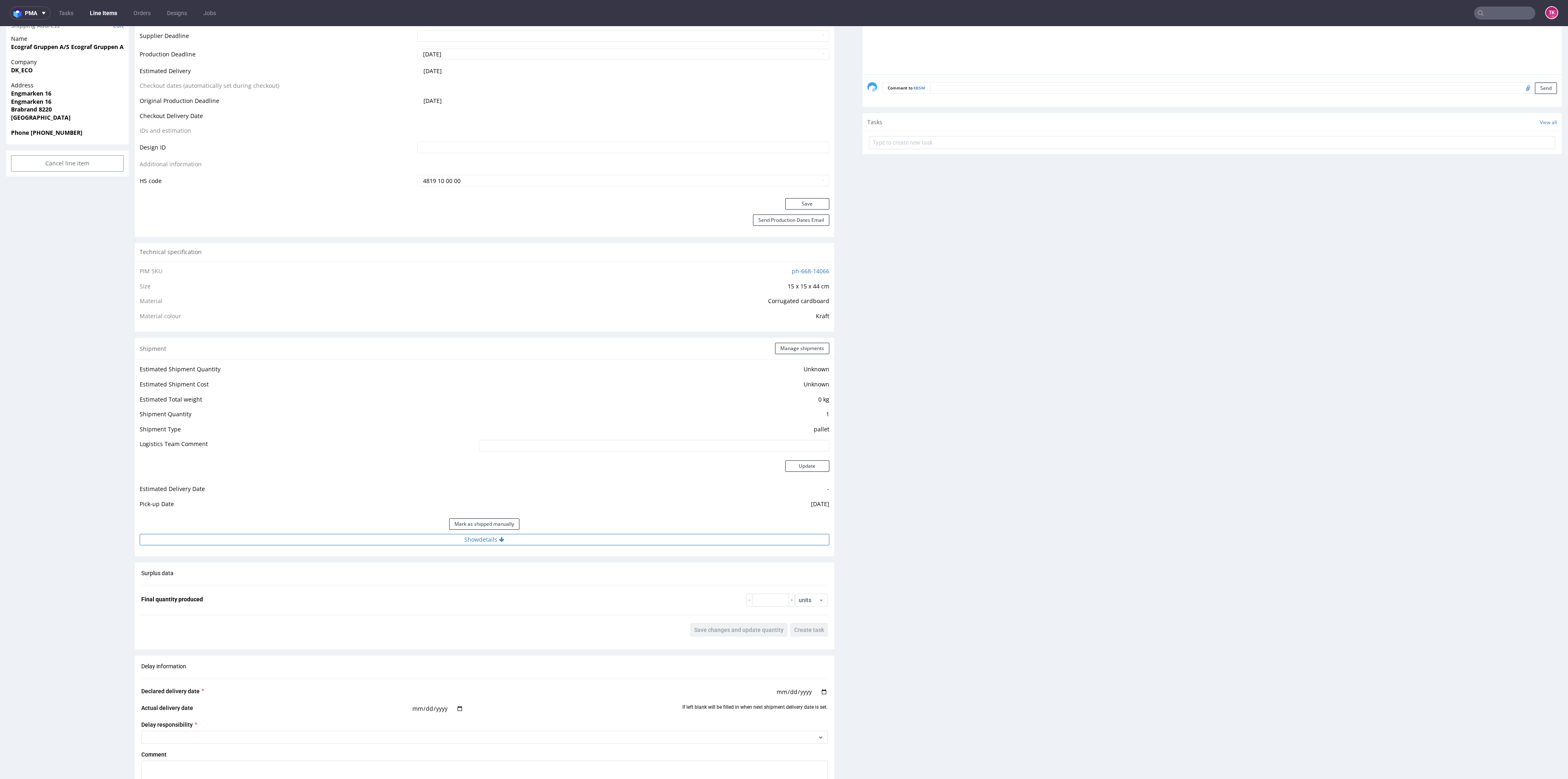
click at [578, 539] on button "Show details" at bounding box center [485, 540] width 690 height 12
click at [593, 553] on div "# 1 Courier DB Schenker Tracking number Tracking site Tracking number and site …" at bounding box center [485, 607] width 700 height 113
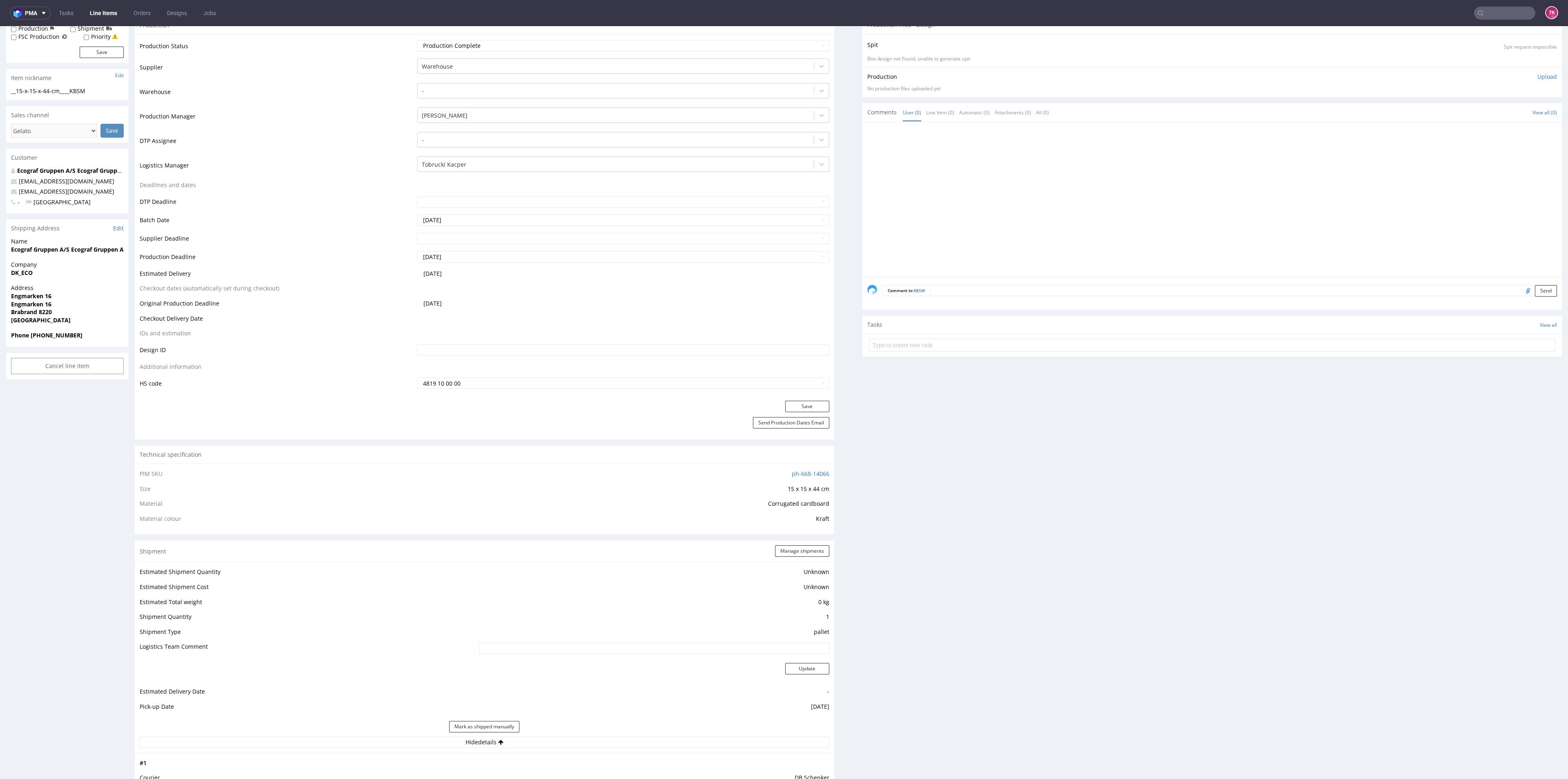
scroll to position [62, 0]
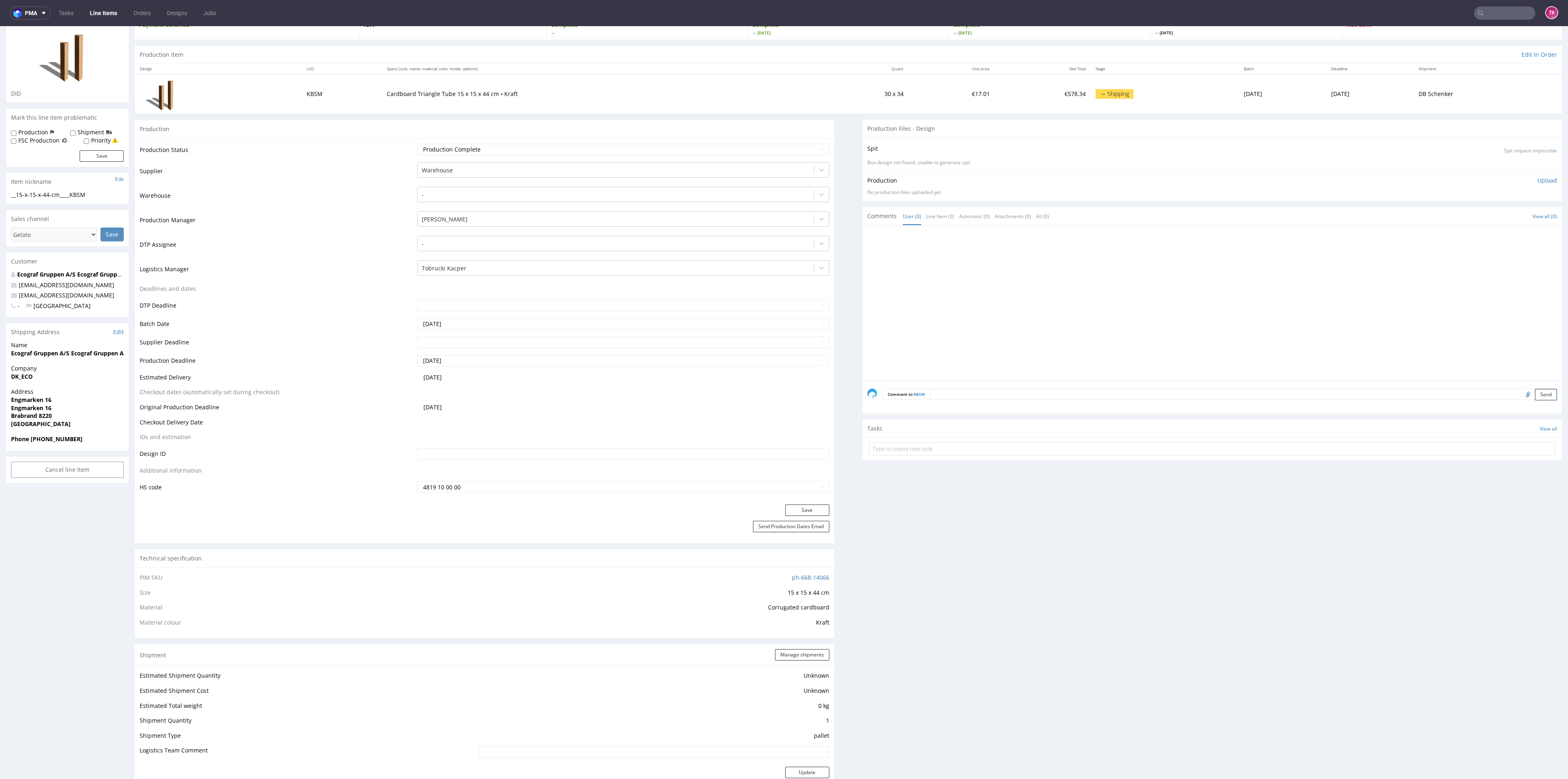
click at [903, 456] on form at bounding box center [1212, 449] width 686 height 20
click at [903, 452] on input "text" at bounding box center [1212, 448] width 686 height 13
type input "etykiety"
click at [899, 447] on div "etykiety Set due date" at bounding box center [1212, 445] width 686 height 17
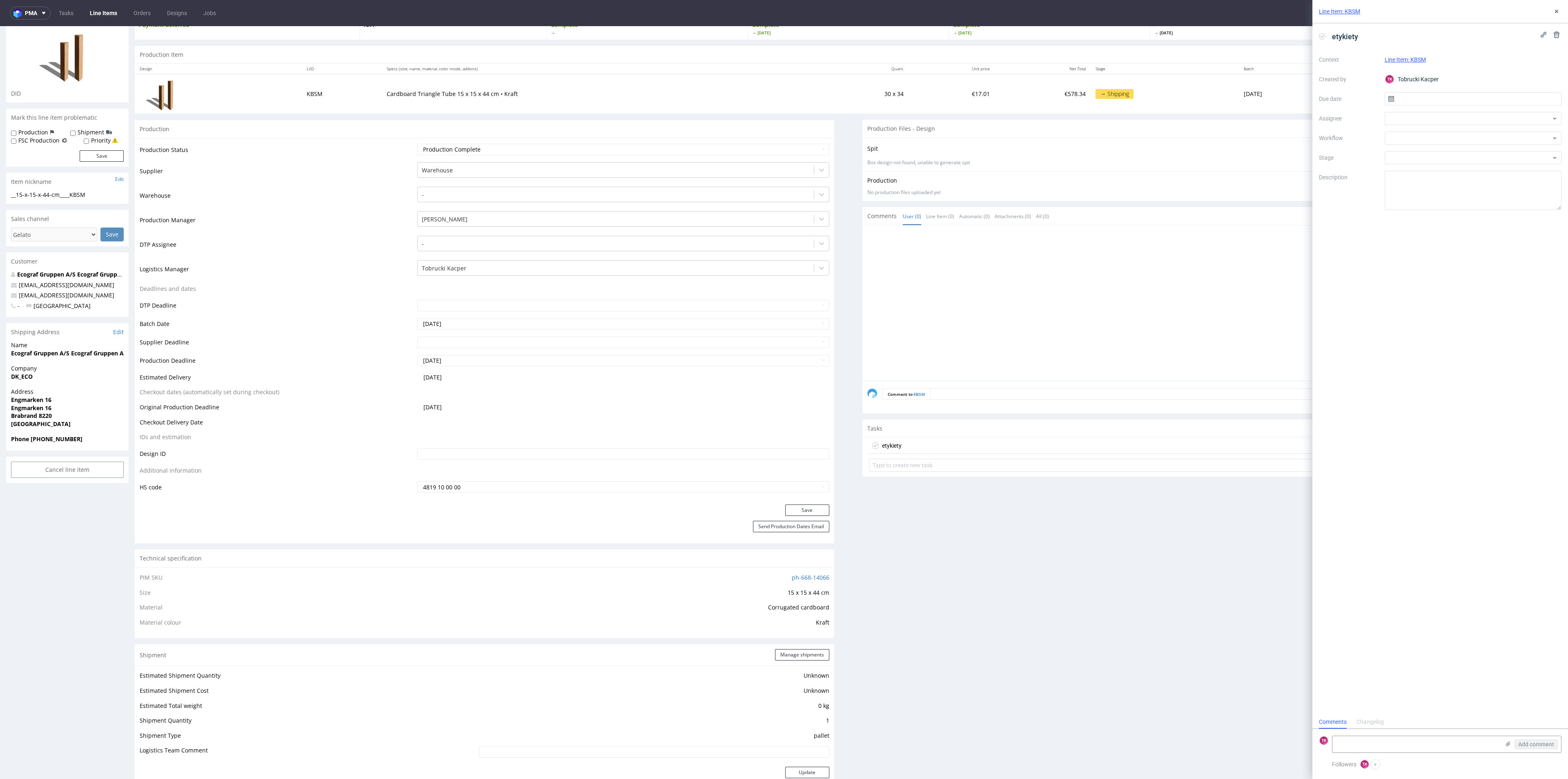
scroll to position [7, 0]
drag, startPoint x: 1352, startPoint y: 743, endPoint x: 1344, endPoint y: 739, distance: 8.9
click at [1351, 743] on textarea at bounding box center [1416, 744] width 167 height 17
paste textarea "PLWAW509048531"
click at [1507, 740] on div "Add comment" at bounding box center [1530, 744] width 62 height 17
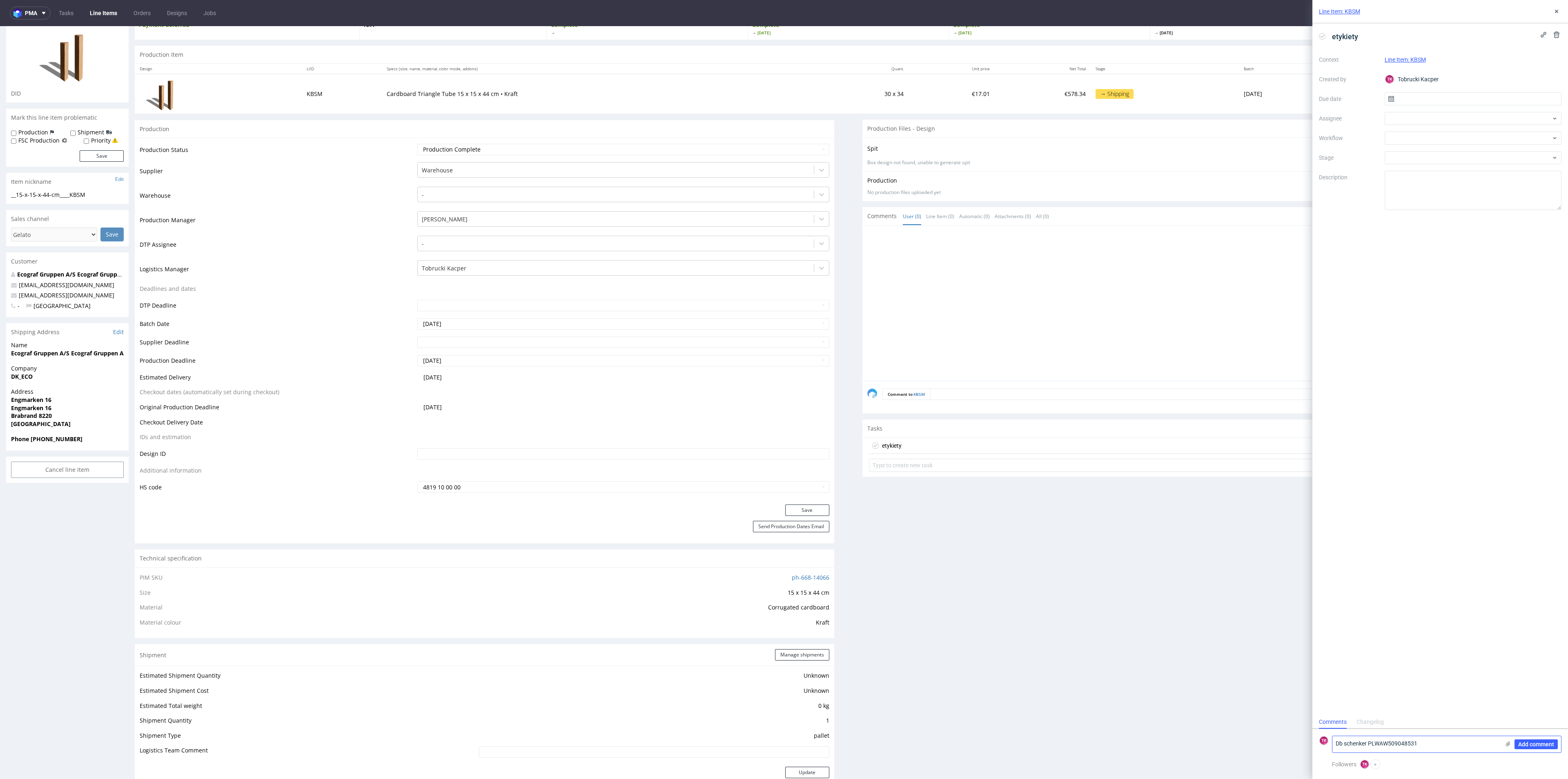
click at [1507, 740] on icon at bounding box center [1507, 743] width 7 height 7
click at [0, 0] on input "file" at bounding box center [0, 0] width 0 height 0
click at [1465, 706] on textarea "Db schenker PLWAW509048531" at bounding box center [1416, 701] width 167 height 17
type textarea "Db schenker PLWAW509048531 [PERSON_NAME]"
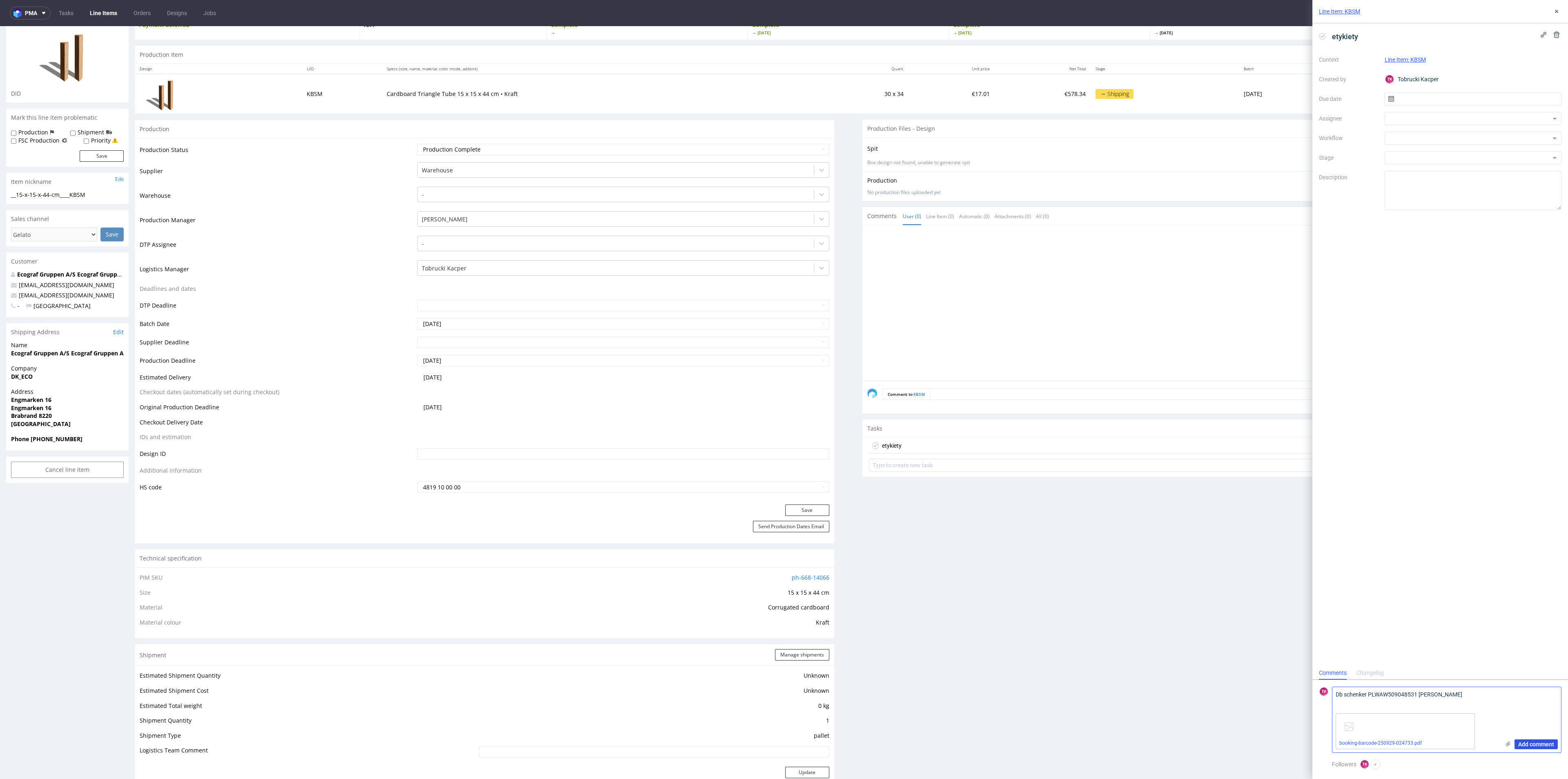
click at [1528, 739] on button "Add comment" at bounding box center [1536, 744] width 43 height 10
click at [1416, 125] on div "Context Line Item: KBSM Created by [PERSON_NAME] Kacper Due date Assignee Workf…" at bounding box center [1440, 131] width 242 height 156
click at [1414, 121] on div at bounding box center [1472, 117] width 177 height 13
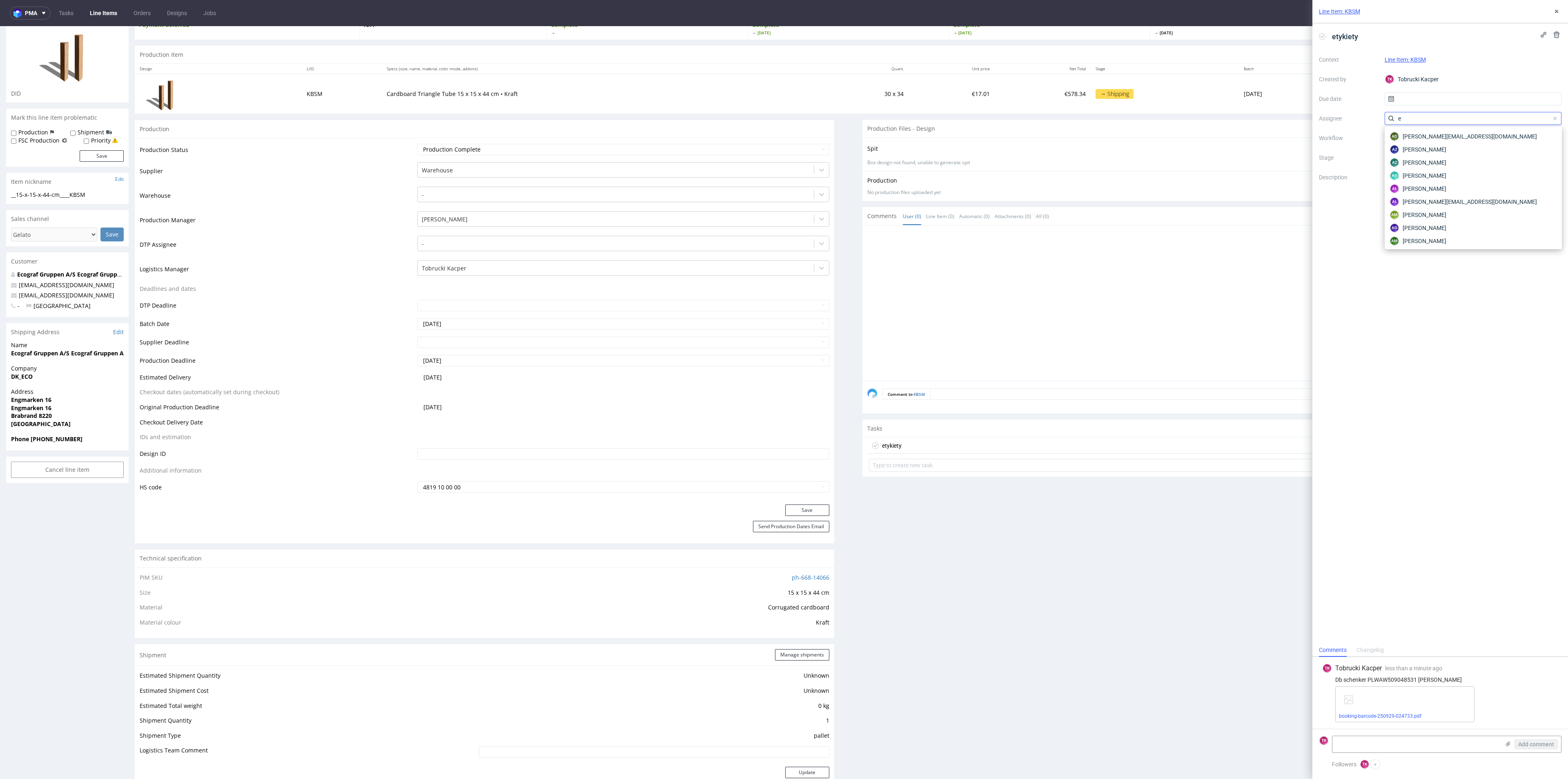
type input "e"
click at [1410, 119] on input "e" at bounding box center [1472, 117] width 177 height 13
click at [1410, 119] on div at bounding box center [1472, 117] width 177 height 13
type input "fe"
click at [1419, 139] on span "[PERSON_NAME]" at bounding box center [1424, 136] width 44 height 8
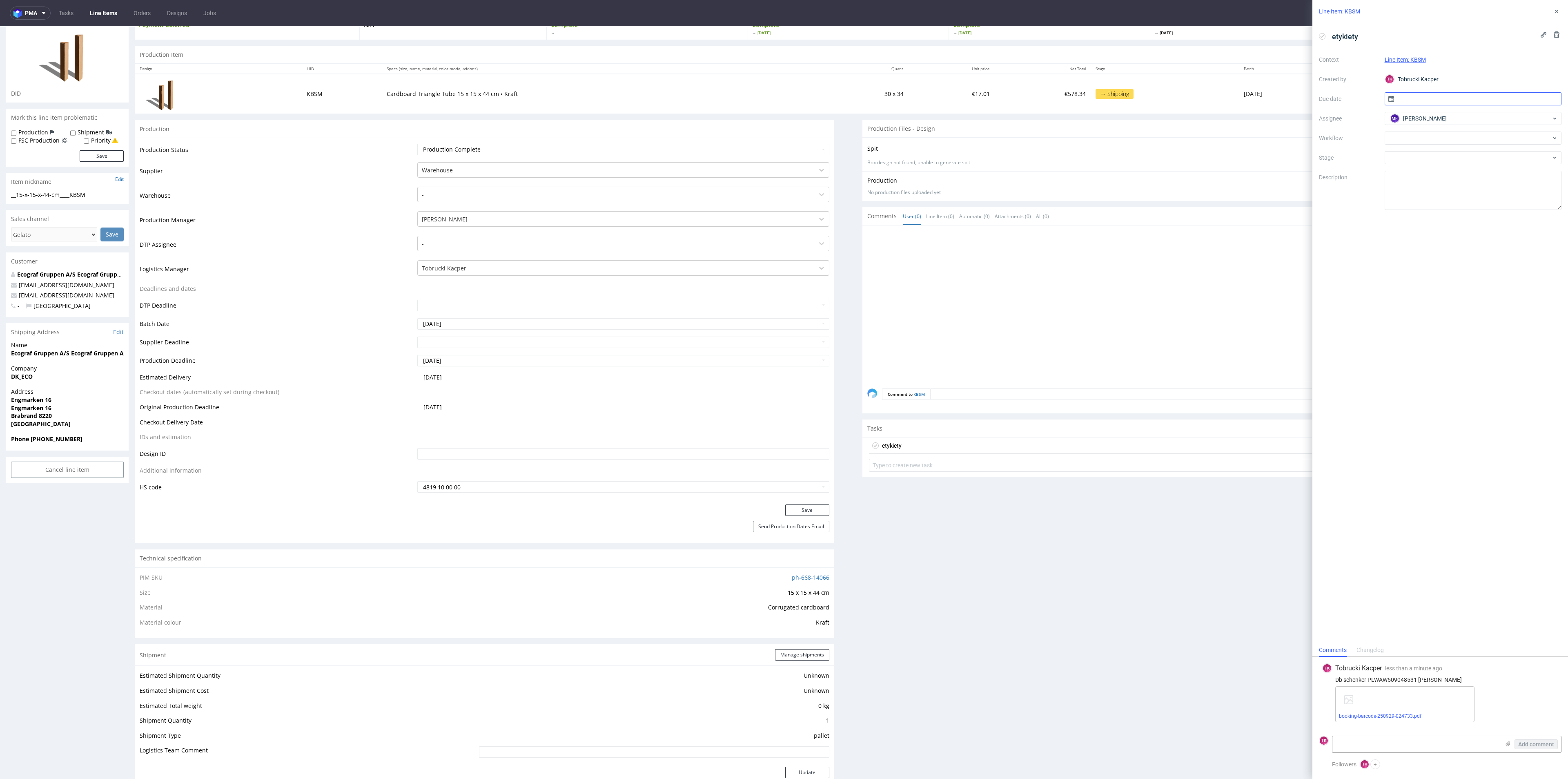
click at [1424, 96] on input "text" at bounding box center [1472, 98] width 177 height 13
click at [1450, 205] on button "29" at bounding box center [1446, 209] width 13 height 13
type input "[DATE]"
click at [1558, 8] on button at bounding box center [1556, 12] width 10 height 10
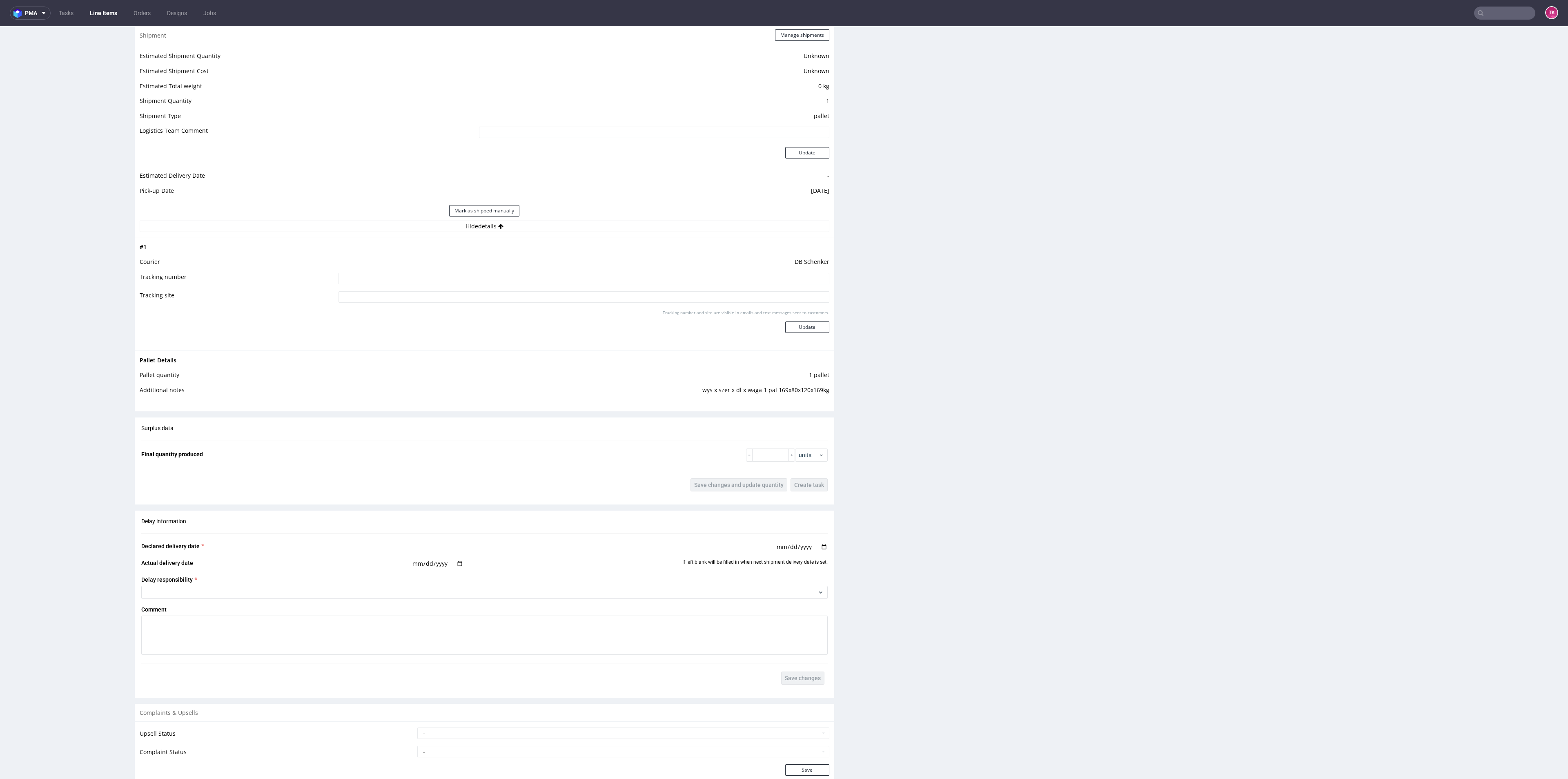
scroll to position [735, 0]
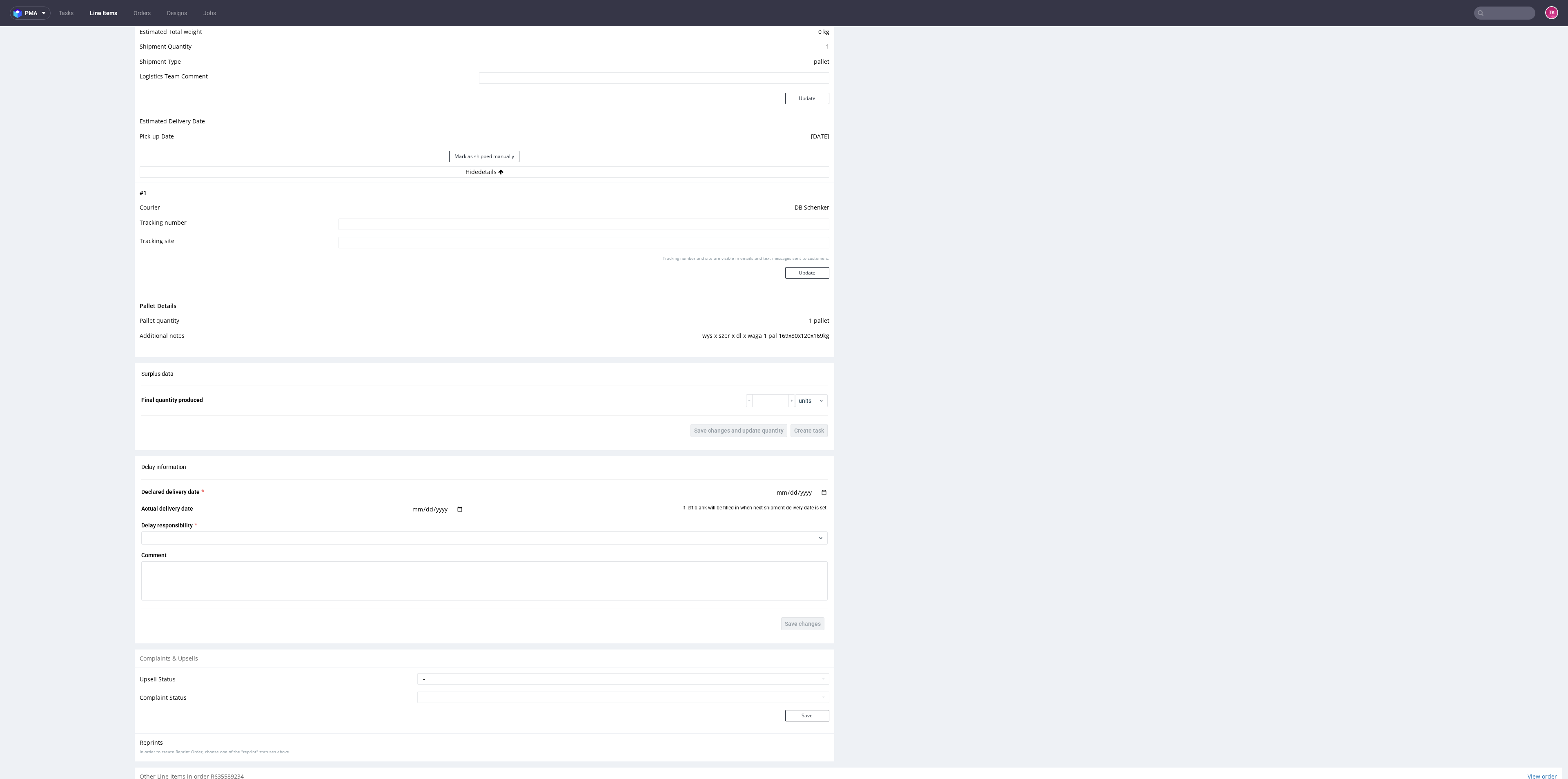
click at [631, 220] on input at bounding box center [584, 224] width 491 height 12
paste input "PLWAW509048531"
type input "PLWAW509048531"
click at [785, 272] on button "Update" at bounding box center [806, 273] width 44 height 12
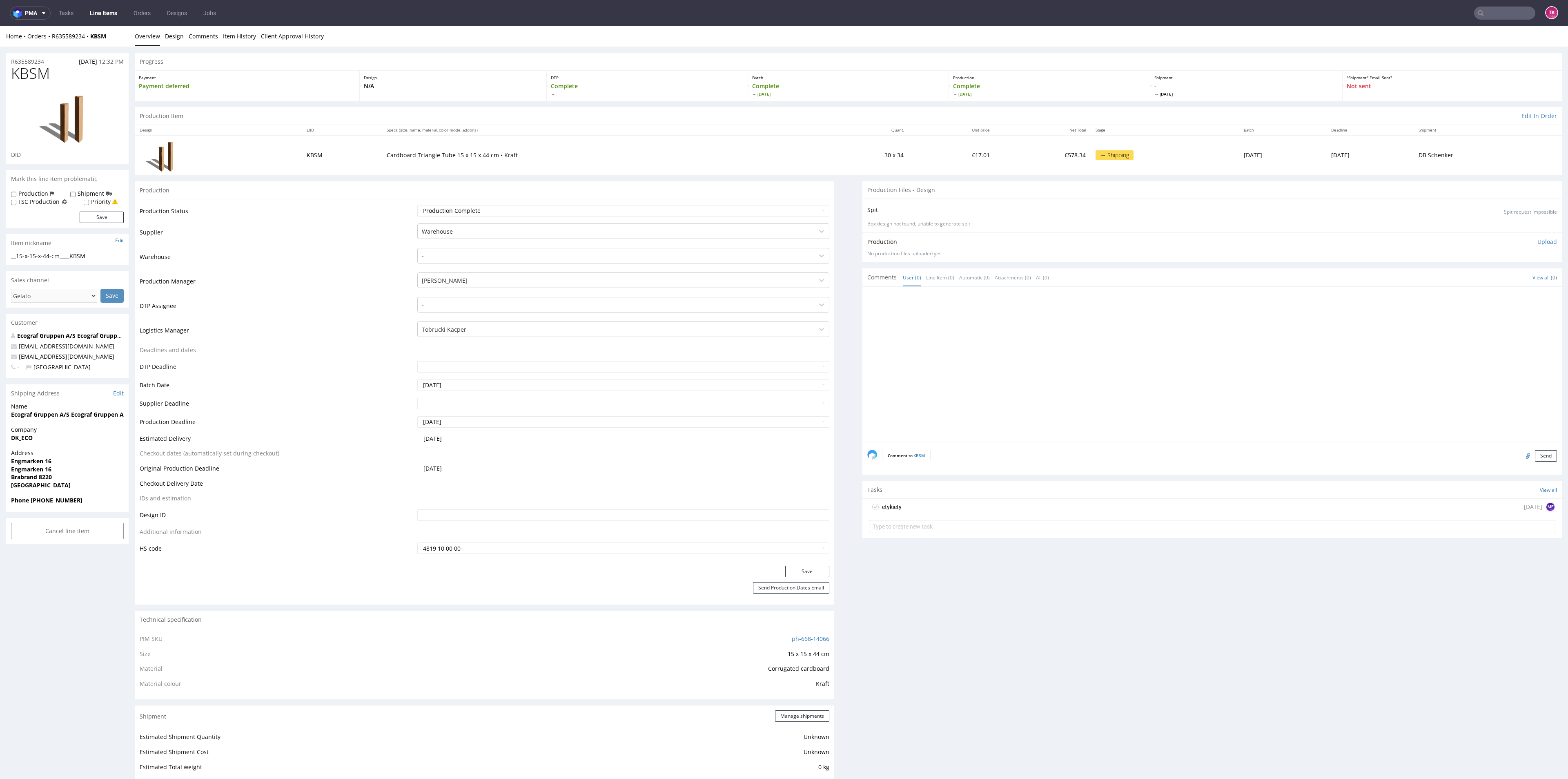
scroll to position [494, 0]
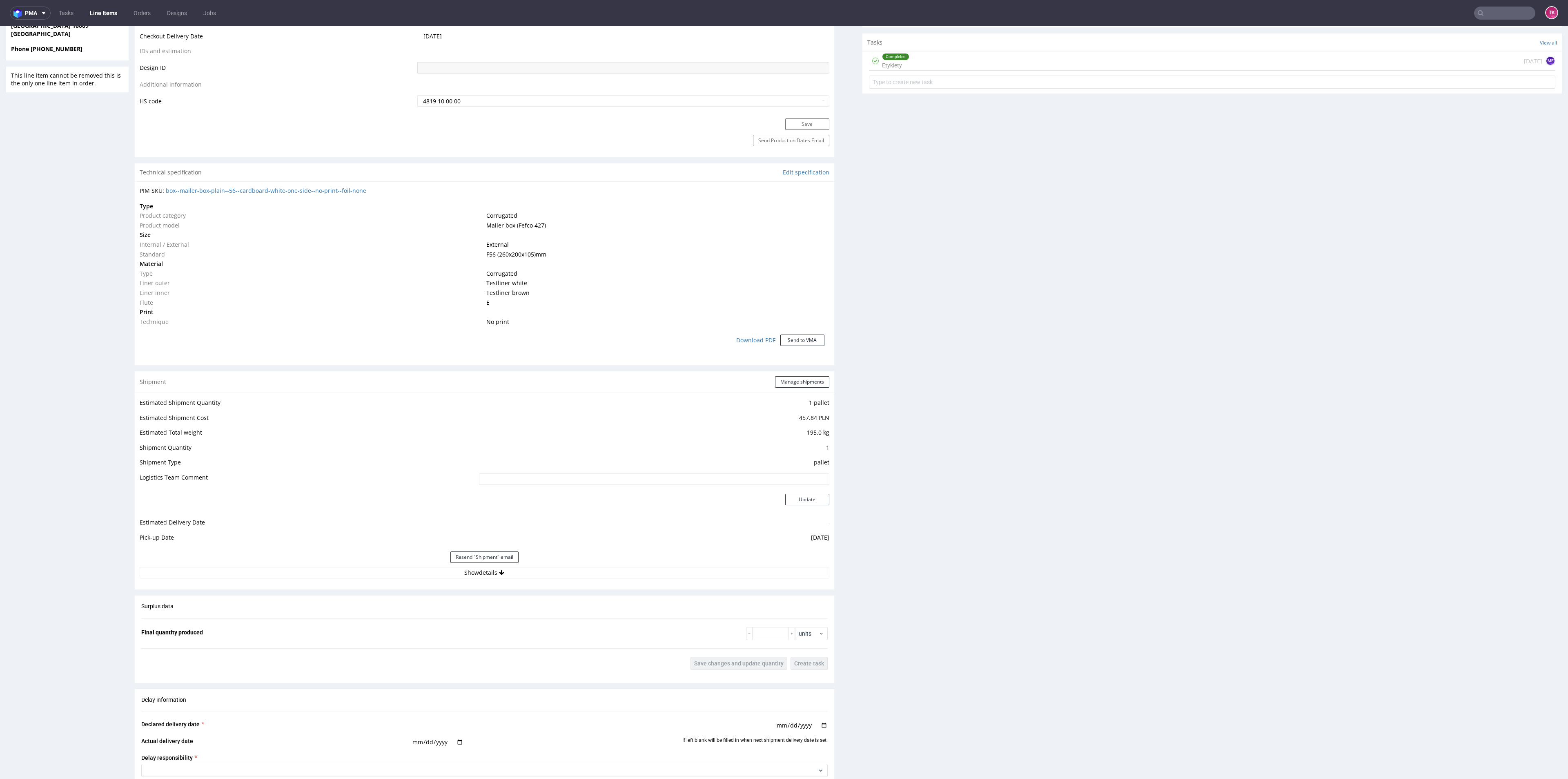
scroll to position [455, 0]
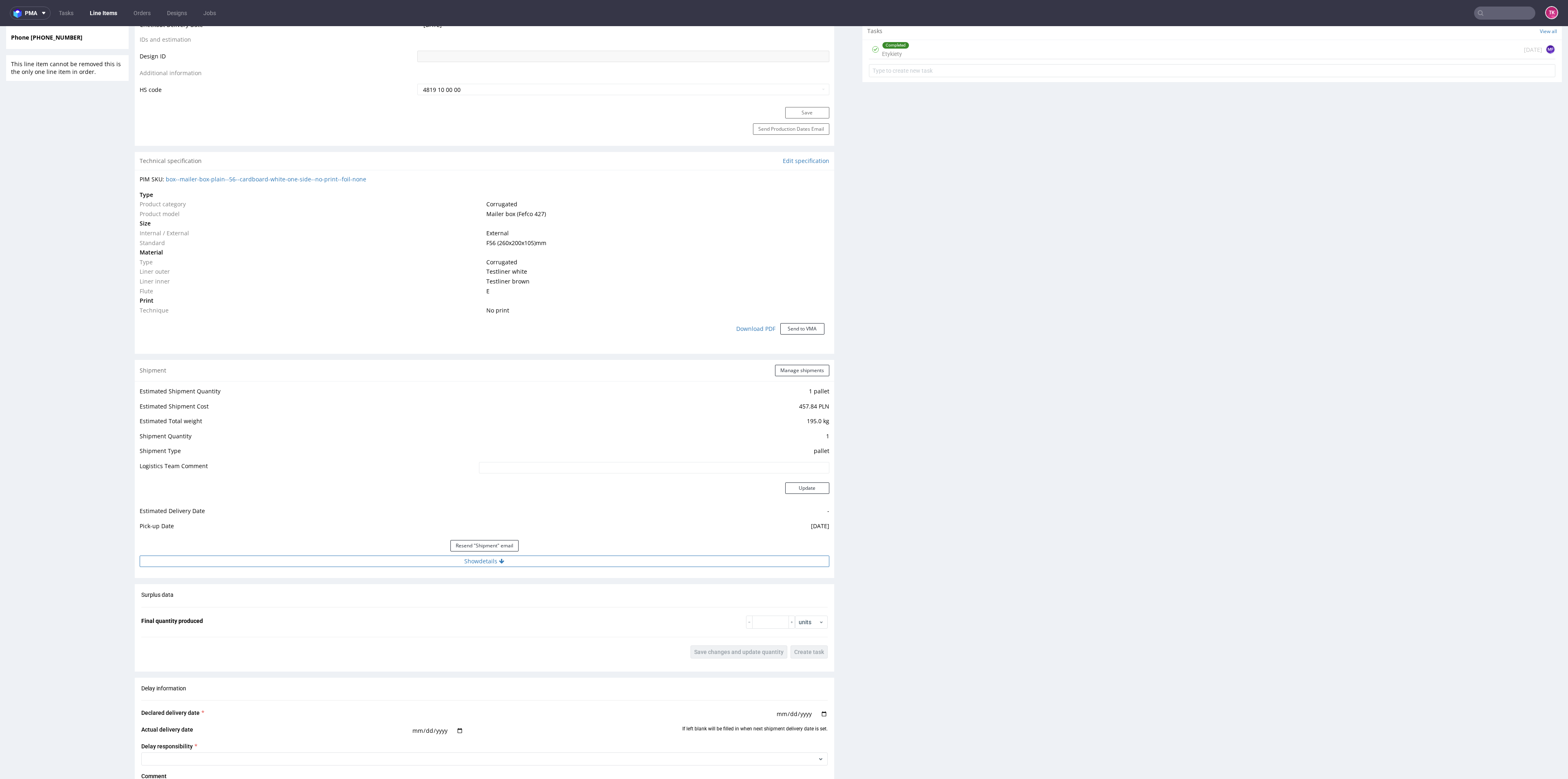
click at [394, 559] on button "Show details" at bounding box center [485, 561] width 690 height 12
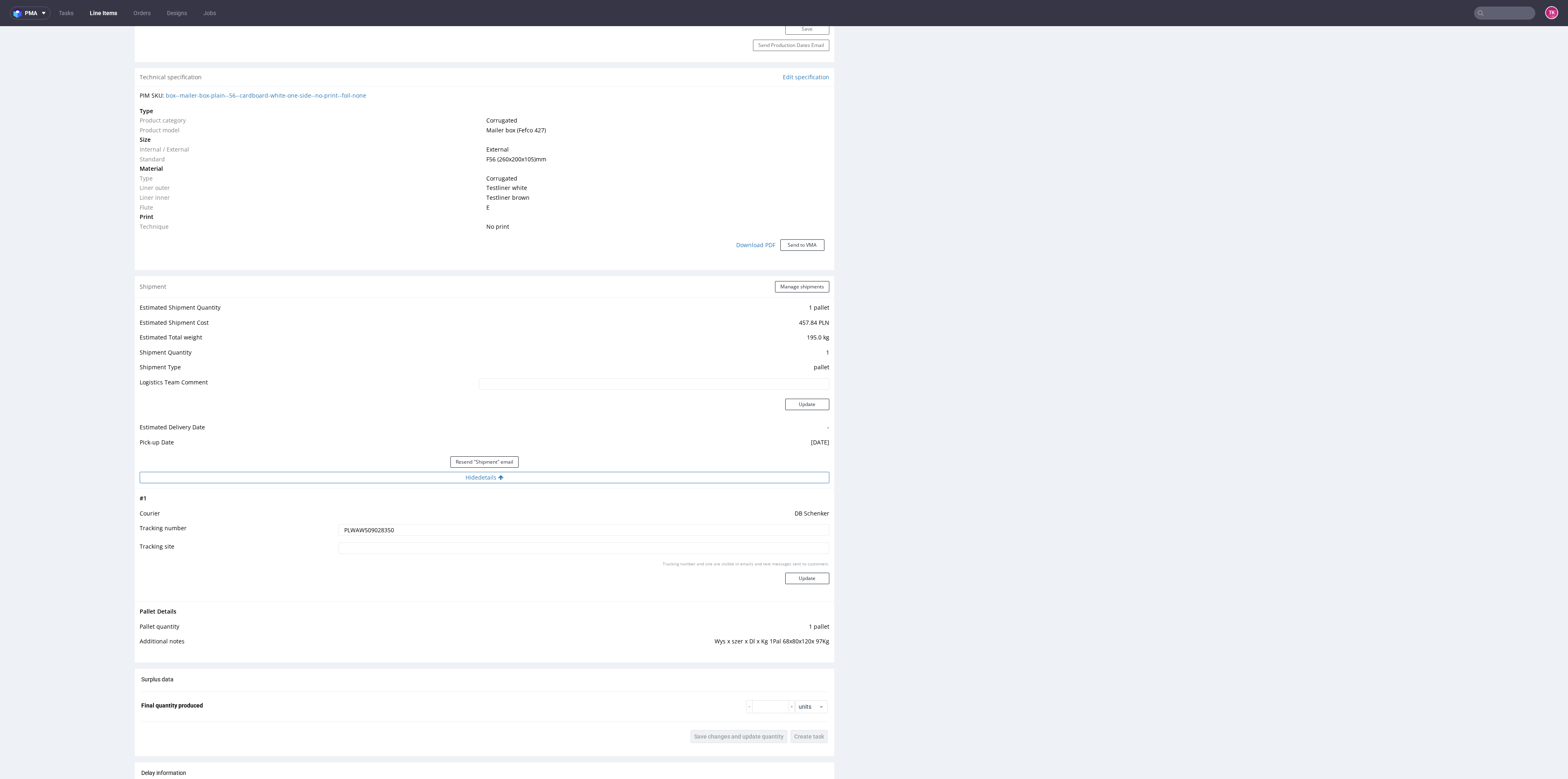
scroll to position [639, 0]
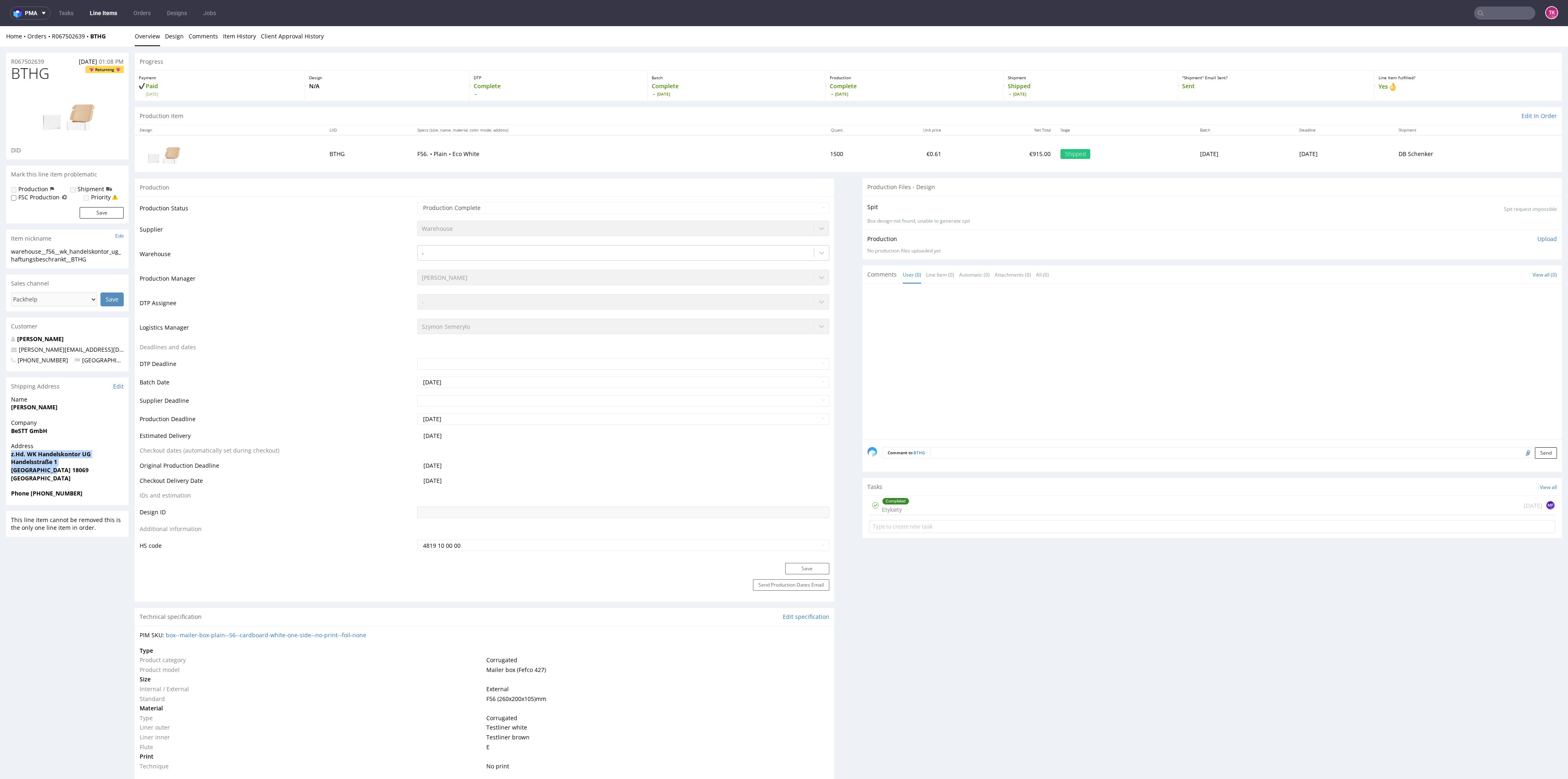
drag, startPoint x: 5, startPoint y: 453, endPoint x: 96, endPoint y: 466, distance: 91.9
click at [96, 466] on div "R067502639 [DATE] 01:08 PM BTHG Returning DID Mark this line item problematic P…" at bounding box center [784, 782] width 1568 height 1471
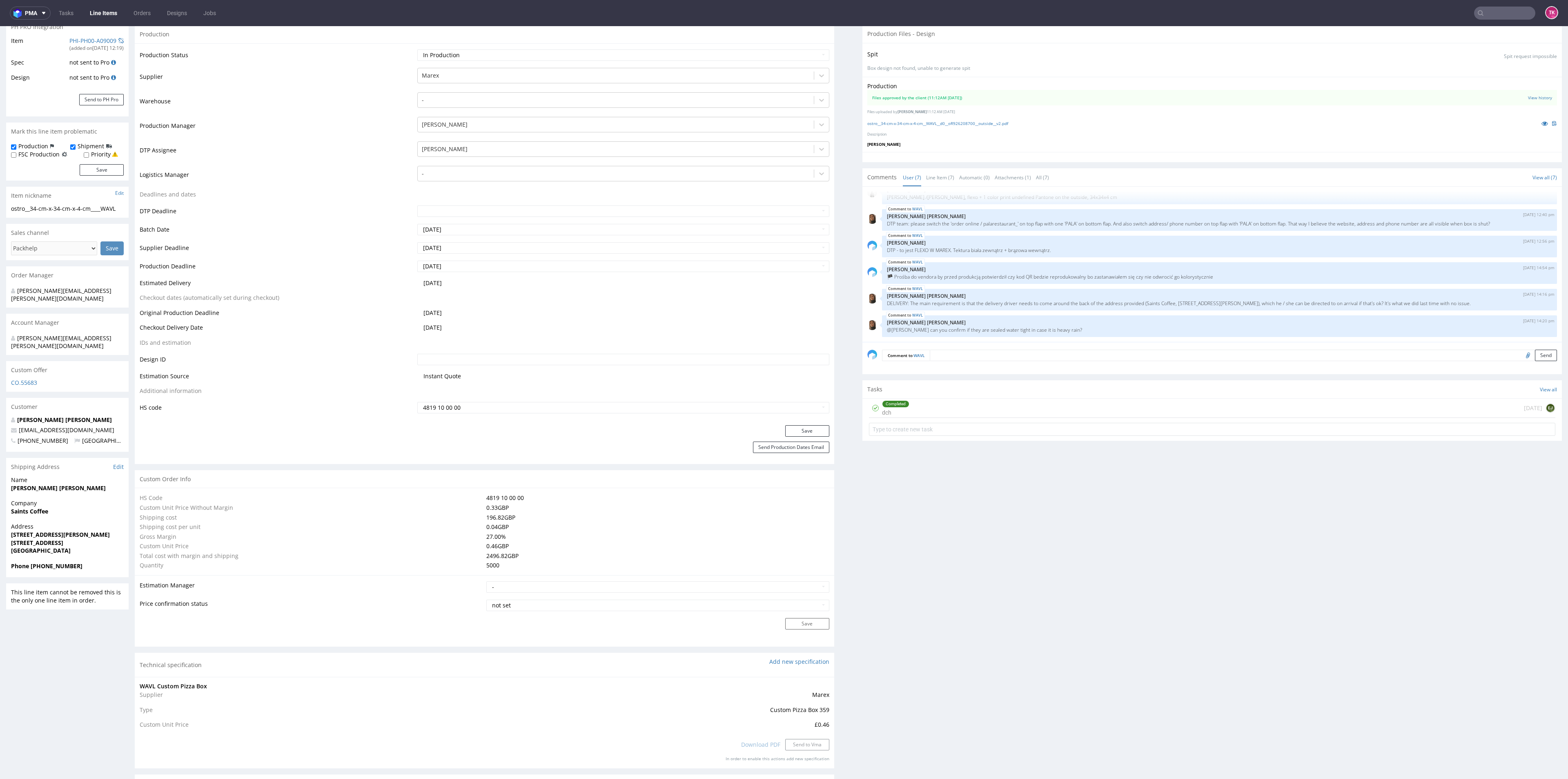
scroll to position [49, 0]
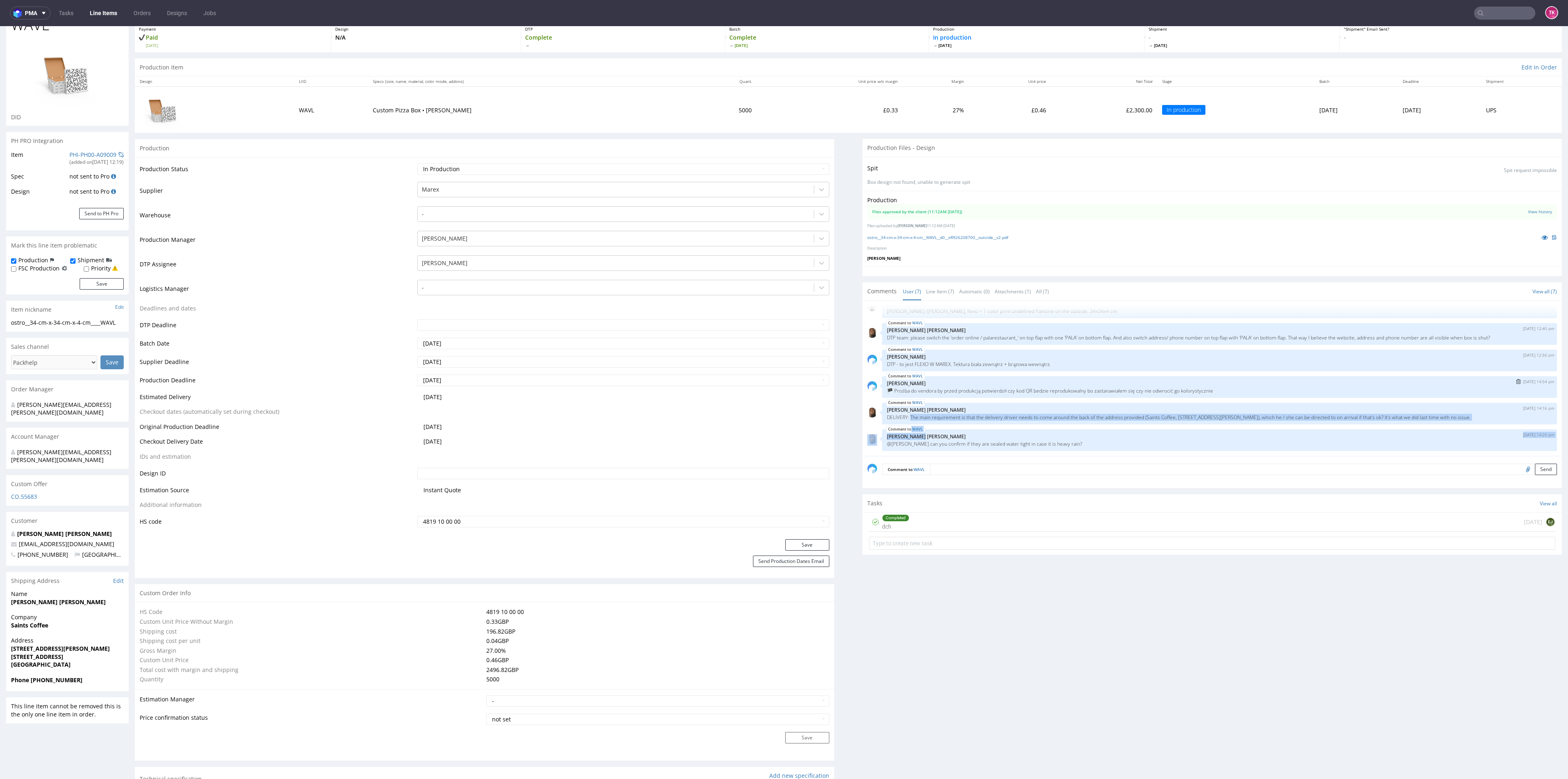
drag, startPoint x: 901, startPoint y: 415, endPoint x: 1217, endPoint y: 377, distance: 318.3
click at [1360, 402] on div "WAVL [DATE] 10:17 am [PERSON_NAME] projekt pizza_34-cm-x-34-cm-x-4-cm_ (1) (1).…" at bounding box center [1214, 380] width 695 height 151
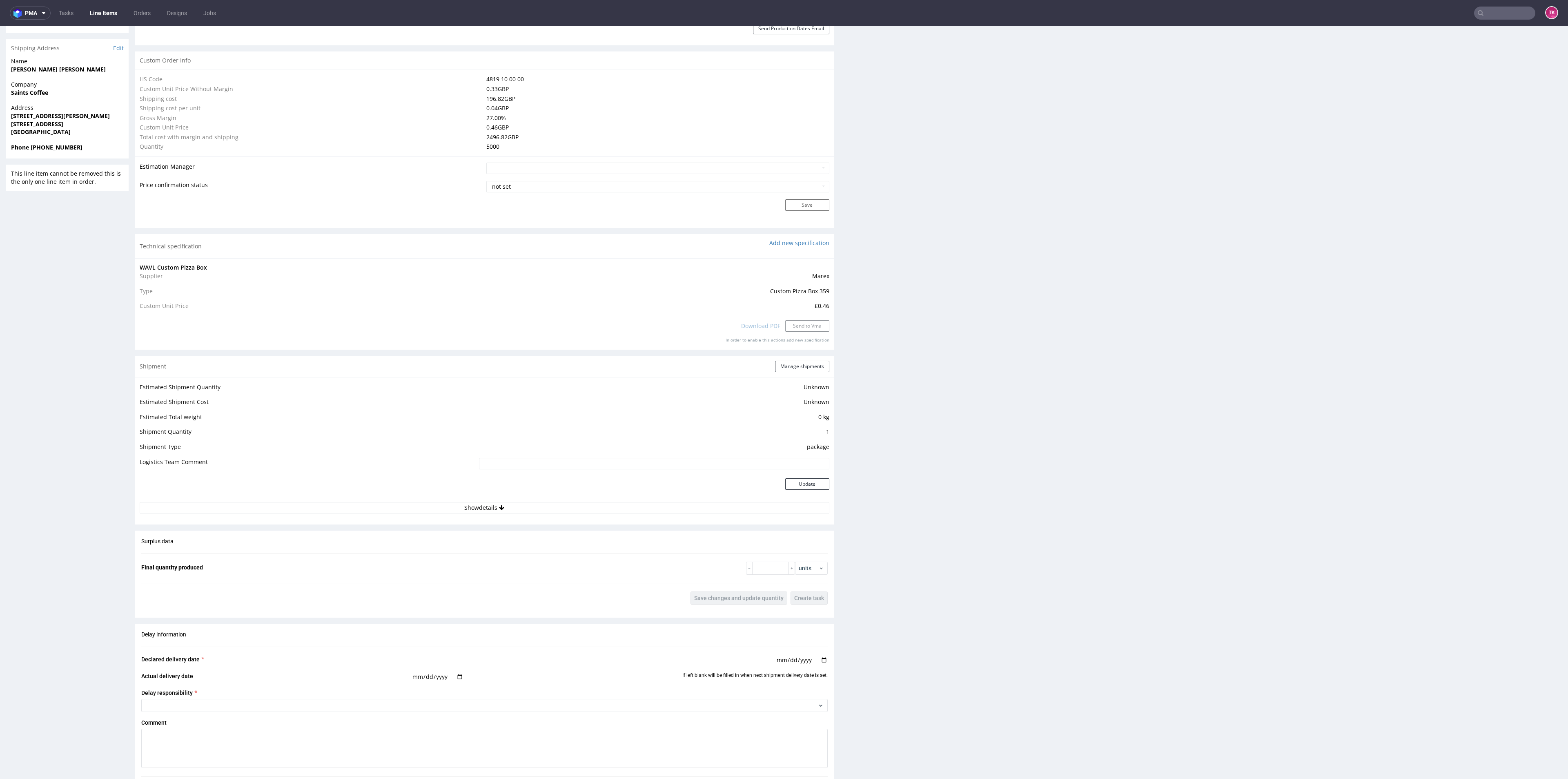
scroll to position [613, 0]
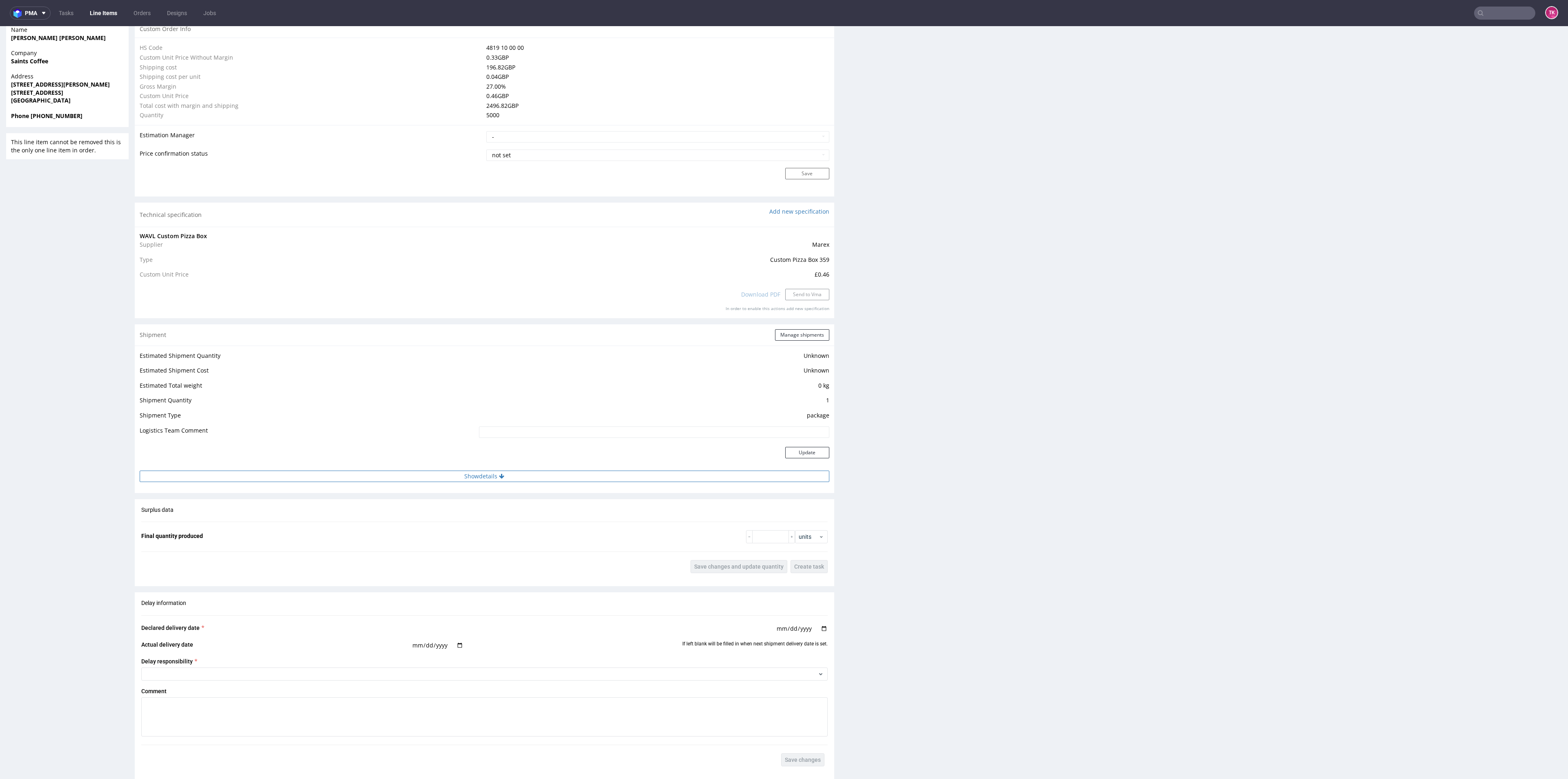
click at [582, 472] on button "Show details" at bounding box center [485, 476] width 690 height 12
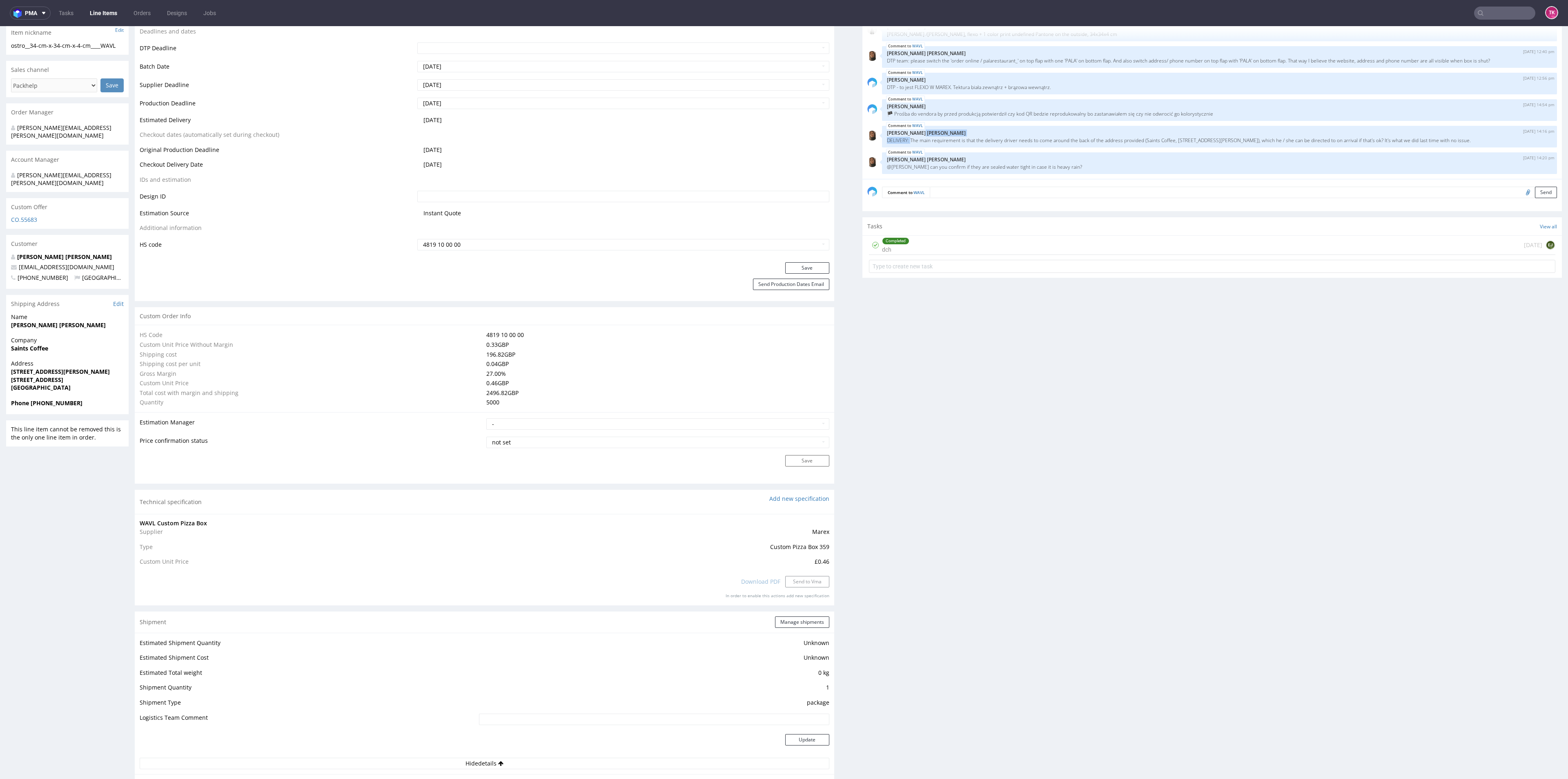
scroll to position [245, 0]
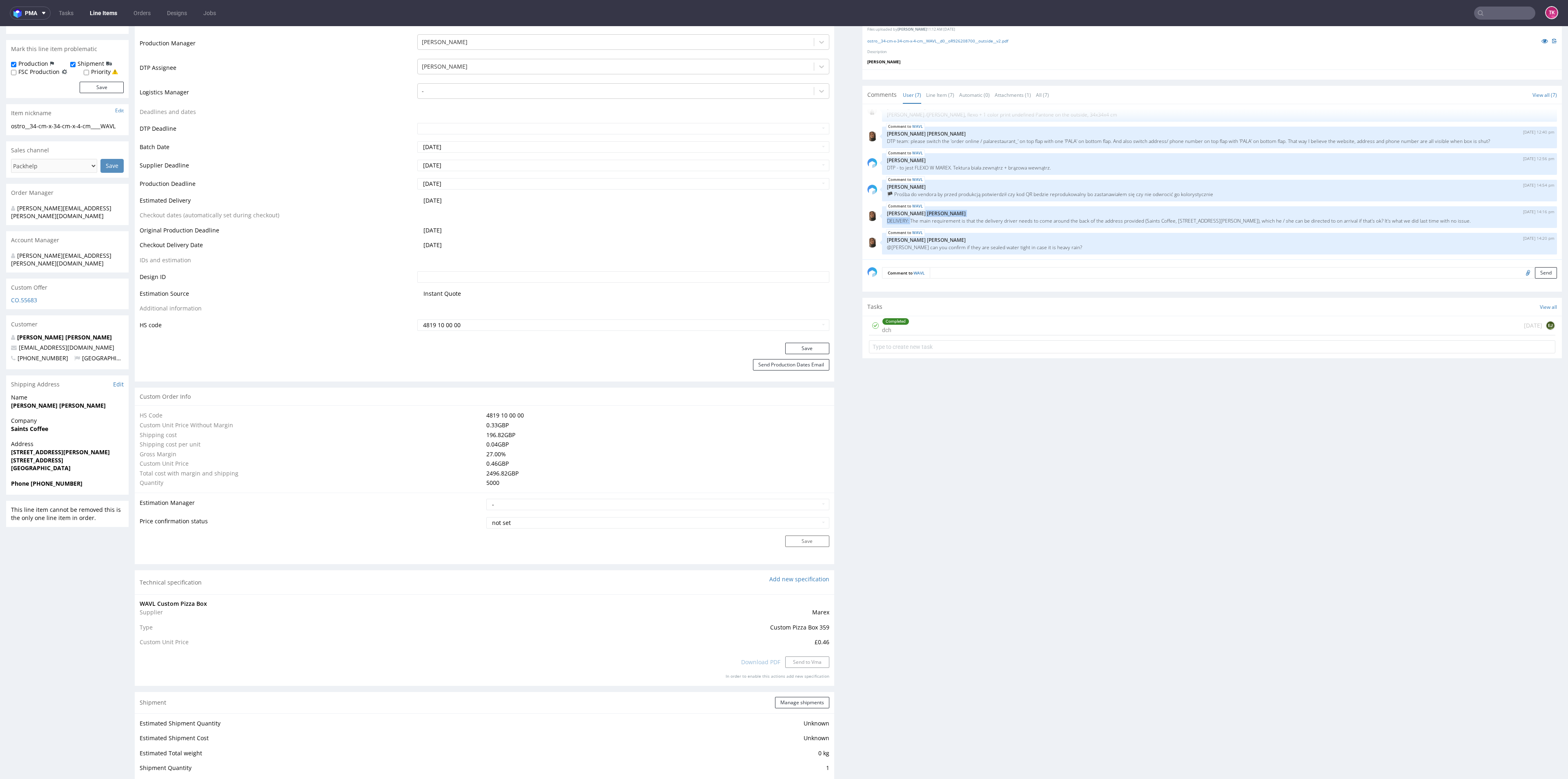
drag, startPoint x: 10, startPoint y: 439, endPoint x: 110, endPoint y: 446, distance: 100.2
click at [110, 446] on div "Address [STREET_ADDRESS][PERSON_NAME]" at bounding box center [66, 459] width 122 height 39
copy p "[STREET_ADDRESS][PERSON_NAME]"
click at [24, 456] on div "Address [STREET_ADDRESS][PERSON_NAME]" at bounding box center [66, 459] width 122 height 39
drag, startPoint x: 3, startPoint y: 437, endPoint x: 125, endPoint y: 433, distance: 122.1
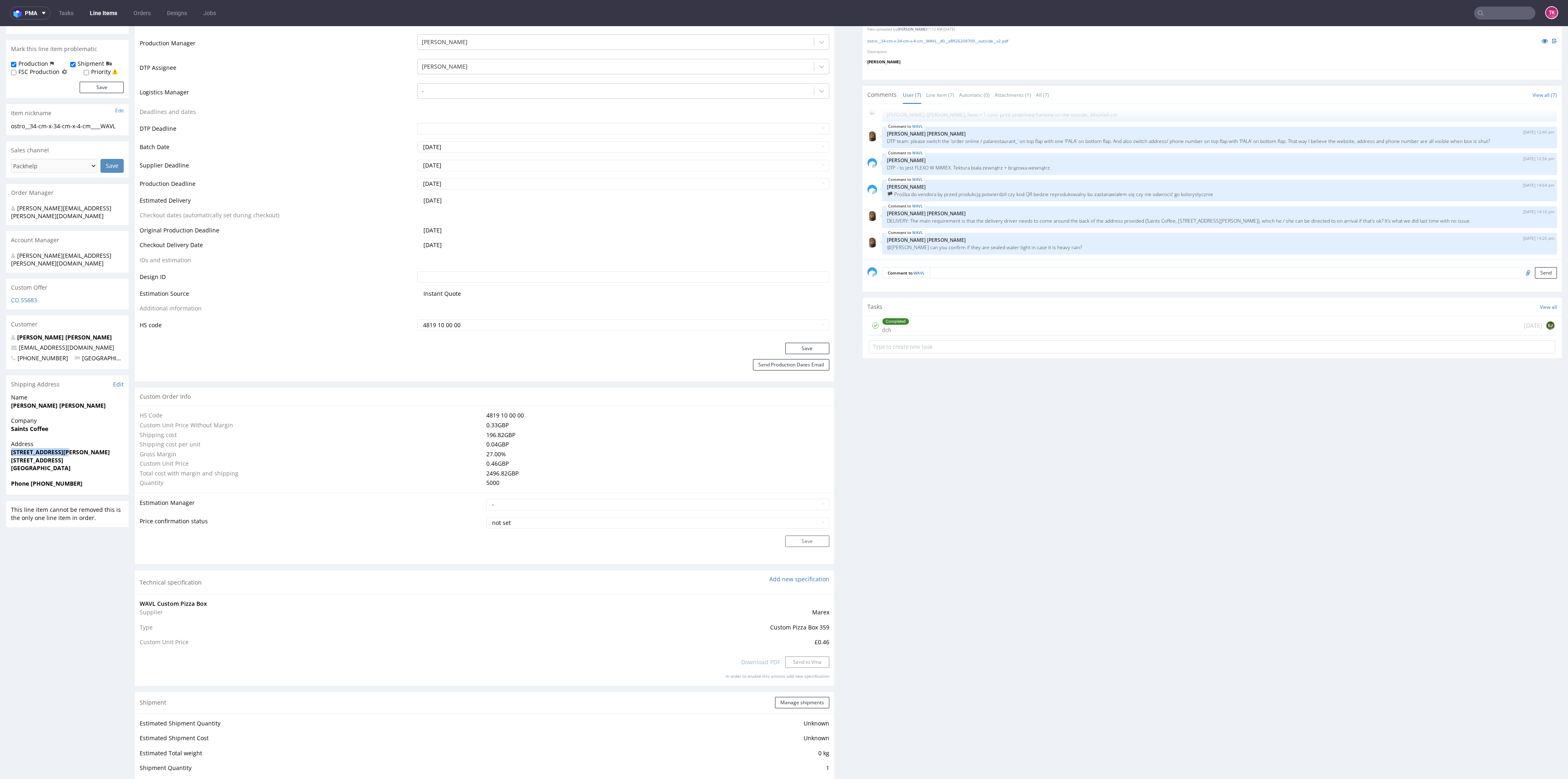
click at [125, 433] on div "R926208700 [DATE] 09:38 PM WAVL DID PH PRO Integration Item PHI-PH00-A09009 (ad…" at bounding box center [784, 620] width 1568 height 1637
drag, startPoint x: 997, startPoint y: 218, endPoint x: 1182, endPoint y: 221, distance: 185.0
click at [1367, 231] on div "WAVL [DATE] 10:17 am [PERSON_NAME] projekt pizza_34-cm-x-34-cm-x-4-cm_ (1) (1).…" at bounding box center [1214, 185] width 695 height 151
click at [1024, 222] on p "DELIVERY: The main requirement is that the delivery driver needs to come around…" at bounding box center [1219, 221] width 665 height 6
click at [1123, 220] on p "DELIVERY: The main requirement is that the delivery driver needs to come around…" at bounding box center [1219, 221] width 665 height 6
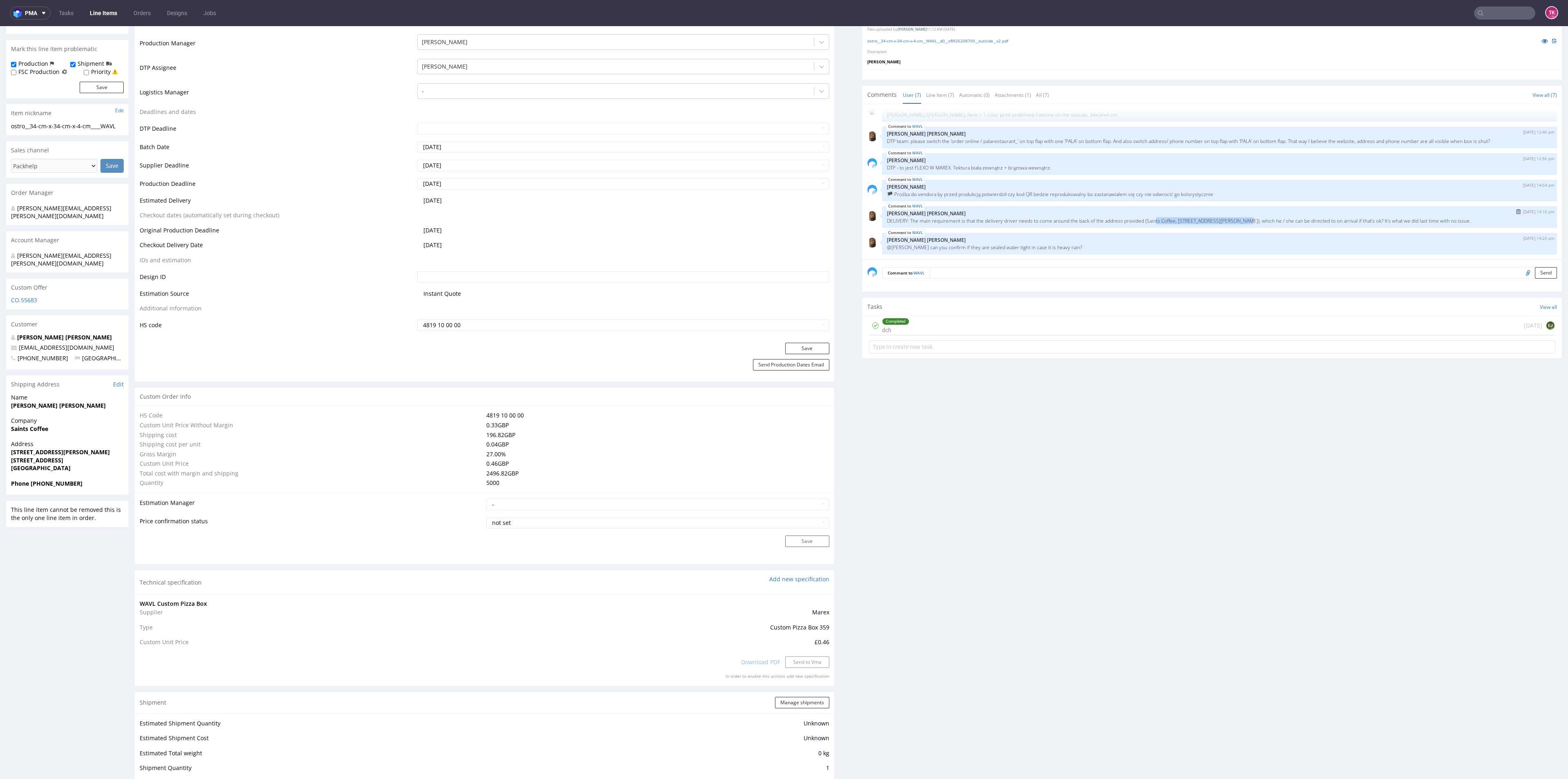
drag, startPoint x: 1141, startPoint y: 219, endPoint x: 1220, endPoint y: 223, distance: 79.1
click at [1222, 223] on p "DELIVERY: The main requirement is that the delivery driver needs to come around…" at bounding box center [1219, 221] width 665 height 6
click at [1134, 219] on p "DELIVERY: The main requirement is that the delivery driver needs to come around…" at bounding box center [1219, 221] width 665 height 6
drag, startPoint x: 1134, startPoint y: 219, endPoint x: 1225, endPoint y: 224, distance: 91.1
click at [1225, 224] on div "WAVL [DATE] 14:16 pm [PERSON_NAME] [PERSON_NAME] DELIVERY: The main requirement…" at bounding box center [1219, 217] width 675 height 22
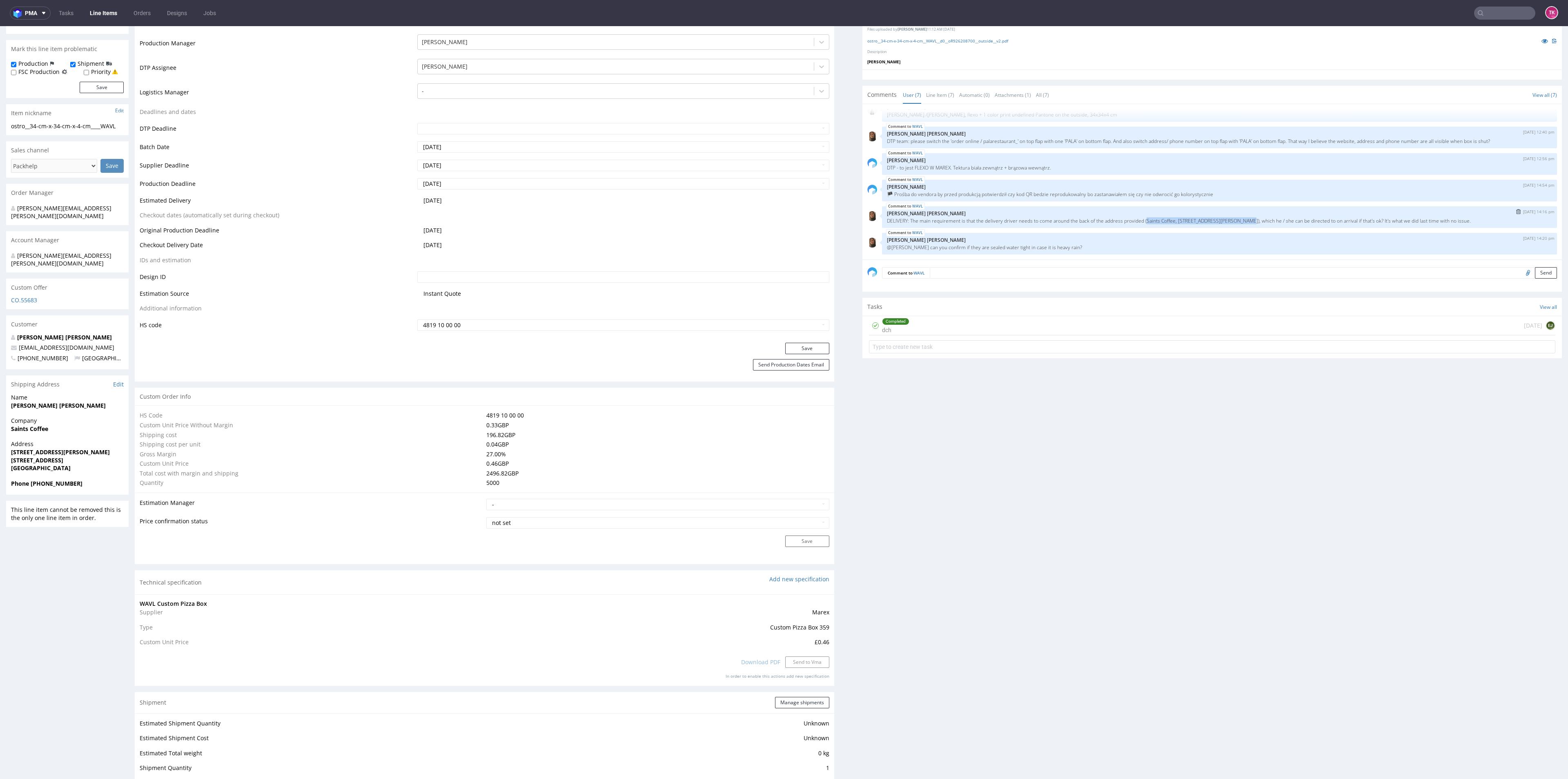
copy p "Saints Coffee, [STREET_ADDRESS][PERSON_NAME])"
drag, startPoint x: 933, startPoint y: 220, endPoint x: 1416, endPoint y: 228, distance: 483.1
click at [1442, 225] on div "WAVL [DATE] 14:16 pm [PERSON_NAME] [PERSON_NAME] DELIVERY: The main requirement…" at bounding box center [1219, 217] width 675 height 22
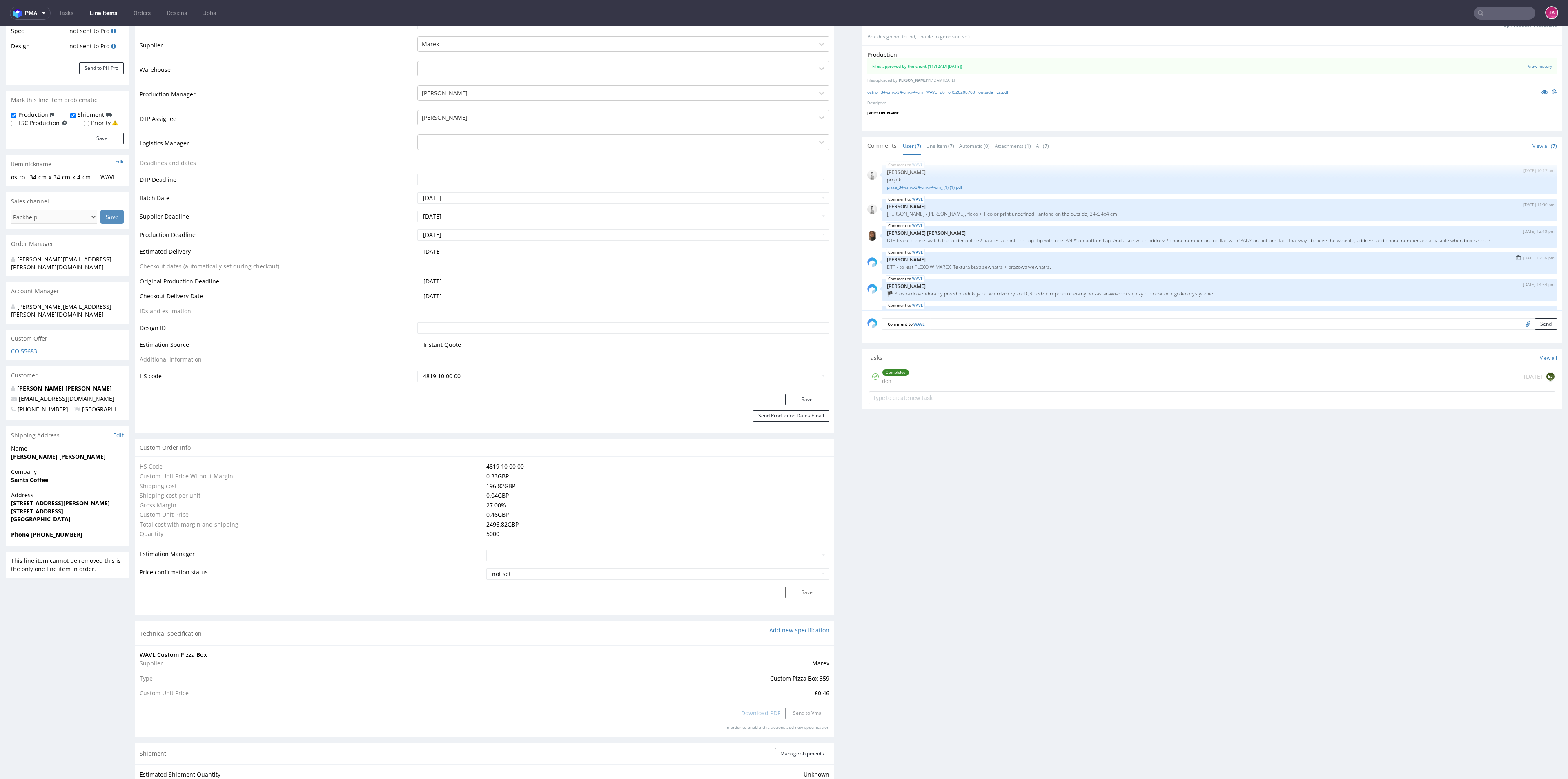
scroll to position [122, 0]
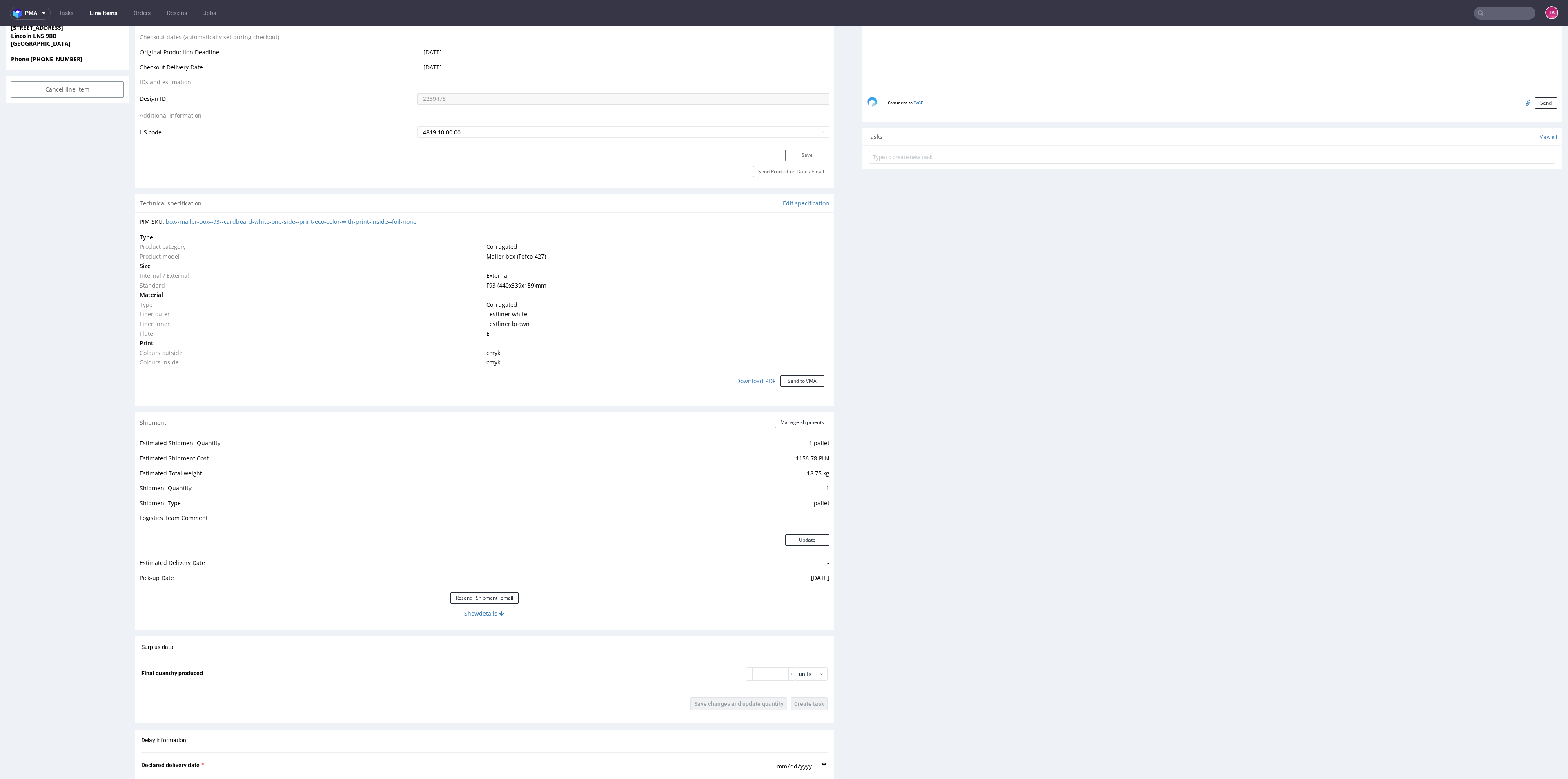
scroll to position [490, 0]
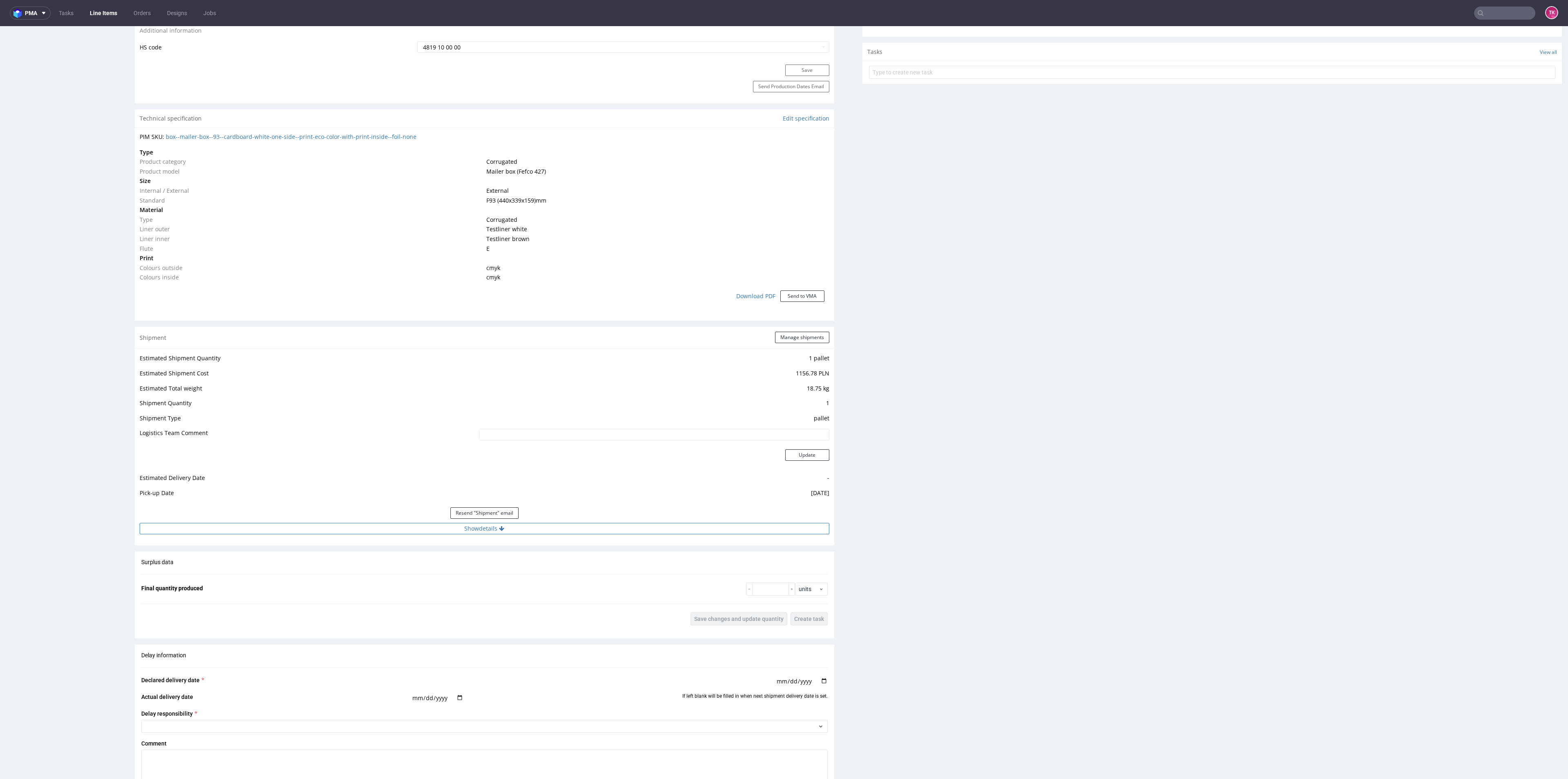
click at [521, 532] on button "Show details" at bounding box center [485, 529] width 690 height 12
click at [374, 573] on td "DB Schenker" at bounding box center [583, 566] width 493 height 15
click at [373, 583] on input "PLWAW507052653" at bounding box center [584, 581] width 491 height 12
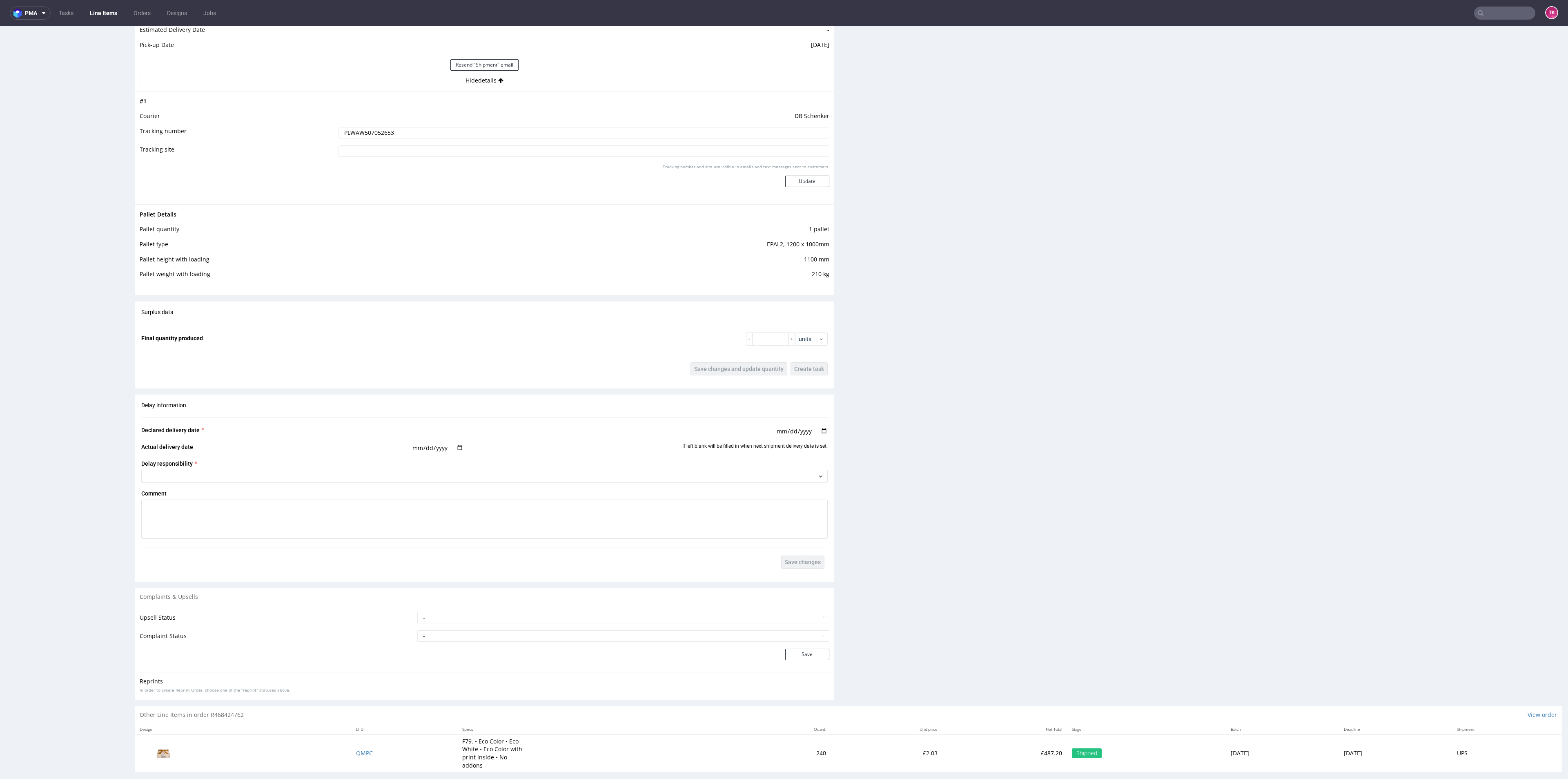
scroll to position [948, 0]
click at [356, 742] on span "QMPC" at bounding box center [364, 744] width 17 height 8
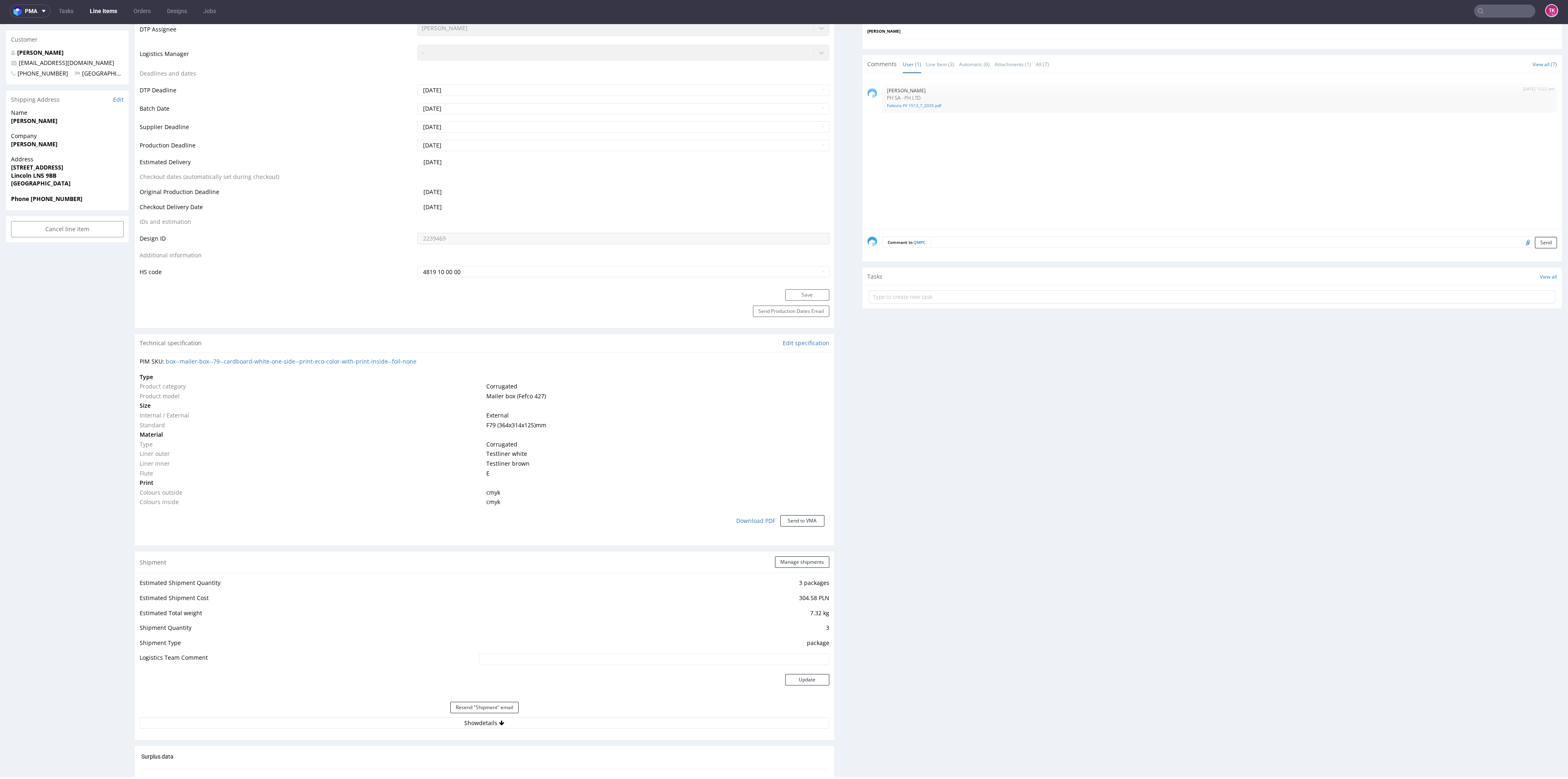
scroll to position [368, 0]
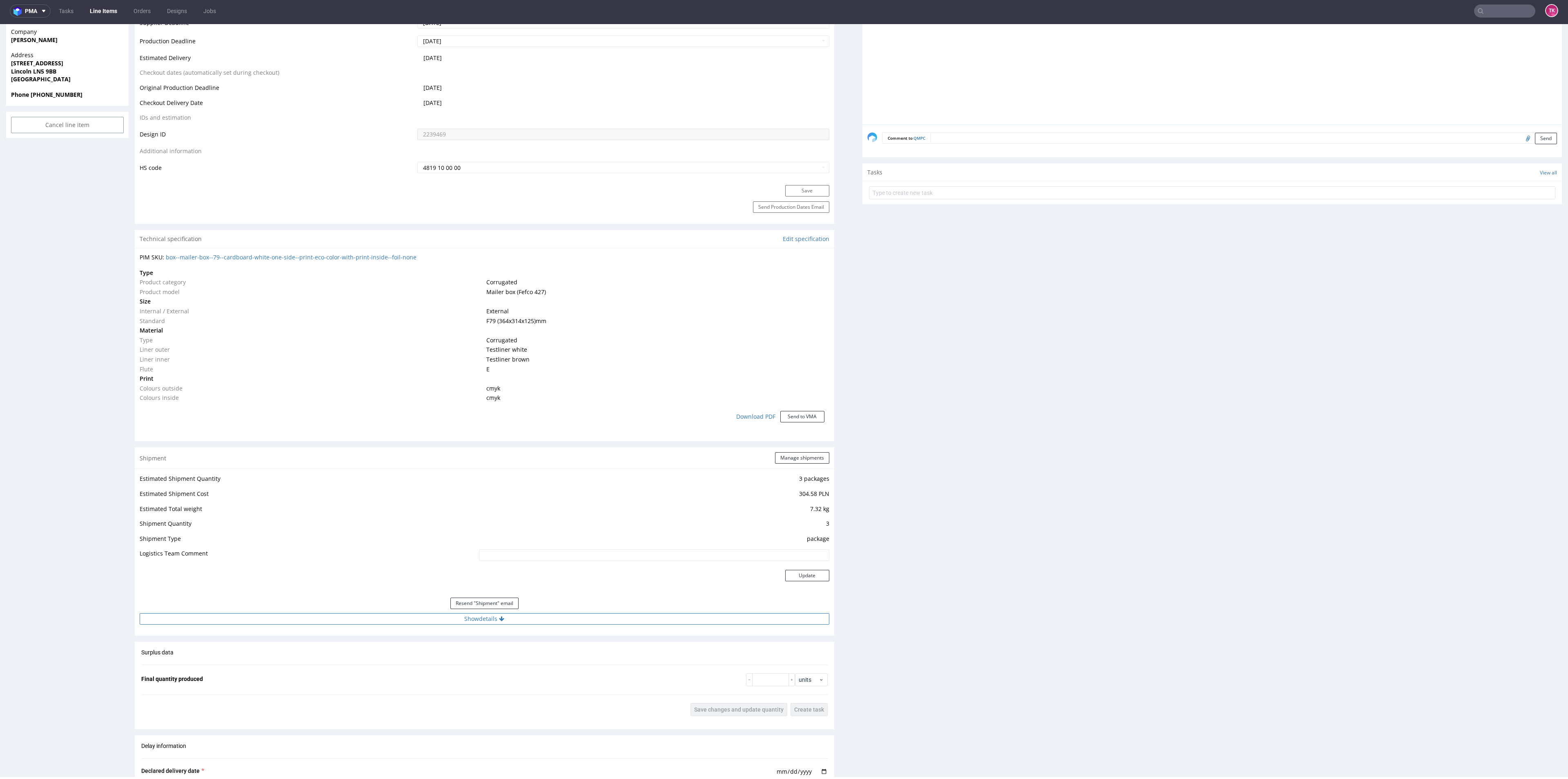
drag, startPoint x: 370, startPoint y: 629, endPoint x: 365, endPoint y: 617, distance: 13.0
click at [365, 621] on div "Shipment Manage shipments Estimated Shipment Quantity 3 packages Estimated Ship…" at bounding box center [485, 541] width 700 height 189
click at [364, 615] on button "Show details" at bounding box center [485, 619] width 690 height 12
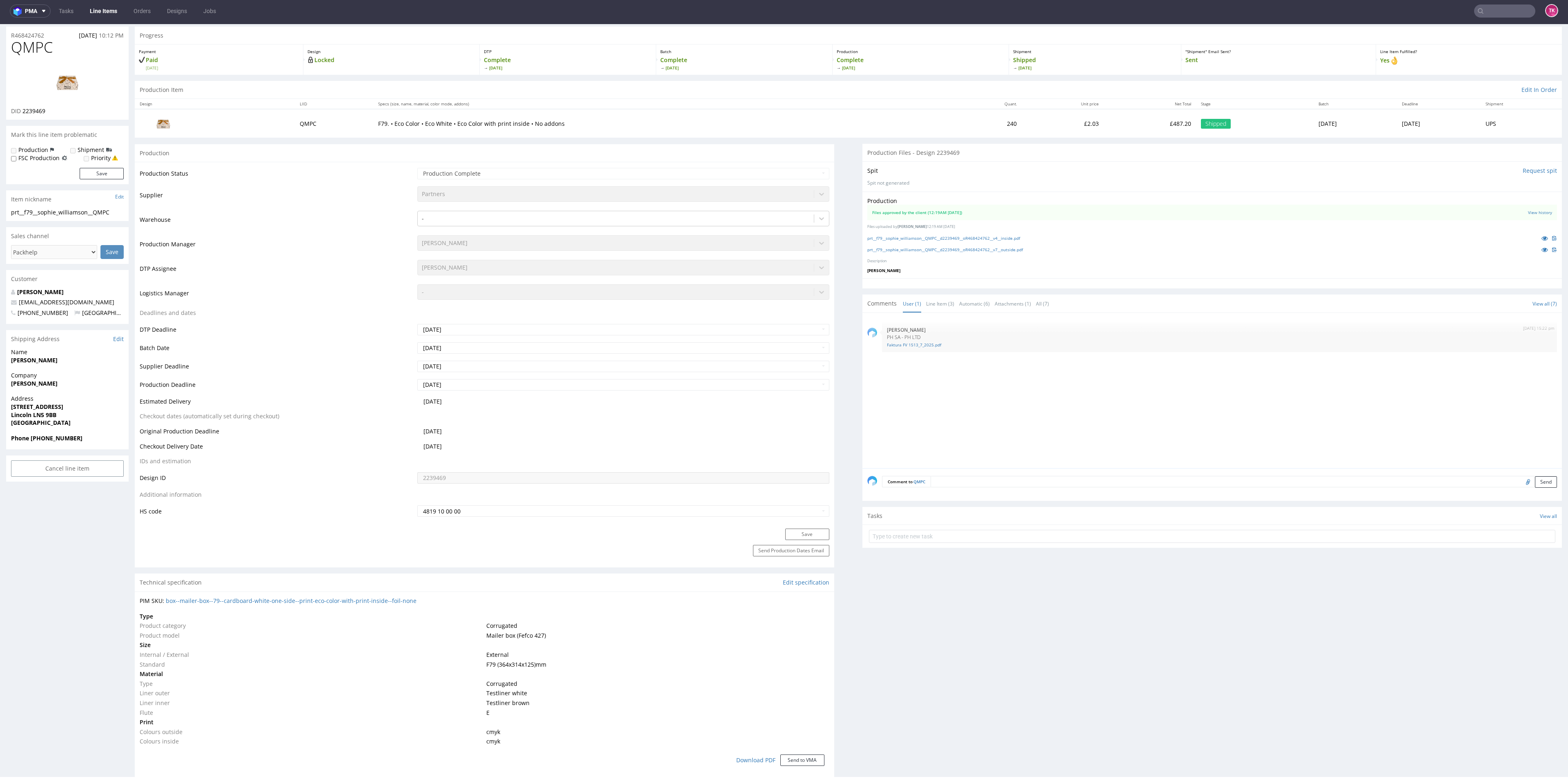
scroll to position [0, 0]
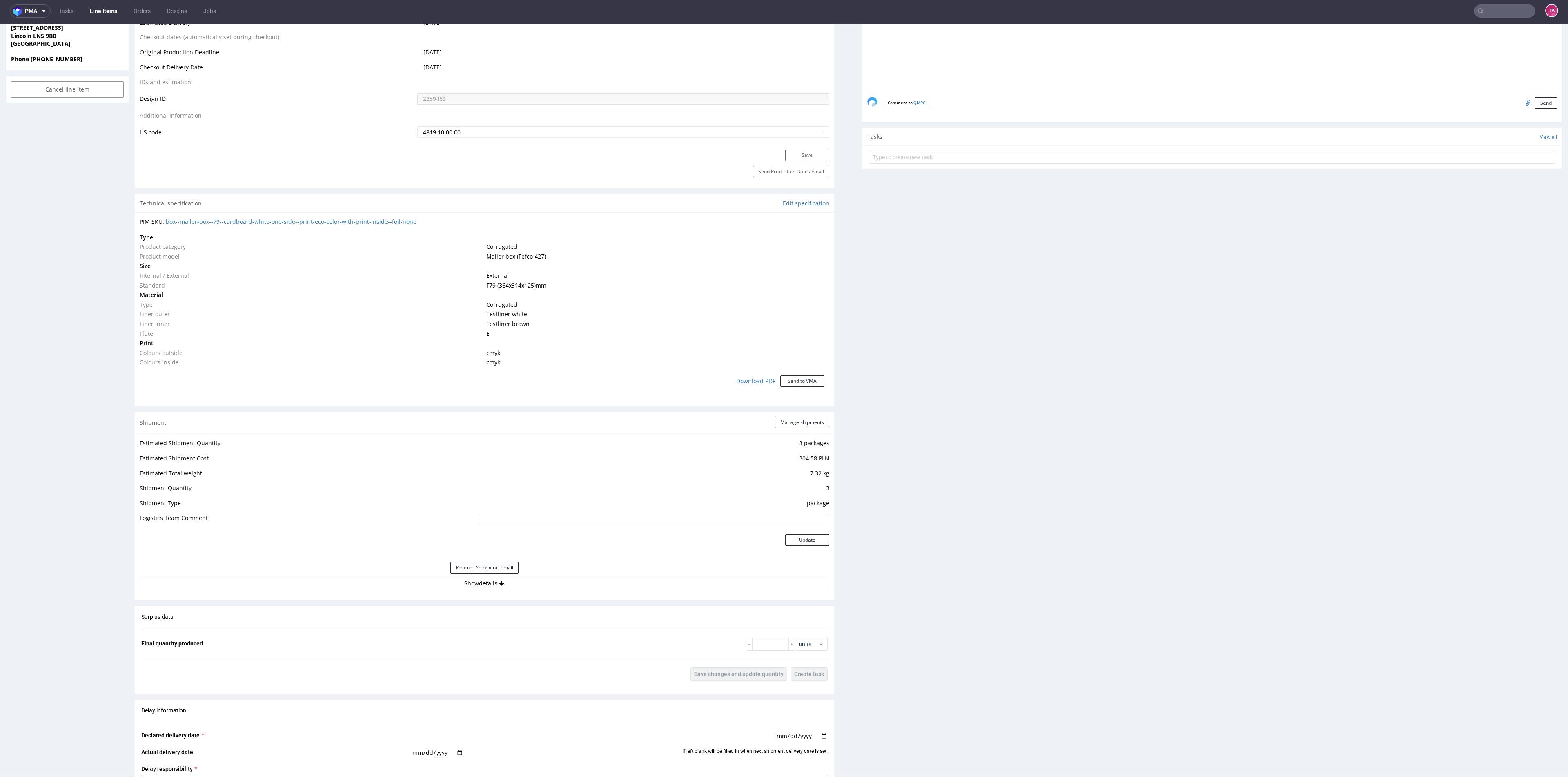
scroll to position [513, 0]
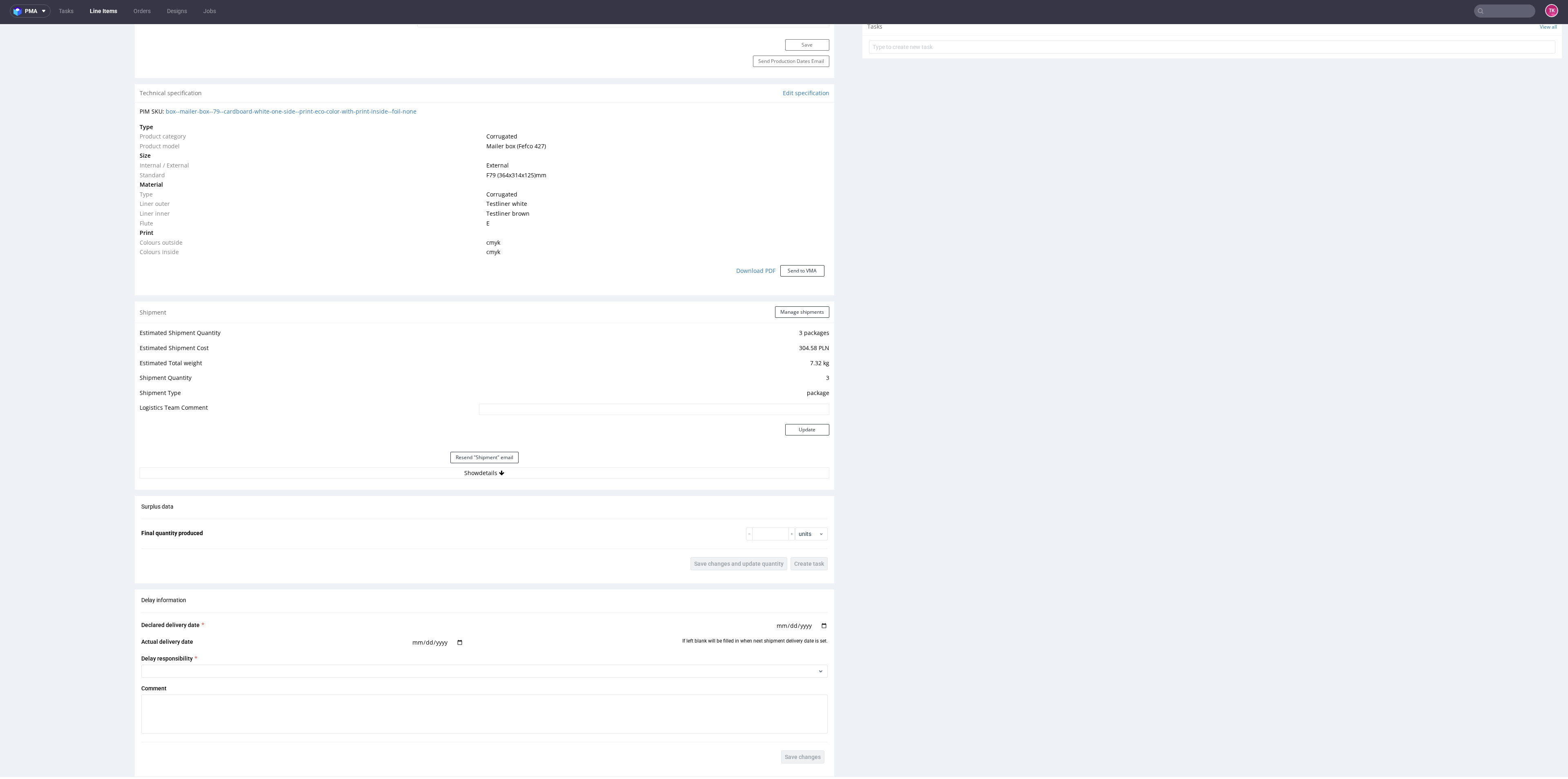
click at [389, 479] on div "Estimated Shipment Quantity 3 packages Estimated Shipment Cost 304.58 PLN Estim…" at bounding box center [485, 403] width 700 height 161
click at [389, 473] on button "Show details" at bounding box center [485, 473] width 690 height 12
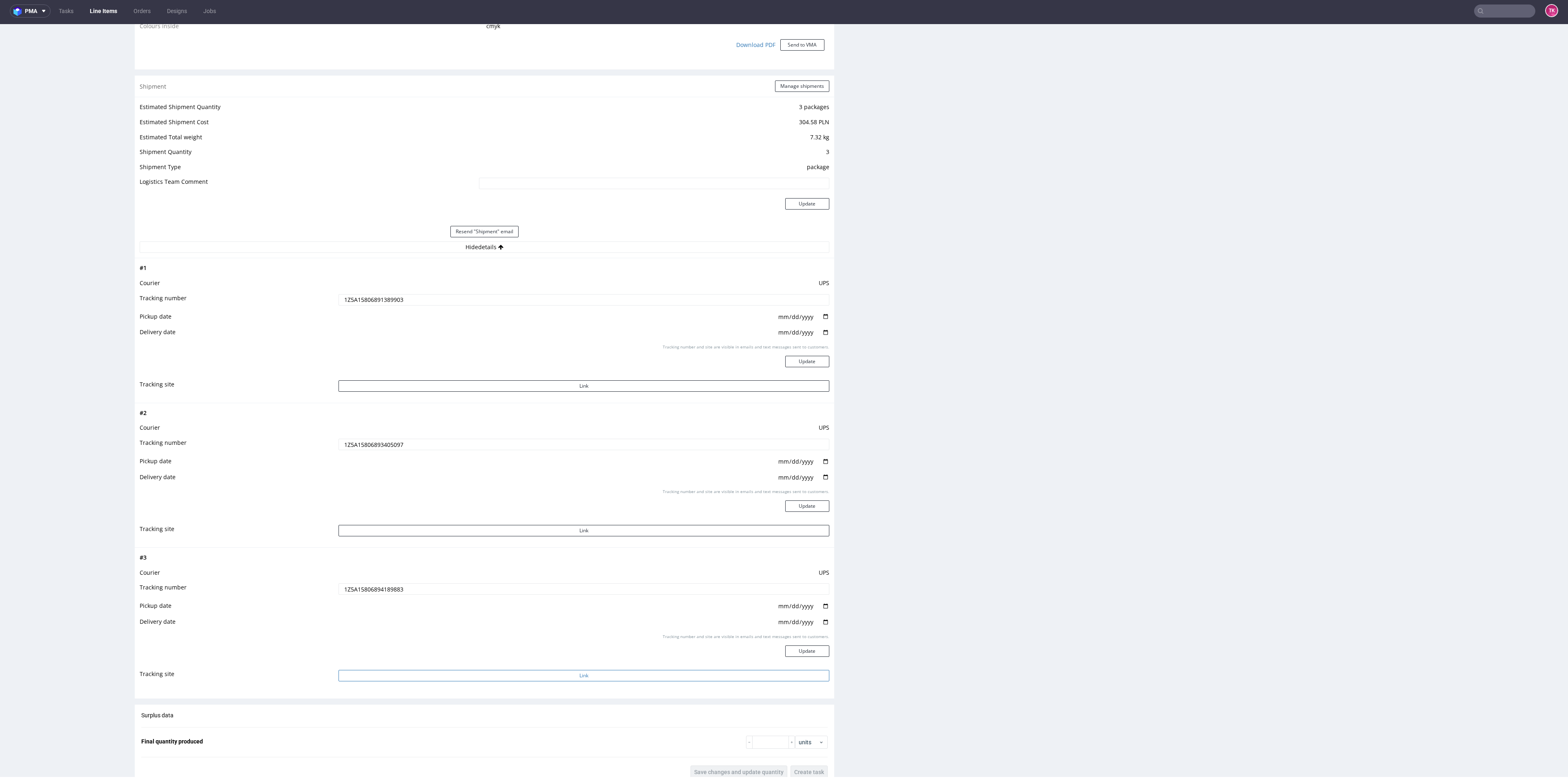
scroll to position [758, 0]
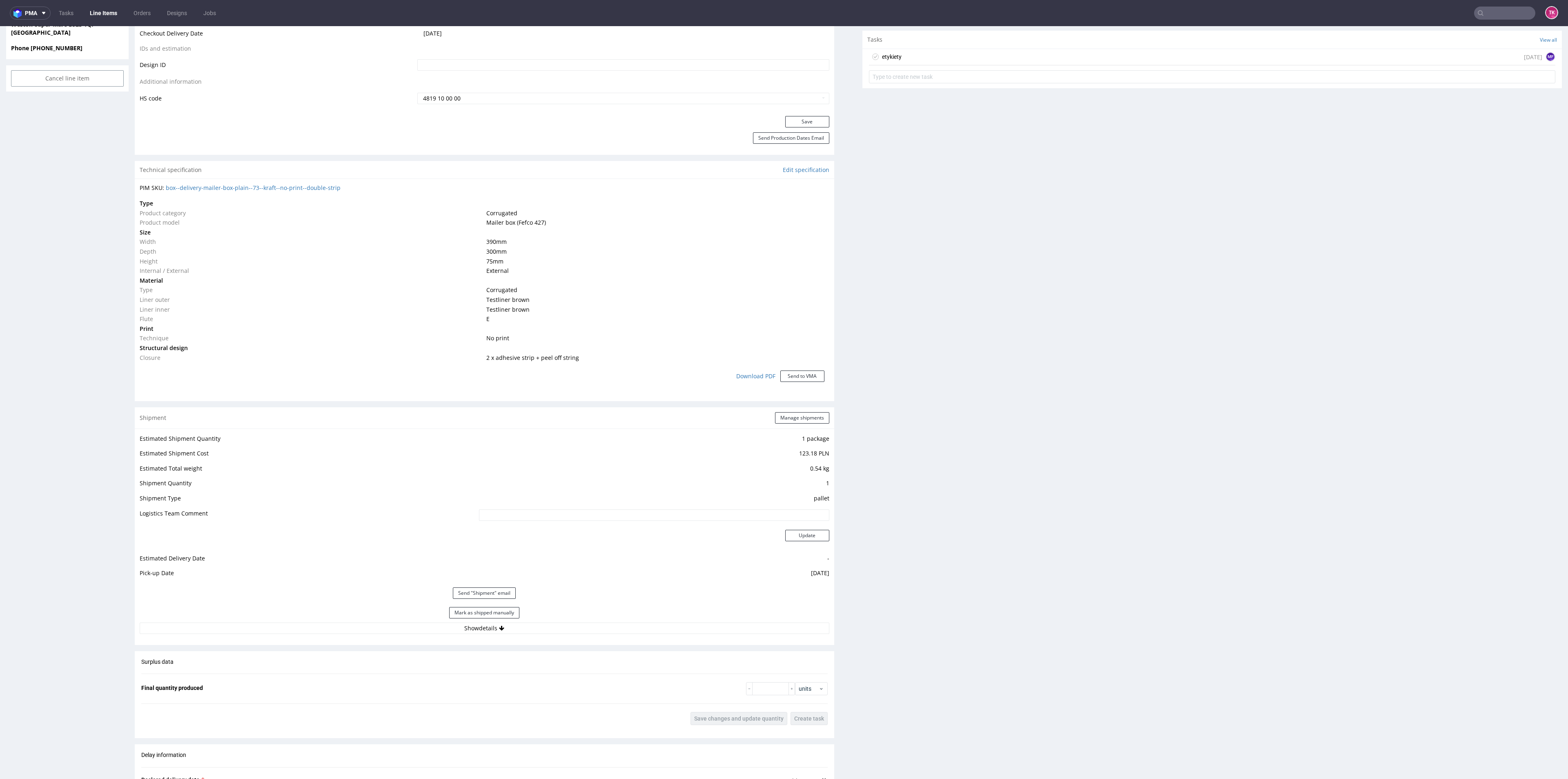
scroll to position [368, 0]
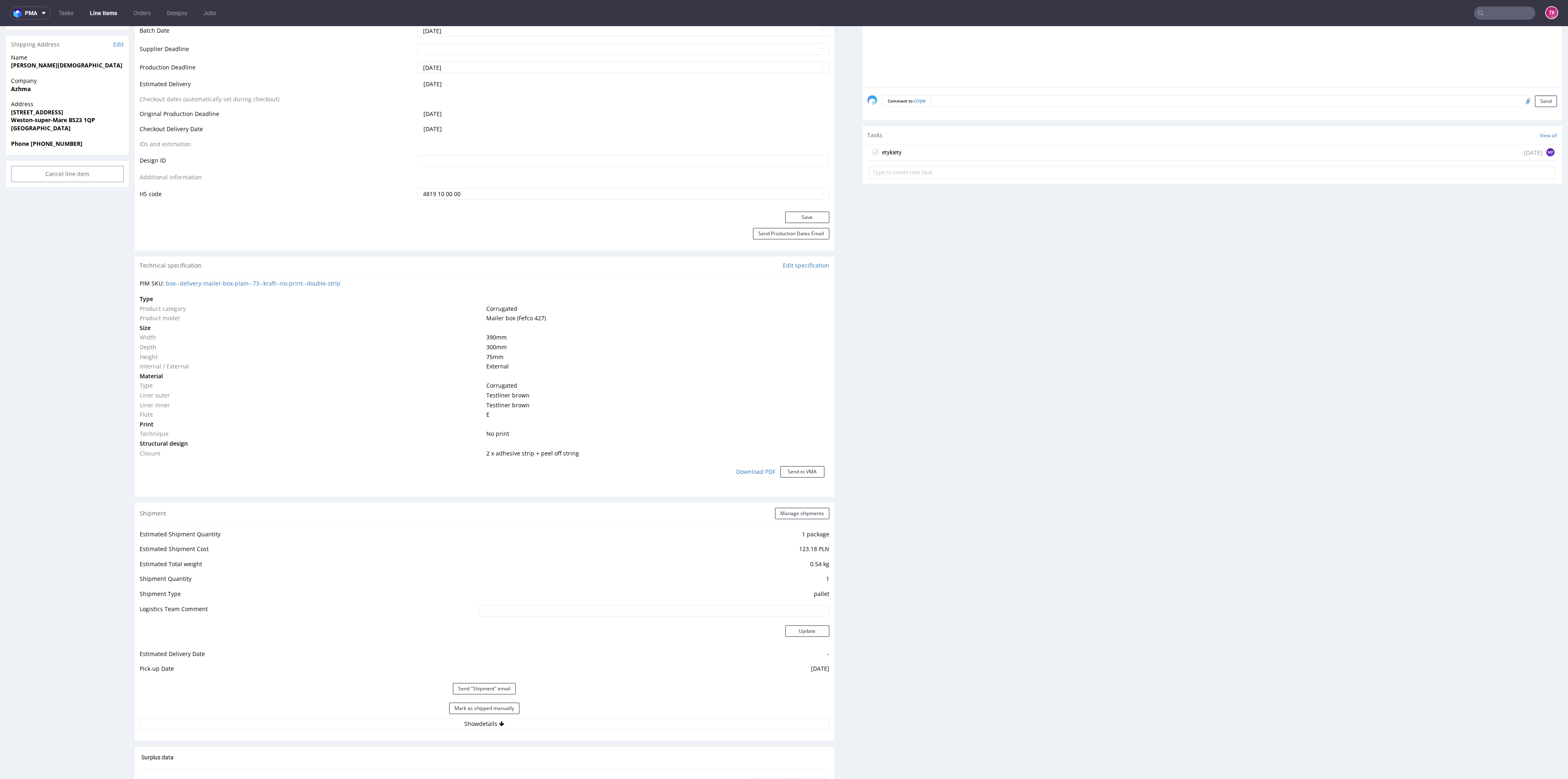
click at [99, 13] on link "Line Items" at bounding box center [104, 13] width 37 height 13
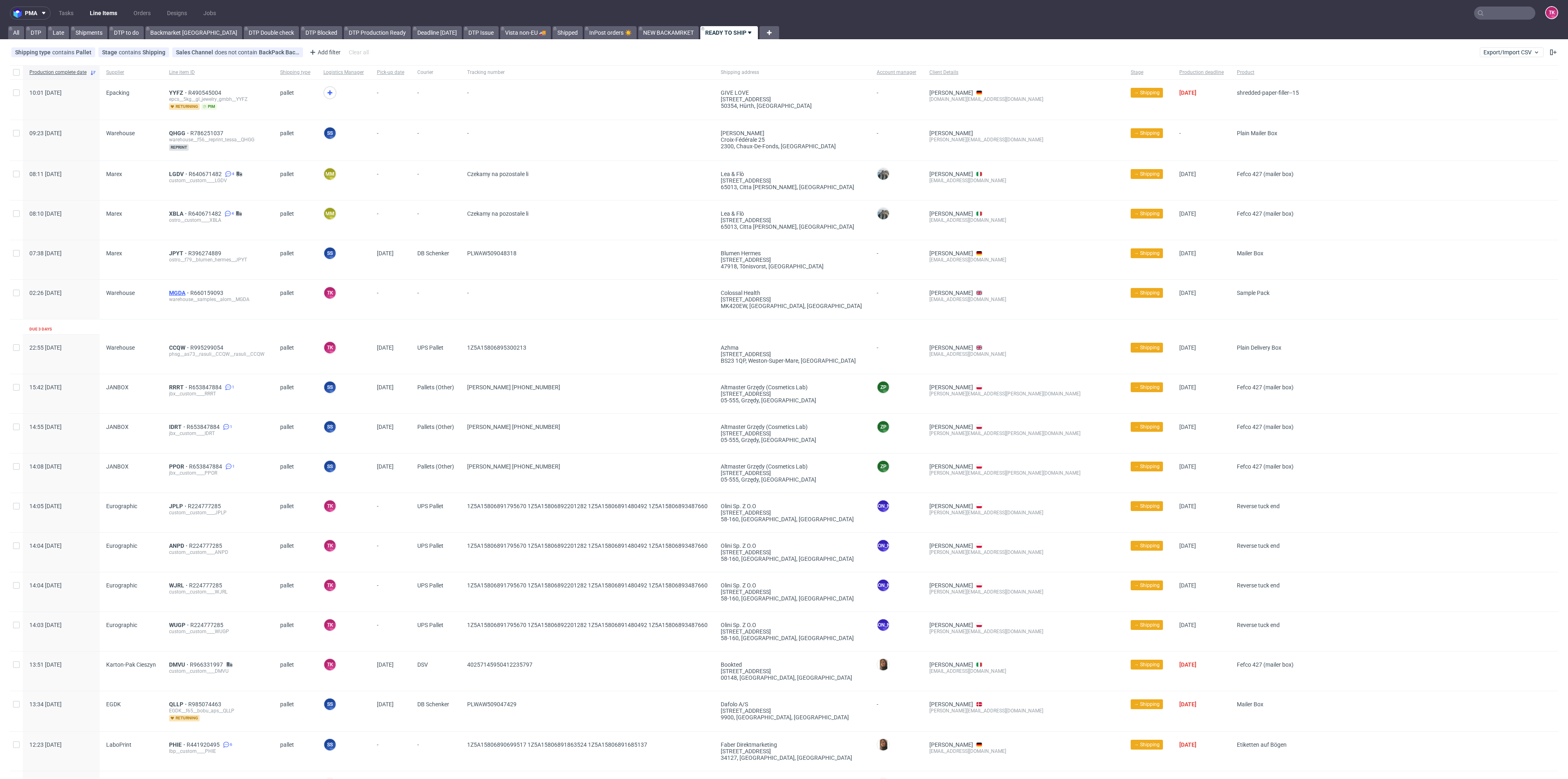
click at [173, 289] on span "MGDA" at bounding box center [180, 292] width 22 height 7
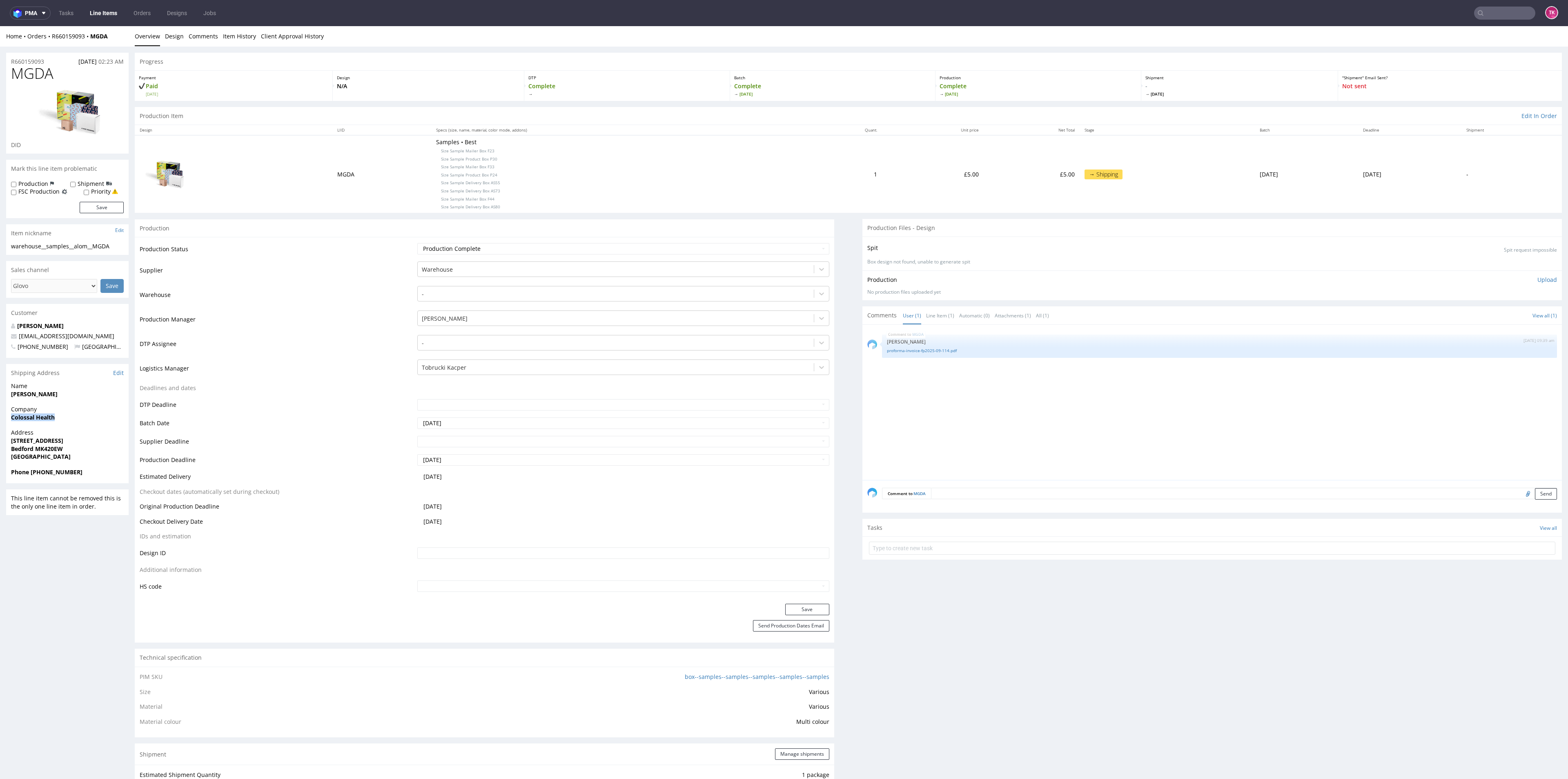
drag, startPoint x: 8, startPoint y: 424, endPoint x: 60, endPoint y: 419, distance: 52.2
click at [60, 419] on div "R660159093 [DATE] 02:23 AM MGDA DID Mark this line item problematic Production …" at bounding box center [784, 746] width 1568 height 1399
copy strong "Colossal Health"
drag, startPoint x: 9, startPoint y: 389, endPoint x: 4, endPoint y: 400, distance: 12.1
click at [4, 400] on div "R660159093 [DATE] 02:23 AM MGDA DID Mark this line item problematic Production …" at bounding box center [784, 746] width 1568 height 1399
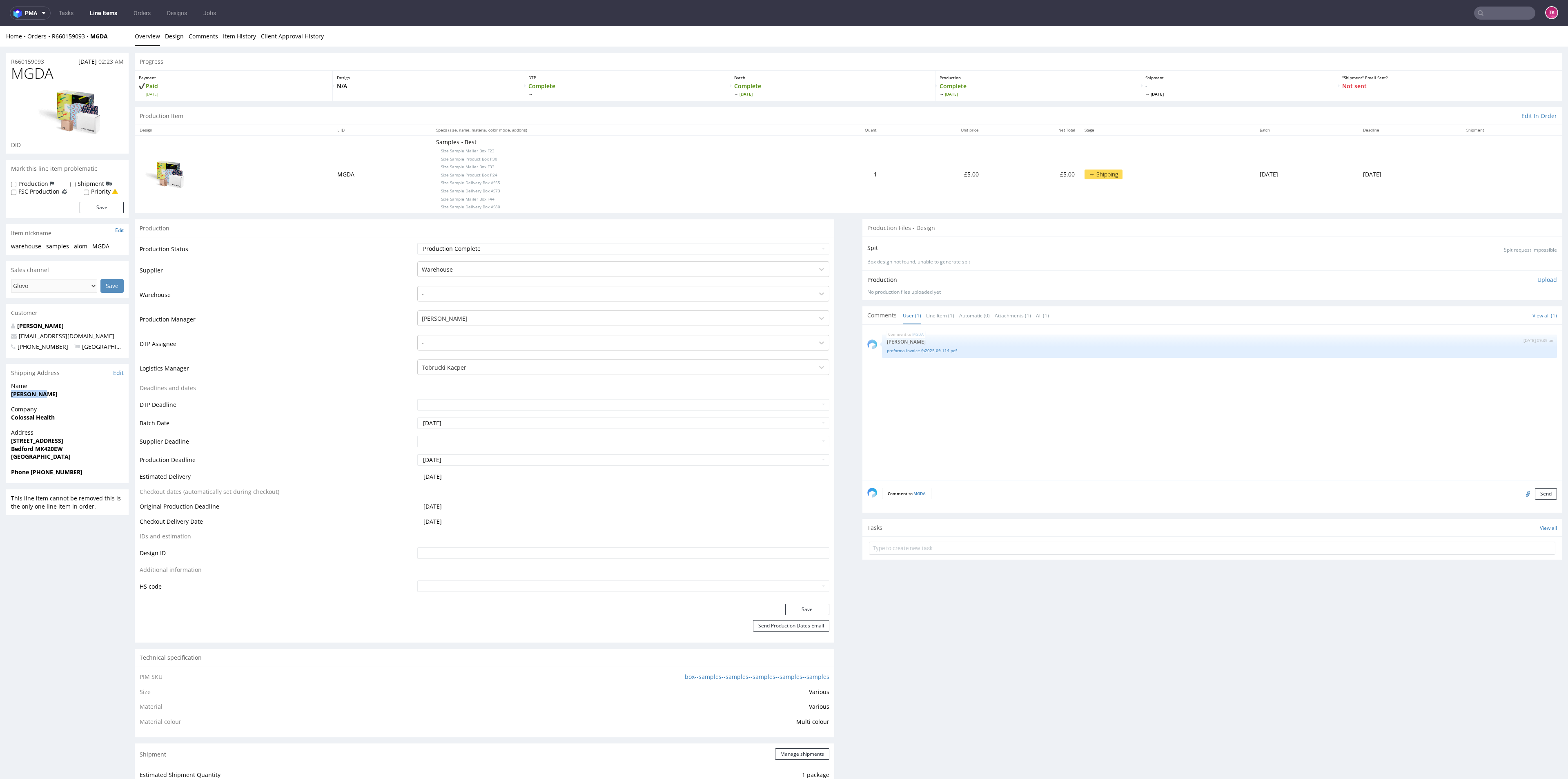
copy strong "[PERSON_NAME]"
drag, startPoint x: 9, startPoint y: 439, endPoint x: 79, endPoint y: 454, distance: 71.6
click at [79, 454] on div "R660159093 [DATE] 02:23 AM MGDA DID Mark this line item problematic Production …" at bounding box center [784, 746] width 1568 height 1399
copy p "[STREET_ADDRESS]"
drag, startPoint x: 100, startPoint y: 330, endPoint x: 0, endPoint y: 338, distance: 100.3
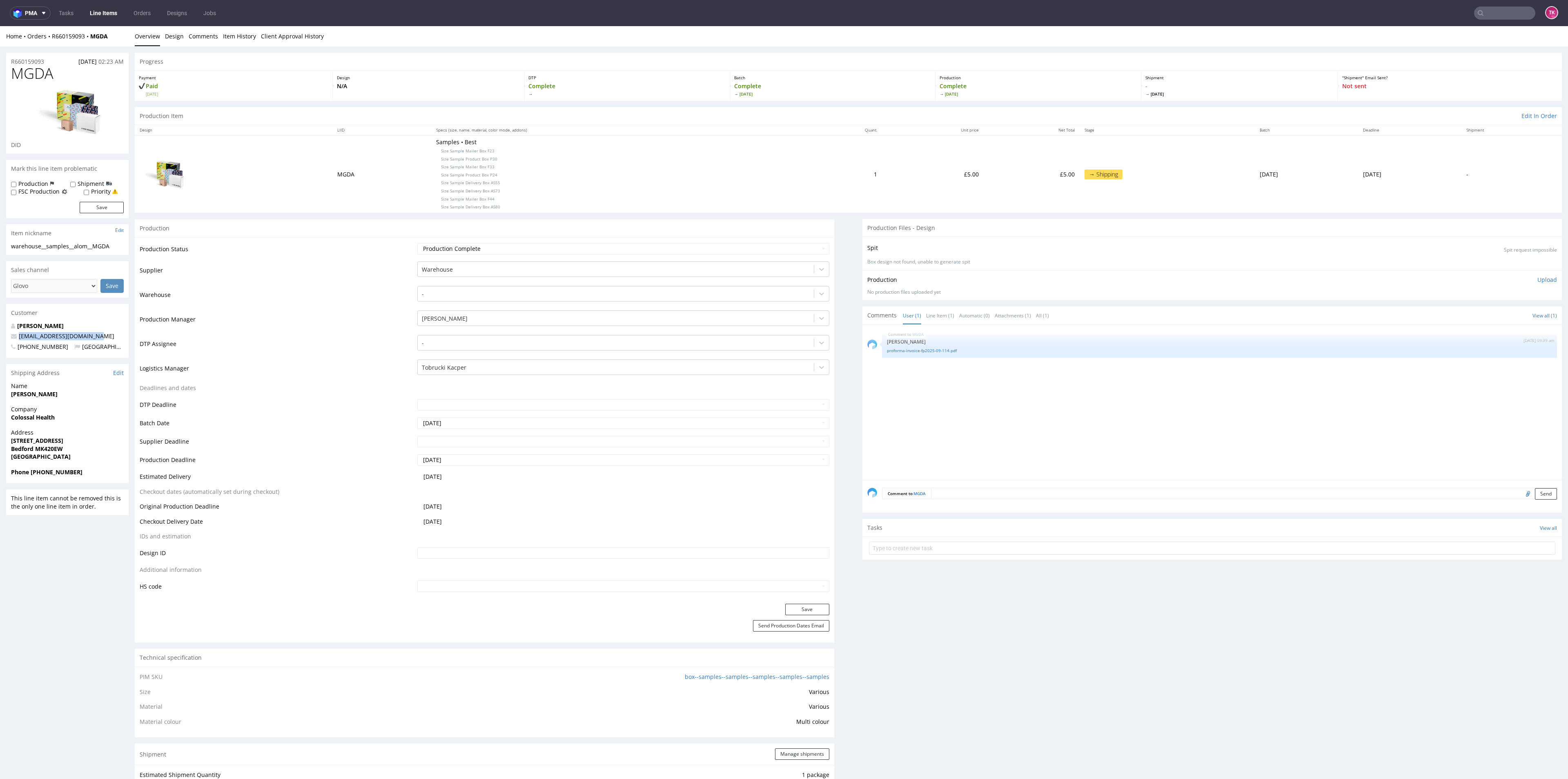
click at [0, 338] on div "R660159093 [DATE] 02:23 AM MGDA DID Mark this line item problematic Production …" at bounding box center [784, 746] width 1568 height 1399
copy span "[EMAIL_ADDRESS][DOMAIN_NAME]"
drag, startPoint x: 88, startPoint y: 472, endPoint x: 31, endPoint y: 476, distance: 57.1
click at [31, 476] on div "Phone [PHONE_NUMBER]" at bounding box center [66, 476] width 122 height 16
copy strong "[PHONE_NUMBER]"
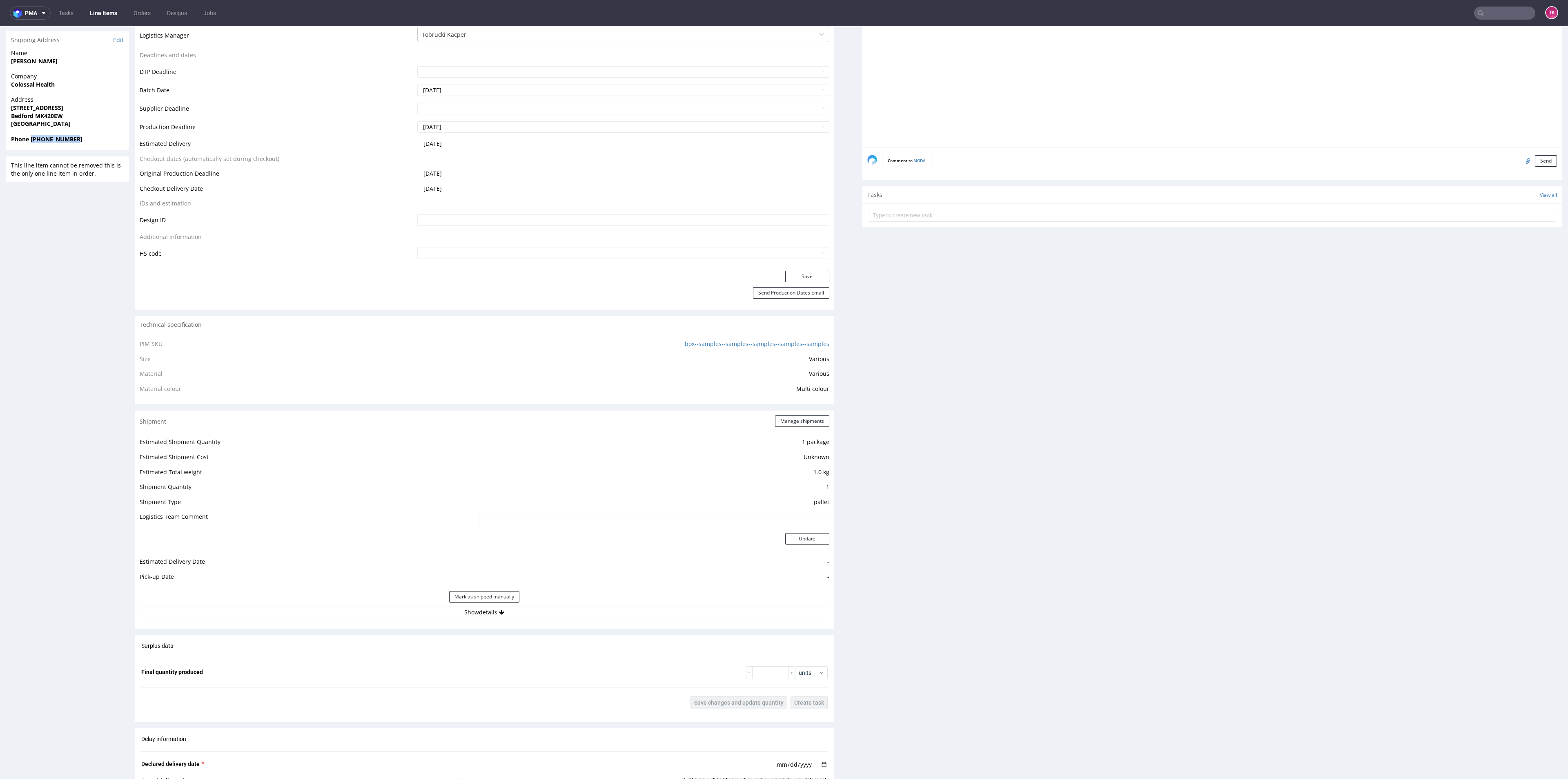
scroll to position [490, 0]
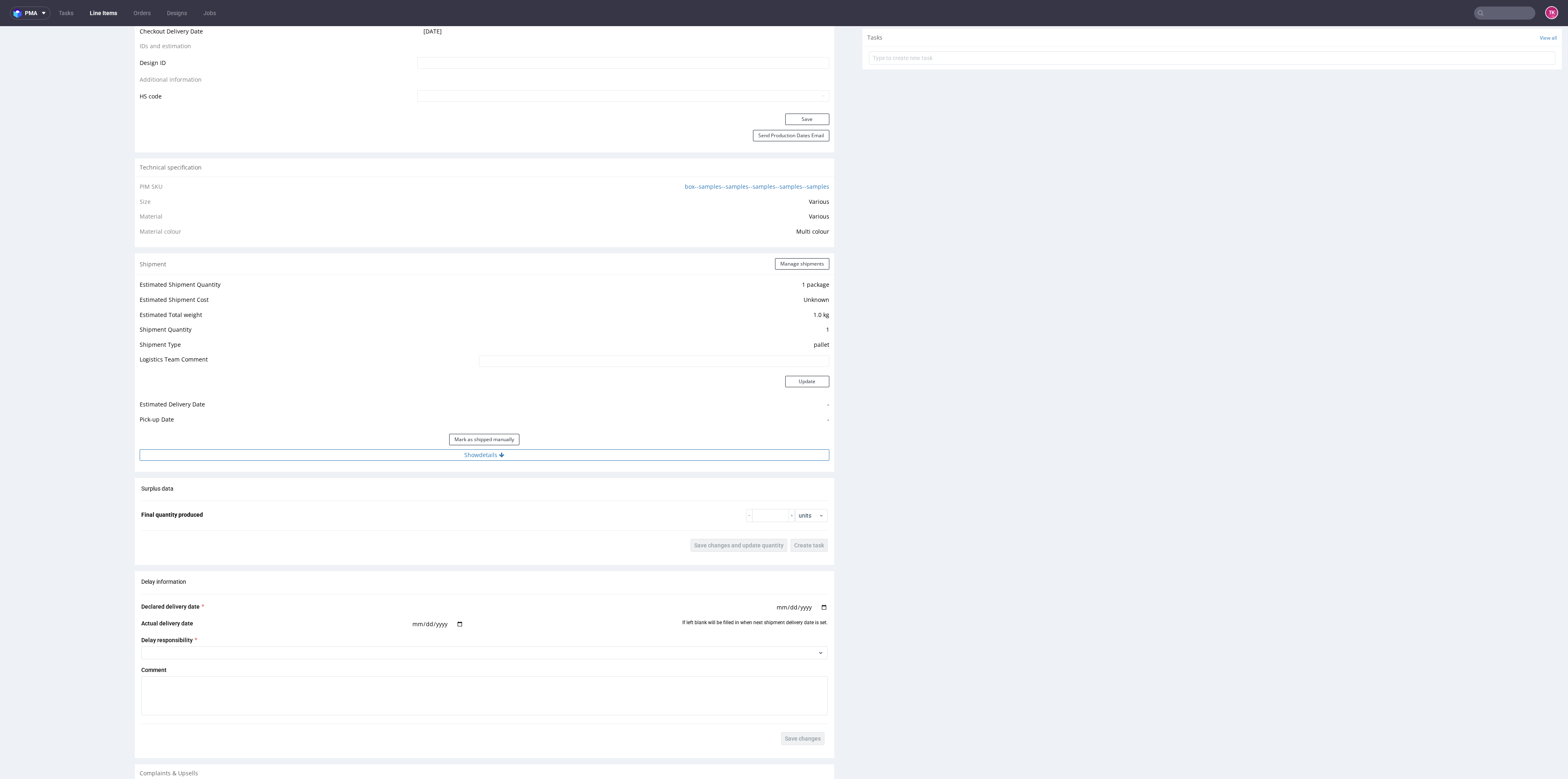
click at [566, 454] on button "Show details" at bounding box center [485, 454] width 690 height 12
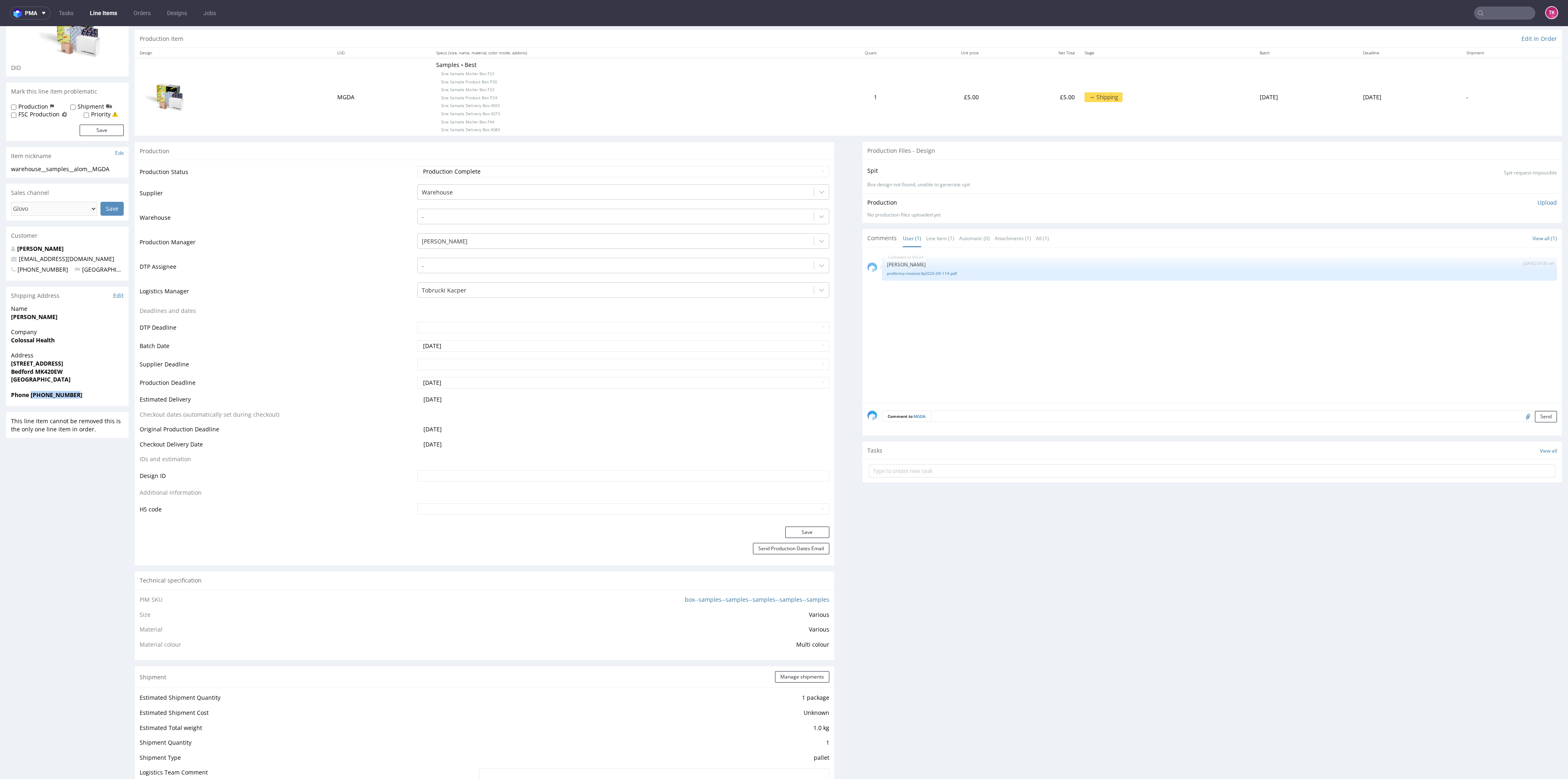
scroll to position [0, 0]
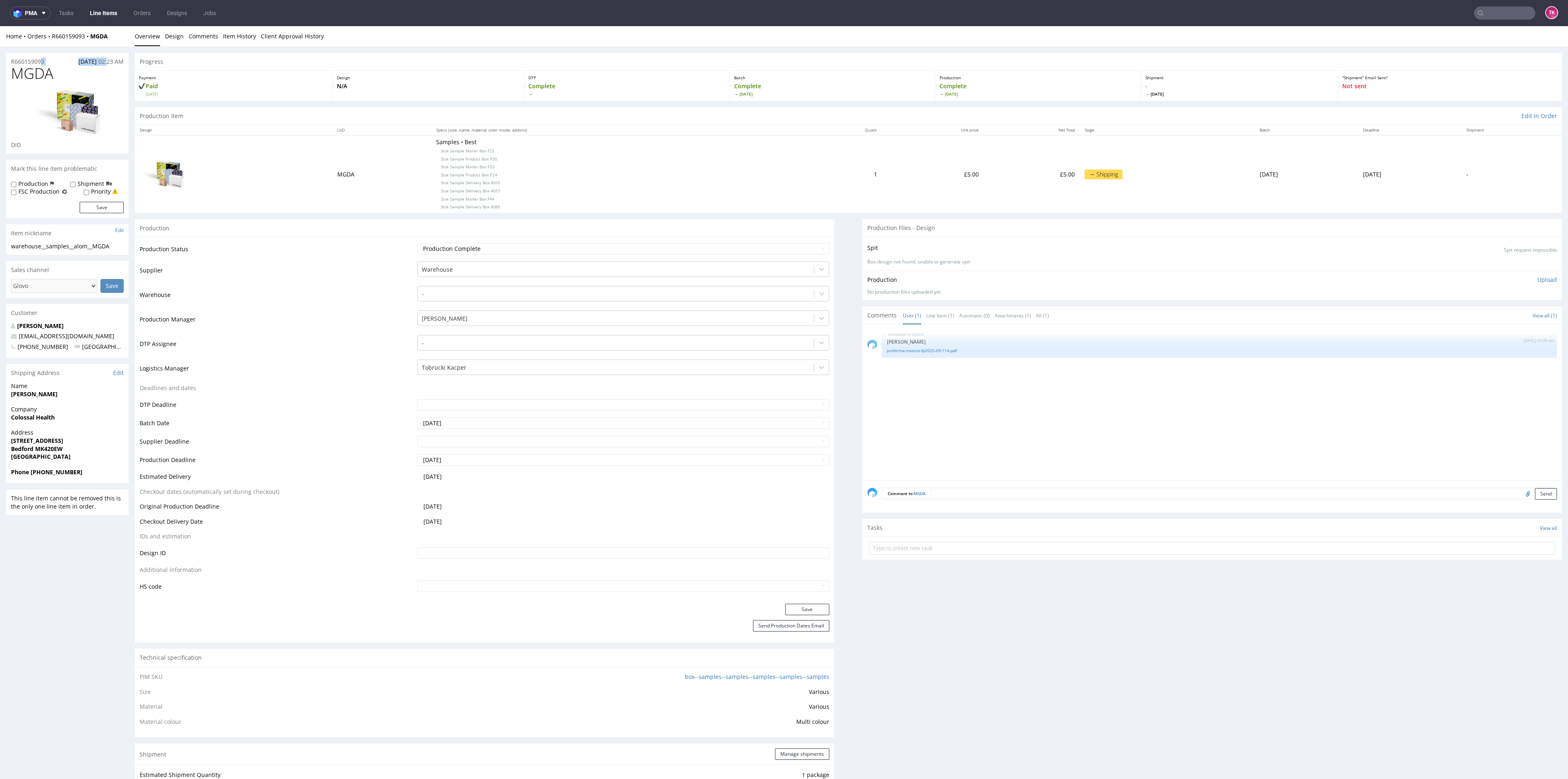
drag, startPoint x: 94, startPoint y: 46, endPoint x: 61, endPoint y: 53, distance: 33.7
click at [61, 53] on div "R660159093 29.09.2025 02:23 AM" at bounding box center [66, 59] width 122 height 13
click at [109, 40] on div "Home Orders R660159093 MGDA Overview Design Comments Item History Client Approv…" at bounding box center [784, 36] width 1568 height 21
drag, startPoint x: 117, startPoint y: 37, endPoint x: 50, endPoint y: 45, distance: 67.5
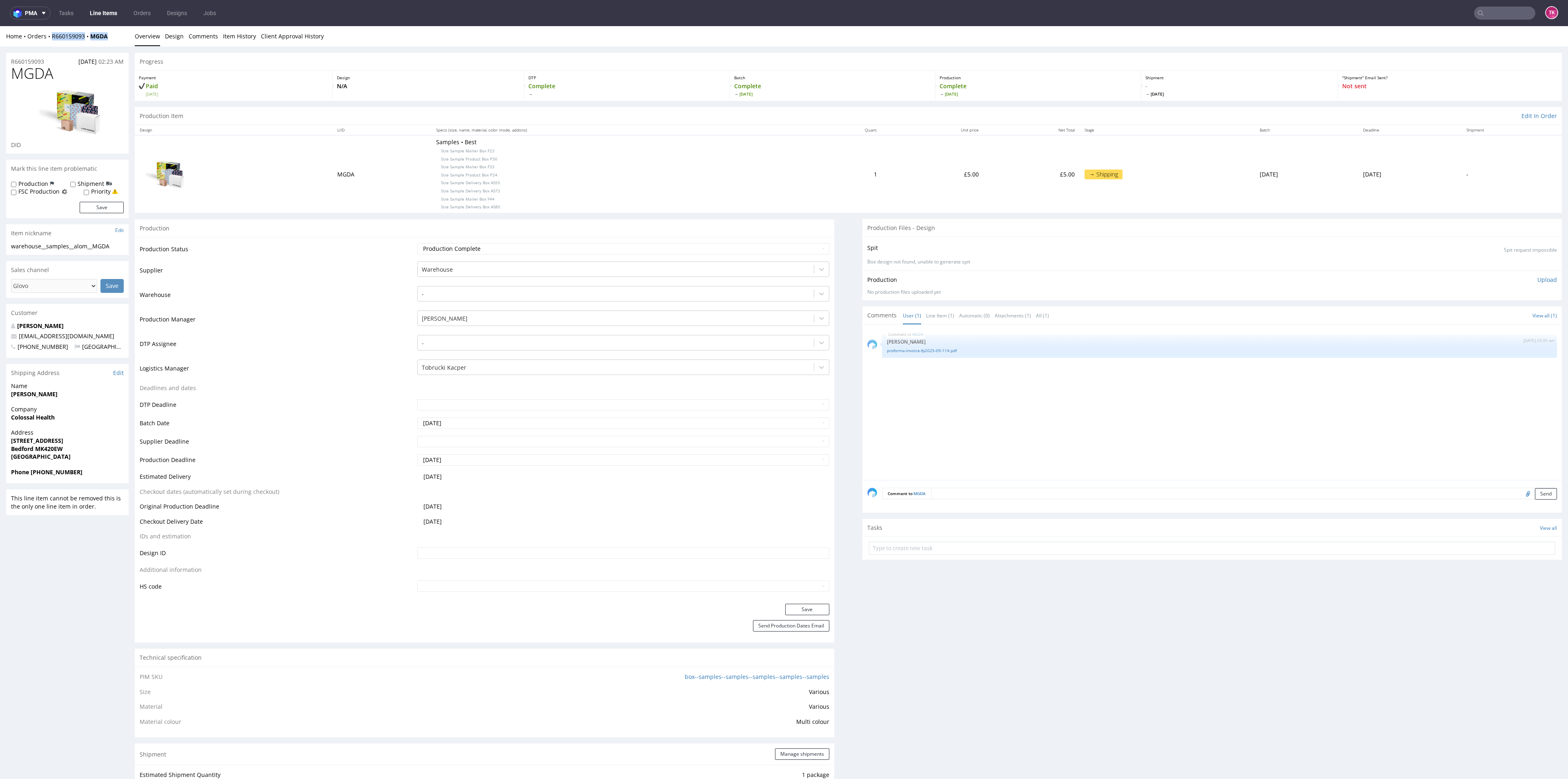
click at [50, 45] on div "Home Orders R660159093 MGDA Overview Design Comments Item History Client Approv…" at bounding box center [784, 36] width 1568 height 21
copy div "R660159093 MGDA"
click at [944, 353] on link "proforma-invoice-fp2025-09-114.pdf" at bounding box center [1219, 350] width 665 height 6
drag, startPoint x: 937, startPoint y: 540, endPoint x: 932, endPoint y: 535, distance: 7.1
click at [936, 539] on form at bounding box center [1212, 548] width 686 height 20
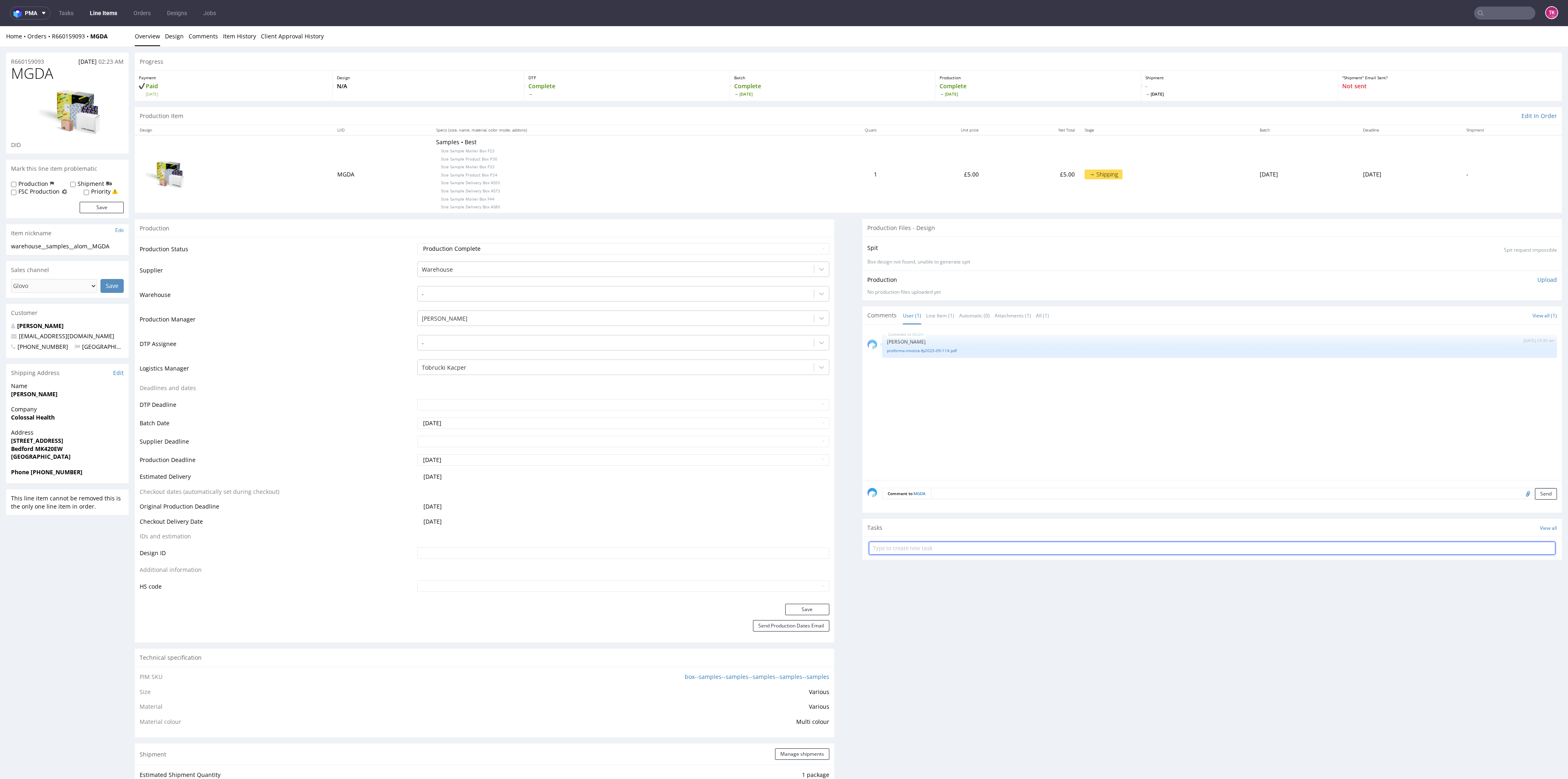
click at [918, 544] on input "text" at bounding box center [1212, 547] width 686 height 13
type input "etykiety"
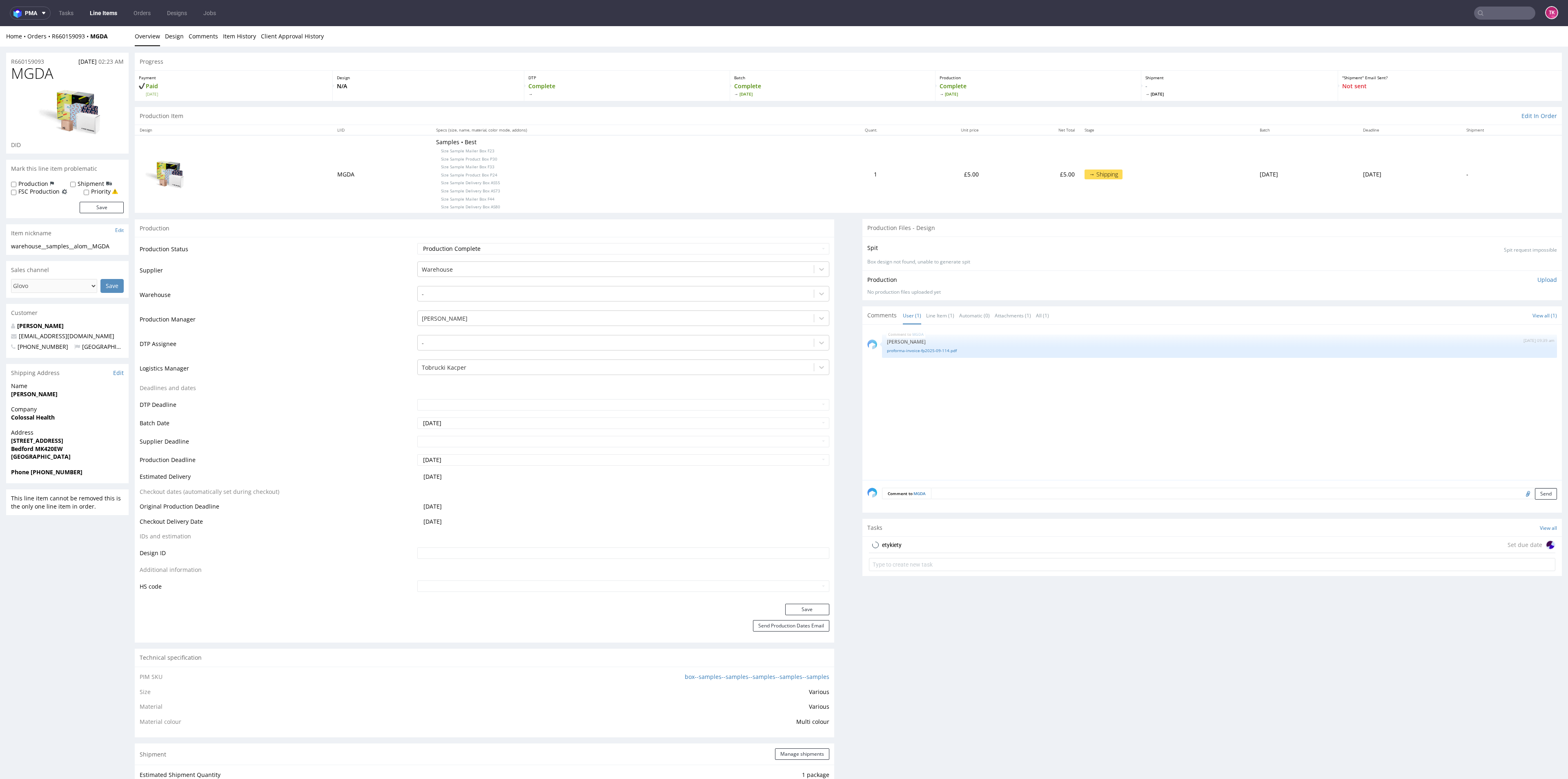
click at [904, 532] on div "Tasks View all" at bounding box center [1212, 527] width 700 height 18
click at [910, 539] on div "etykiety Set due date" at bounding box center [1212, 544] width 686 height 17
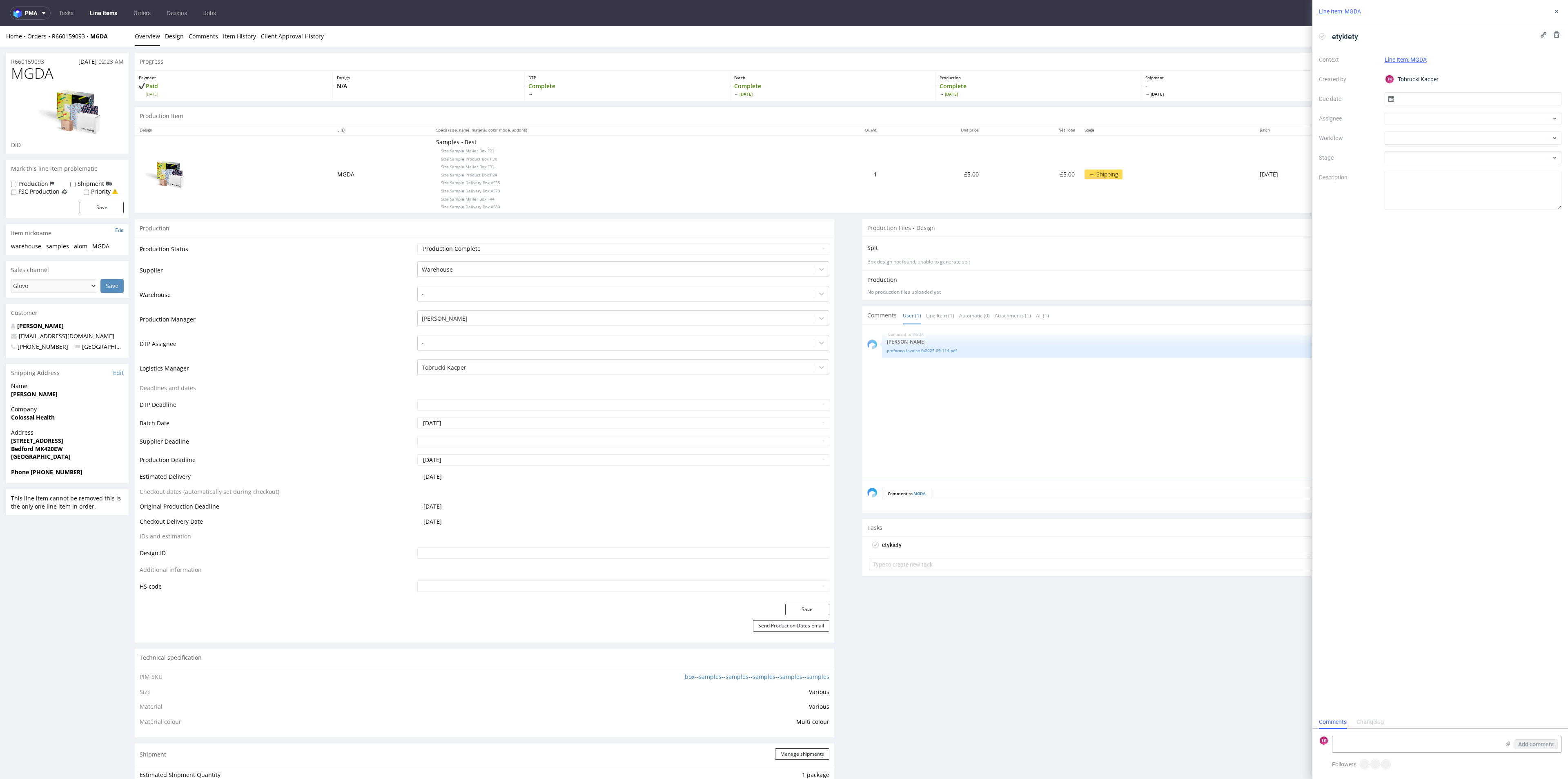
scroll to position [7, 0]
click at [1369, 750] on textarea at bounding box center [1416, 744] width 167 height 17
paste textarea "1Z5A15806897310244"
type textarea "1Z5A15806897310244"
click at [1506, 743] on icon at bounding box center [1507, 743] width 7 height 7
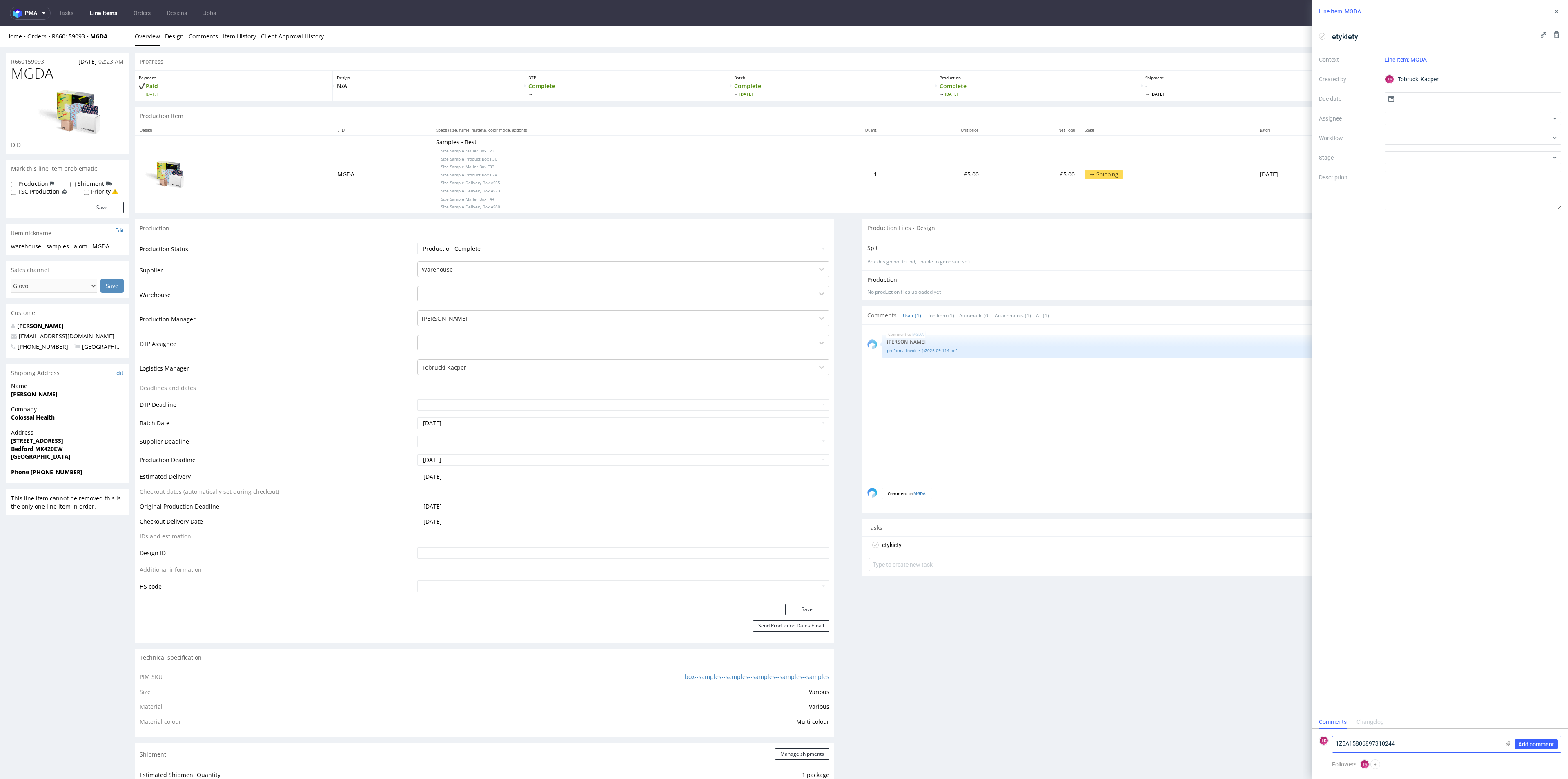
click at [0, 0] on input "file" at bounding box center [0, 0] width 0 height 0
click at [1541, 741] on span "Add comment" at bounding box center [1536, 744] width 36 height 6
click at [1412, 121] on div at bounding box center [1472, 117] width 177 height 13
type input "fe"
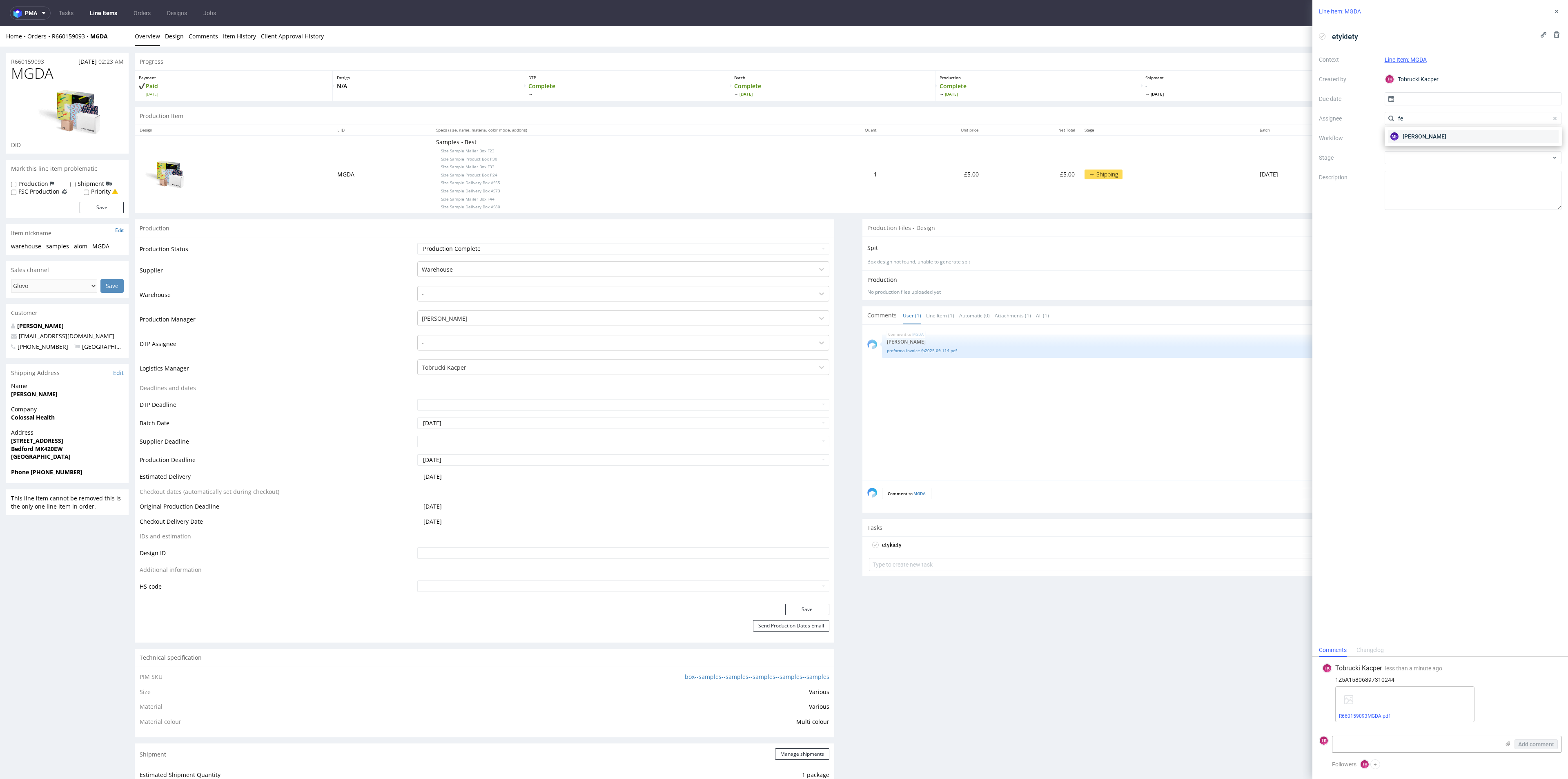
click at [1412, 137] on span "Michał Fedorowicz" at bounding box center [1424, 136] width 44 height 8
click at [1434, 95] on input "text" at bounding box center [1472, 98] width 177 height 13
click at [1446, 206] on span "29" at bounding box center [1447, 210] width 7 height 8
type input "[DATE]"
click at [1555, 17] on div "Line Item: MGDA" at bounding box center [1440, 12] width 255 height 23
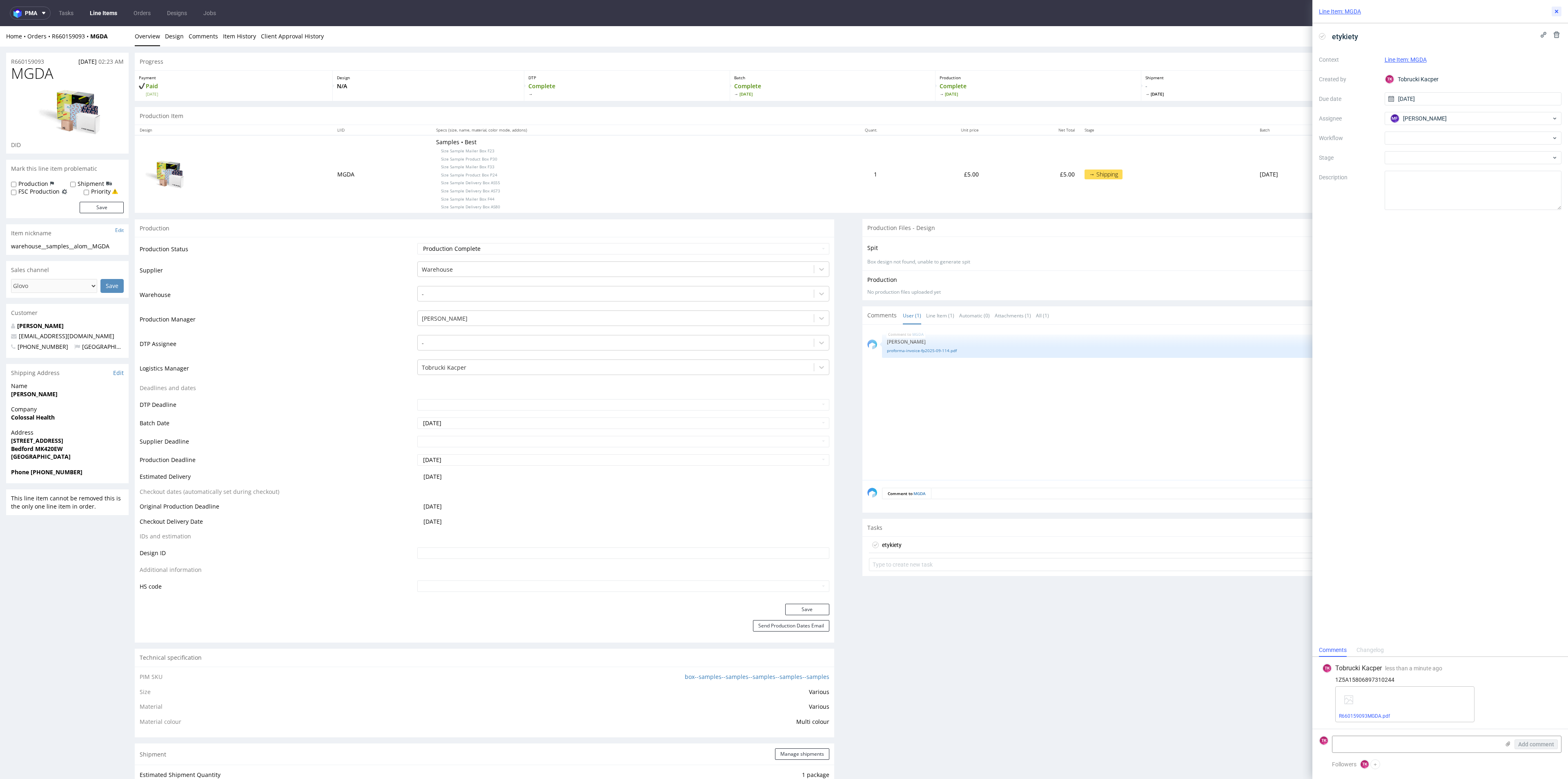
click at [1558, 13] on icon at bounding box center [1556, 11] width 7 height 7
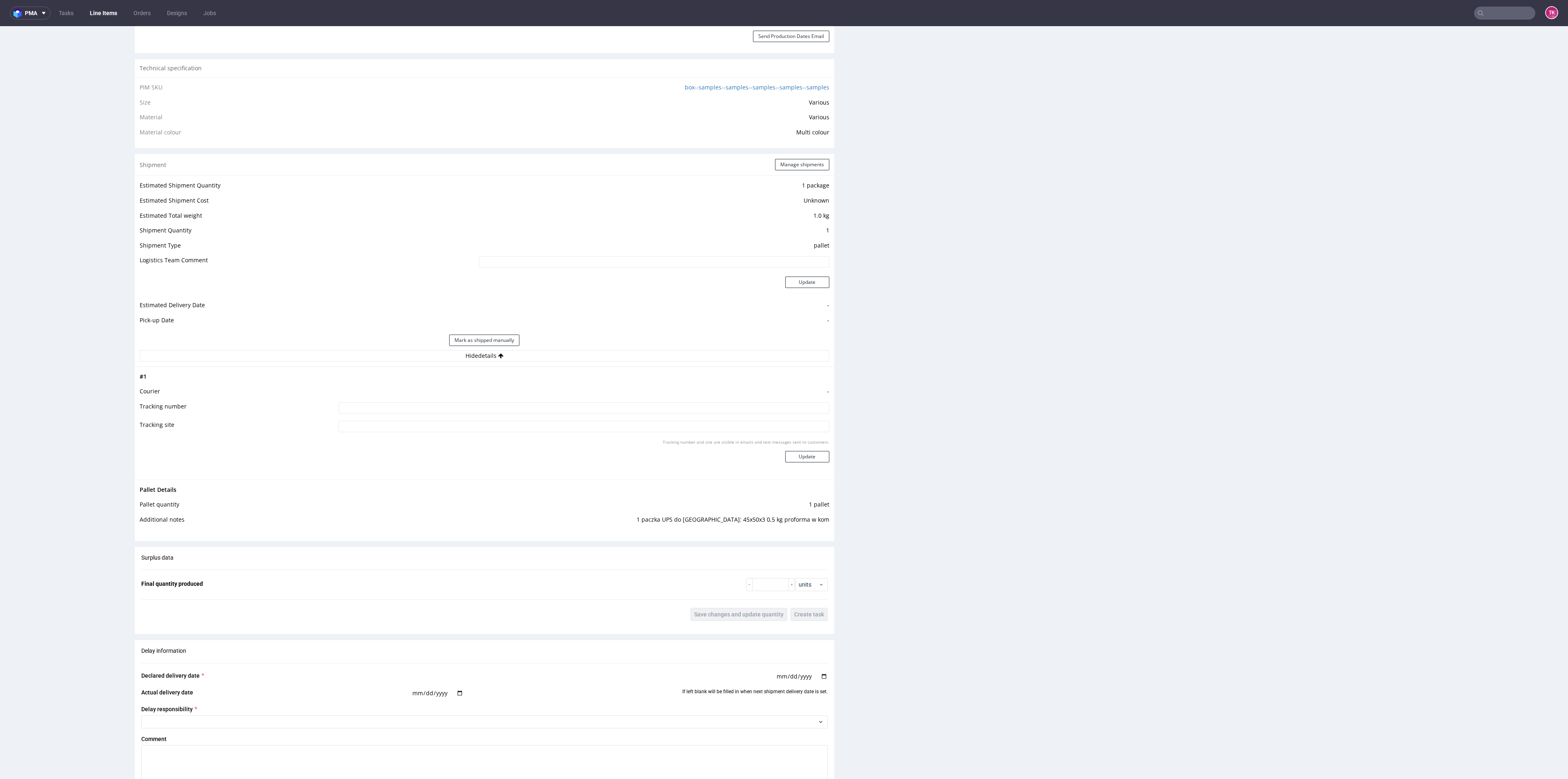
scroll to position [735, 0]
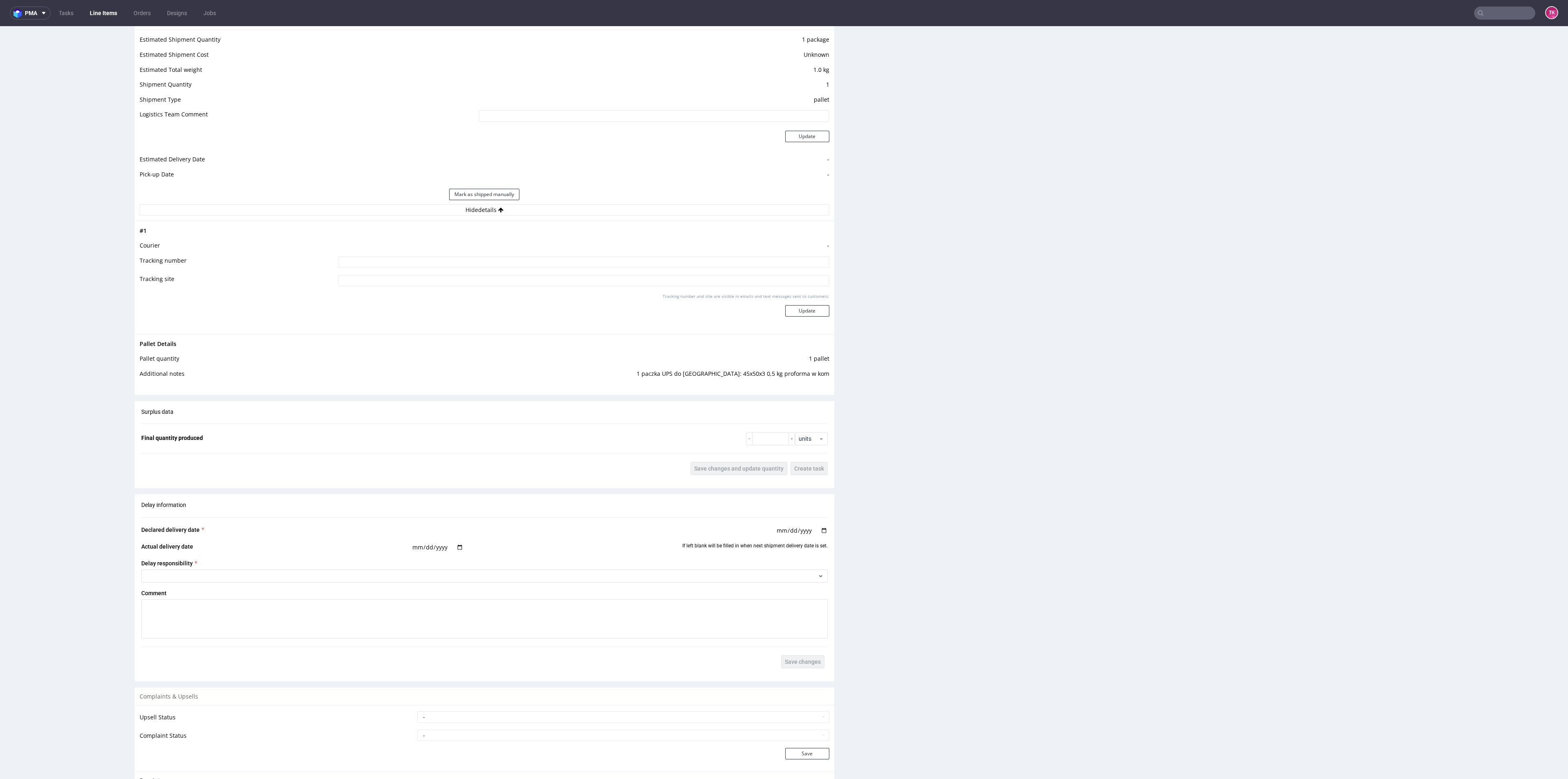
drag, startPoint x: 647, startPoint y: 246, endPoint x: 653, endPoint y: 255, distance: 10.8
click at [651, 254] on td "-" at bounding box center [583, 247] width 493 height 15
click at [653, 255] on td "-" at bounding box center [583, 247] width 493 height 15
click at [717, 269] on td at bounding box center [583, 264] width 493 height 19
click at [719, 262] on input at bounding box center [584, 262] width 491 height 12
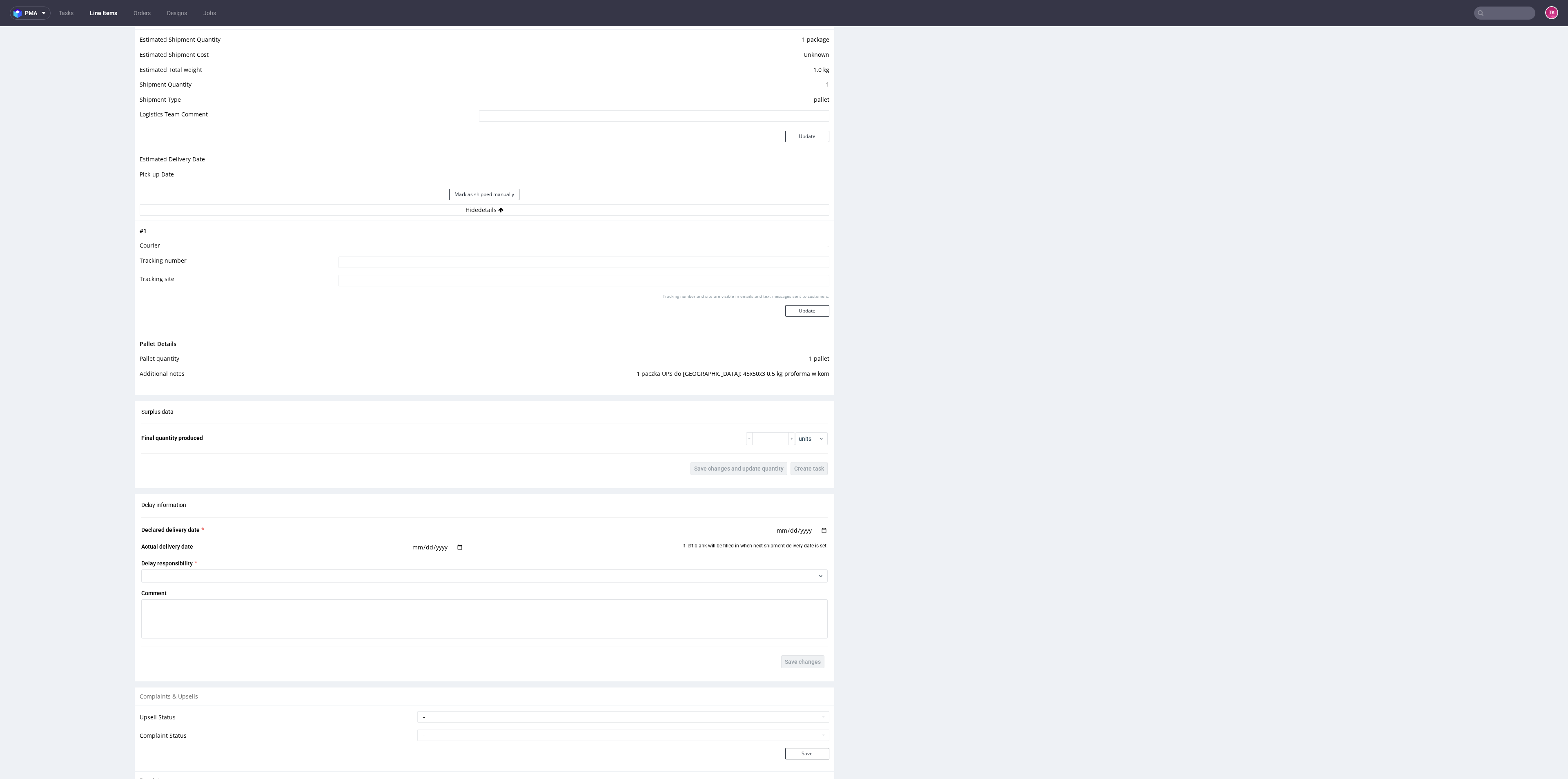
paste input "1Z5A15806897310244"
type input "1Z5A15806897310244"
click at [804, 311] on button "Update" at bounding box center [806, 311] width 44 height 12
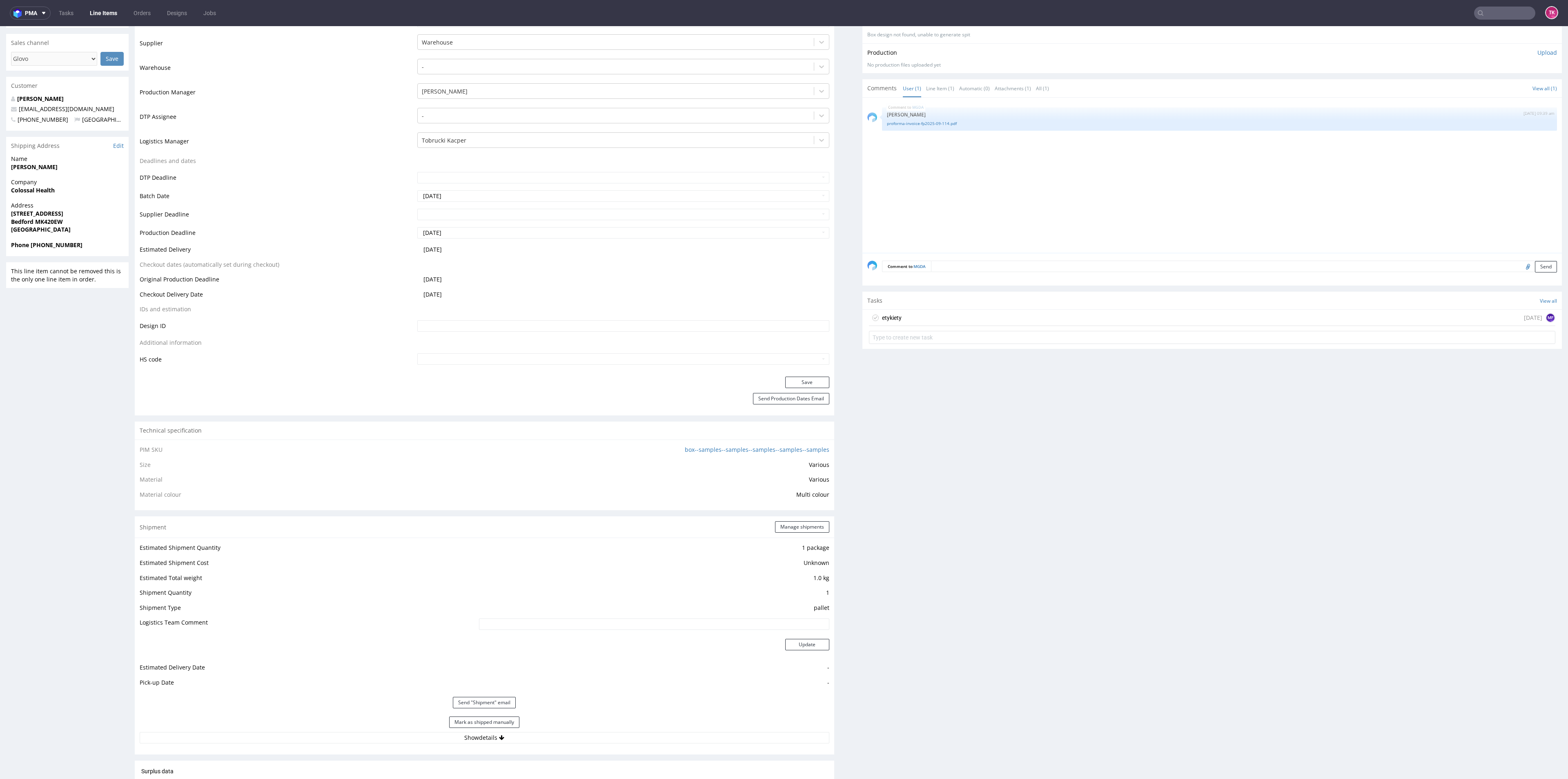
scroll to position [246, 0]
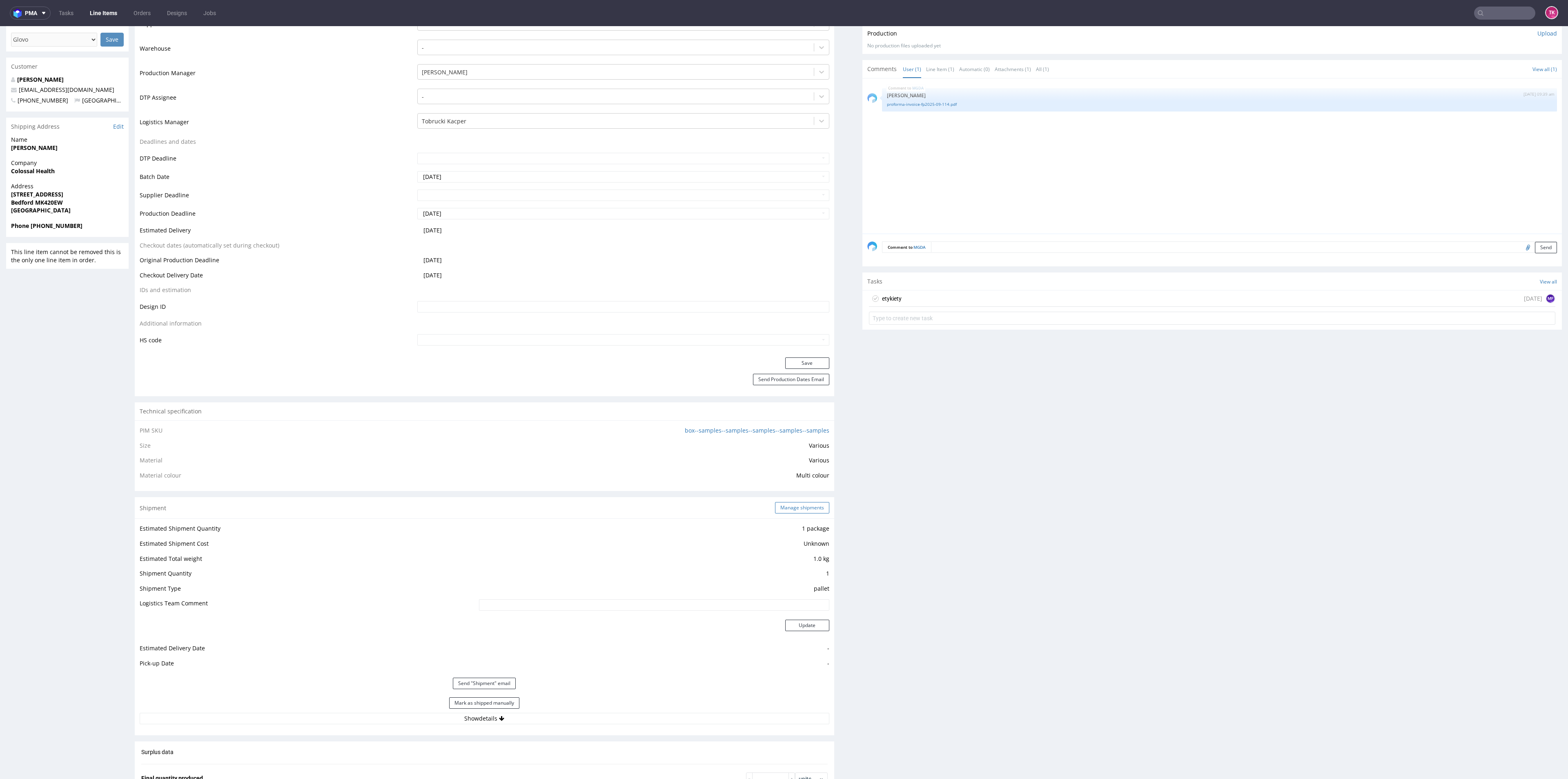
click at [789, 513] on button "Manage shipments" at bounding box center [803, 507] width 55 height 12
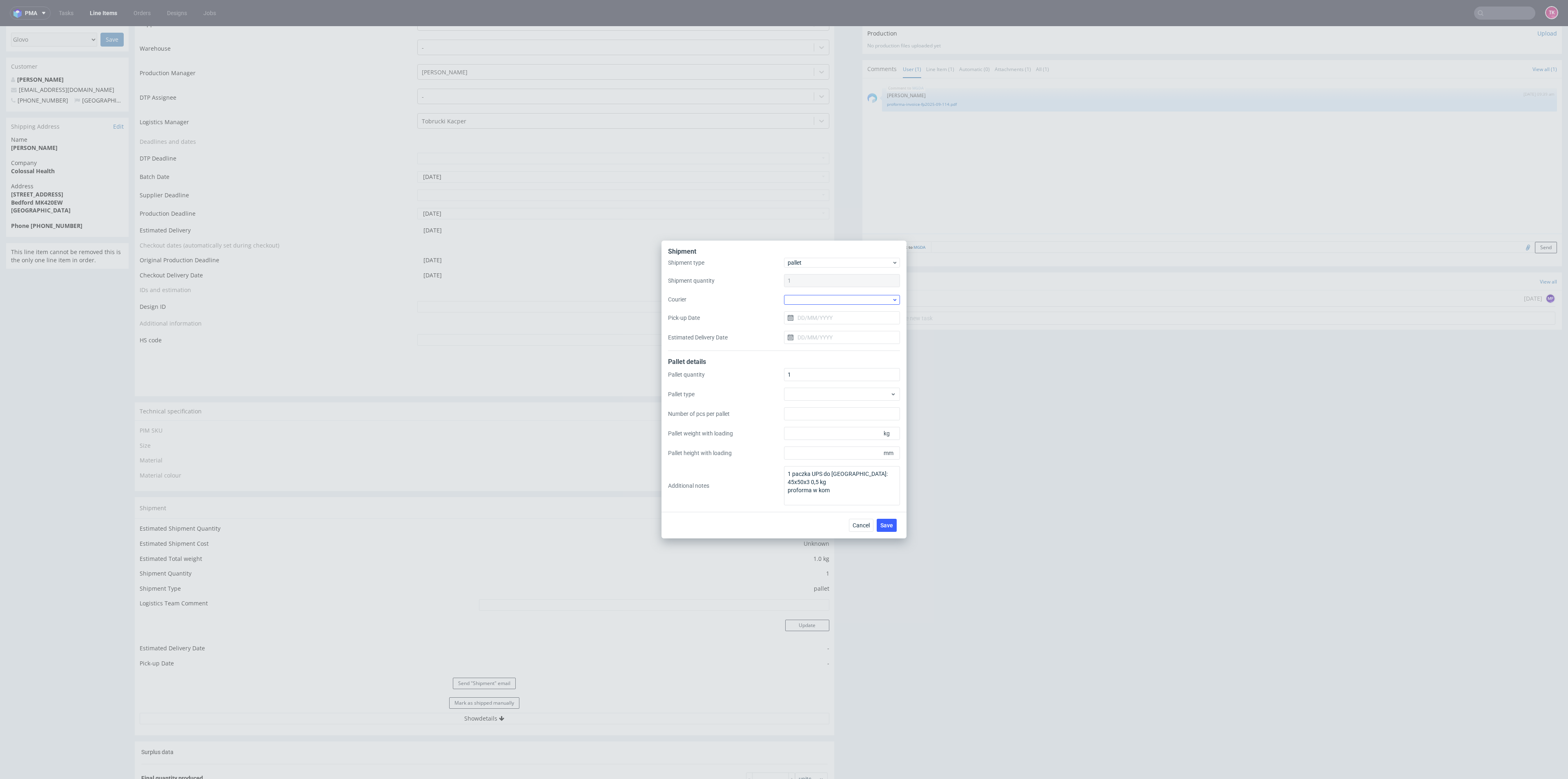
drag, startPoint x: 871, startPoint y: 320, endPoint x: 866, endPoint y: 299, distance: 21.6
click at [871, 319] on input "Pick-up Date" at bounding box center [842, 317] width 116 height 13
click at [866, 298] on div at bounding box center [842, 300] width 116 height 10
click at [813, 361] on div "Kuehne + Nagel" at bounding box center [842, 358] width 109 height 15
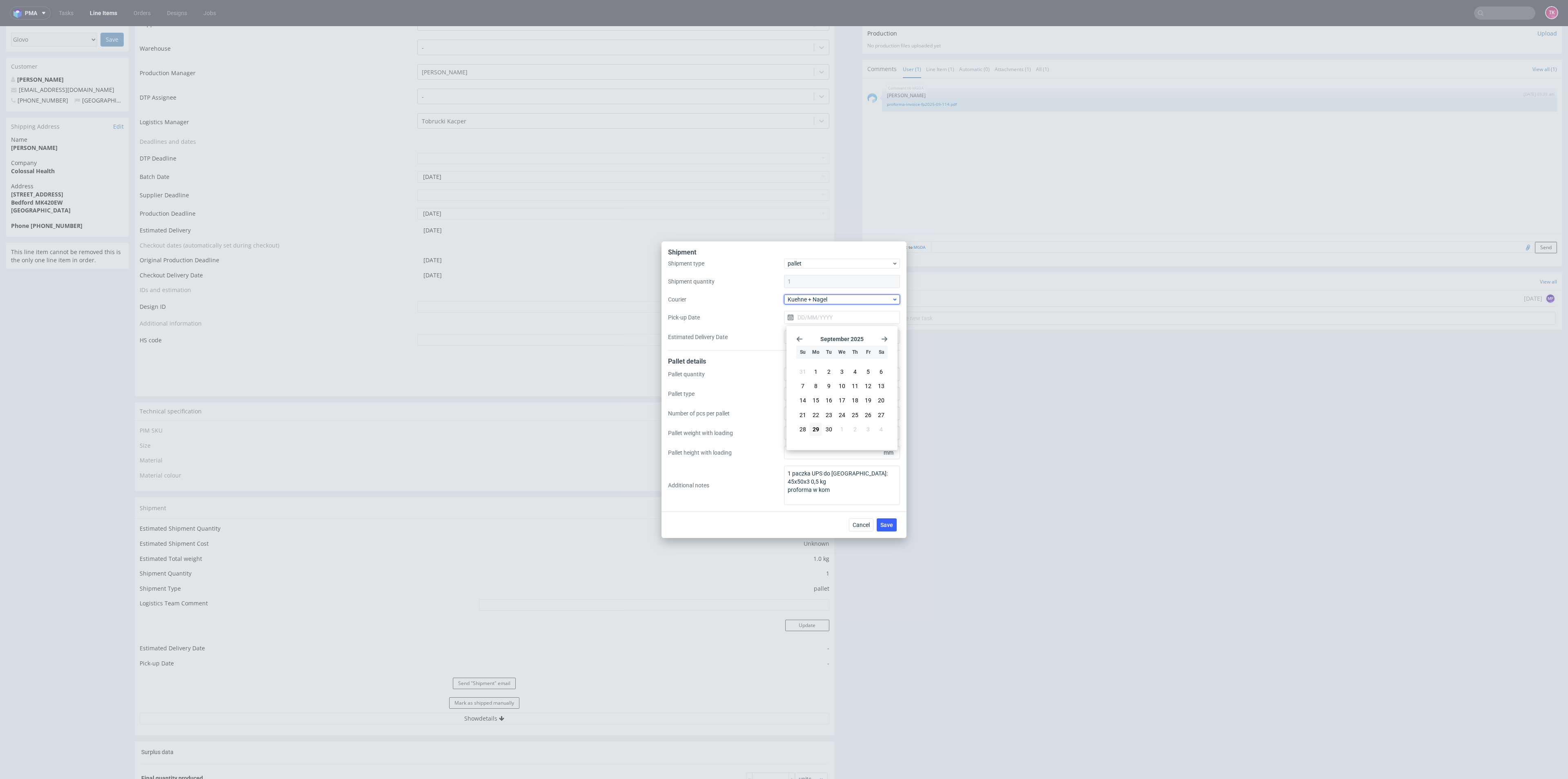
click at [829, 297] on span "Kuehne + Nagel" at bounding box center [840, 299] width 105 height 8
click at [808, 360] on div "UPS Pallets" at bounding box center [842, 356] width 109 height 15
click at [819, 427] on section "31 1 2 3 4 5 6 7 8 9 10 11 12 13 14 15 16 17 18 19 20 21 22 23 24 25 26 27 28 2…" at bounding box center [843, 401] width 92 height 72
click at [819, 427] on button "29" at bounding box center [815, 428] width 13 height 13
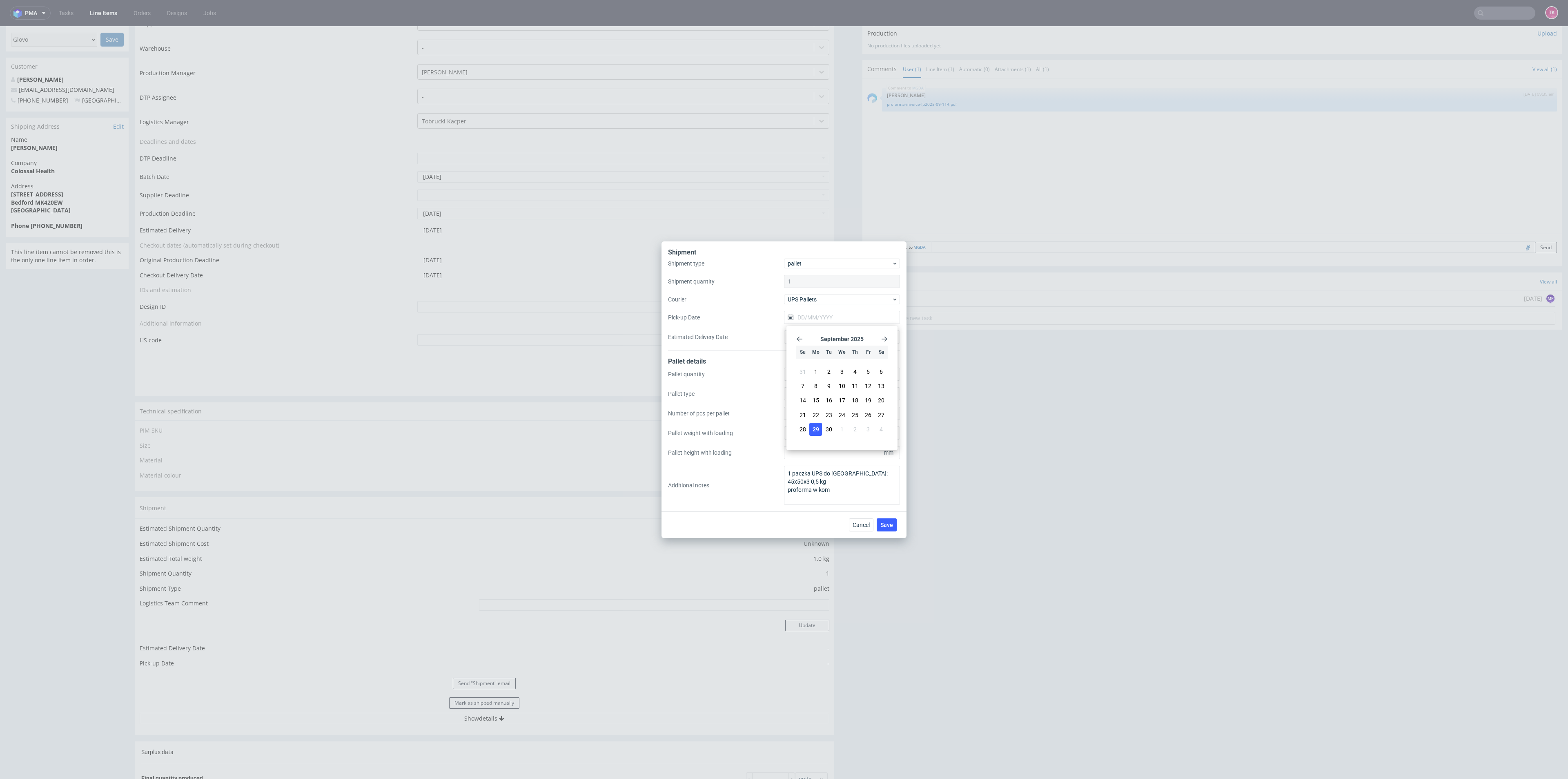
type input "[DATE]"
click at [888, 525] on span "Save" at bounding box center [887, 525] width 13 height 6
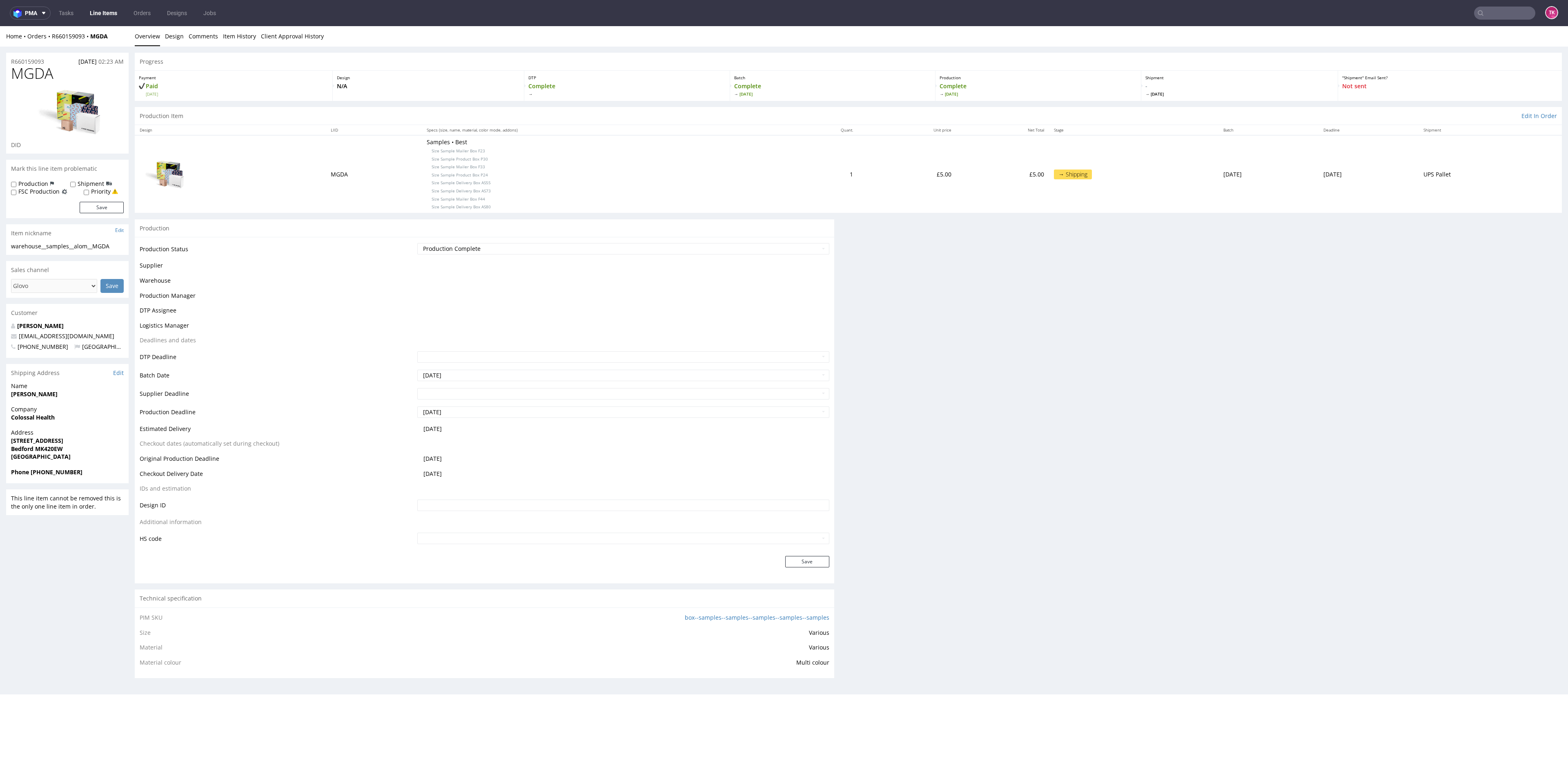
click at [109, 14] on link "Line Items" at bounding box center [104, 13] width 37 height 13
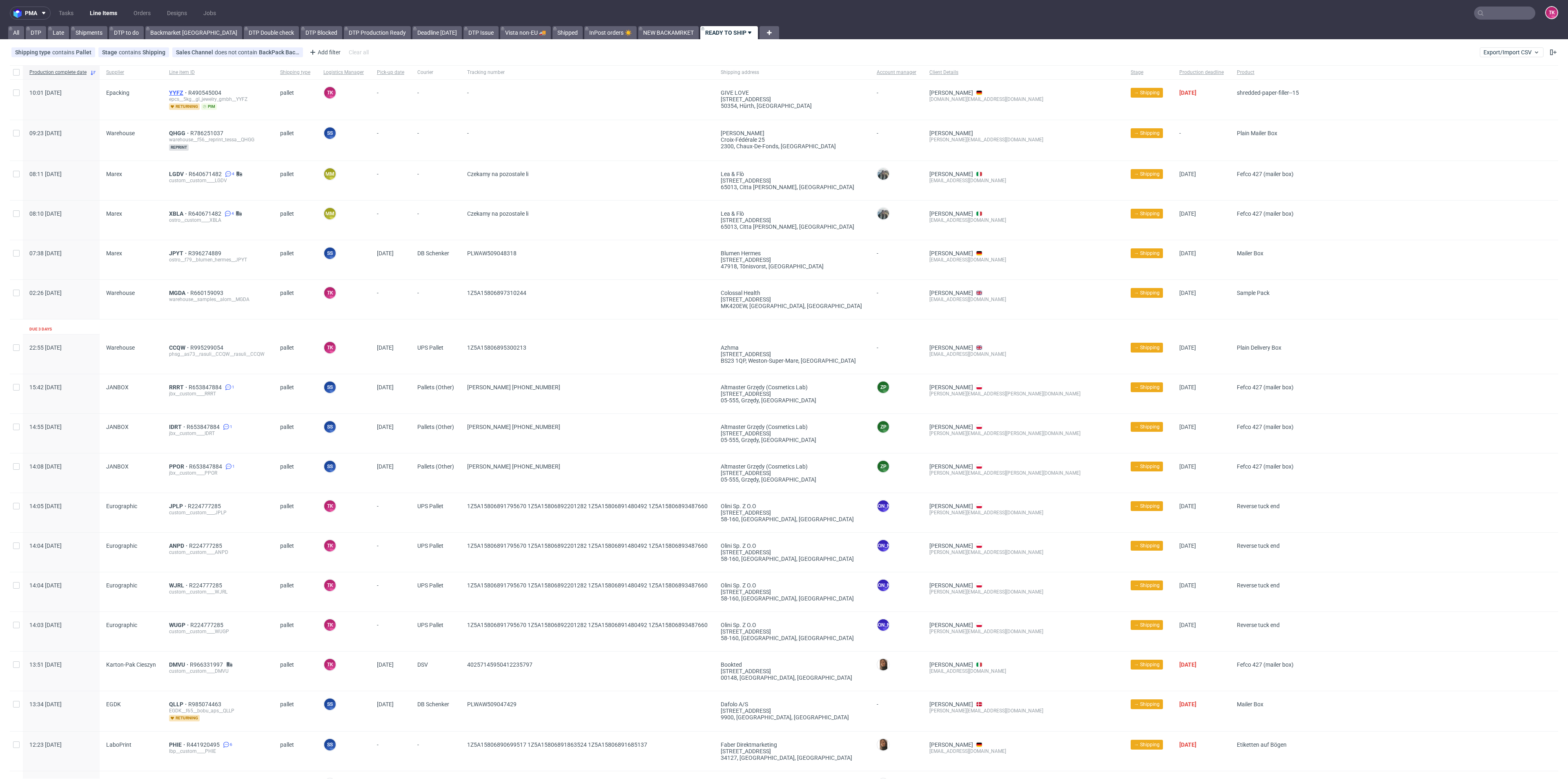
click at [172, 92] on span "YYFZ" at bounding box center [179, 92] width 20 height 7
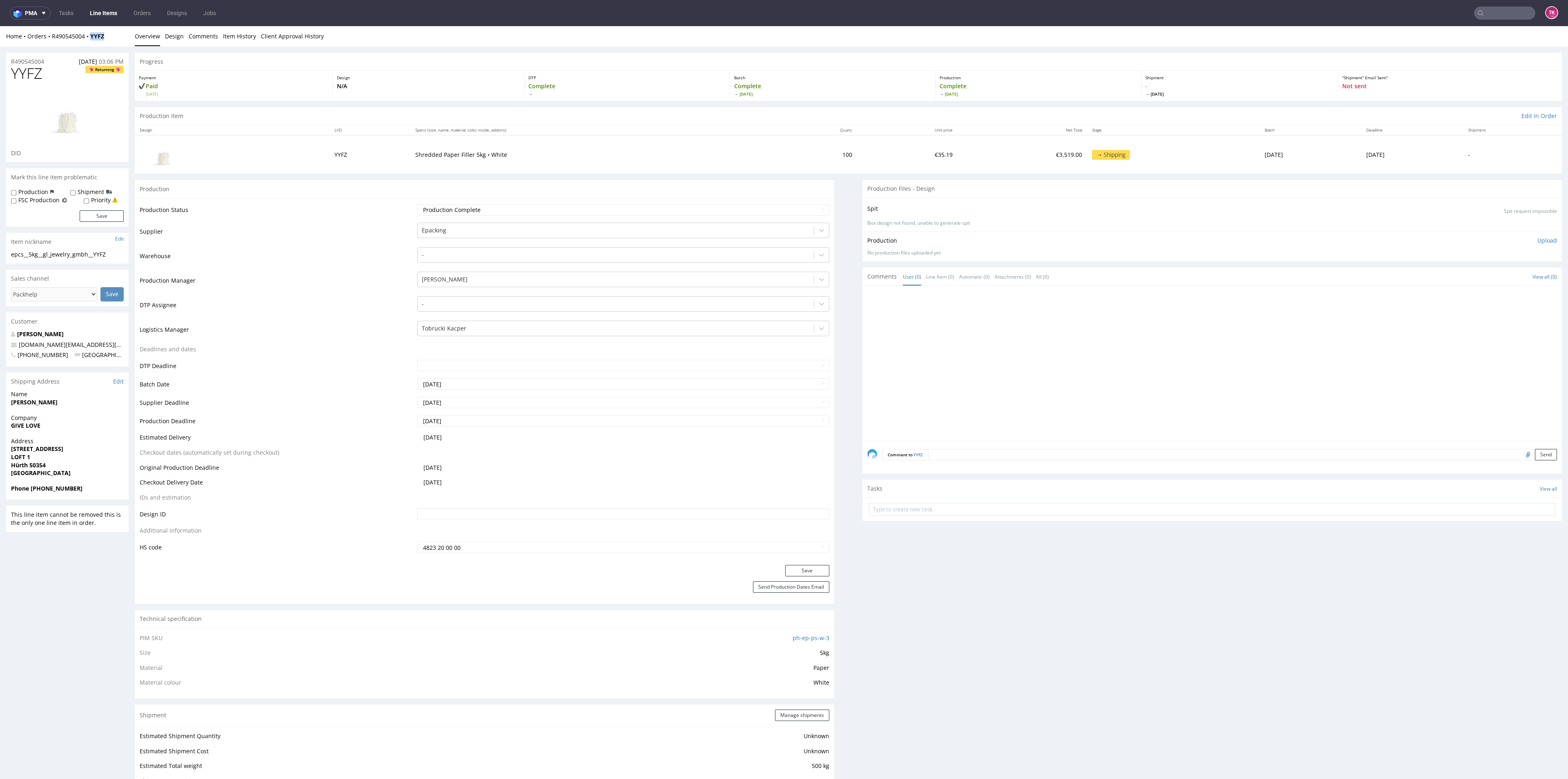
drag, startPoint x: 109, startPoint y: 34, endPoint x: 87, endPoint y: 43, distance: 23.8
click at [87, 43] on div "Home Orders R490545004 YYFZ Overview Design Comments Item History Client Approv…" at bounding box center [784, 36] width 1568 height 21
copy strong "YYFZ"
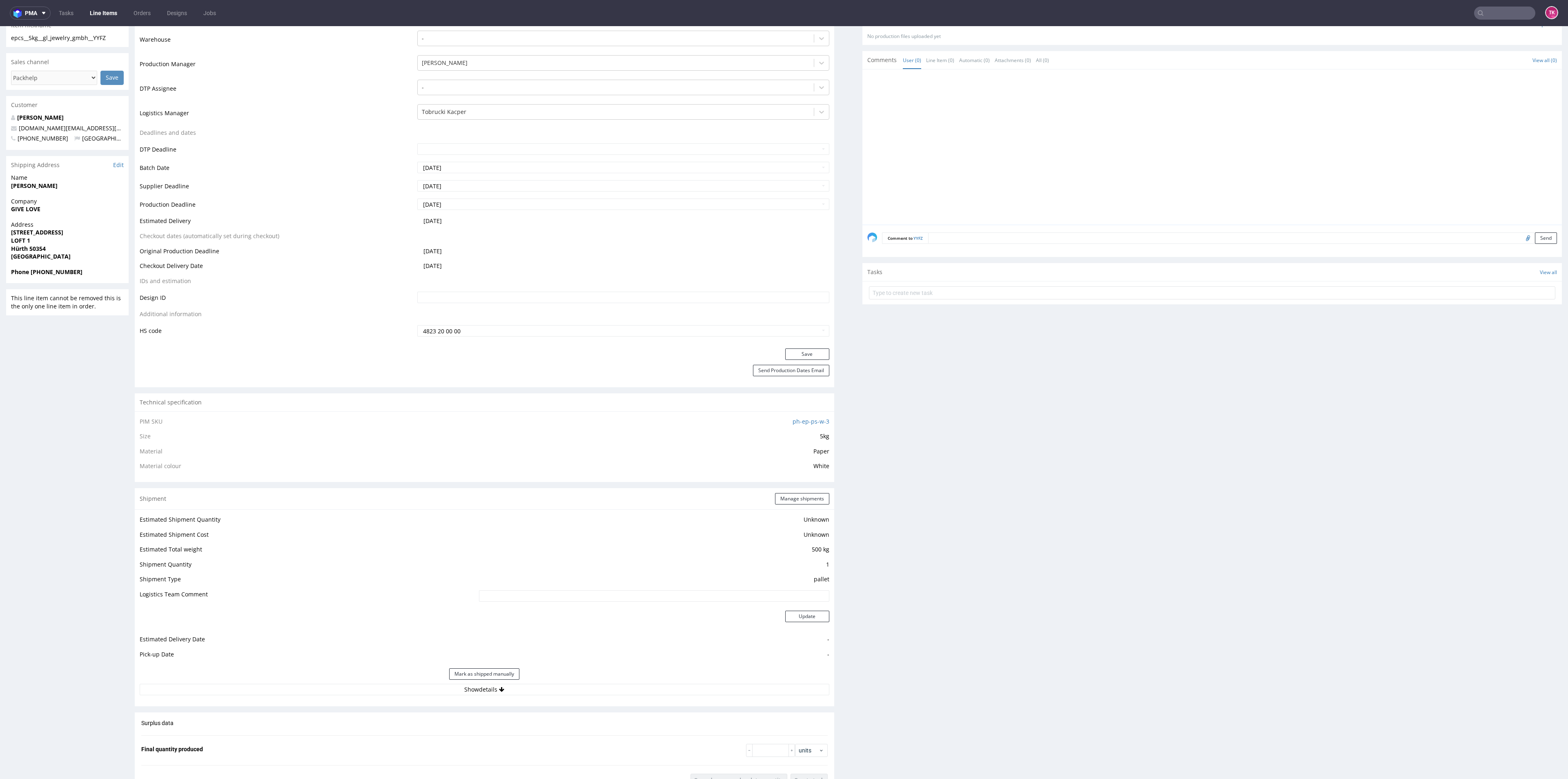
scroll to position [306, 0]
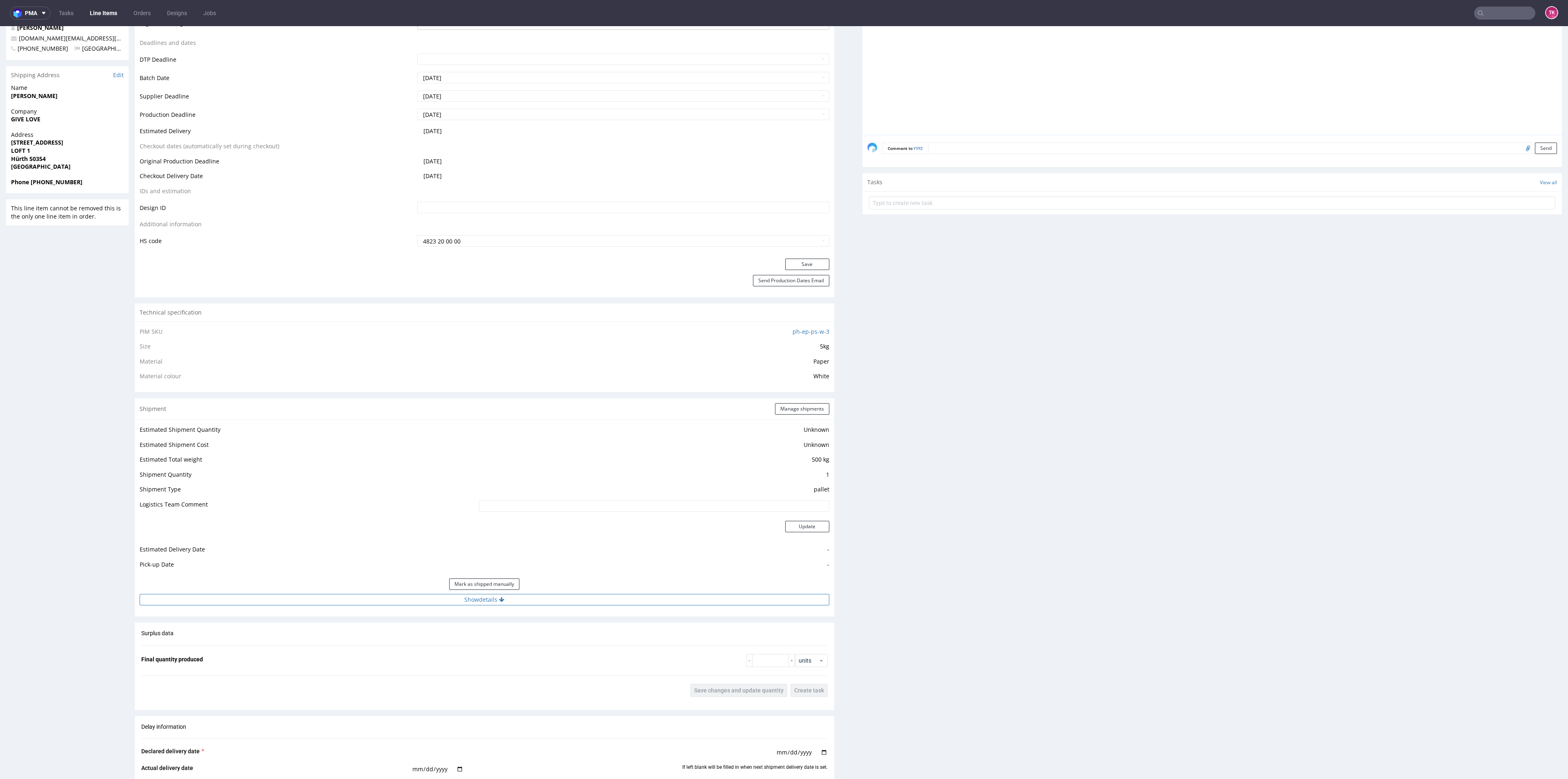
click at [539, 603] on button "Show details" at bounding box center [485, 599] width 690 height 12
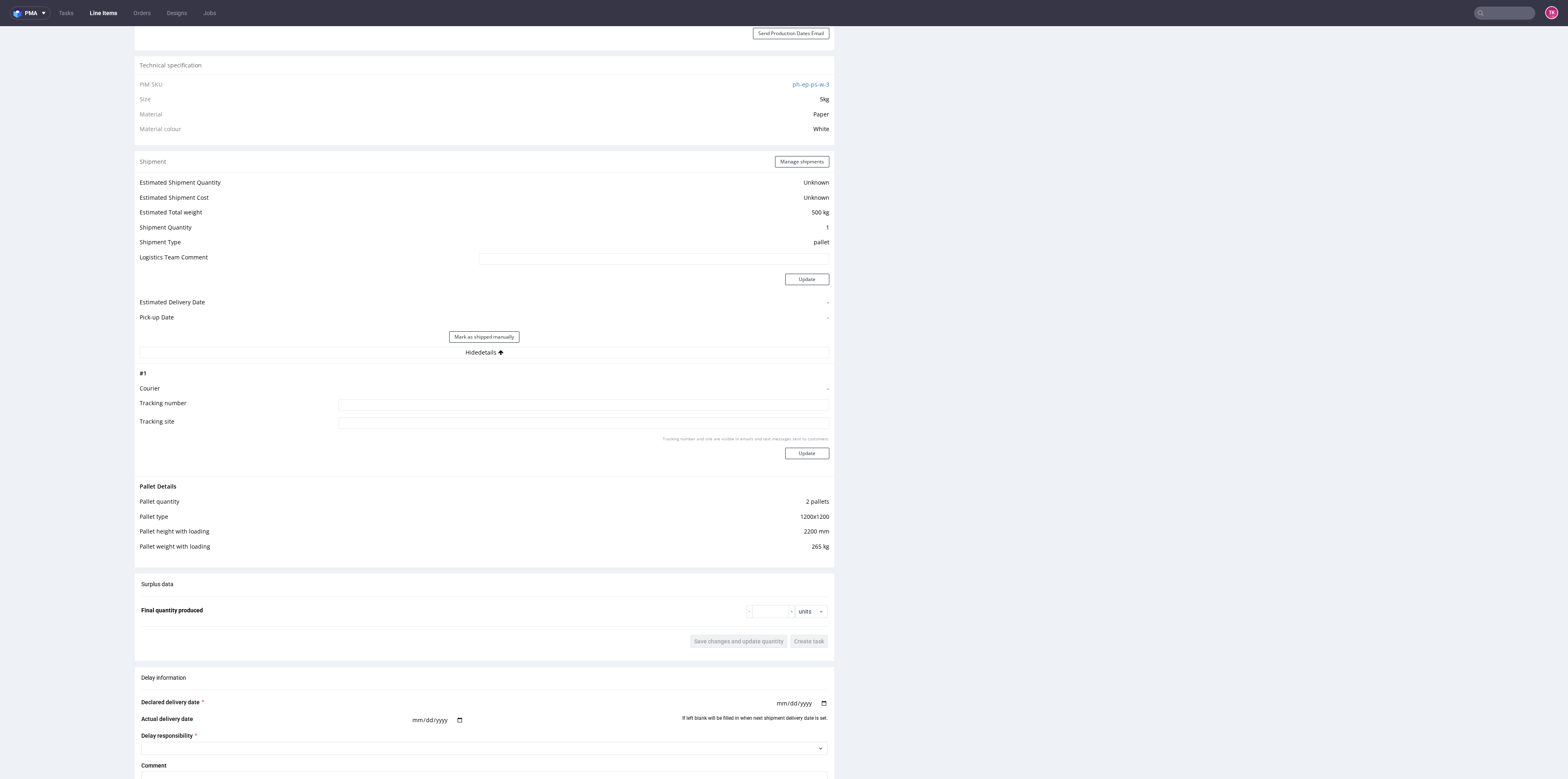
scroll to position [613, 0]
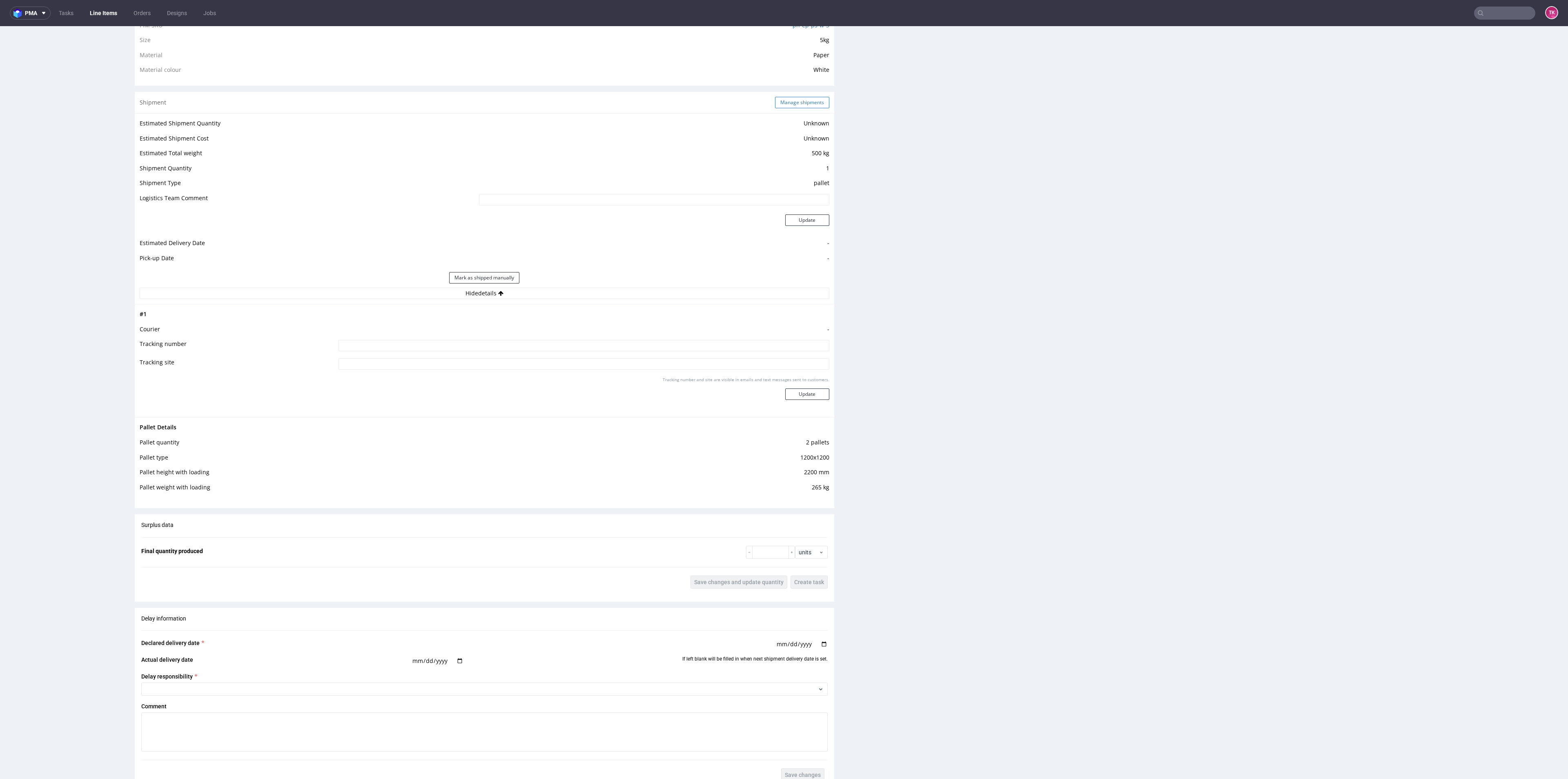
click at [800, 100] on button "Manage shipments" at bounding box center [803, 103] width 55 height 12
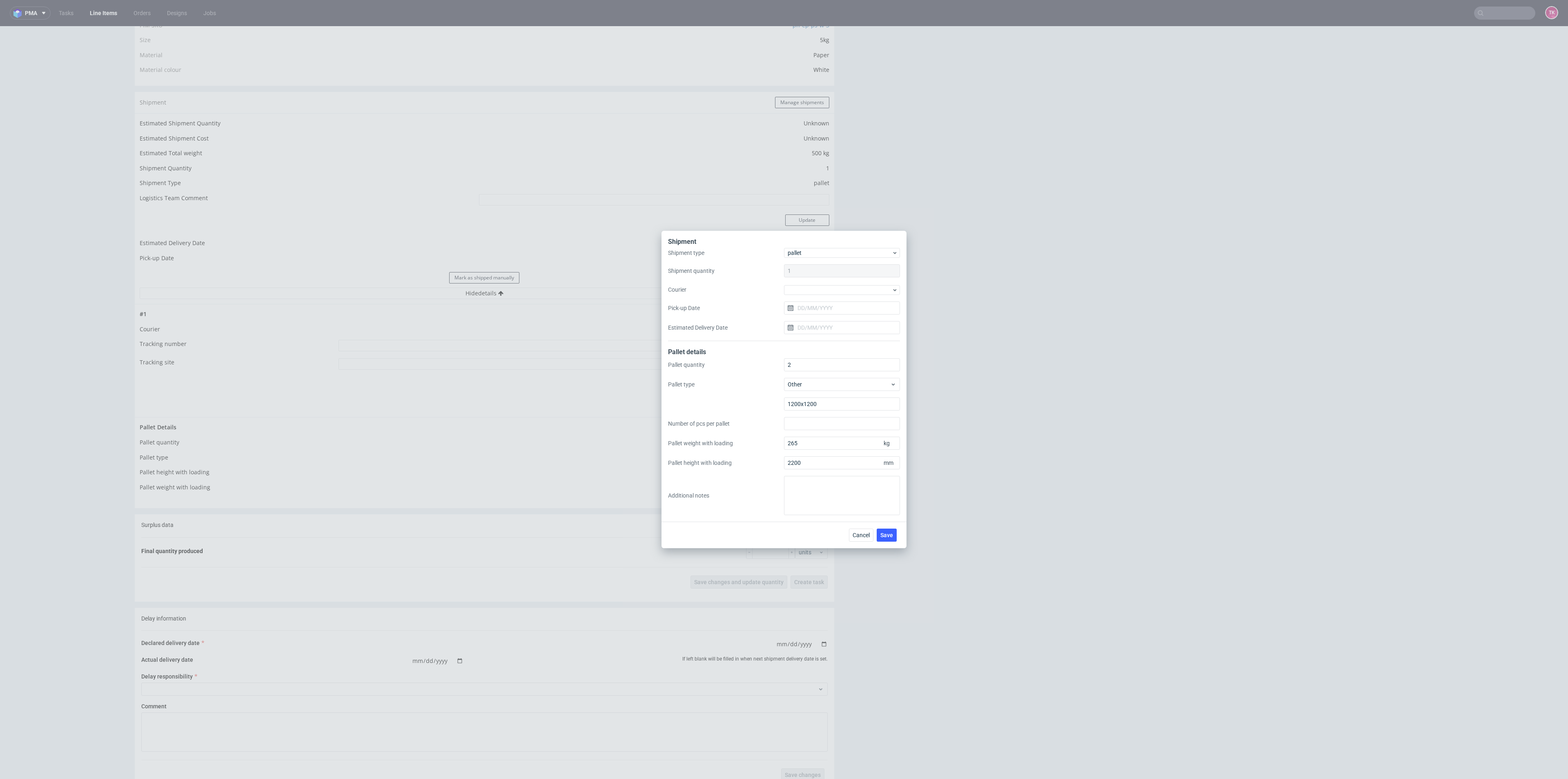
click at [850, 298] on div "Shipment type pallet Shipment quantity 1 Courier Pick-up Date Estimated Deliver…" at bounding box center [783, 294] width 232 height 93
click at [852, 291] on div at bounding box center [842, 290] width 116 height 10
click at [816, 308] on div "DSV" at bounding box center [842, 304] width 109 height 15
drag, startPoint x: 818, startPoint y: 306, endPoint x: 818, endPoint y: 314, distance: 8.0
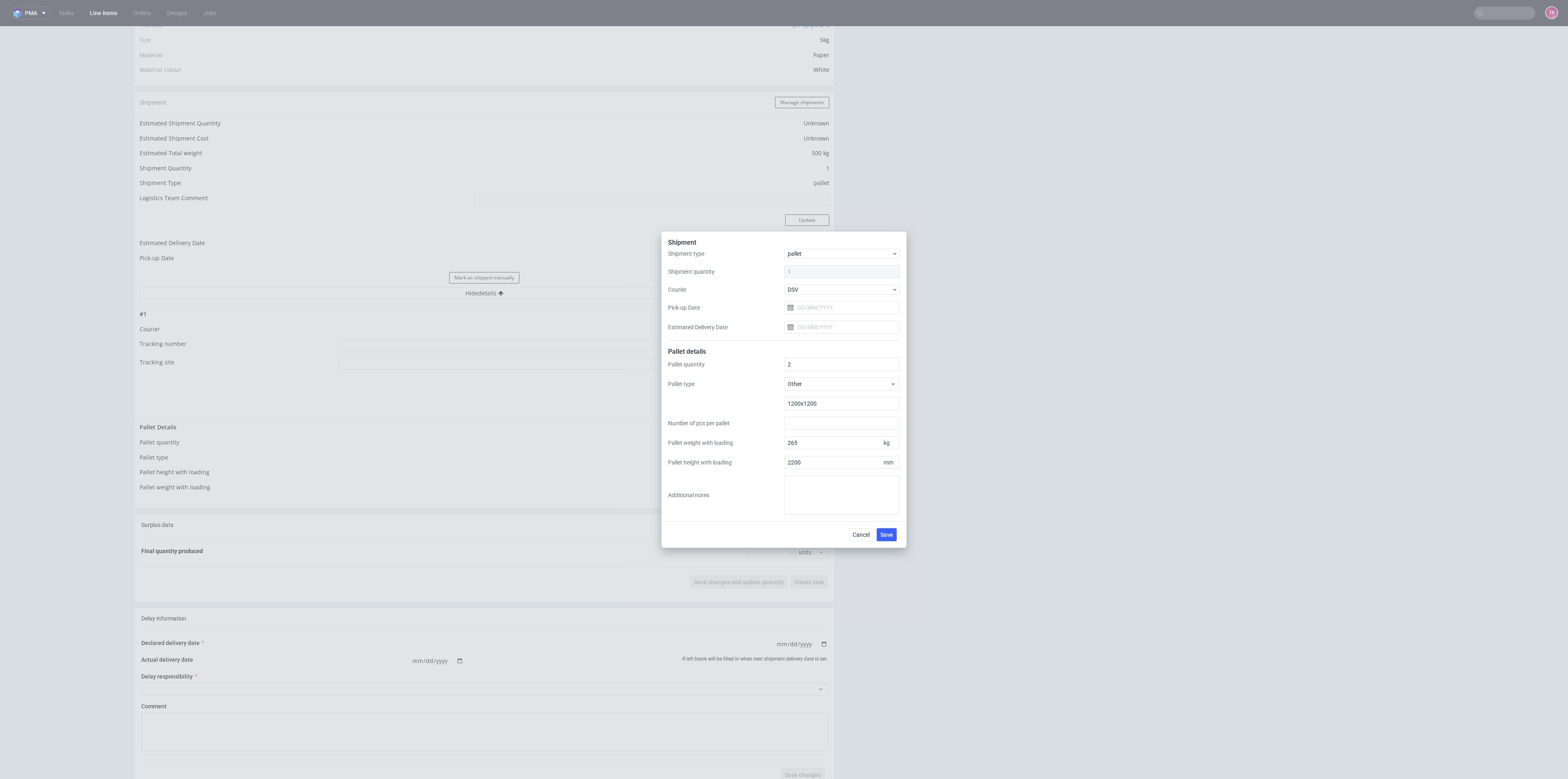
click at [818, 310] on input "Pick-up Date" at bounding box center [842, 307] width 116 height 13
click at [819, 416] on button "29" at bounding box center [815, 418] width 13 height 13
click at [838, 303] on input "29/09/2025" at bounding box center [842, 307] width 116 height 13
click at [828, 419] on span "30" at bounding box center [829, 418] width 7 height 8
type input "30/09/2025"
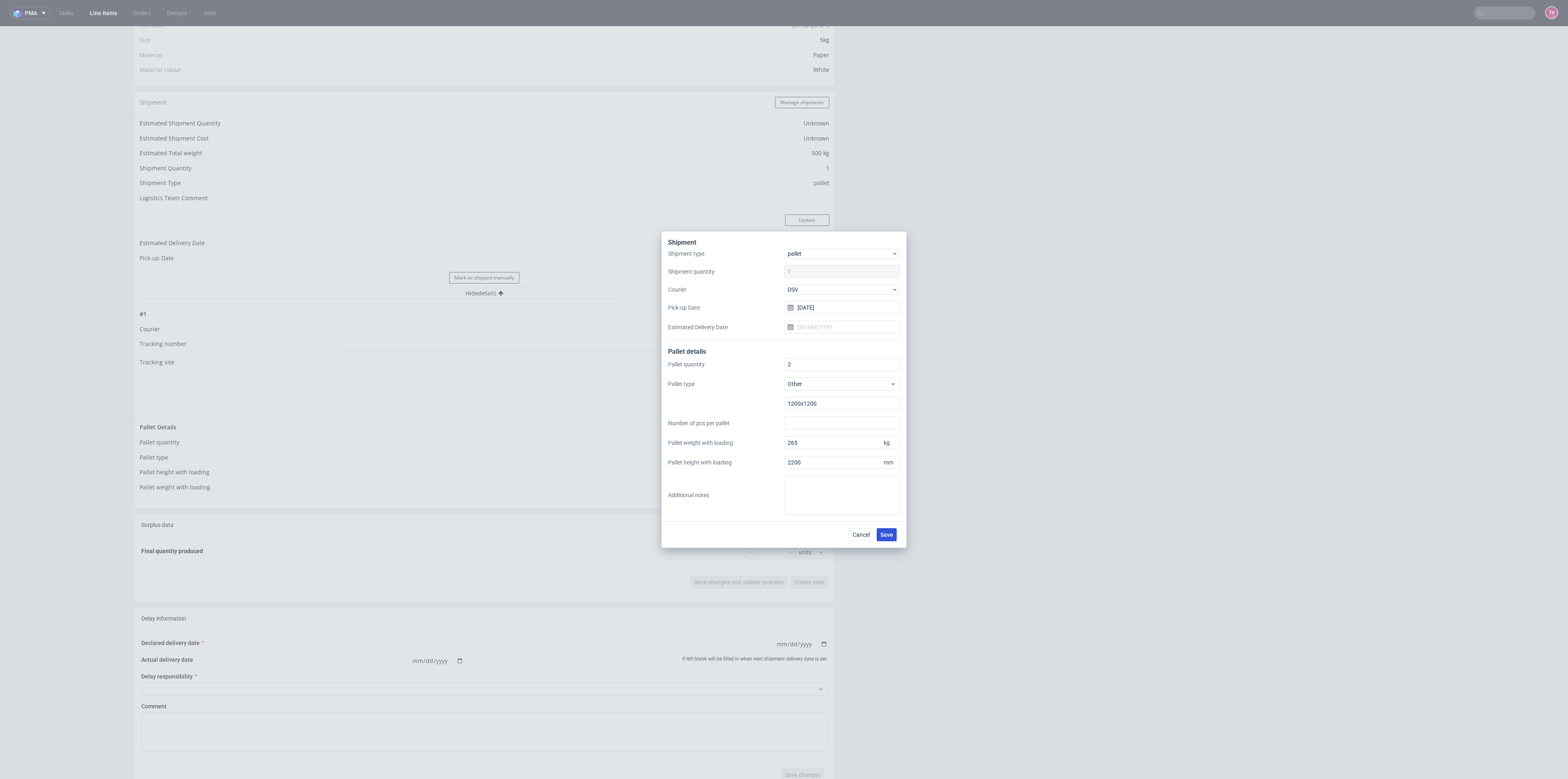
click at [890, 532] on span "Save" at bounding box center [887, 535] width 13 height 6
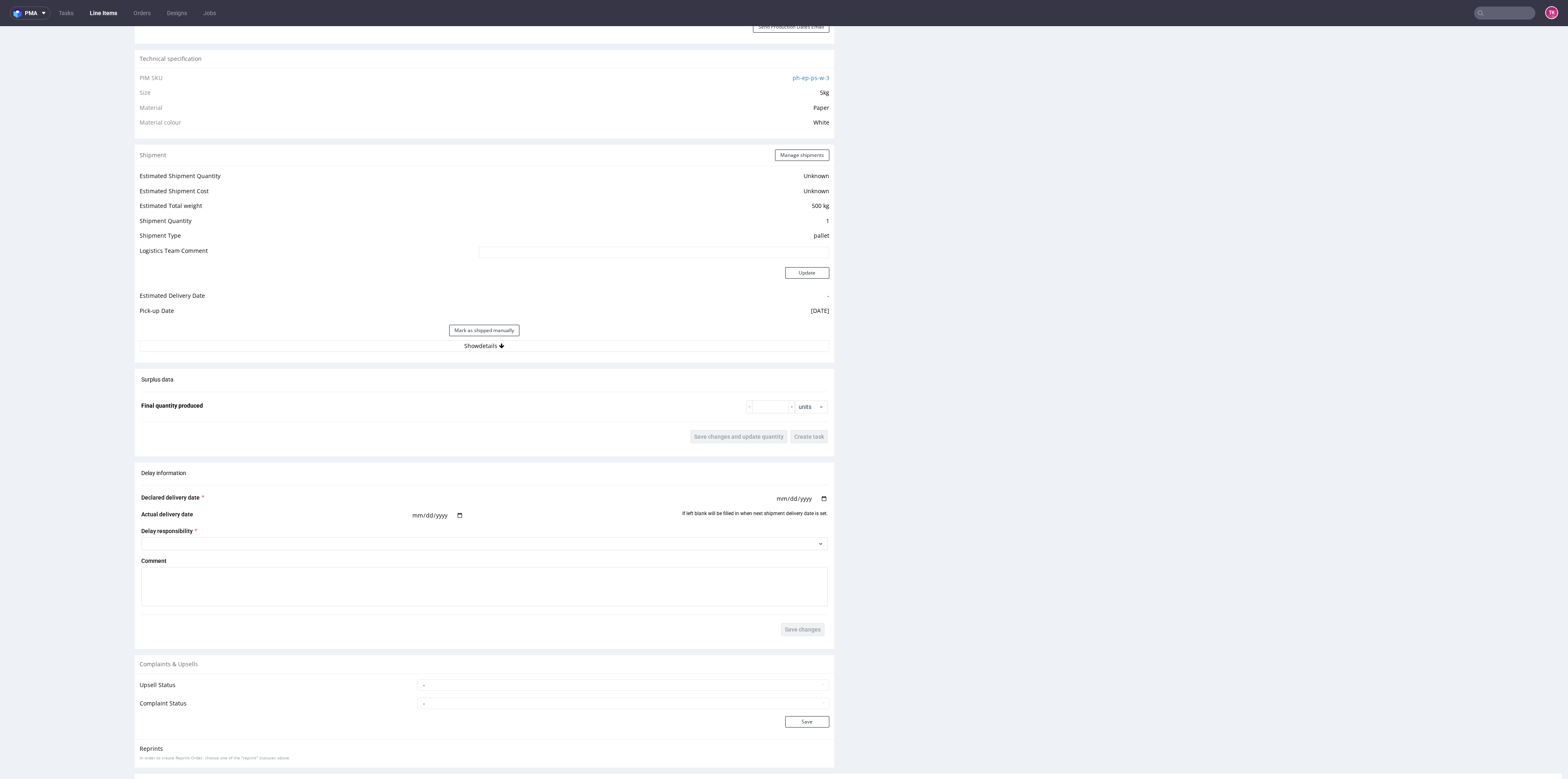
scroll to position [613, 0]
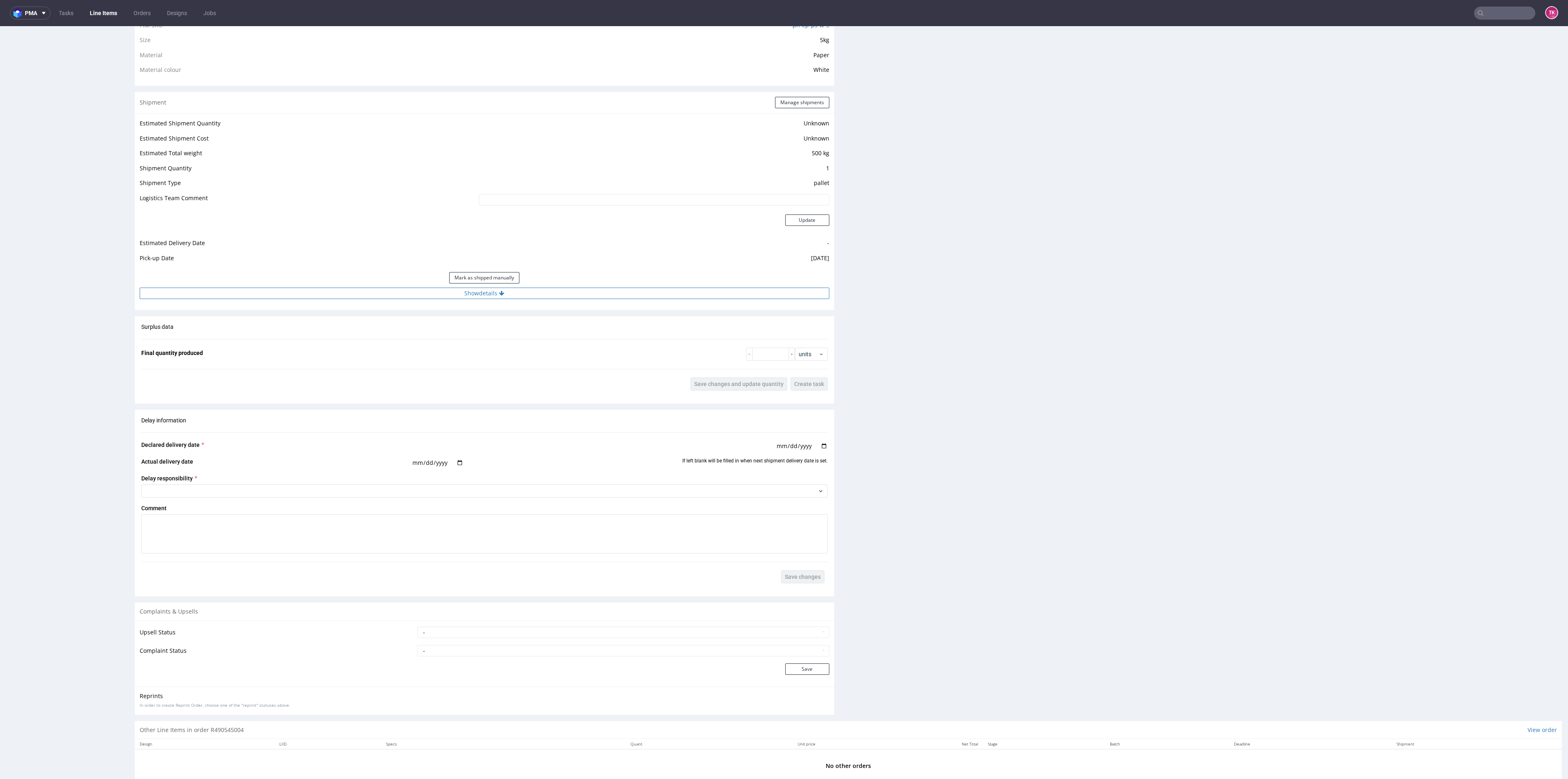
drag, startPoint x: 578, startPoint y: 313, endPoint x: 571, endPoint y: 294, distance: 20.2
click at [575, 305] on div "Production Production Status Waiting for Artwork Waiting for Diecut Waiting for…" at bounding box center [485, 144] width 700 height 1153
click at [571, 294] on button "Show details" at bounding box center [485, 293] width 690 height 12
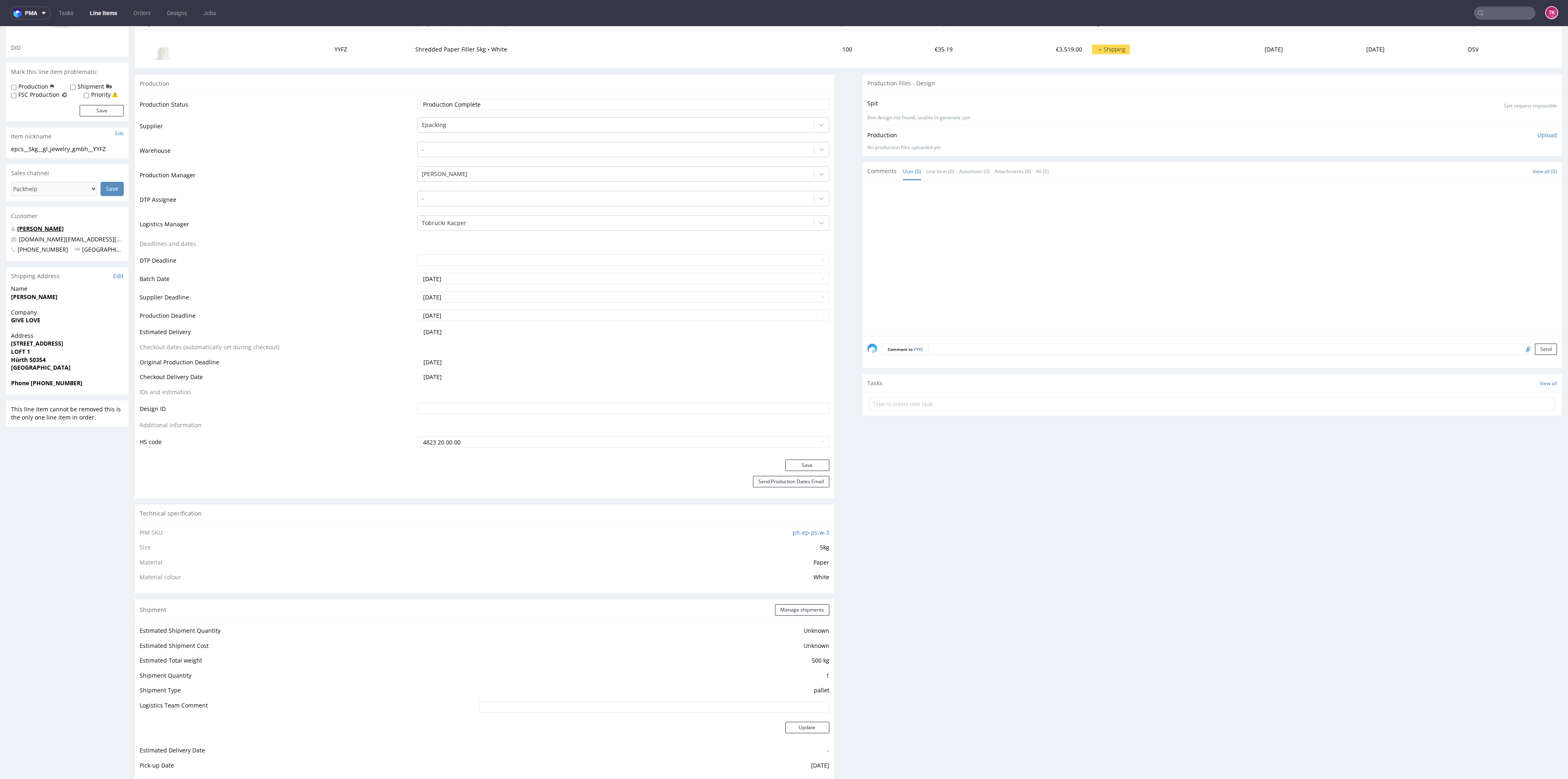
scroll to position [62, 0]
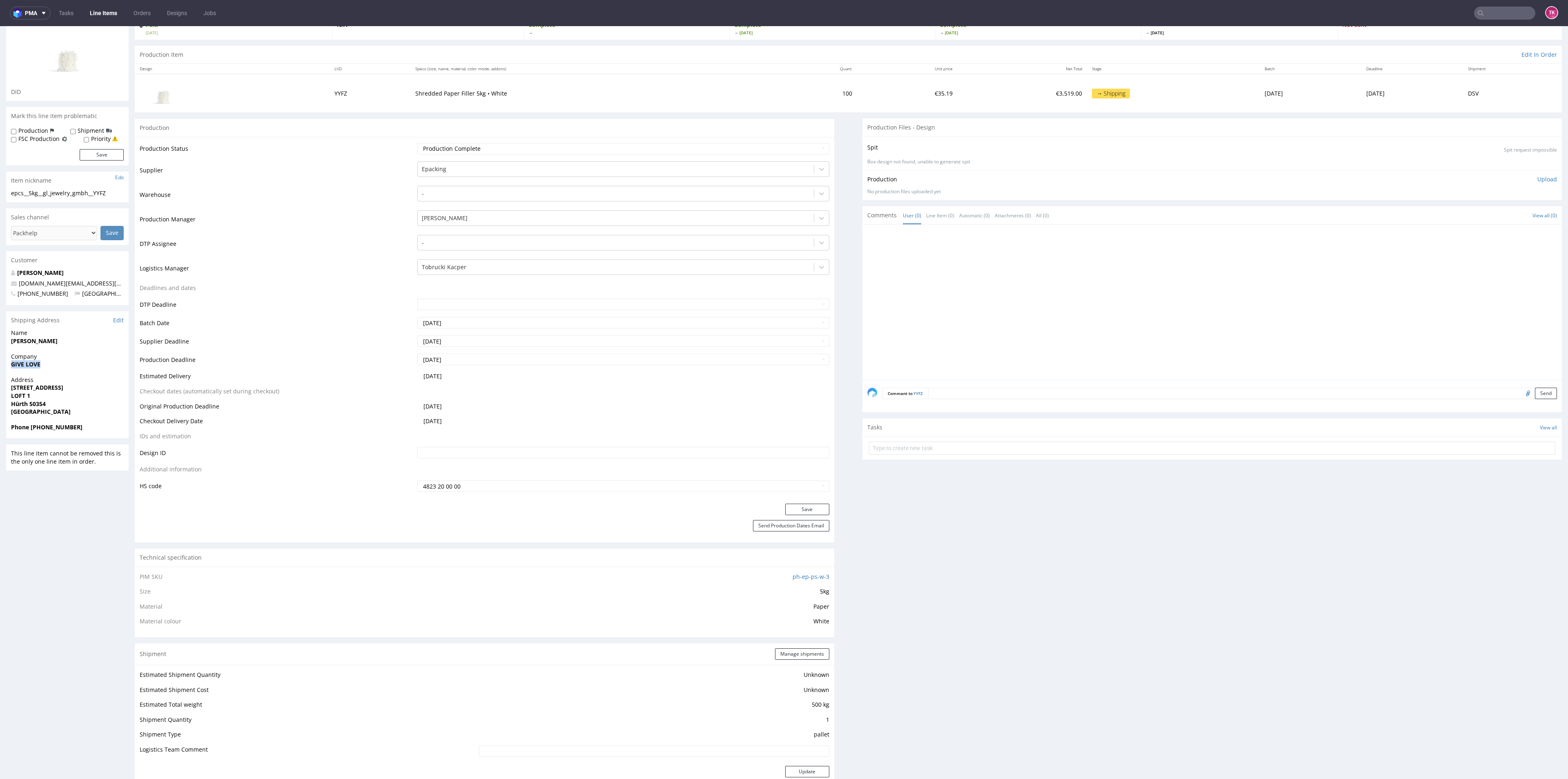
drag, startPoint x: 13, startPoint y: 368, endPoint x: 58, endPoint y: 368, distance: 45.0
click at [58, 368] on div "Company GIVE LOVE" at bounding box center [66, 364] width 122 height 23
copy strong "GIVE LOVE"
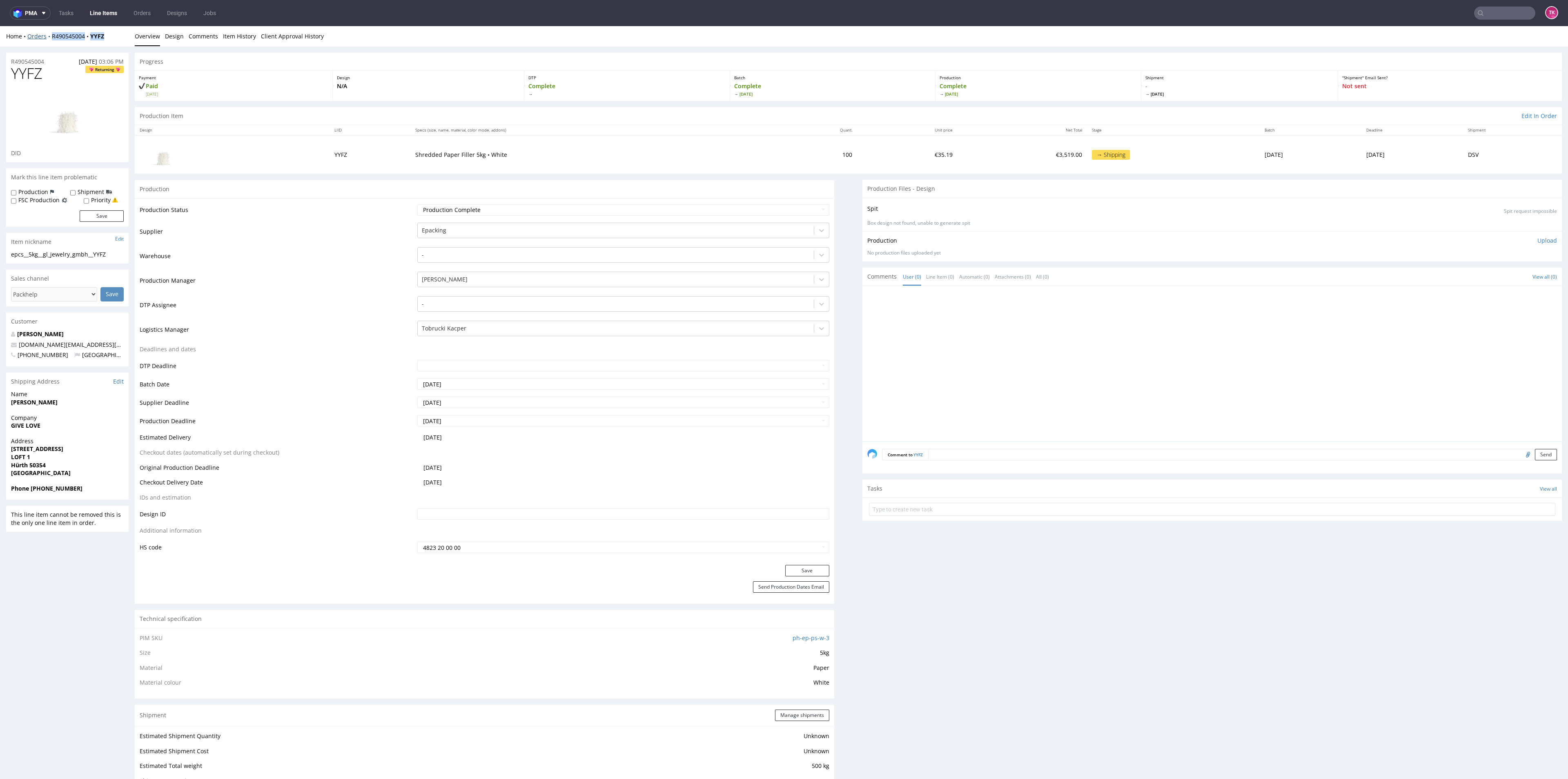
drag, startPoint x: 109, startPoint y: 40, endPoint x: 47, endPoint y: 37, distance: 62.1
click at [47, 37] on div "Home Orders R490545004 YYFZ" at bounding box center [66, 36] width 122 height 8
copy div "R490545004 YYFZ"
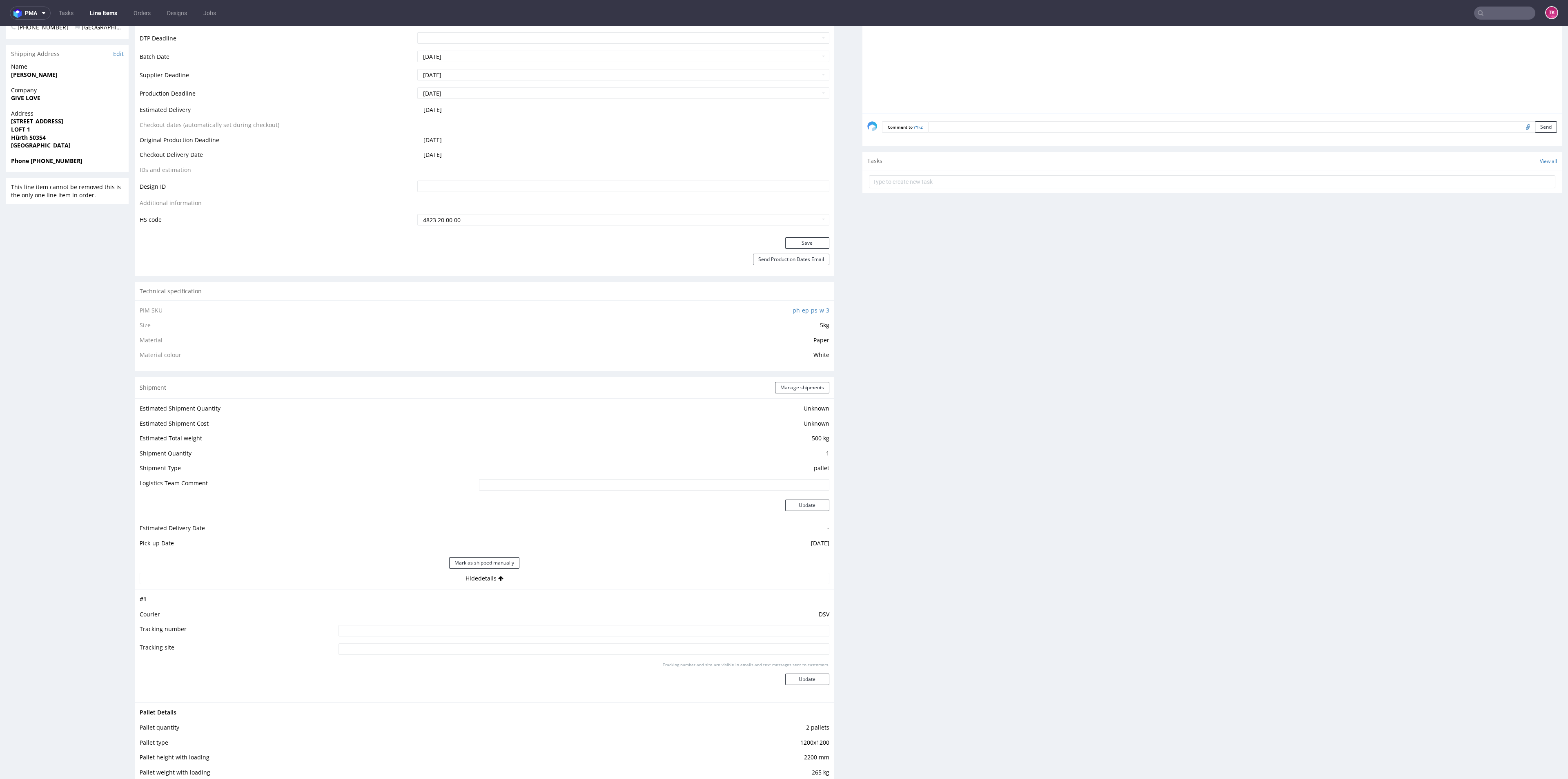
scroll to position [429, 0]
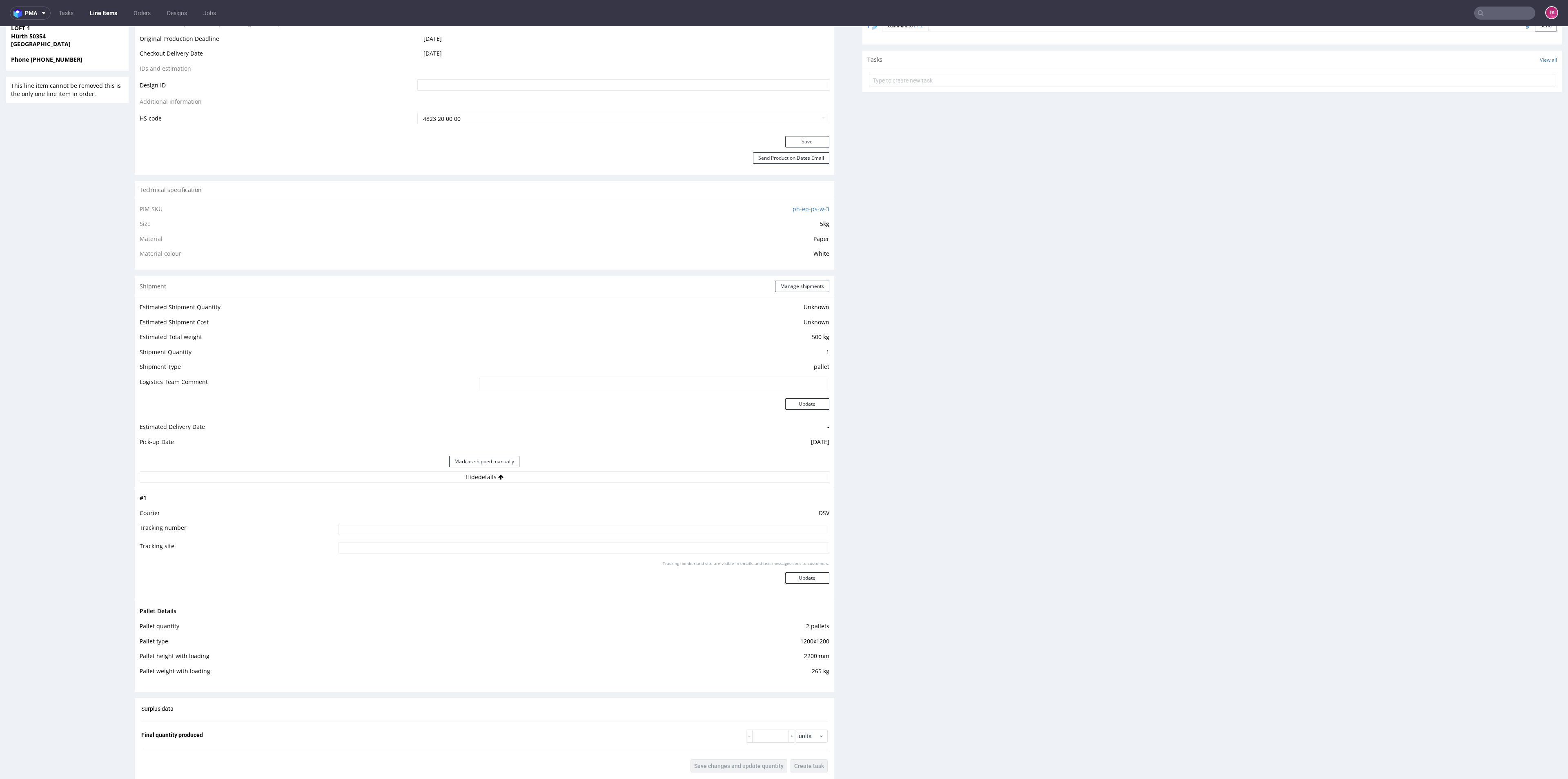
drag, startPoint x: 443, startPoint y: 520, endPoint x: 448, endPoint y: 528, distance: 9.4
click at [445, 523] on tbody "# 1 Courier DSV Tracking number Tracking site Tracking number and site are visi…" at bounding box center [485, 543] width 690 height 103
click at [449, 528] on input at bounding box center [584, 530] width 491 height 12
paste input "40257145950412375356"
type input "40257145950412375356"
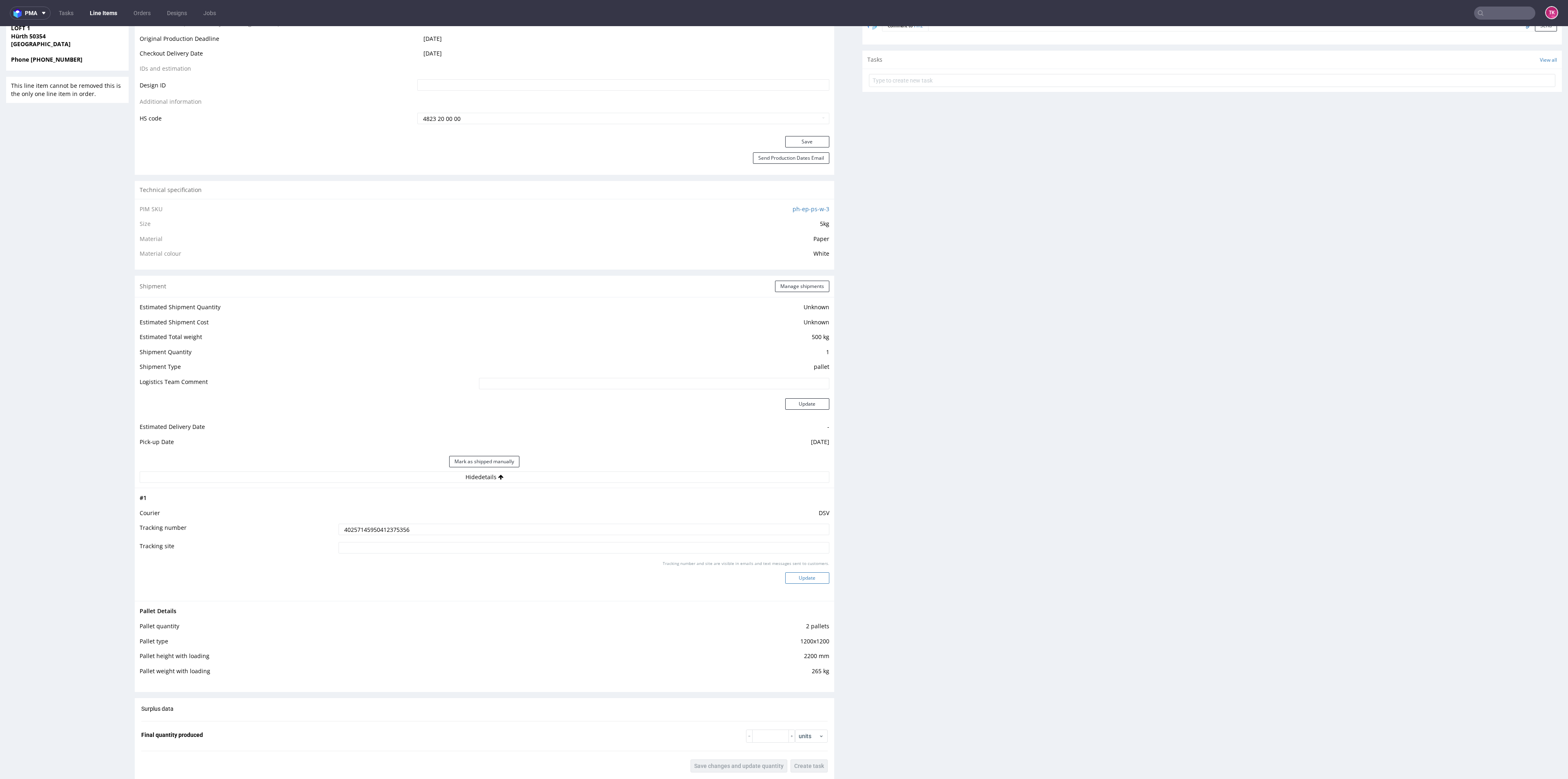
click at [785, 577] on button "Update" at bounding box center [806, 578] width 44 height 12
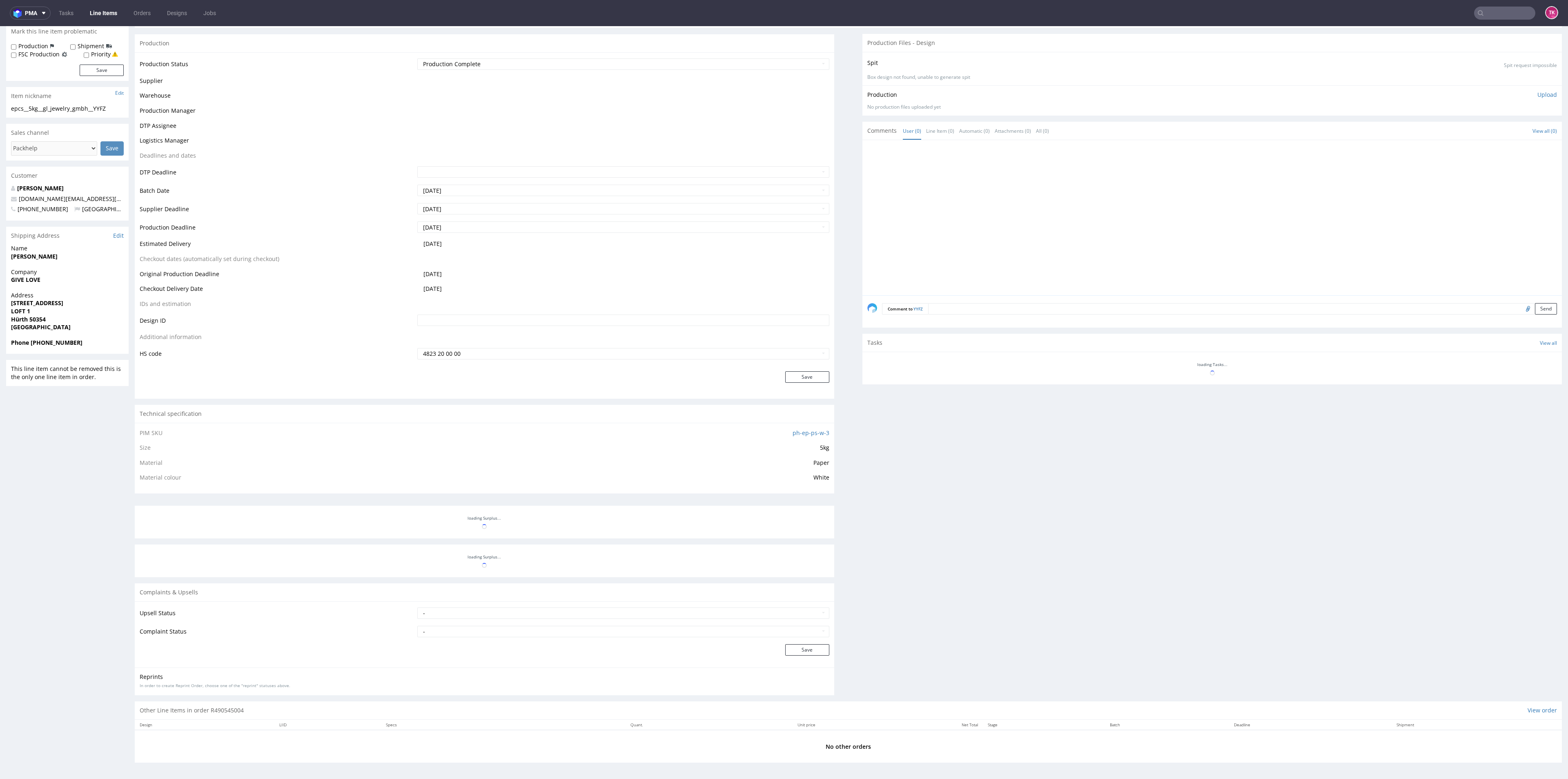
scroll to position [146, 0]
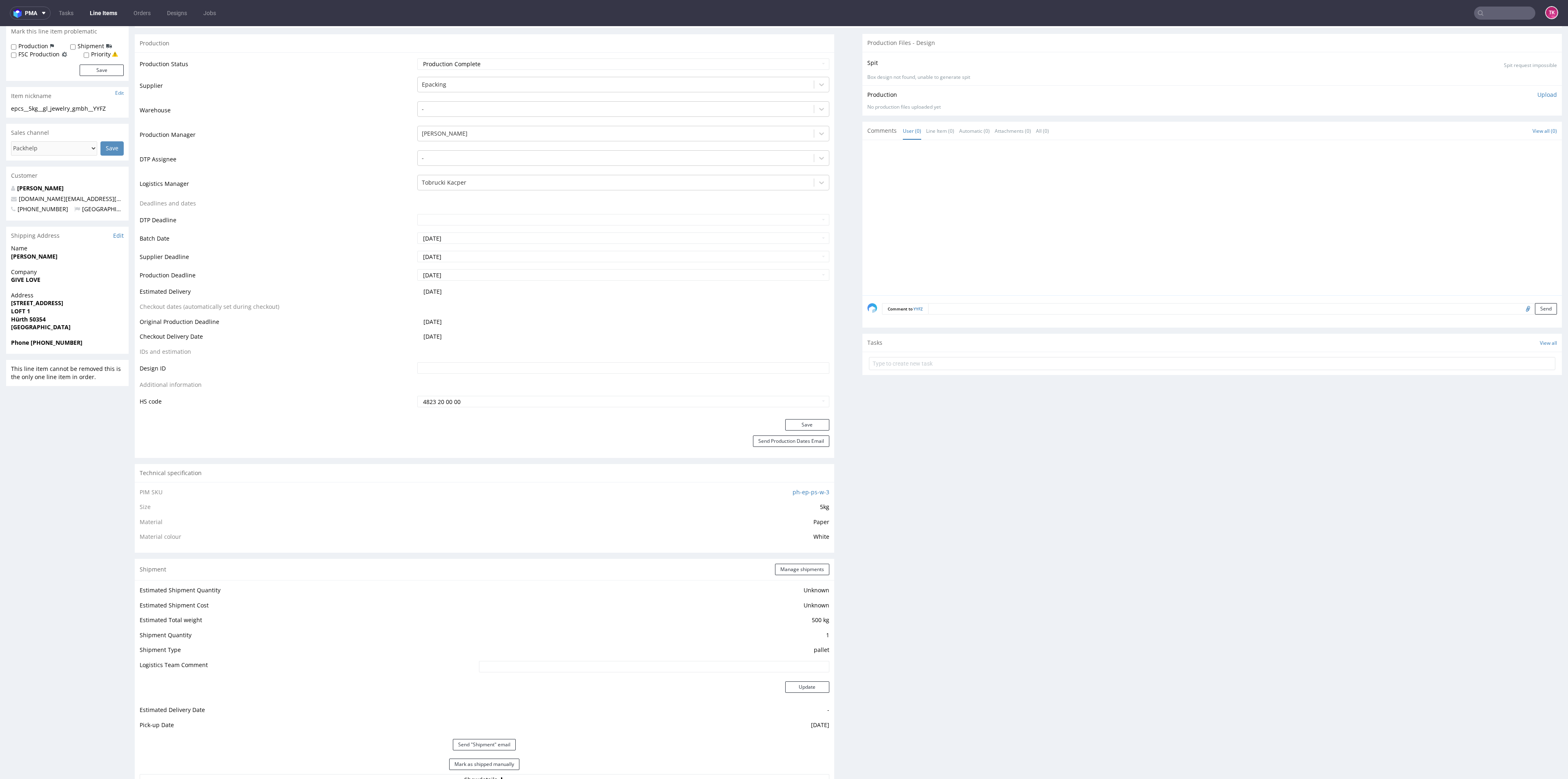
click at [105, 19] on link "Line Items" at bounding box center [104, 13] width 37 height 13
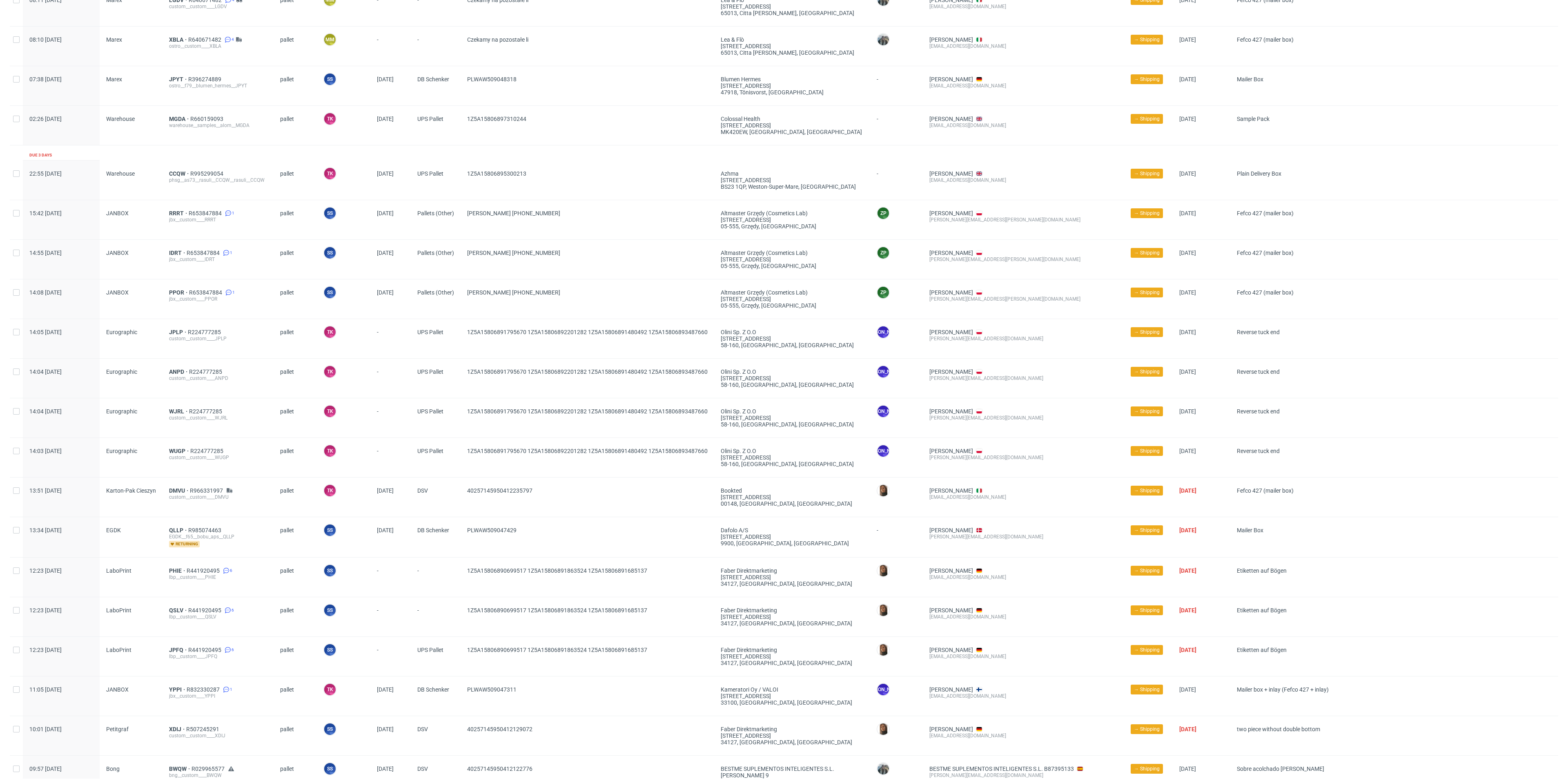
scroll to position [184, 0]
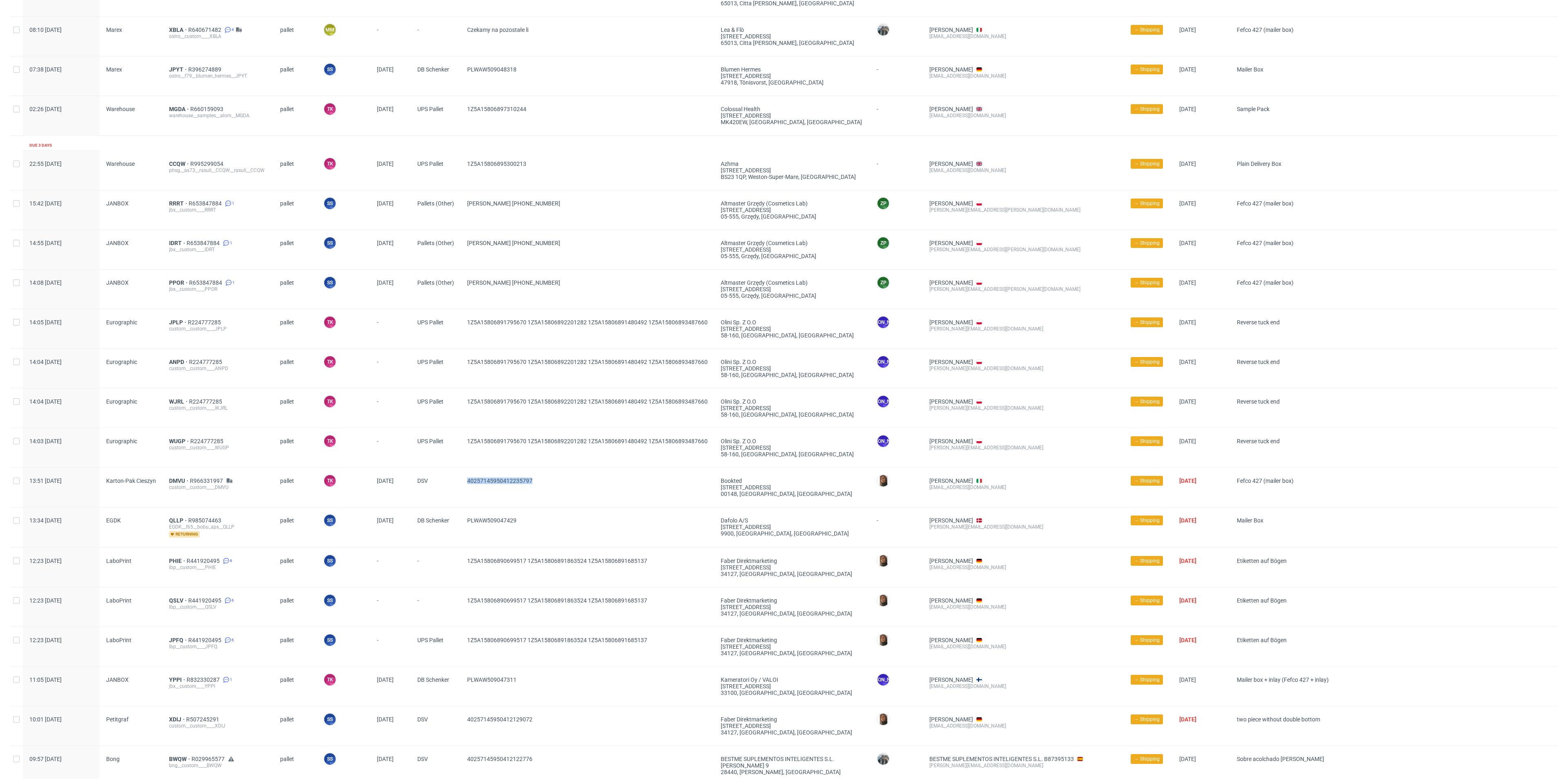
drag, startPoint x: 558, startPoint y: 474, endPoint x: 464, endPoint y: 496, distance: 96.5
click at [464, 496] on div "40257145950412235797" at bounding box center [587, 487] width 253 height 39
copy span "40257145950412235797"
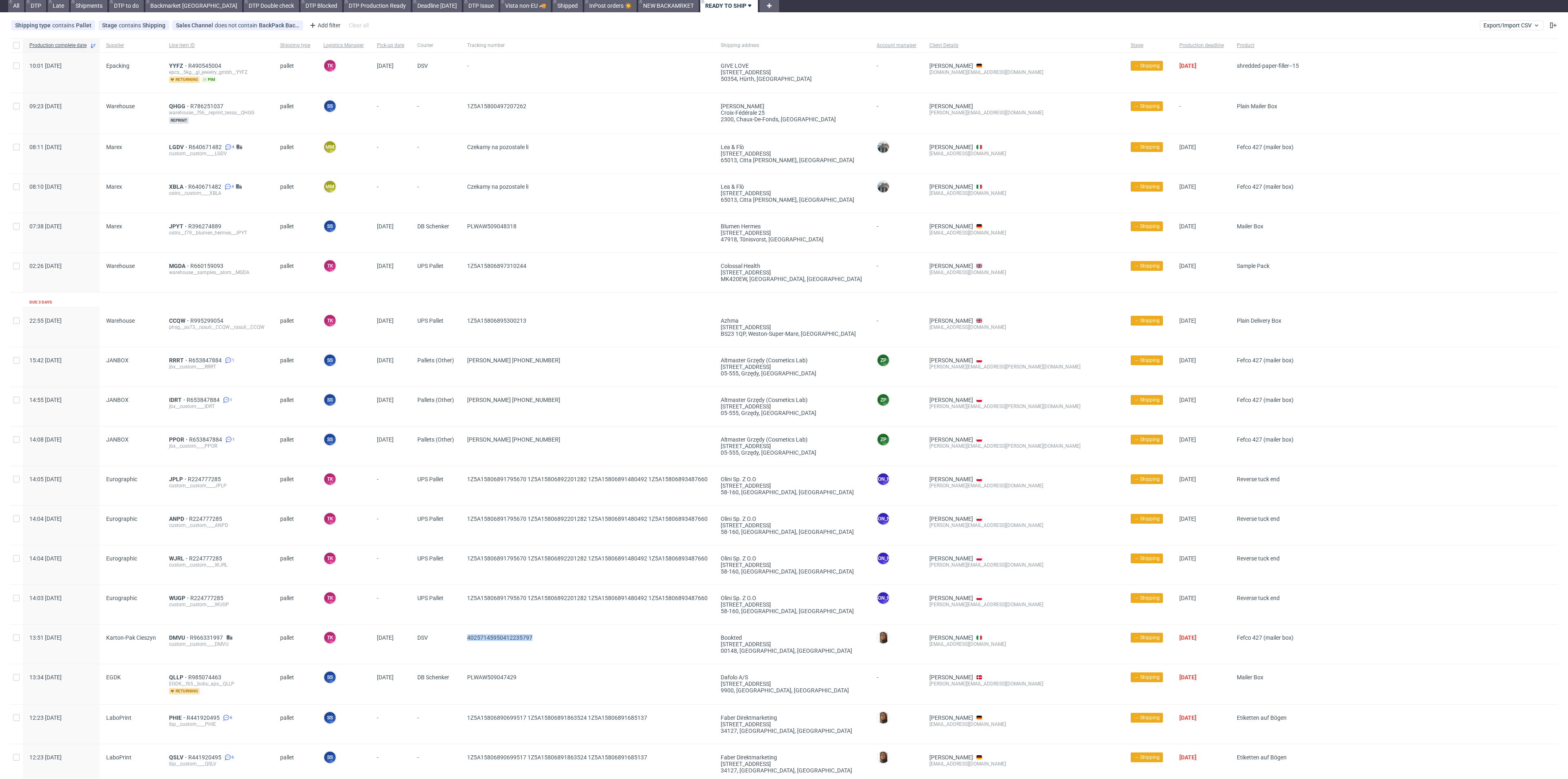
scroll to position [0, 0]
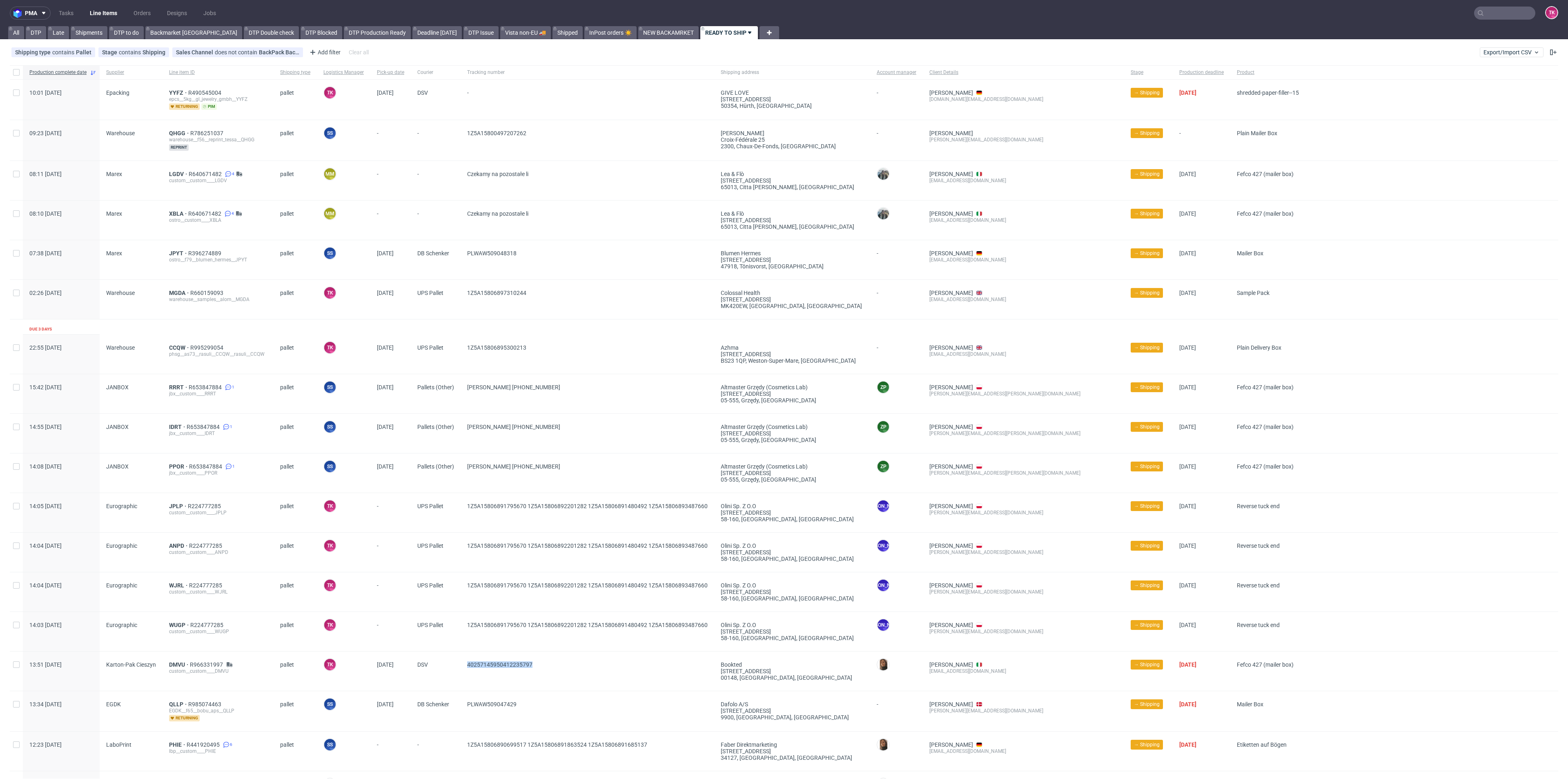
click at [94, 7] on link "Line Items" at bounding box center [104, 13] width 37 height 13
click at [103, 15] on link "Line Items" at bounding box center [104, 13] width 37 height 13
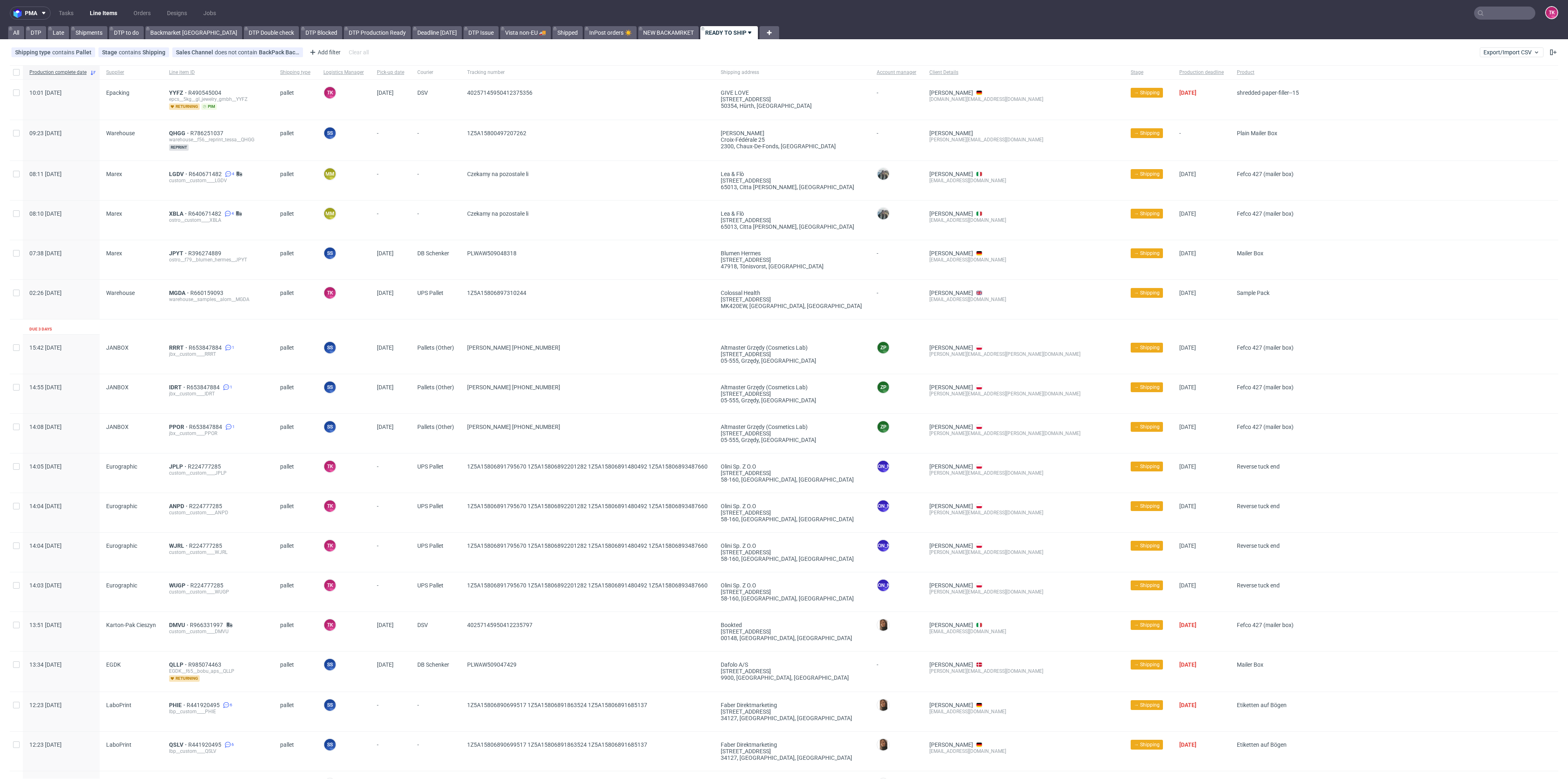
click at [96, 12] on link "Line Items" at bounding box center [104, 13] width 37 height 13
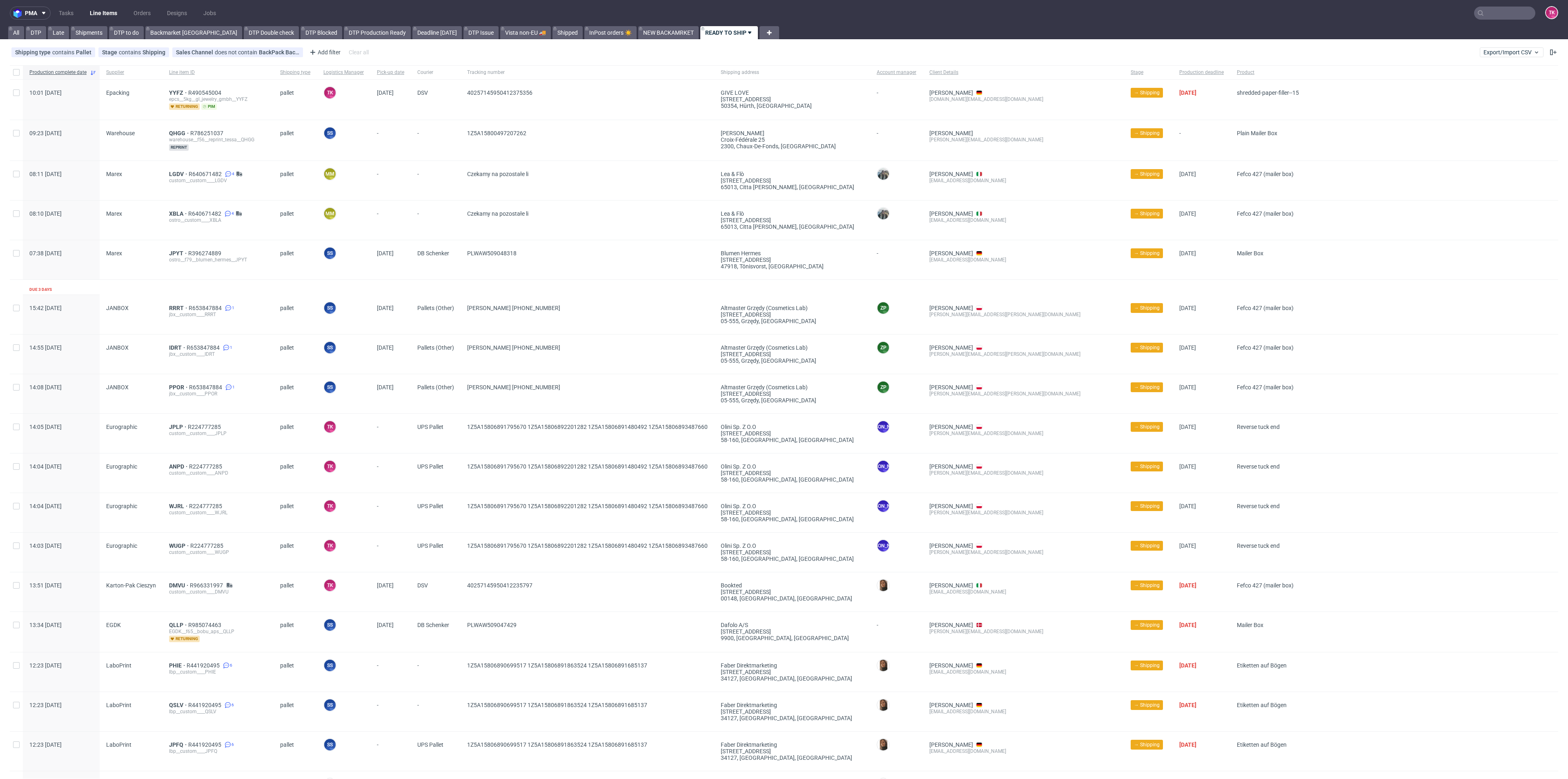
click at [114, 13] on link "Line Items" at bounding box center [104, 13] width 37 height 13
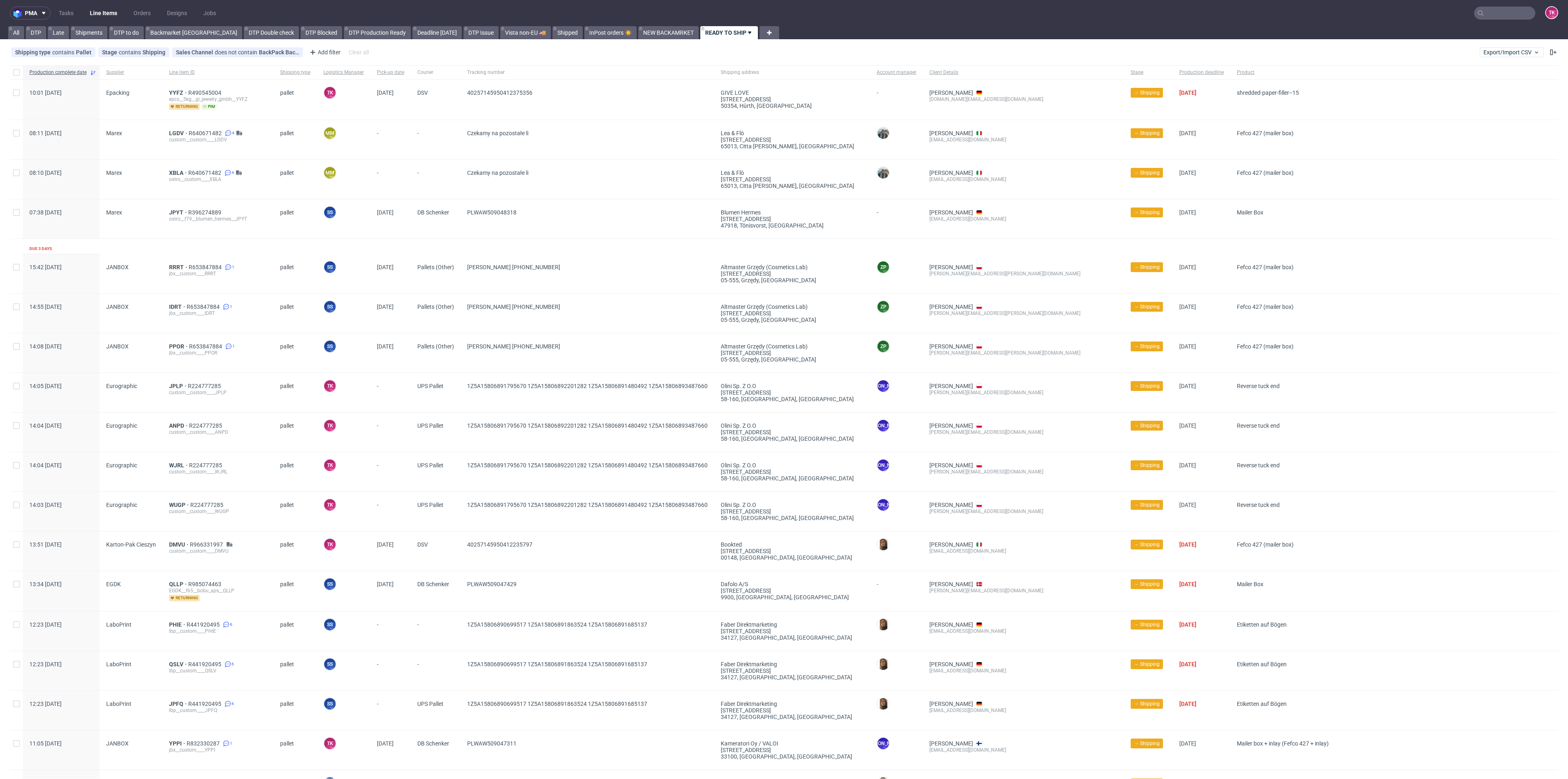
click at [93, 9] on link "Line Items" at bounding box center [104, 13] width 37 height 13
click at [92, 18] on link "Line Items" at bounding box center [104, 13] width 37 height 13
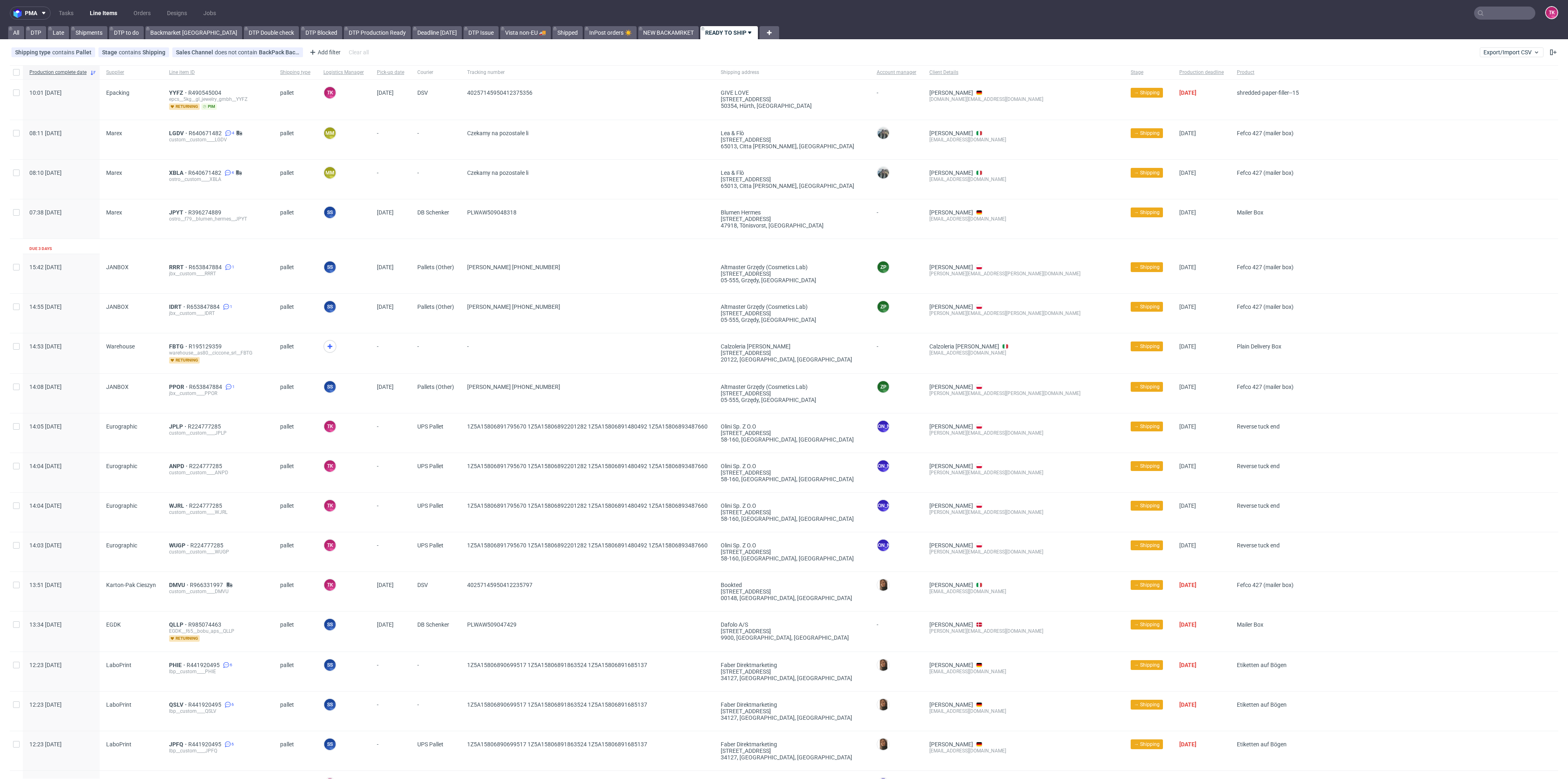
click at [105, 20] on link "Line Items" at bounding box center [104, 13] width 37 height 13
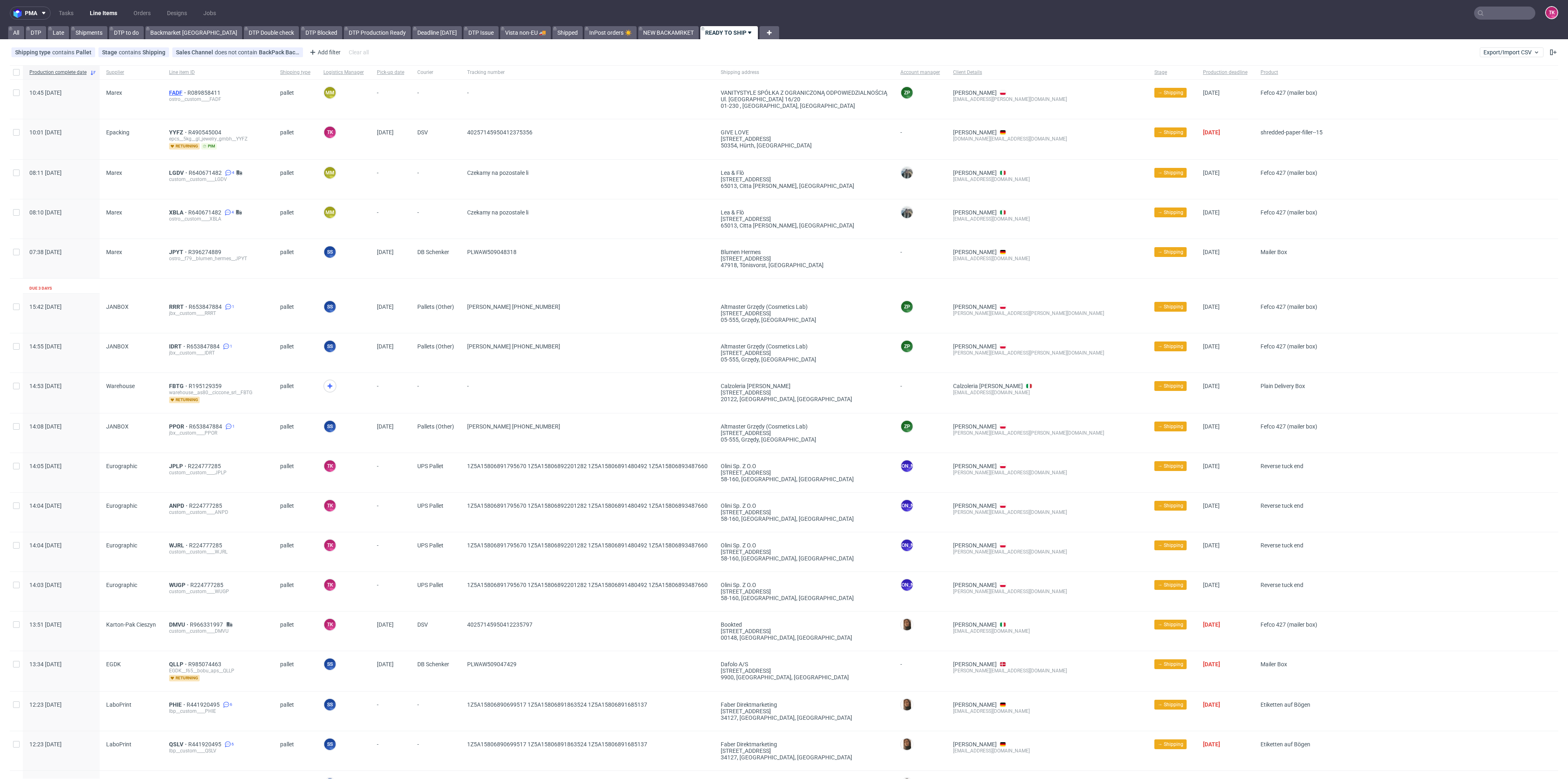
click at [174, 93] on span "FADF" at bounding box center [178, 92] width 19 height 7
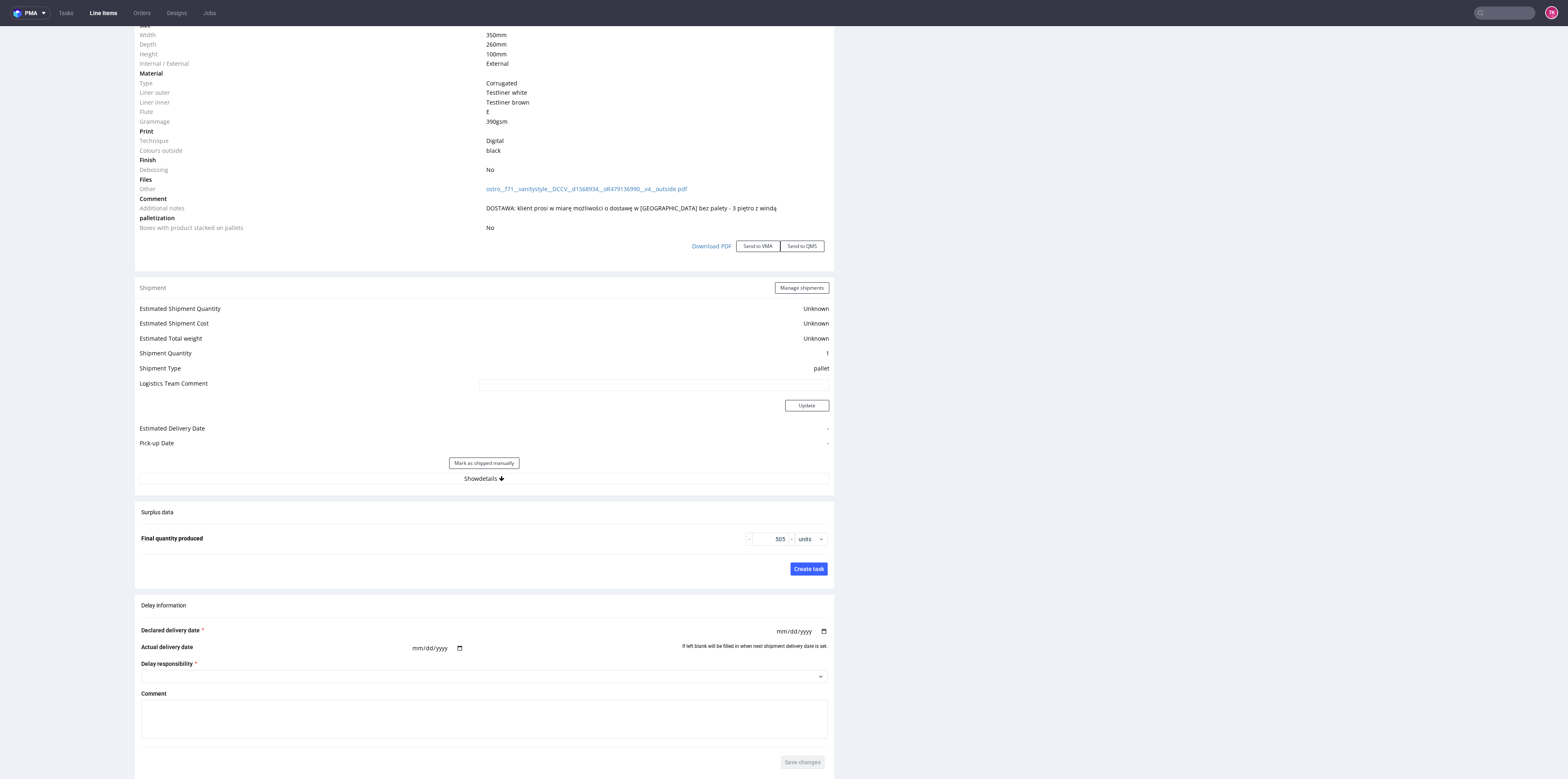
scroll to position [1002, 0]
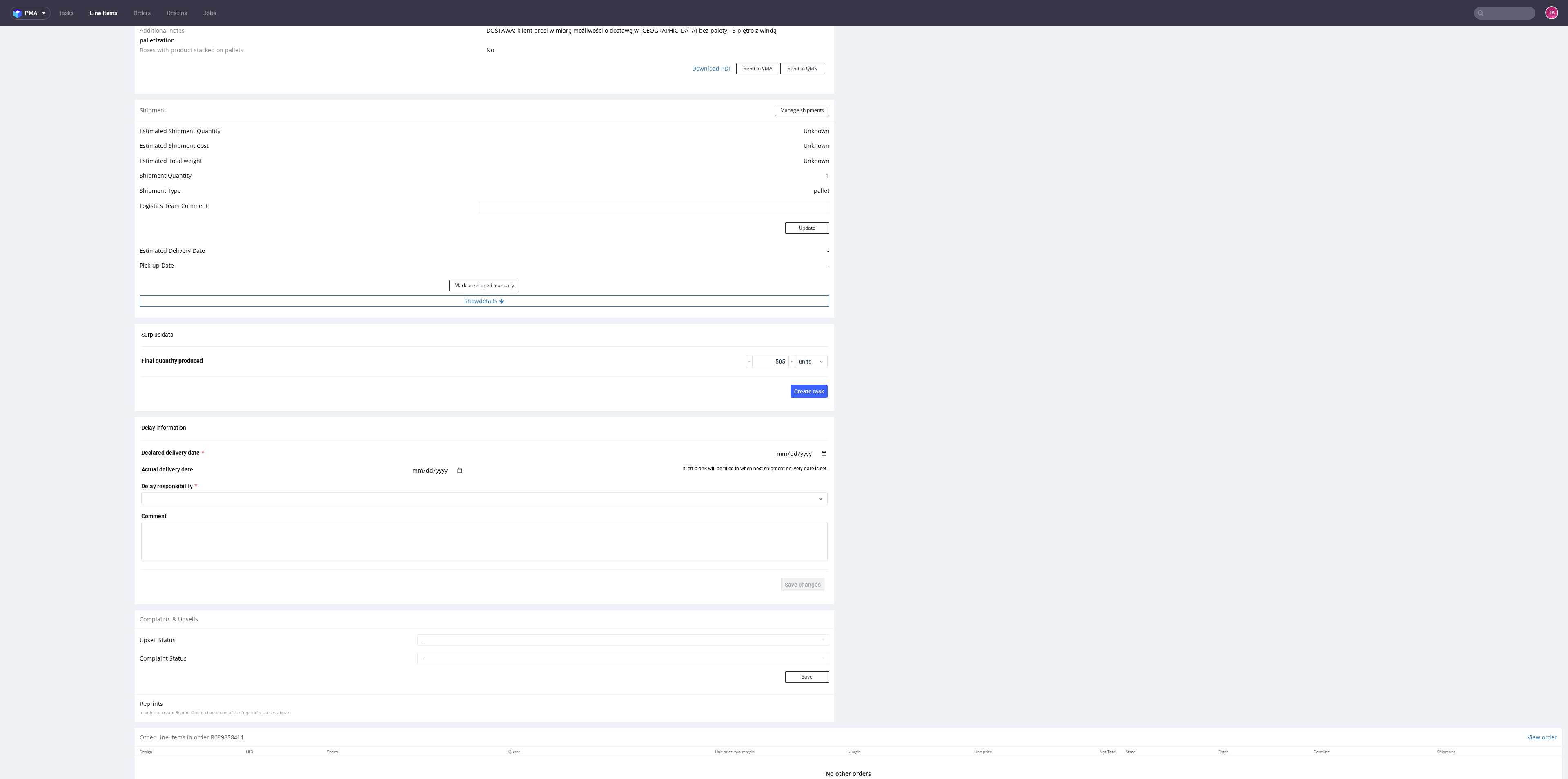
drag, startPoint x: 559, startPoint y: 286, endPoint x: 565, endPoint y: 301, distance: 16.2
click at [563, 297] on div "Estimated Shipment Quantity Unknown Estimated Shipment Cost Unknown Estimated T…" at bounding box center [485, 216] width 700 height 191
click at [565, 301] on button "Show details" at bounding box center [485, 301] width 690 height 12
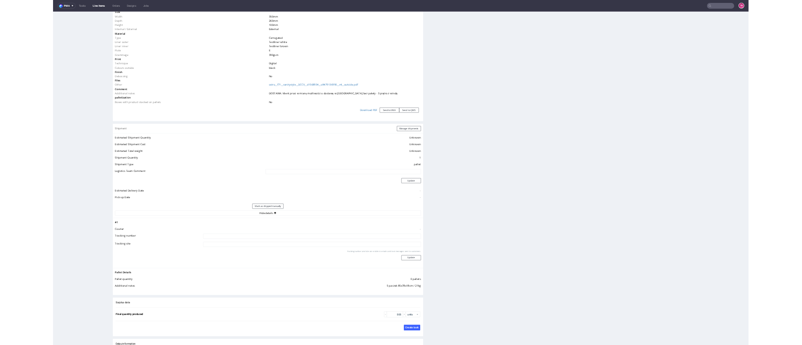
scroll to position [787, 0]
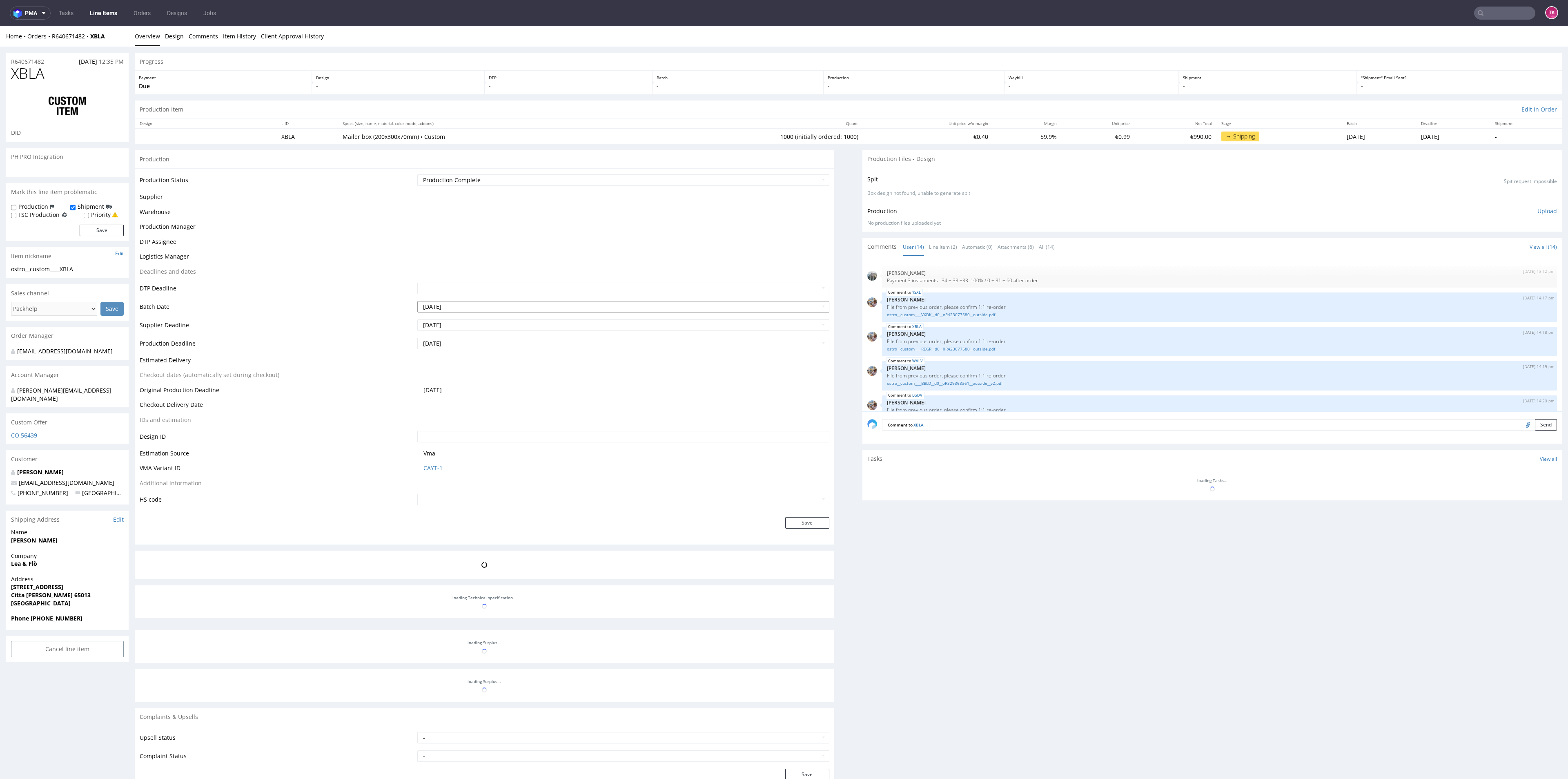
scroll to position [273, 0]
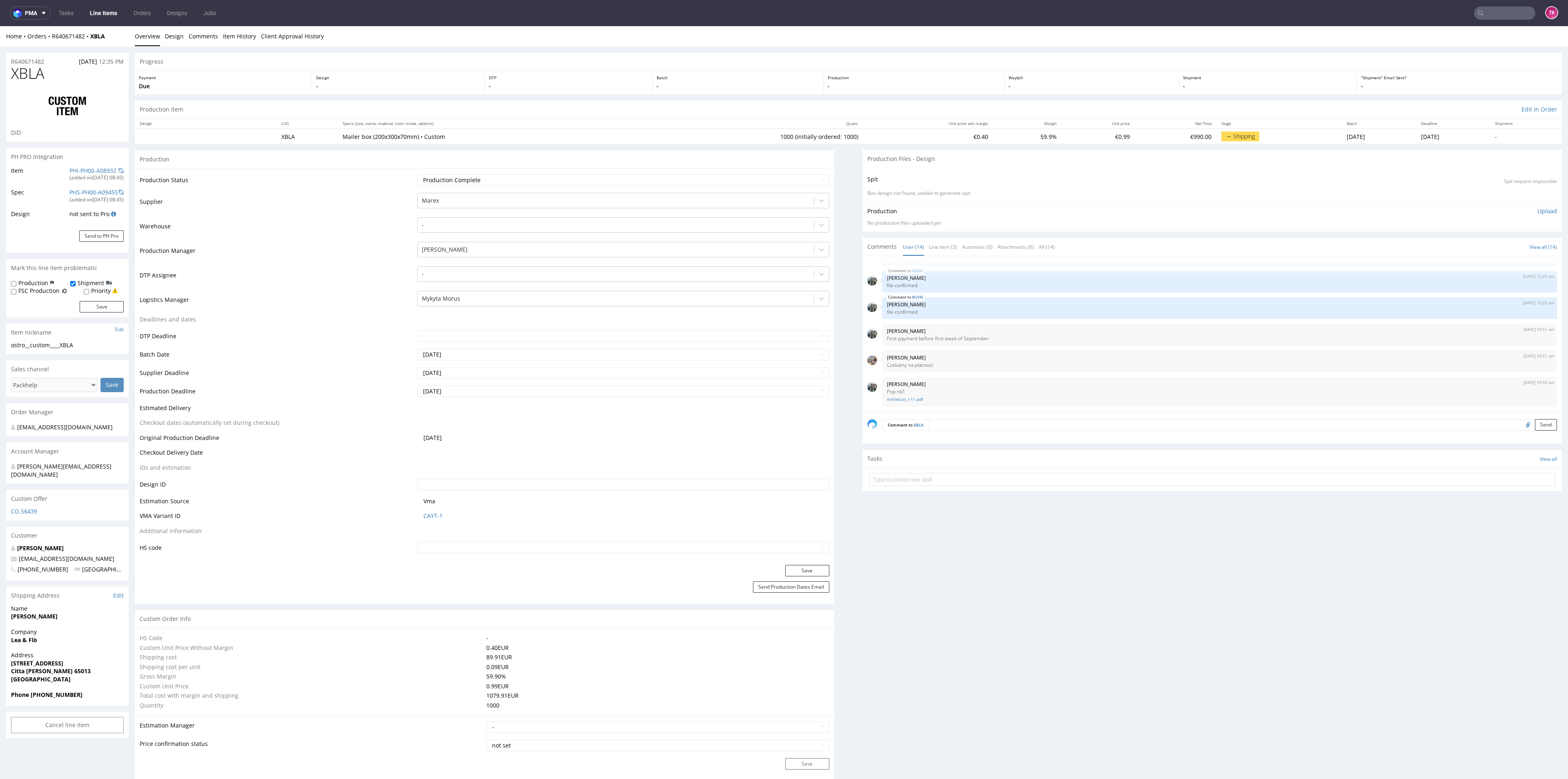
click at [56, 43] on div "Home Orders R640671482 XBLA Overview Design Comments Item History Client Approv…" at bounding box center [784, 36] width 1568 height 21
drag, startPoint x: 52, startPoint y: 43, endPoint x: 87, endPoint y: 45, distance: 35.1
click at [87, 45] on div "Home Orders R640671482 XBLA Overview Design Comments Item History Client Approv…" at bounding box center [784, 36] width 1568 height 21
copy link "R640671482"
click at [99, 4] on nav "pma Tasks Line Items Orders Designs Jobs TK" at bounding box center [784, 13] width 1568 height 26
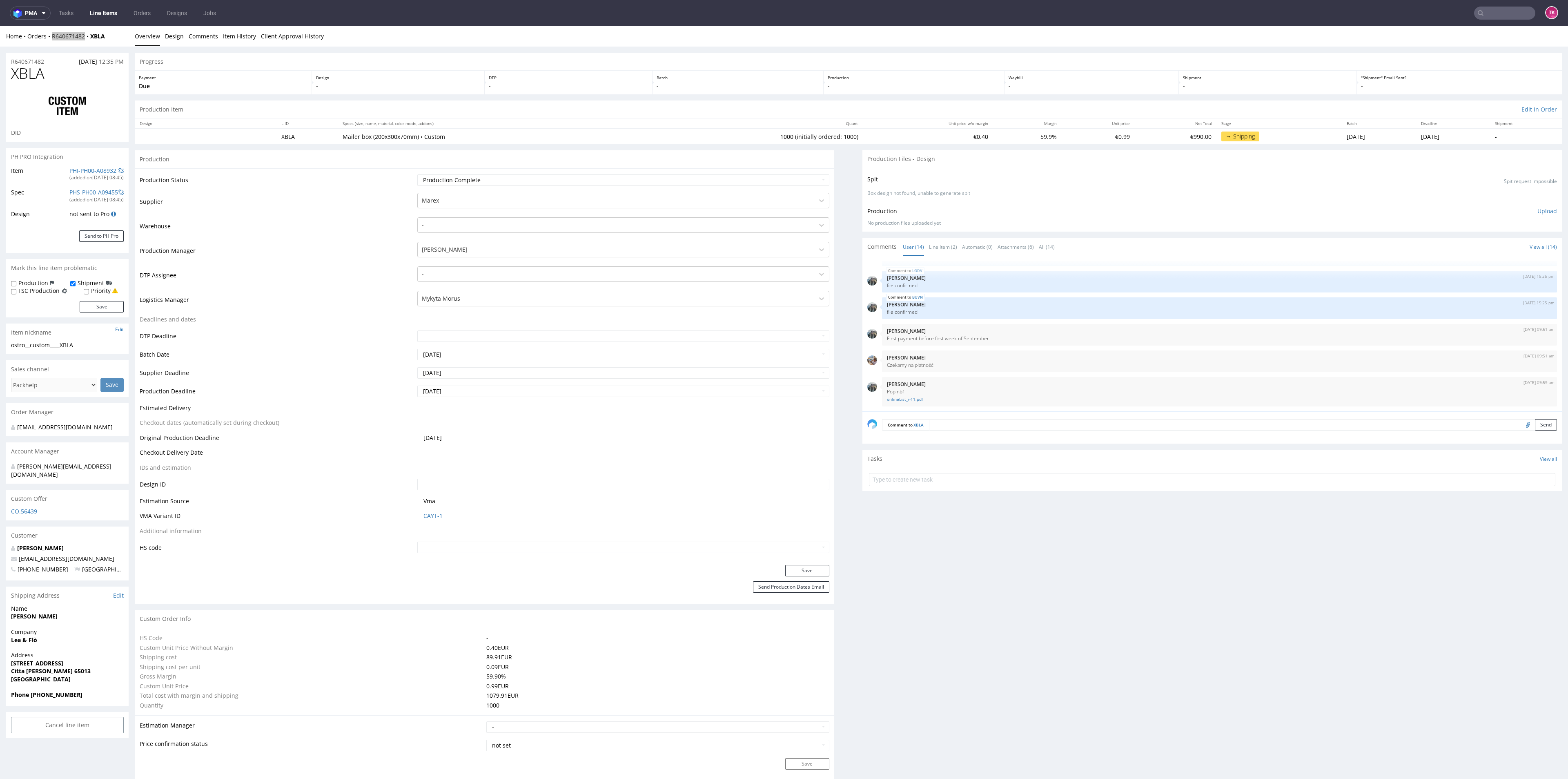
click at [102, 17] on link "Line Items" at bounding box center [104, 13] width 37 height 13
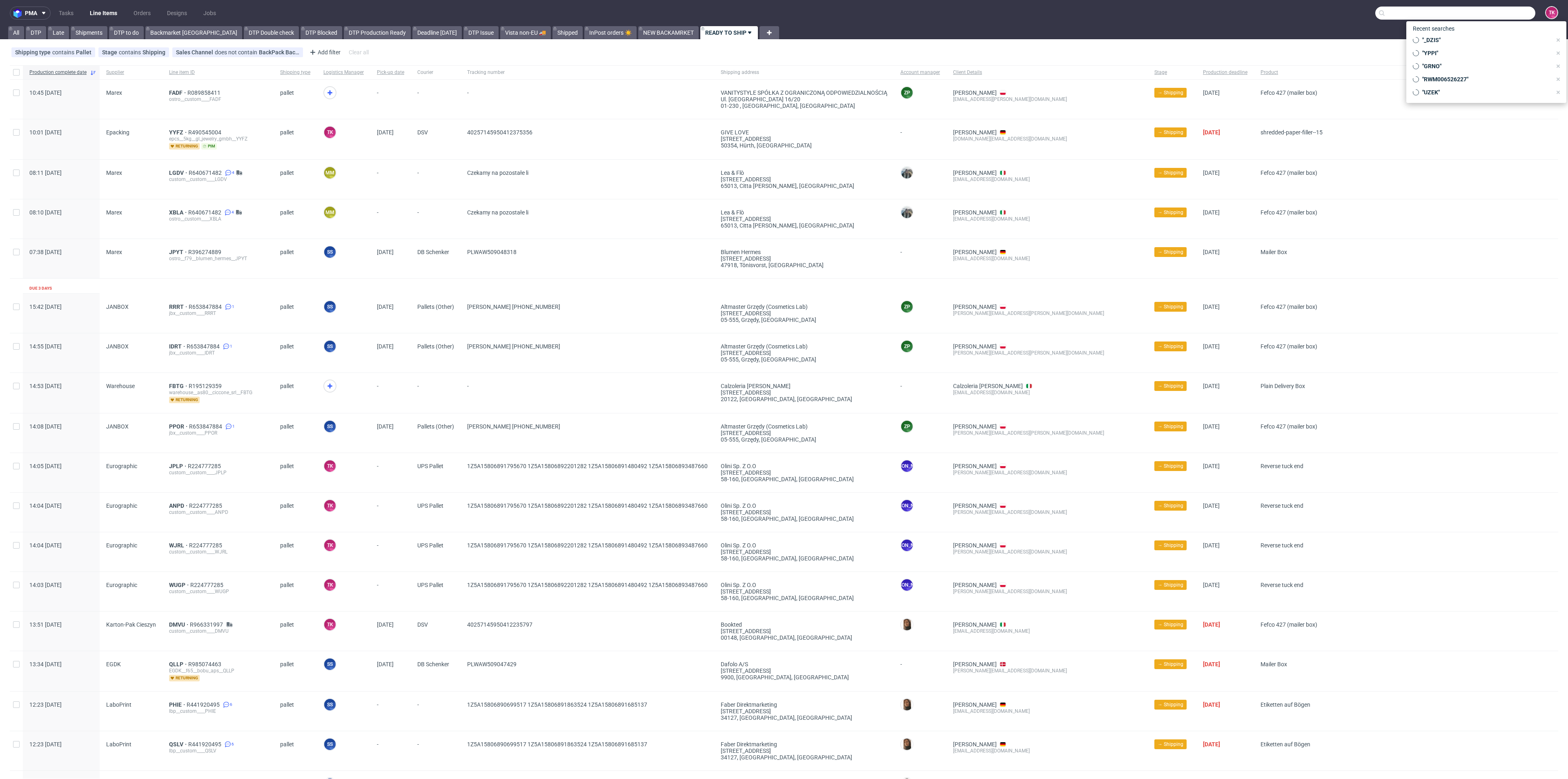
click at [1499, 20] on input "text" at bounding box center [1456, 13] width 160 height 13
paste input "HOGA"
type input "HOGA"
click at [1456, 40] on div "EGDK__f65__el_ ho" at bounding box center [1465, 44] width 35 height 8
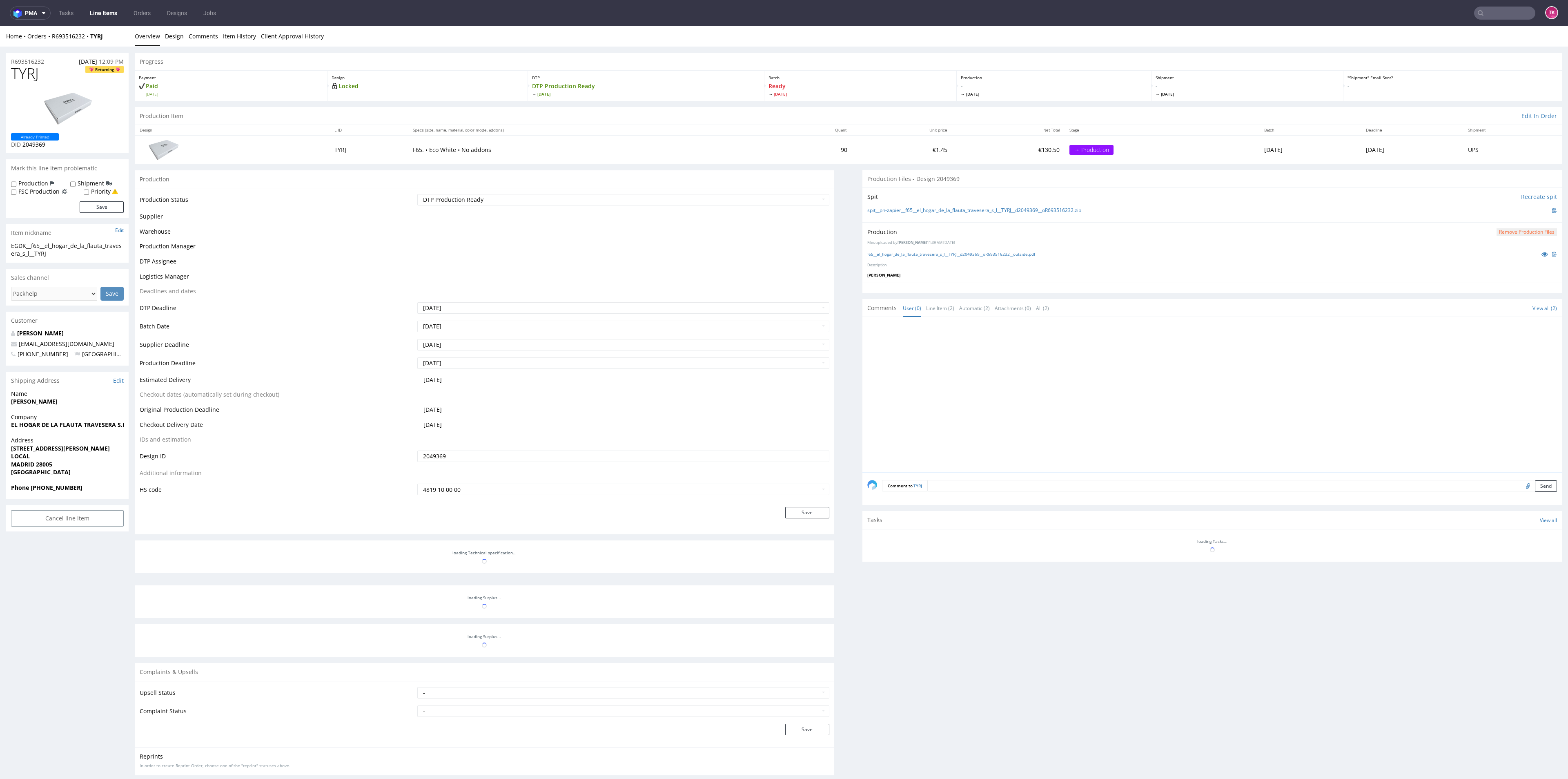
click at [1486, 5] on nav "pma Tasks Line Items Orders Designs Jobs TK" at bounding box center [784, 13] width 1568 height 26
click at [1485, 13] on input "text" at bounding box center [1456, 13] width 160 height 13
paste input "HOGA"
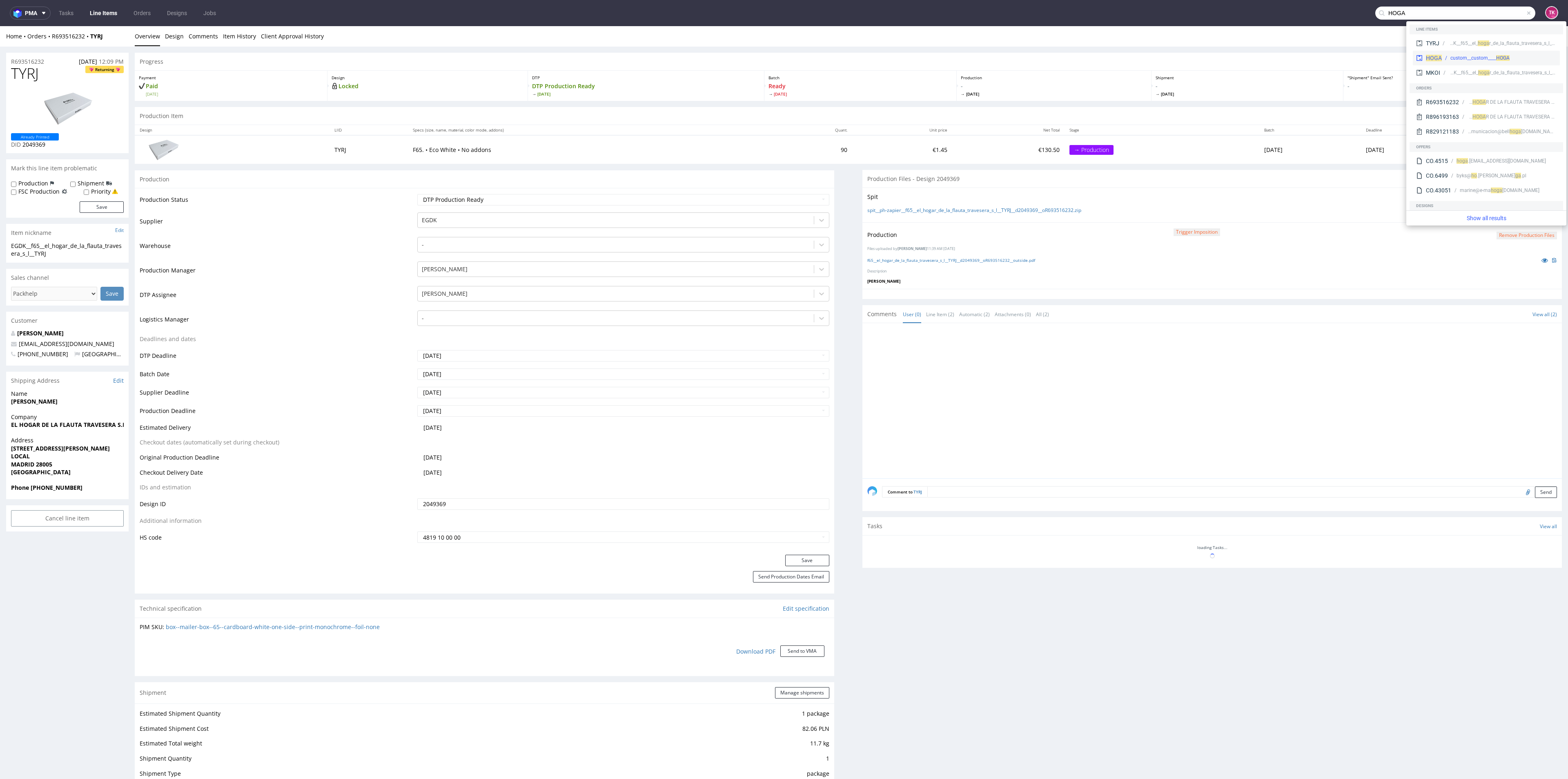
type input "HOGA"
click at [1434, 57] on span "HOGA" at bounding box center [1434, 58] width 16 height 7
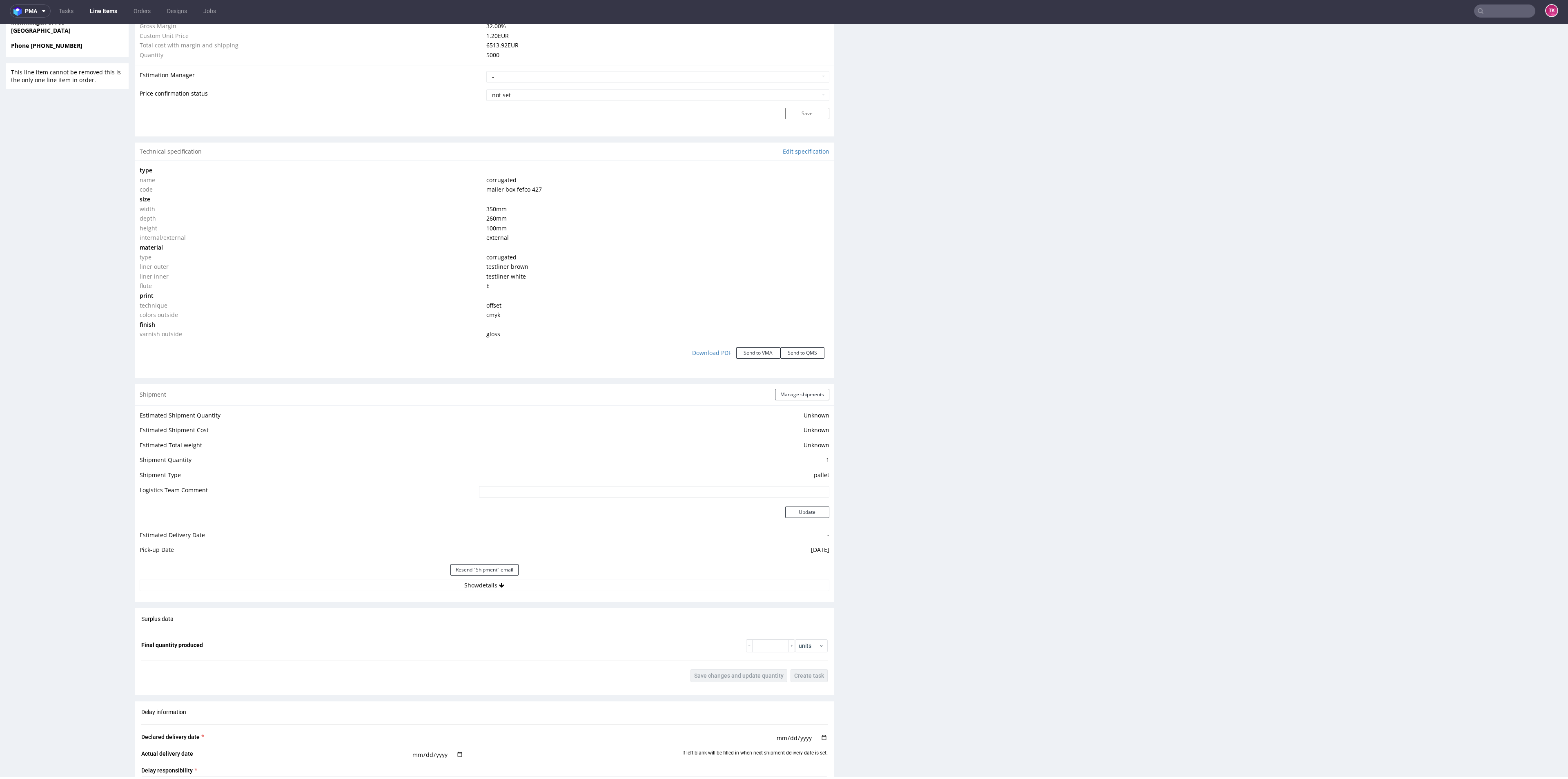
scroll to position [682, 0]
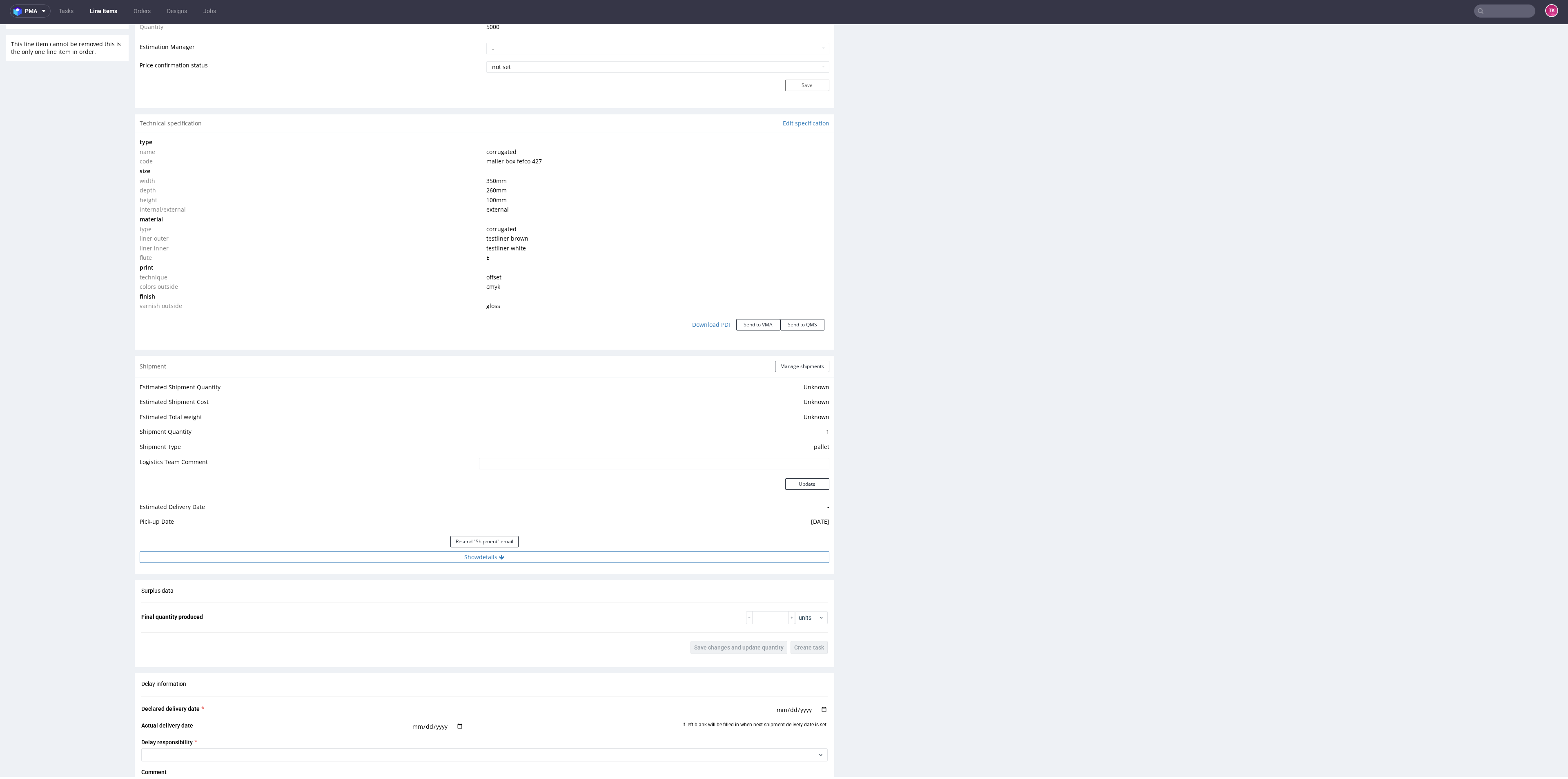
click at [527, 562] on button "Show details" at bounding box center [485, 557] width 690 height 12
drag, startPoint x: 355, startPoint y: 601, endPoint x: 349, endPoint y: 605, distance: 7.2
click at [351, 602] on td "DB Schenker" at bounding box center [583, 594] width 493 height 15
click at [349, 606] on input "PLWAW508034776" at bounding box center [584, 609] width 491 height 12
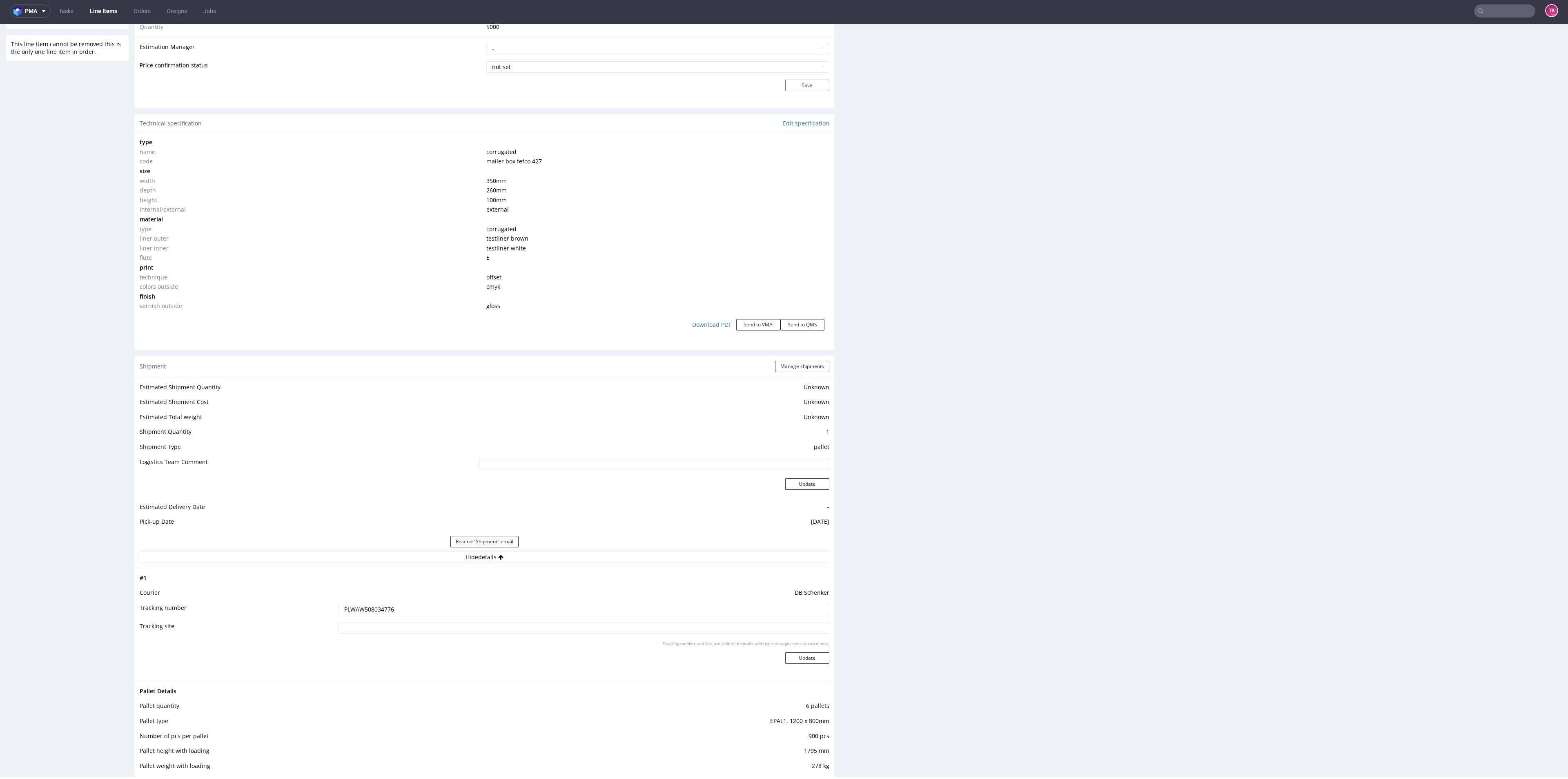
drag, startPoint x: 1485, startPoint y: 18, endPoint x: 1489, endPoint y: 10, distance: 8.9
click at [1486, 18] on nav "pma Tasks Line Items Orders Designs Jobs TK" at bounding box center [784, 11] width 1568 height 26
click at [1491, 10] on input "text" at bounding box center [1456, 11] width 160 height 13
paste input "R635501150"
type input "R635501150"
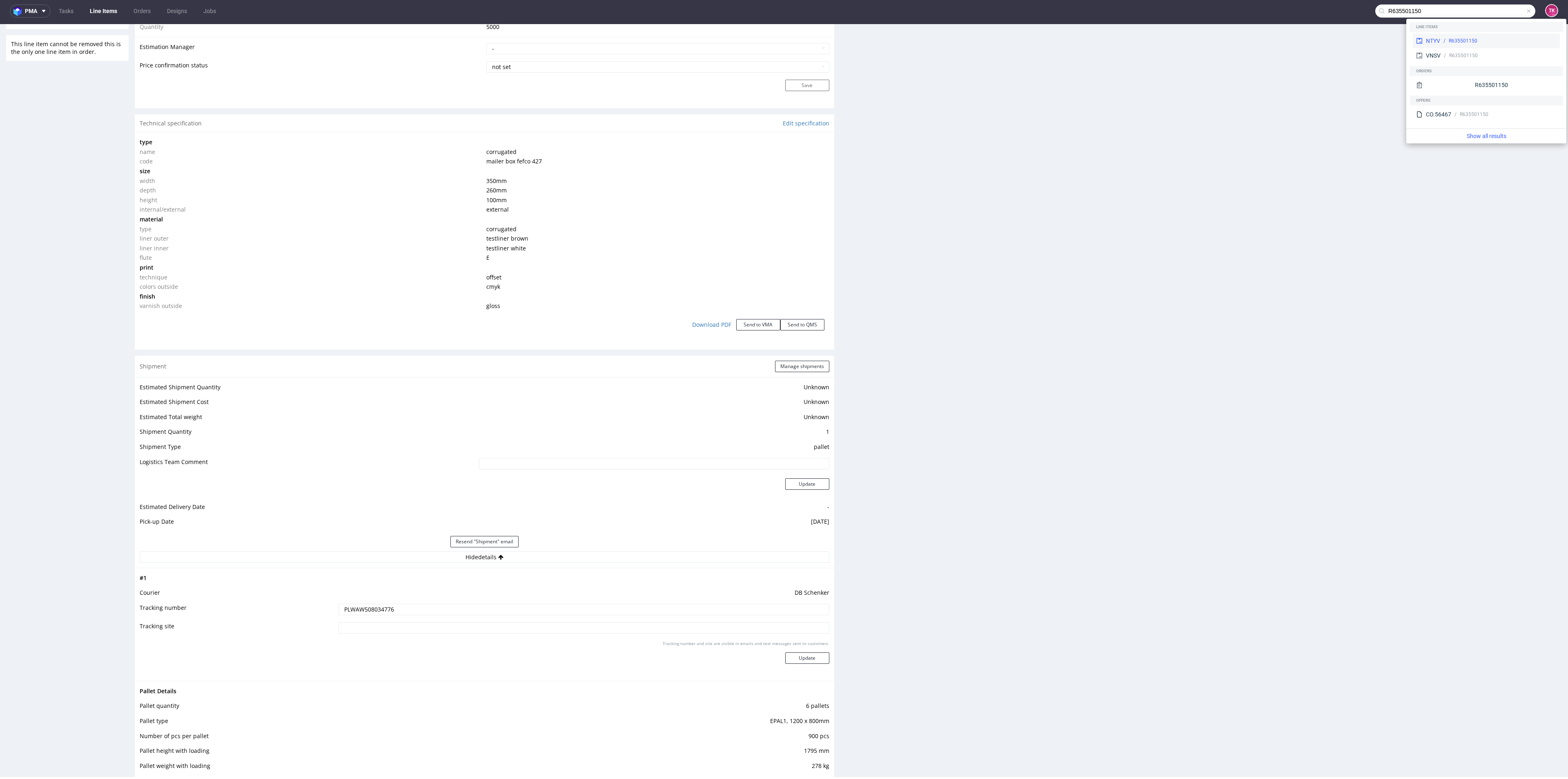
click at [1457, 35] on div "NTYV R635501150" at bounding box center [1486, 40] width 147 height 15
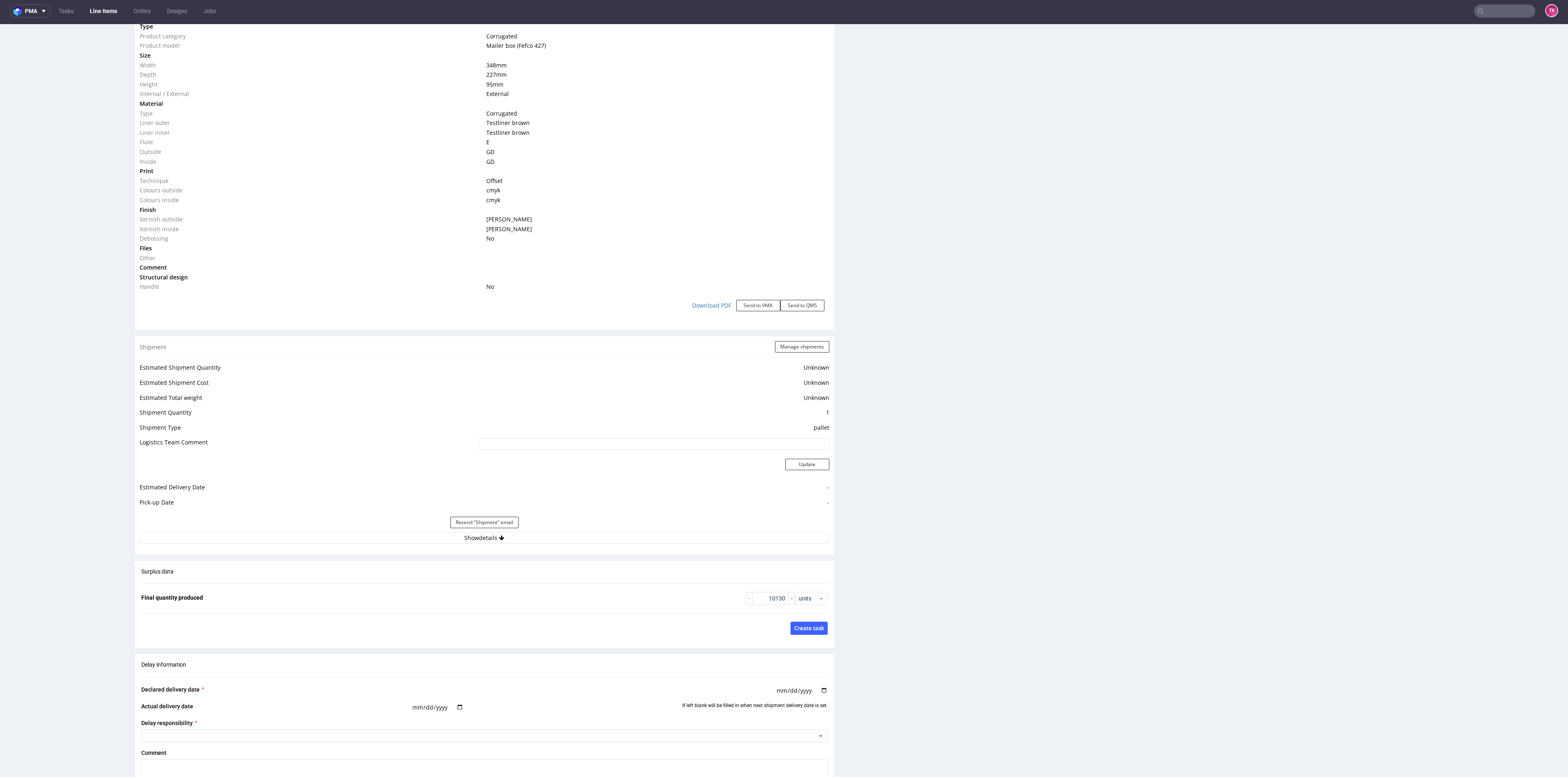
scroll to position [797, 0]
click at [604, 536] on button "Show details" at bounding box center [485, 534] width 690 height 12
click at [384, 583] on input "RWM006519474 RWM006519520" at bounding box center [584, 585] width 491 height 12
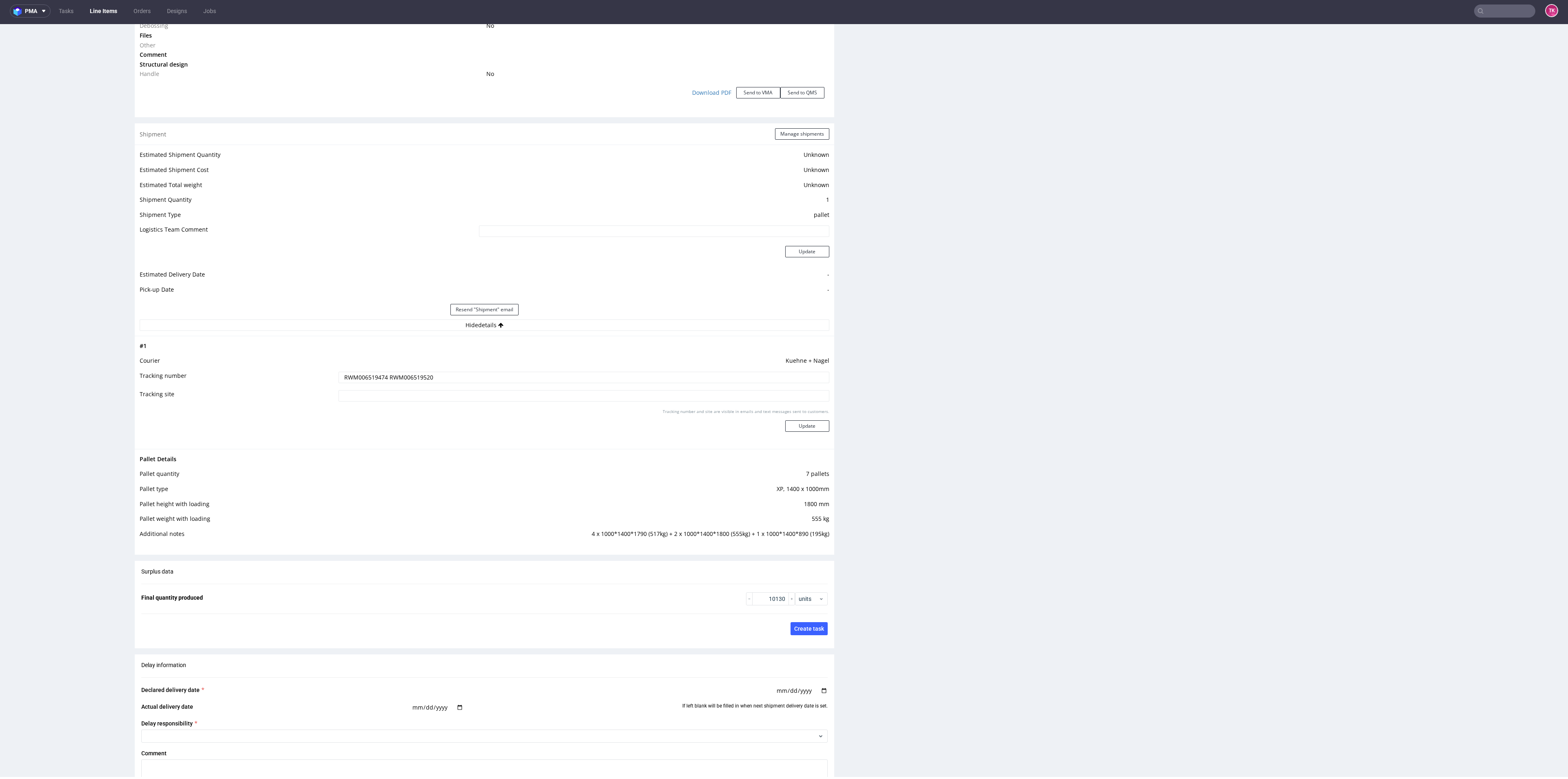
scroll to position [955, 0]
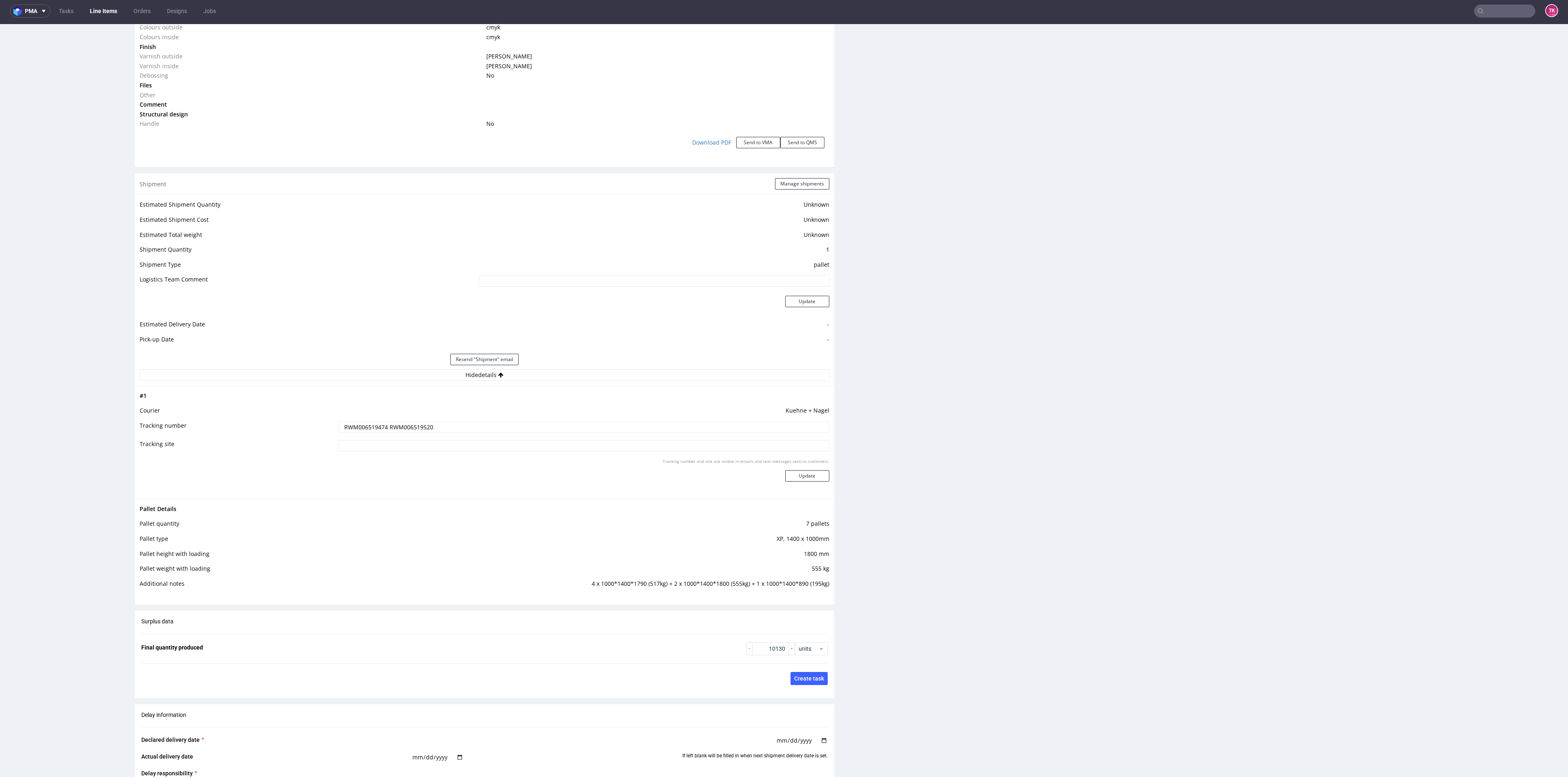
click at [795, 177] on div "Shipment Manage shipments" at bounding box center [485, 184] width 700 height 22
click at [795, 179] on button "Manage shipments" at bounding box center [803, 184] width 55 height 12
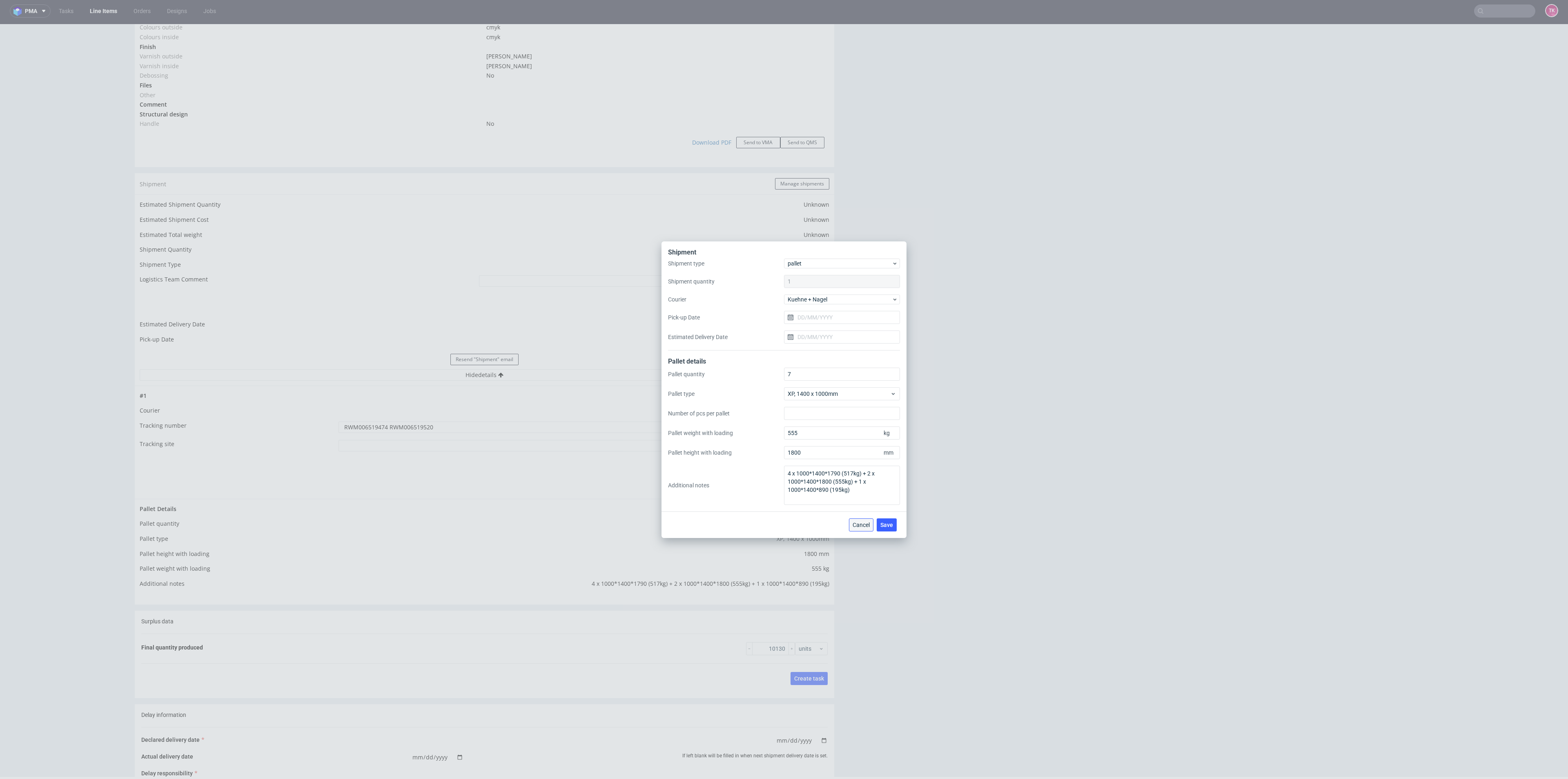
click at [868, 525] on span "Cancel" at bounding box center [861, 525] width 18 height 6
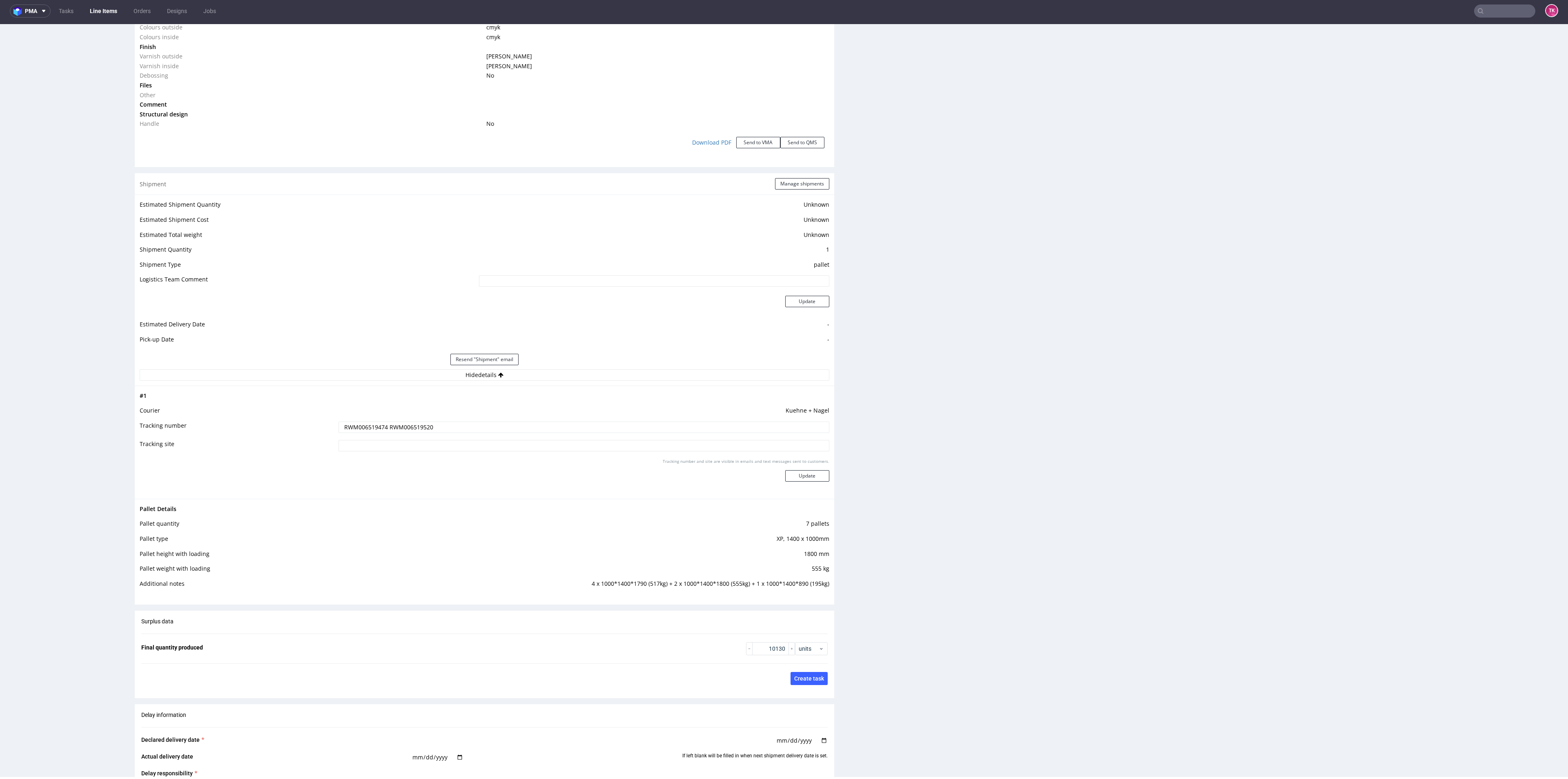
click at [450, 428] on input "RWM006519474 RWM006519520" at bounding box center [584, 427] width 491 height 12
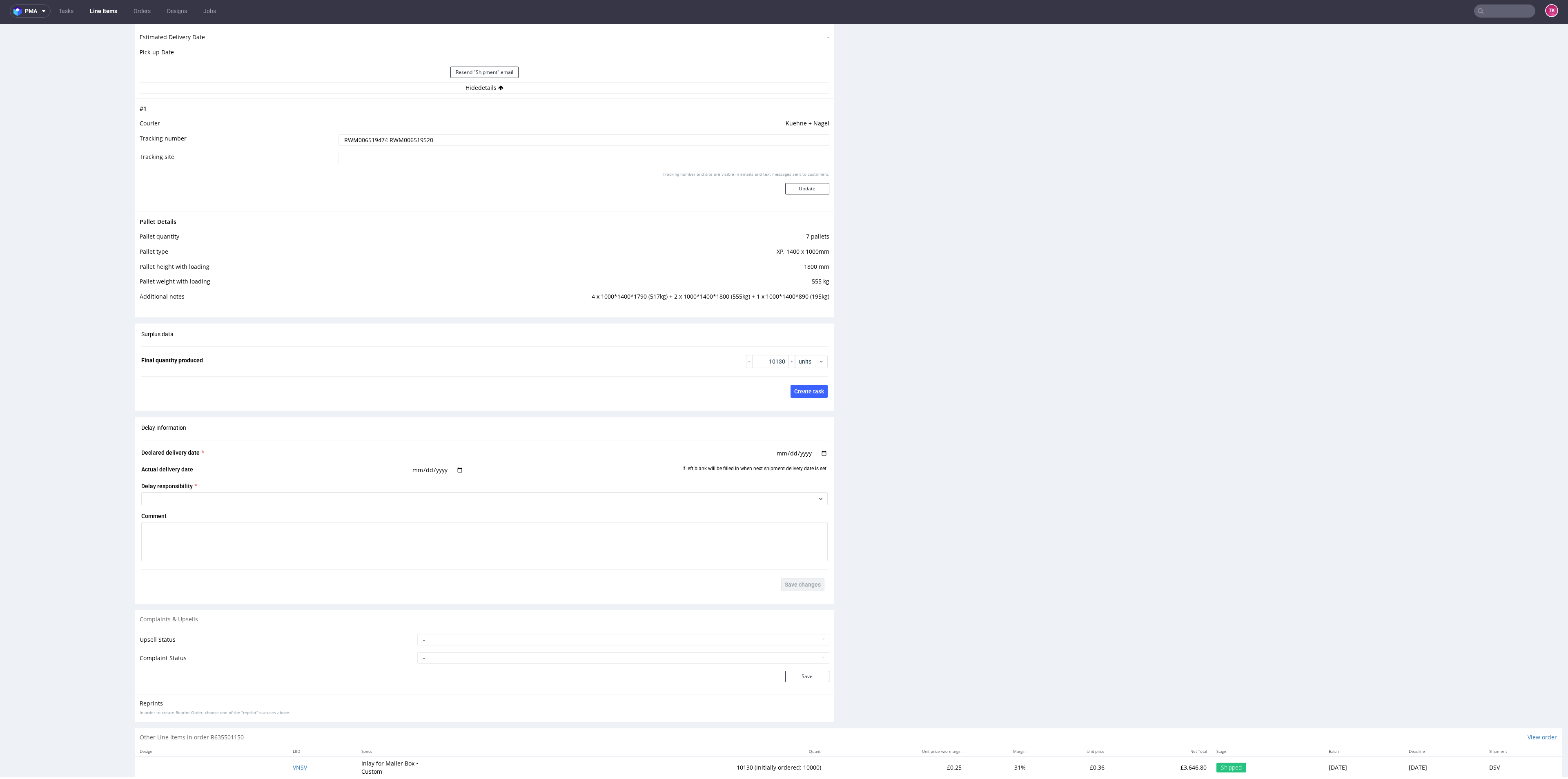
scroll to position [1261, 0]
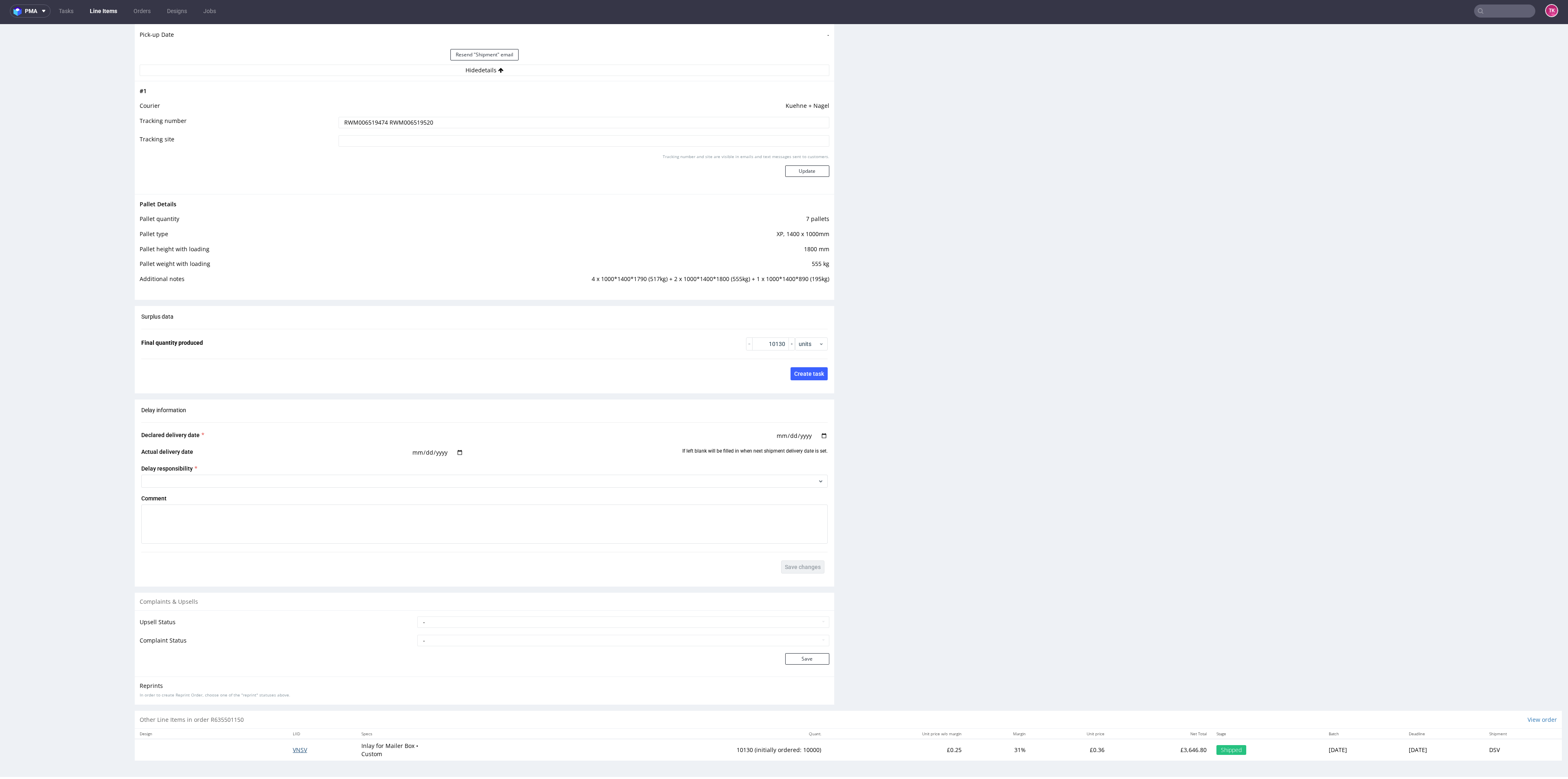
click at [292, 751] on span "VNSV" at bounding box center [299, 750] width 15 height 8
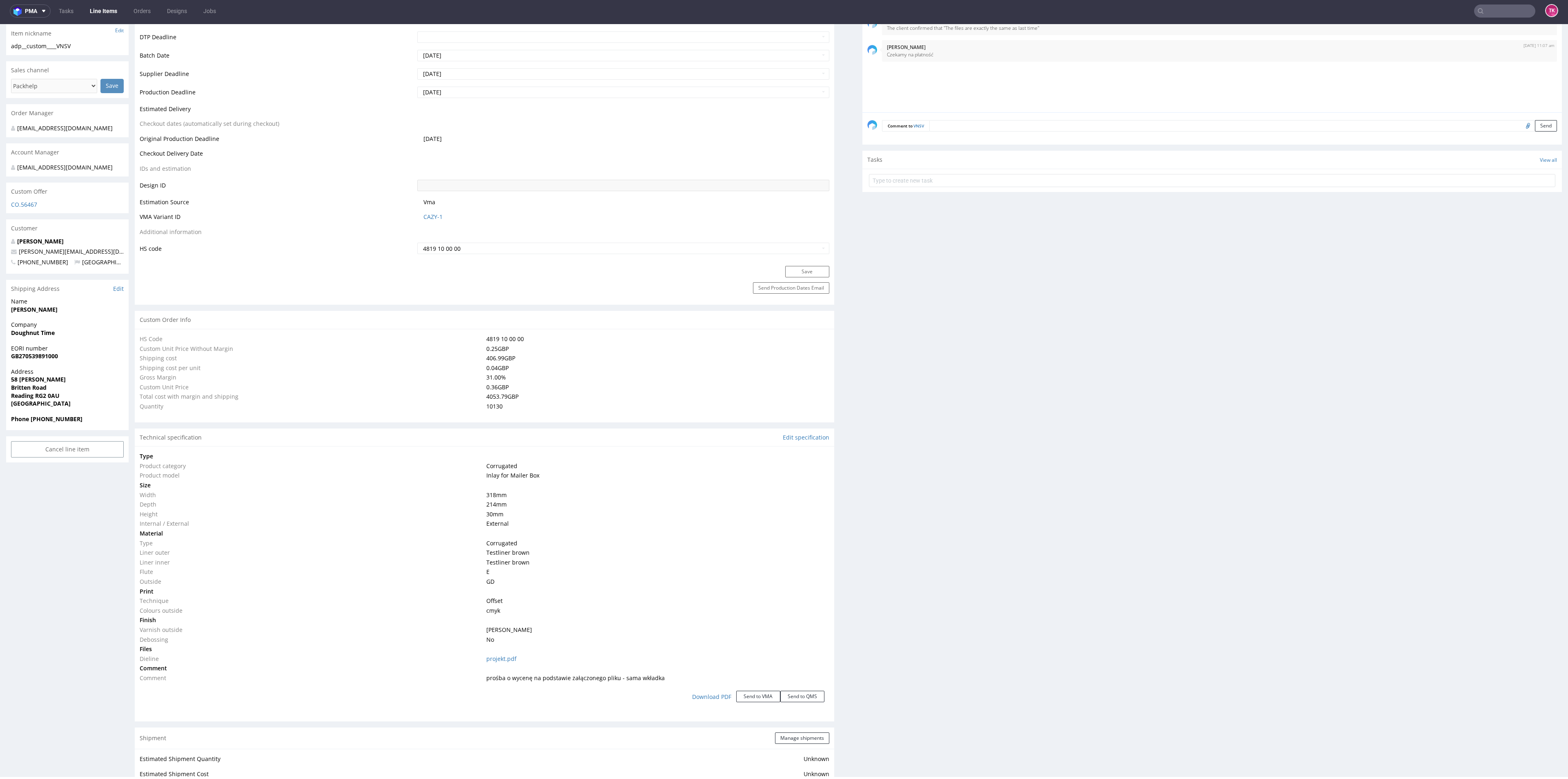
type input "10130"
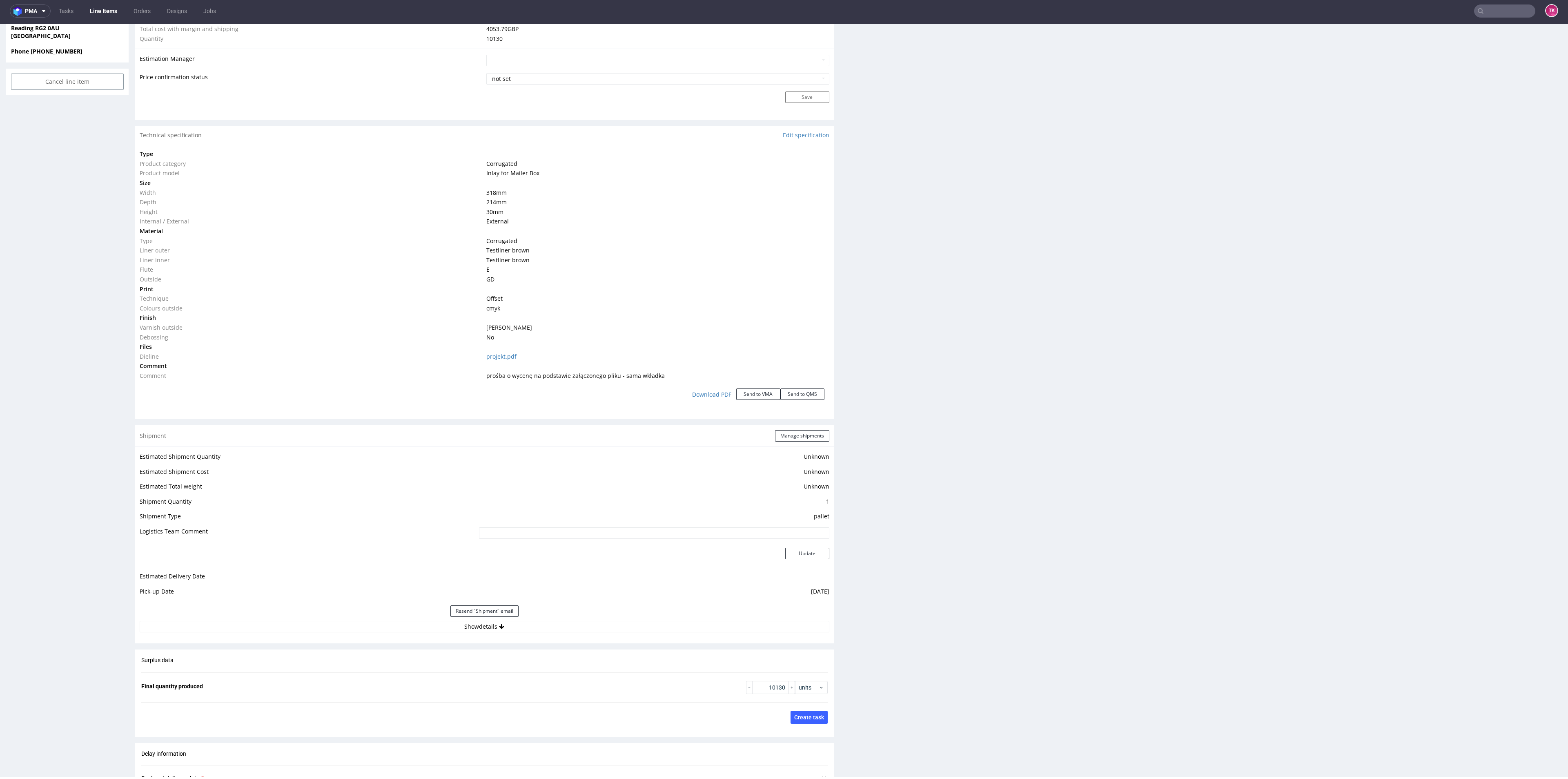
drag, startPoint x: 582, startPoint y: 609, endPoint x: 581, endPoint y: 618, distance: 9.1
click at [582, 611] on div "Resend "Shipment" email" at bounding box center [485, 611] width 690 height 20
click at [585, 628] on button "Show details" at bounding box center [485, 627] width 690 height 12
click at [364, 685] on td "40257145950410934395" at bounding box center [583, 681] width 493 height 19
click at [362, 681] on input "40257145950410934395" at bounding box center [584, 678] width 491 height 12
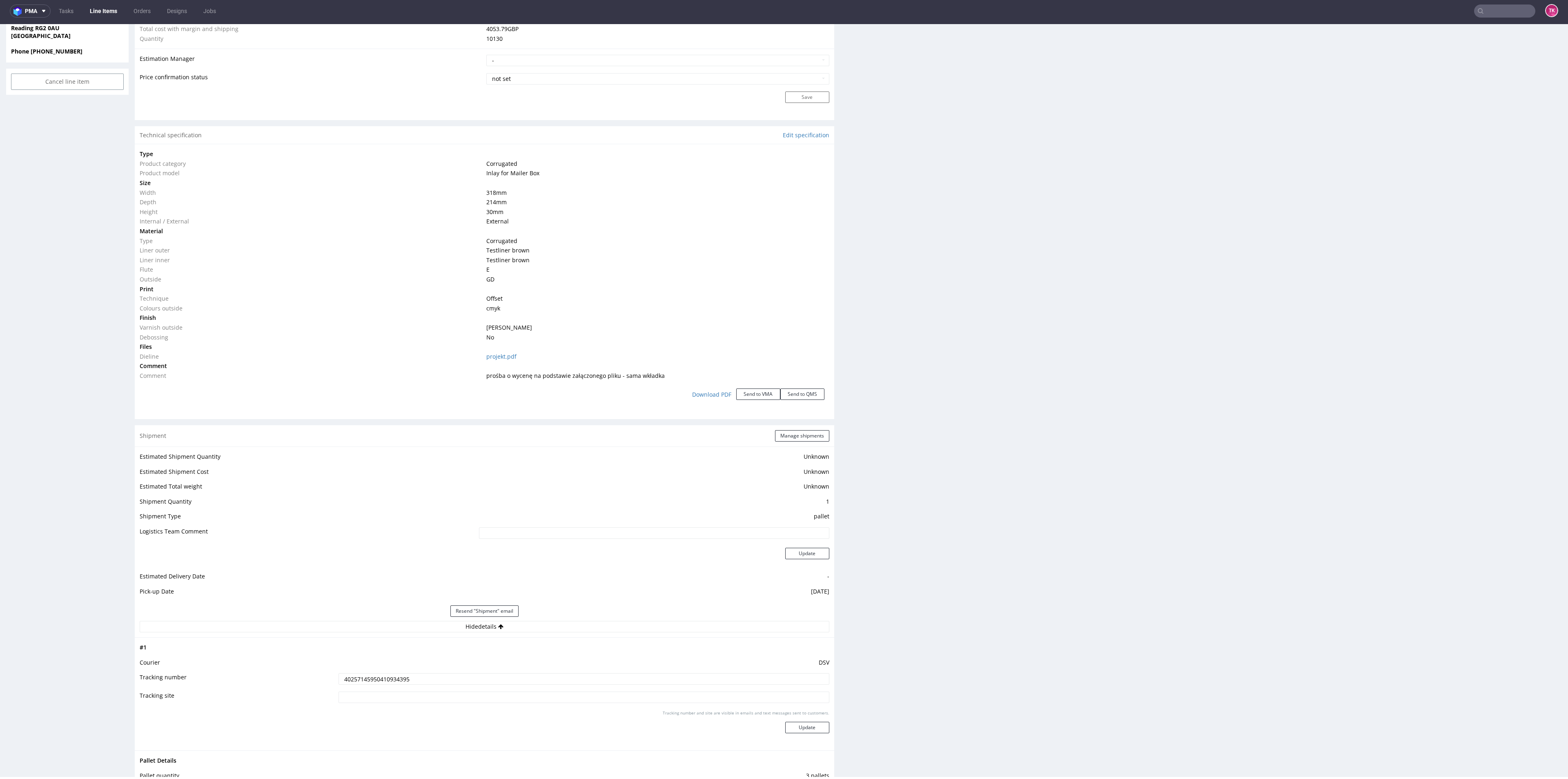
click at [362, 681] on input "40257145950410934395" at bounding box center [584, 678] width 491 height 12
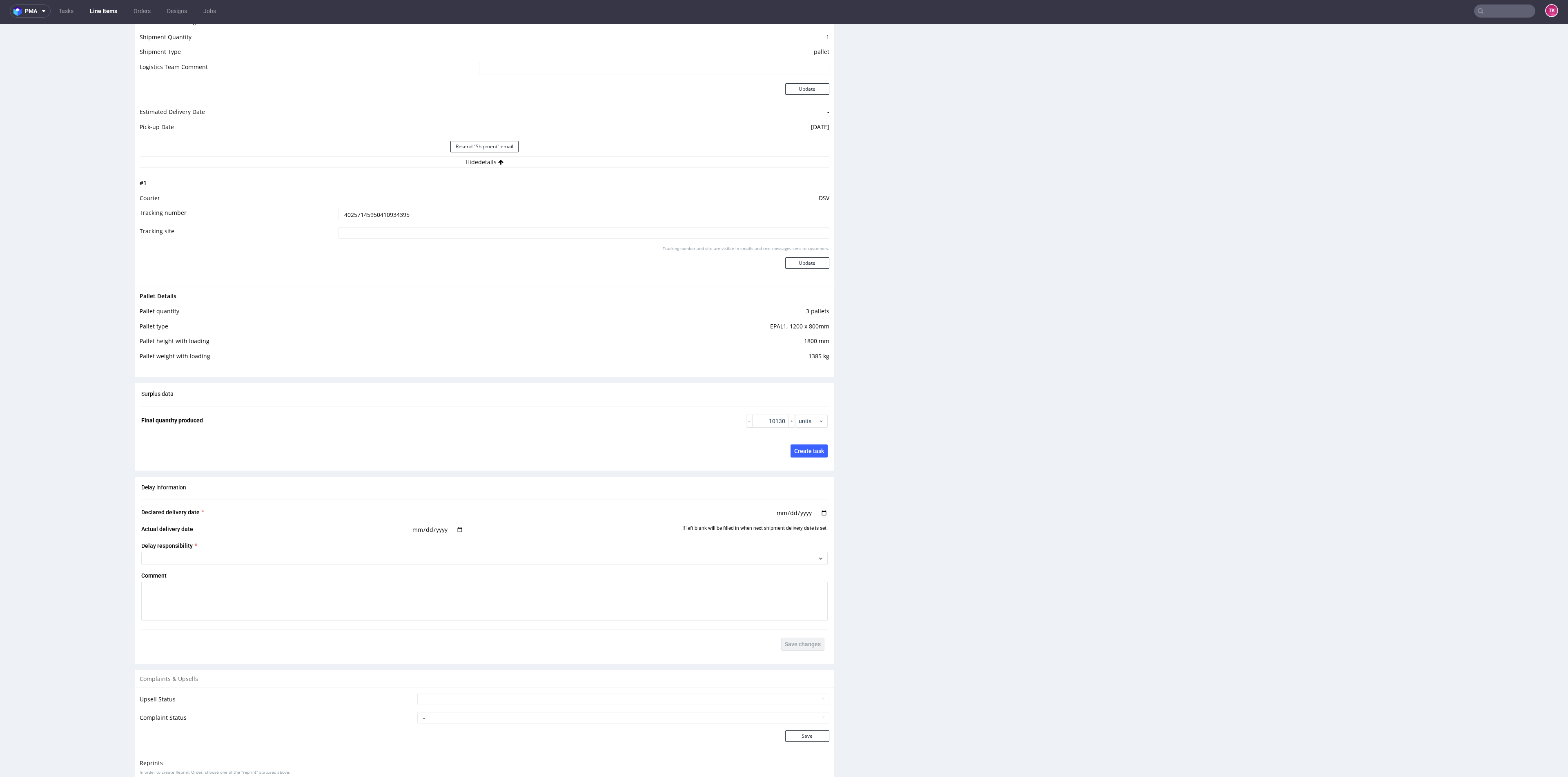
scroll to position [1085, 0]
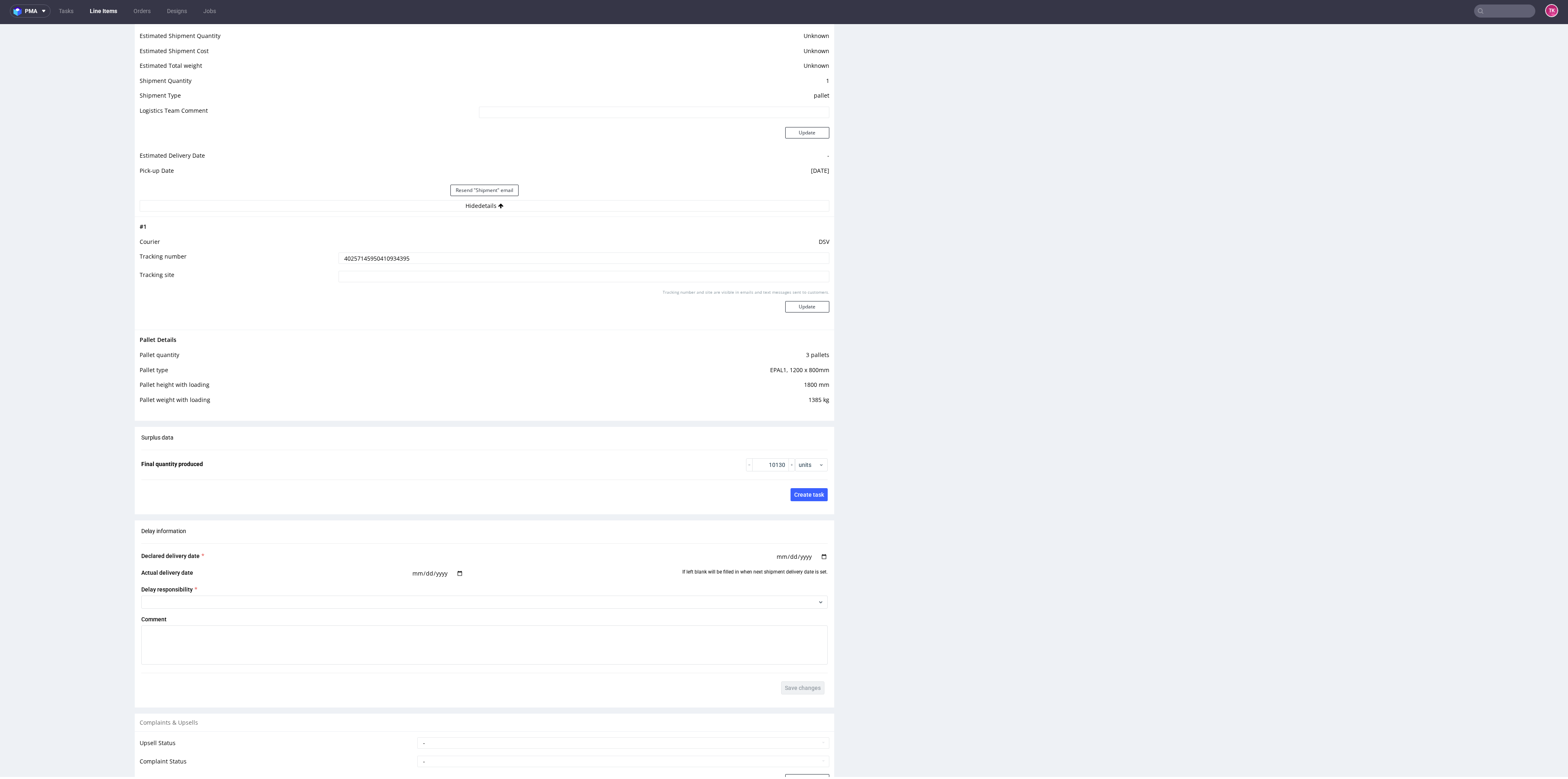
click at [355, 255] on input "40257145950410934395" at bounding box center [584, 258] width 491 height 12
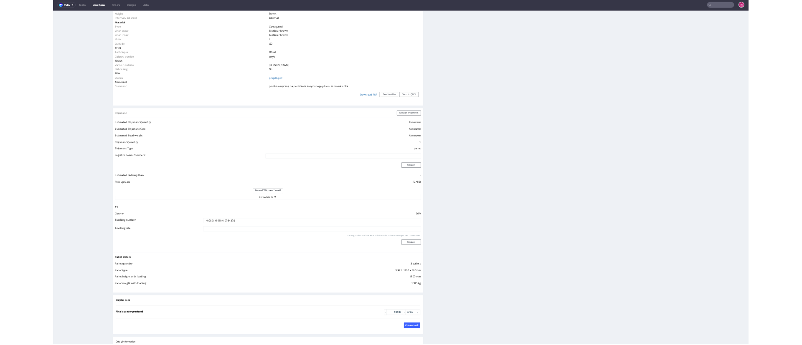
scroll to position [859, 0]
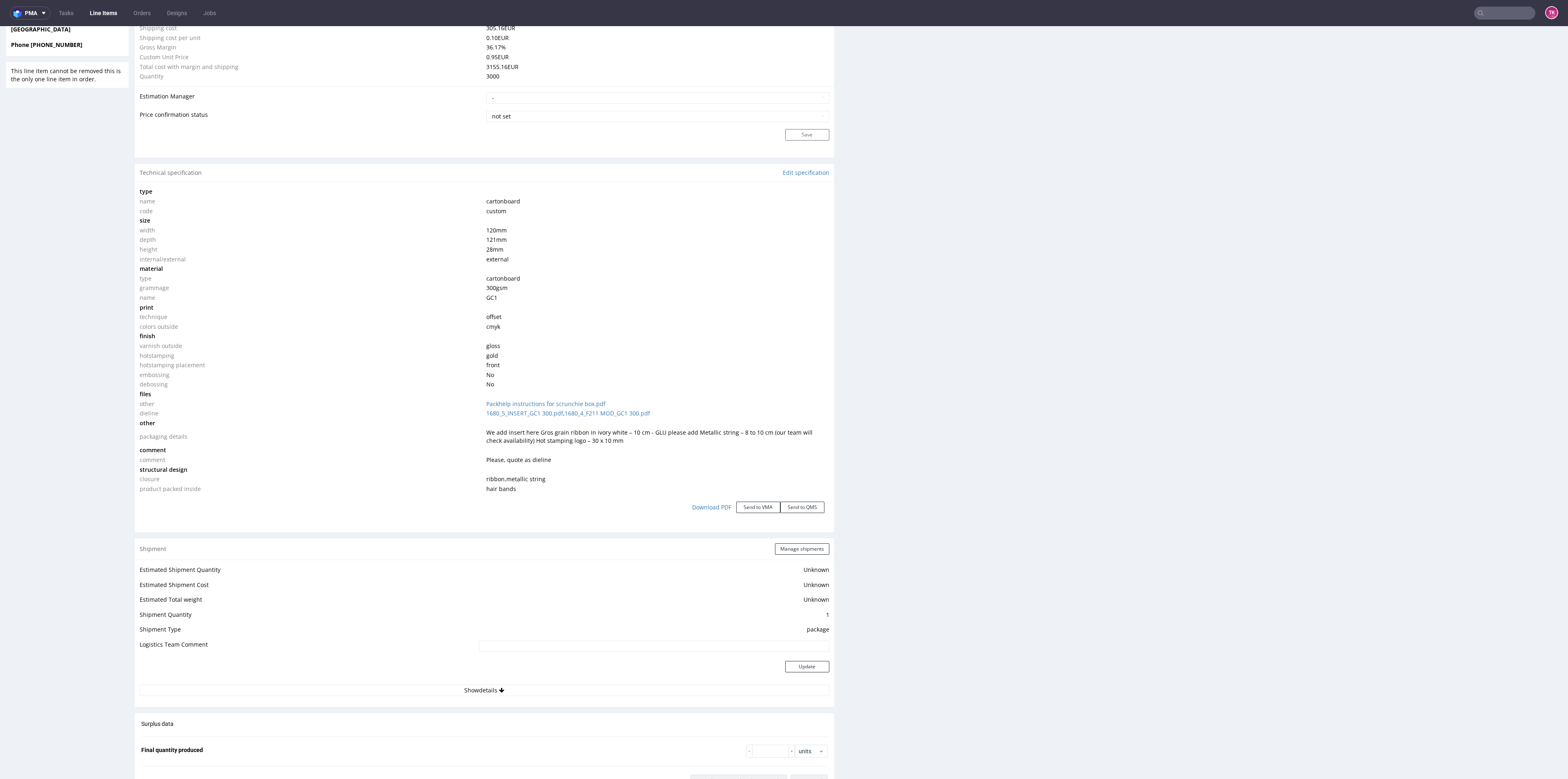
scroll to position [919, 0]
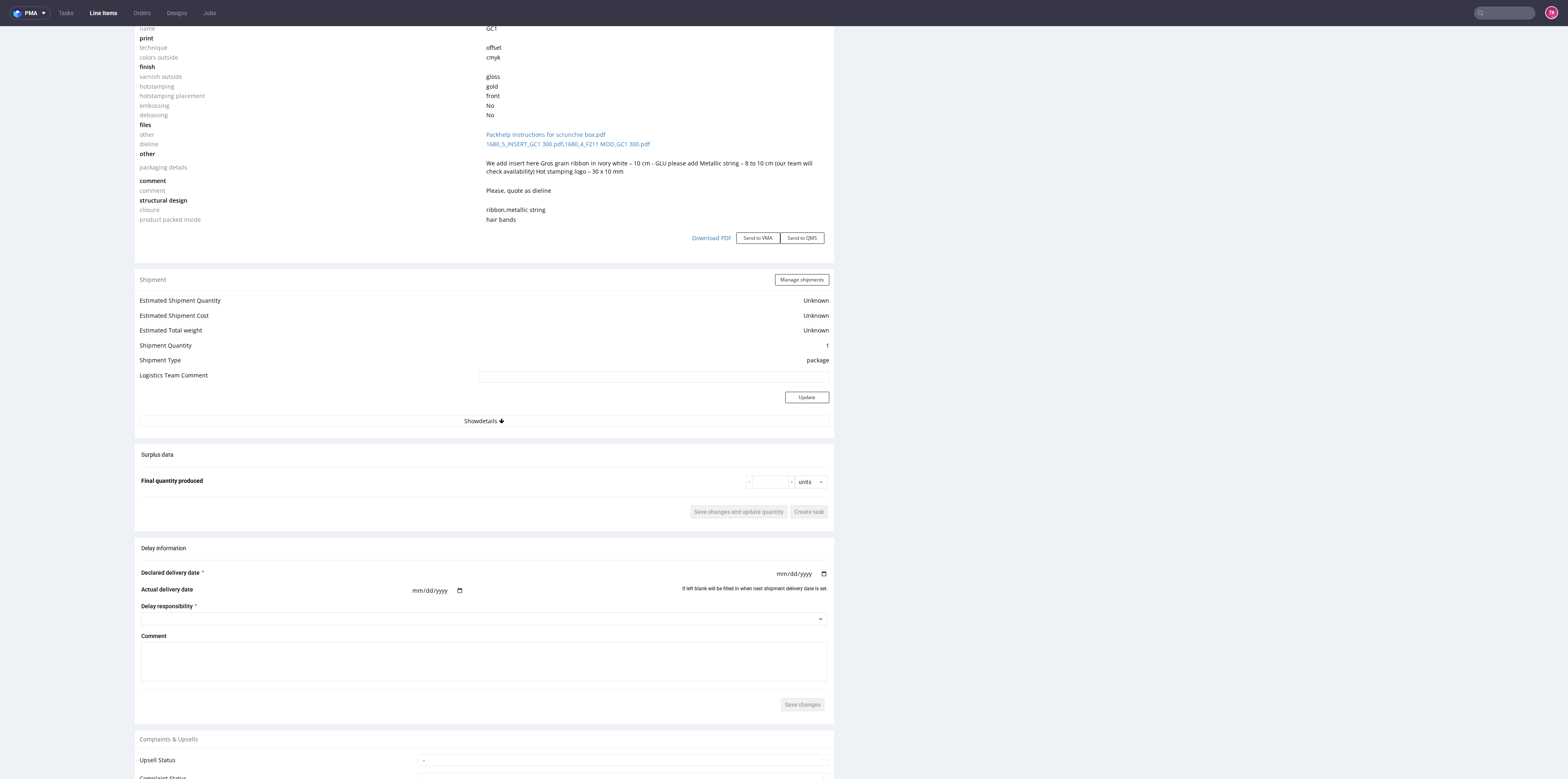
click at [559, 427] on div "Estimated Shipment Quantity Unknown Estimated Shipment Cost Unknown Estimated T…" at bounding box center [485, 361] width 700 height 142
click at [561, 418] on button "Show details" at bounding box center [485, 421] width 690 height 12
click at [561, 418] on button "Hide details" at bounding box center [485, 421] width 690 height 12
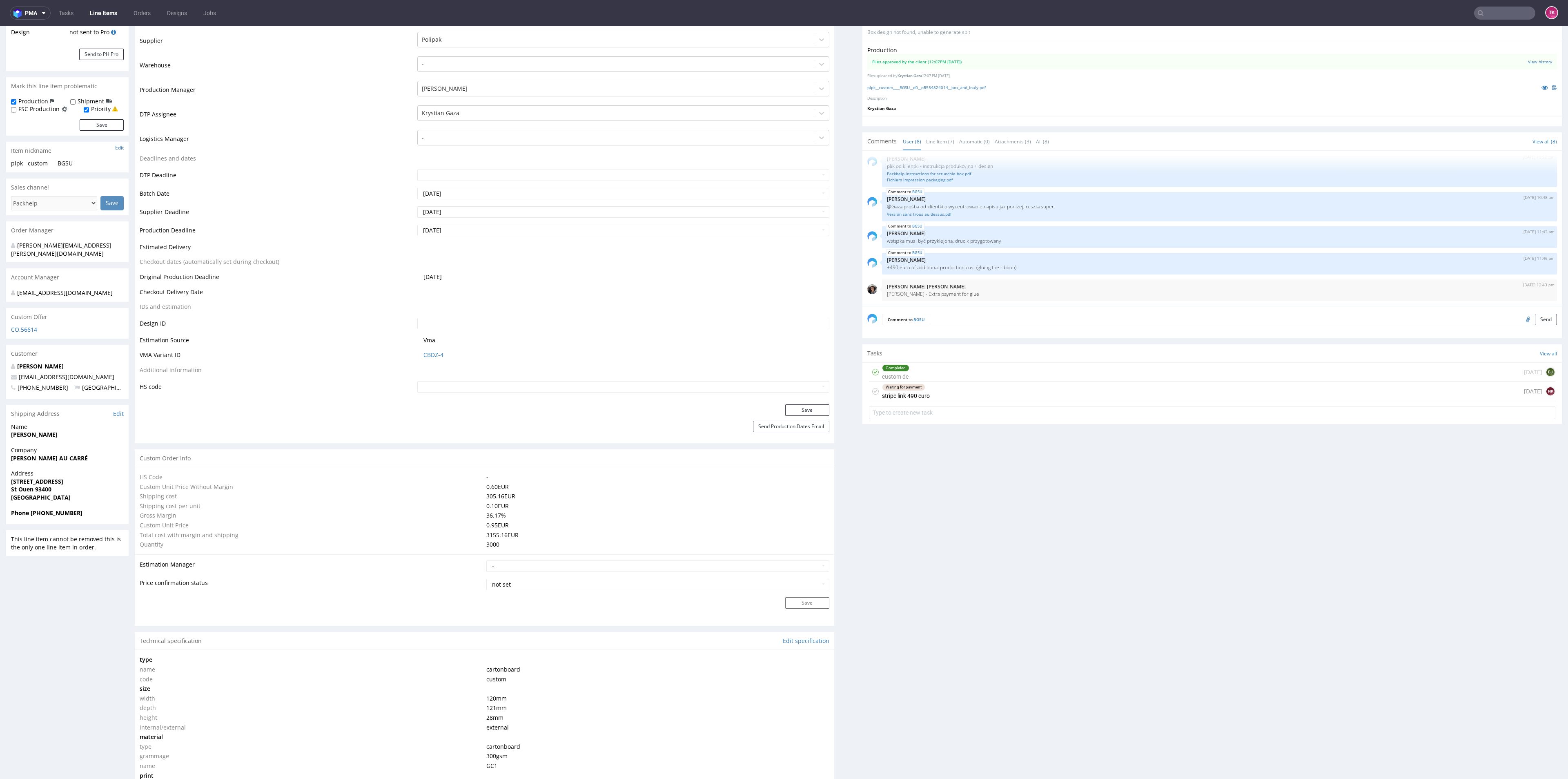
scroll to position [122, 0]
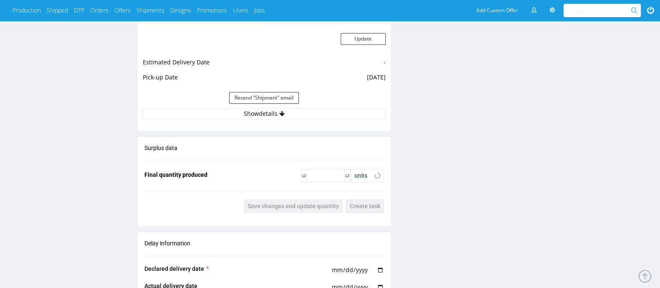
scroll to position [754, 0]
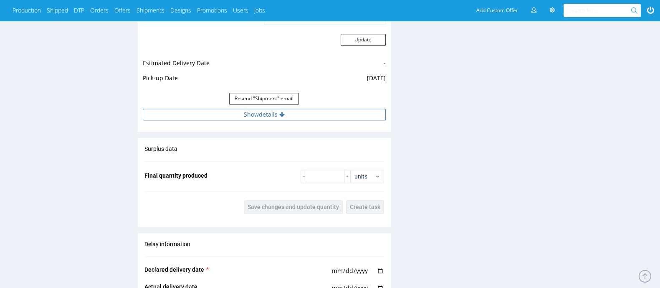
click at [180, 117] on button "Show details" at bounding box center [264, 115] width 243 height 12
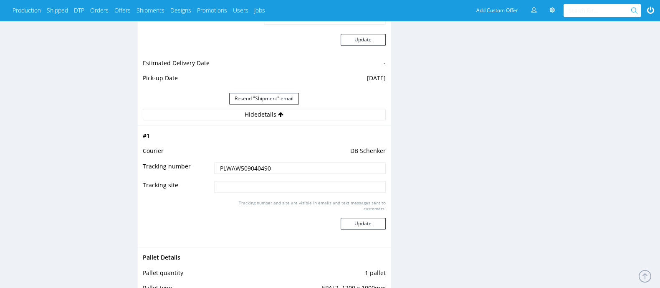
scroll to position [785, 0]
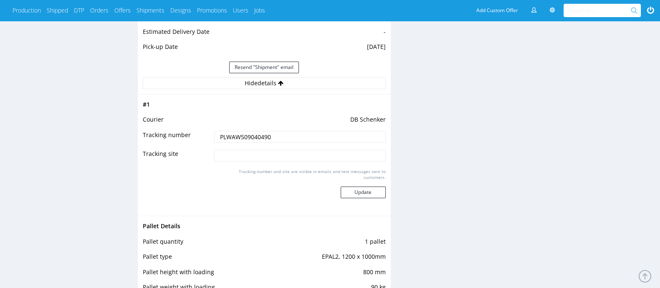
click at [265, 137] on input "PLWAW509040490" at bounding box center [299, 137] width 171 height 12
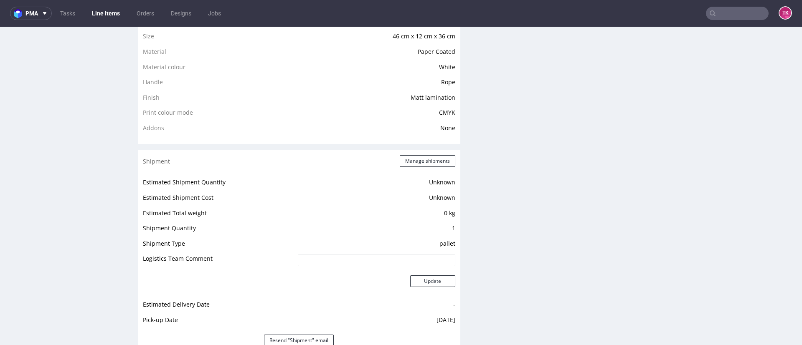
scroll to position [819, 0]
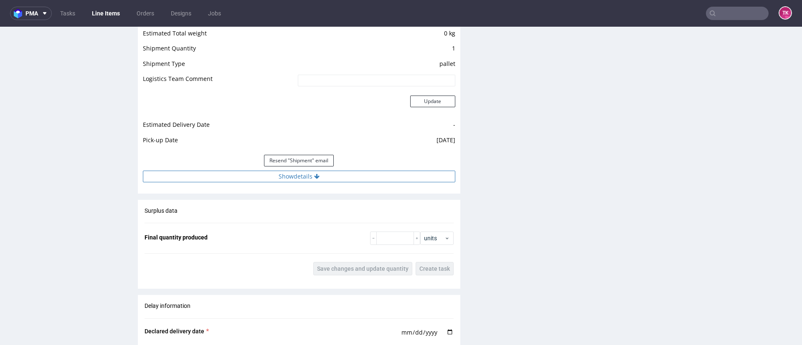
click at [341, 183] on div "Estimated Shipment Quantity Unknown Estimated Shipment Cost Unknown Estimated T…" at bounding box center [299, 89] width 322 height 195
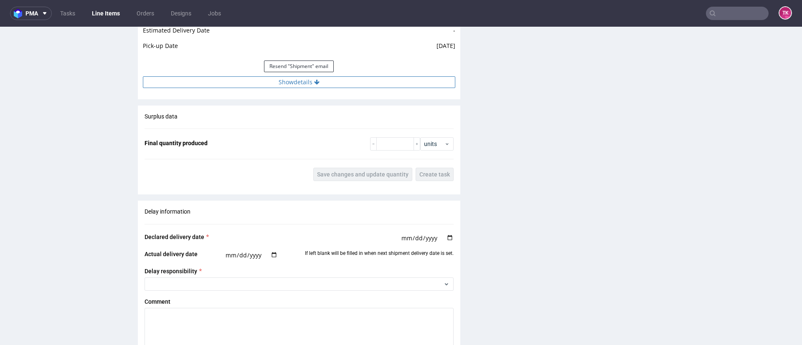
scroll to position [913, 0]
click at [343, 84] on button "Show details" at bounding box center [299, 83] width 312 height 12
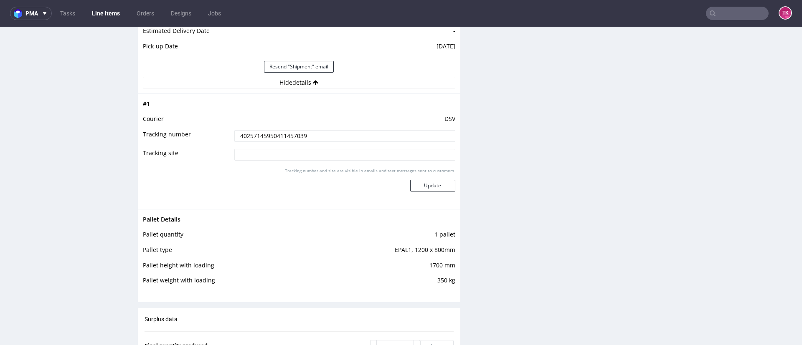
click at [269, 134] on input "40257145950411457039" at bounding box center [344, 136] width 221 height 12
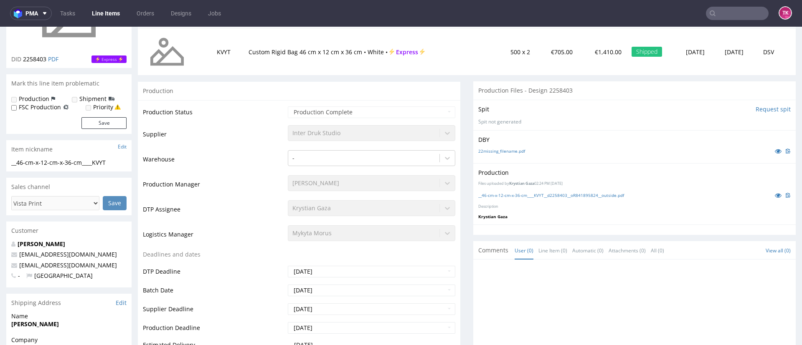
scroll to position [0, 0]
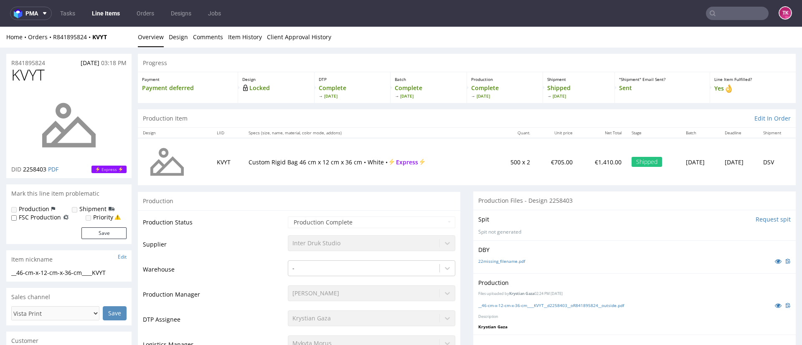
click at [64, 31] on div "Home Orders R841895824 KVYT Overview Design Comments Item History Client Approv…" at bounding box center [401, 37] width 802 height 21
click at [59, 45] on div "Home Orders R841895824 KVYT Overview Design Comments Item History Client Approv…" at bounding box center [401, 37] width 802 height 21
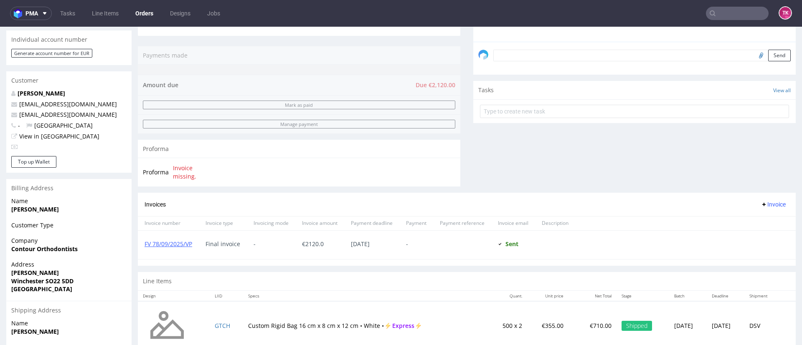
scroll to position [246, 0]
click at [179, 242] on link "FV 78/09/2025/VP" at bounding box center [169, 244] width 48 height 8
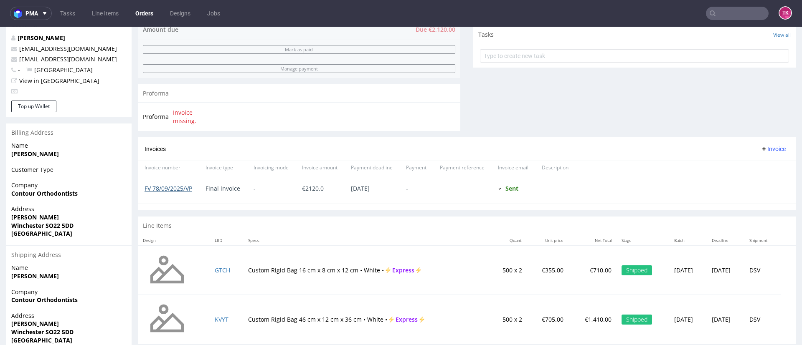
scroll to position [0, 0]
